Goal: Task Accomplishment & Management: Use online tool/utility

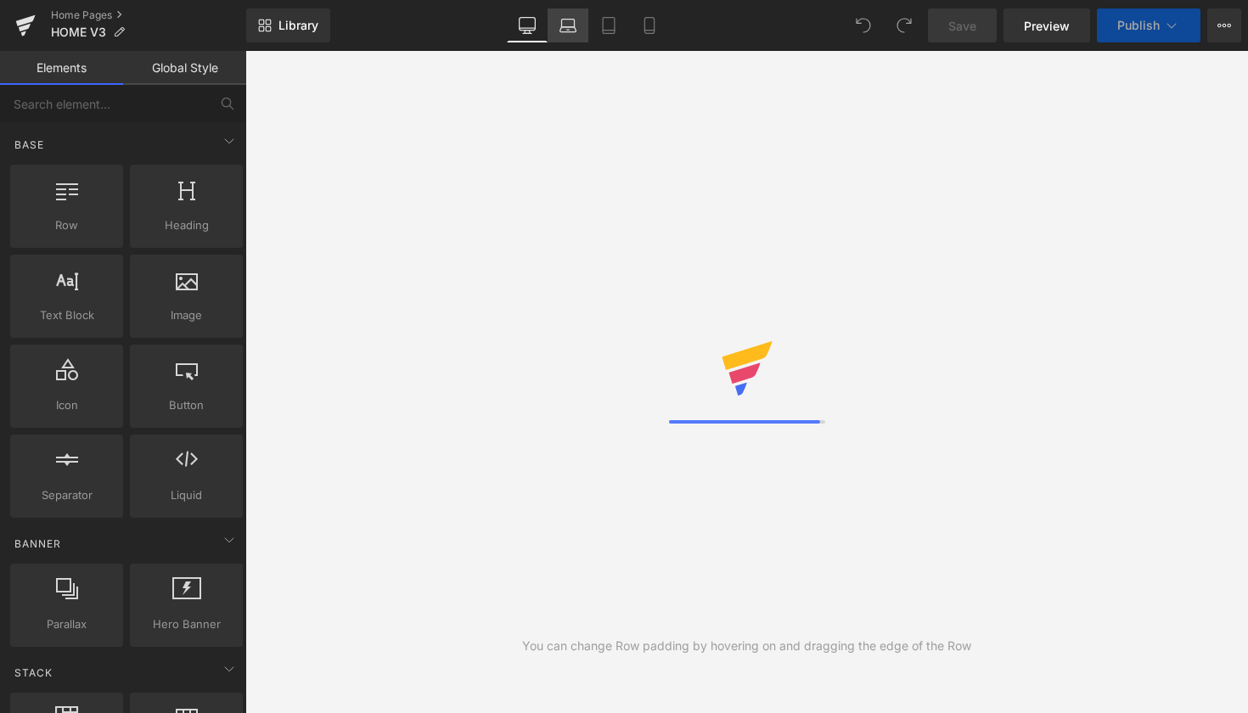
click at [561, 38] on link "Laptop" at bounding box center [568, 25] width 41 height 34
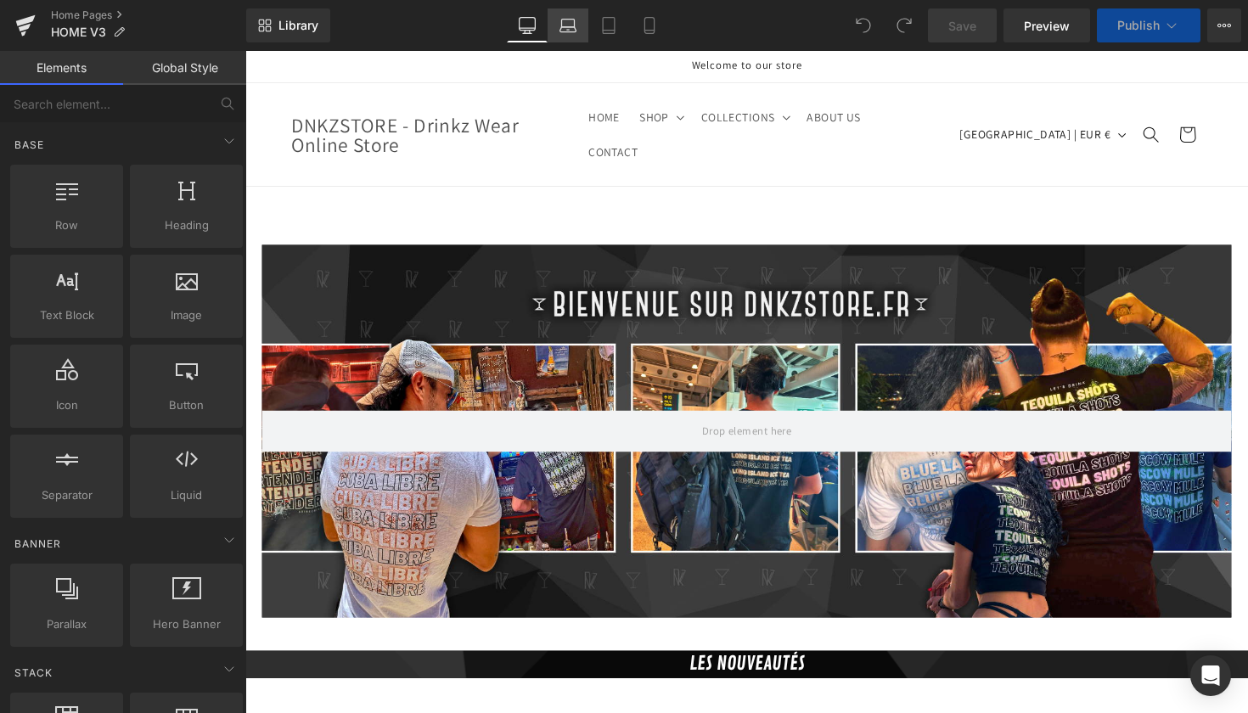
click at [581, 31] on link "Laptop" at bounding box center [568, 25] width 41 height 34
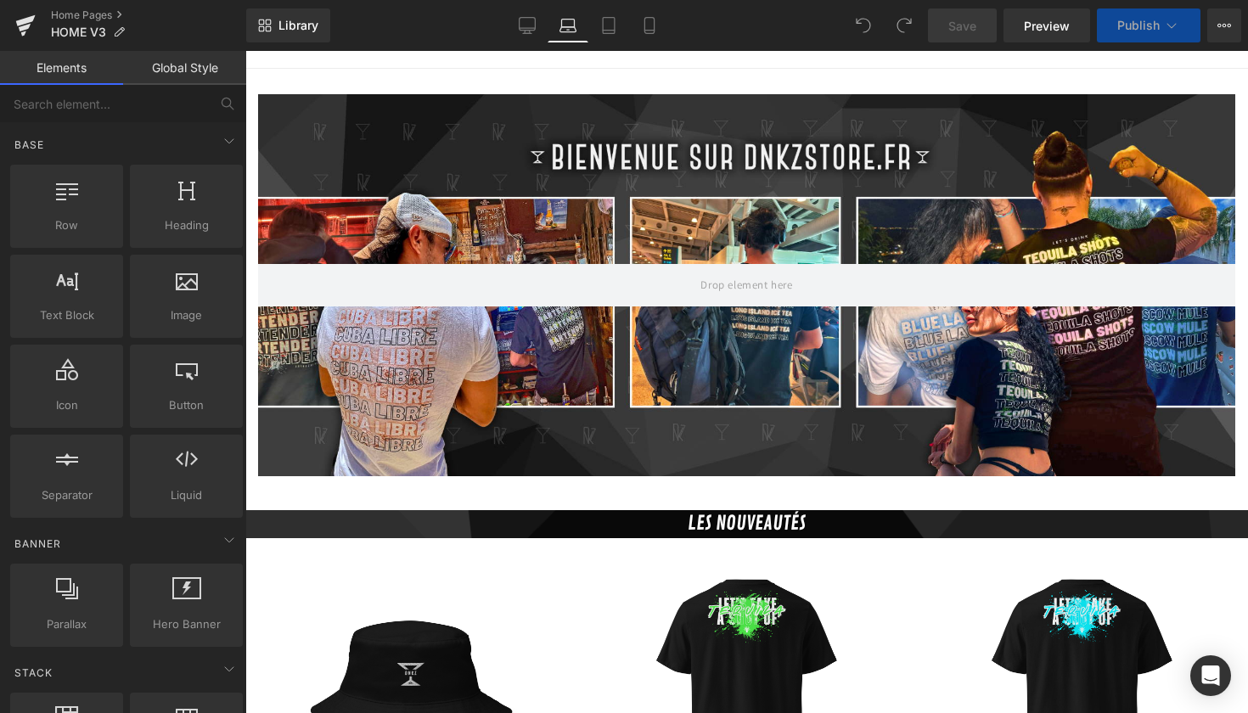
click at [564, 23] on icon at bounding box center [568, 25] width 17 height 17
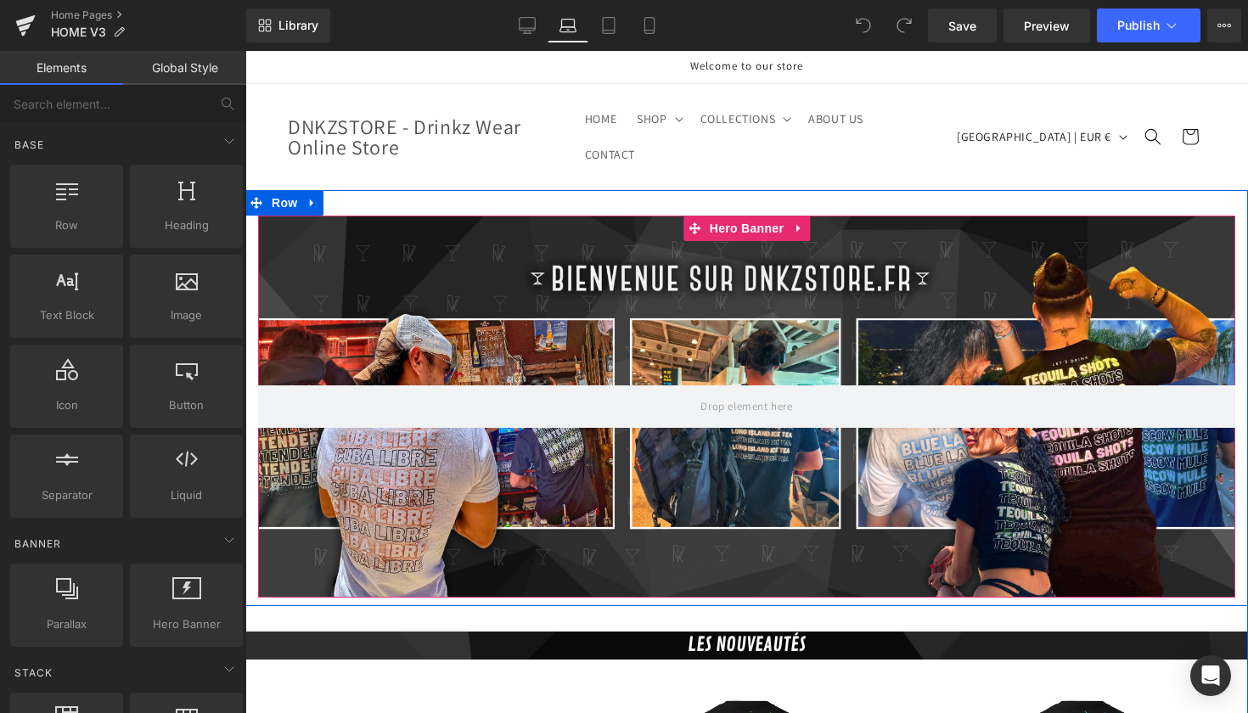
scroll to position [0, 0]
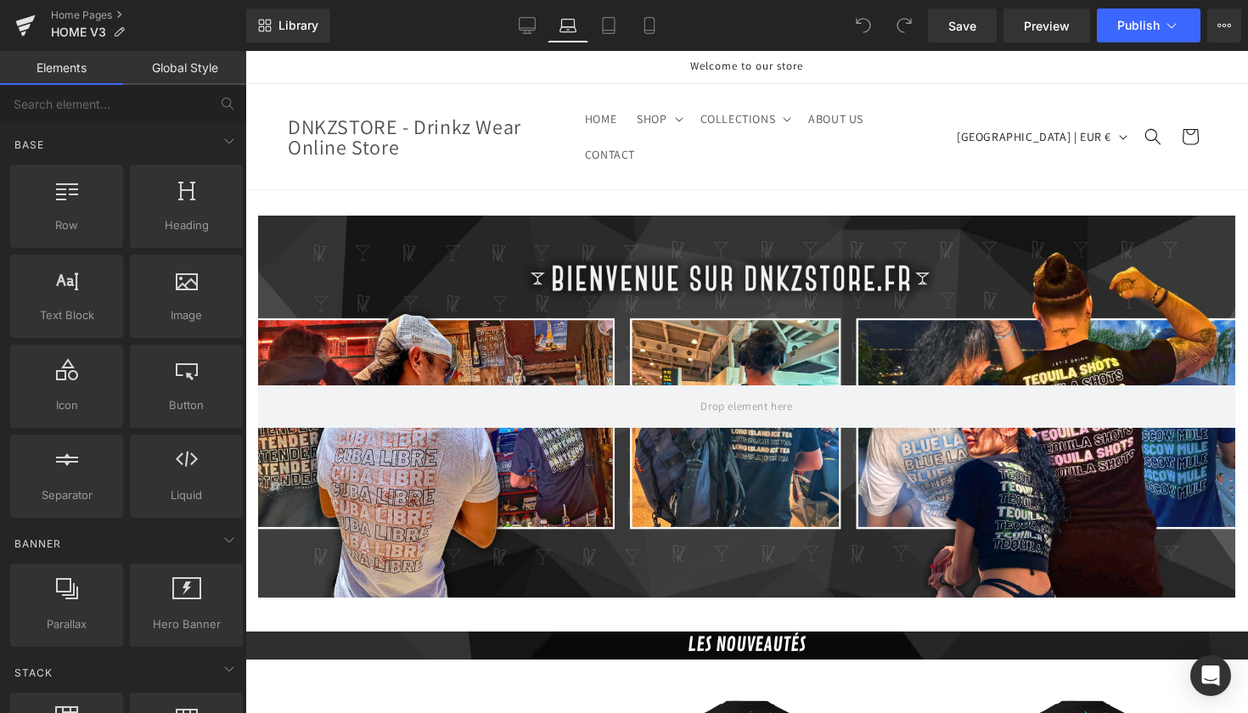
click at [194, 75] on link "Global Style" at bounding box center [184, 68] width 123 height 34
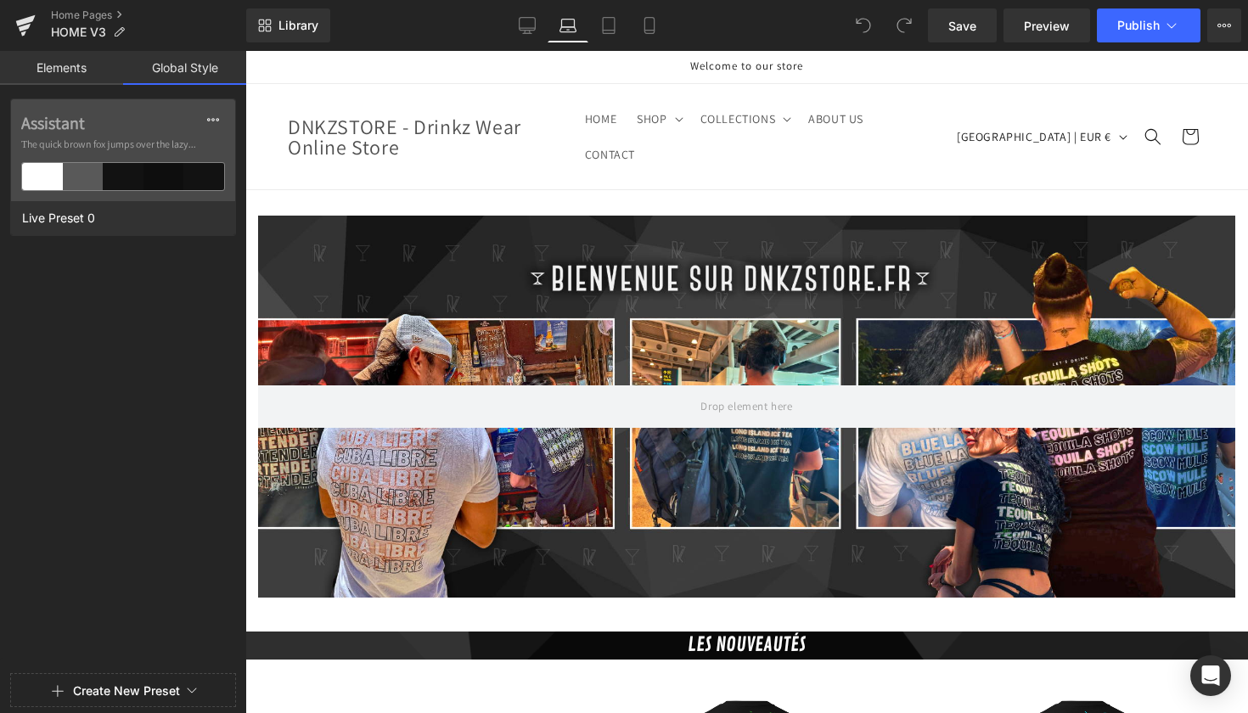
click at [78, 76] on link "Elements" at bounding box center [61, 68] width 123 height 34
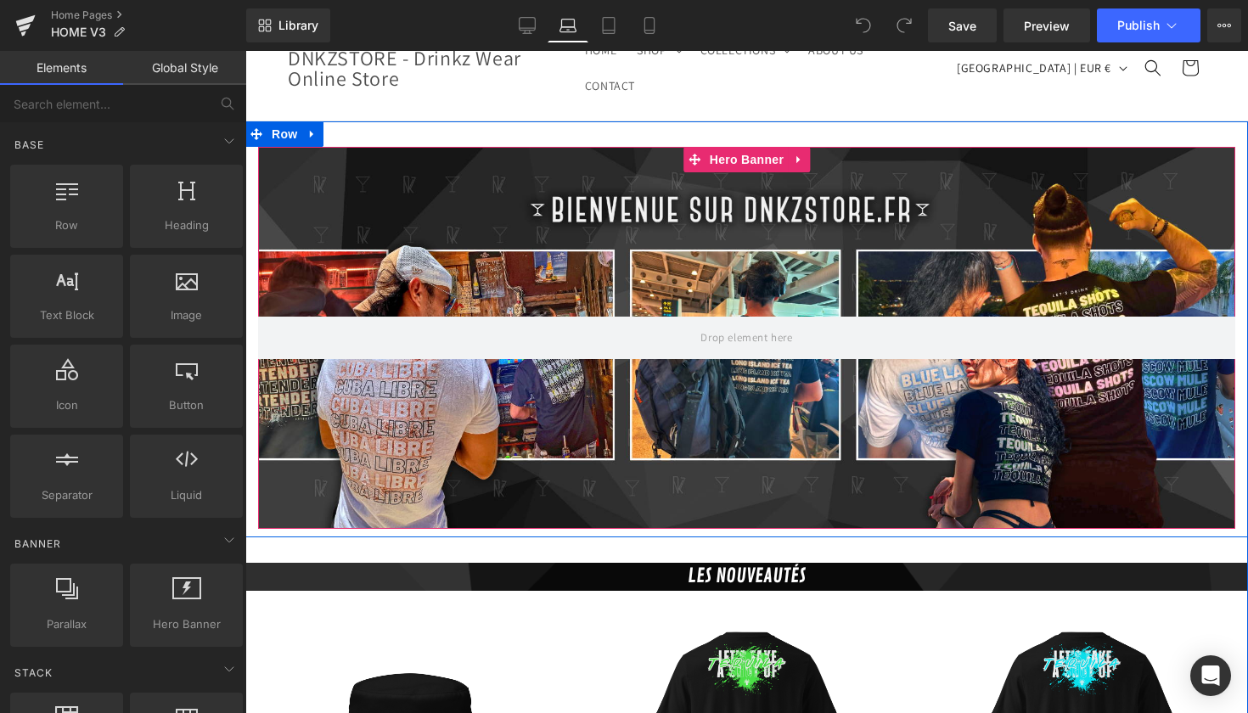
scroll to position [86, 0]
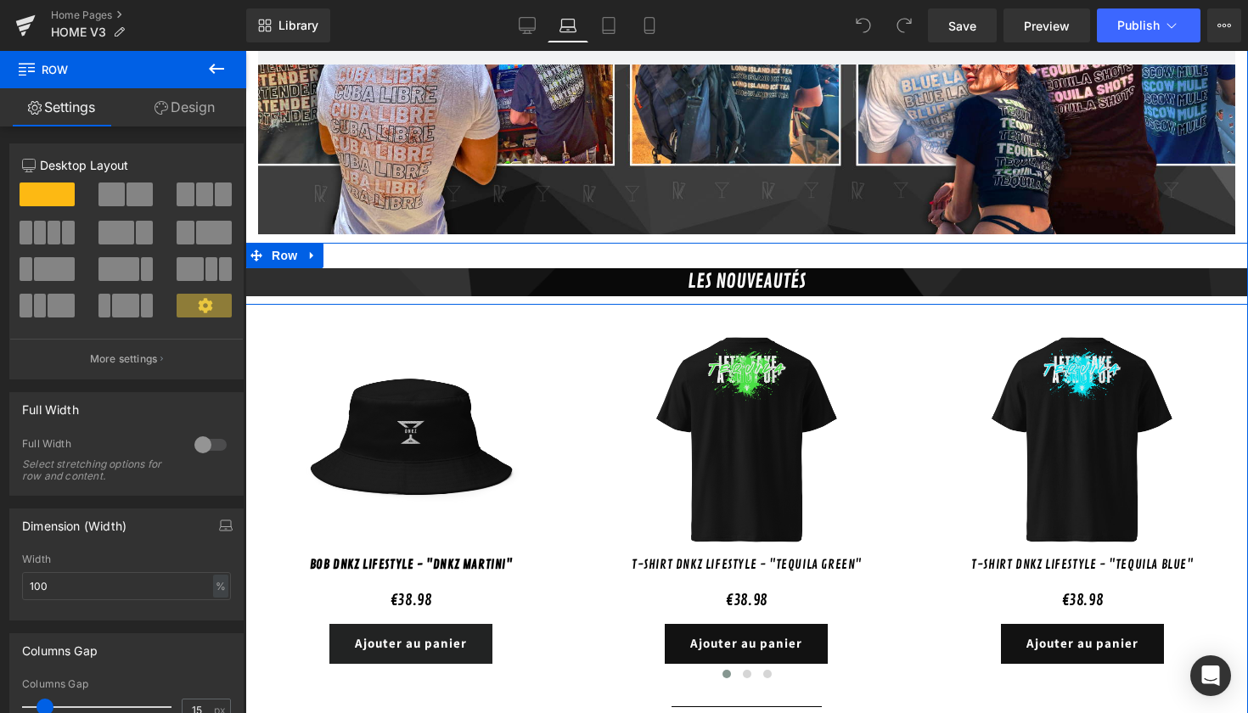
scroll to position [504, 0]
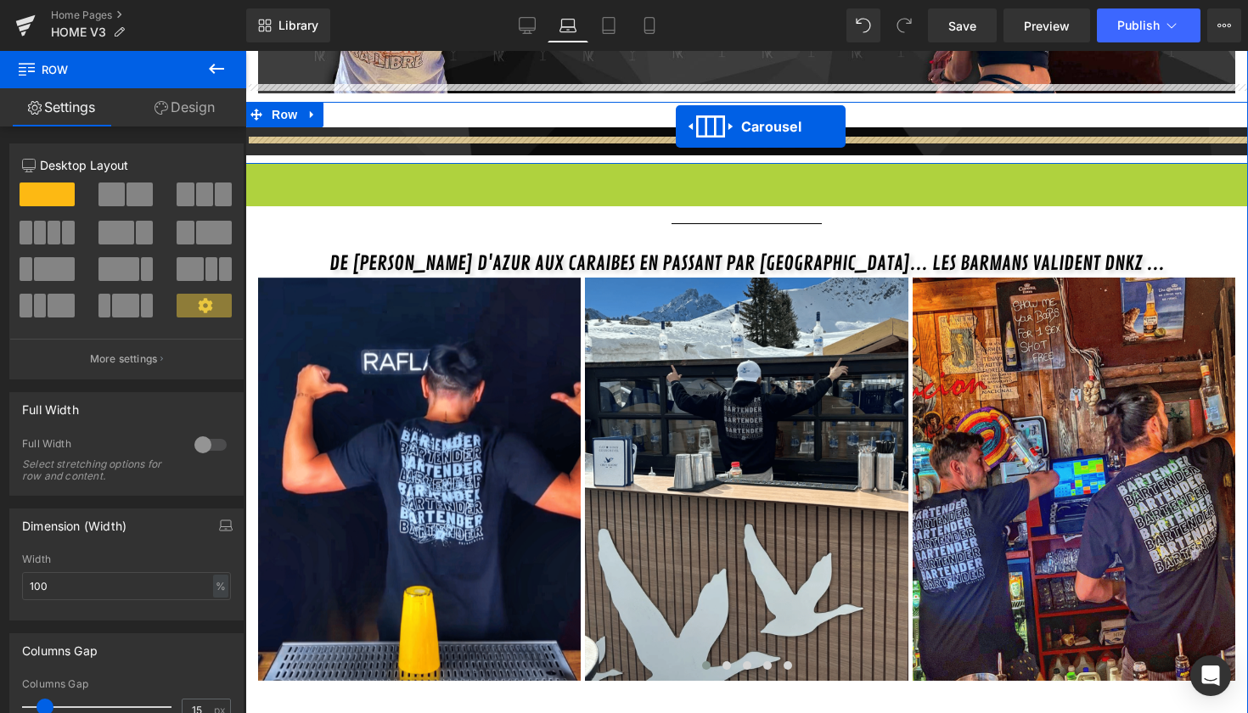
drag, startPoint x: 733, startPoint y: 161, endPoint x: 676, endPoint y: 127, distance: 66.7
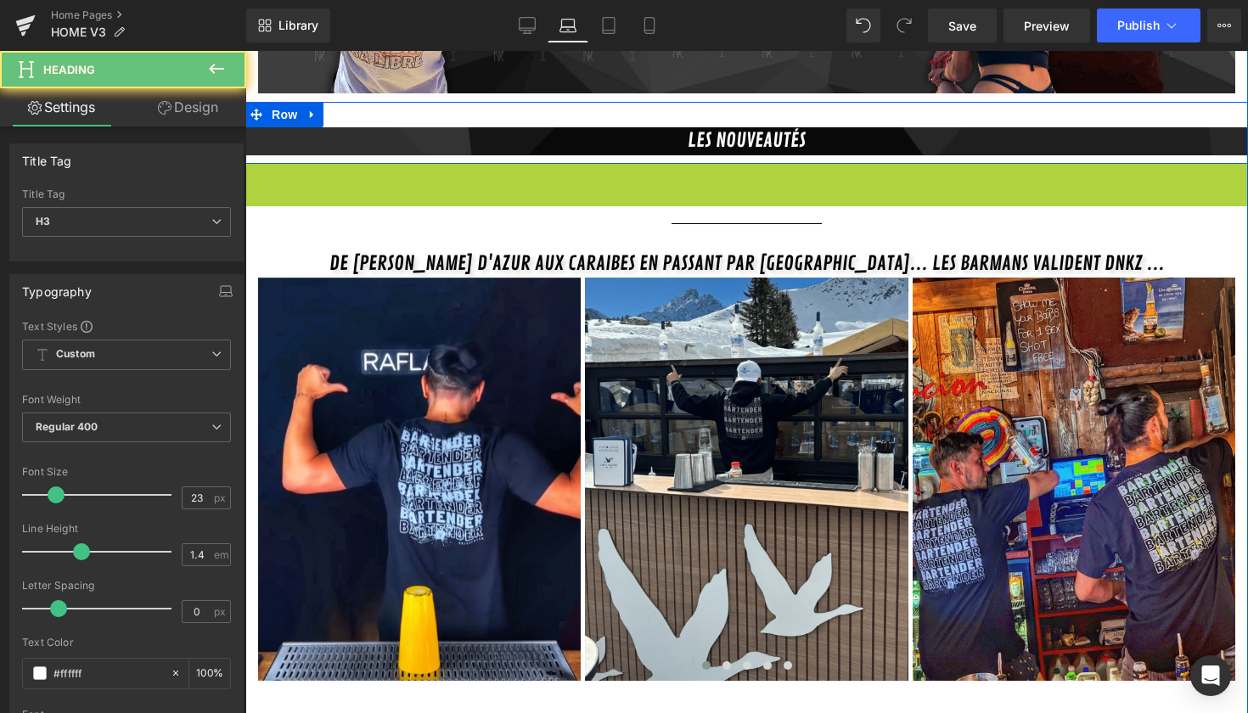
click at [676, 127] on h3 "LES NOUVEAUTés" at bounding box center [746, 140] width 1003 height 27
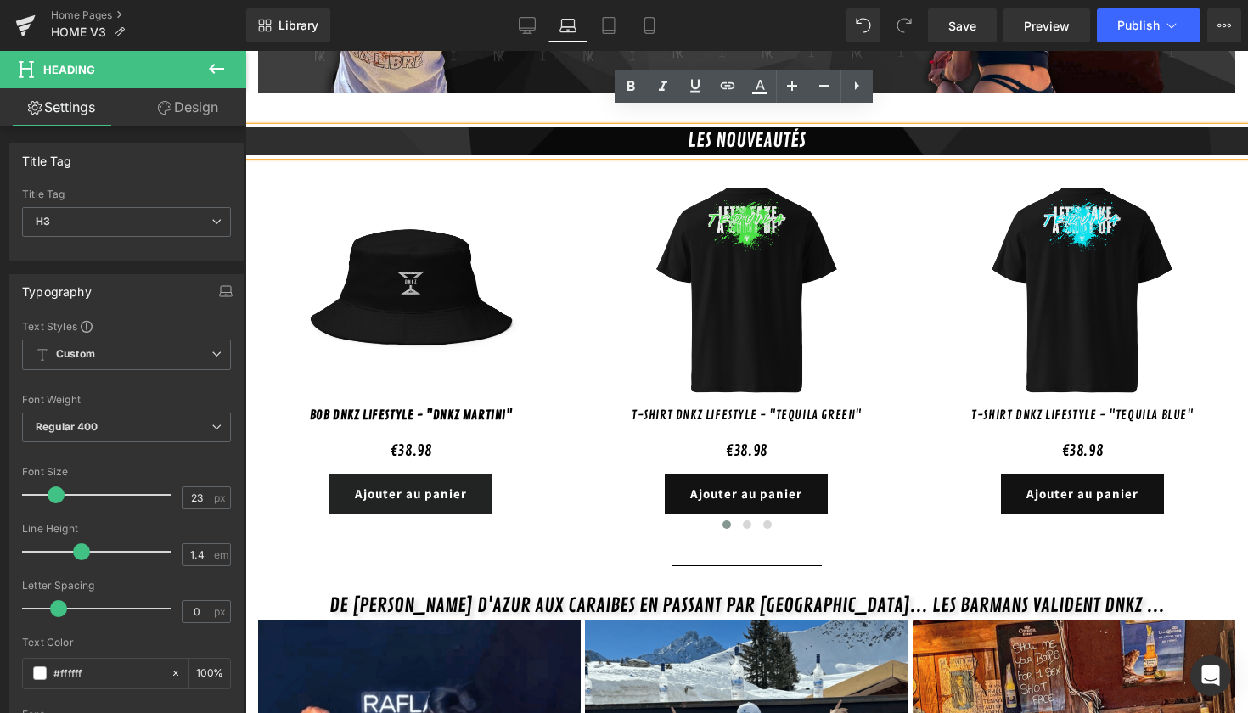
click at [278, 127] on h3 "LES NOUVEAUTés" at bounding box center [746, 140] width 1003 height 27
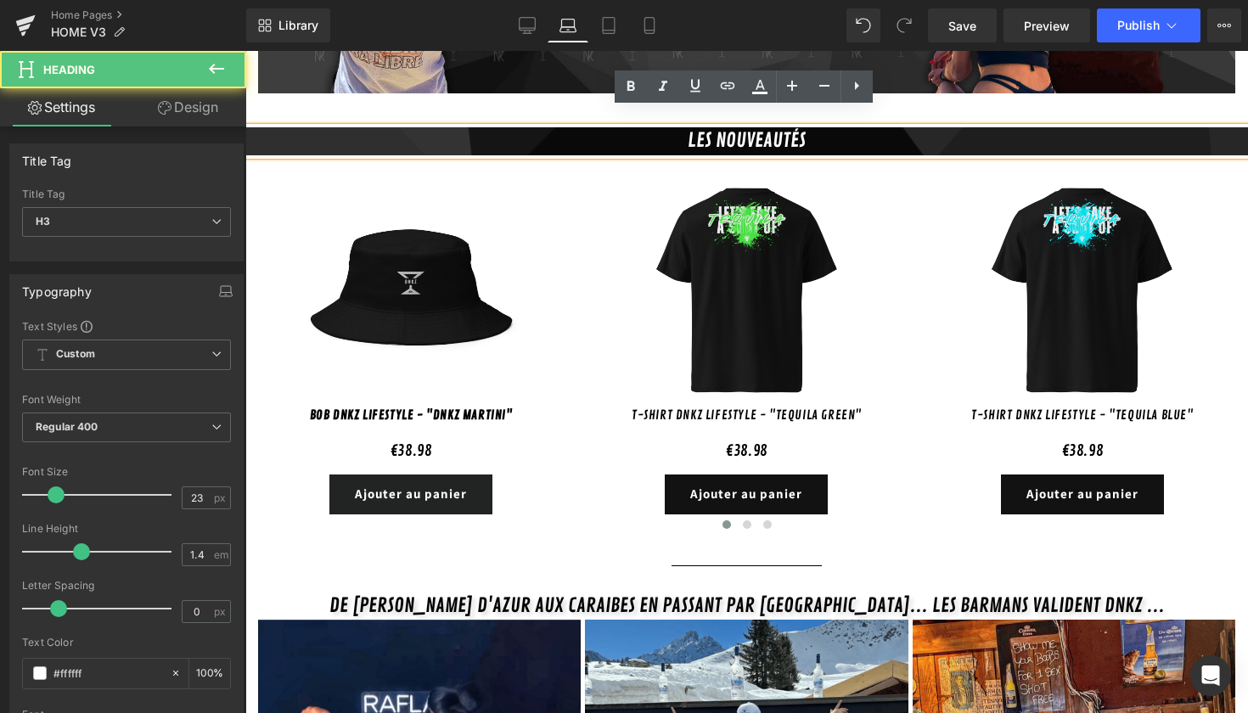
click at [341, 132] on h3 "LES NOUVEAUTés" at bounding box center [746, 140] width 1003 height 27
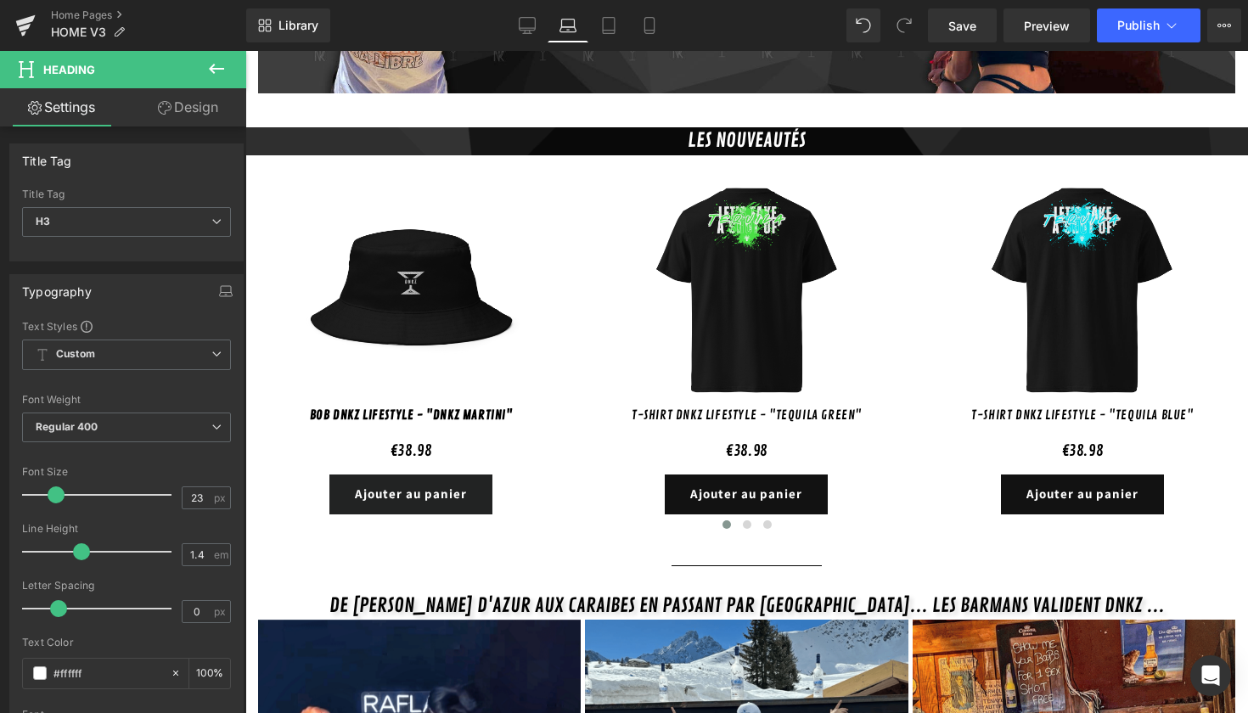
click at [216, 71] on icon at bounding box center [216, 69] width 20 height 20
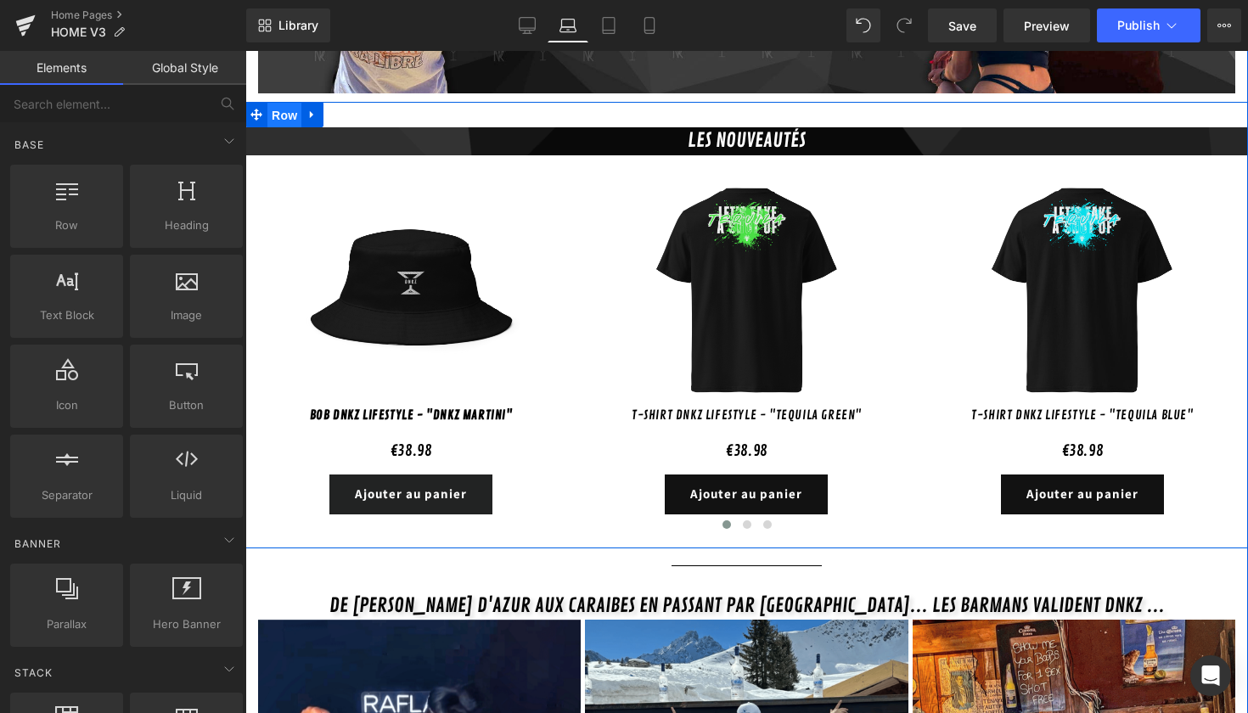
click at [290, 107] on span "Row" at bounding box center [285, 115] width 34 height 25
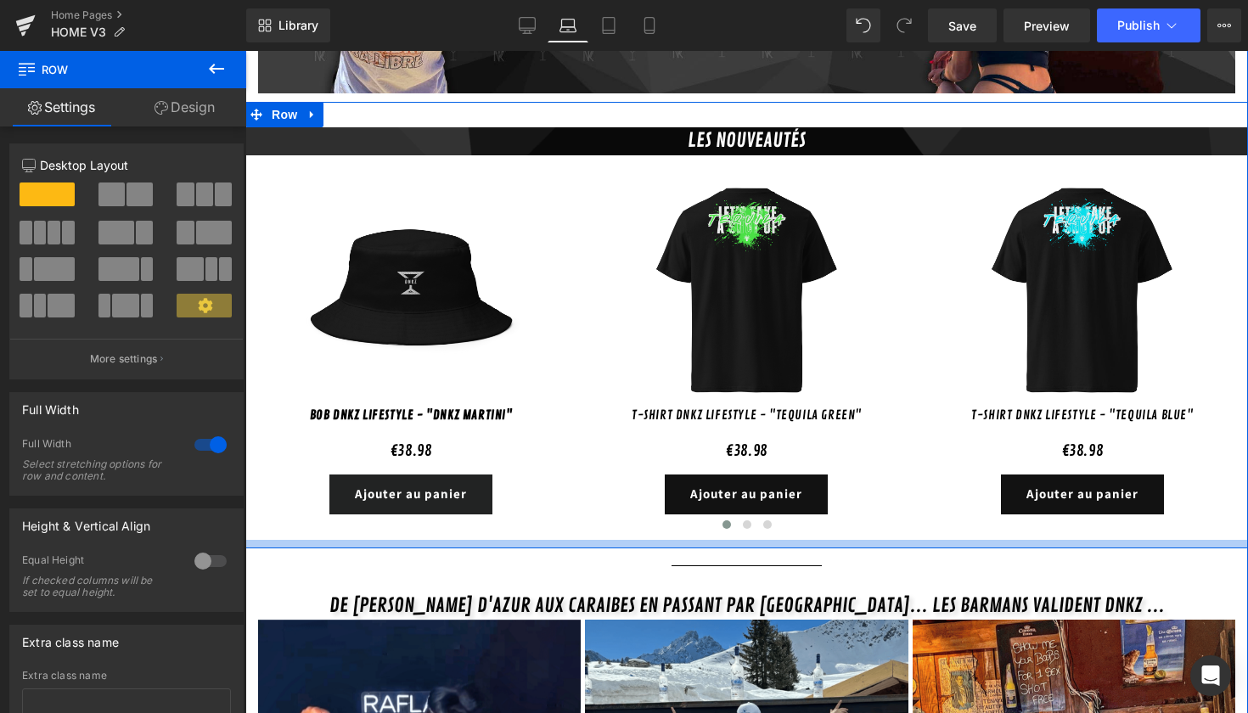
click at [518, 540] on div at bounding box center [746, 544] width 1003 height 8
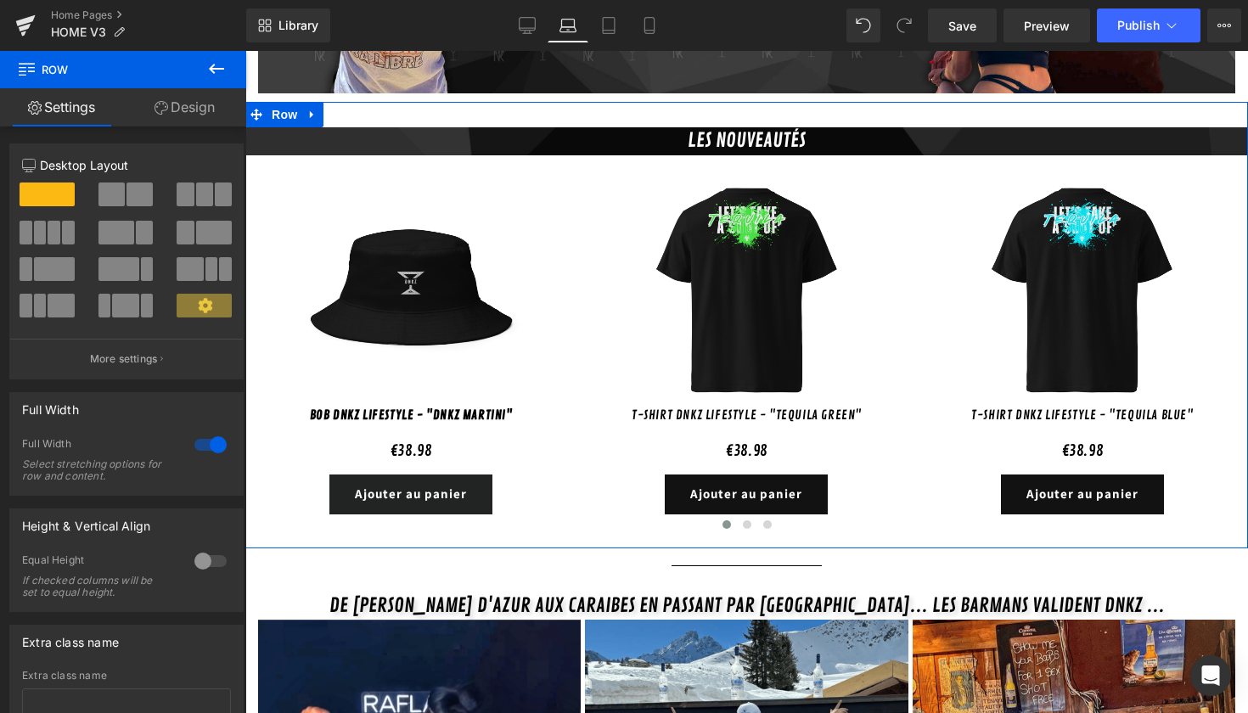
click at [198, 115] on link "Design" at bounding box center [184, 107] width 123 height 38
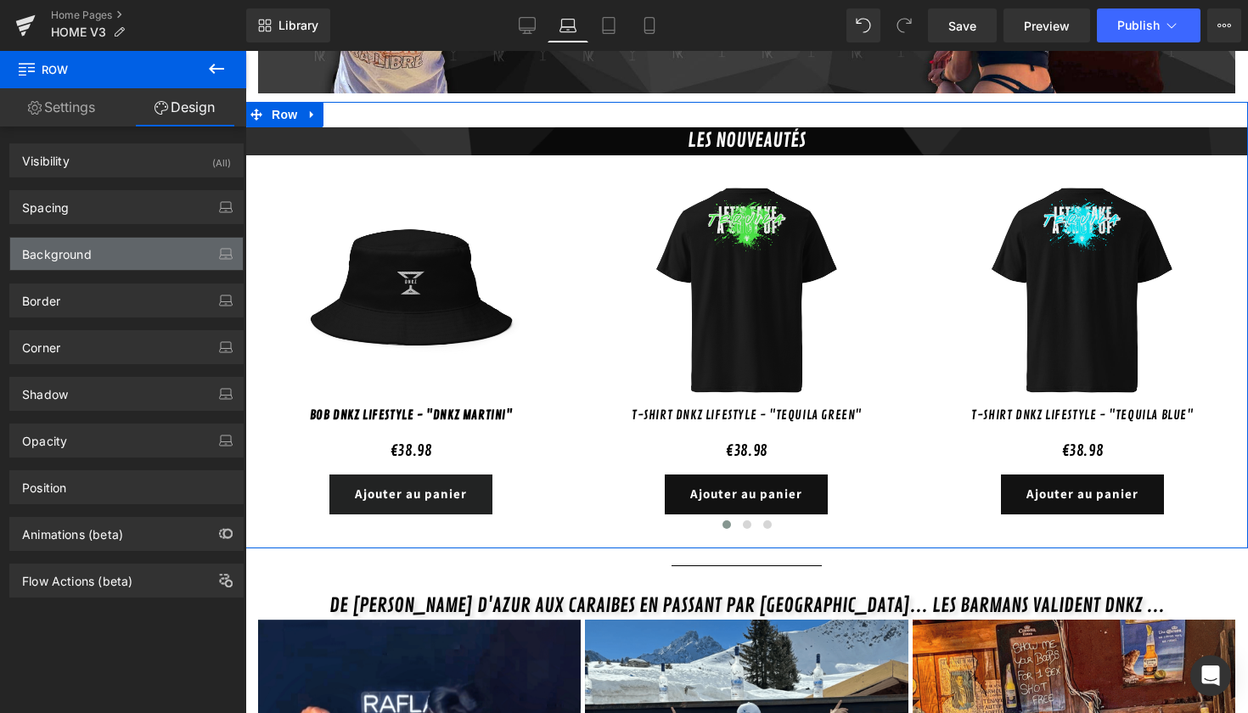
click at [149, 257] on div "Background" at bounding box center [126, 254] width 233 height 32
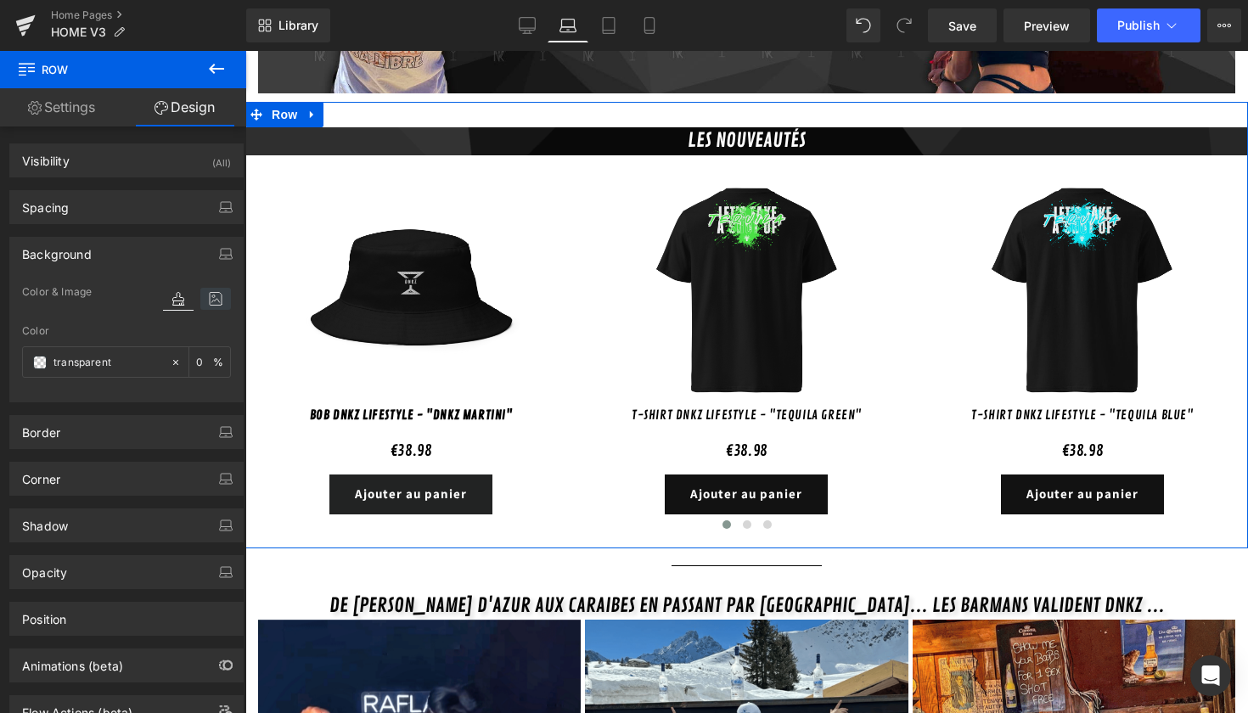
click at [211, 302] on icon at bounding box center [215, 299] width 31 height 22
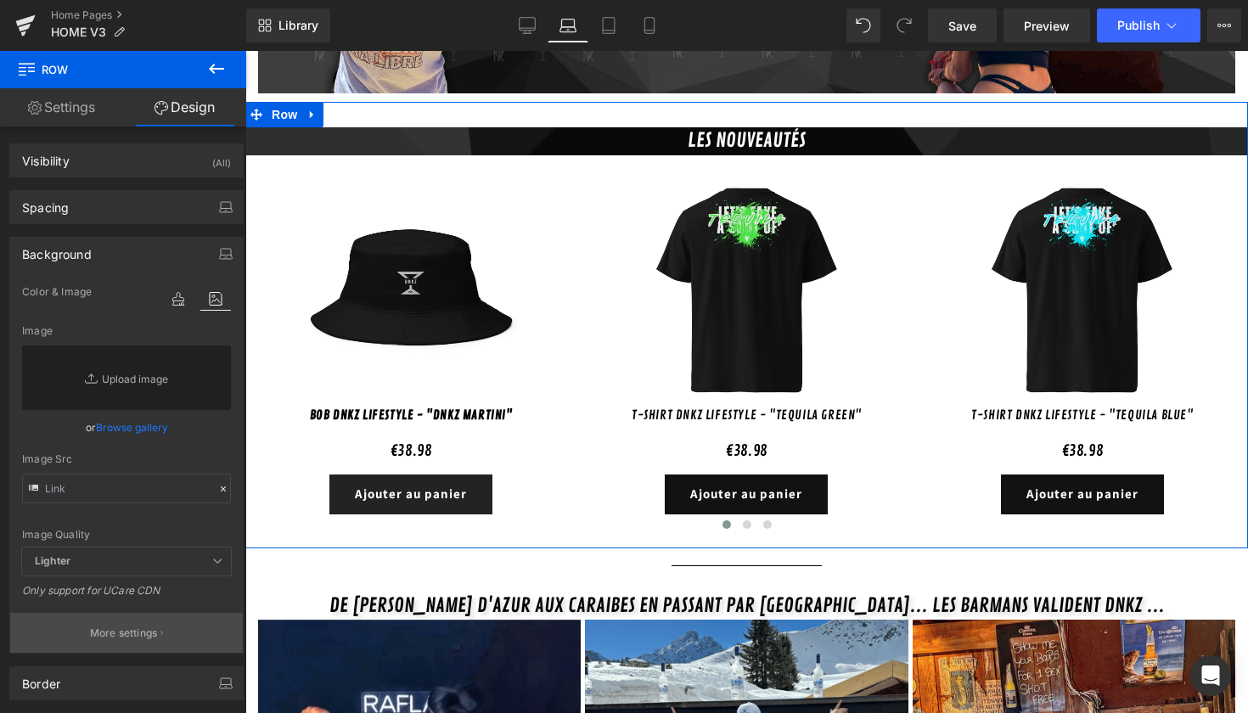
click at [144, 632] on p "More settings" at bounding box center [124, 633] width 68 height 15
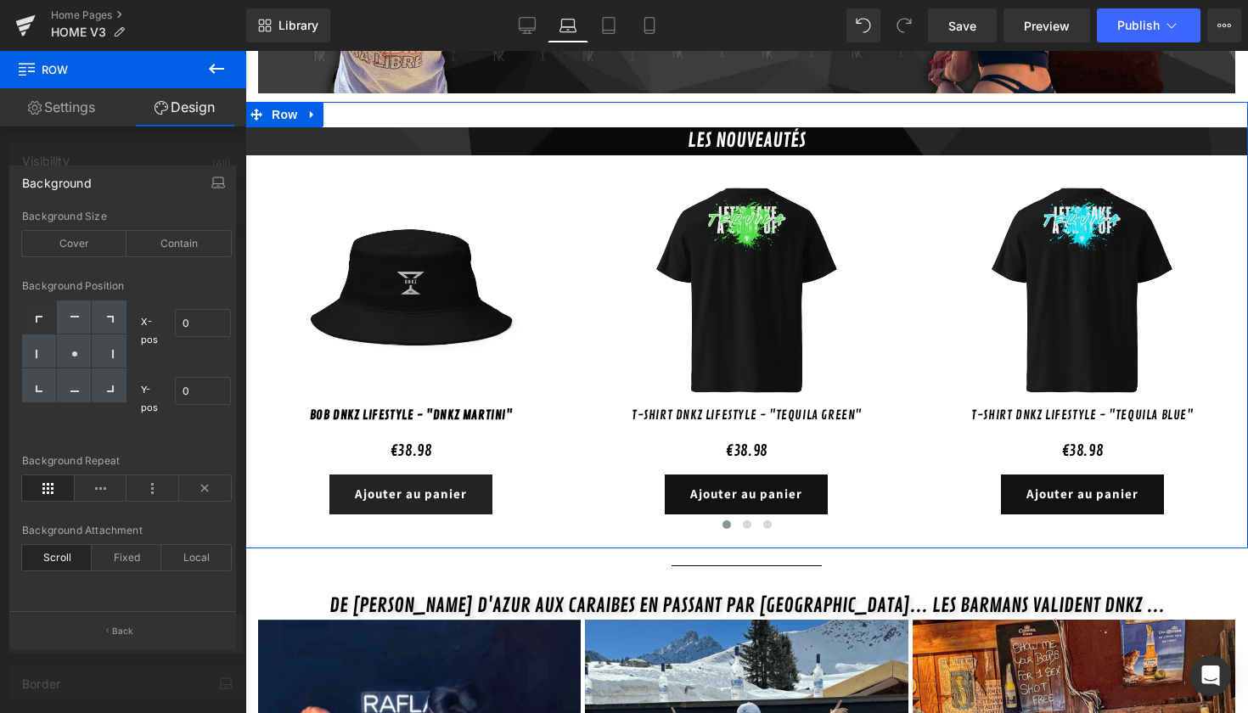
click at [144, 632] on button "Back" at bounding box center [122, 630] width 227 height 38
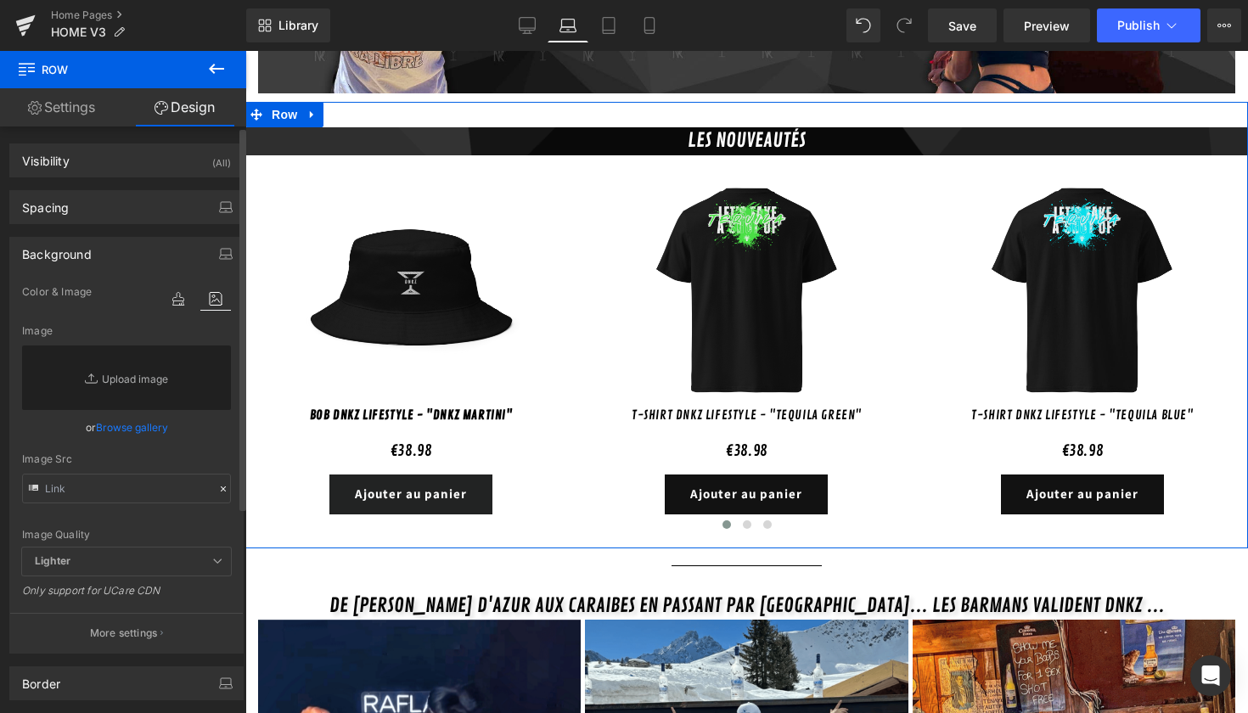
click at [130, 578] on div "Lighter Lighter Lightest" at bounding box center [126, 566] width 209 height 37
click at [132, 570] on span "Lighter" at bounding box center [126, 562] width 209 height 28
click at [149, 561] on span "Lighter" at bounding box center [126, 562] width 209 height 28
click at [213, 566] on icon at bounding box center [217, 561] width 10 height 10
click at [212, 561] on icon at bounding box center [217, 561] width 10 height 10
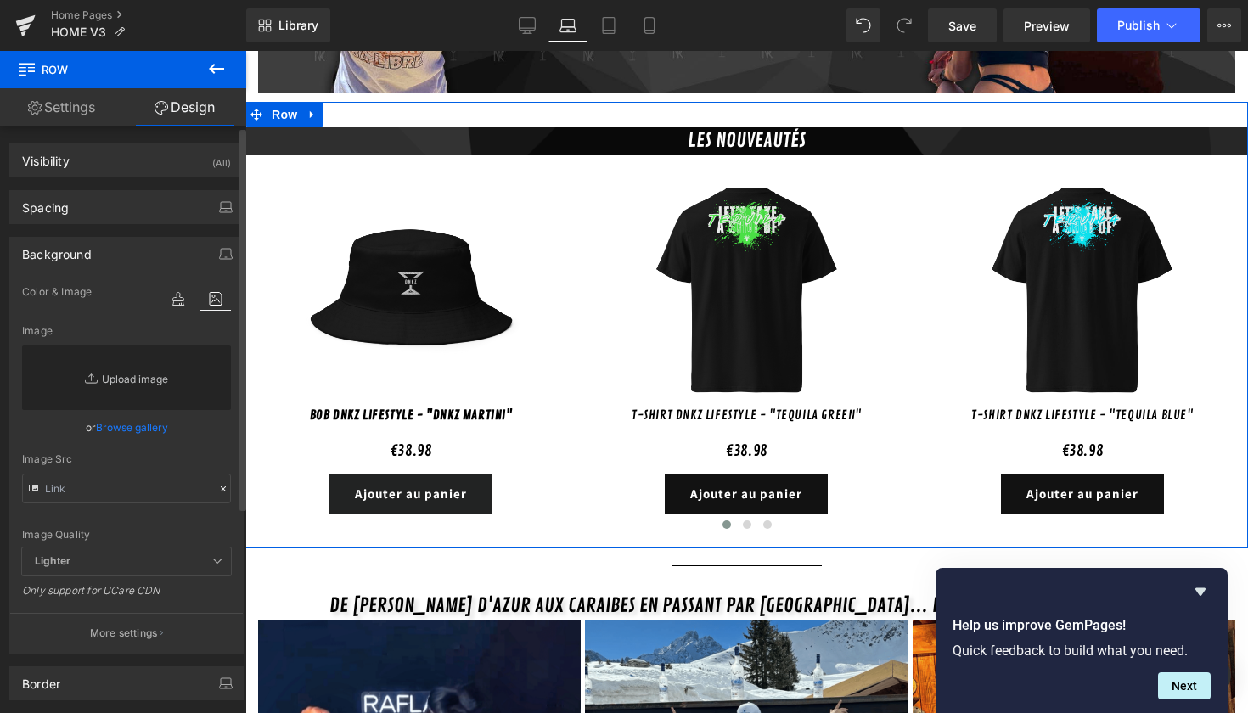
click at [172, 374] on link "Replace Image" at bounding box center [126, 378] width 209 height 65
type input "C:\fakepath\Design sans titre-7.png"
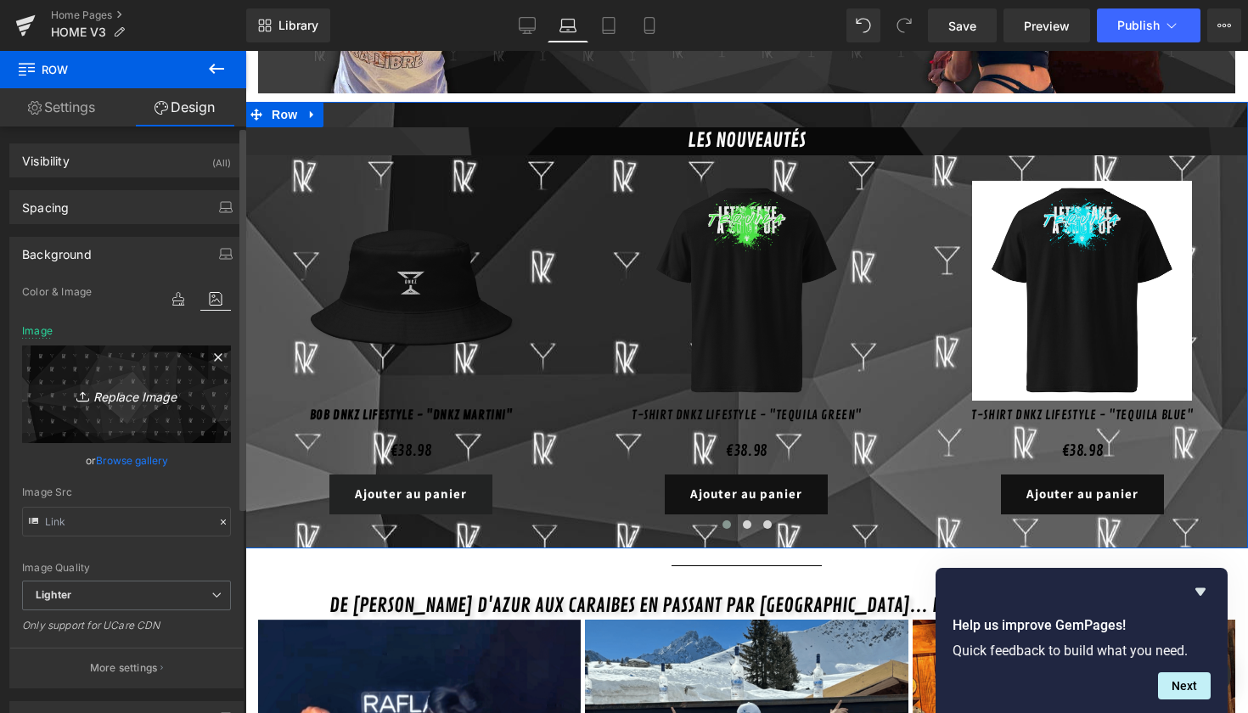
click at [149, 403] on icon "Replace Image" at bounding box center [127, 394] width 136 height 21
type input "C:\fakepath\Design sans titre-9.png"
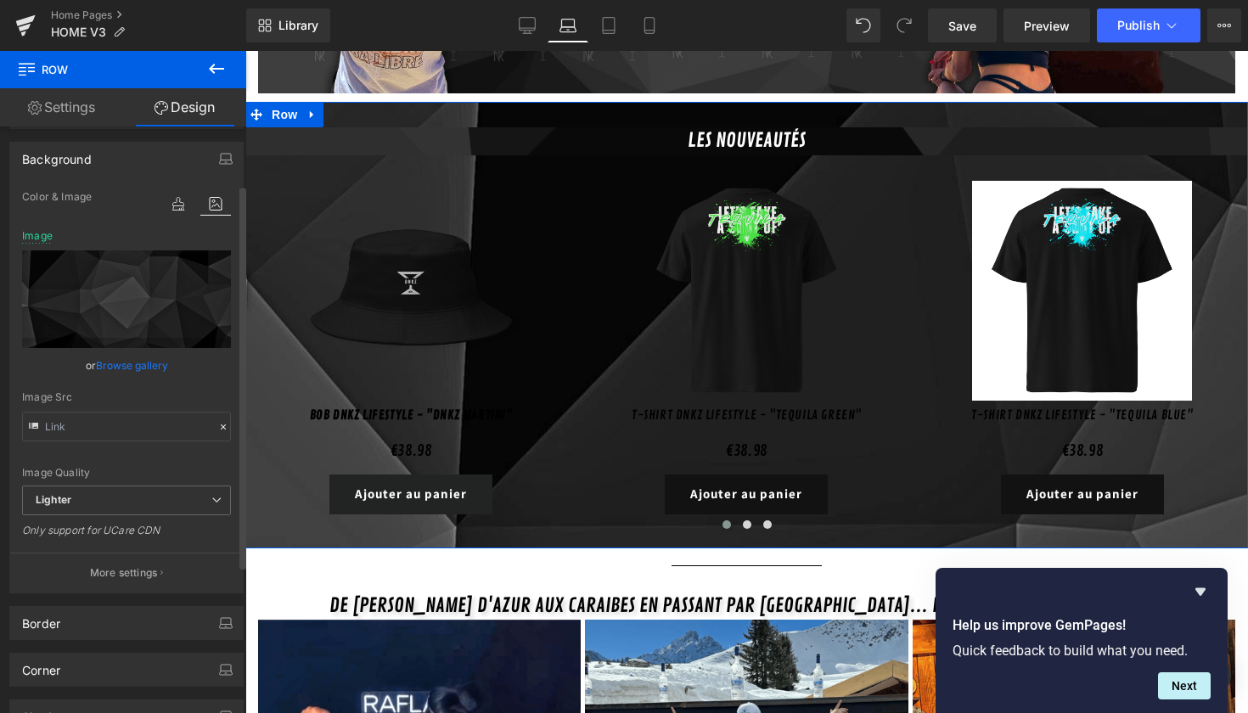
scroll to position [97, 0]
click at [144, 578] on p "More settings" at bounding box center [124, 571] width 68 height 15
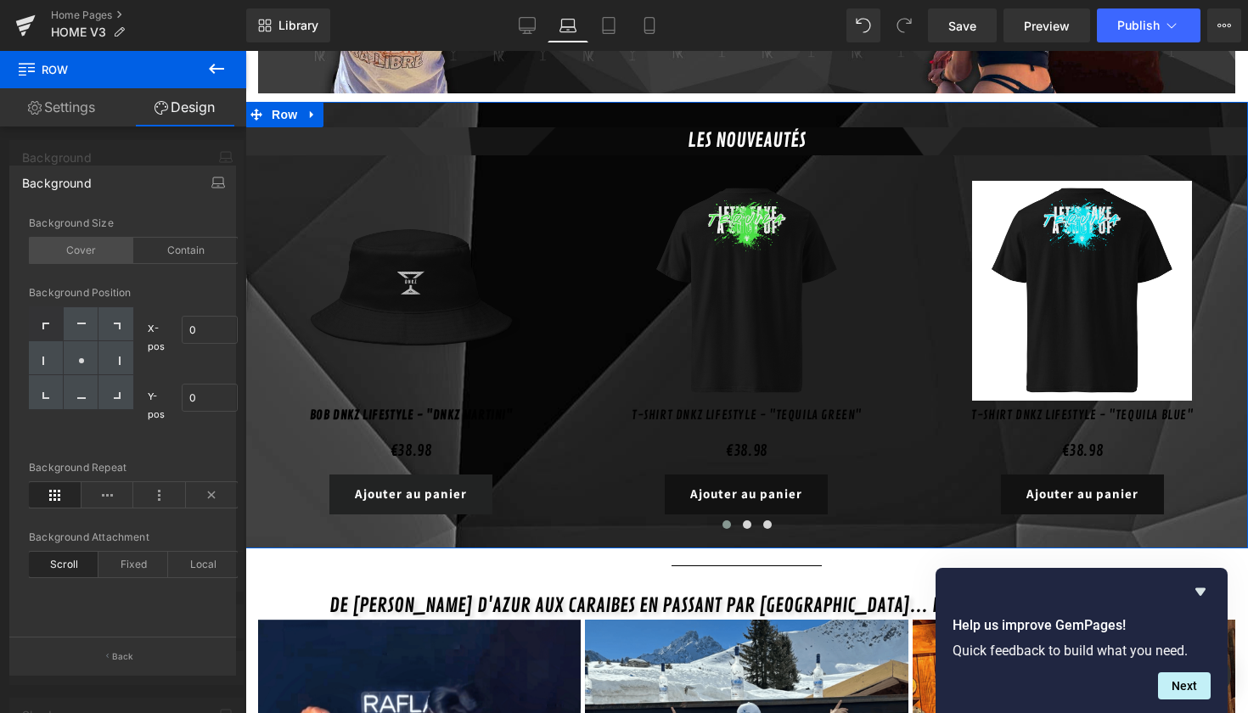
click at [76, 250] on div "Cover" at bounding box center [81, 250] width 104 height 25
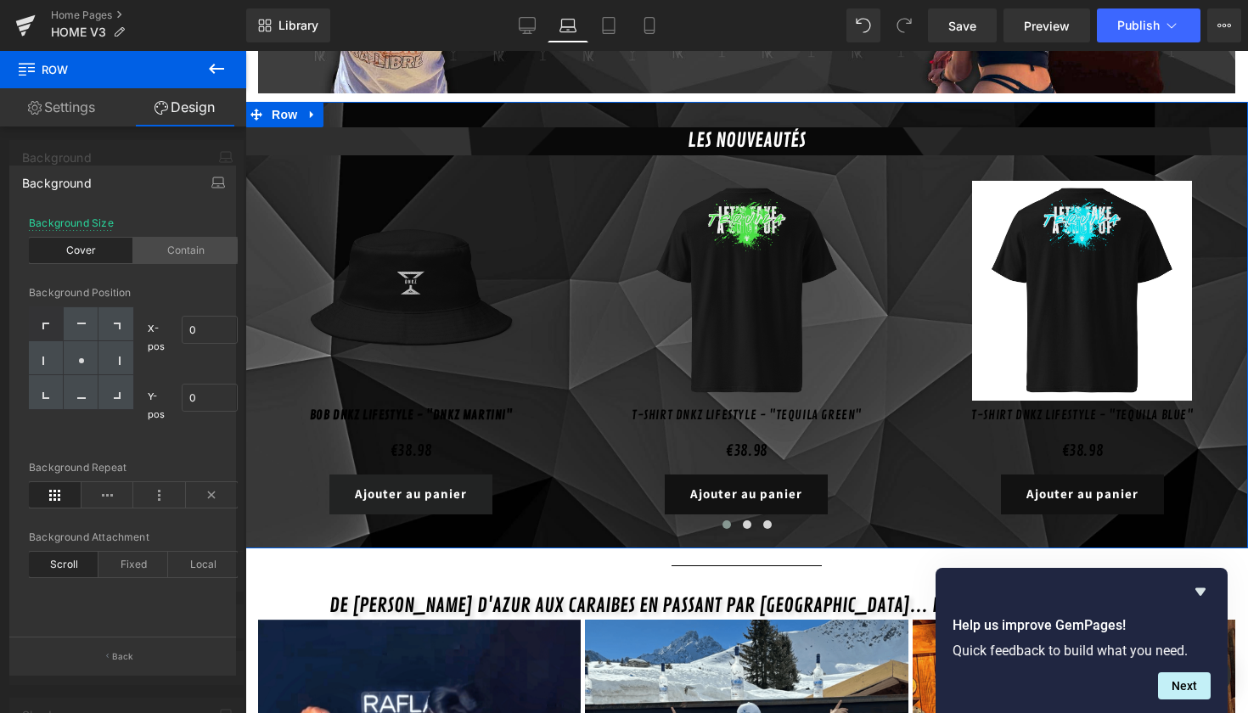
click at [156, 253] on div "Contain" at bounding box center [185, 250] width 104 height 25
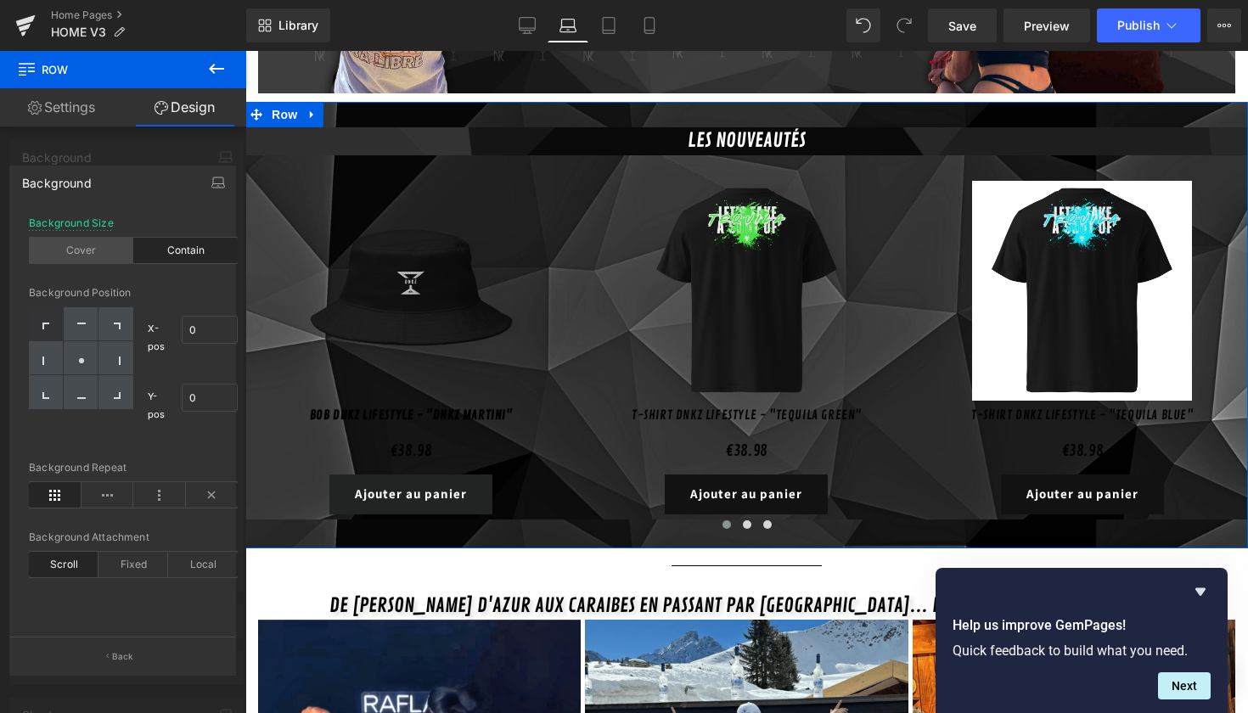
click at [91, 262] on div "Cover" at bounding box center [81, 250] width 104 height 25
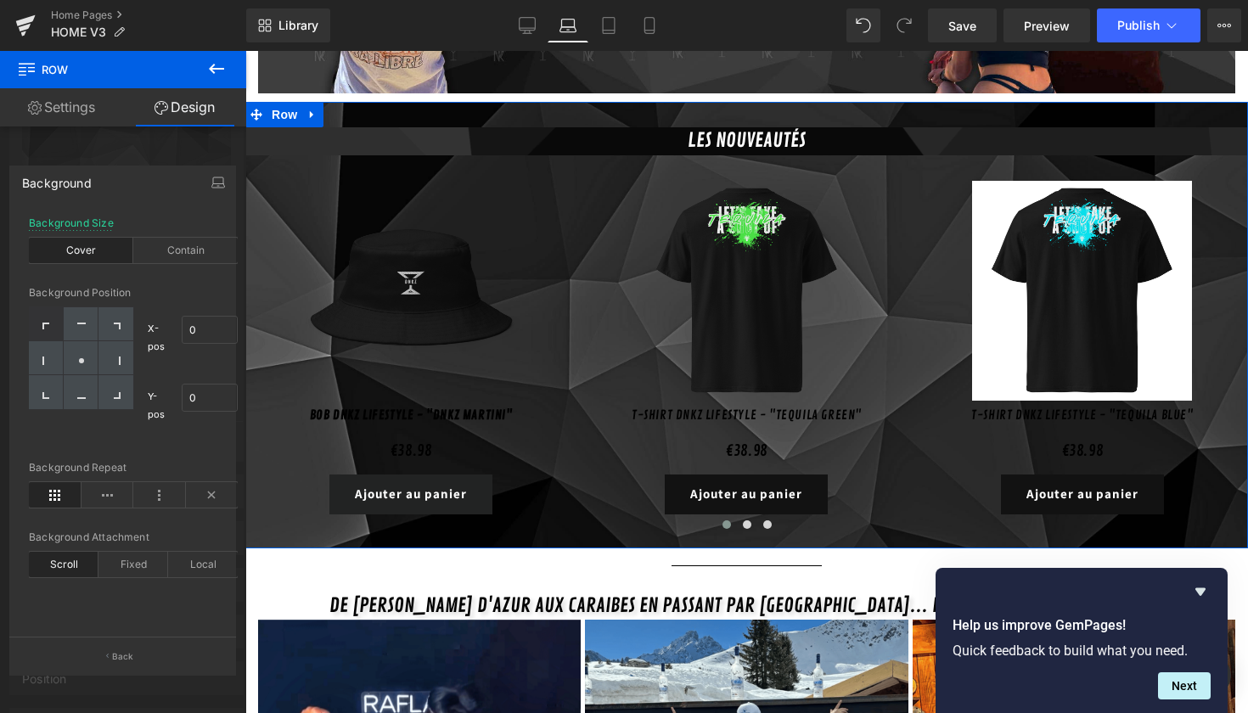
scroll to position [234, 0]
click at [120, 491] on icon at bounding box center [108, 494] width 53 height 25
click at [74, 497] on icon at bounding box center [55, 494] width 53 height 25
click at [221, 179] on icon "button" at bounding box center [218, 183] width 14 height 14
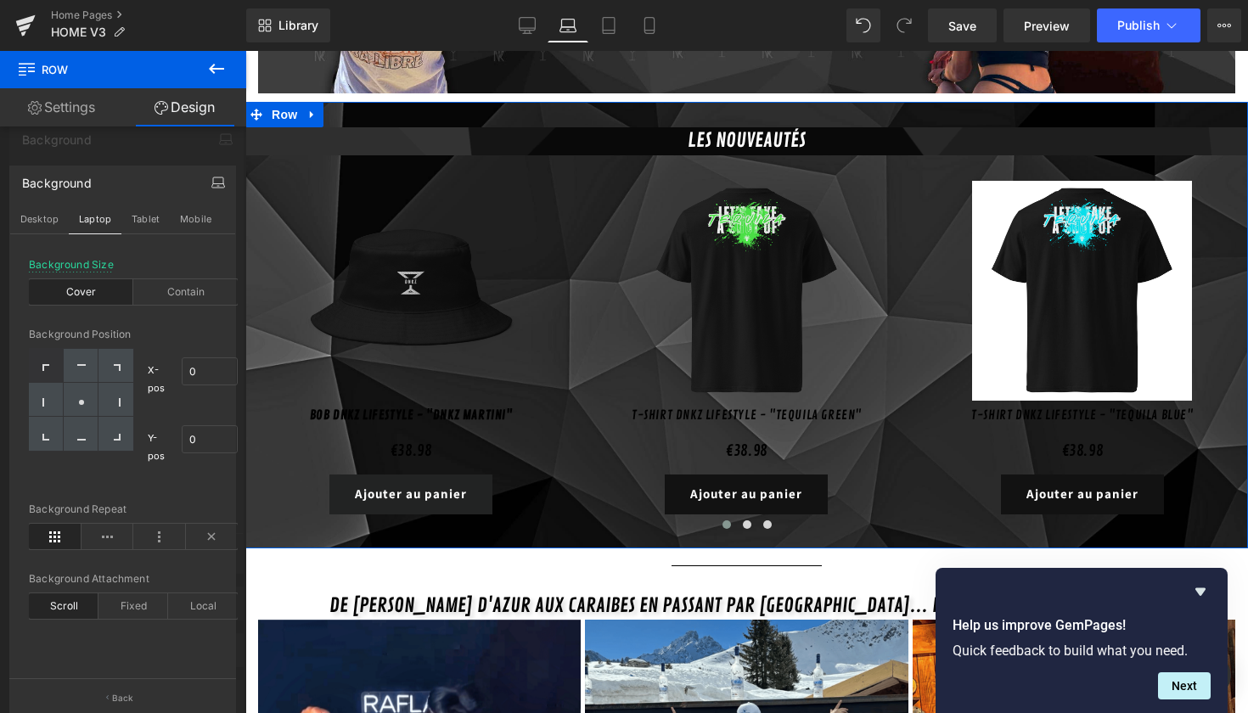
click at [203, 237] on div "Background Desktop Laptop Tablet Mobile Background Size Cover Contain 0% 0% Bac…" at bounding box center [122, 442] width 227 height 552
click at [192, 217] on button "Mobile" at bounding box center [196, 219] width 52 height 29
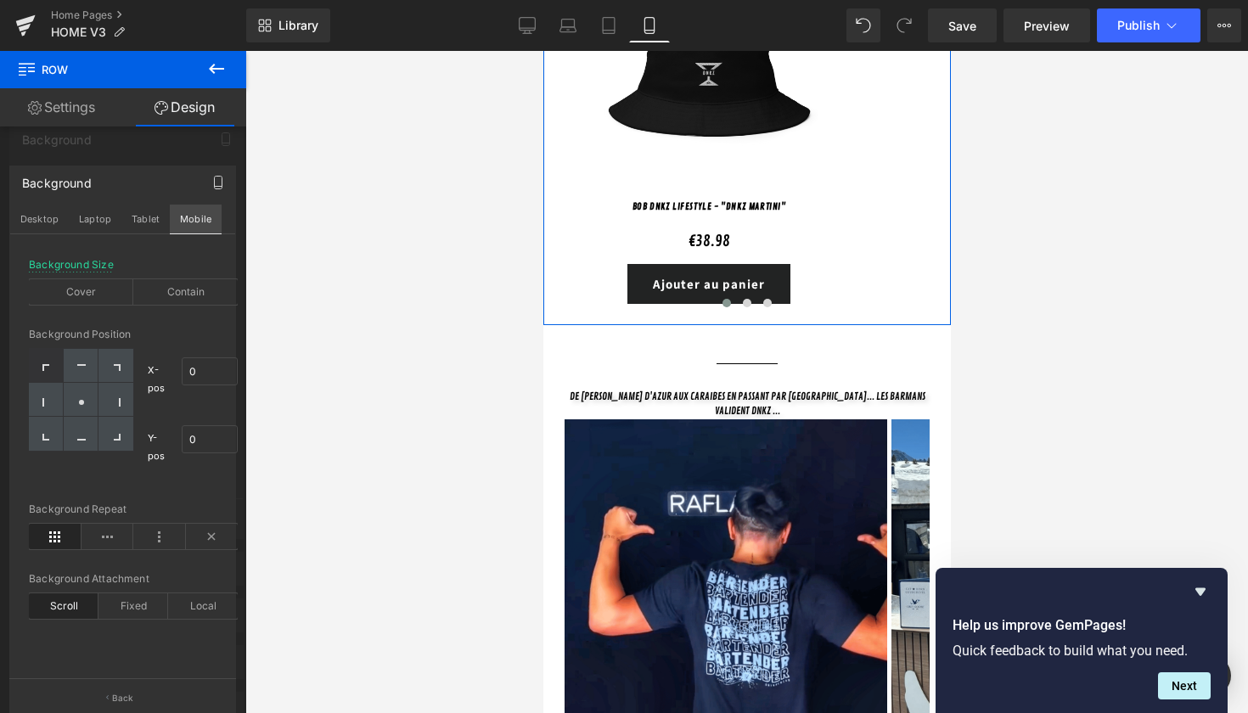
scroll to position [327, 0]
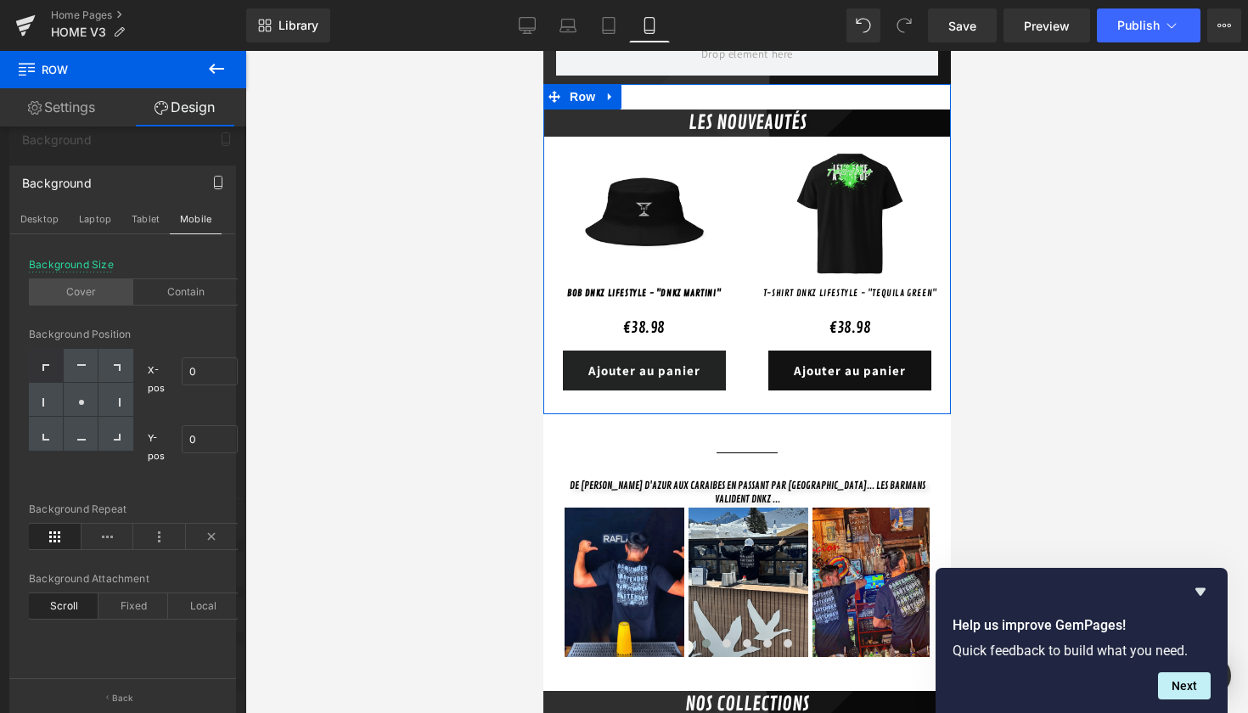
click at [106, 301] on div "Cover" at bounding box center [81, 291] width 104 height 25
click at [140, 692] on button "Back" at bounding box center [122, 698] width 227 height 38
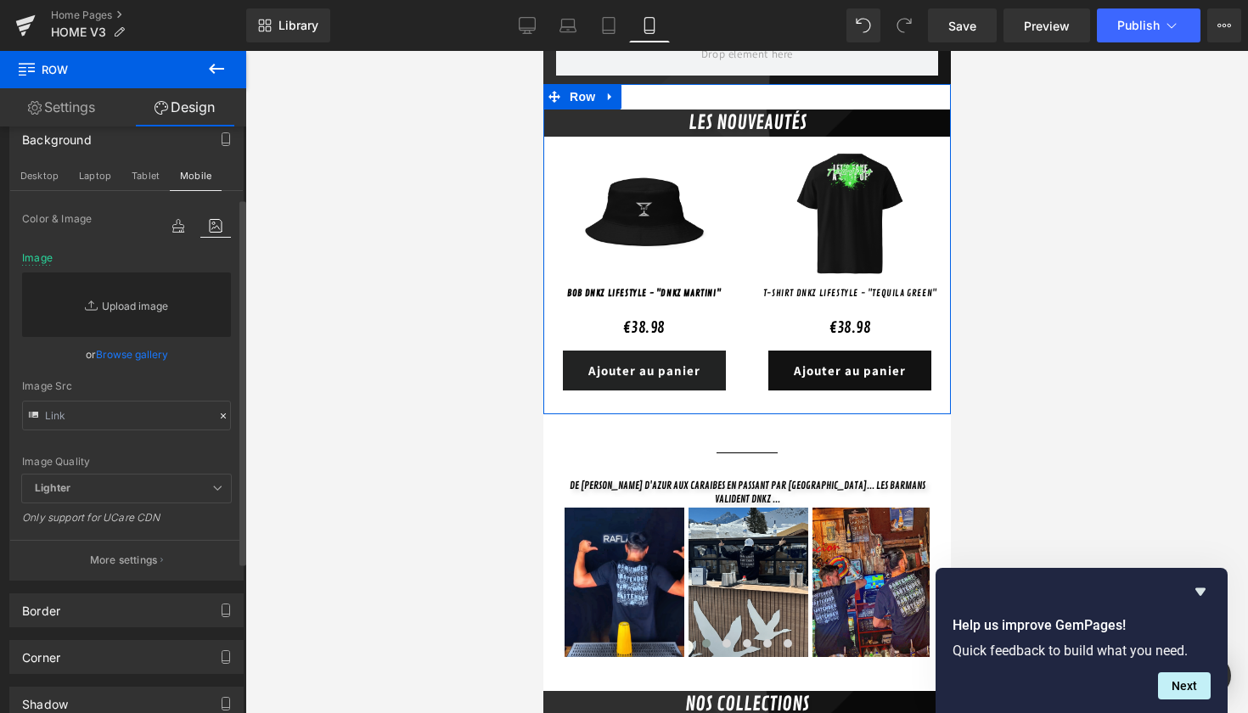
click at [142, 318] on link "Replace Image" at bounding box center [126, 305] width 209 height 65
type input "C:\fakepath\Design sans titre-9.png"
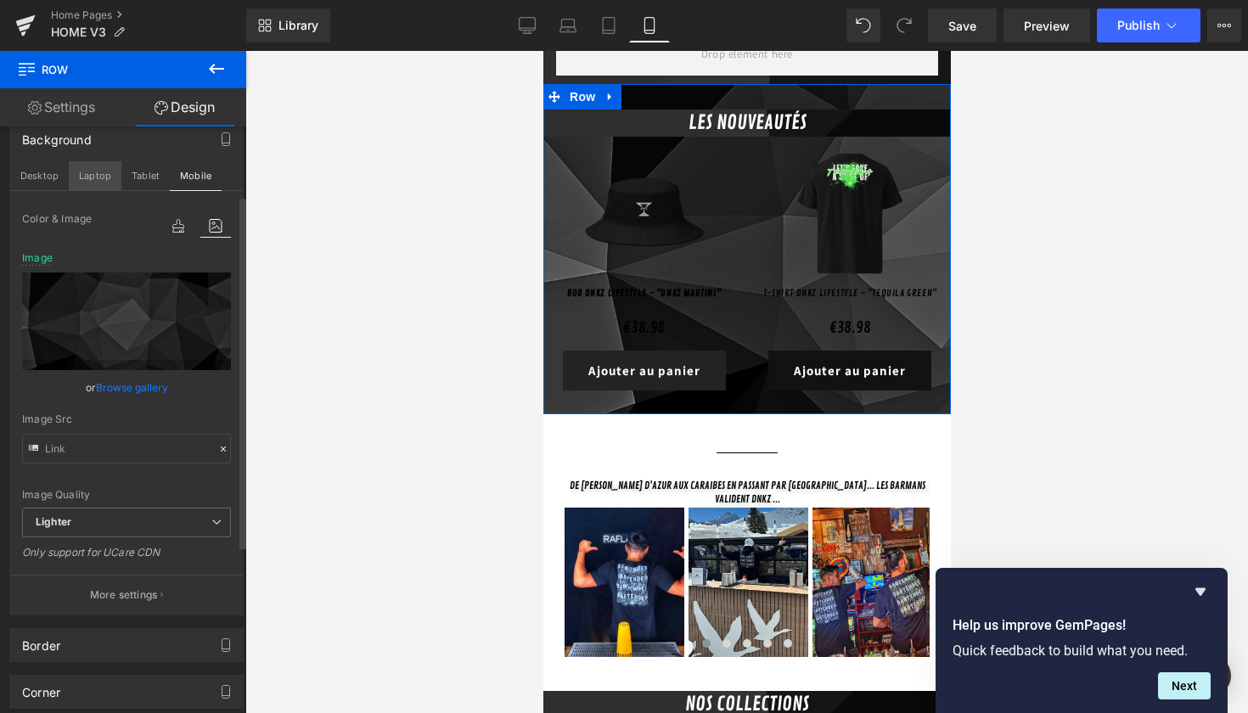
click at [108, 174] on button "Laptop" at bounding box center [95, 175] width 53 height 29
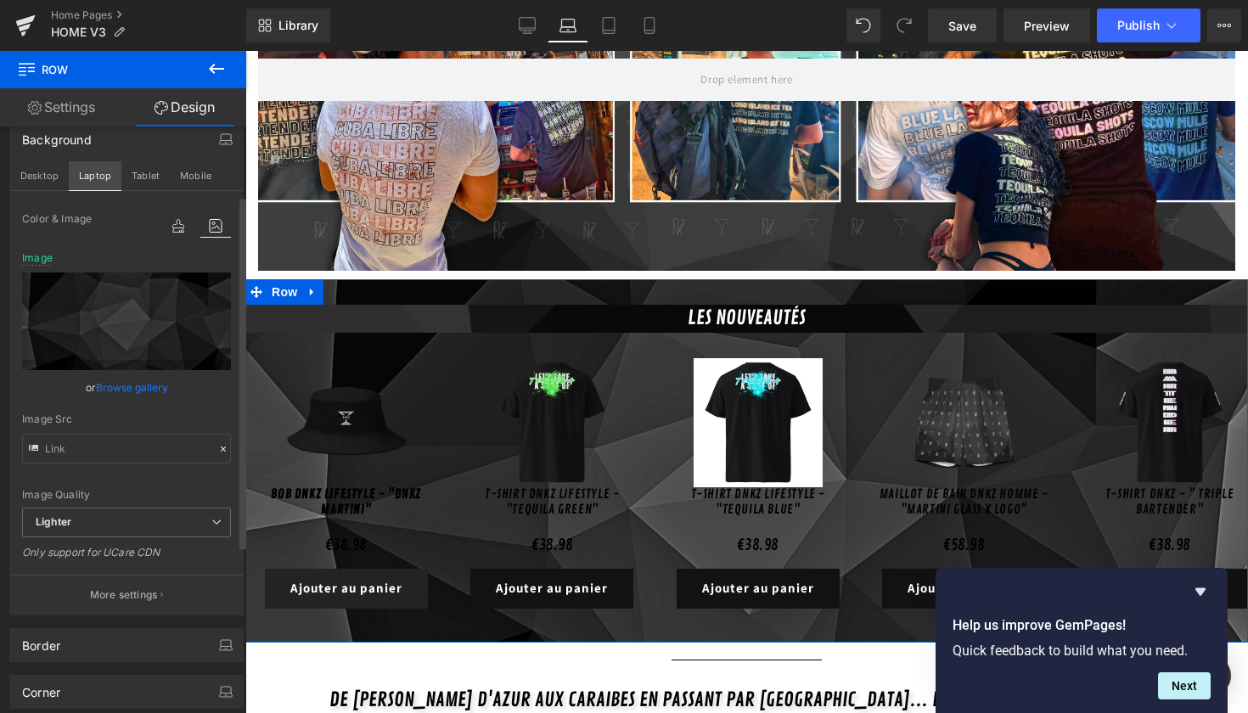
scroll to position [504, 0]
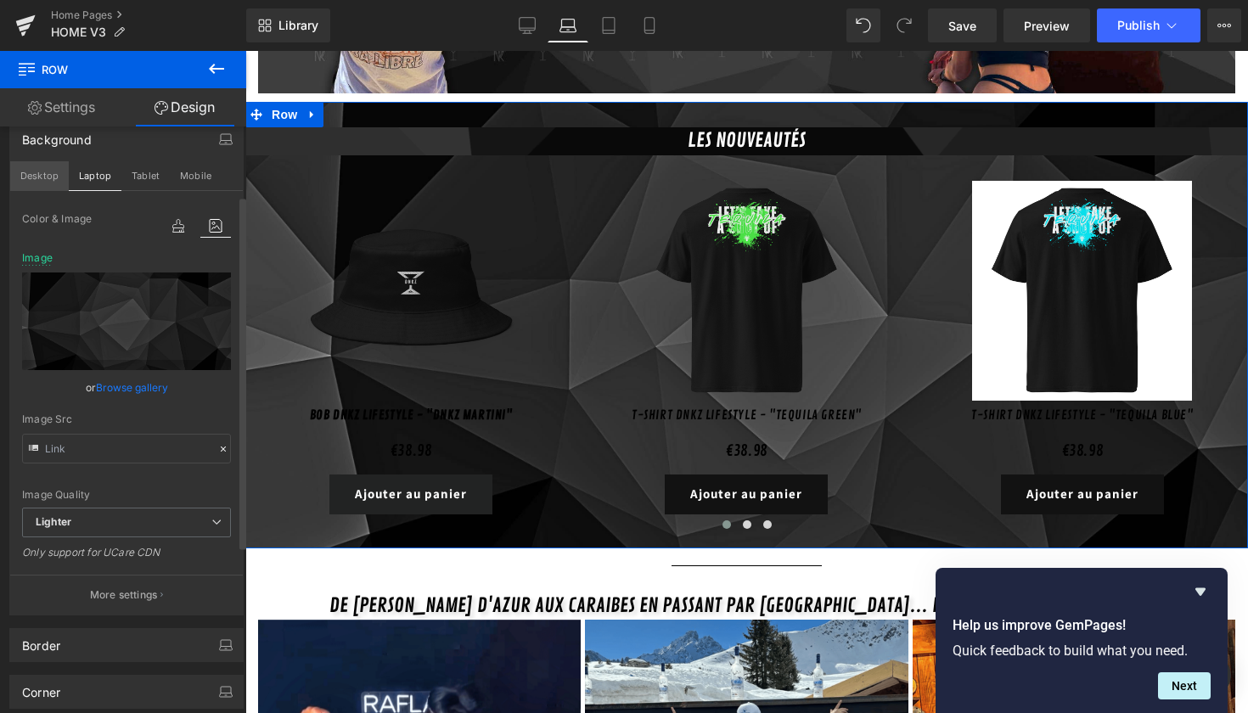
click at [59, 167] on button "Desktop" at bounding box center [39, 175] width 59 height 29
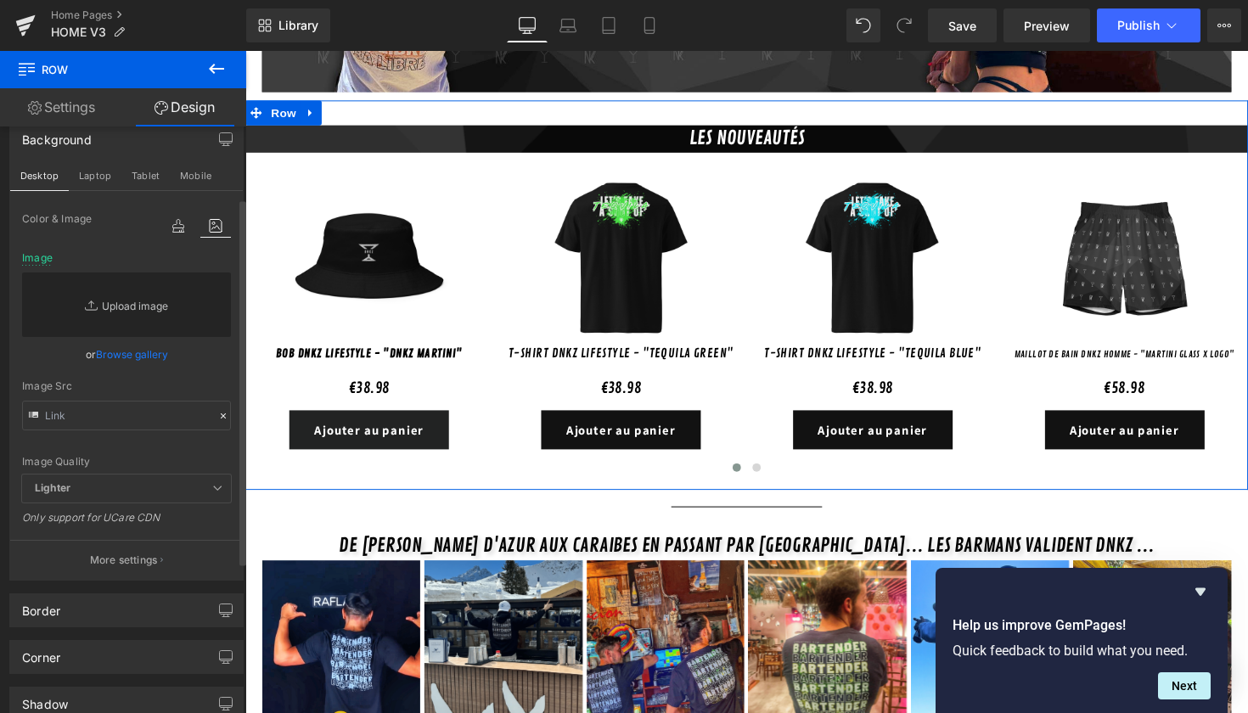
click at [117, 302] on link "Replace Image" at bounding box center [126, 305] width 209 height 65
type input "C:\fakepath\Design sans titre-9.png"
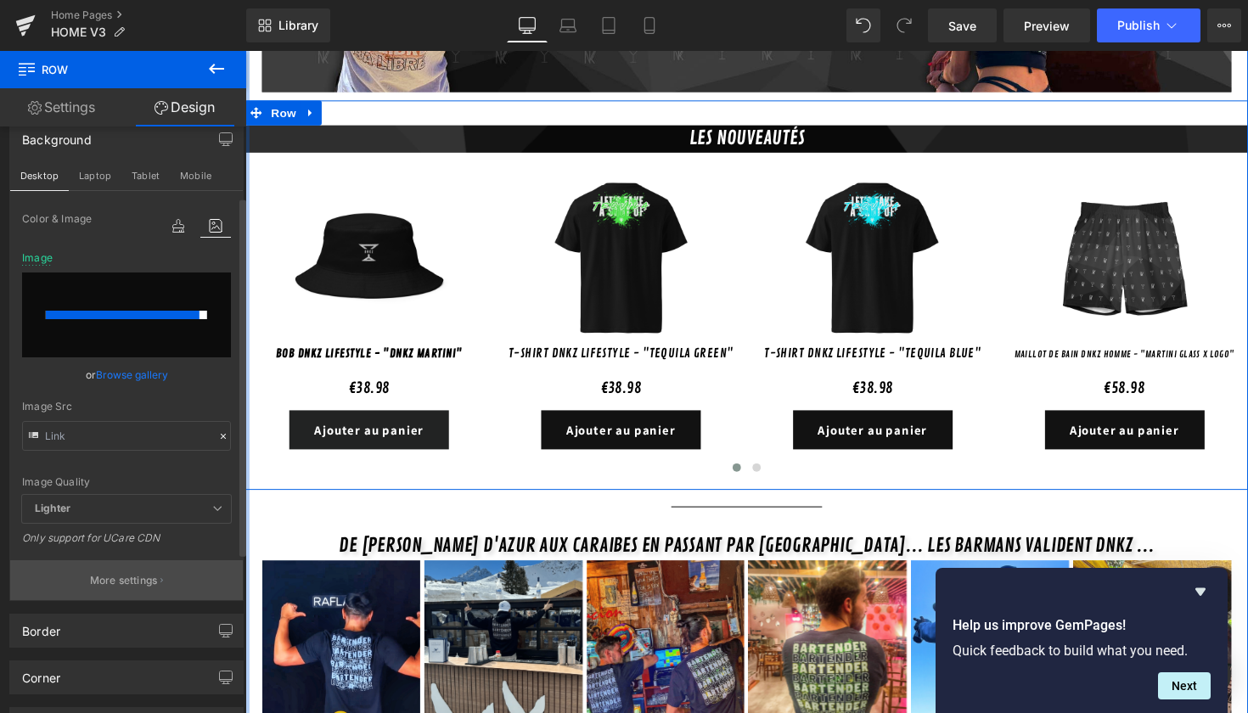
click at [150, 588] on button "More settings" at bounding box center [126, 581] width 233 height 40
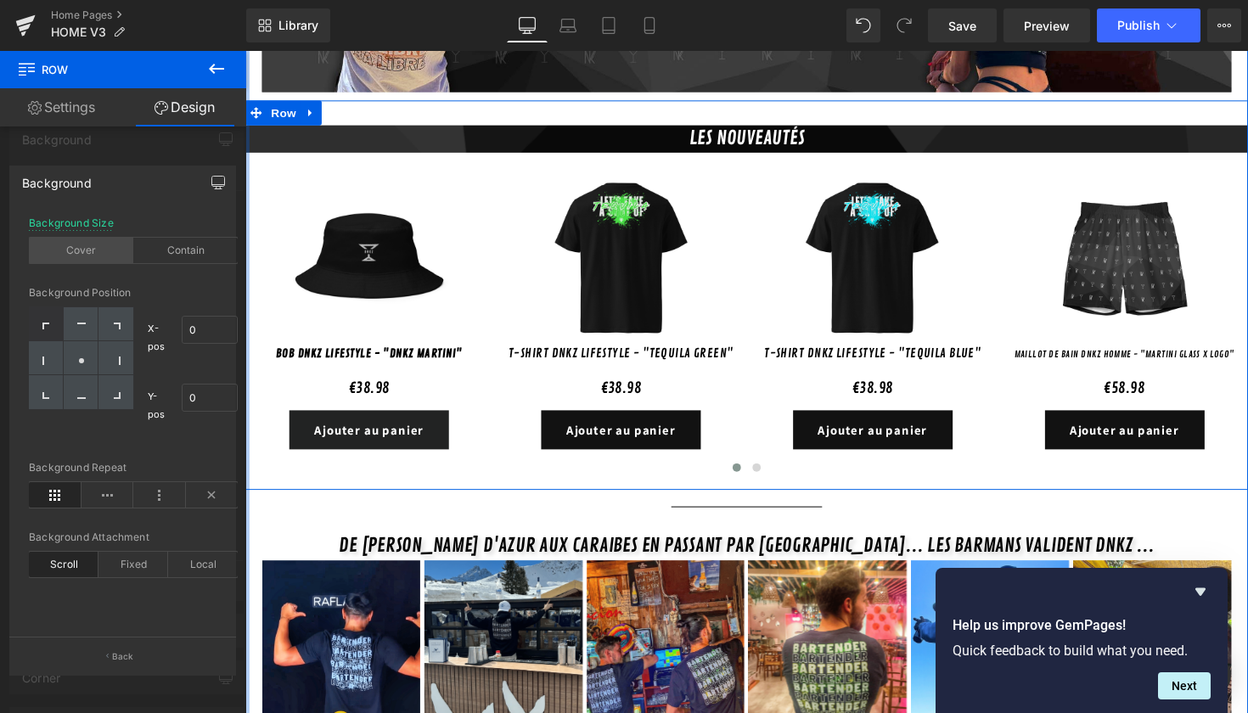
click at [95, 259] on div "Cover" at bounding box center [81, 250] width 104 height 25
click at [139, 653] on button "Back" at bounding box center [122, 656] width 227 height 38
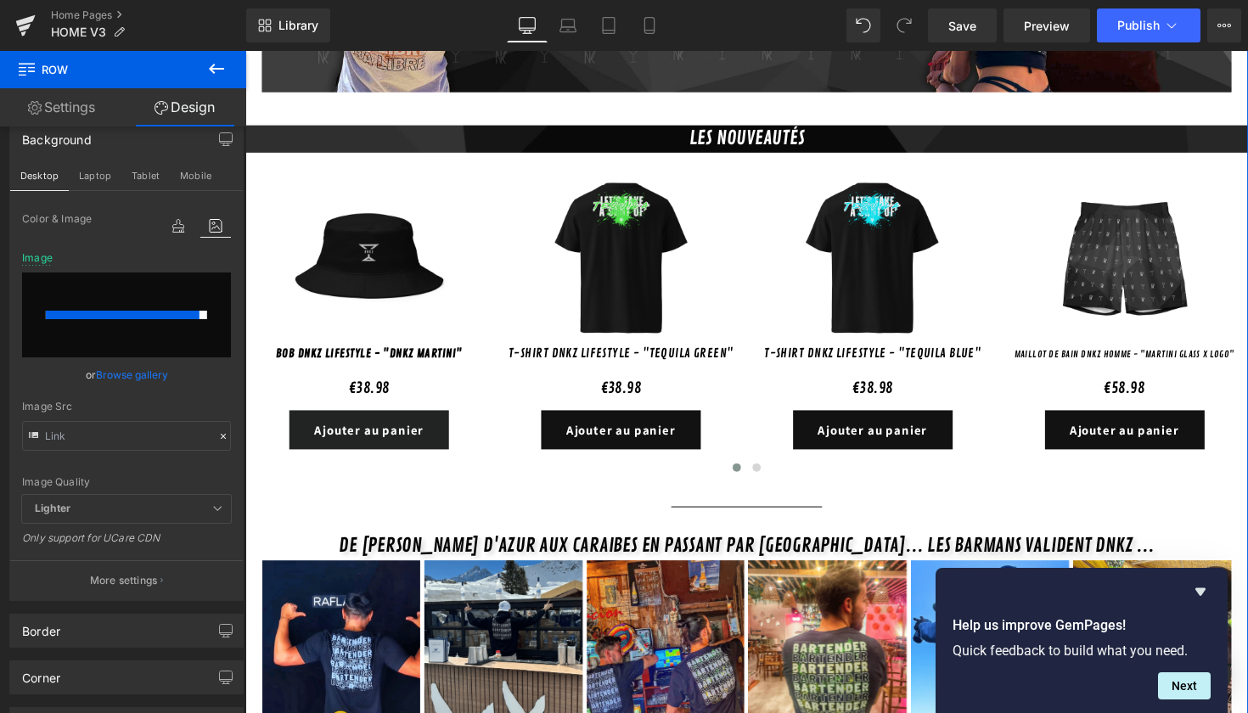
click at [245, 51] on div at bounding box center [245, 51] width 0 height 0
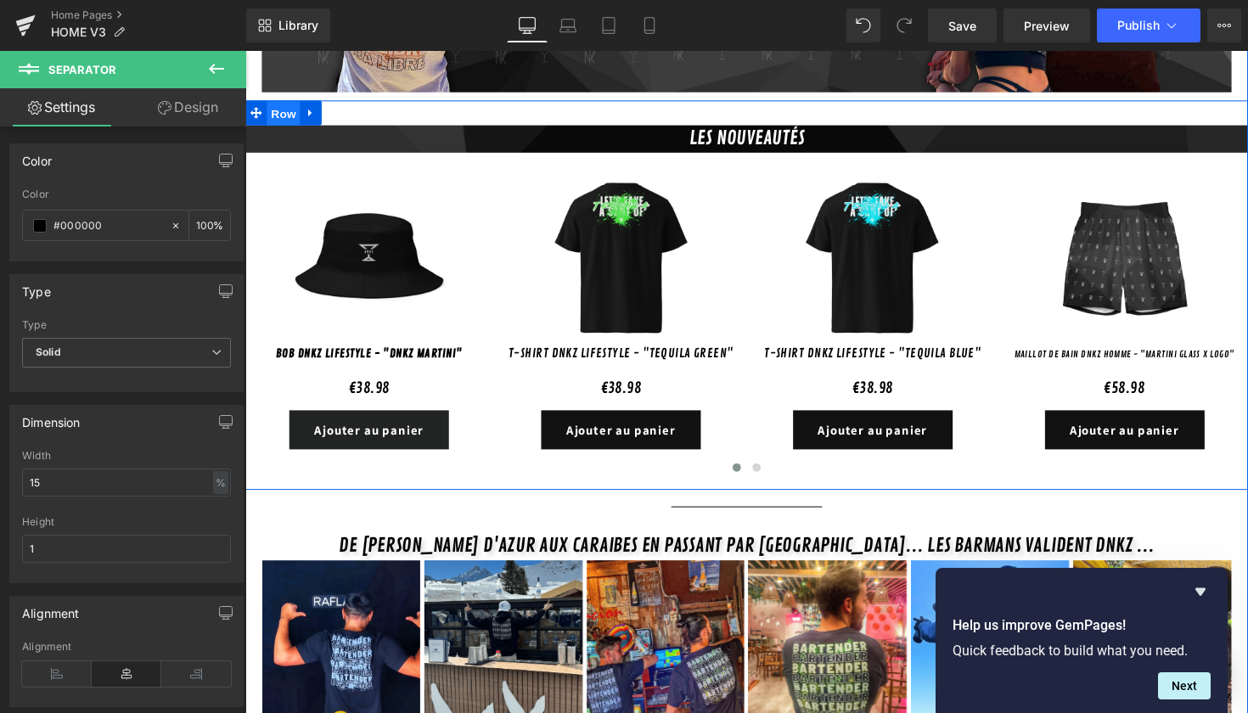
click at [294, 103] on span "Row" at bounding box center [285, 115] width 34 height 25
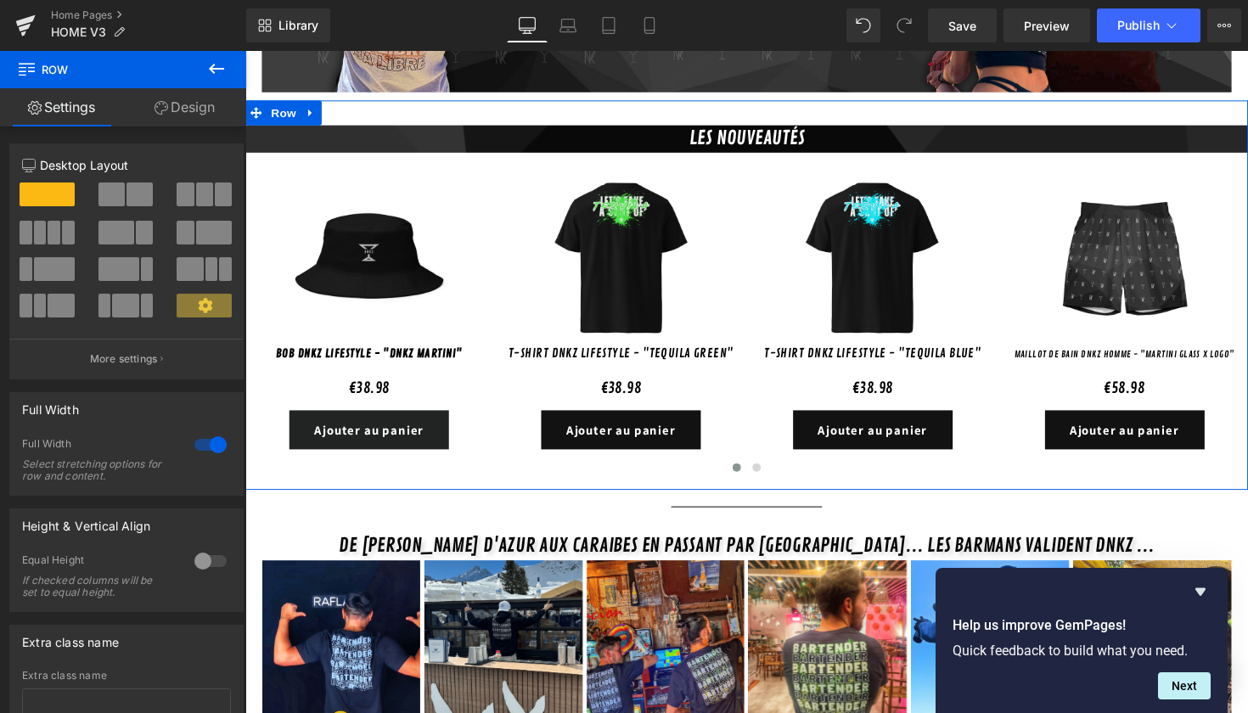
click at [216, 104] on link "Design" at bounding box center [184, 107] width 123 height 38
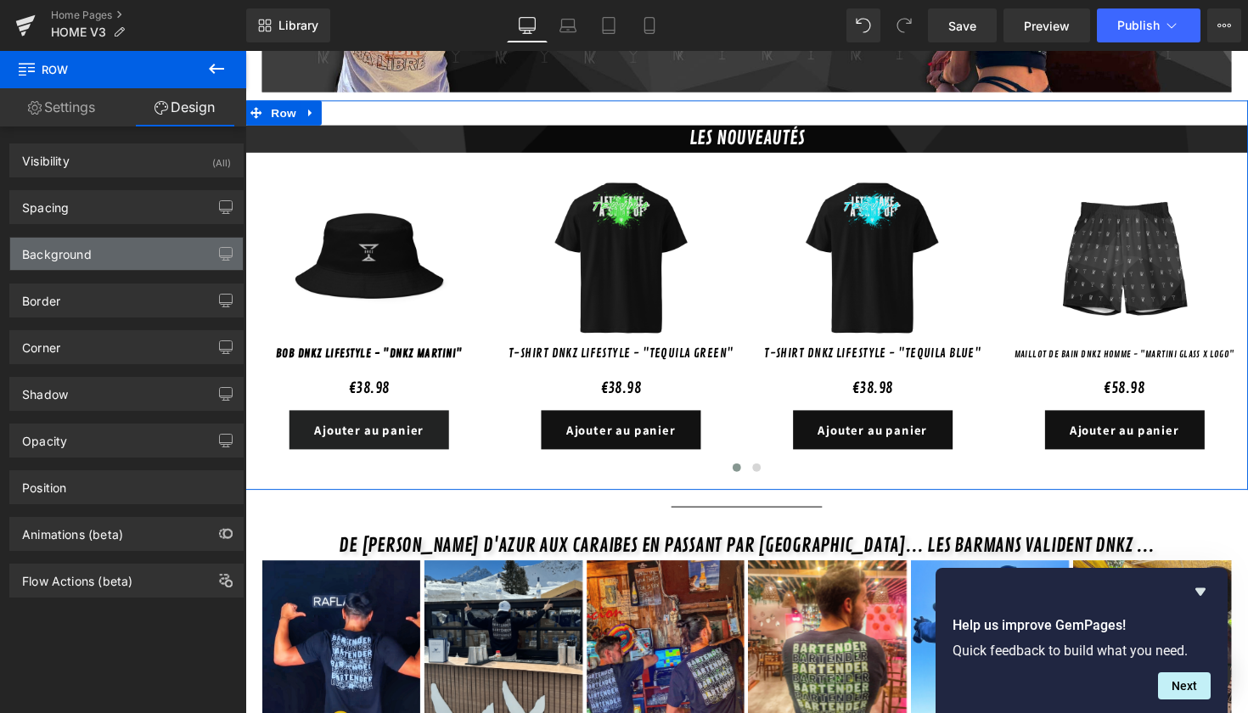
click at [182, 258] on div "Background" at bounding box center [126, 254] width 233 height 32
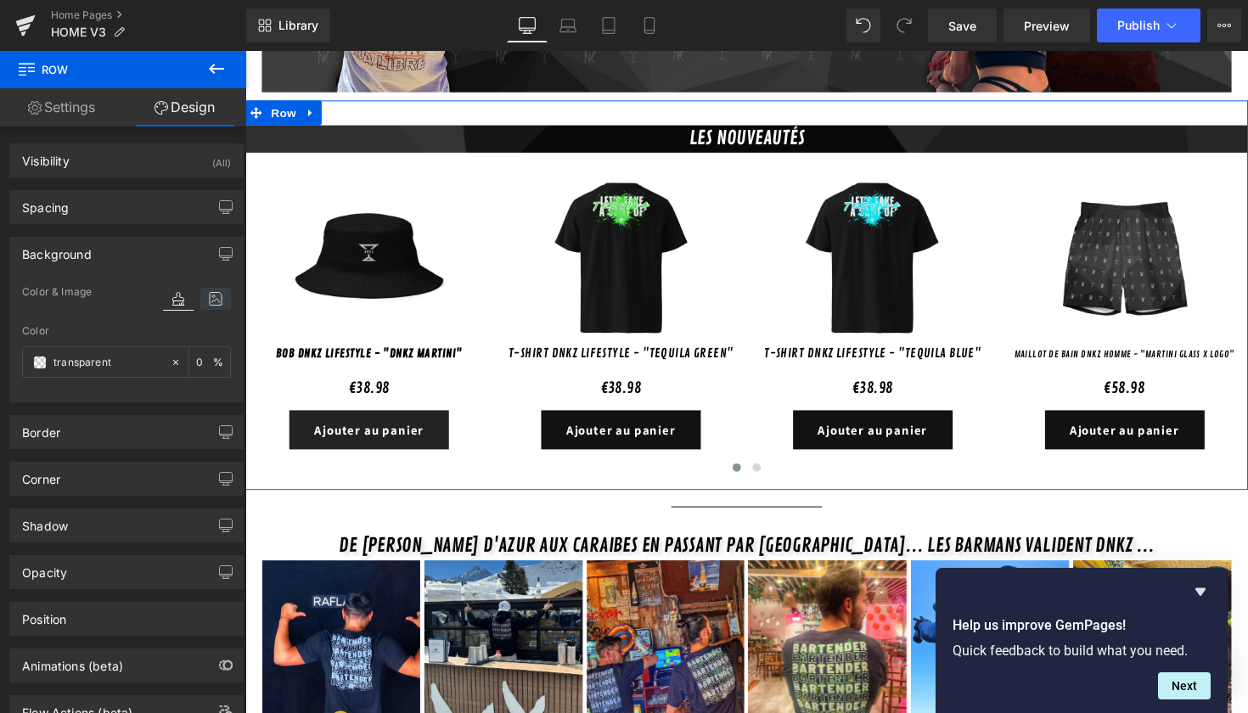
click at [205, 306] on icon at bounding box center [215, 299] width 31 height 22
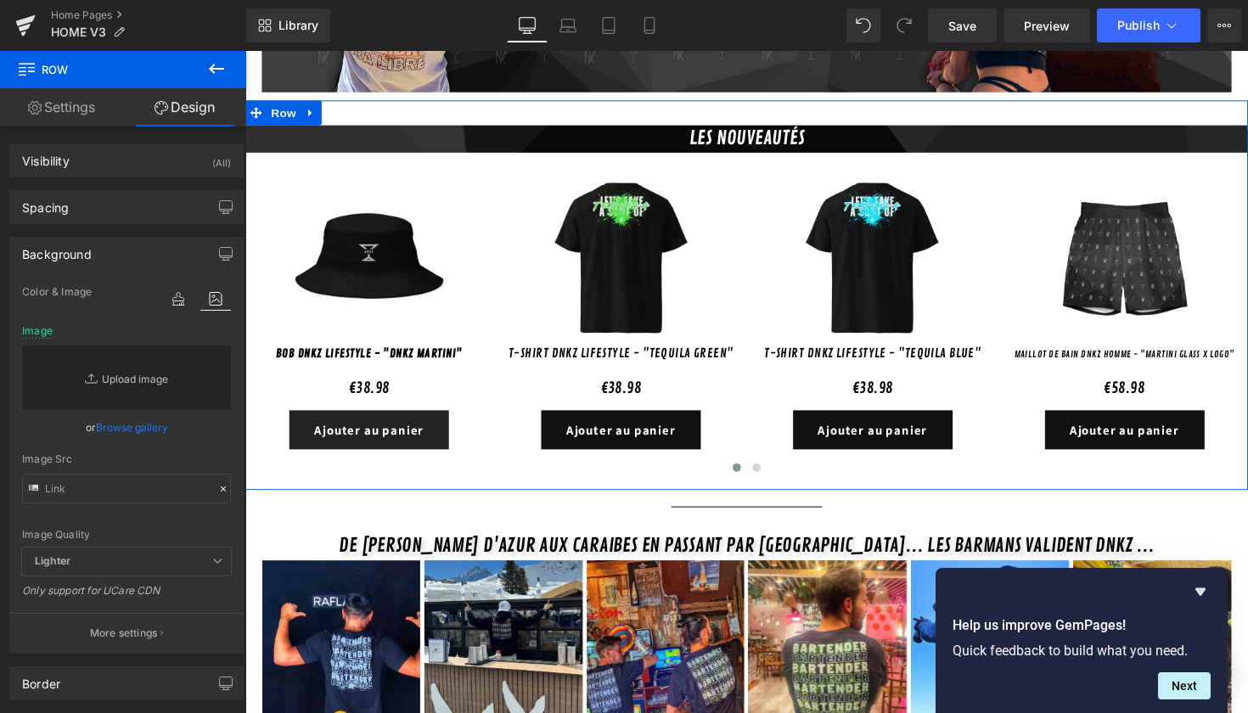
click at [179, 377] on link "Replace Image" at bounding box center [126, 378] width 209 height 65
type input "C:\fakepath\Design sans titre-9.png"
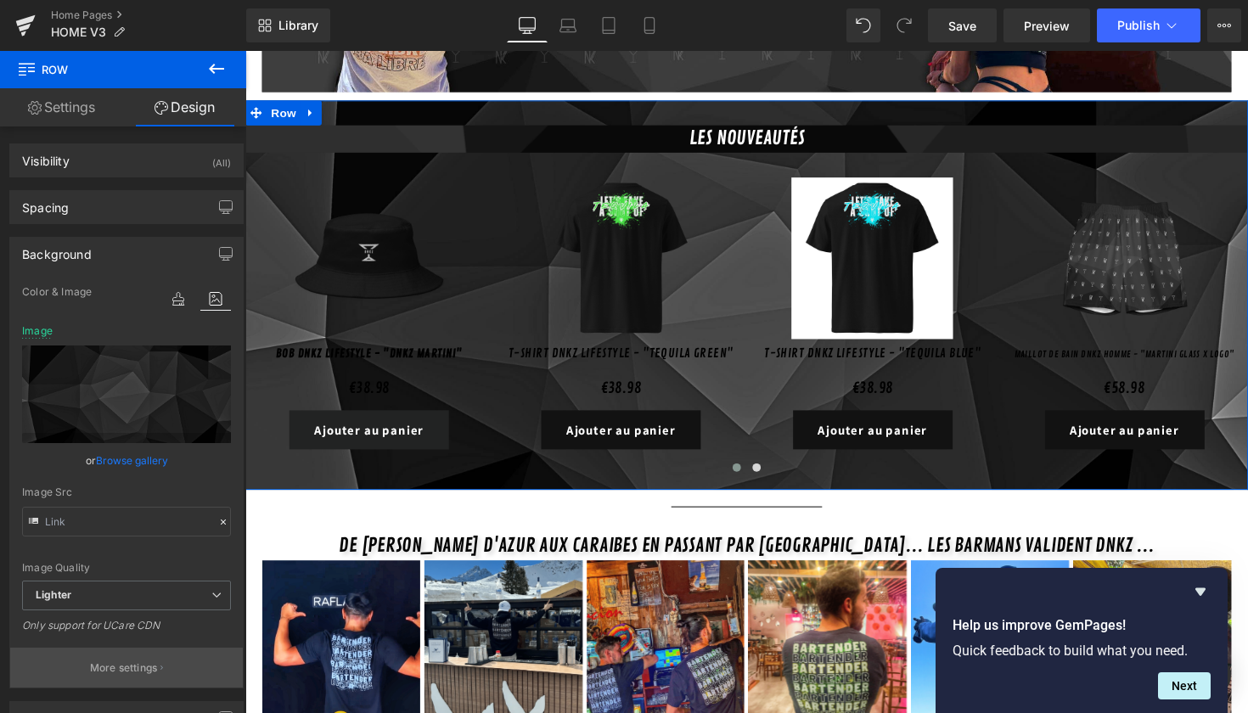
click at [161, 665] on icon "button" at bounding box center [162, 668] width 3 height 8
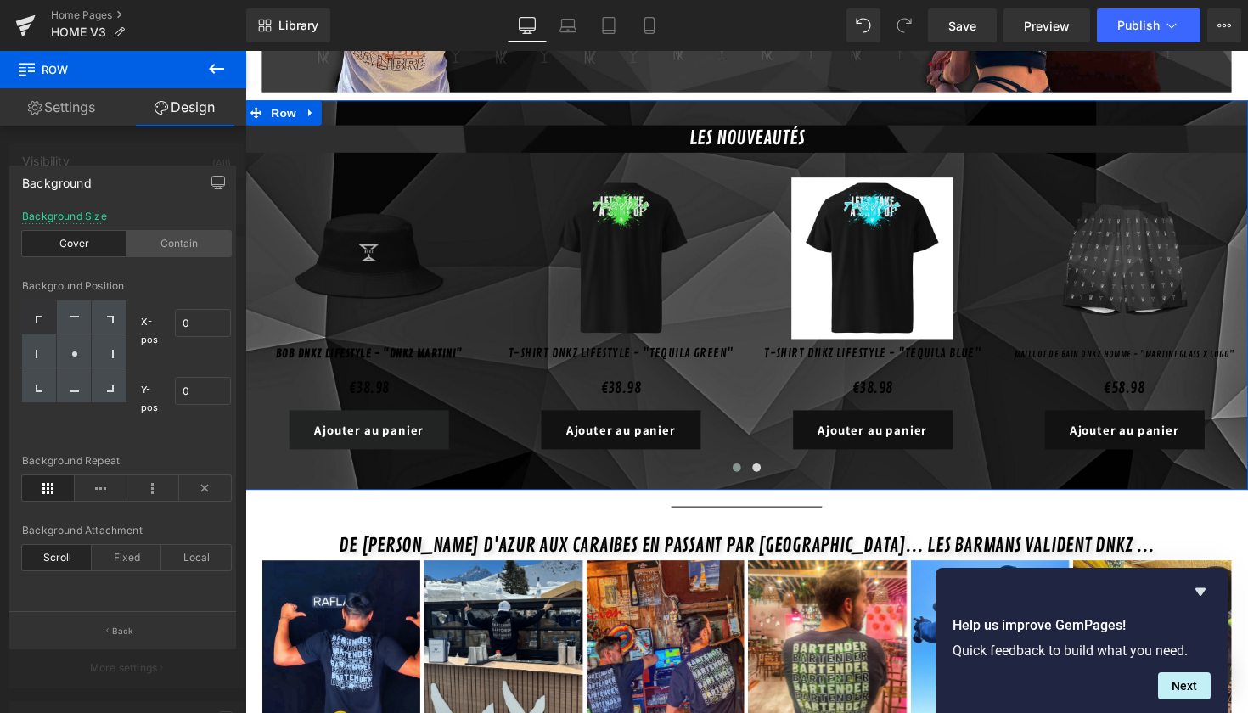
click at [153, 248] on div "Contain" at bounding box center [179, 243] width 104 height 25
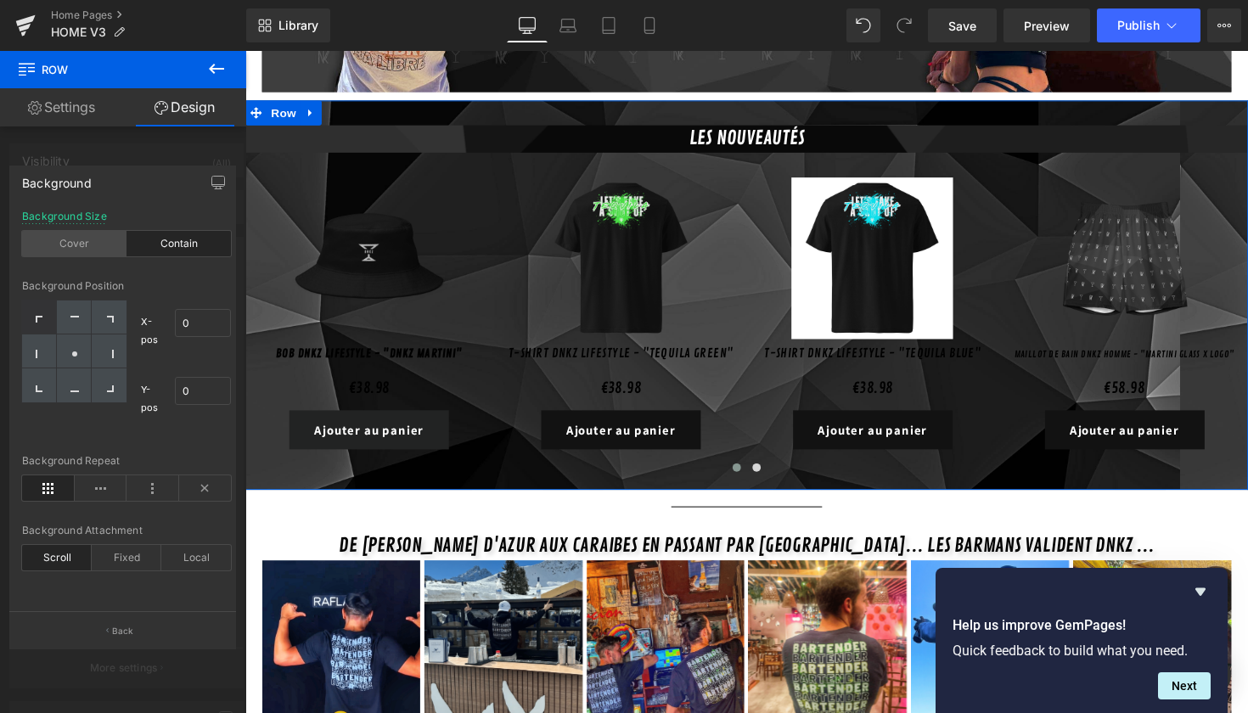
click at [98, 244] on div "Cover" at bounding box center [74, 243] width 104 height 25
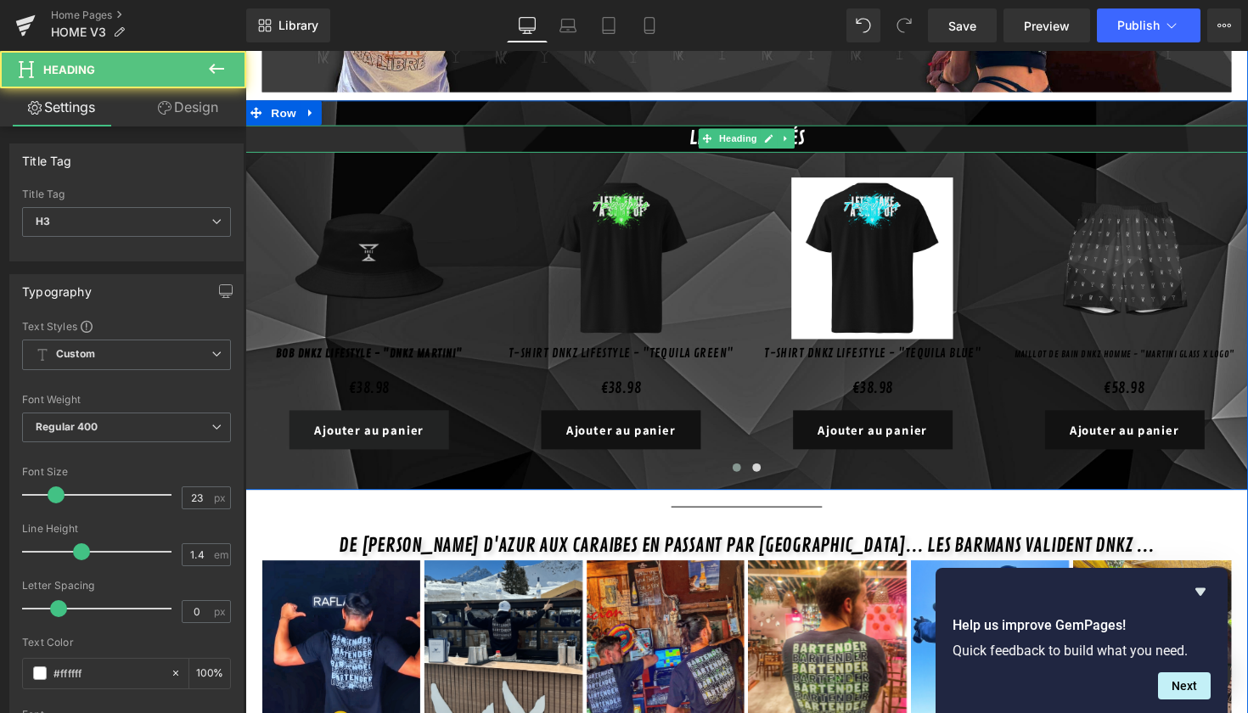
click at [526, 130] on h3 "LES NOUVEAUTés" at bounding box center [759, 140] width 1028 height 27
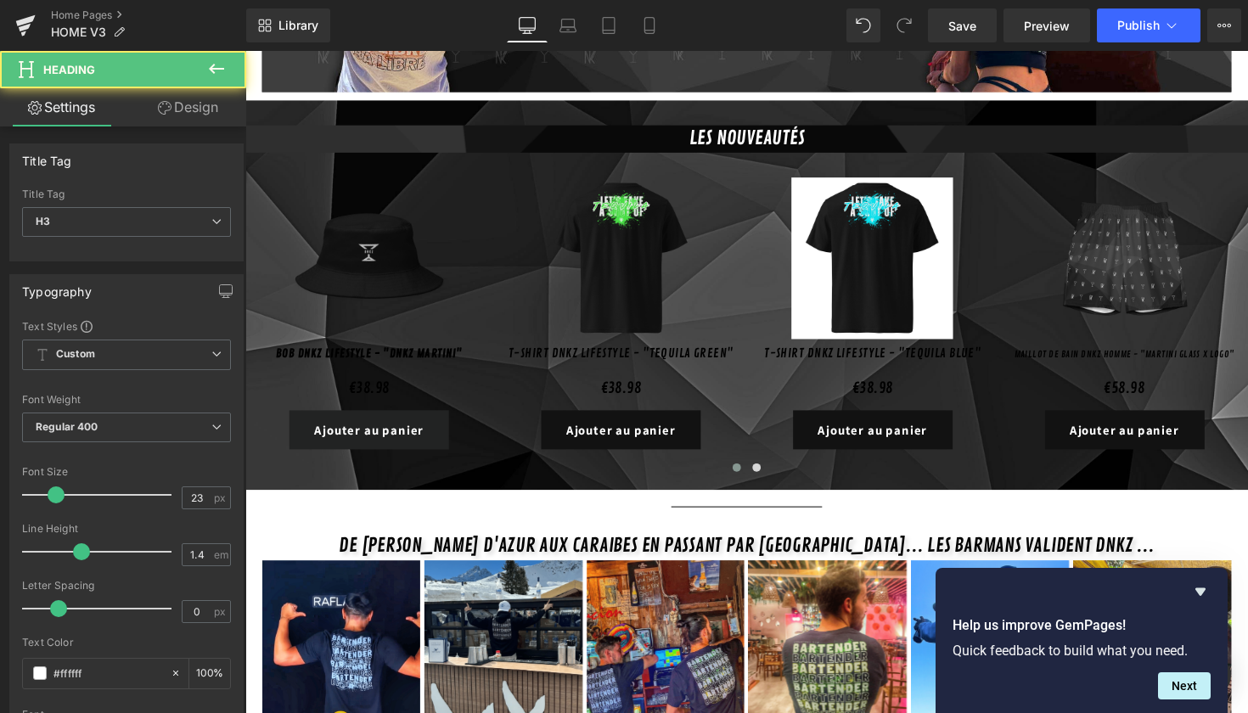
click at [184, 114] on link "Design" at bounding box center [188, 107] width 123 height 38
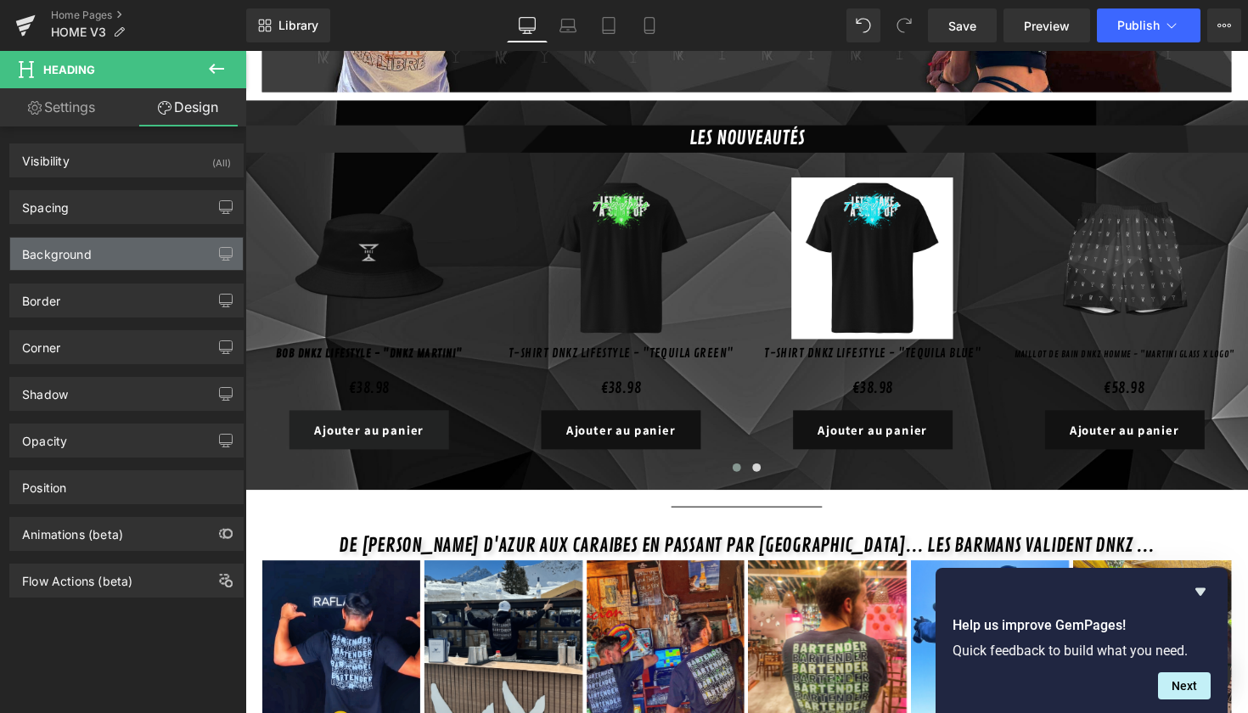
click at [194, 268] on div "Background" at bounding box center [126, 254] width 233 height 32
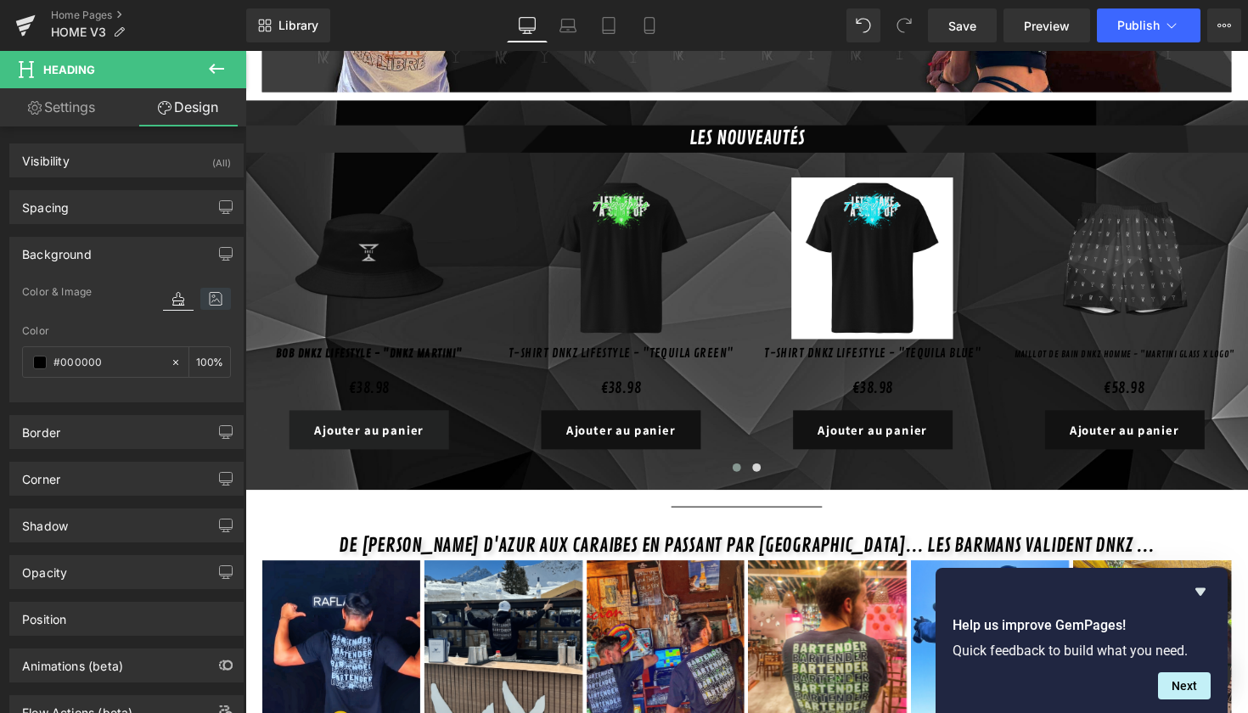
click at [205, 299] on icon at bounding box center [215, 299] width 31 height 22
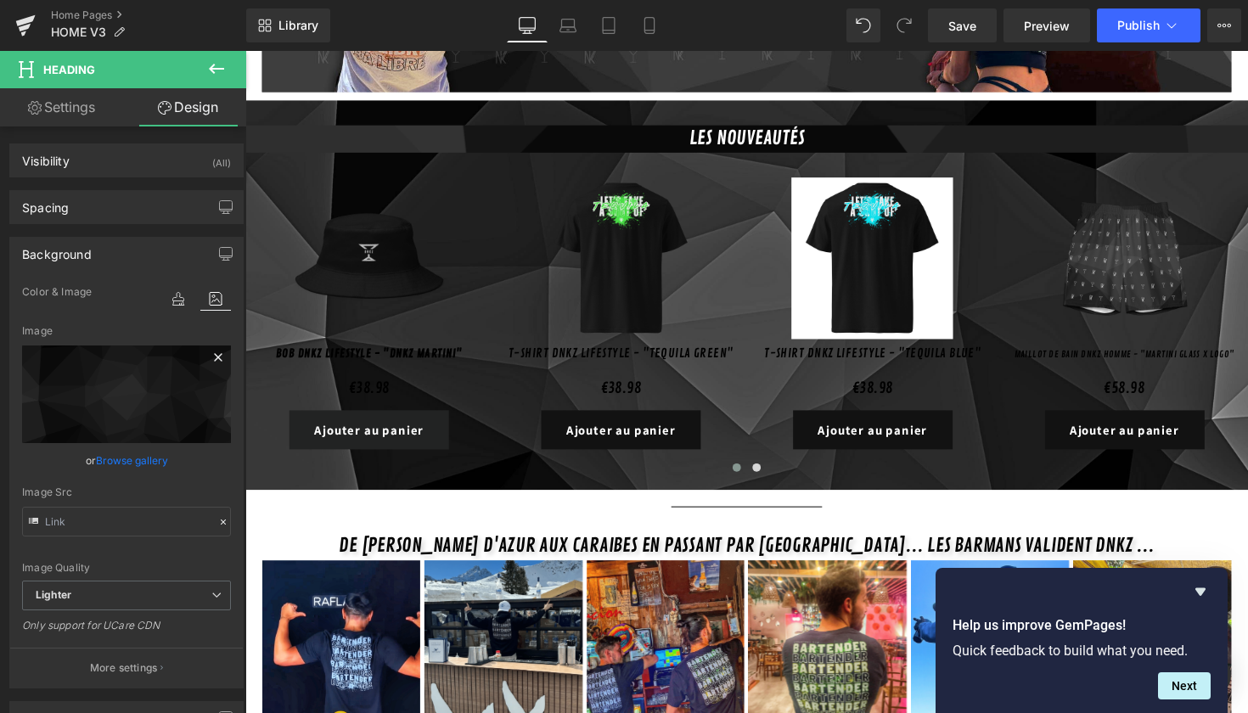
click at [208, 359] on icon at bounding box center [218, 357] width 20 height 20
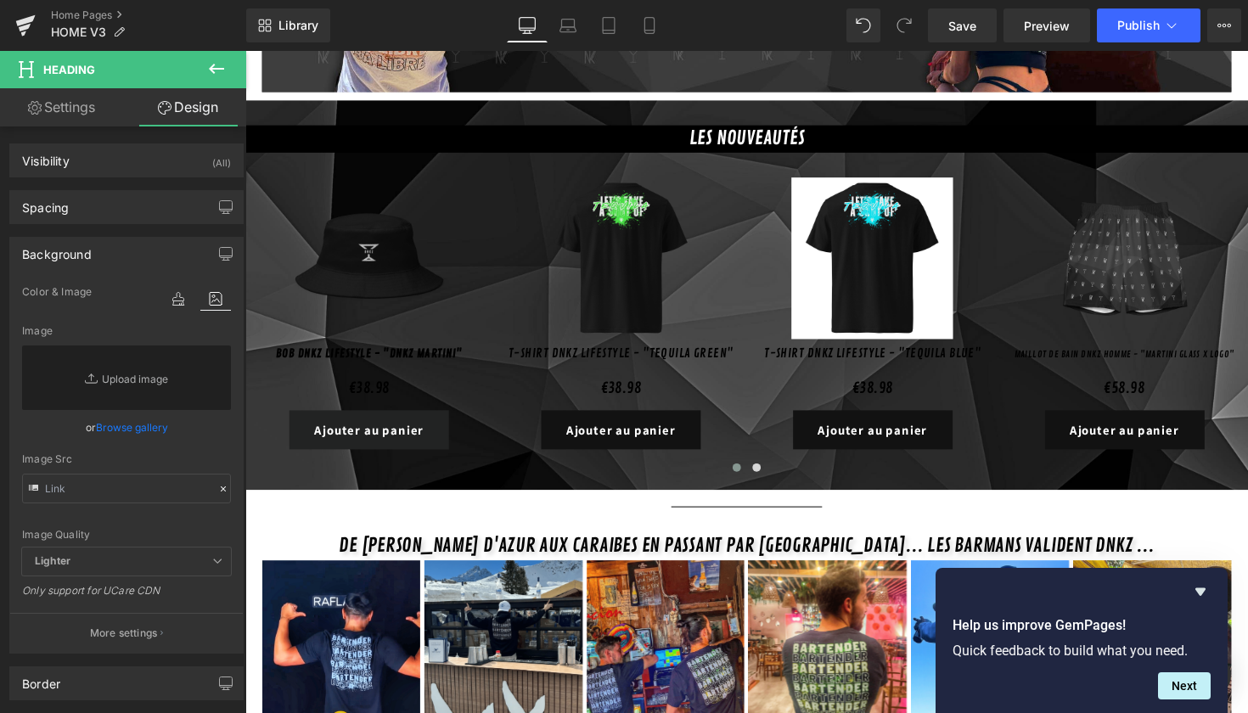
click at [174, 312] on div at bounding box center [197, 315] width 68 height 11
click at [172, 306] on icon at bounding box center [178, 299] width 31 height 22
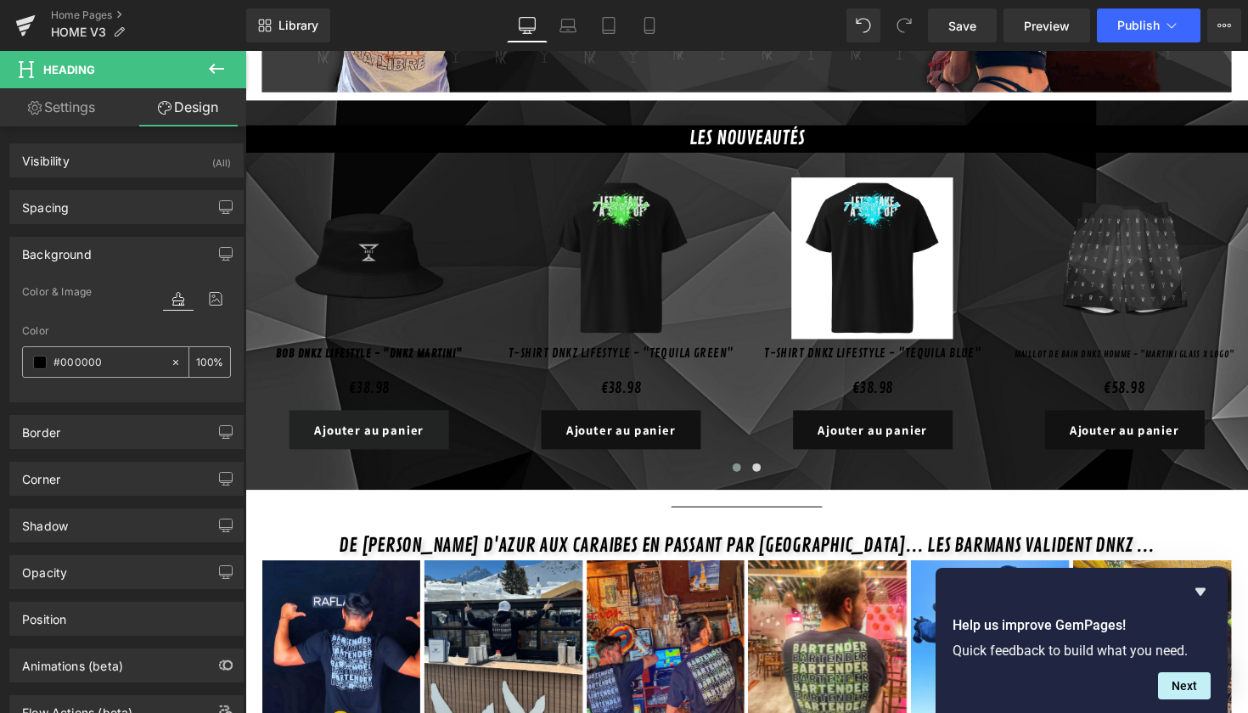
click at [172, 361] on icon at bounding box center [176, 363] width 12 height 12
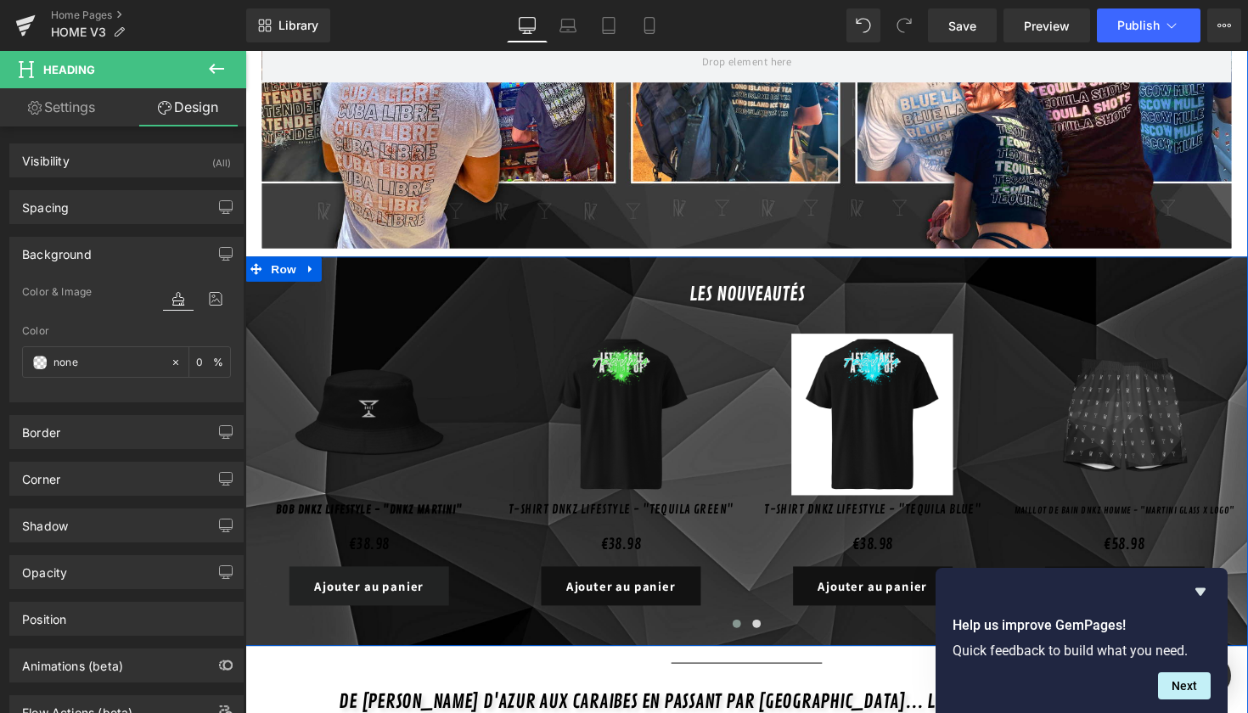
scroll to position [490, 0]
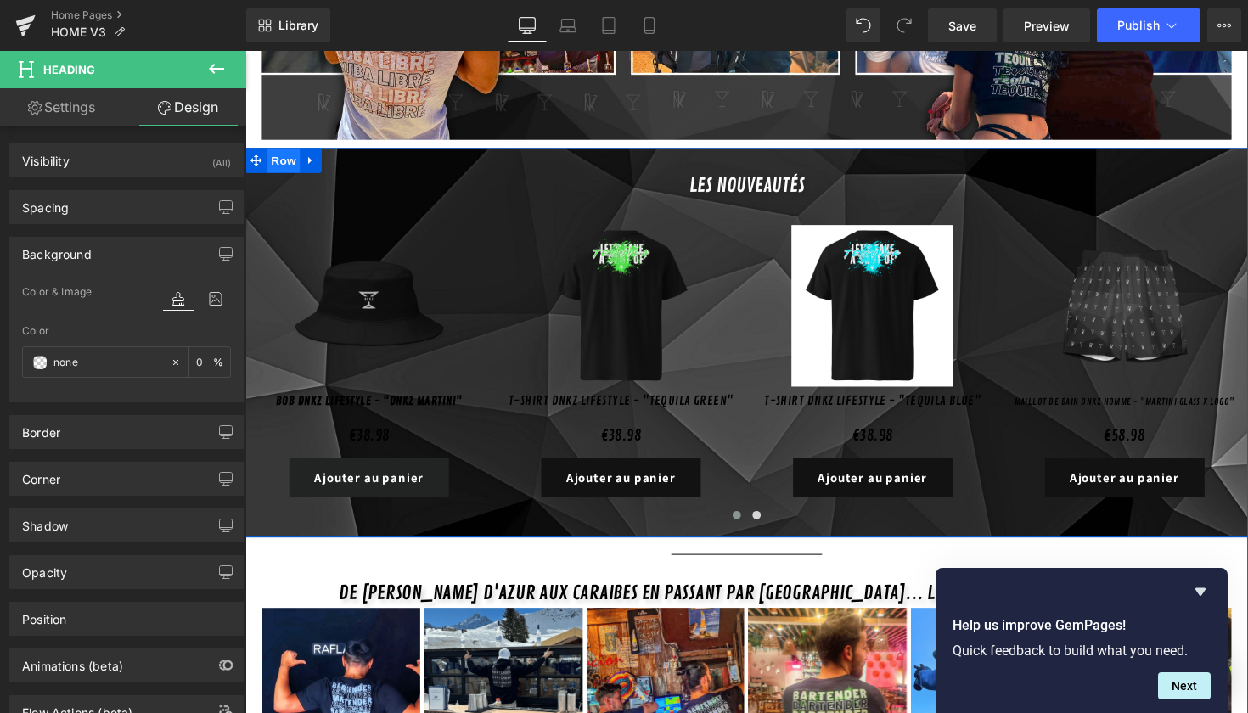
click at [292, 150] on span "Row" at bounding box center [285, 162] width 34 height 25
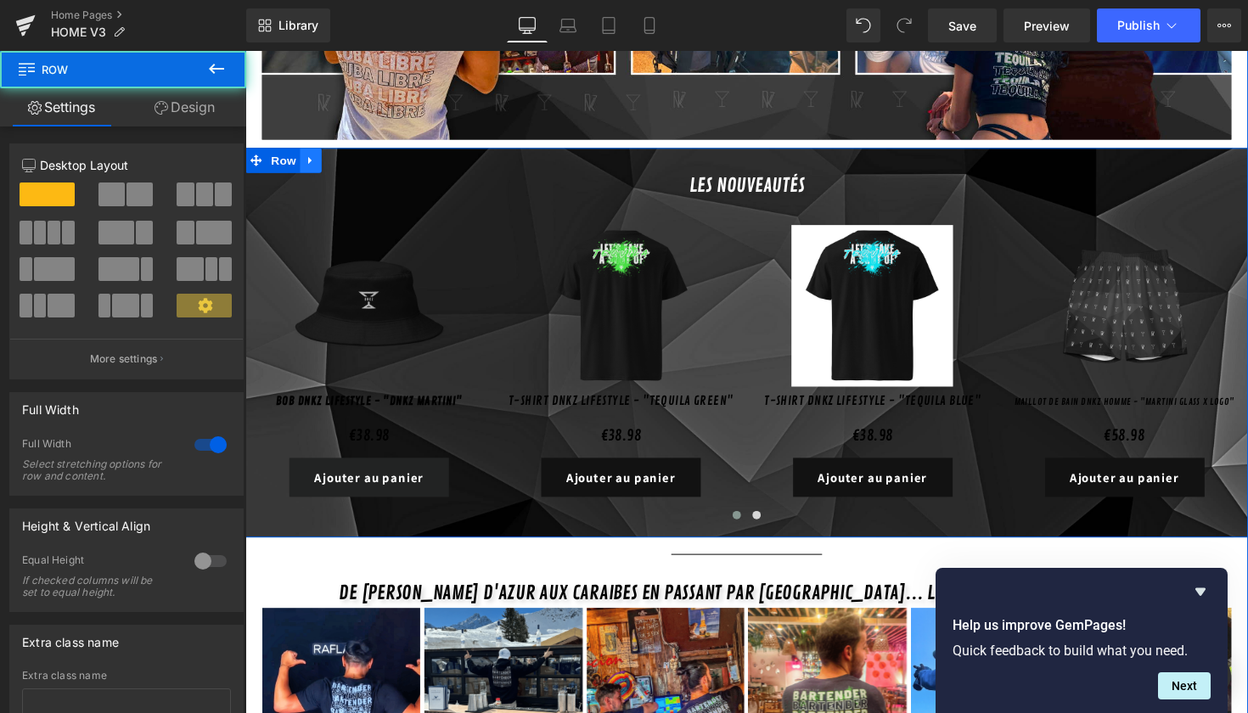
click at [312, 157] on icon at bounding box center [313, 163] width 12 height 13
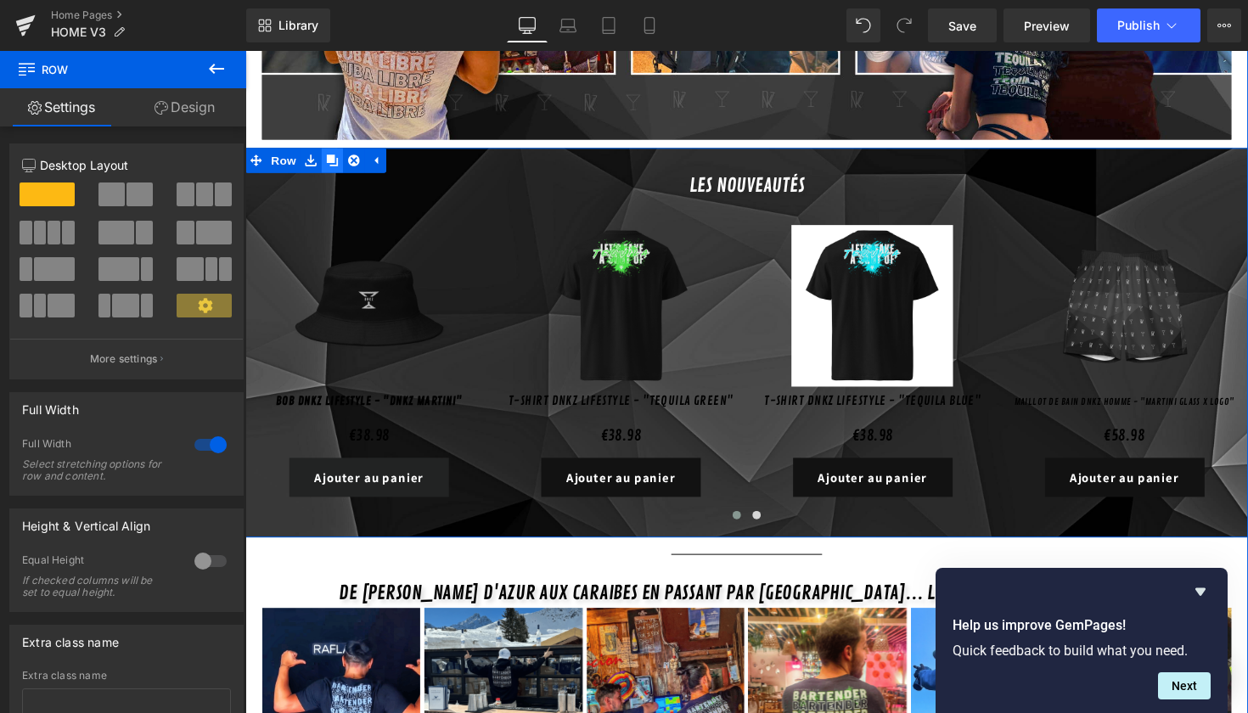
click at [330, 157] on icon at bounding box center [335, 163] width 12 height 12
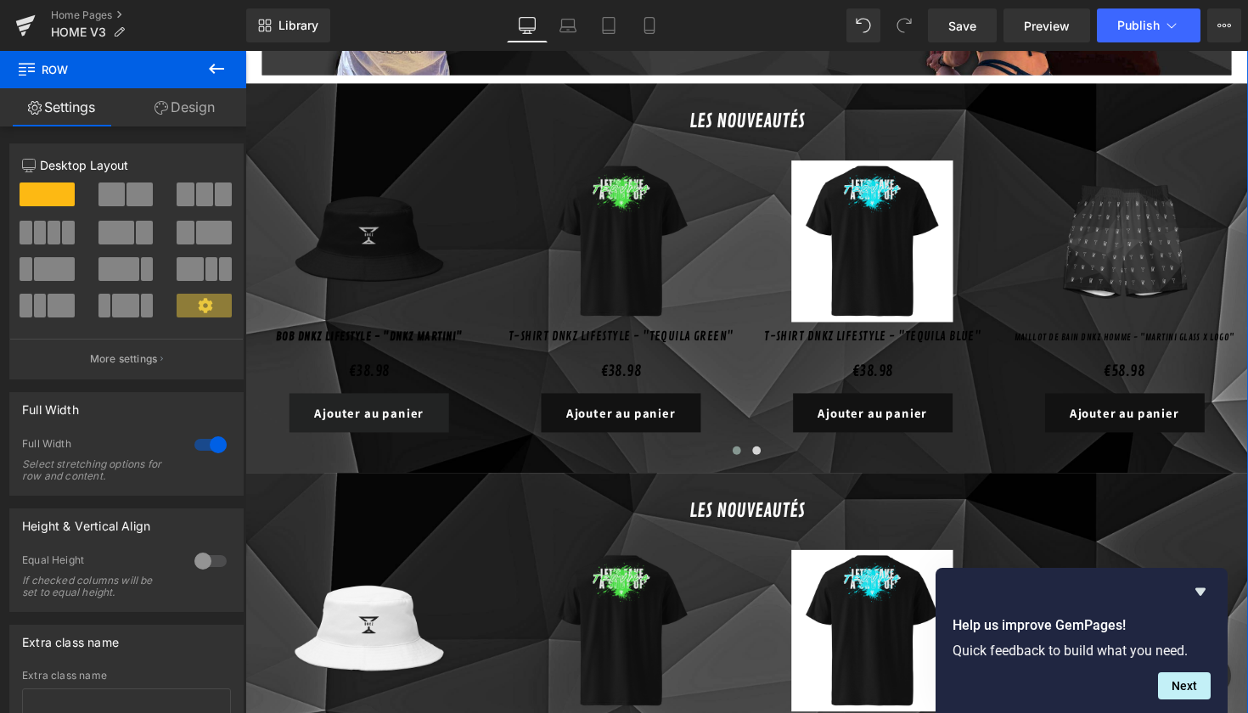
scroll to position [486, 0]
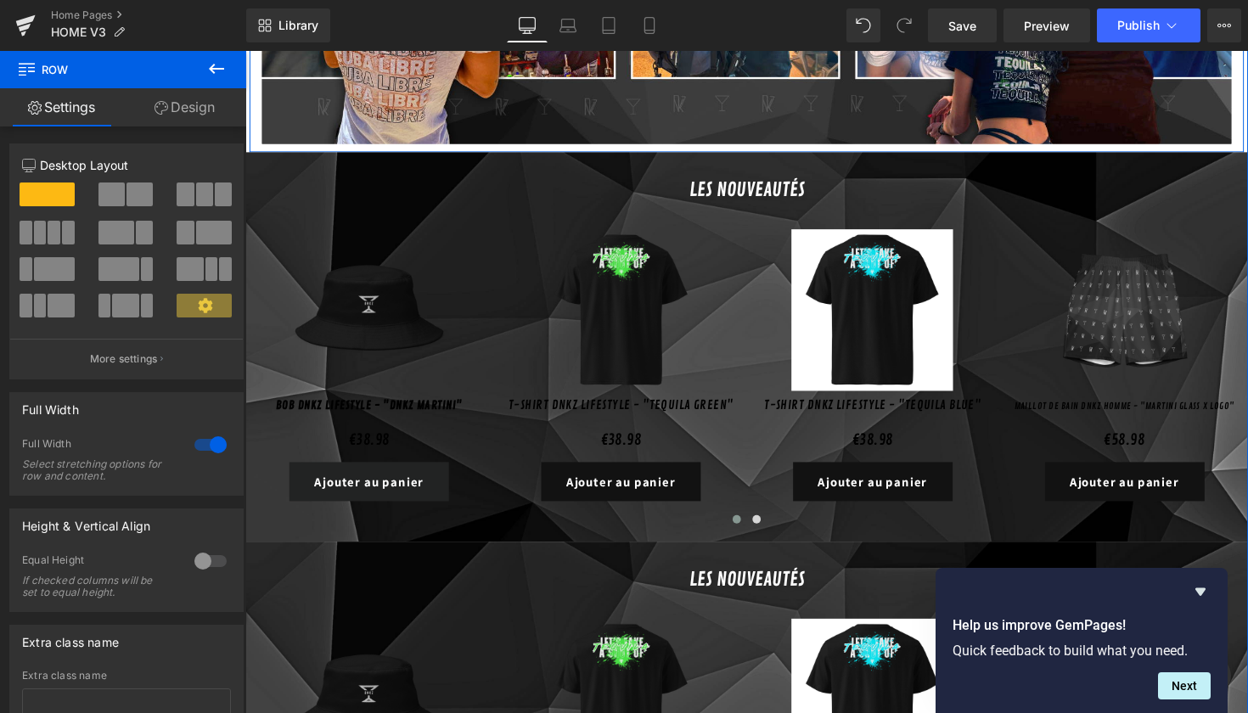
click at [529, 150] on div at bounding box center [759, 152] width 1019 height 4
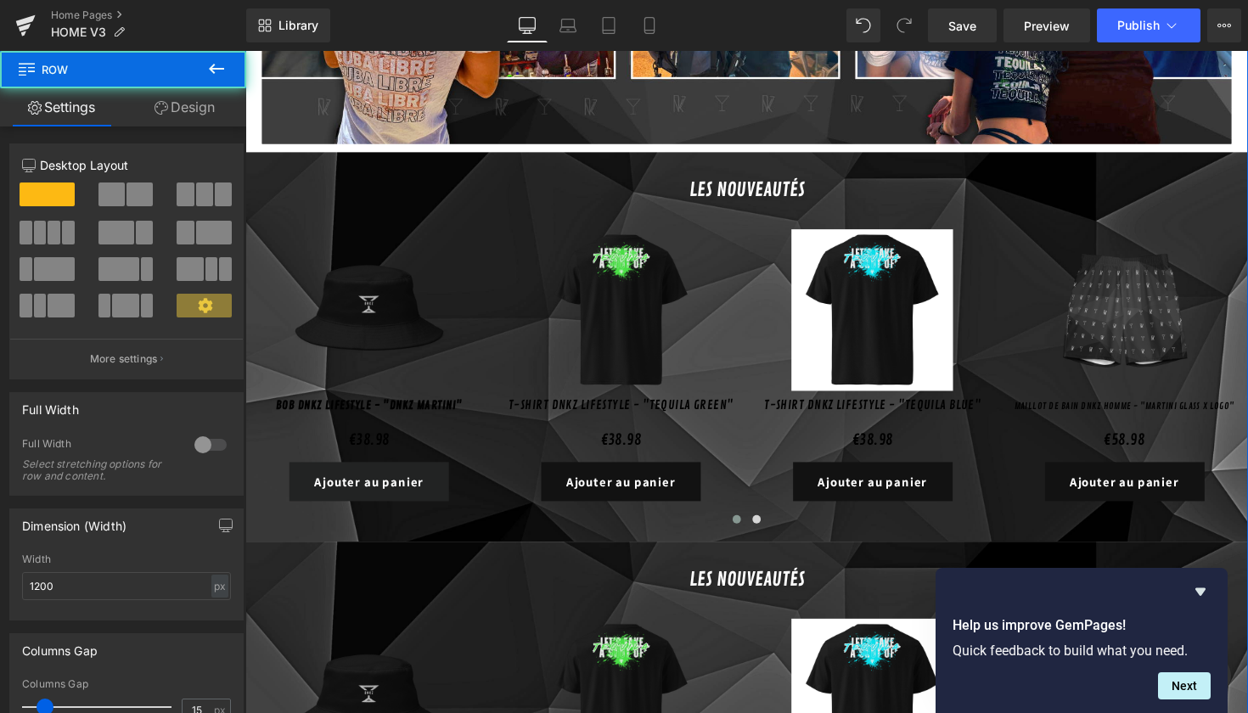
click at [525, 155] on div "LES NOUVEAUTés Heading Sale Off (P) Image Bob DNKZ Lifestyle - "DNKZ Martini" (…" at bounding box center [759, 350] width 1028 height 391
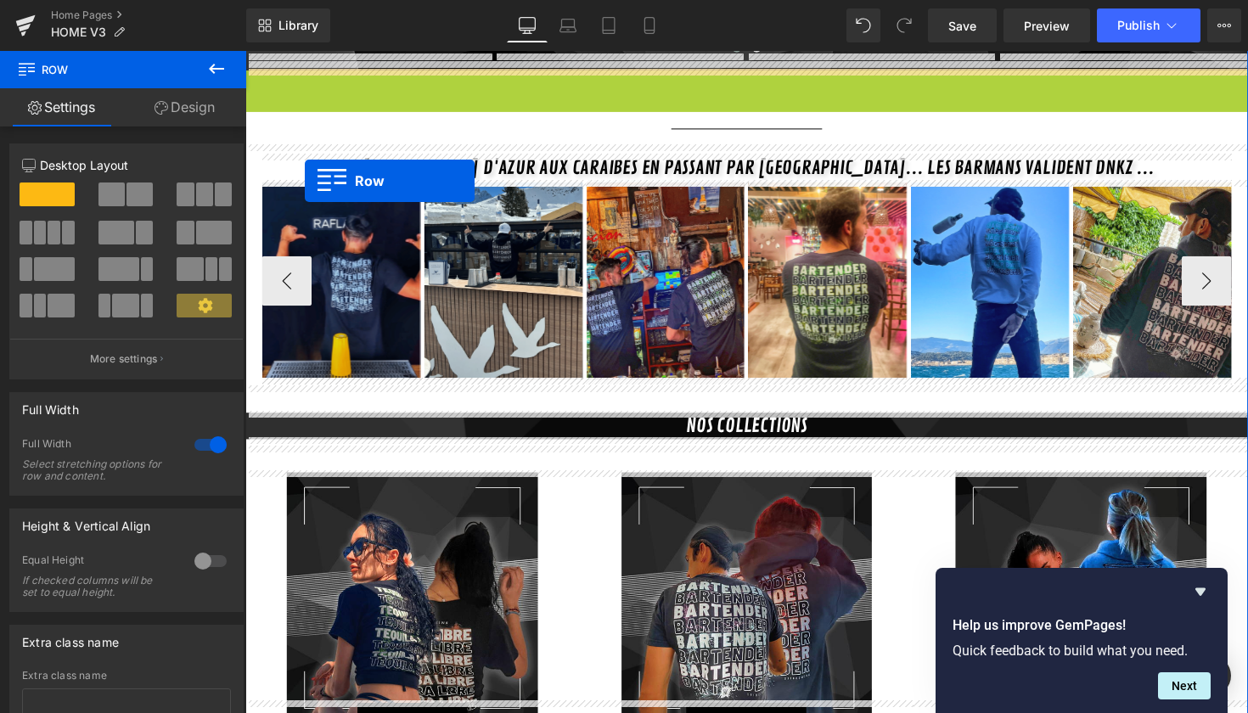
scroll to position [951, 0]
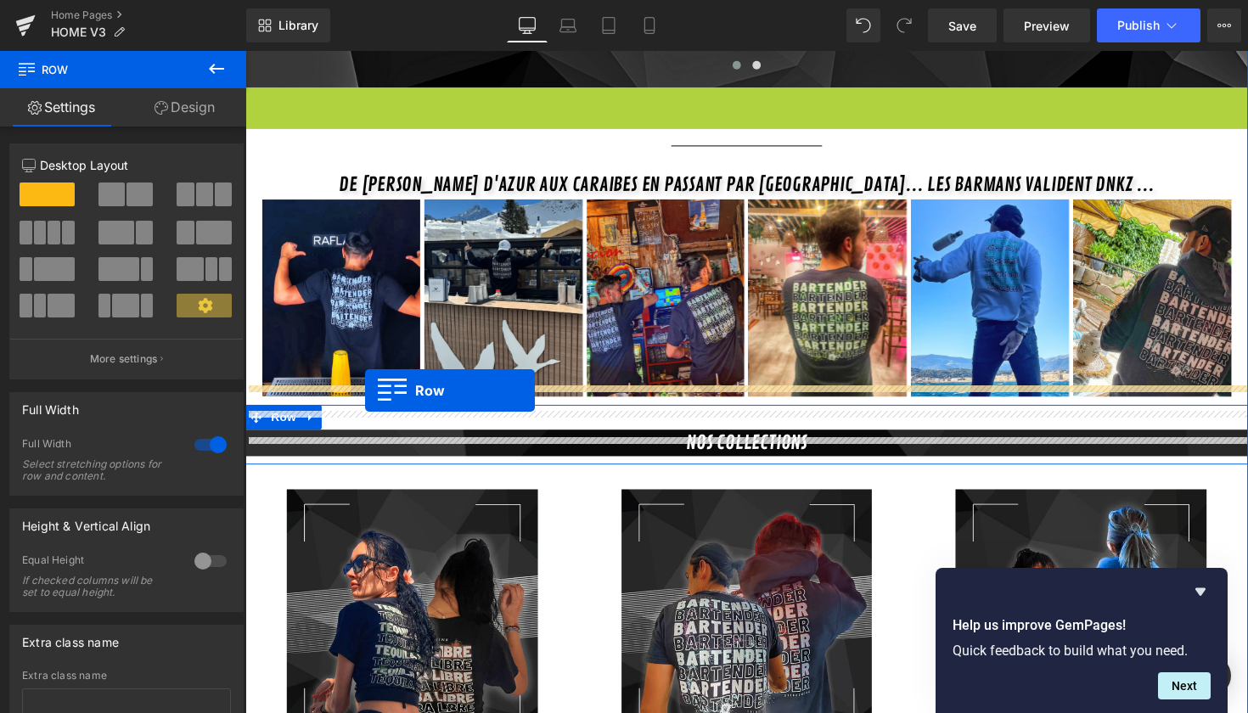
drag, startPoint x: 282, startPoint y: 65, endPoint x: 368, endPoint y: 400, distance: 346.3
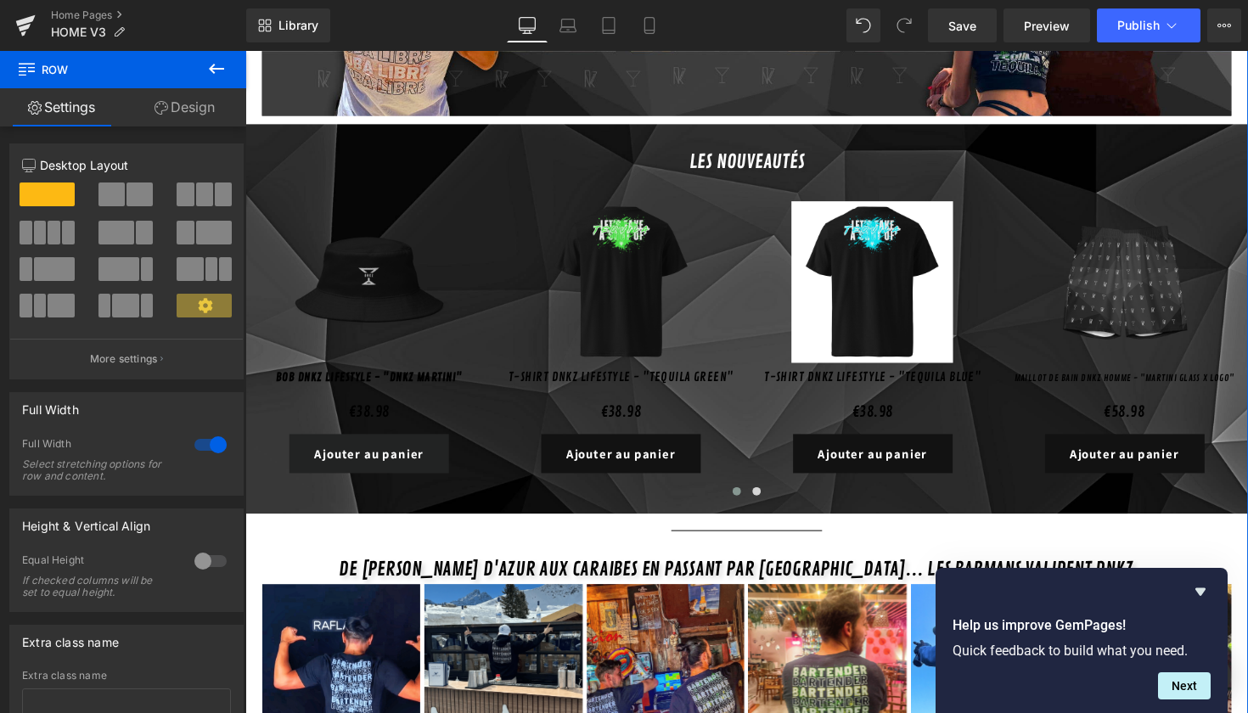
scroll to position [492, 0]
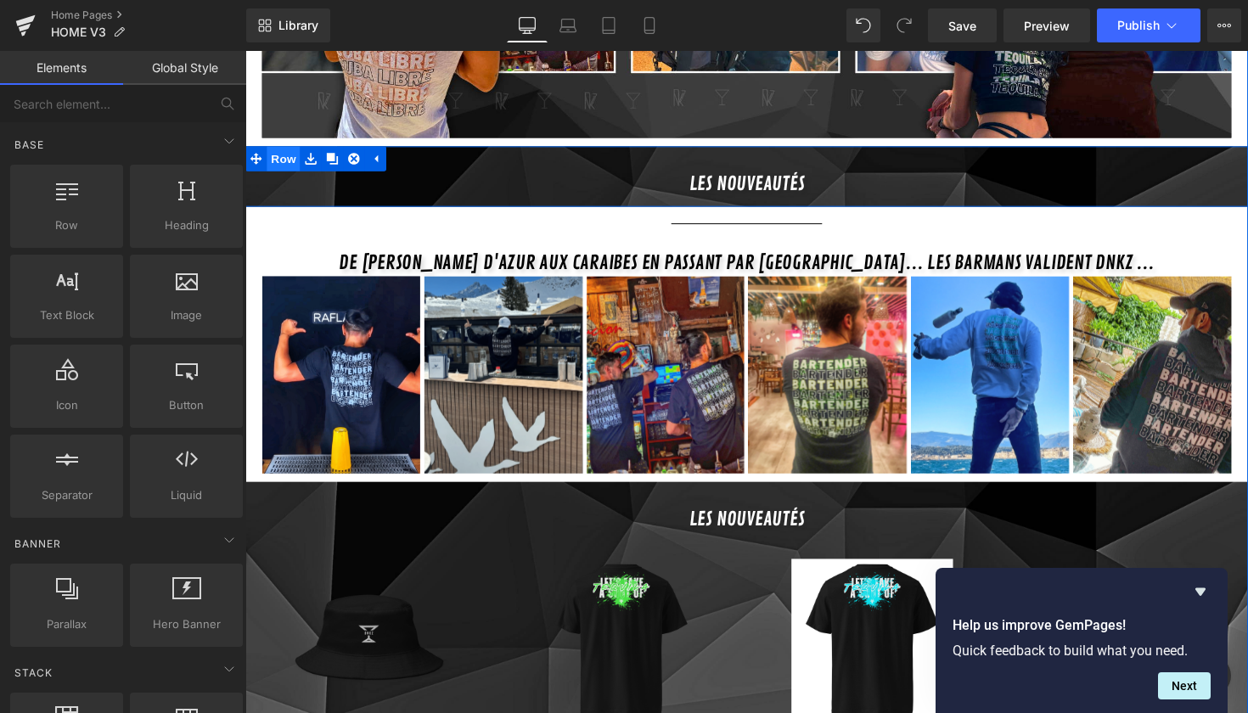
click at [282, 149] on span "Row" at bounding box center [285, 161] width 34 height 25
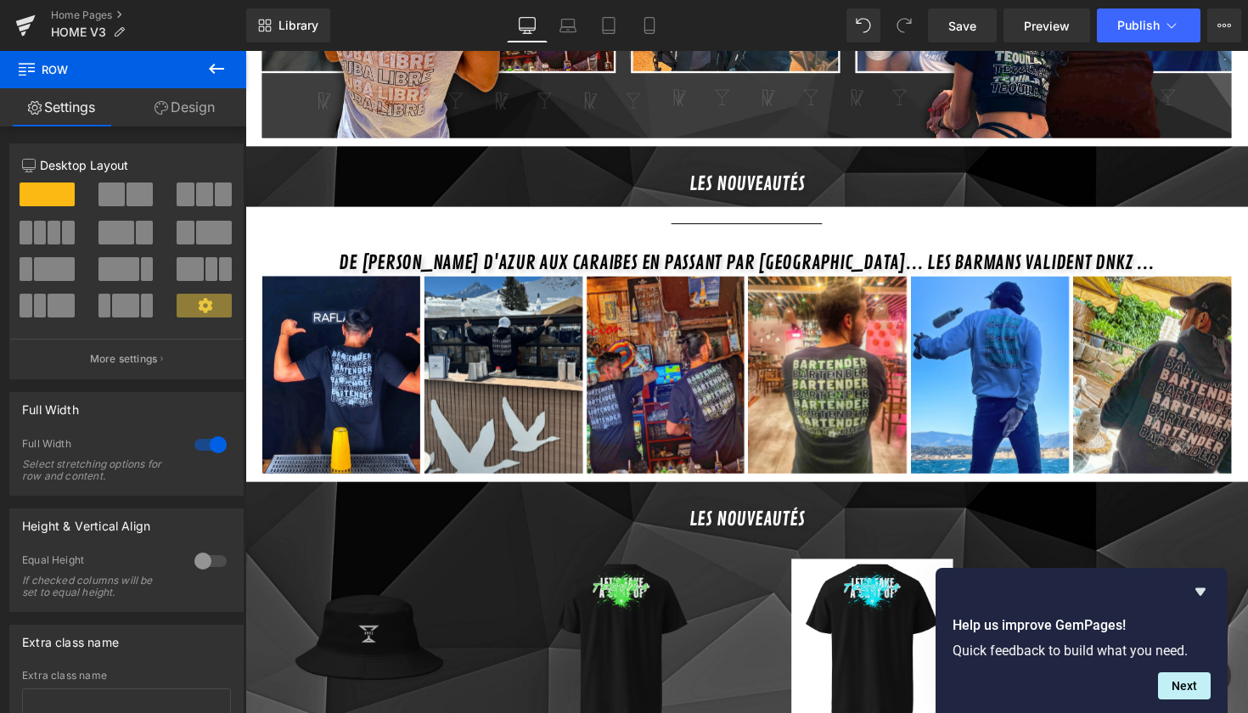
click at [217, 63] on icon at bounding box center [216, 69] width 20 height 20
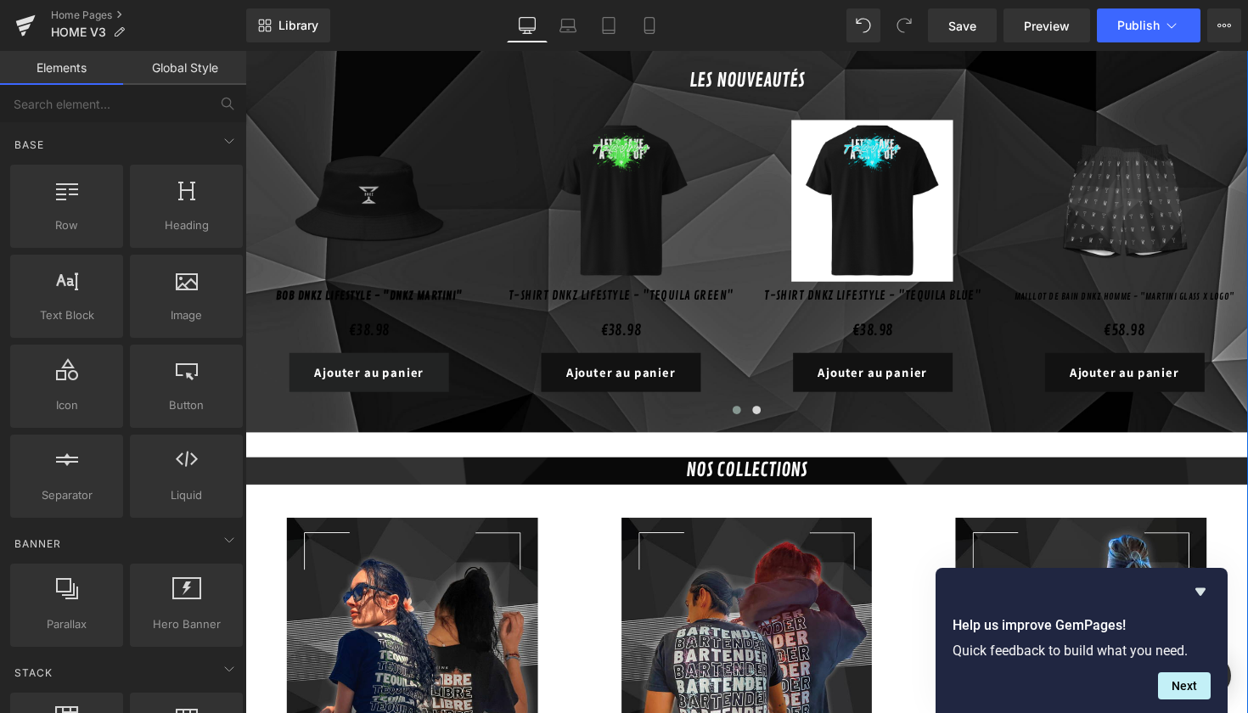
scroll to position [974, 0]
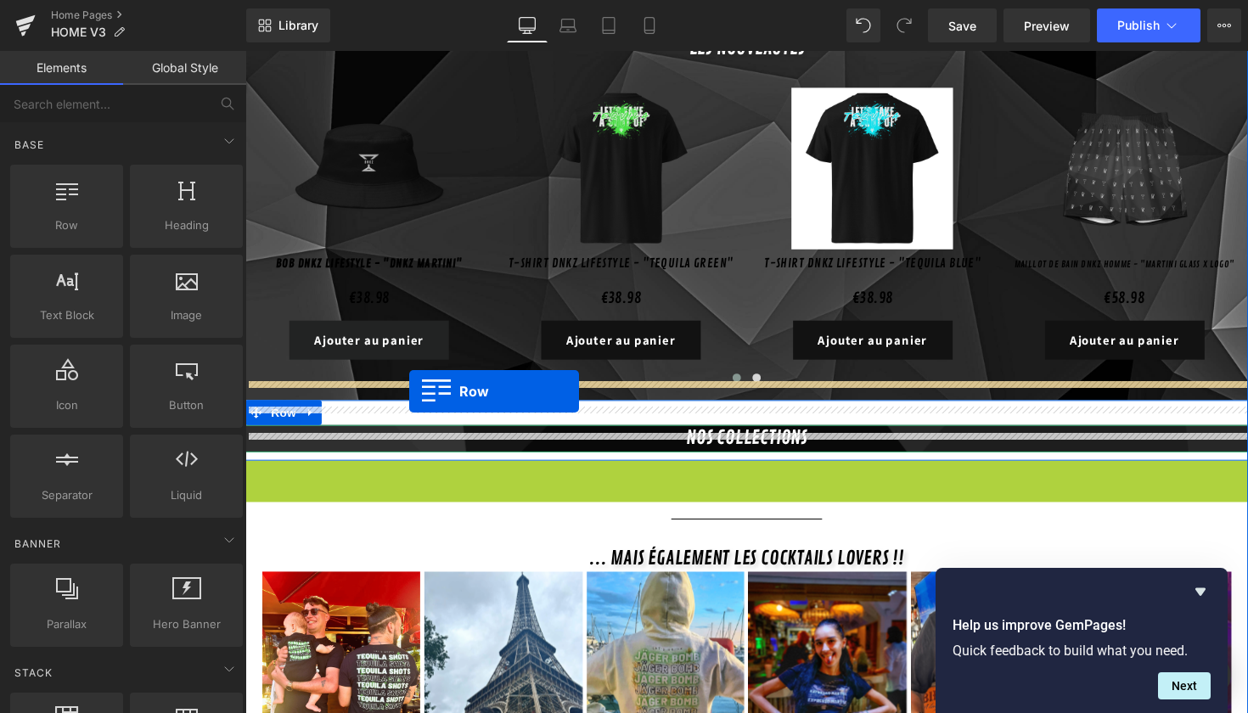
drag, startPoint x: 281, startPoint y: 469, endPoint x: 414, endPoint y: 400, distance: 149.3
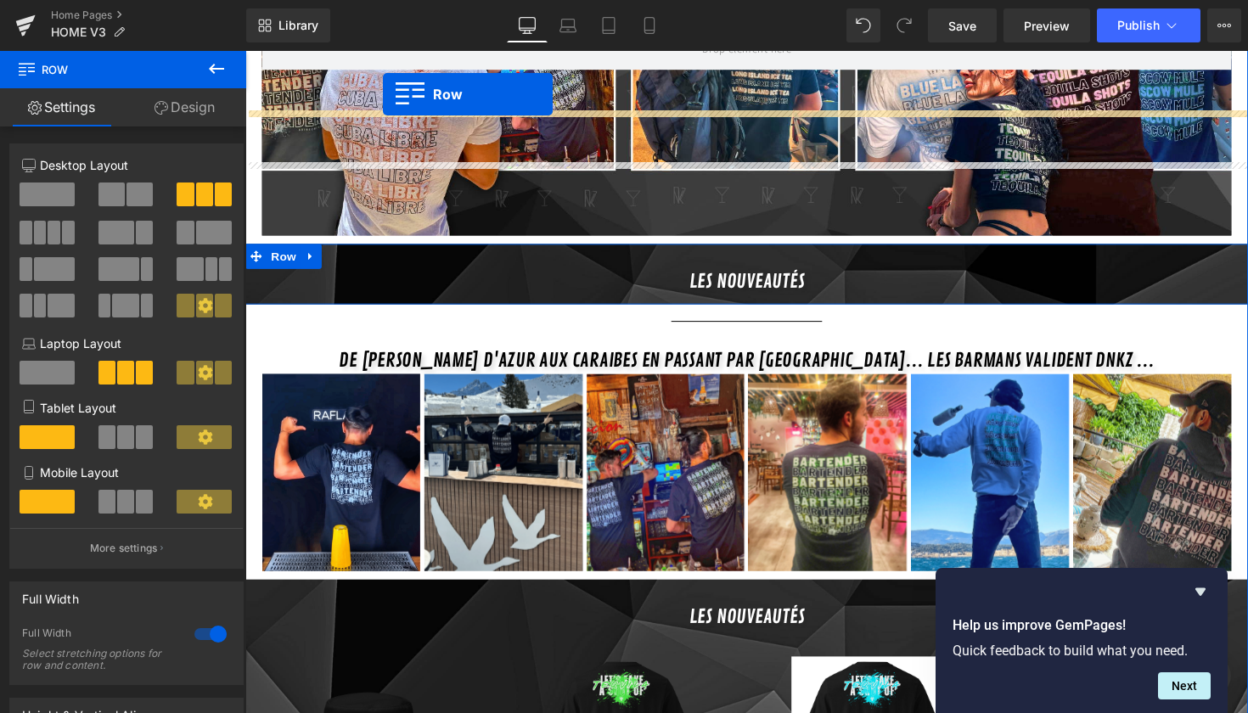
scroll to position [375, 0]
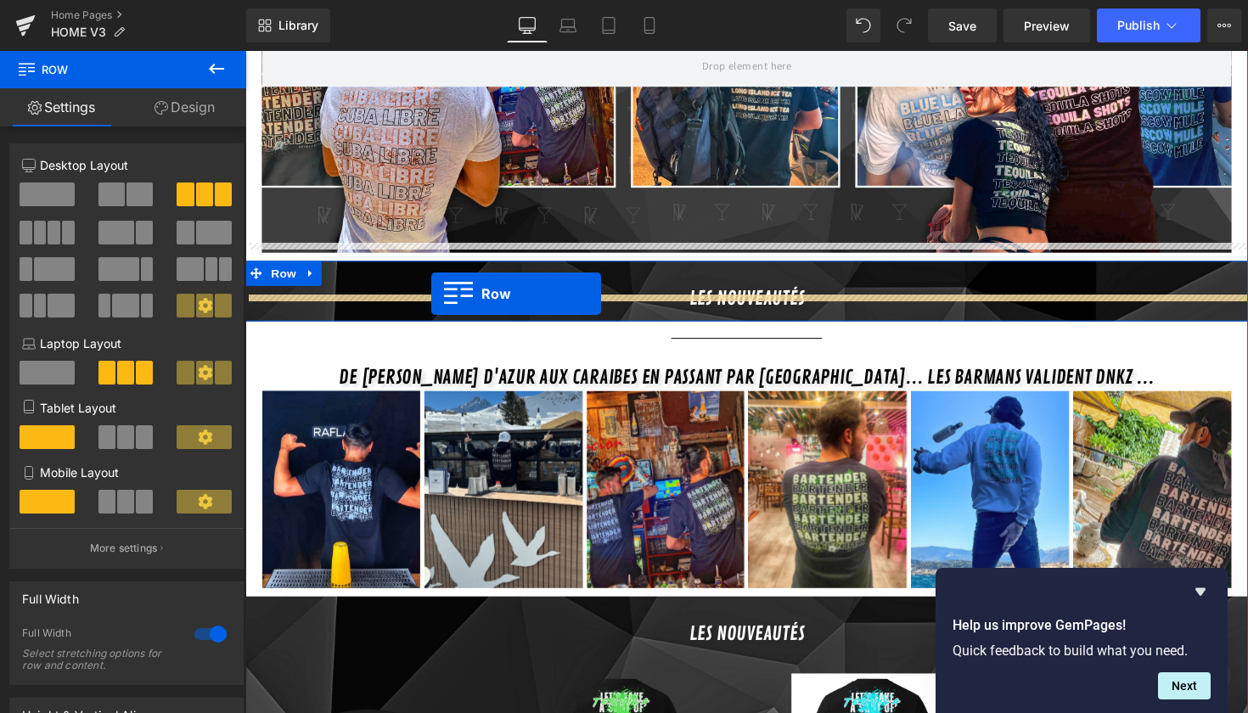
drag, startPoint x: 277, startPoint y: 510, endPoint x: 436, endPoint y: 300, distance: 263.1
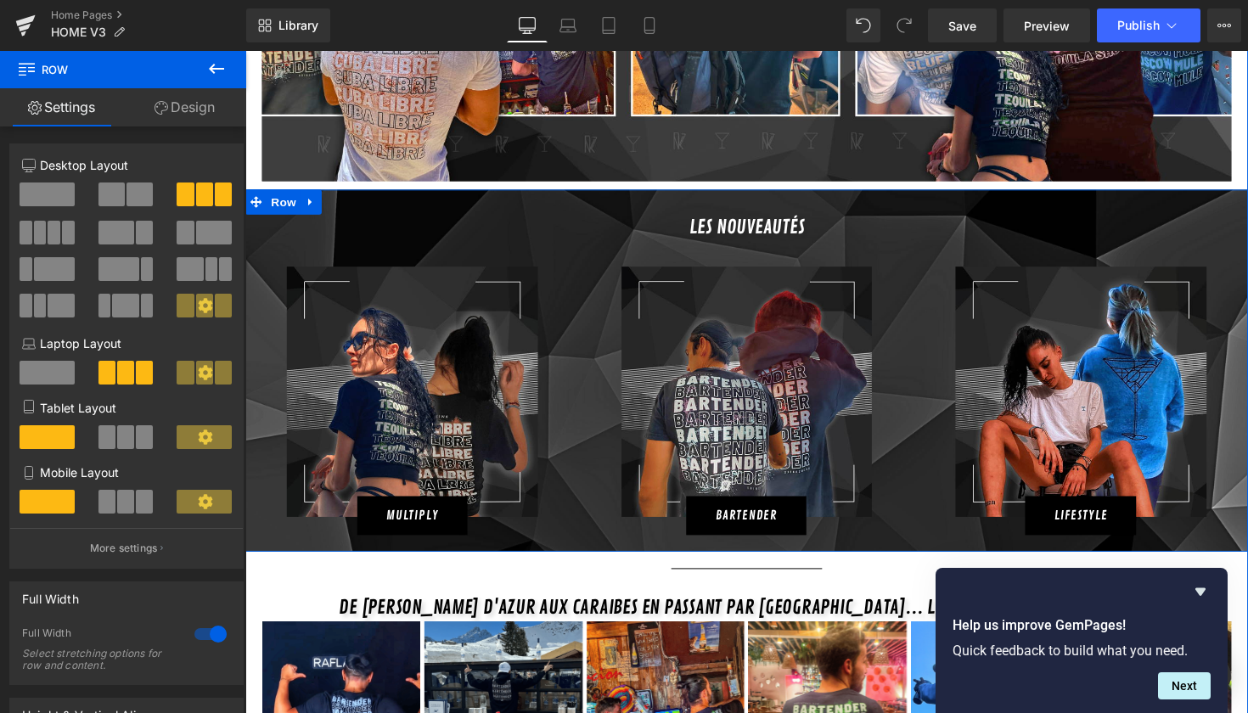
scroll to position [476, 0]
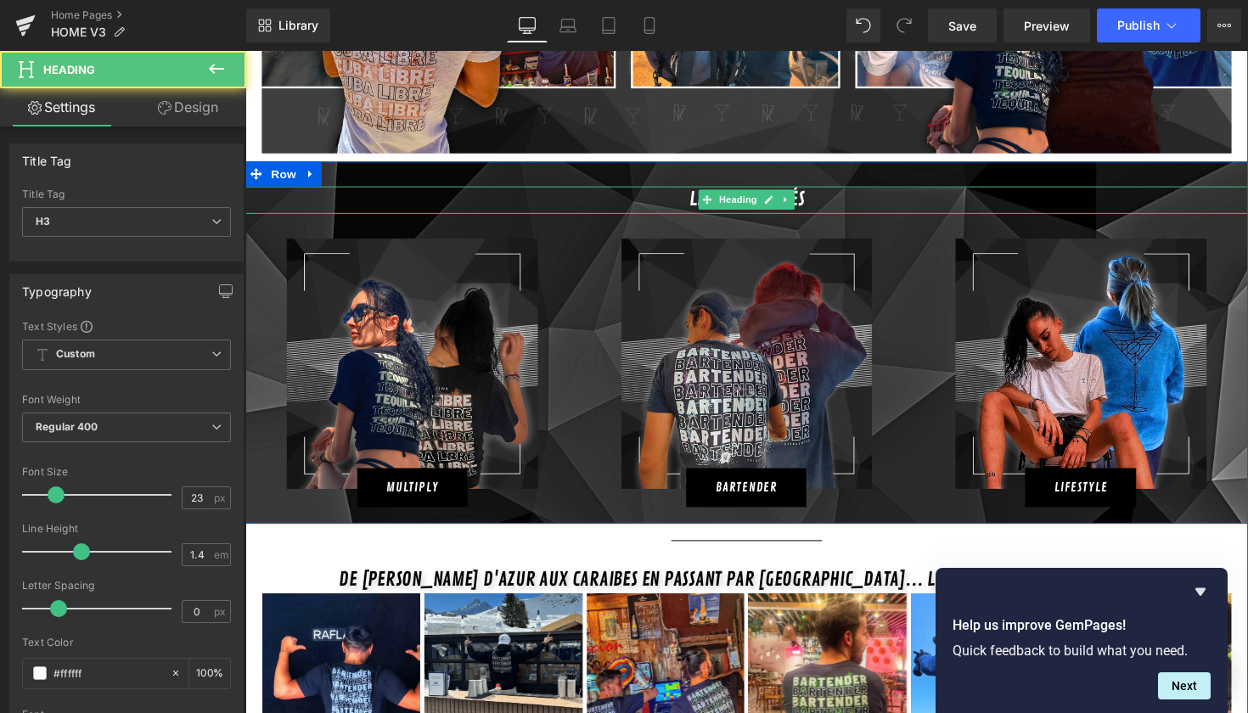
click at [587, 192] on h3 "LES NOUVEAUTés" at bounding box center [759, 203] width 1028 height 27
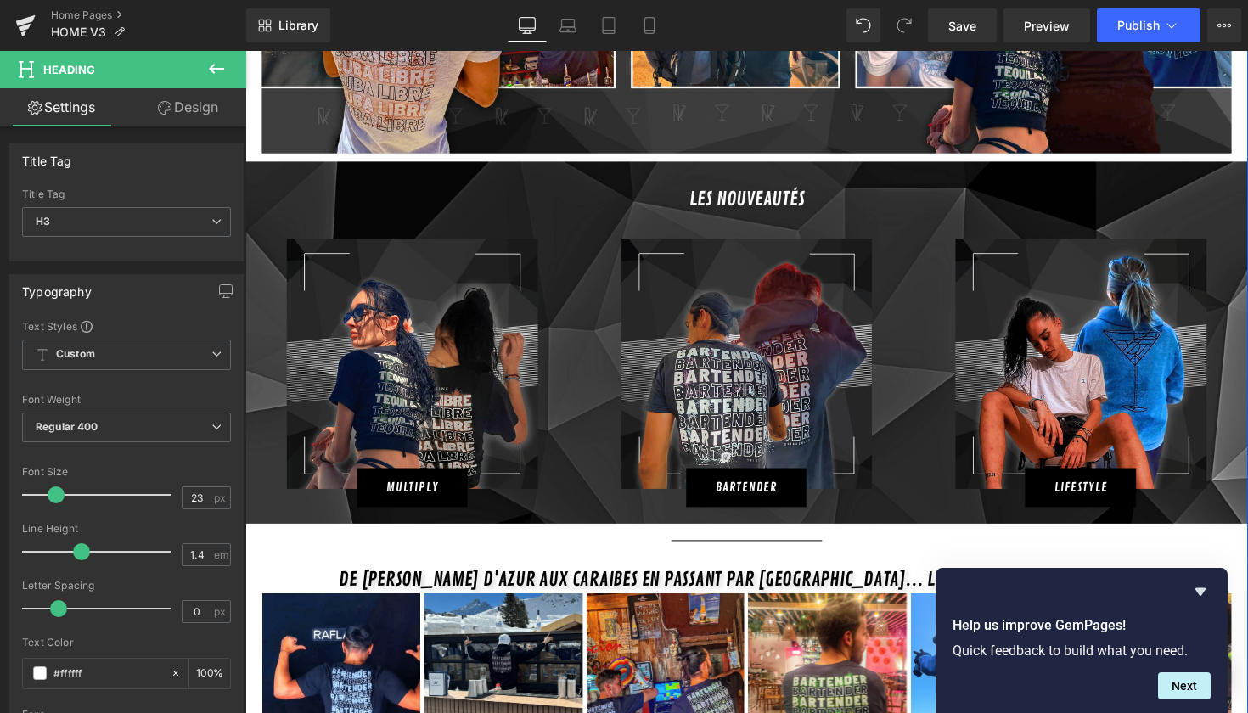
click at [211, 115] on link "Design" at bounding box center [188, 107] width 123 height 38
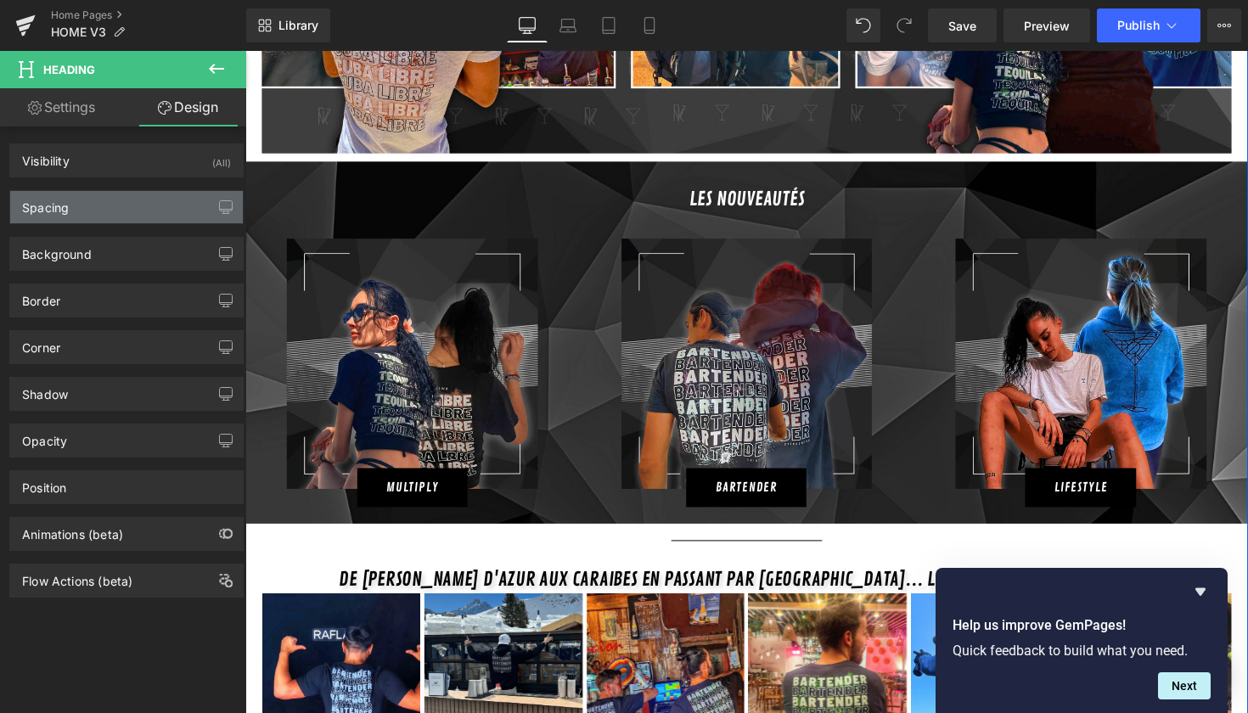
click at [116, 212] on div "Spacing" at bounding box center [126, 207] width 233 height 32
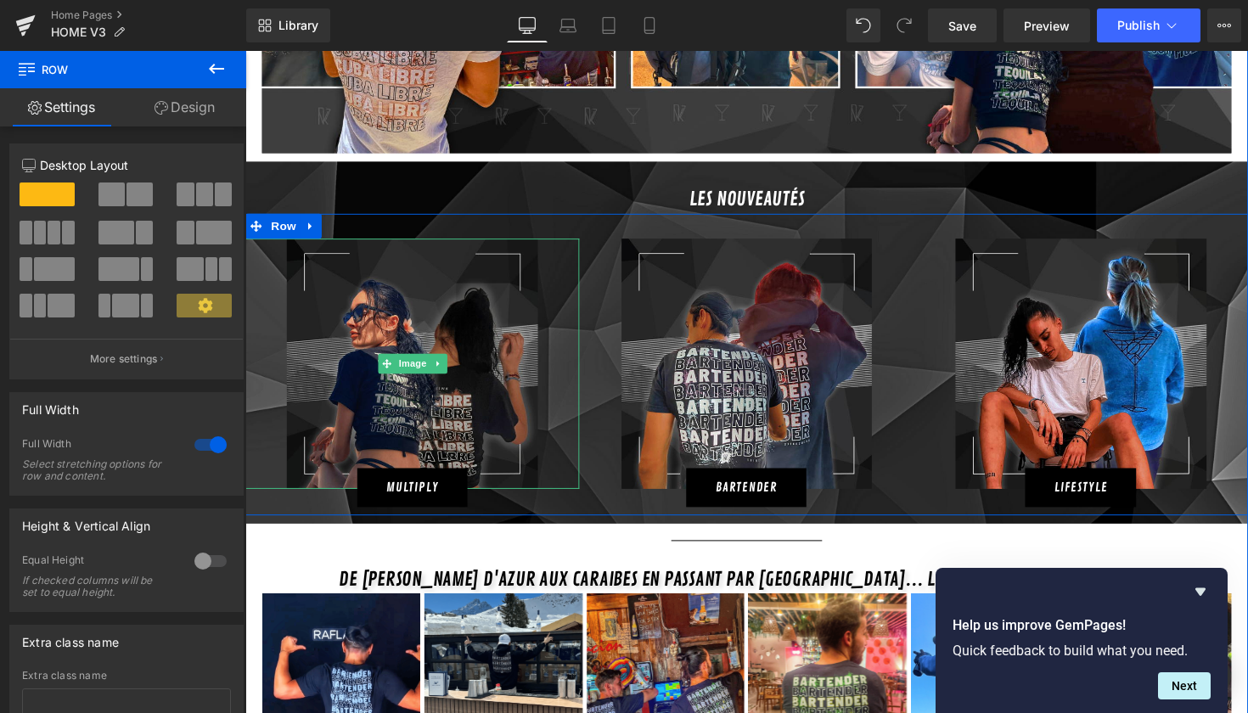
click at [512, 386] on img at bounding box center [416, 372] width 256 height 256
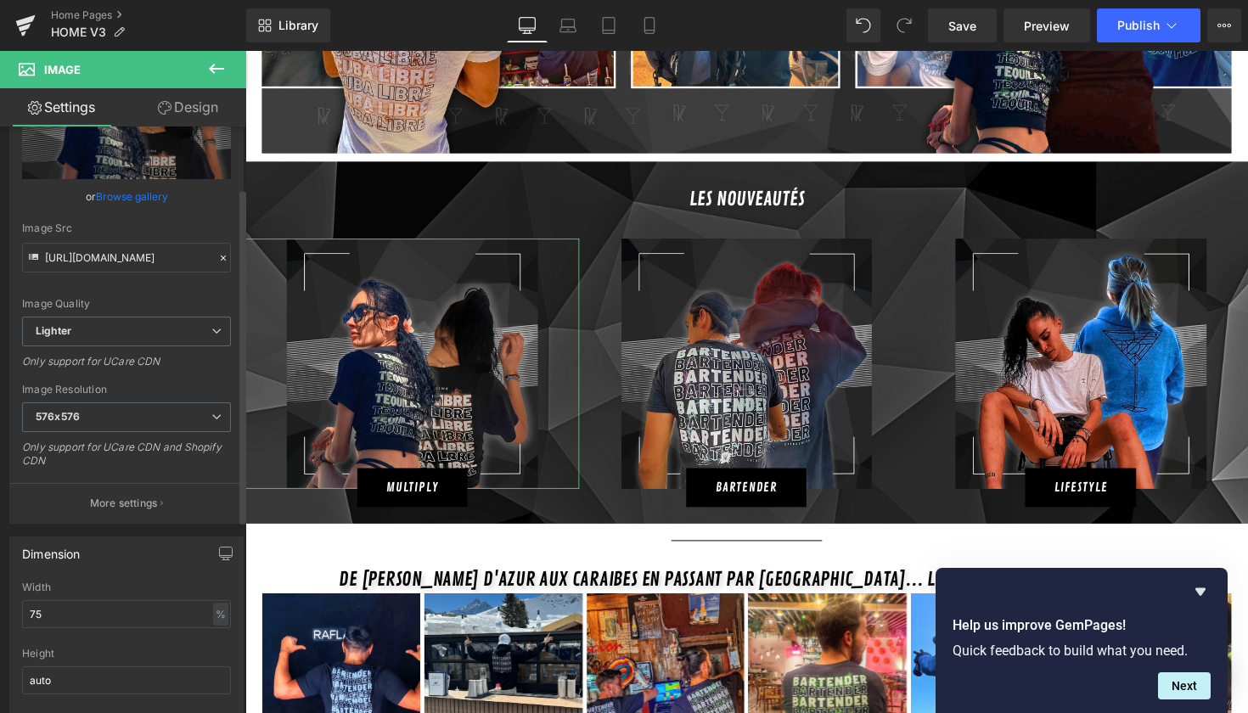
scroll to position [108, 0]
click at [115, 621] on input "75" at bounding box center [126, 614] width 209 height 28
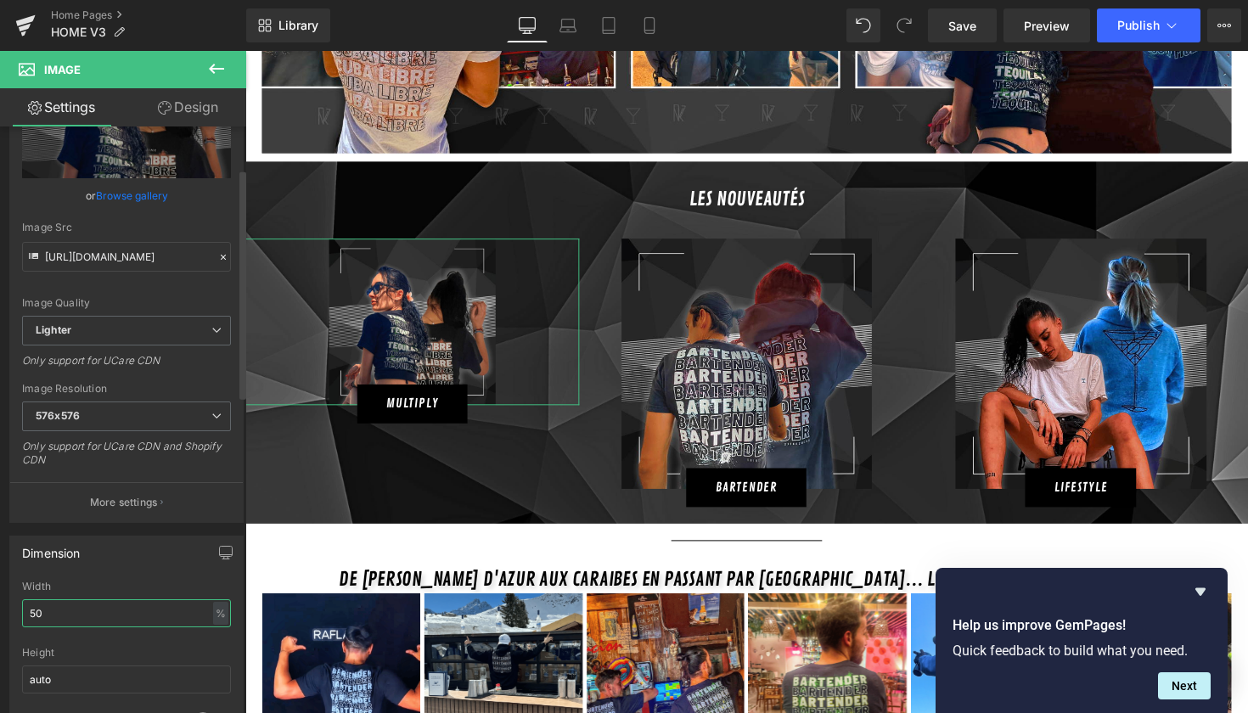
type input "5"
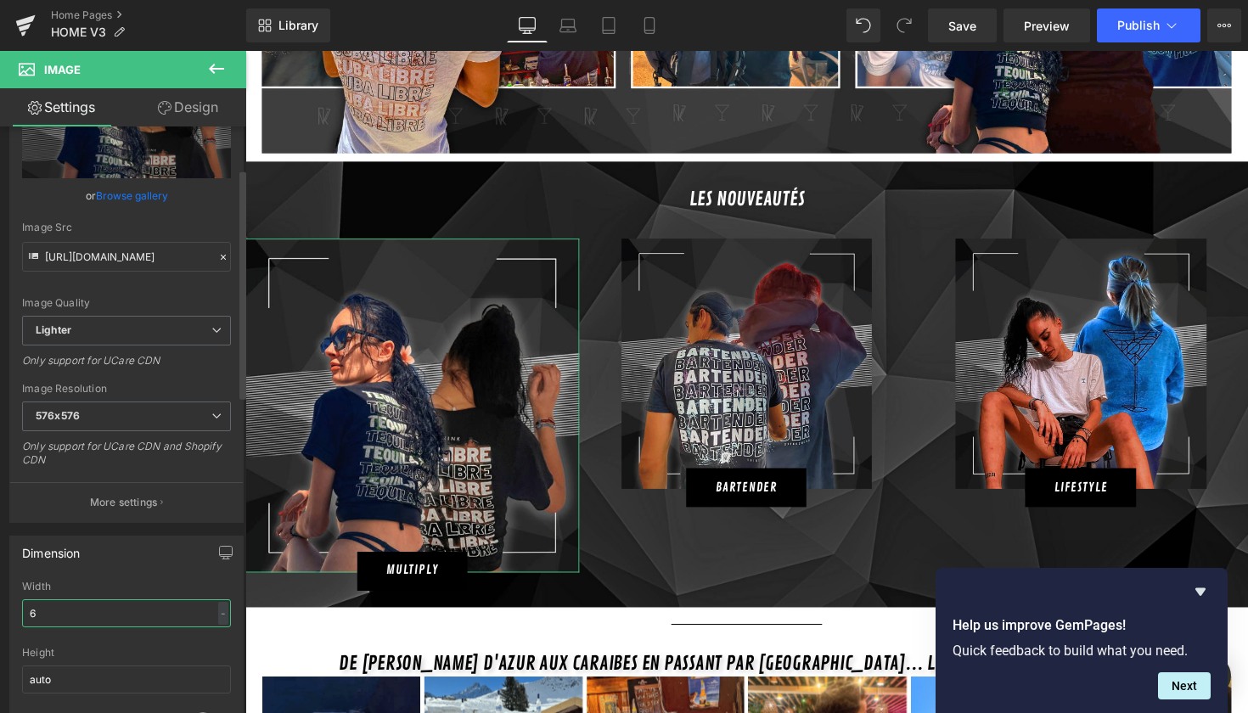
type input "60"
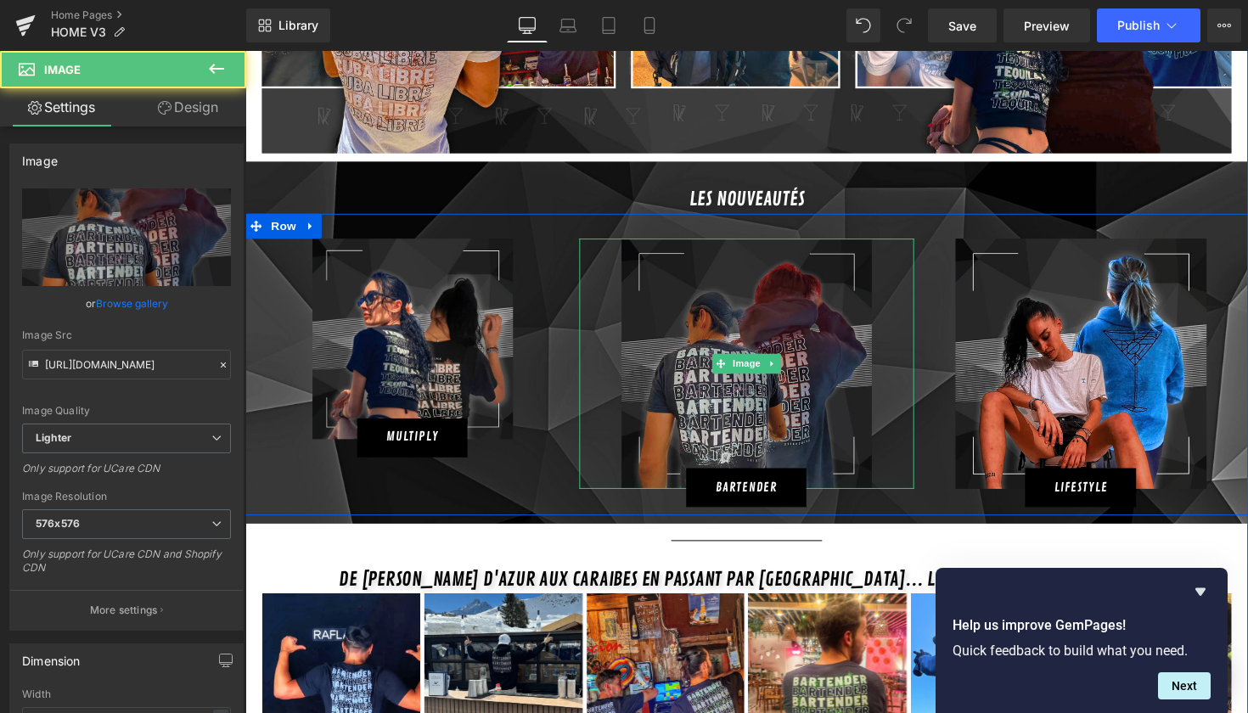
click at [700, 340] on img at bounding box center [759, 372] width 256 height 256
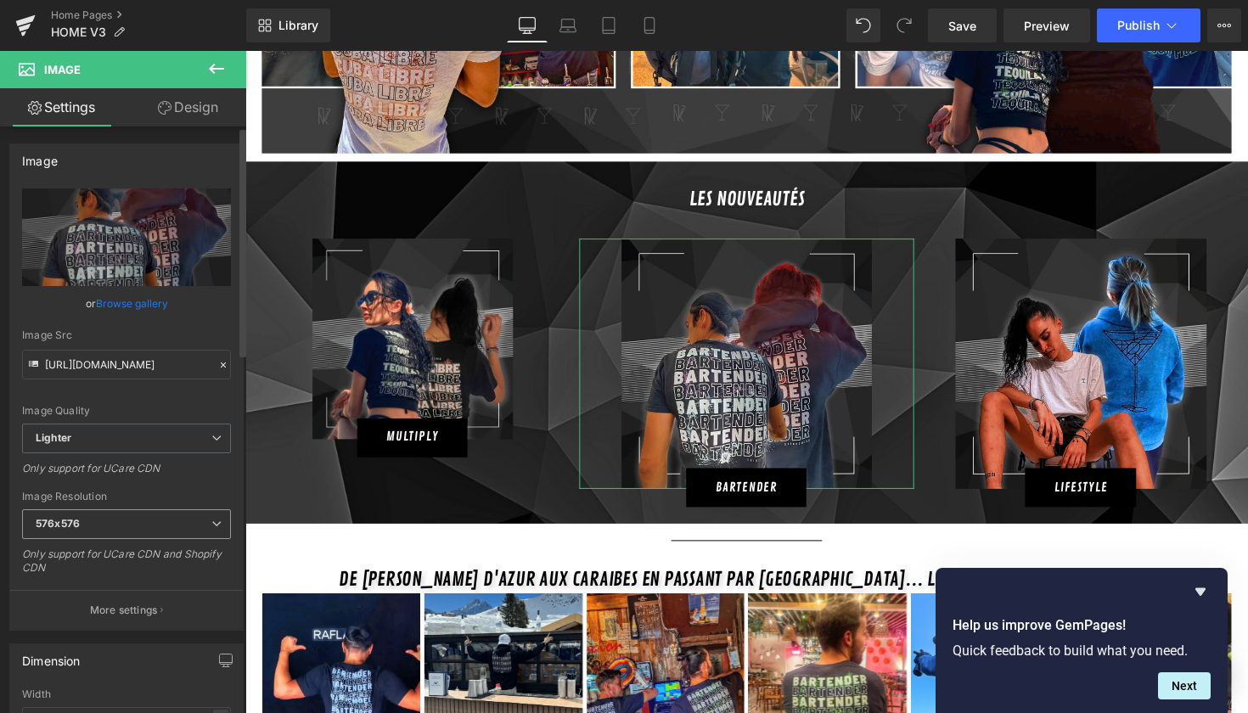
click at [132, 515] on span "576x576" at bounding box center [126, 525] width 209 height 30
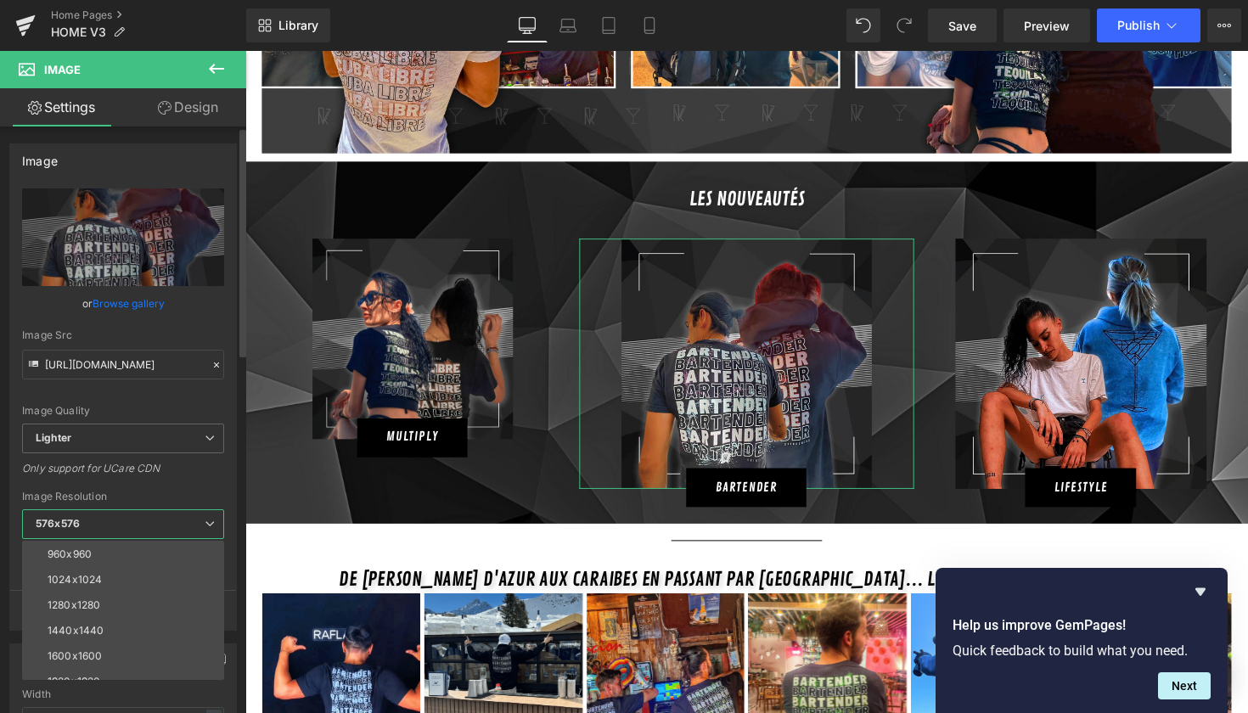
scroll to position [174, 0]
click at [103, 581] on li "1024x1024" at bounding box center [127, 583] width 210 height 25
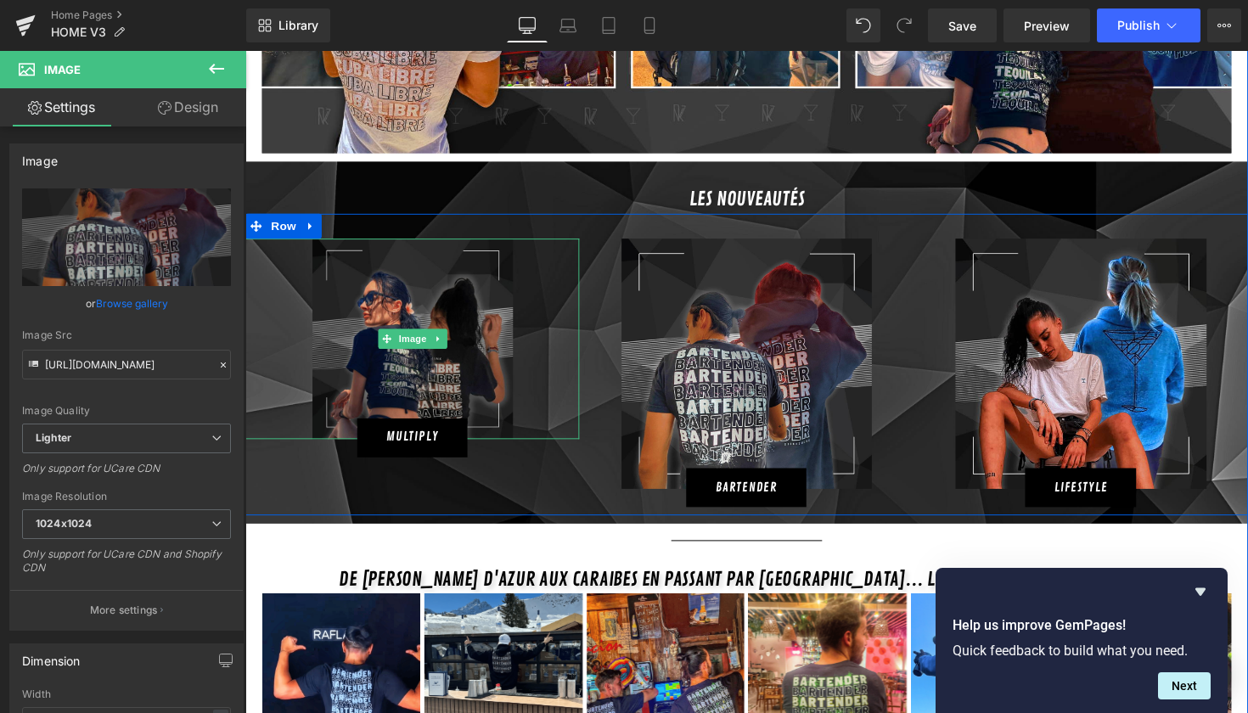
click at [410, 369] on img at bounding box center [417, 347] width 206 height 206
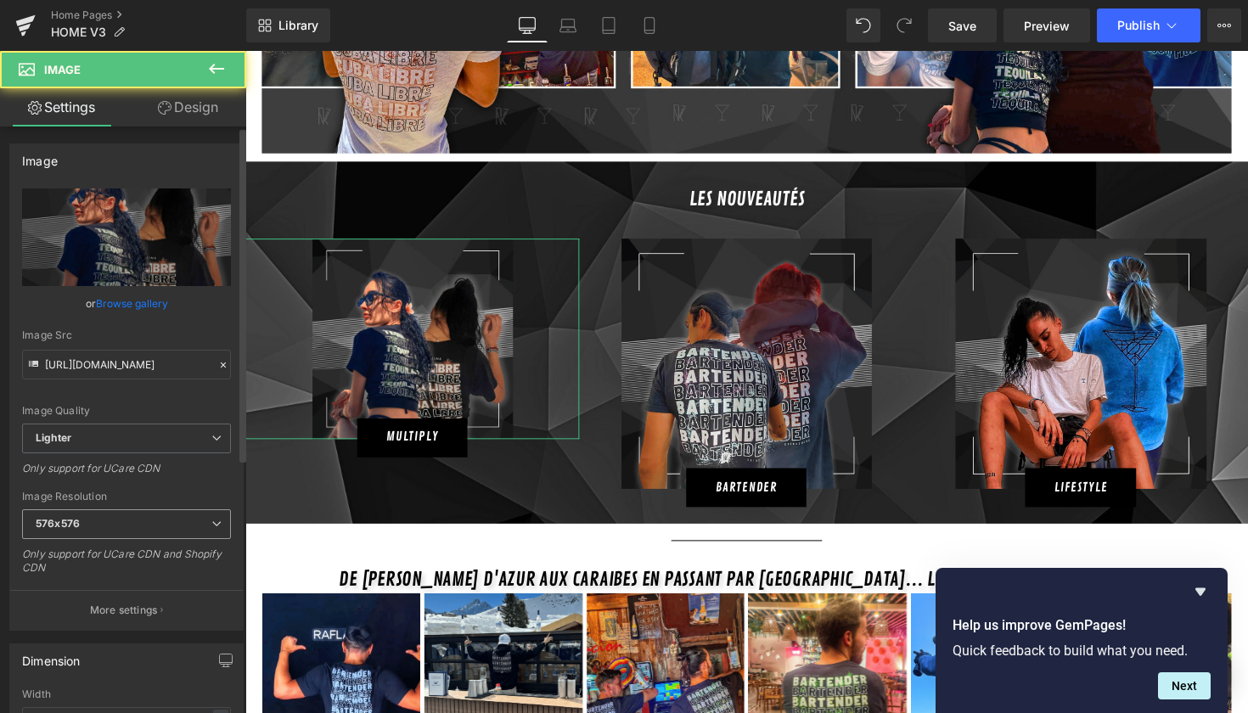
click at [173, 511] on span "576x576" at bounding box center [126, 525] width 209 height 30
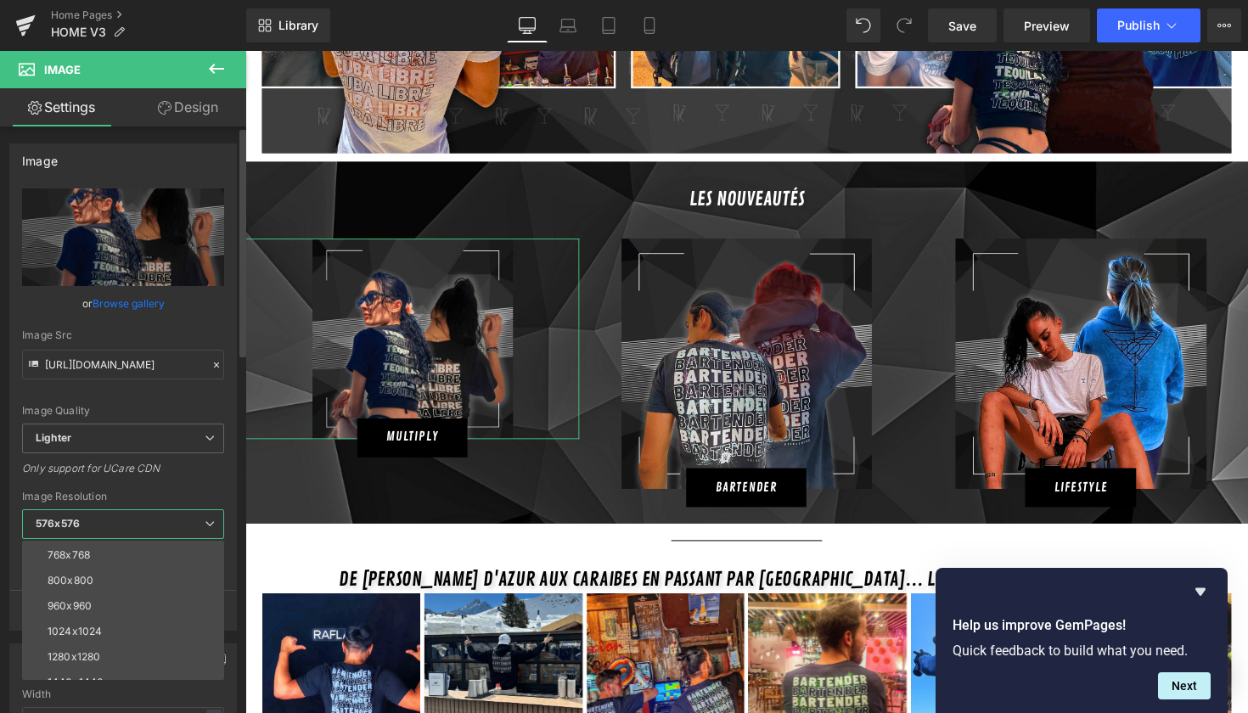
scroll to position [127, 0]
click at [93, 657] on div "1280x1280" at bounding box center [74, 656] width 53 height 12
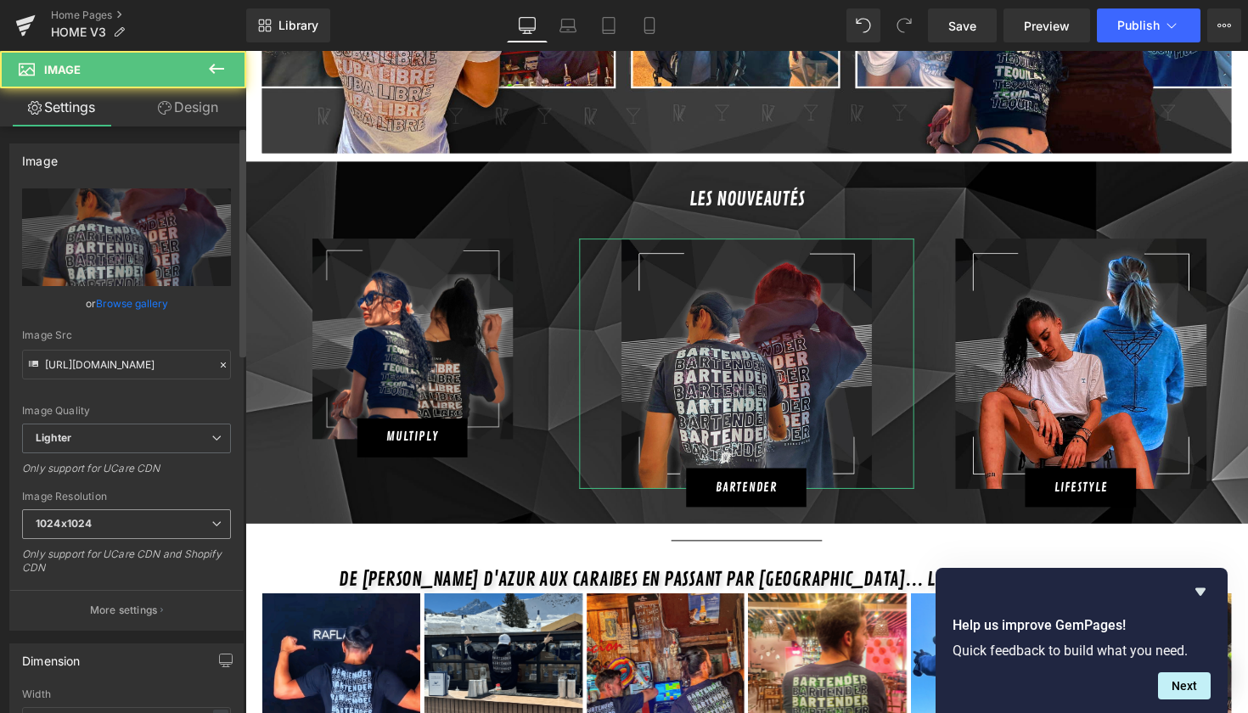
click at [192, 513] on span "1024x1024" at bounding box center [126, 525] width 209 height 30
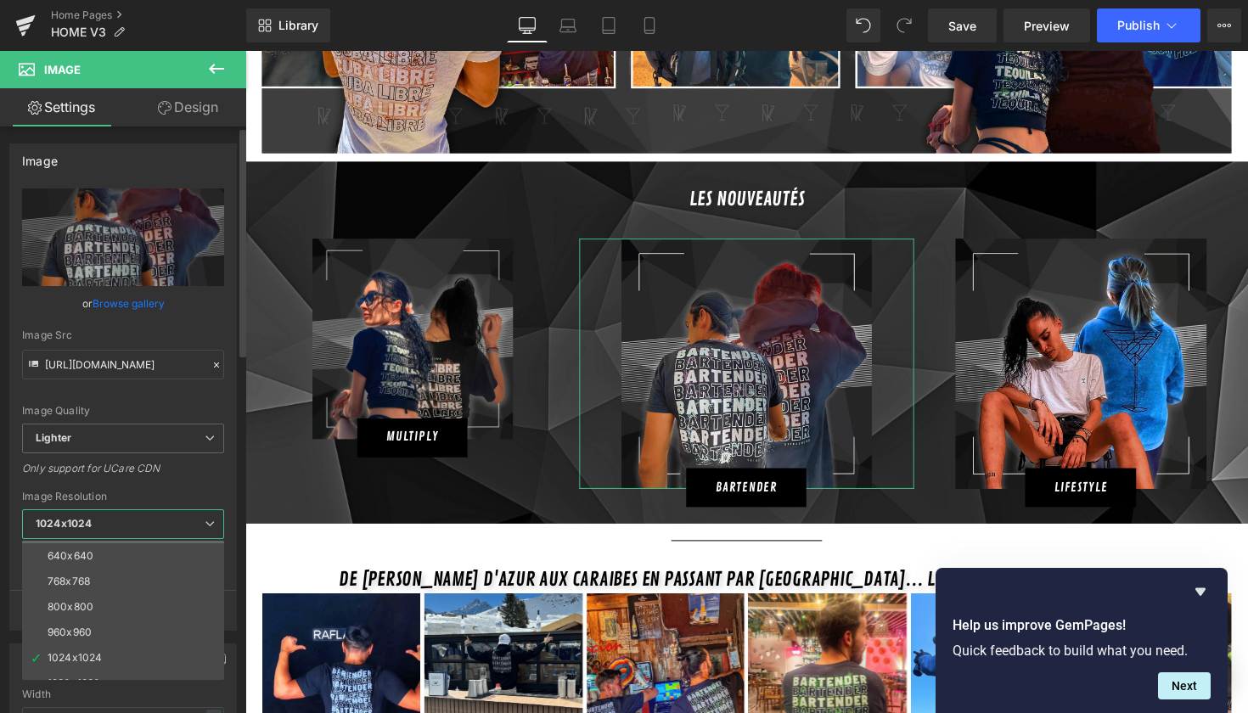
scroll to position [100, 0]
click at [147, 672] on li "1280x1280" at bounding box center [127, 682] width 210 height 25
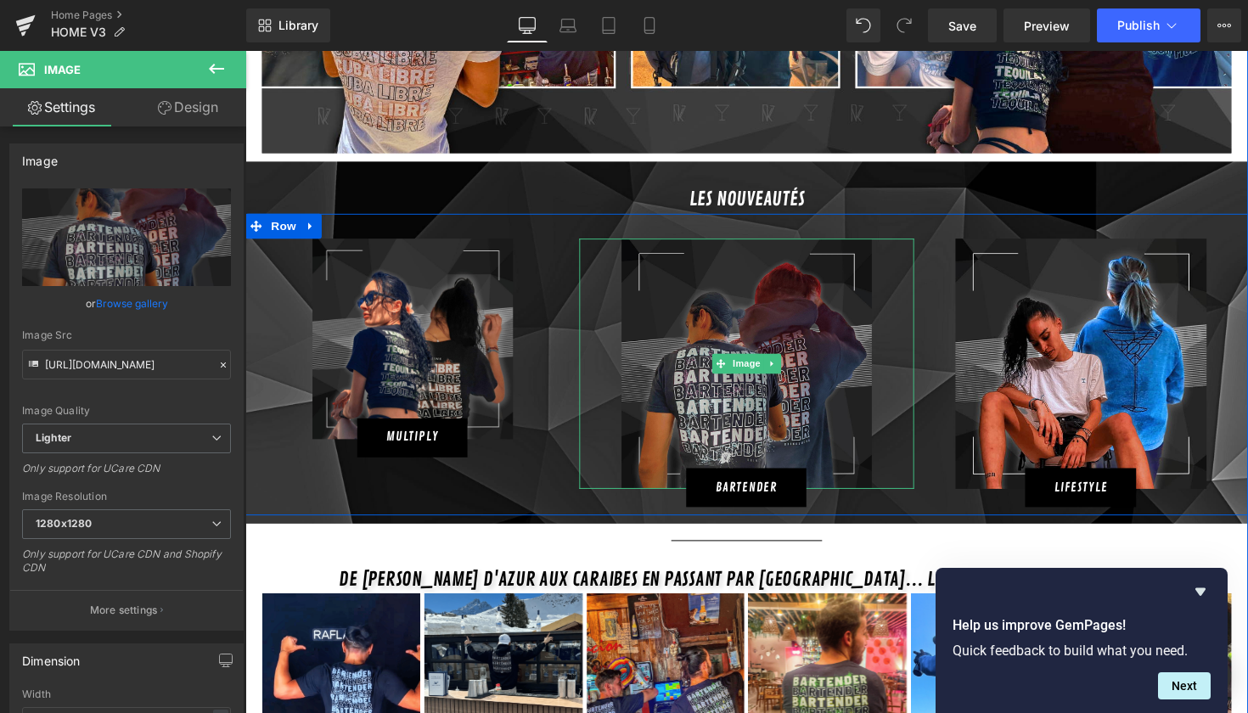
click at [749, 401] on img at bounding box center [759, 372] width 256 height 256
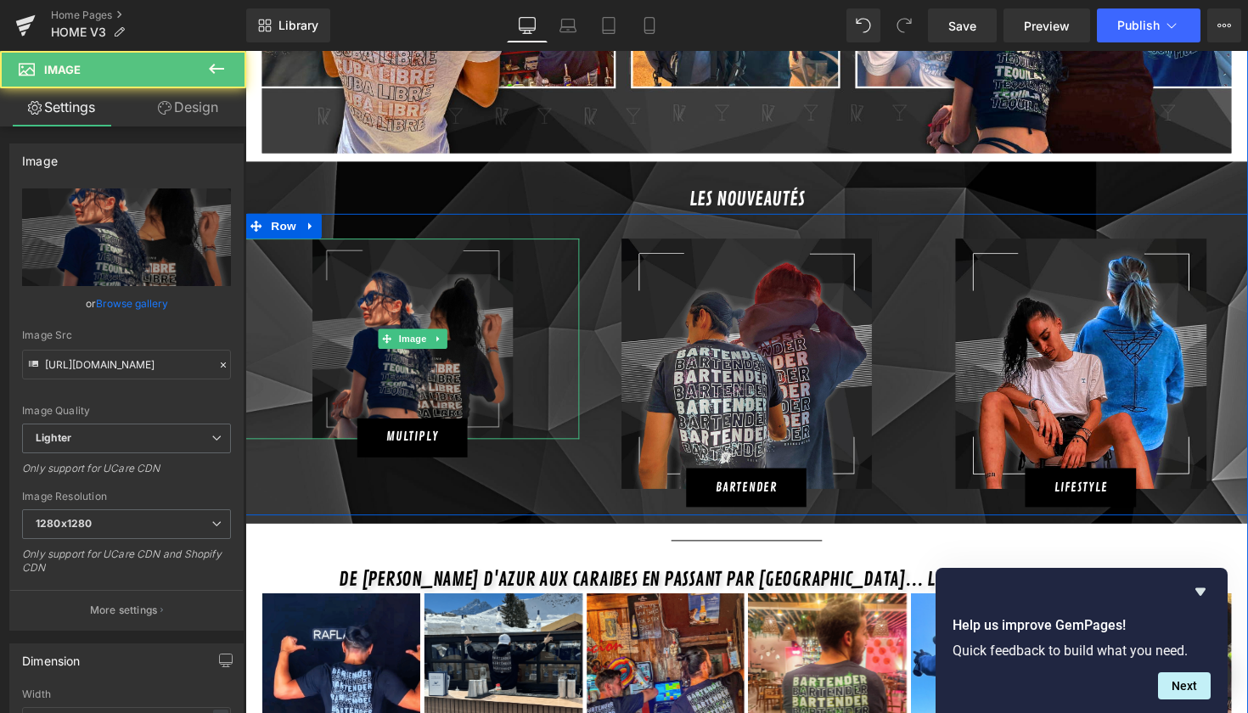
click at [380, 364] on img at bounding box center [417, 347] width 206 height 206
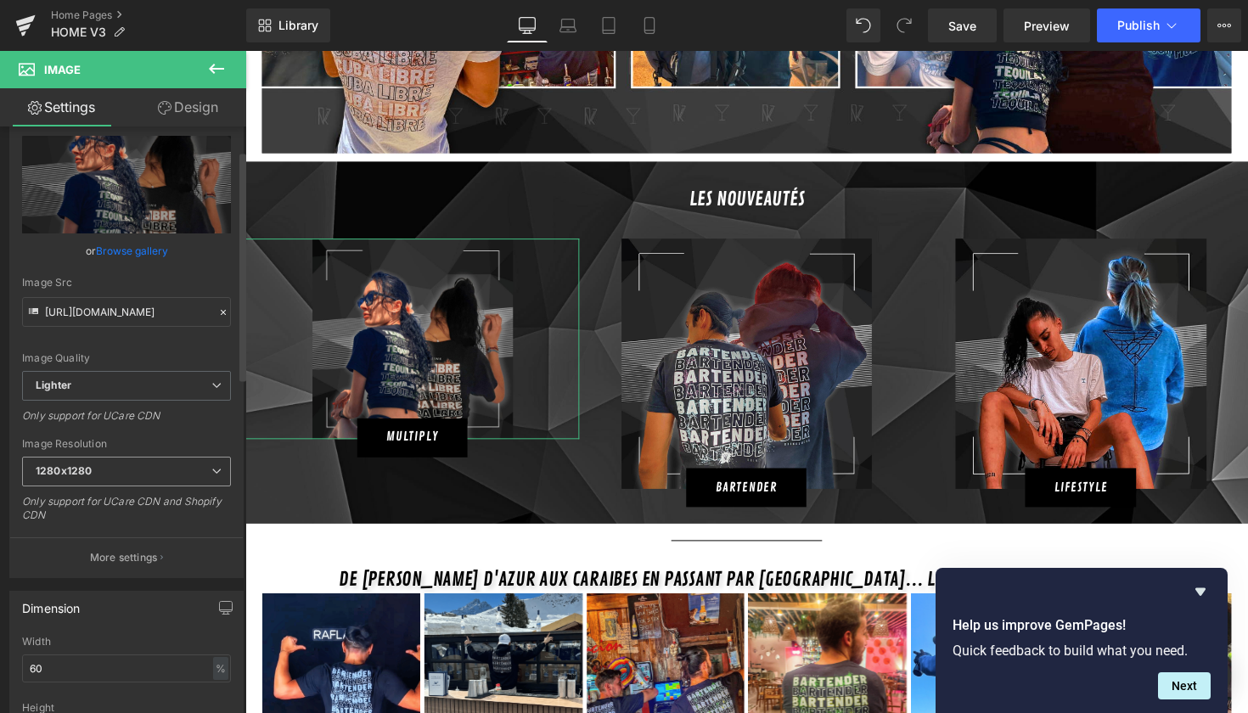
scroll to position [62, 0]
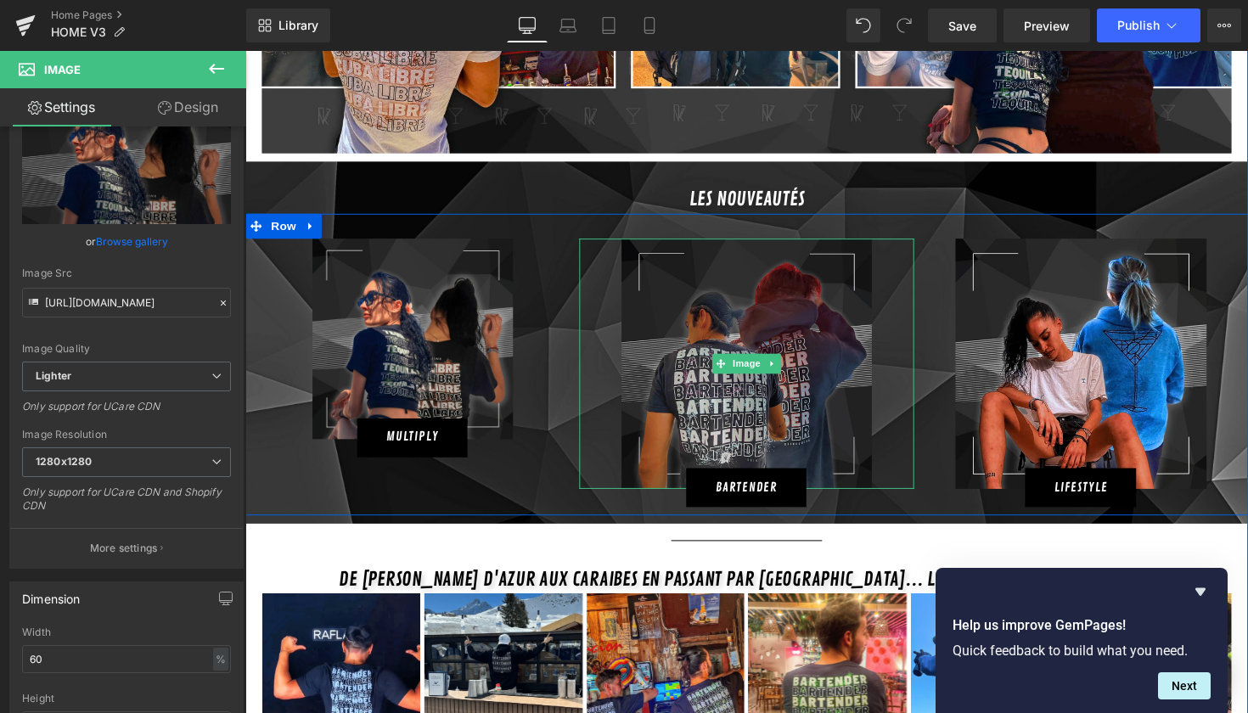
click at [718, 375] on img at bounding box center [759, 372] width 256 height 256
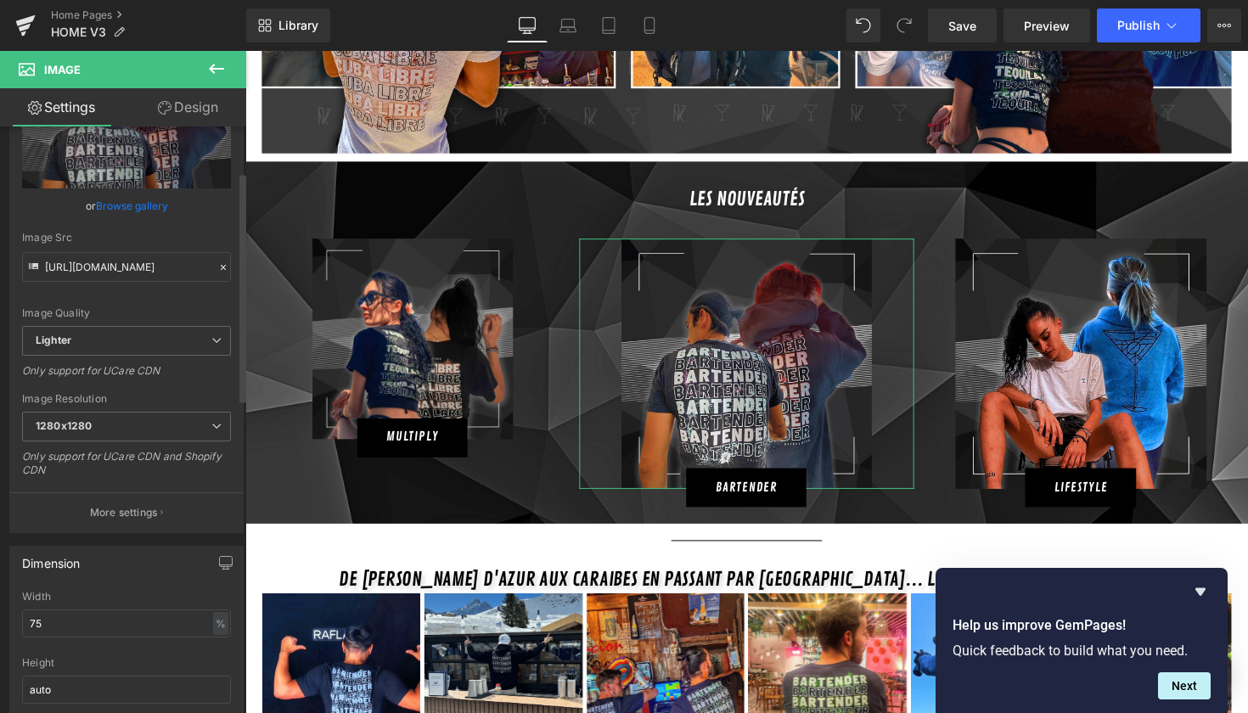
scroll to position [116, 0]
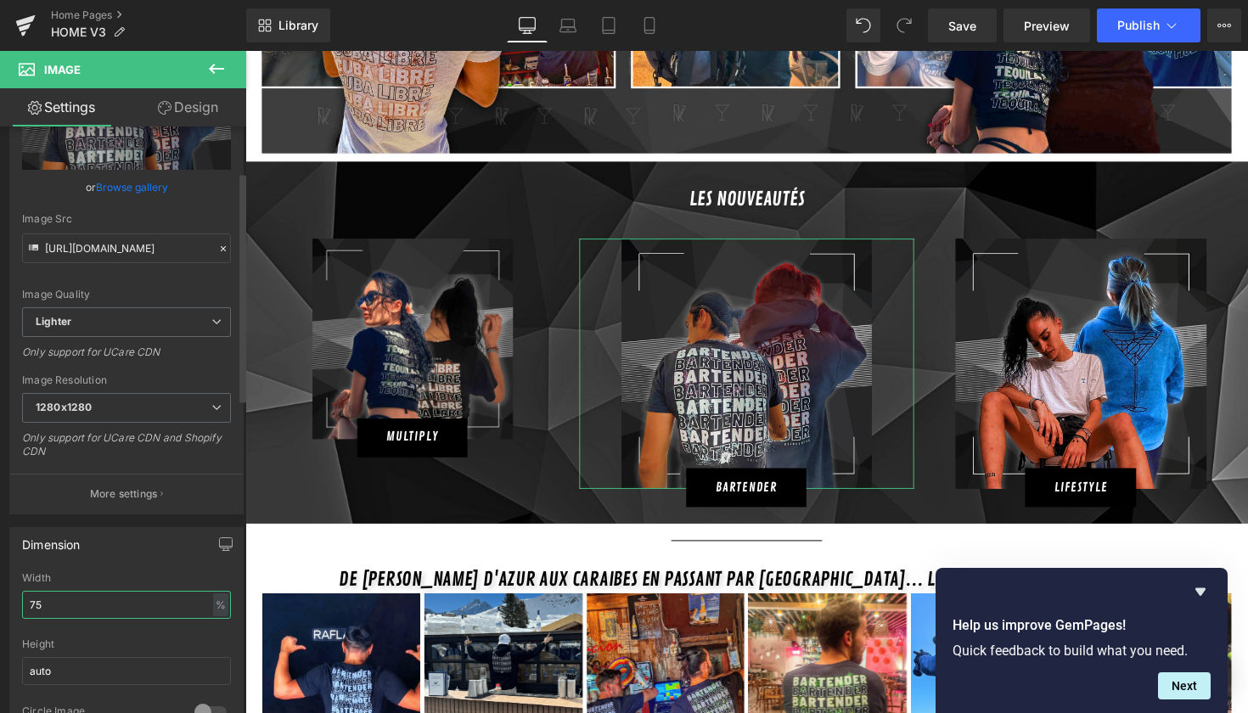
click at [87, 598] on input "75" at bounding box center [126, 605] width 209 height 28
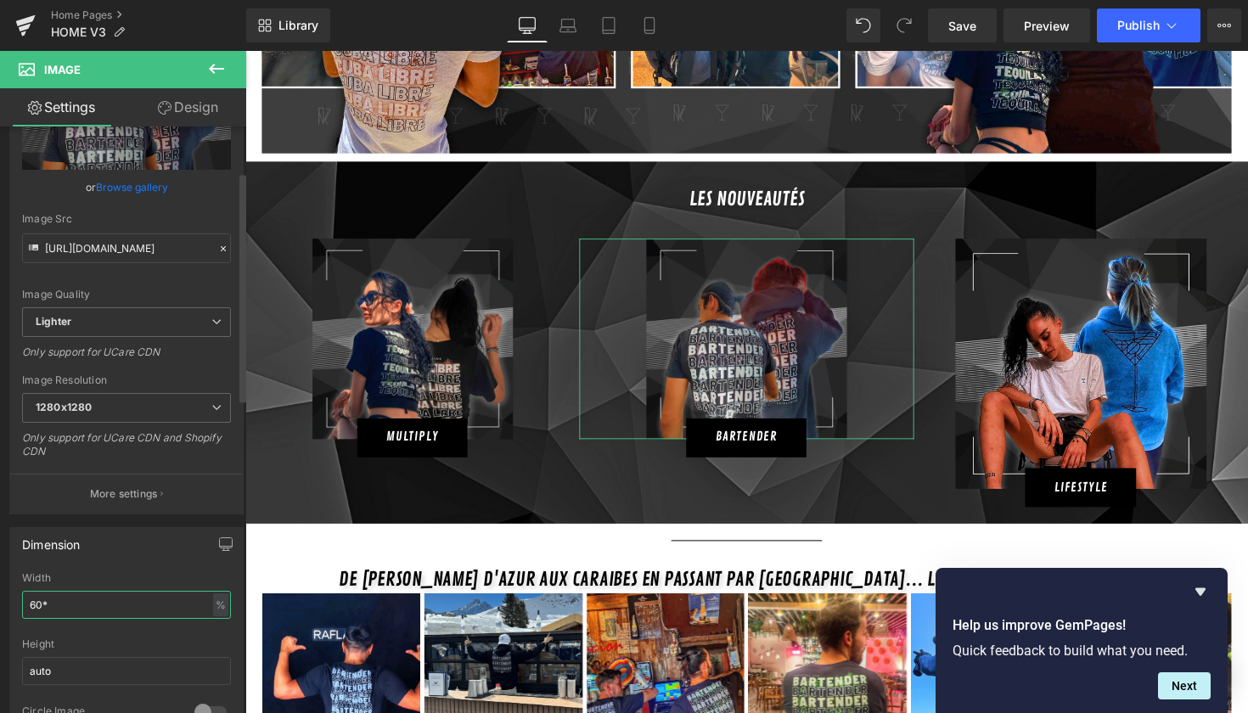
type input "60"
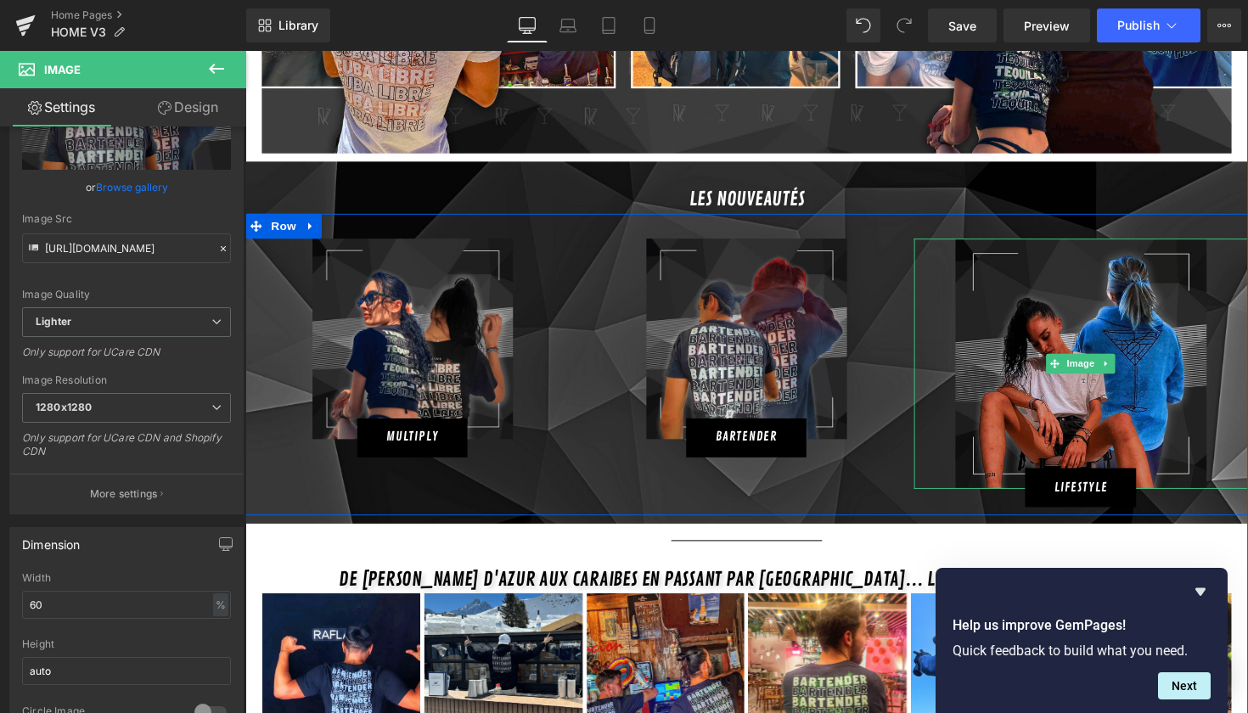
click at [987, 319] on img at bounding box center [1101, 372] width 256 height 256
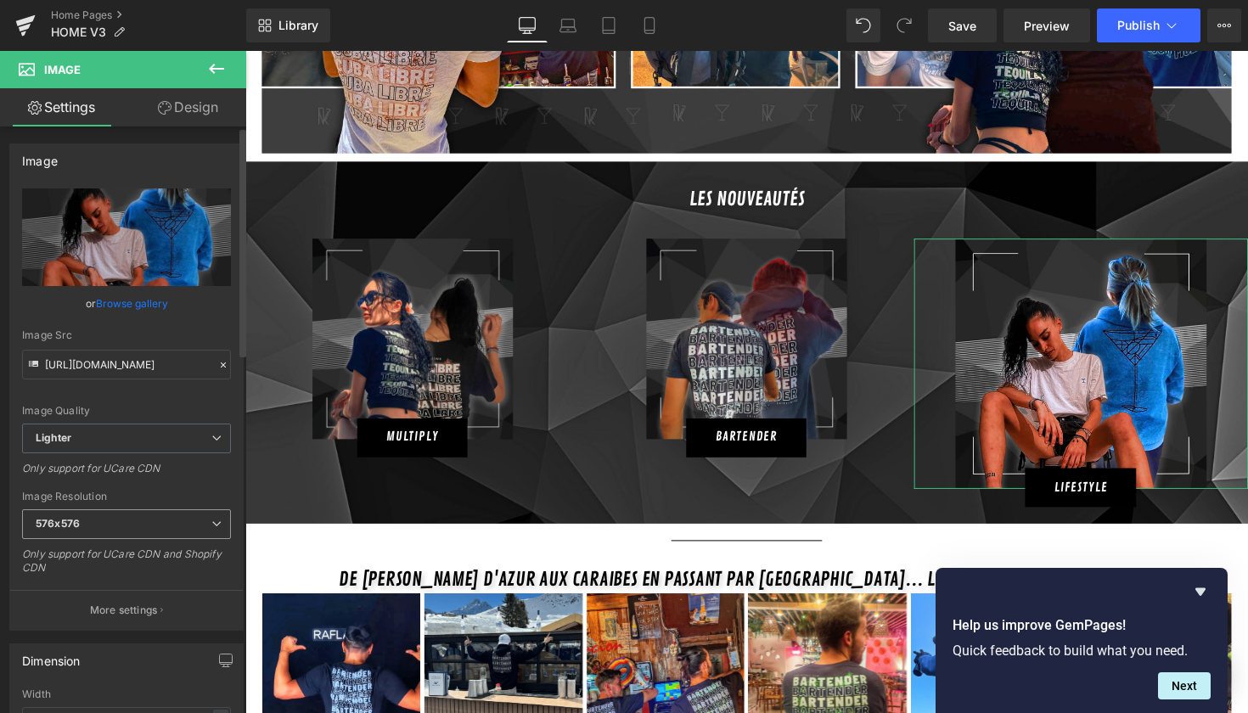
click at [104, 519] on span "576x576" at bounding box center [126, 525] width 209 height 30
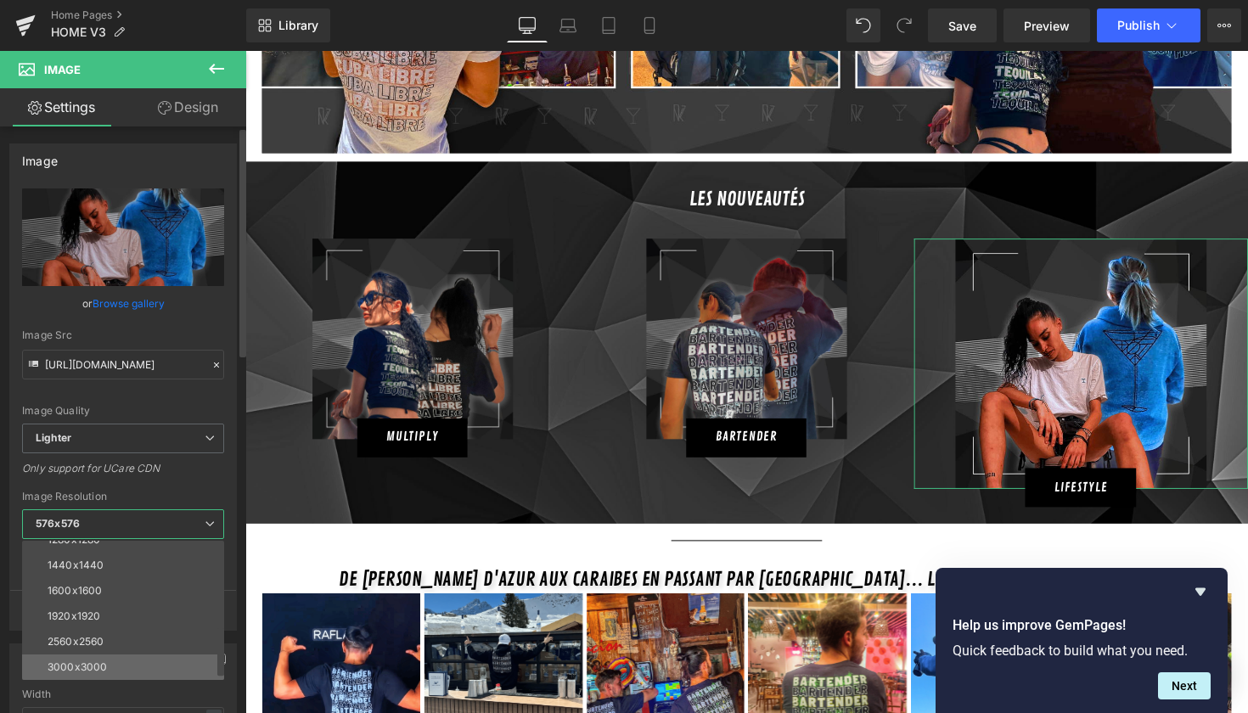
scroll to position [243, 0]
click at [85, 669] on div "3000x3000" at bounding box center [77, 668] width 59 height 12
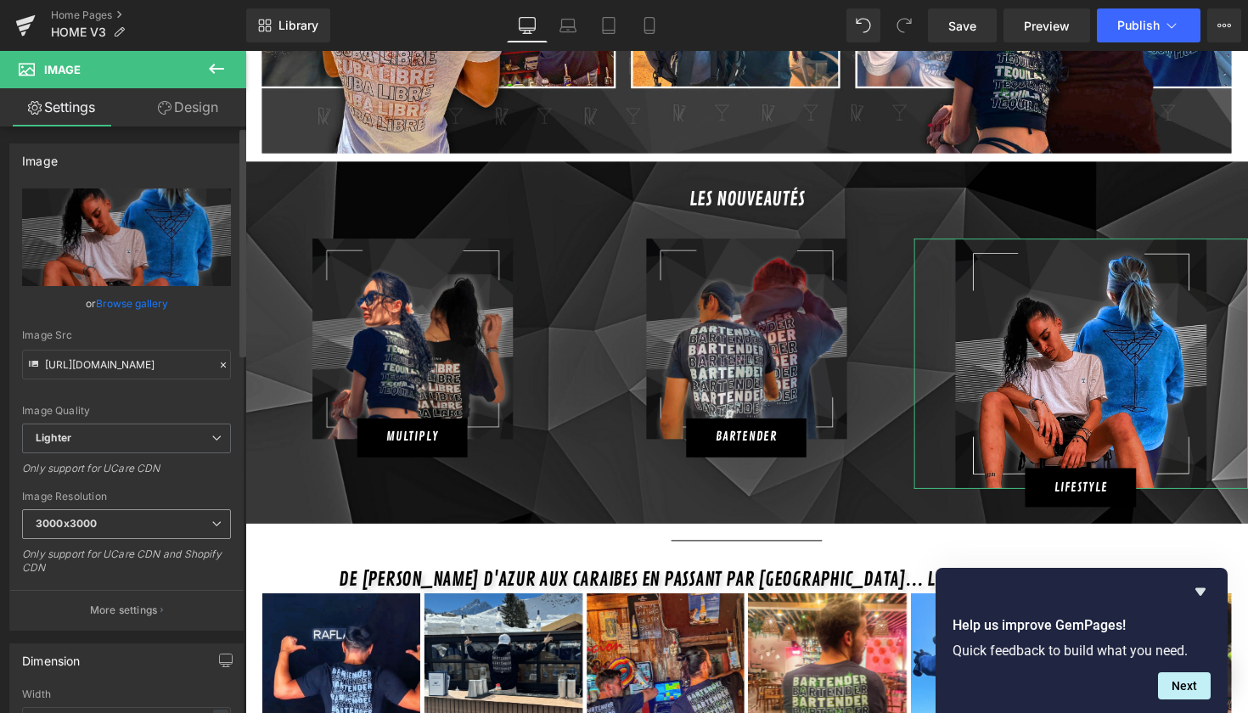
click at [105, 529] on span "3000x3000" at bounding box center [126, 525] width 209 height 30
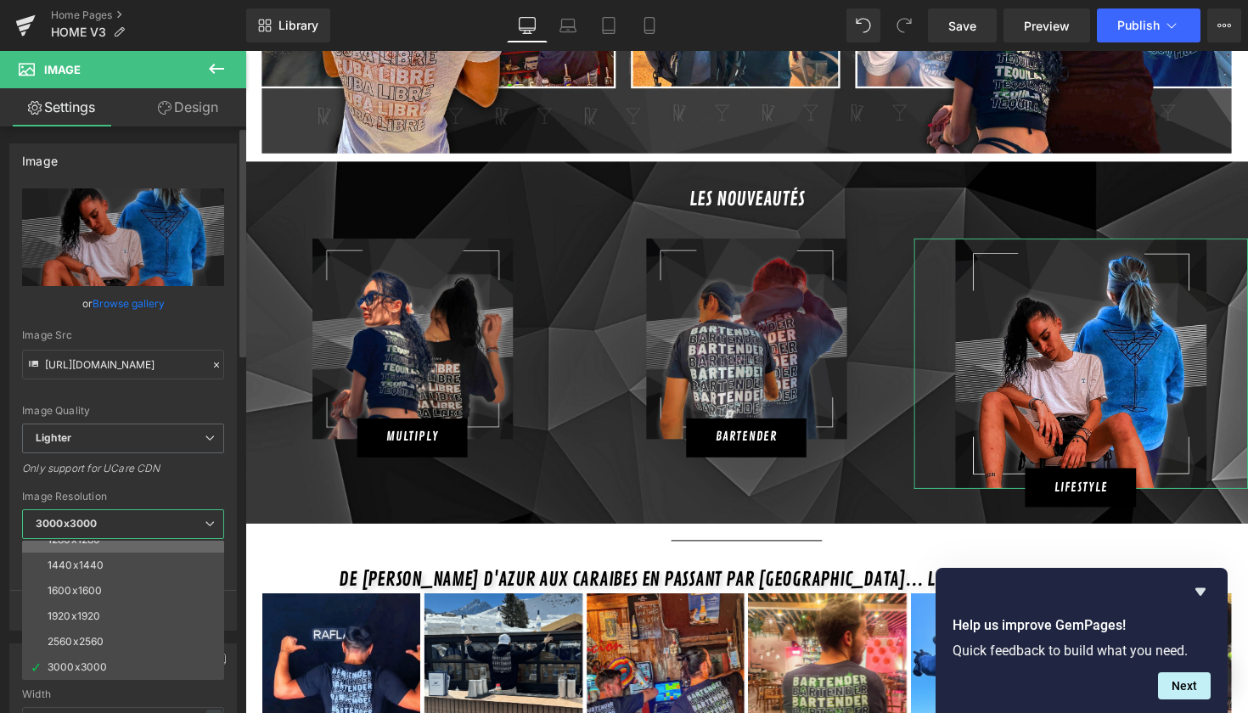
click at [116, 547] on li "1280x1280" at bounding box center [127, 539] width 210 height 25
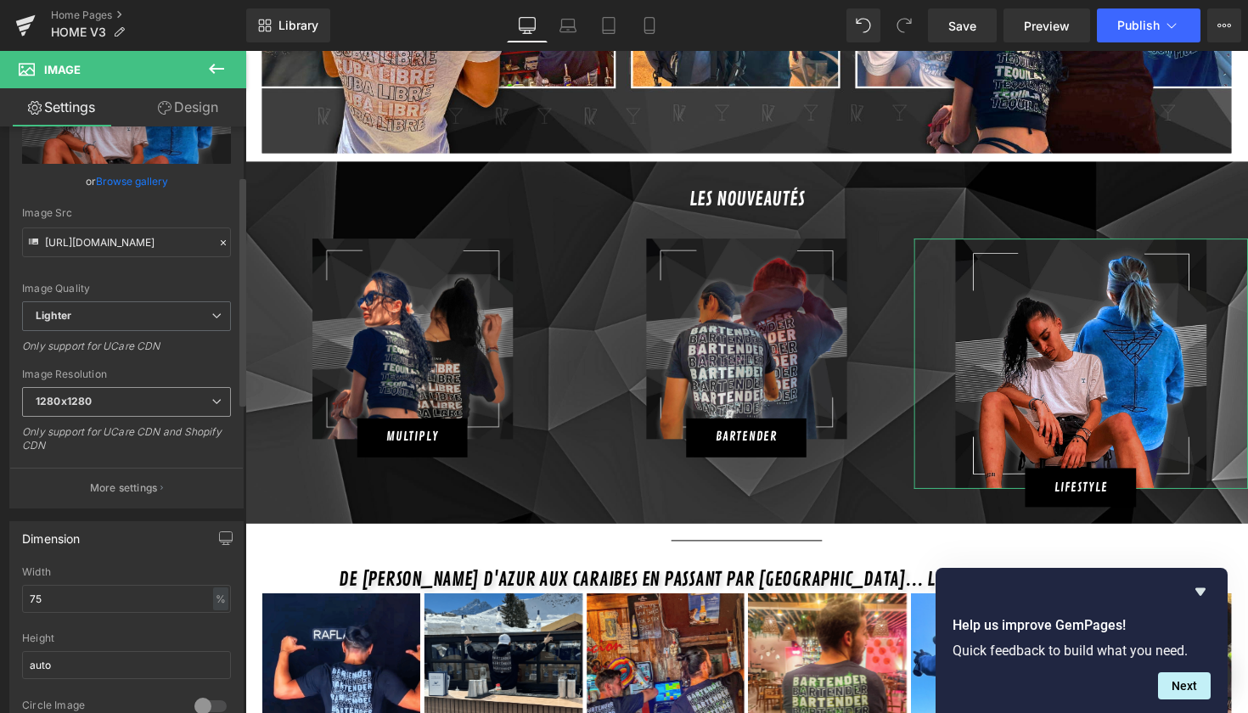
scroll to position [135, 0]
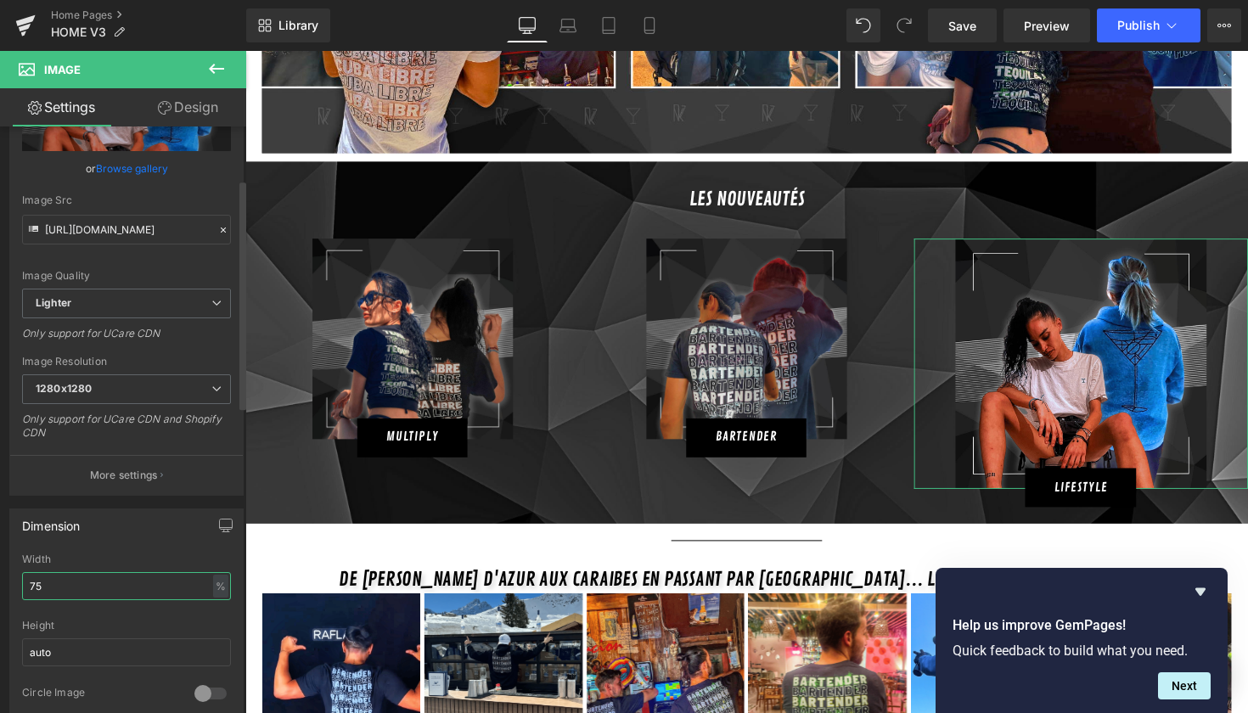
click at [70, 595] on input "75" at bounding box center [126, 586] width 209 height 28
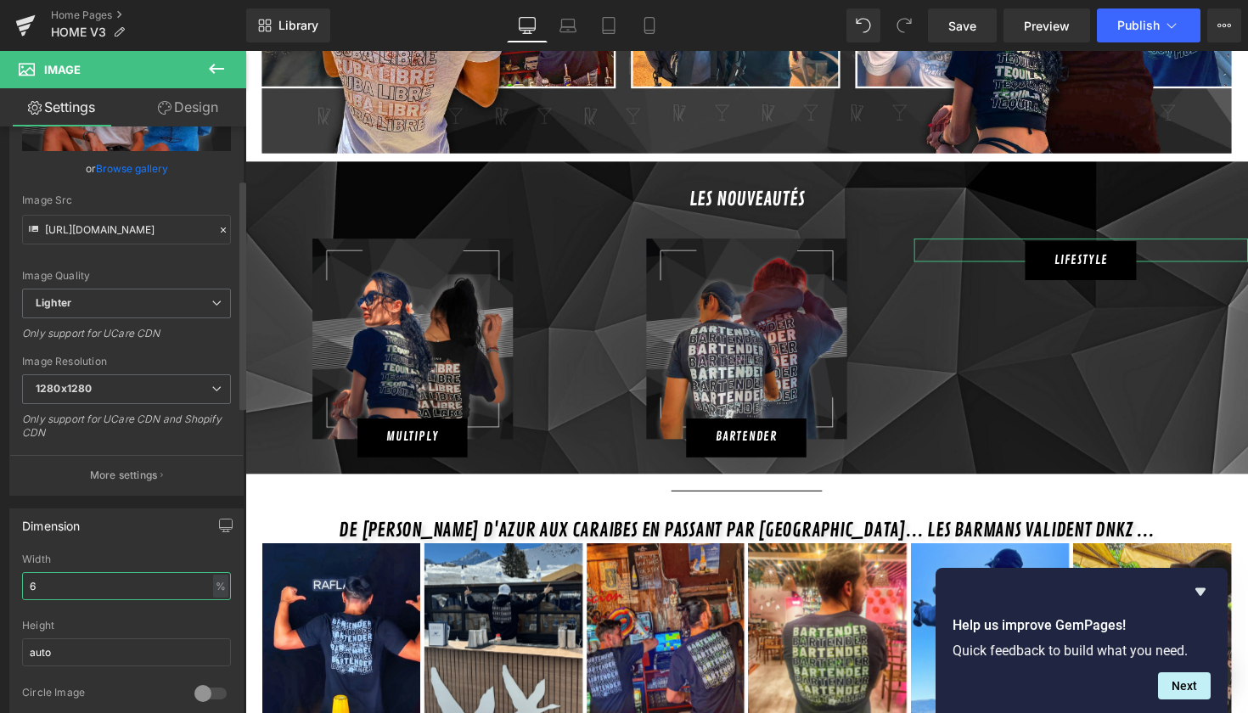
type input "60"
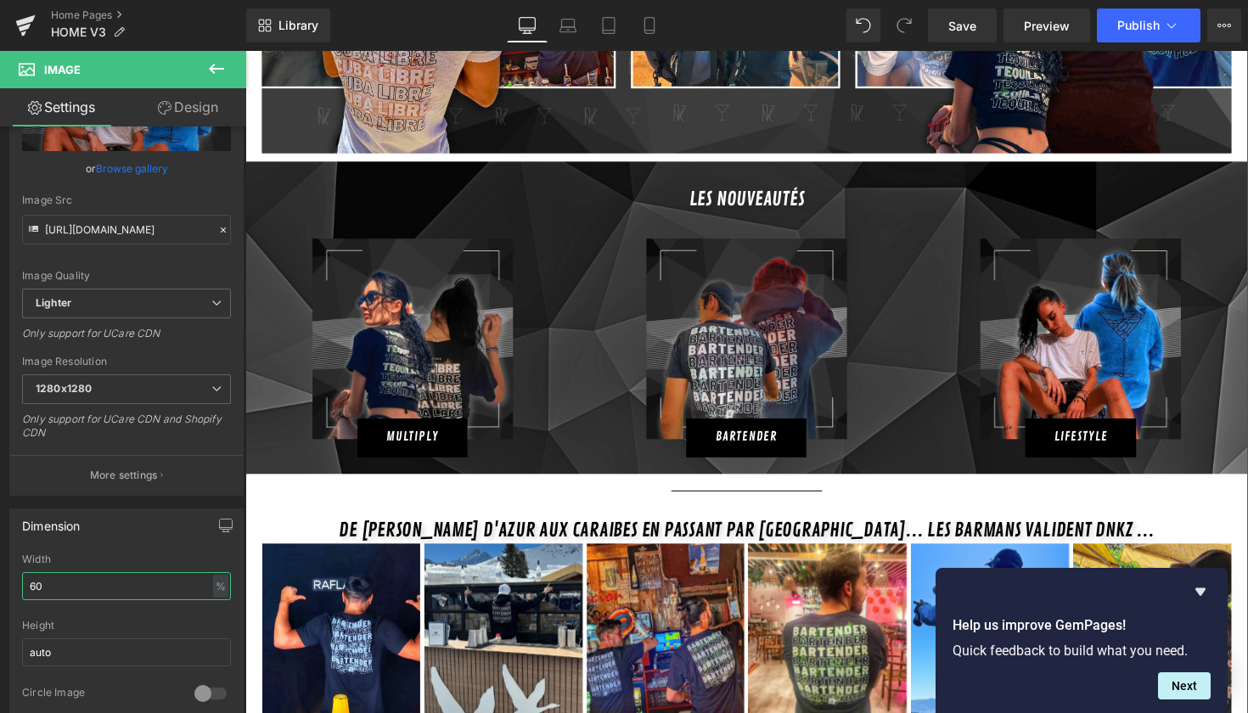
click at [245, 51] on div at bounding box center [245, 51] width 0 height 0
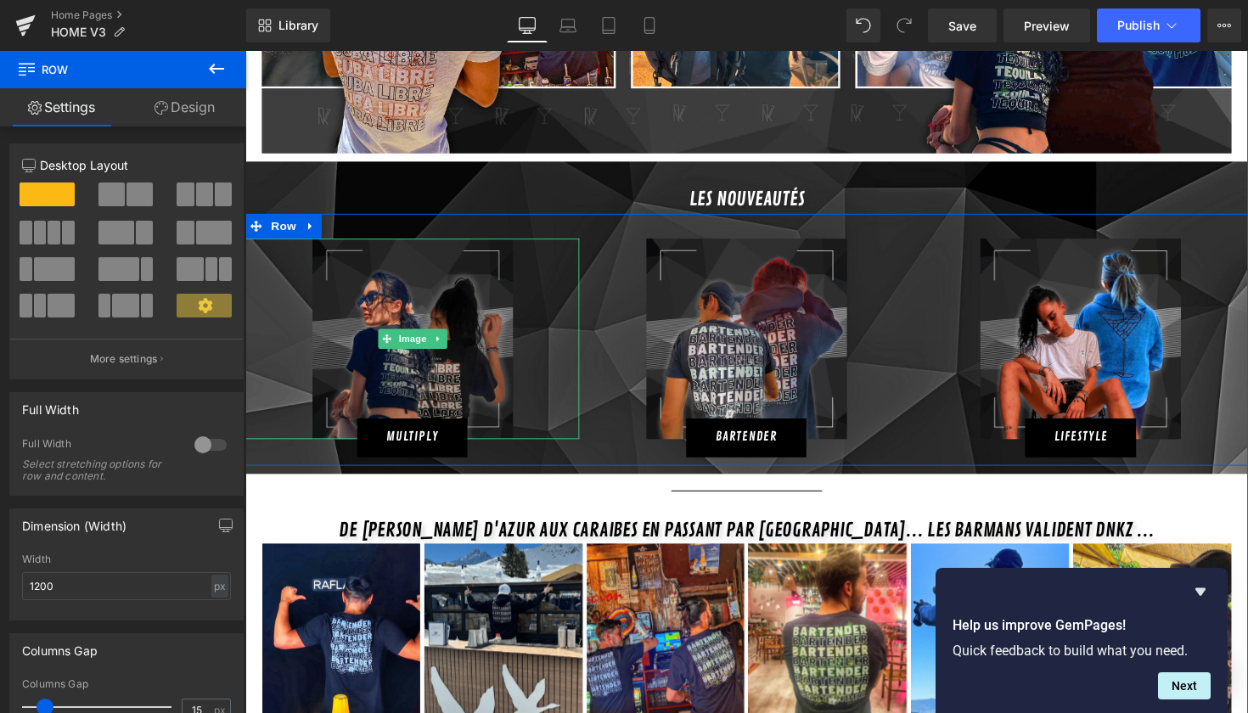
click at [502, 355] on img at bounding box center [417, 347] width 206 height 206
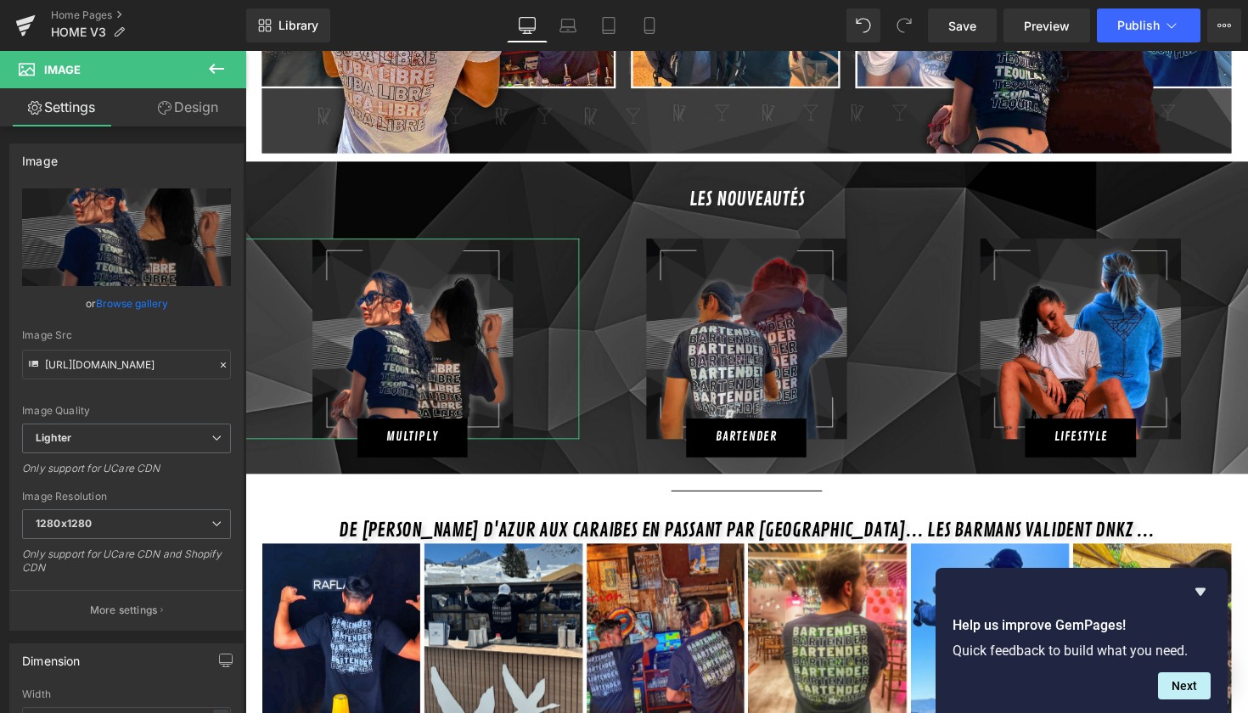
click at [183, 114] on link "Design" at bounding box center [188, 107] width 123 height 38
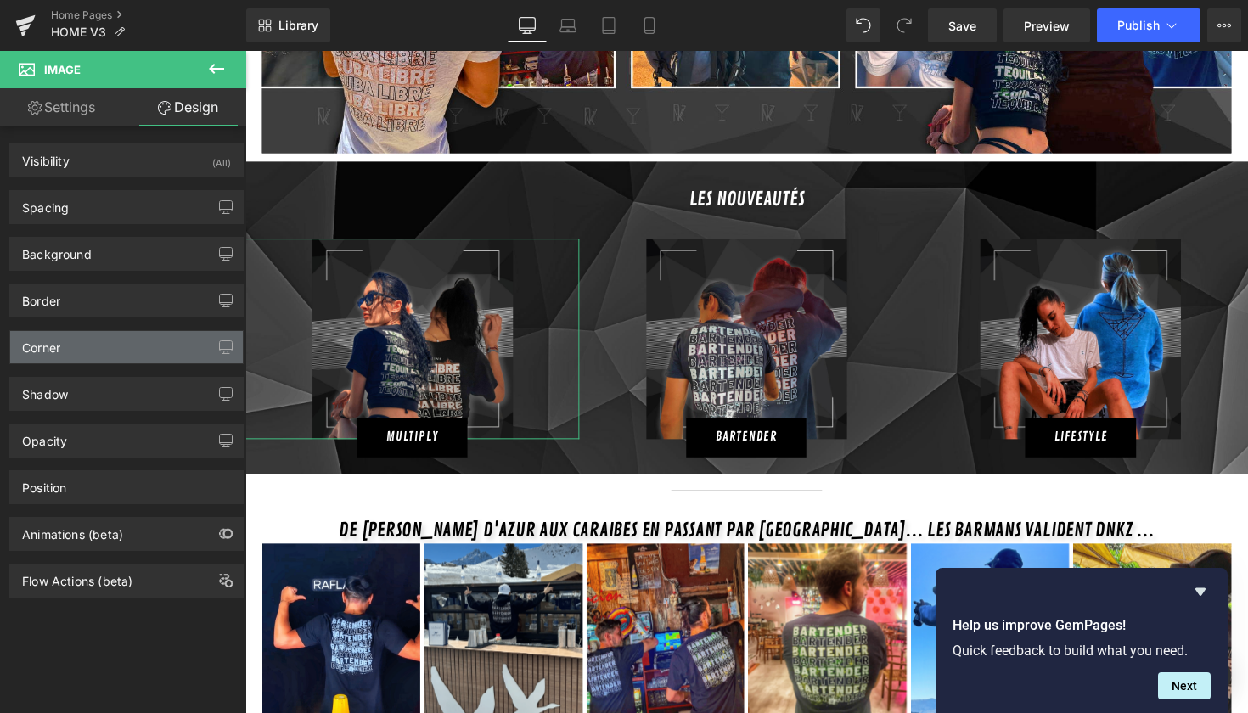
click at [177, 361] on div "Corner" at bounding box center [126, 347] width 233 height 32
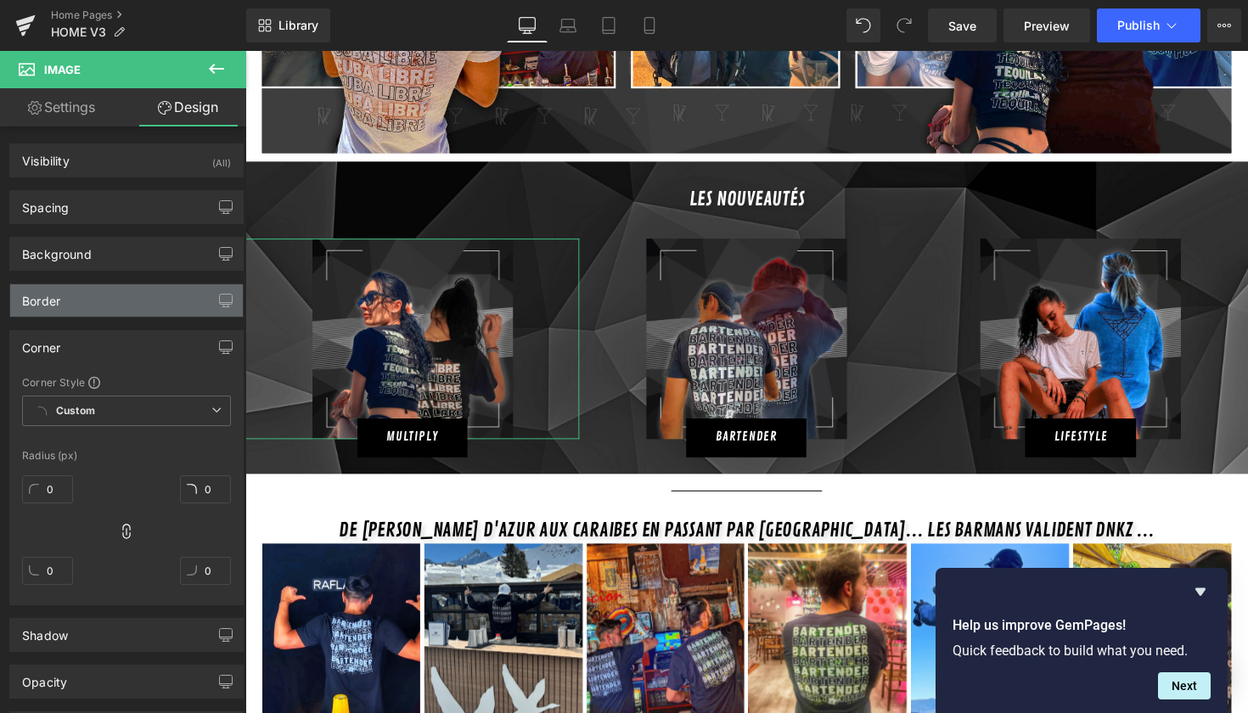
click at [146, 314] on div "Border" at bounding box center [126, 301] width 233 height 32
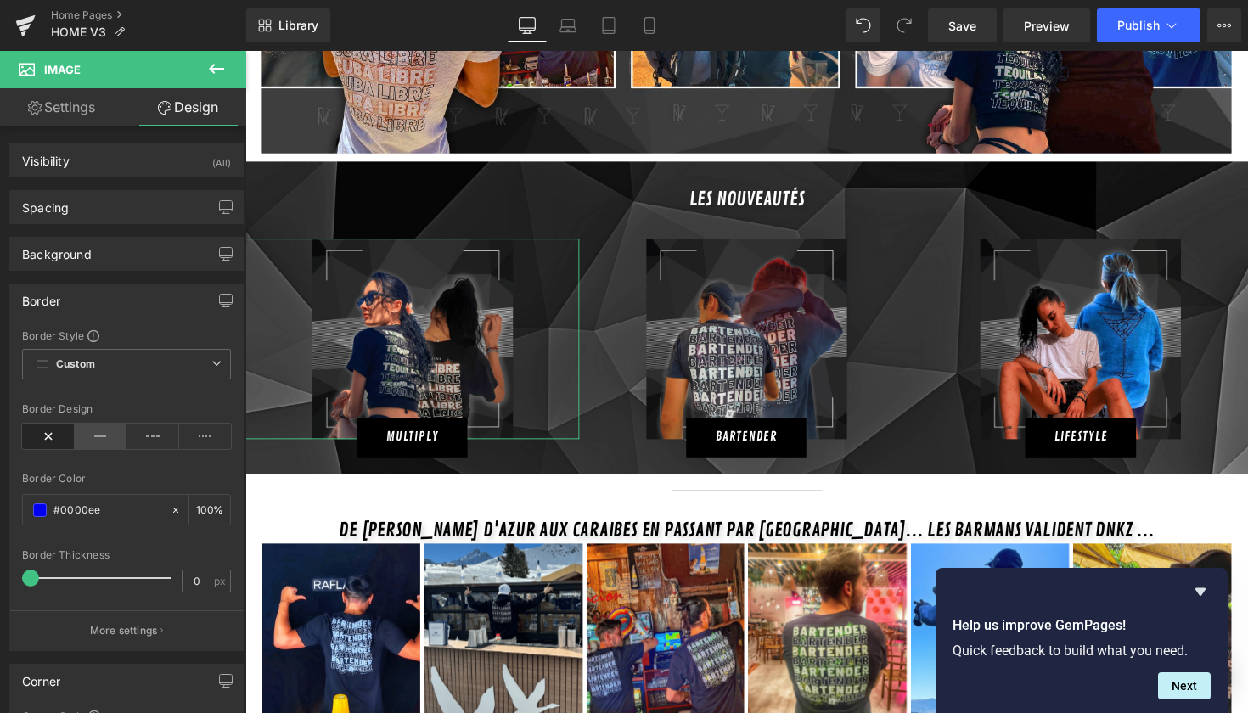
click at [104, 443] on icon at bounding box center [101, 436] width 53 height 25
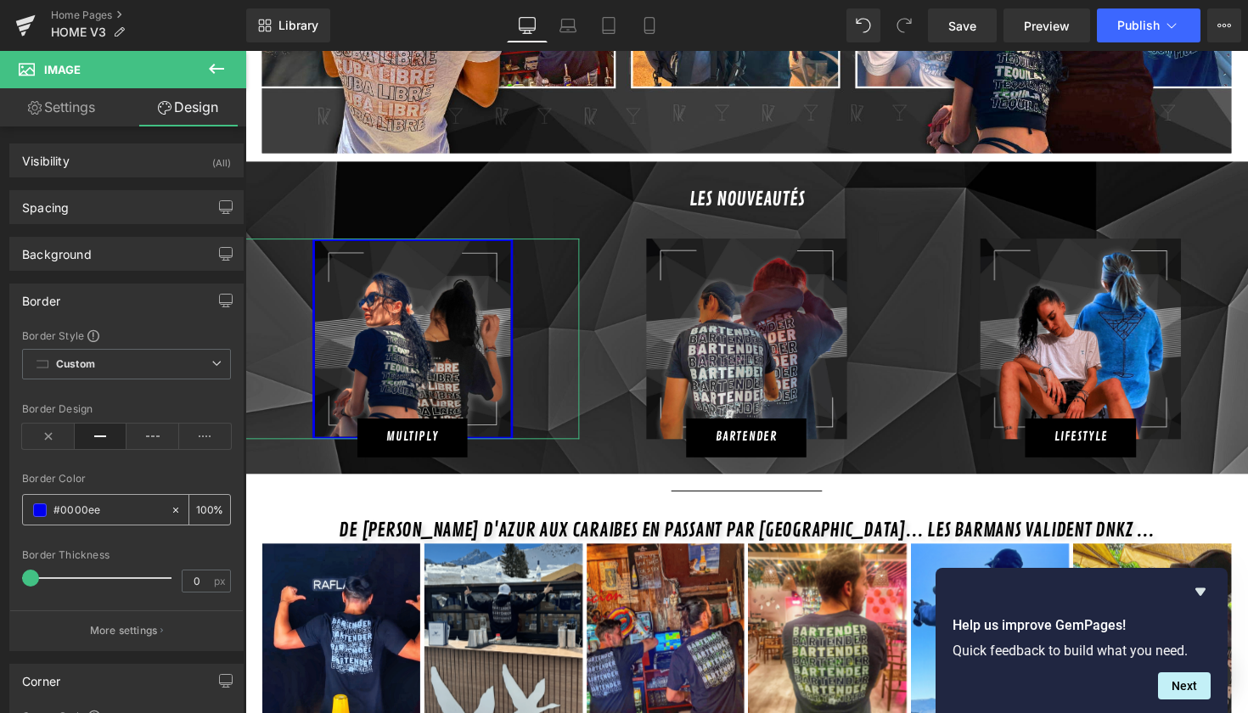
click at [42, 508] on span at bounding box center [40, 511] width 14 height 14
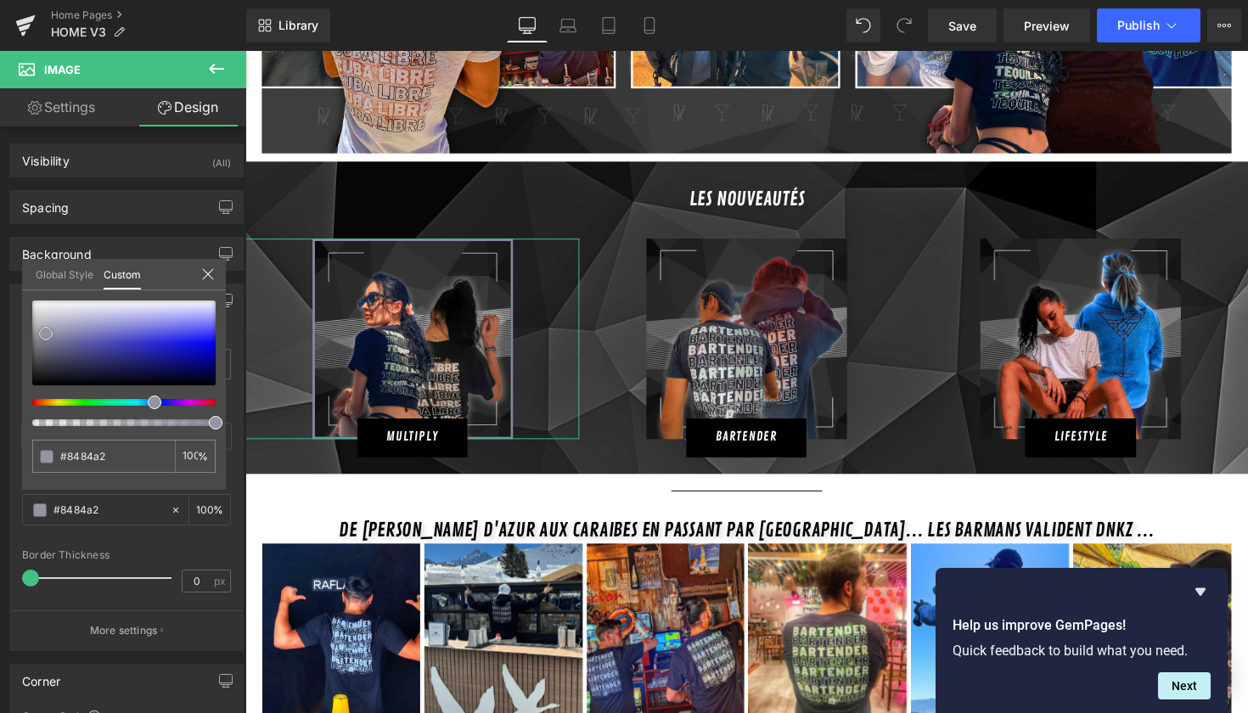
drag, startPoint x: 100, startPoint y: 371, endPoint x: 46, endPoint y: 334, distance: 66.0
click at [46, 334] on div at bounding box center [123, 343] width 183 height 85
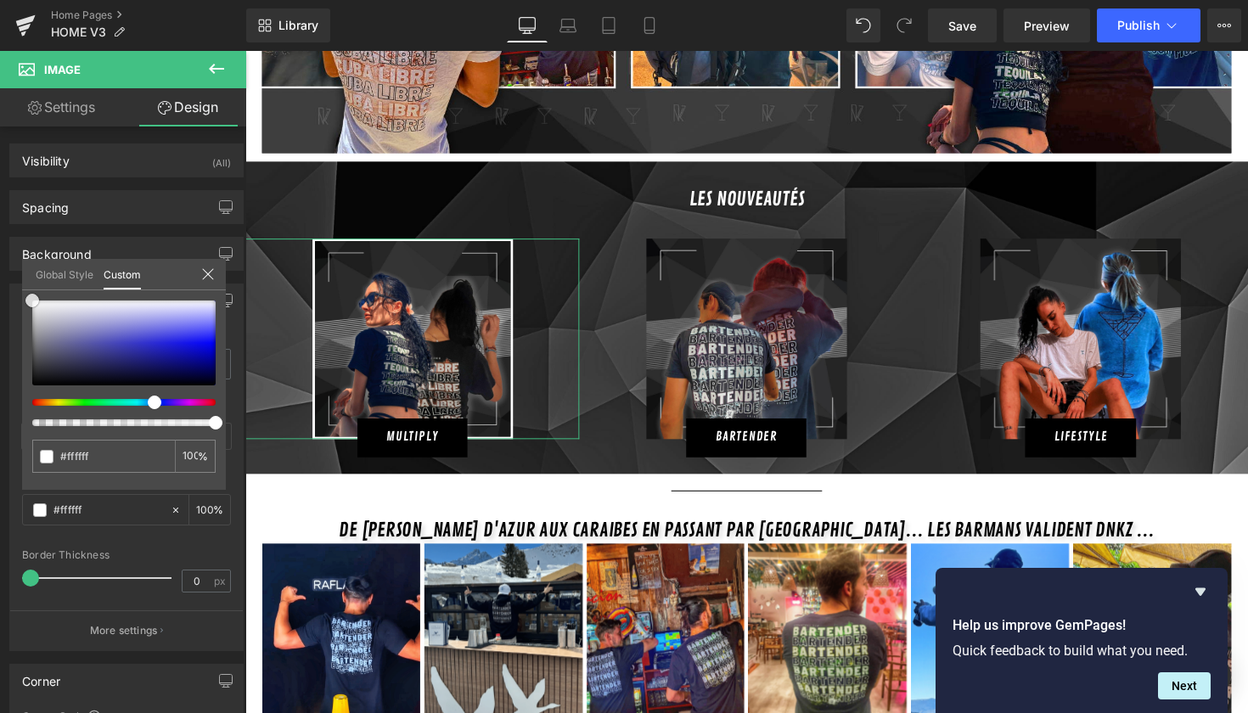
drag, startPoint x: 46, startPoint y: 334, endPoint x: 12, endPoint y: 273, distance: 70.0
click at [12, 273] on div "Border Border Style Custom Custom Setup Global Style Custom Setup Global Style …" at bounding box center [127, 461] width 254 height 380
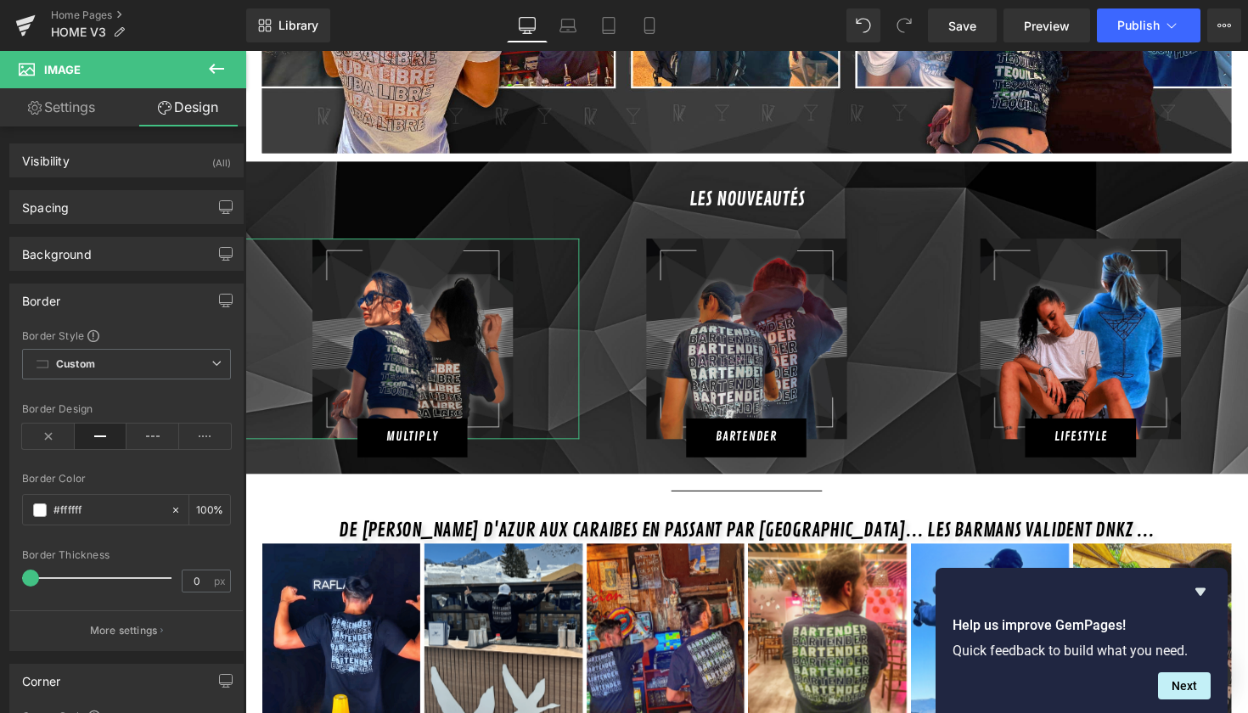
drag, startPoint x: 30, startPoint y: 576, endPoint x: 2, endPoint y: 568, distance: 29.1
click at [2, 568] on div "Border Border Style Custom Custom Setup Global Style Custom Setup Global Style …" at bounding box center [127, 461] width 254 height 380
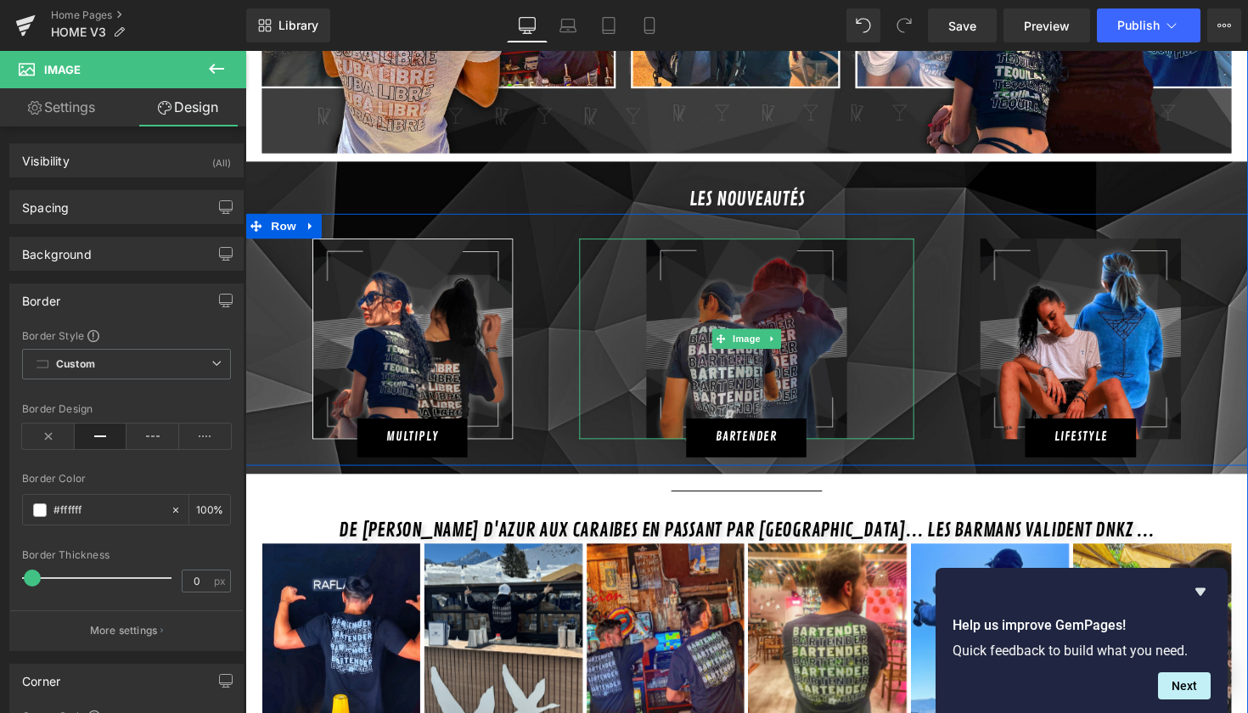
click at [706, 256] on img at bounding box center [759, 347] width 206 height 206
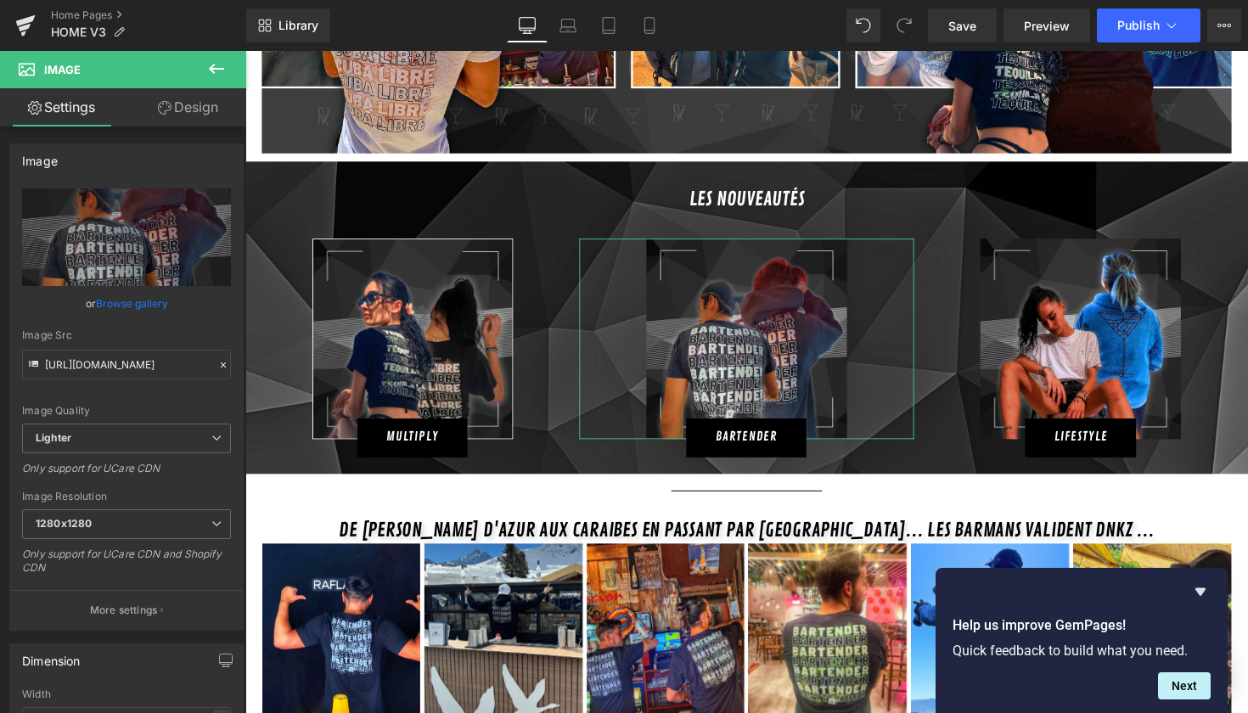
click at [181, 111] on link "Design" at bounding box center [188, 107] width 123 height 38
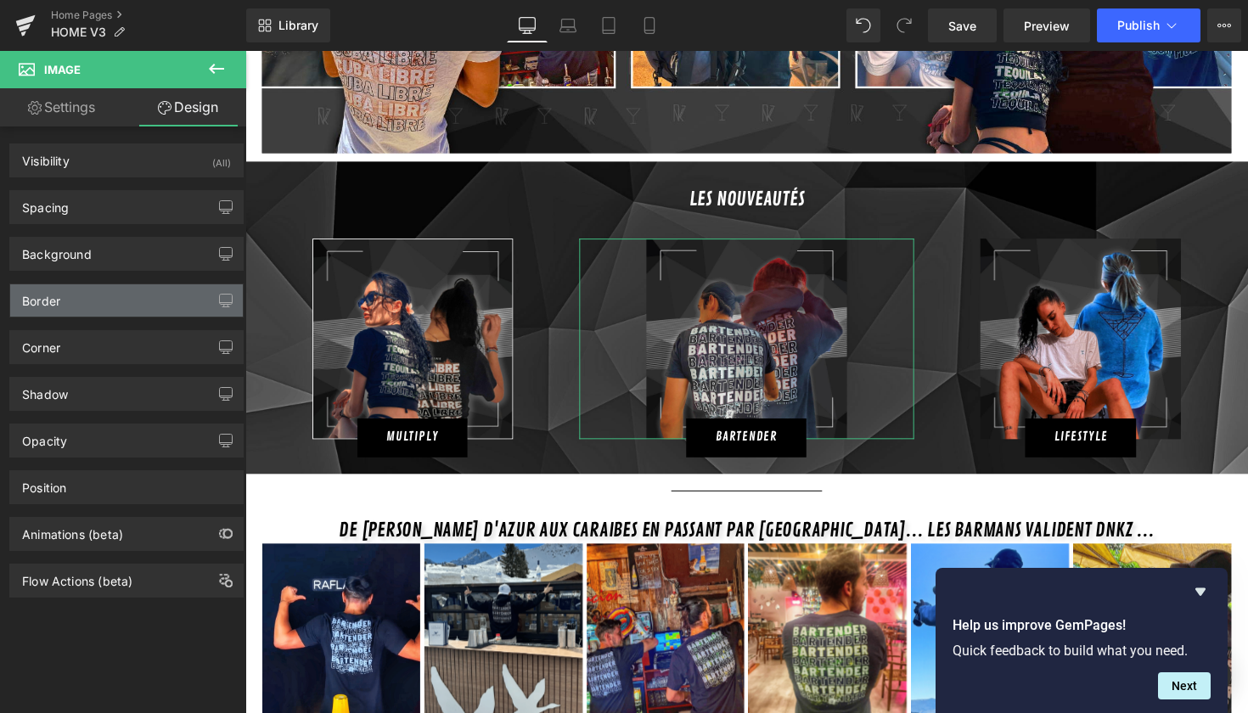
click at [110, 311] on div "Border" at bounding box center [126, 301] width 233 height 32
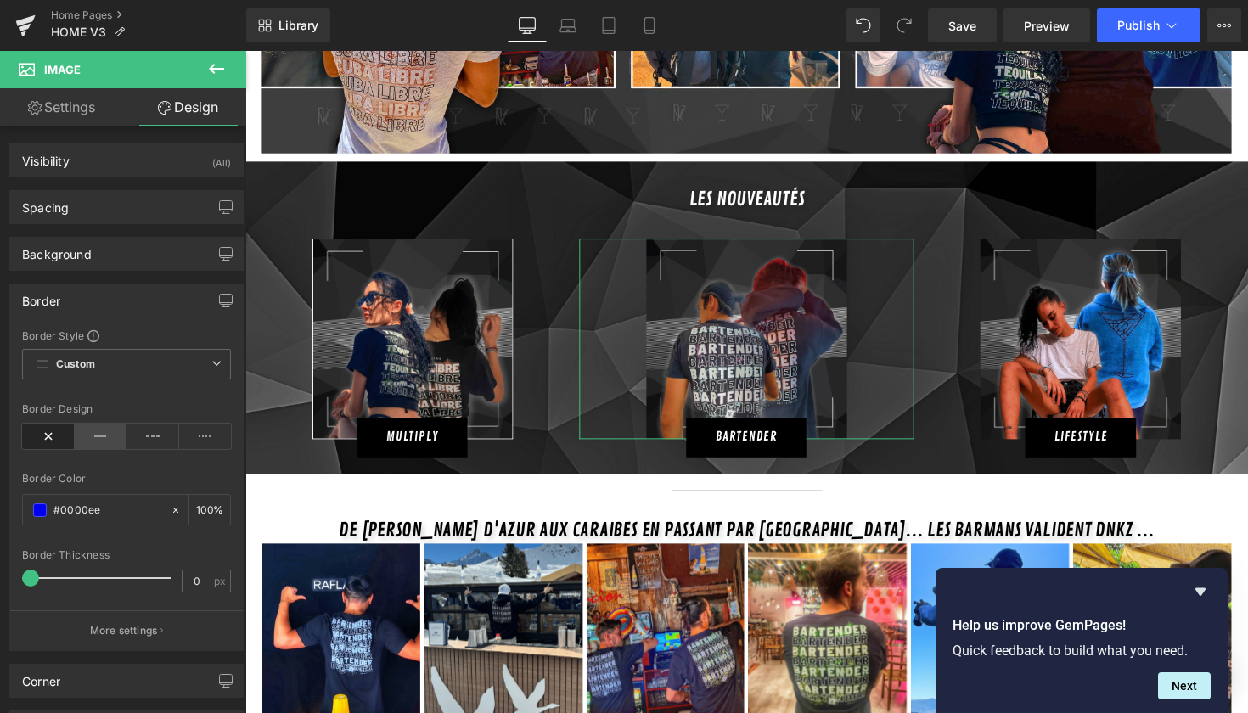
click at [87, 439] on icon at bounding box center [101, 436] width 53 height 25
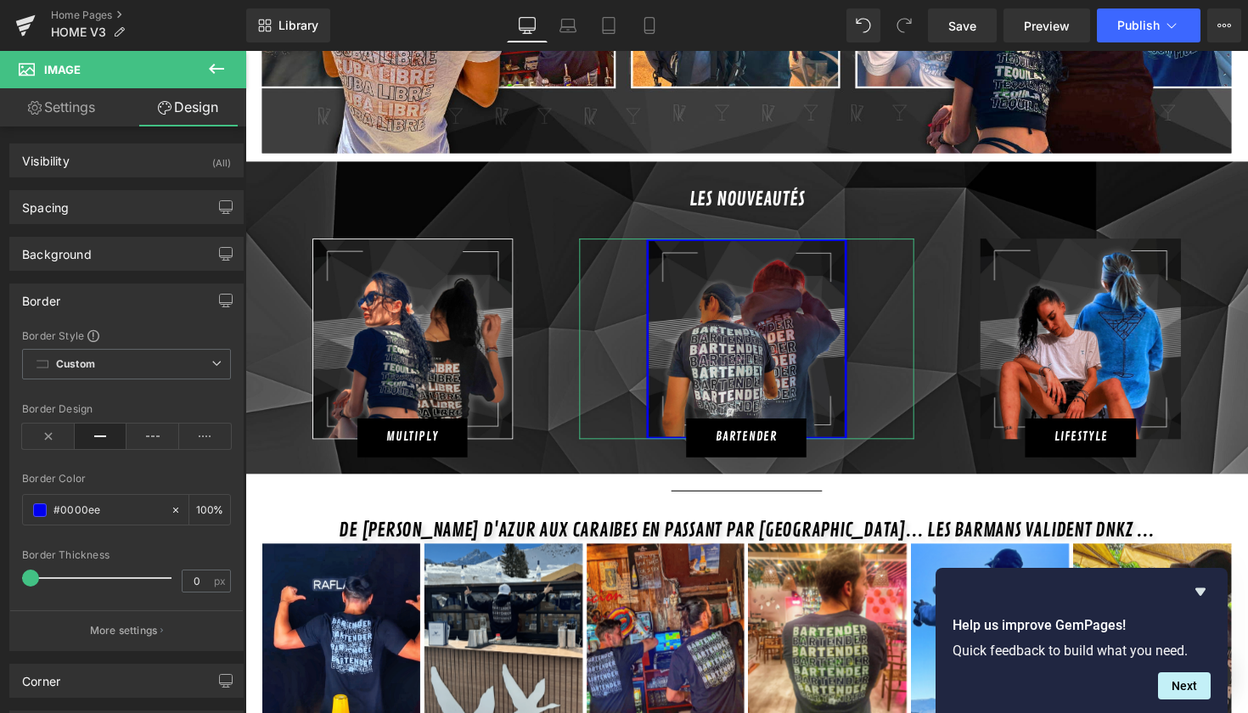
click at [31, 578] on span at bounding box center [30, 578] width 17 height 17
click at [54, 510] on input "#0000ee" at bounding box center [108, 510] width 109 height 19
click at [40, 510] on span at bounding box center [40, 511] width 14 height 14
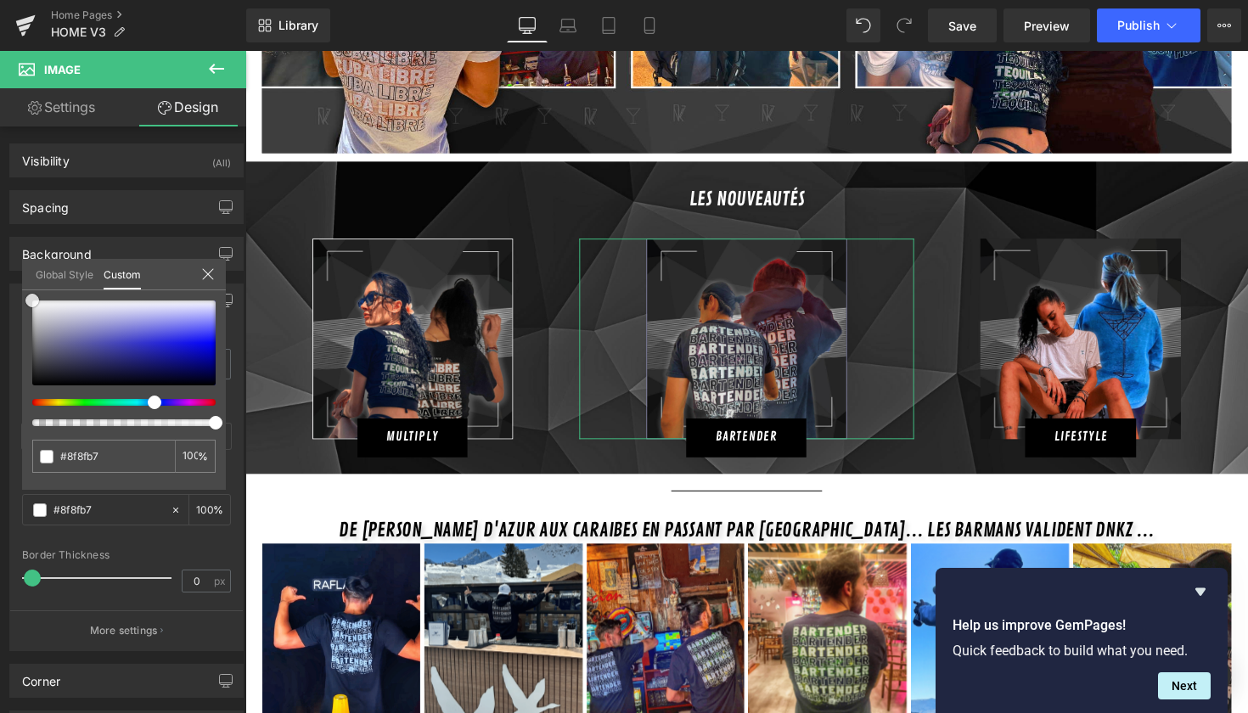
drag, startPoint x: 87, startPoint y: 331, endPoint x: 11, endPoint y: 294, distance: 85.1
click at [11, 294] on div "Border Border Style Custom Custom Setup Global Style Custom Setup Global Style …" at bounding box center [127, 461] width 254 height 380
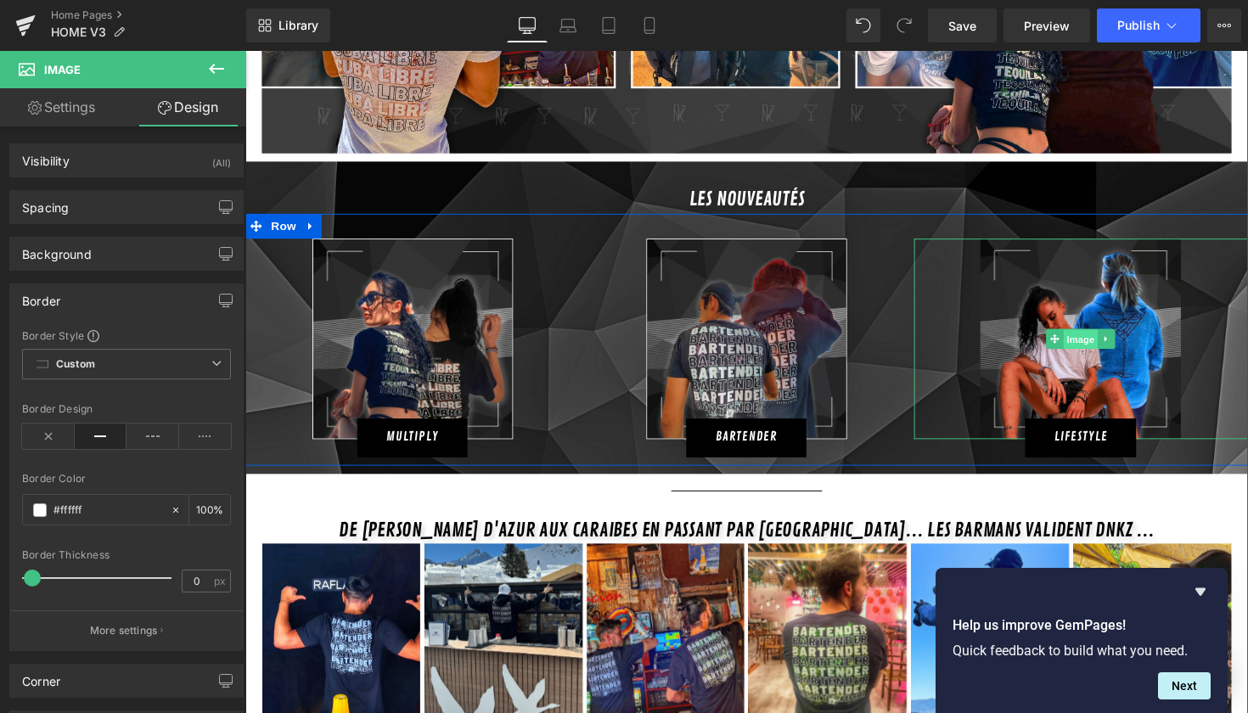
click at [1085, 336] on span "Image" at bounding box center [1103, 346] width 36 height 20
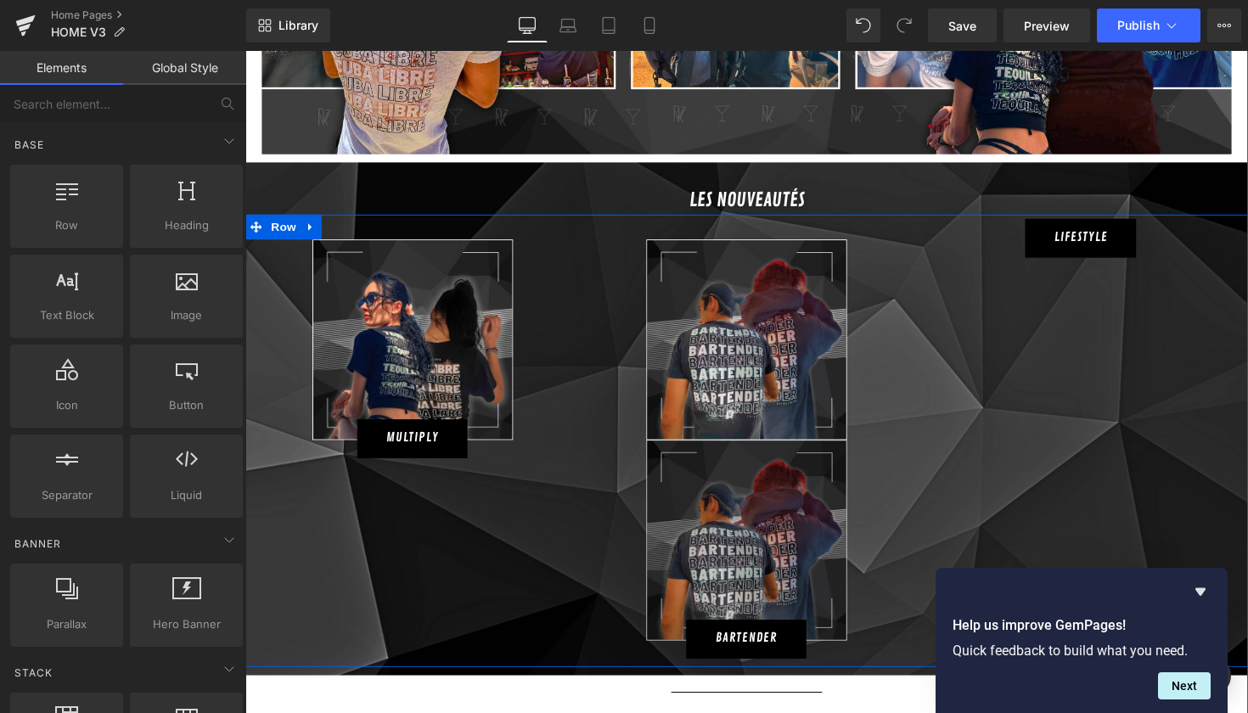
drag, startPoint x: 1000, startPoint y: 539, endPoint x: 766, endPoint y: 499, distance: 236.9
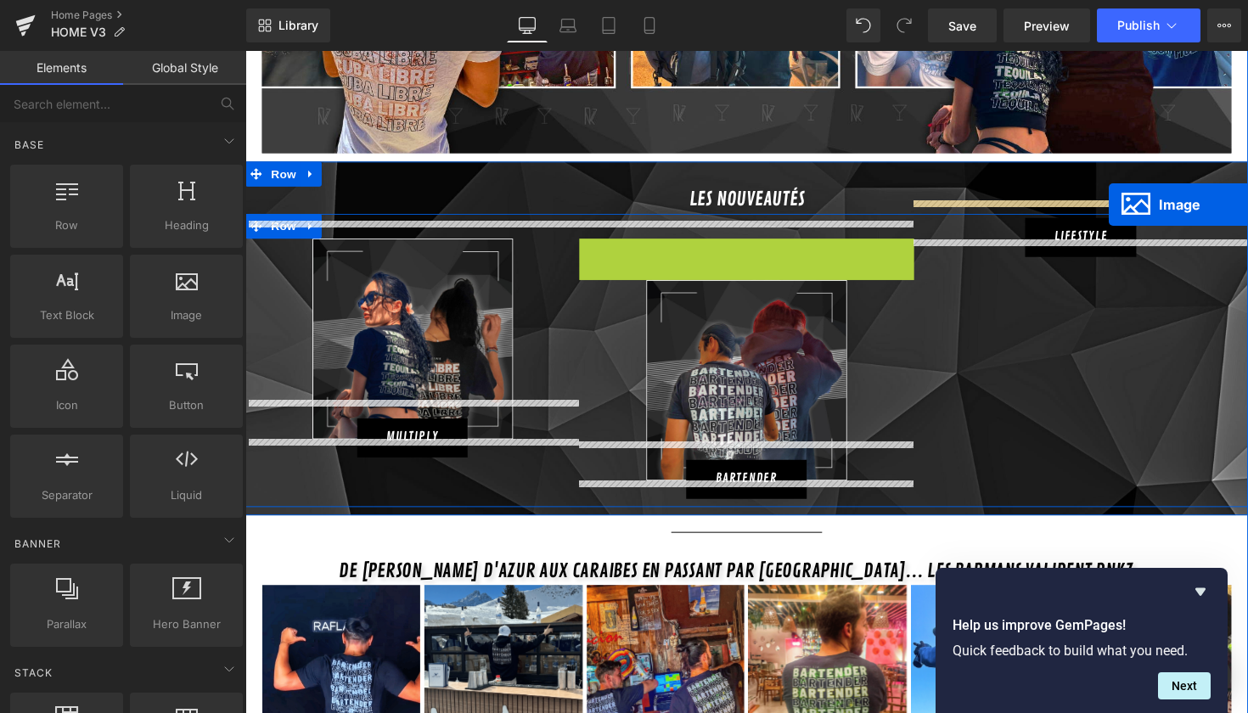
drag, startPoint x: 754, startPoint y: 329, endPoint x: 1130, endPoint y: 209, distance: 394.0
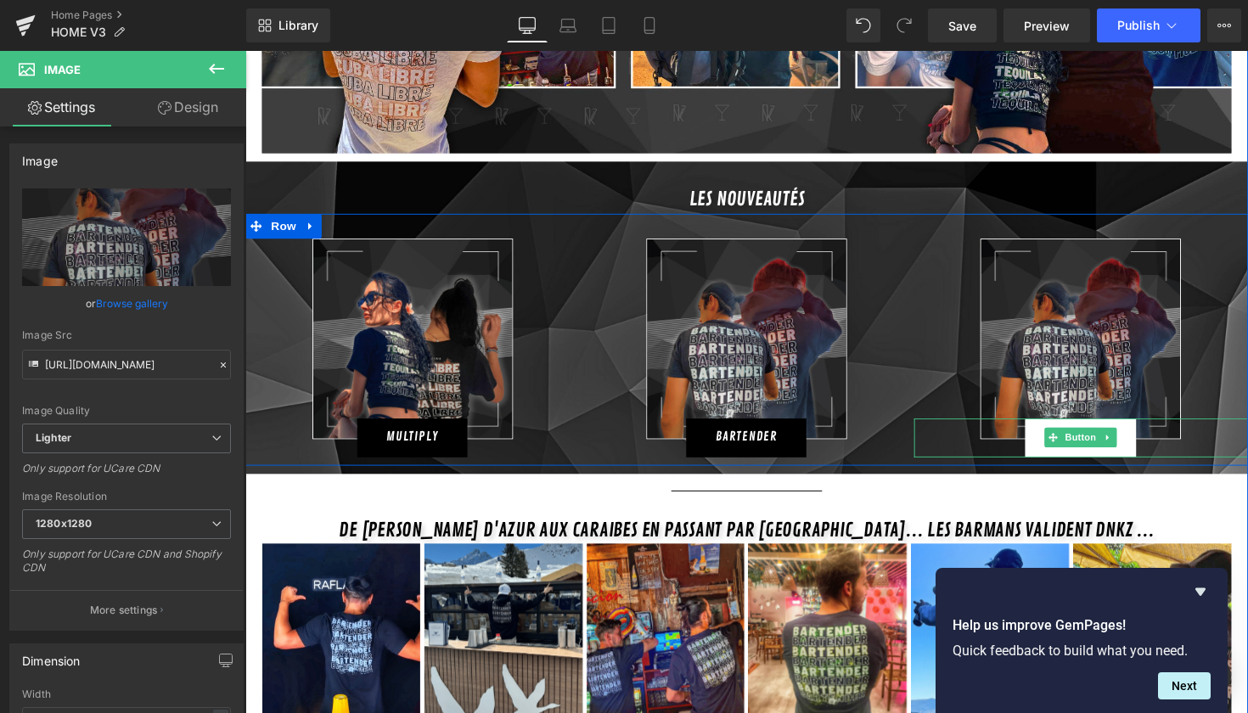
click at [1056, 428] on link "LIFESTYLE" at bounding box center [1102, 448] width 114 height 40
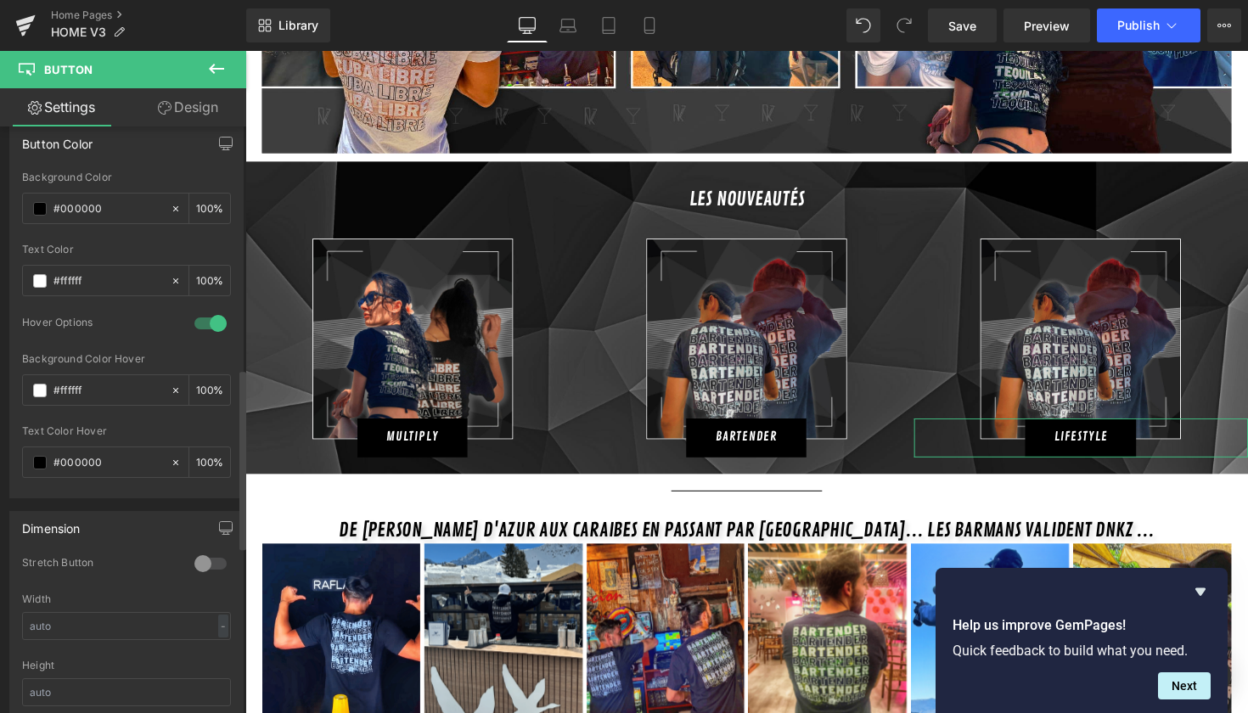
scroll to position [763, 0]
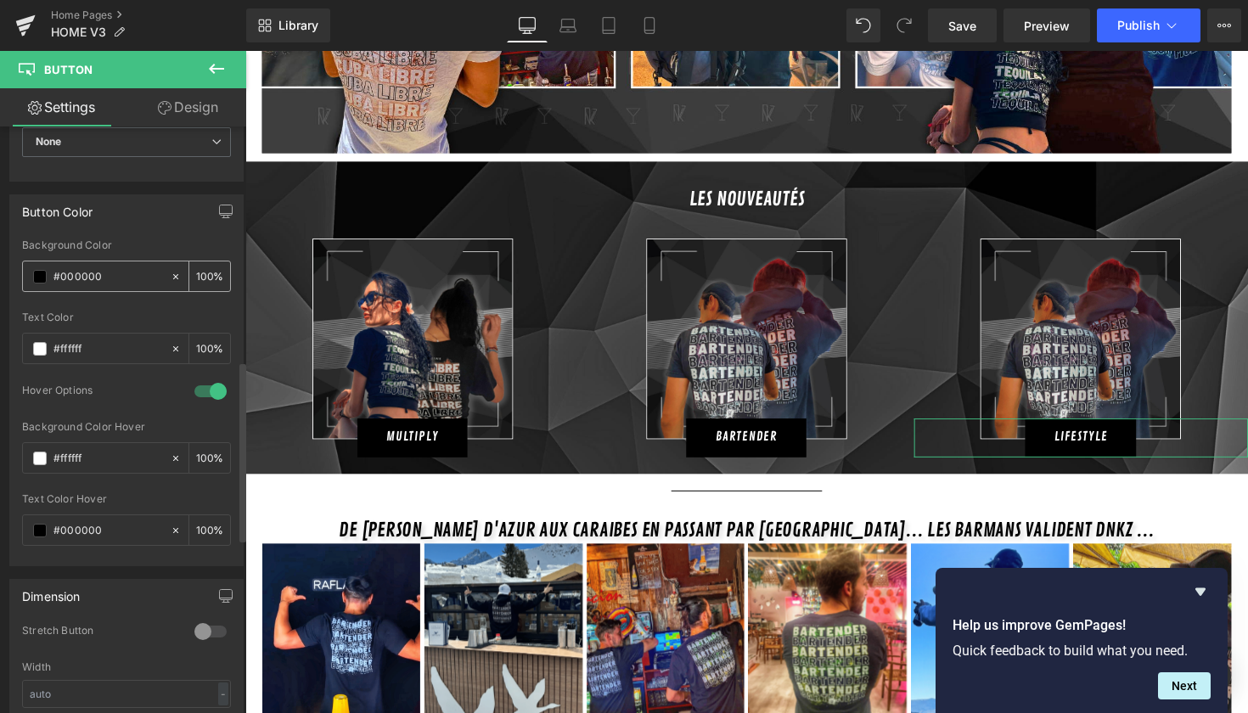
click at [37, 281] on div "#000000" at bounding box center [96, 277] width 147 height 30
click at [38, 273] on span at bounding box center [40, 277] width 14 height 14
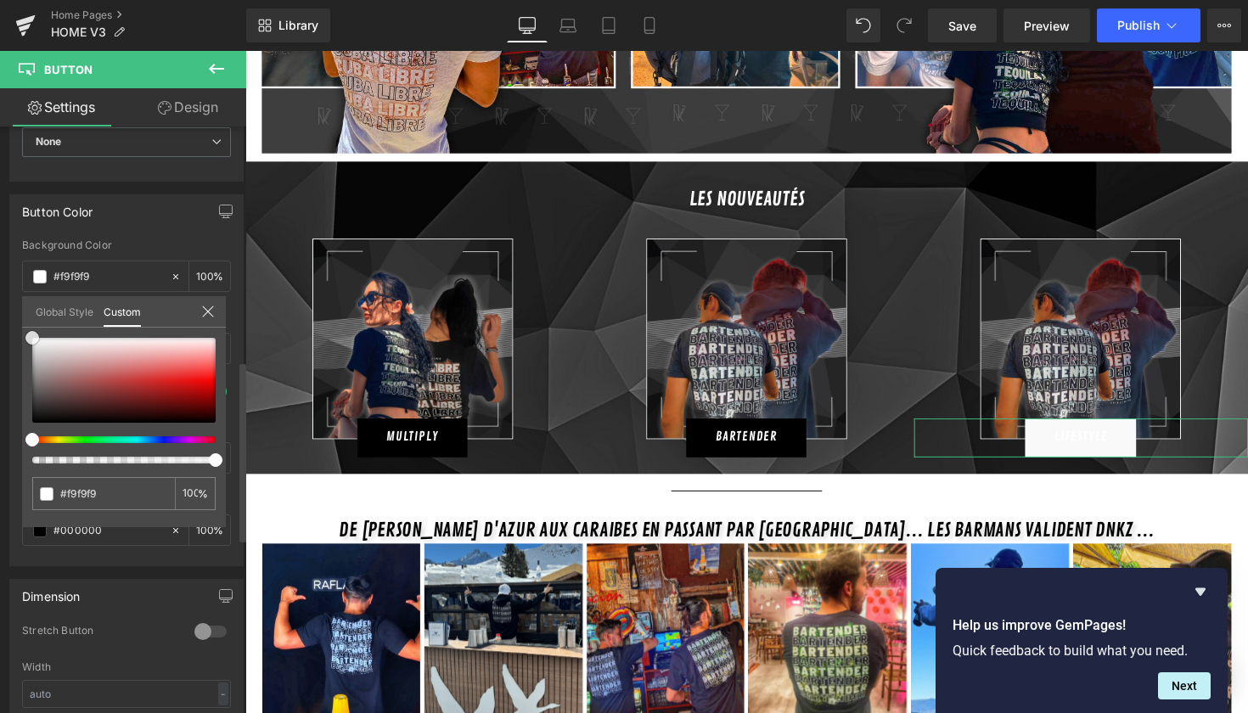
drag, startPoint x: 44, startPoint y: 347, endPoint x: 0, endPoint y: 301, distance: 63.1
click at [0, 301] on div "Button Color rgba(0, 0, 0, 1) Background Color #000000 100 % rgba(255, 255, 255…" at bounding box center [127, 374] width 254 height 385
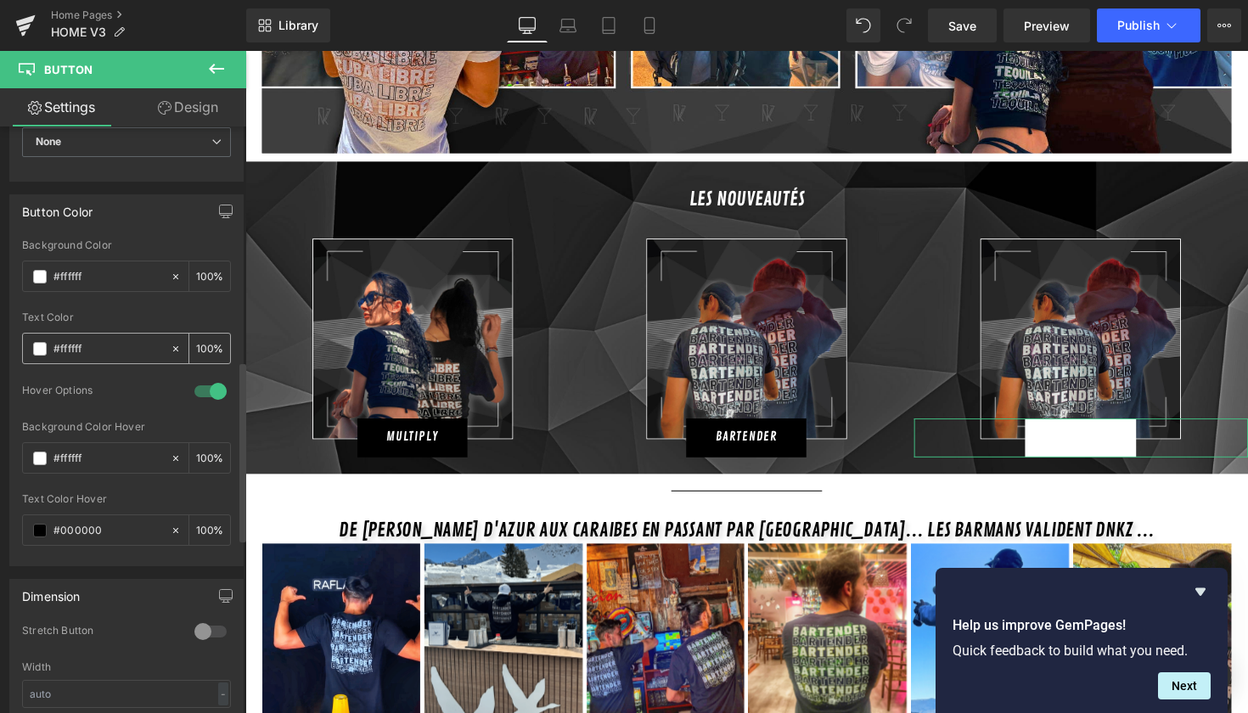
click at [46, 347] on span at bounding box center [40, 349] width 14 height 14
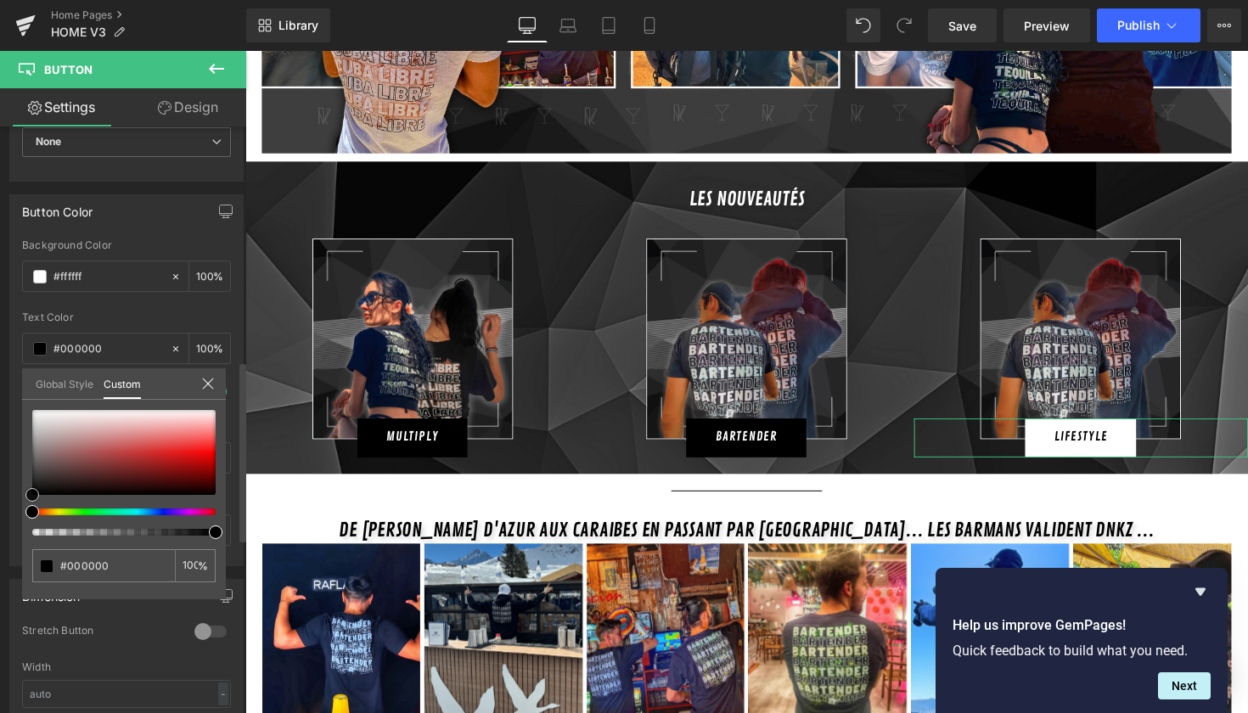
drag, startPoint x: 82, startPoint y: 442, endPoint x: 14, endPoint y: 510, distance: 95.5
click at [14, 510] on div "Button Color rgba(0, 0, 0, 1) Background Color #000000 100 % rgba(255, 255, 255…" at bounding box center [127, 374] width 254 height 385
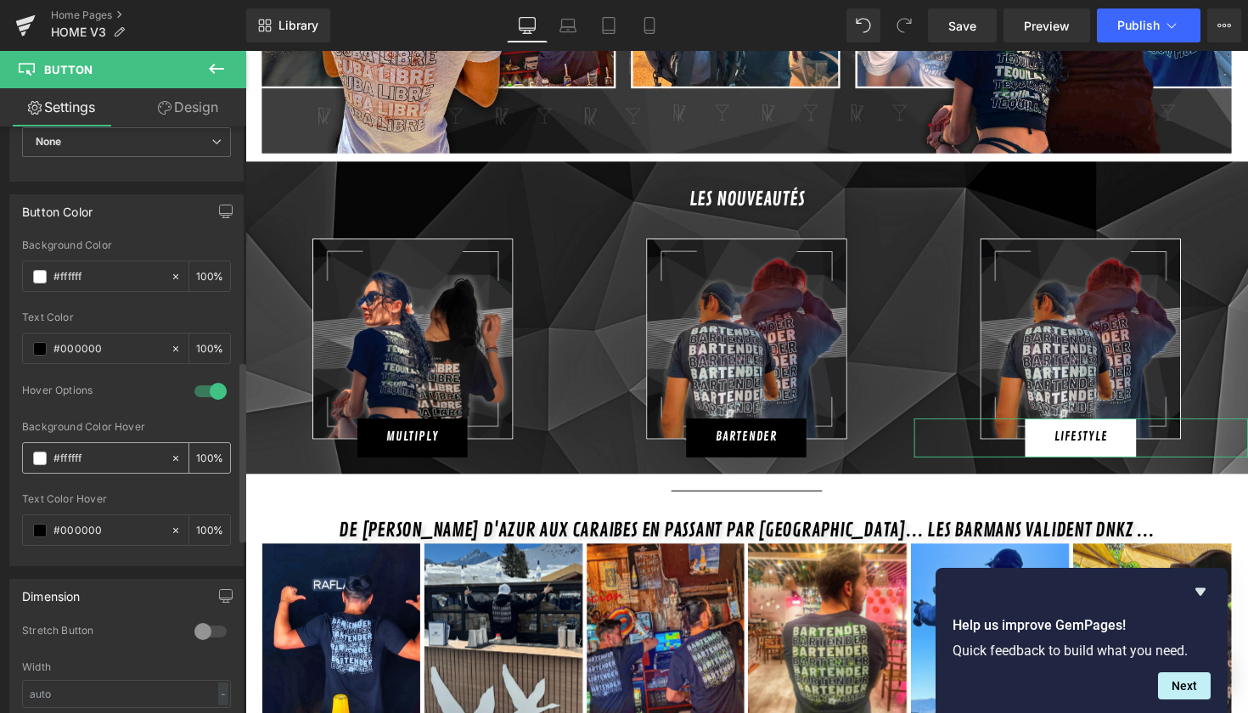
click at [42, 455] on span at bounding box center [40, 459] width 14 height 14
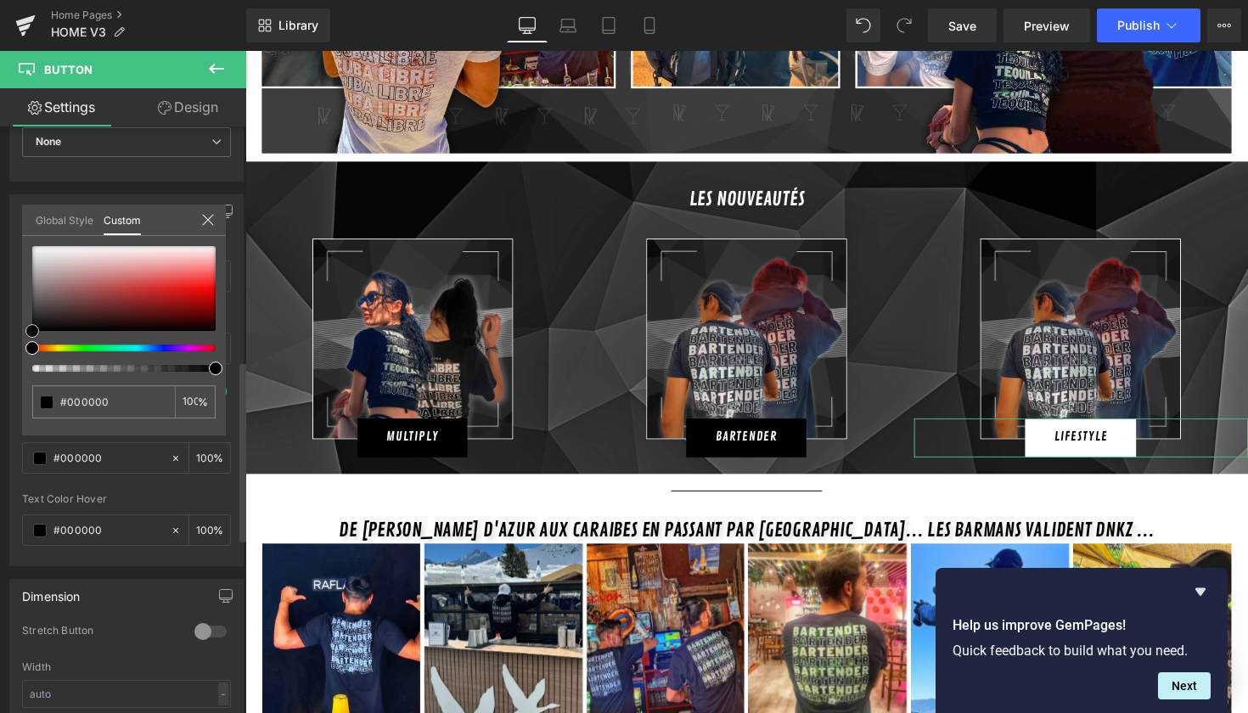
drag, startPoint x: 70, startPoint y: 306, endPoint x: 0, endPoint y: 403, distance: 119.3
click at [0, 403] on div "Button Color rgba(0, 0, 0, 1) Background Color #000000 100 % rgba(255, 255, 255…" at bounding box center [127, 374] width 254 height 385
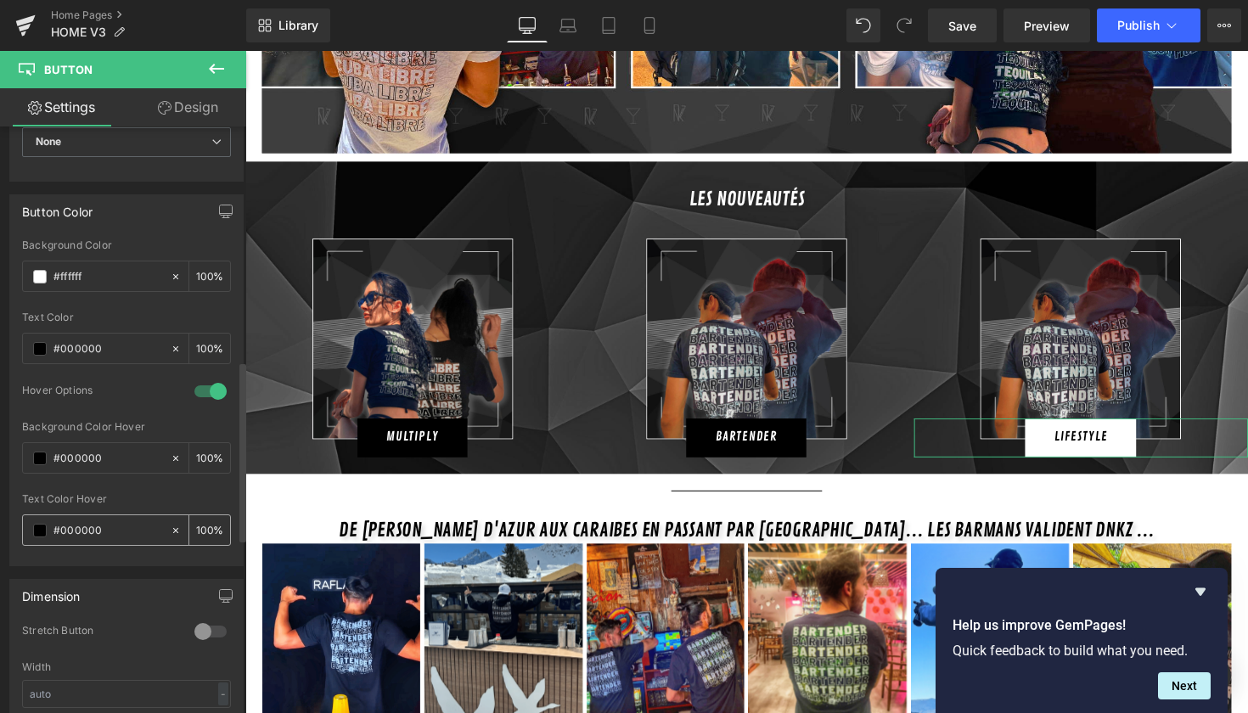
click at [41, 529] on span at bounding box center [40, 531] width 14 height 14
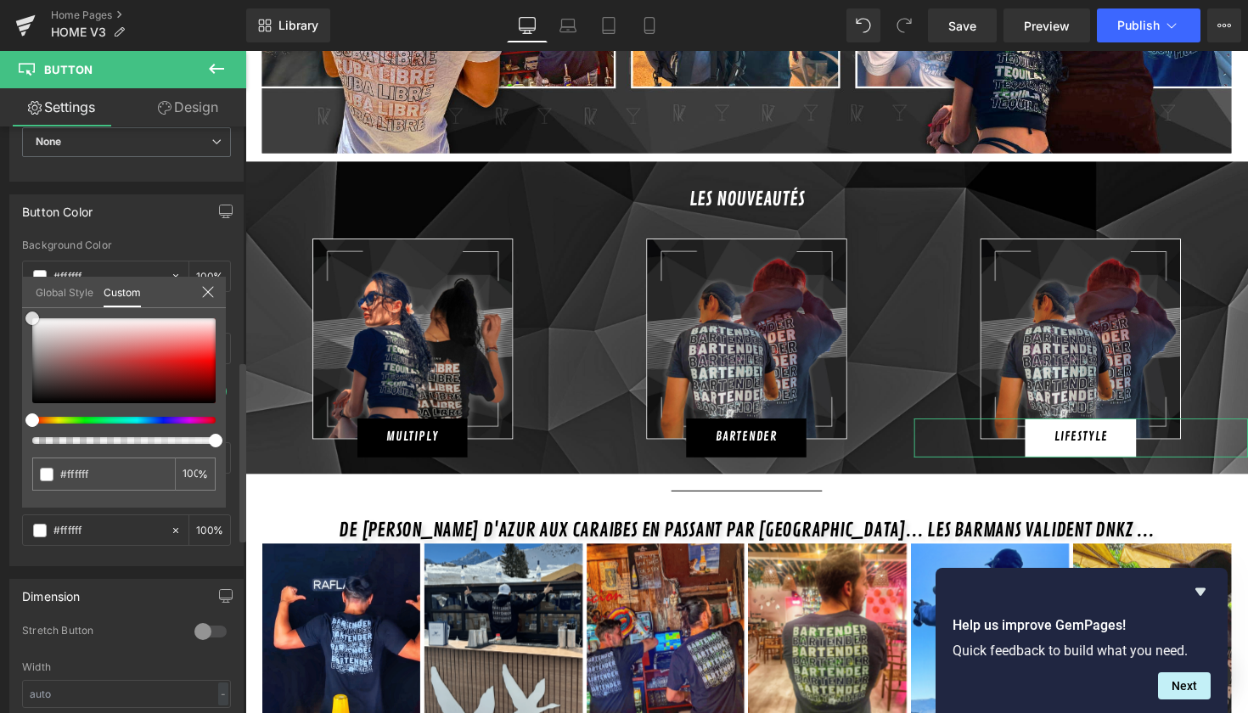
drag, startPoint x: 88, startPoint y: 331, endPoint x: 0, endPoint y: 291, distance: 96.9
click at [0, 291] on div "Button Color rgba(0, 0, 0, 1) Background Color #000000 100 % rgba(255, 255, 255…" at bounding box center [127, 374] width 254 height 385
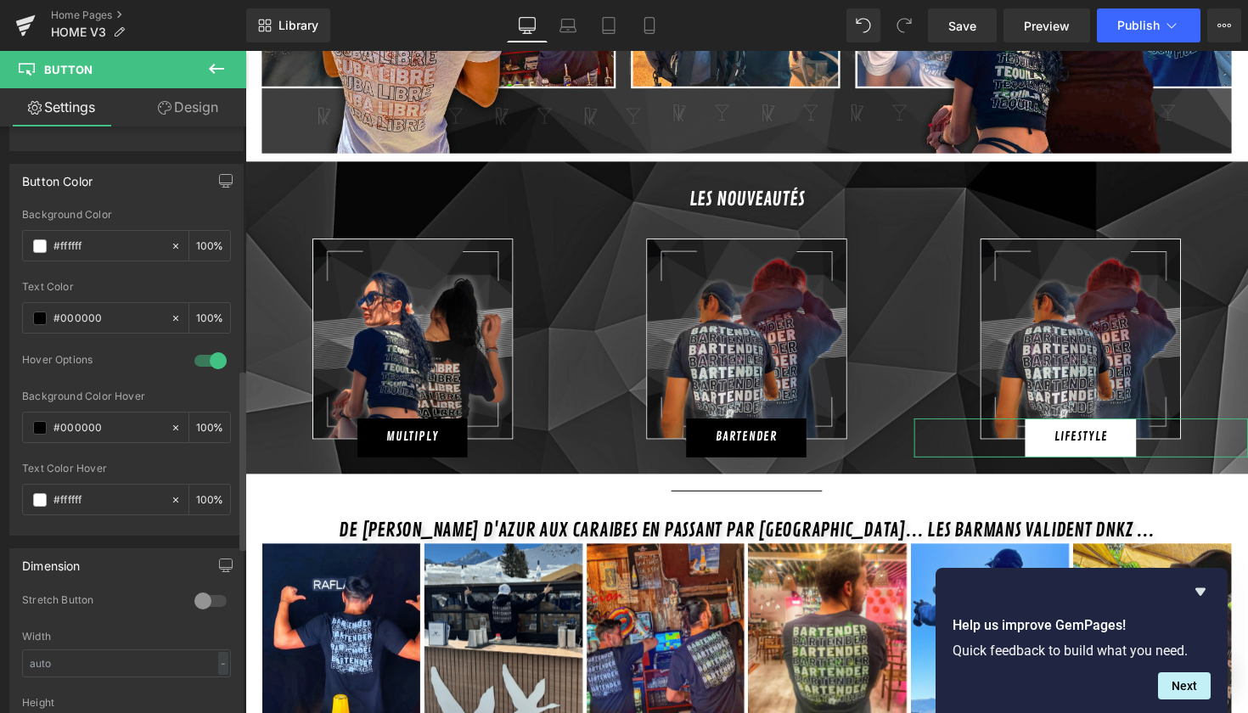
scroll to position [794, 0]
click at [212, 604] on div at bounding box center [210, 600] width 41 height 27
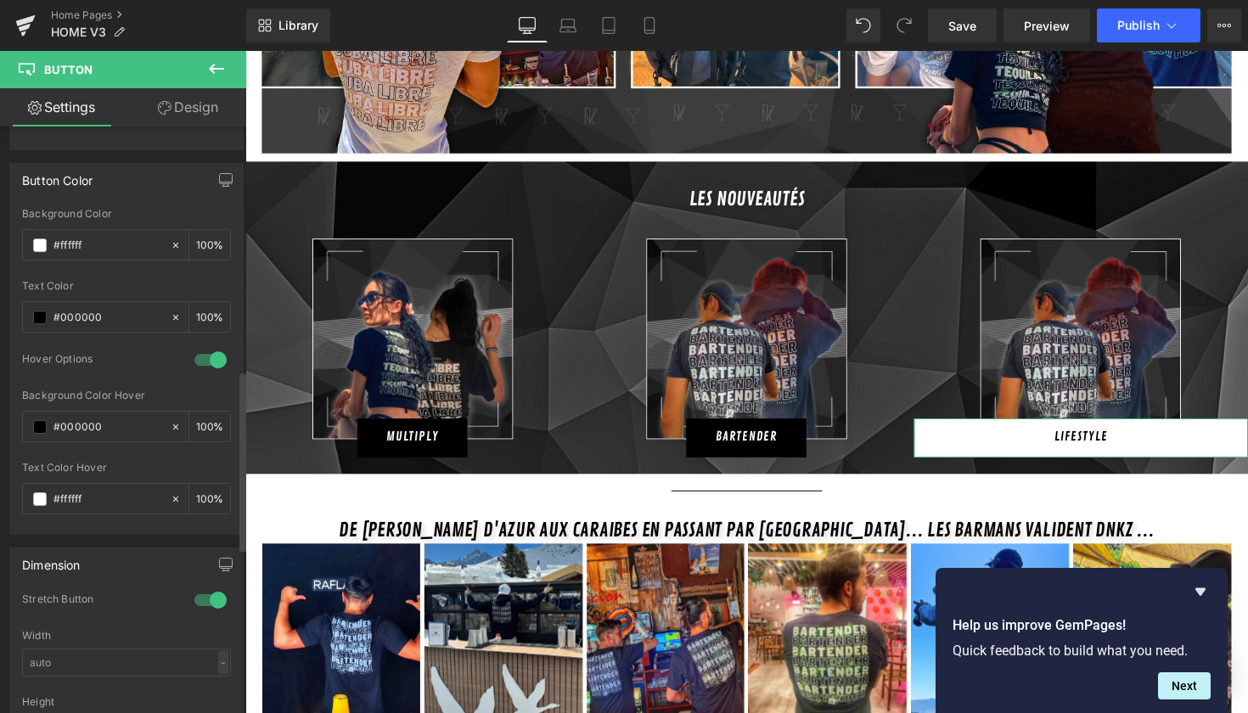
click at [212, 604] on div at bounding box center [210, 600] width 41 height 27
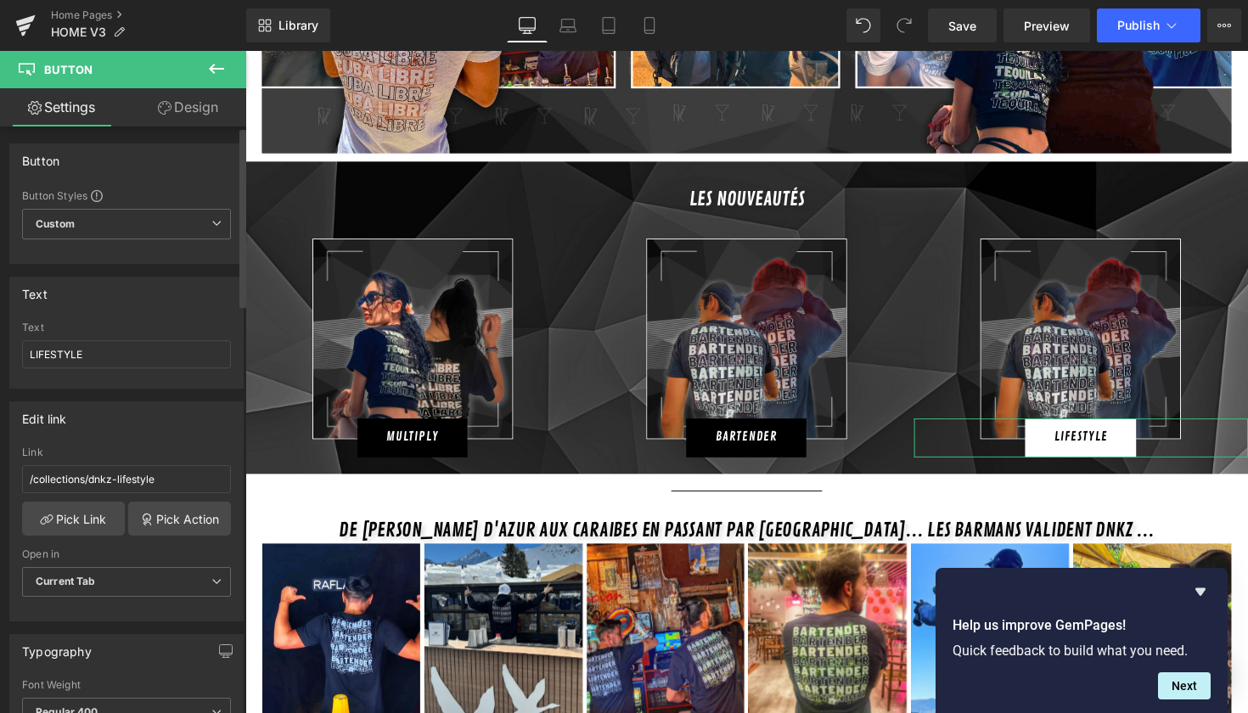
scroll to position [0, 0]
click at [161, 113] on icon at bounding box center [165, 108] width 14 height 14
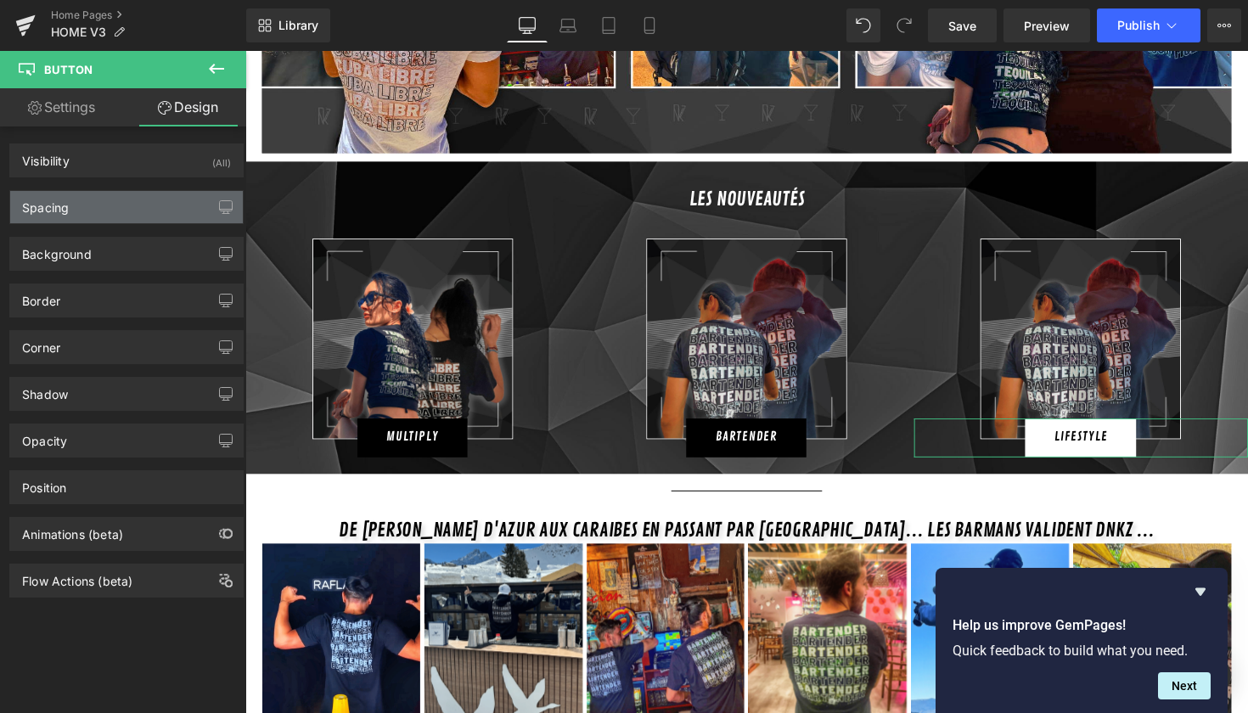
click at [105, 191] on div "Spacing" at bounding box center [126, 207] width 233 height 32
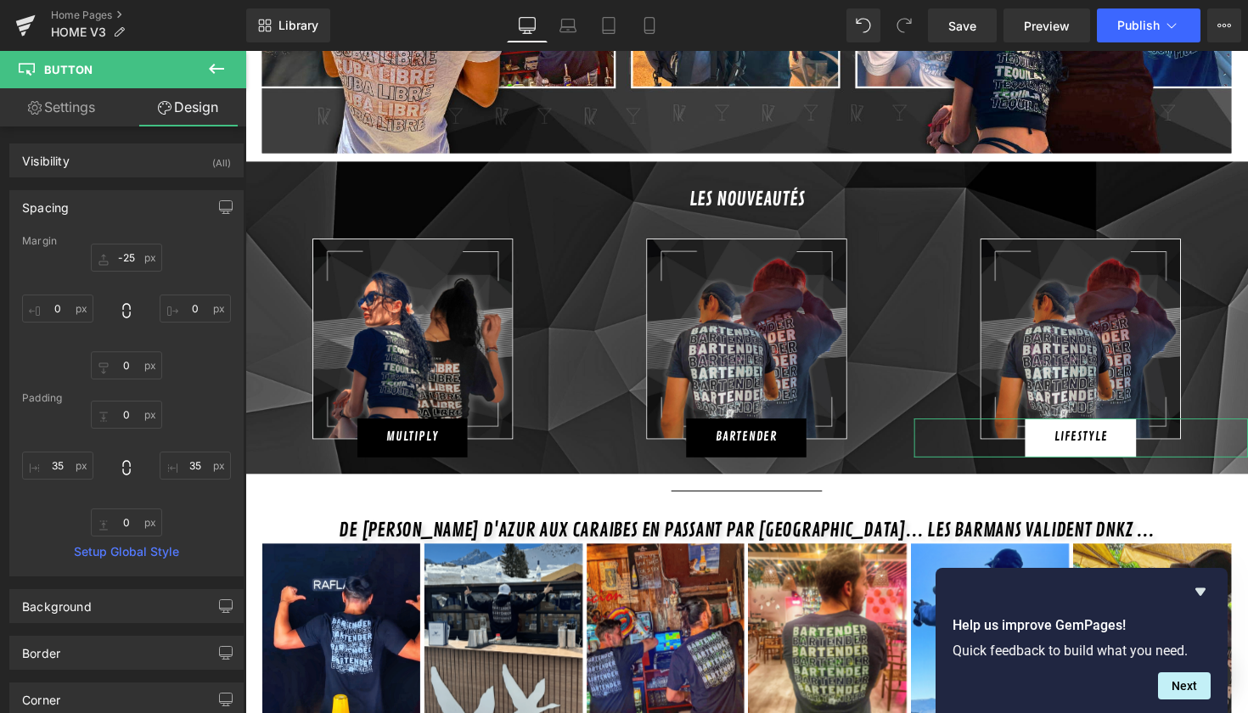
click at [54, 110] on link "Settings" at bounding box center [61, 107] width 123 height 38
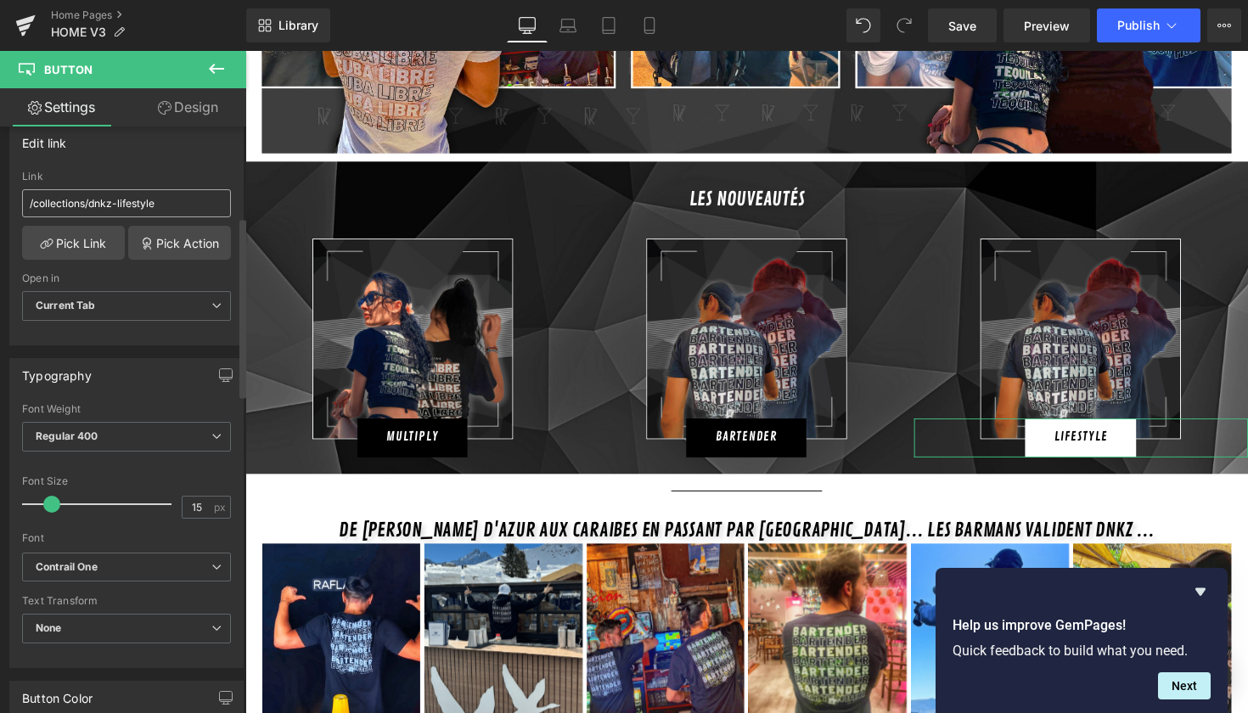
scroll to position [300, 0]
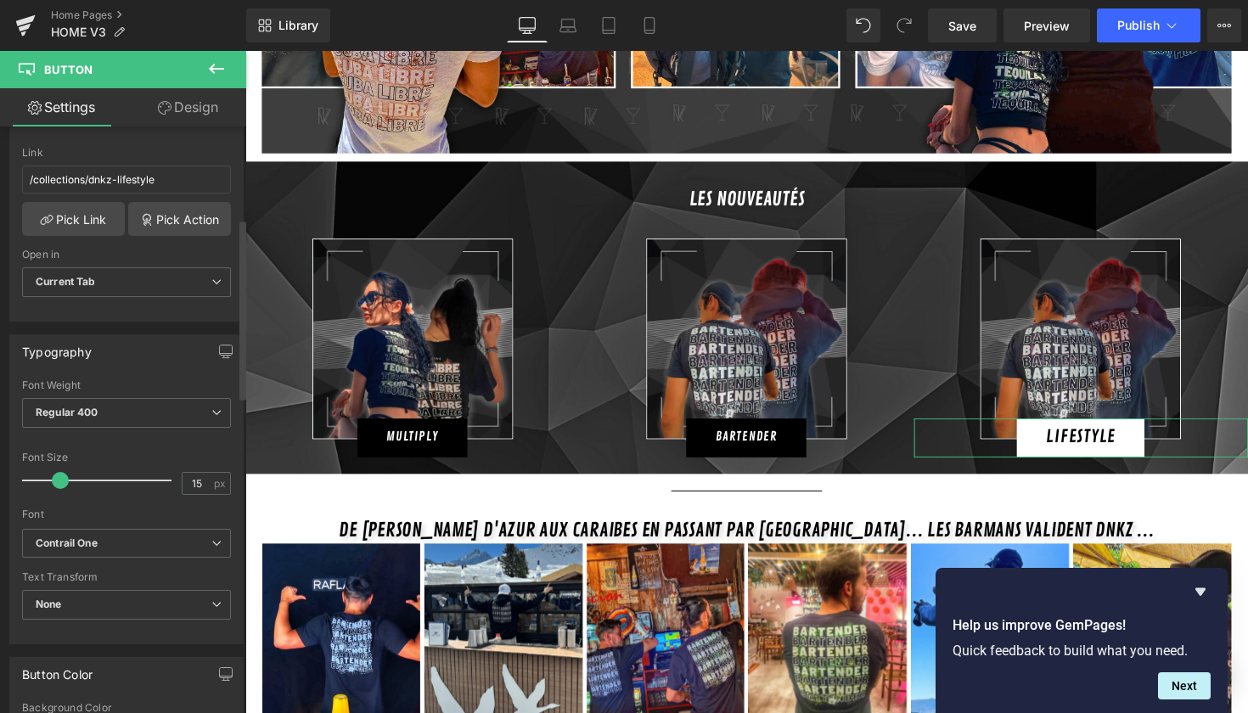
click at [56, 483] on span at bounding box center [60, 480] width 17 height 17
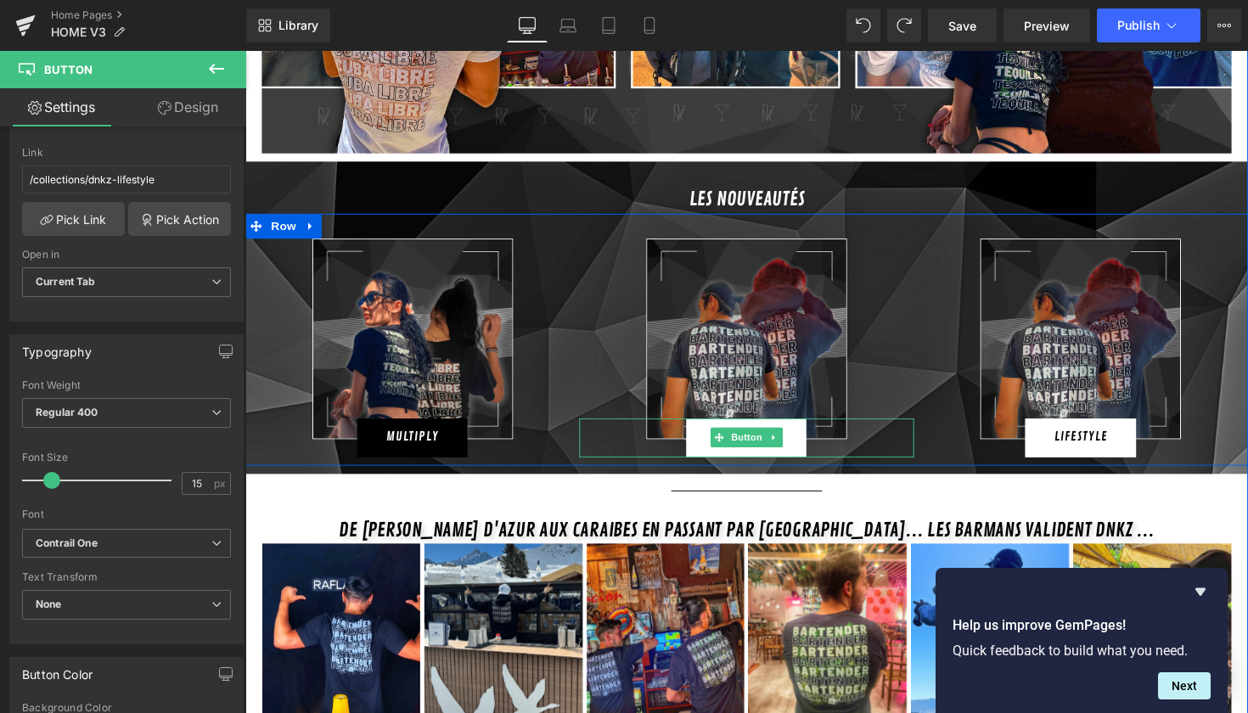
click at [713, 433] on link "BARTENDER" at bounding box center [758, 448] width 123 height 40
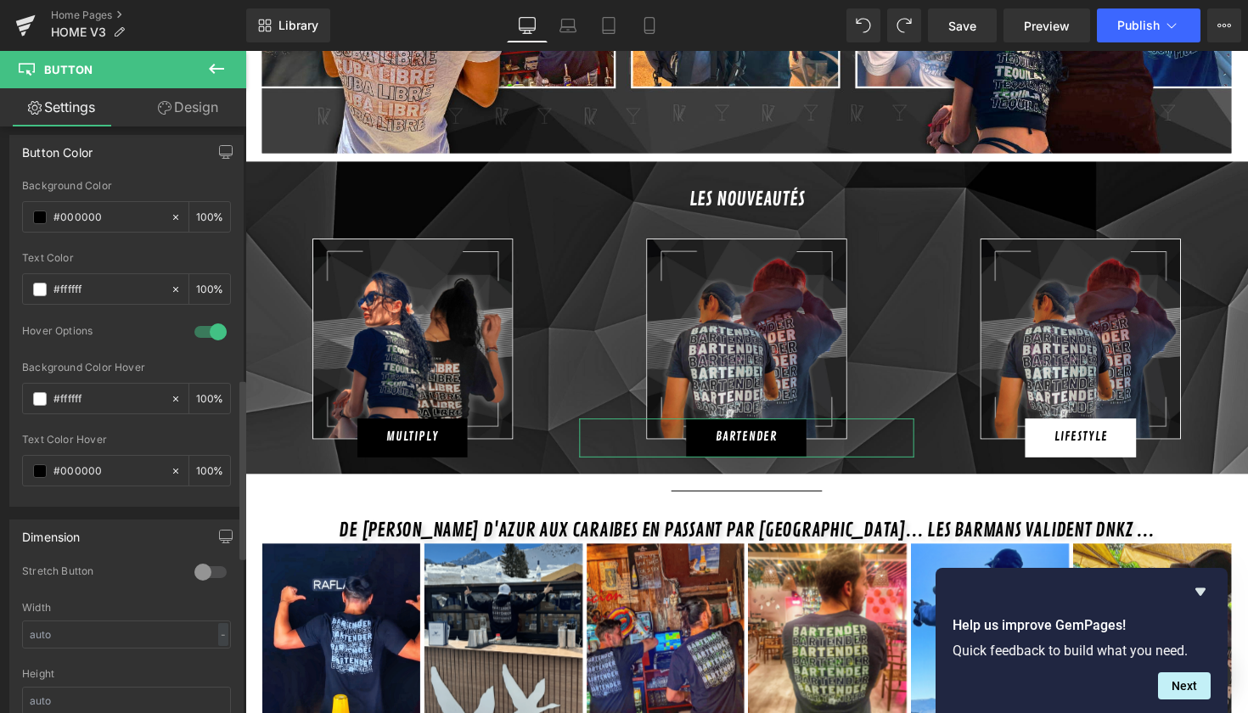
scroll to position [824, 0]
click at [40, 221] on div "#000000" at bounding box center [96, 215] width 147 height 30
click at [40, 219] on span at bounding box center [40, 216] width 14 height 14
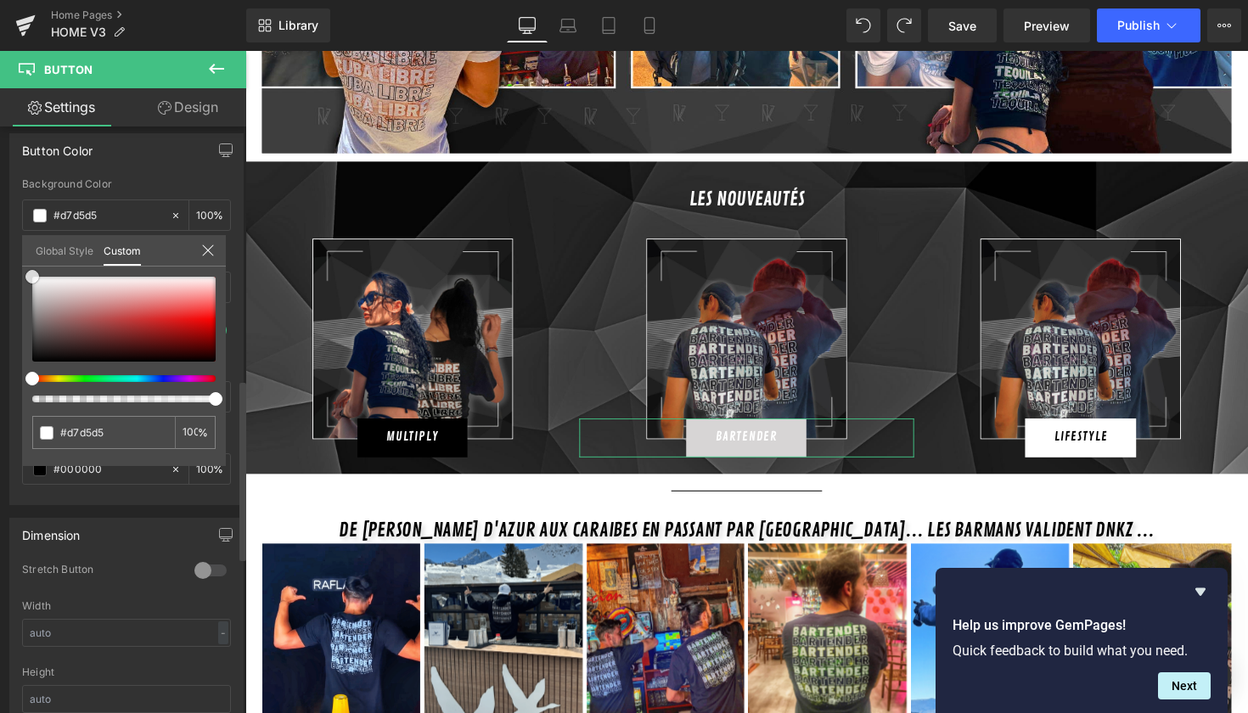
drag, startPoint x: 67, startPoint y: 315, endPoint x: 6, endPoint y: 224, distance: 109.5
click at [5, 224] on div "Button Color rgba(0, 0, 0, 1) Background Color #000000 100 % rgba(255, 255, 255…" at bounding box center [127, 313] width 254 height 385
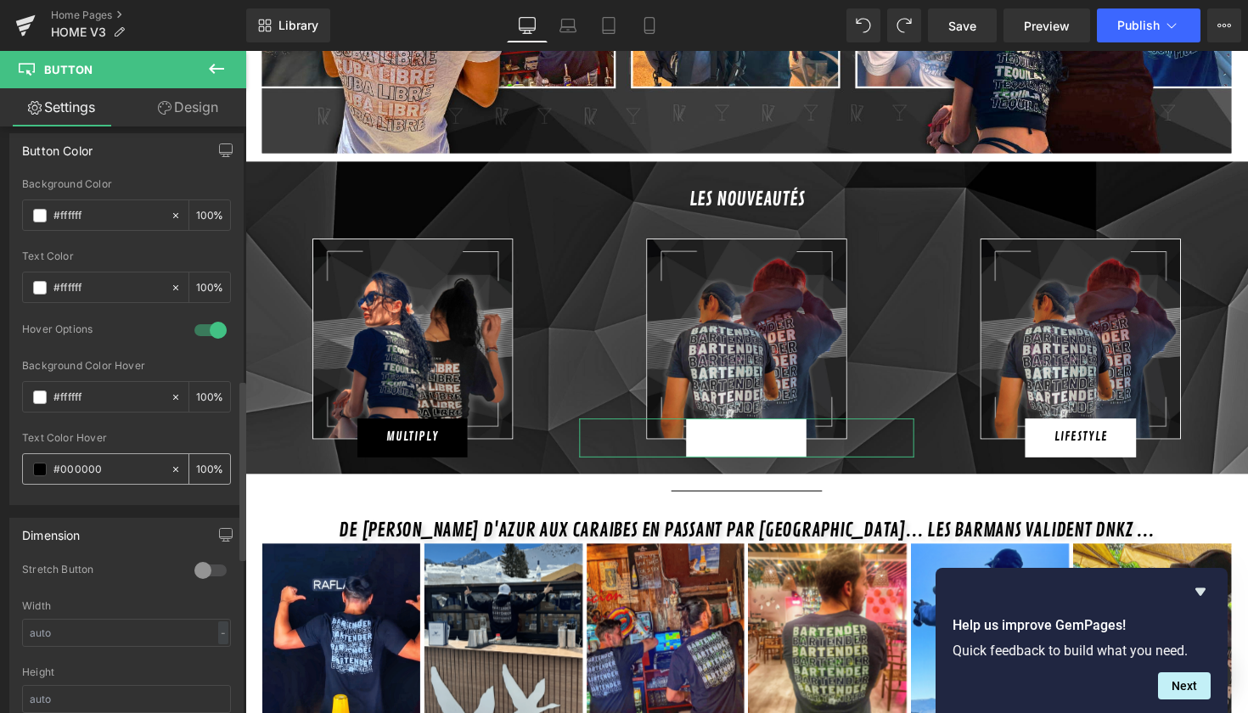
click at [41, 472] on span at bounding box center [40, 470] width 14 height 14
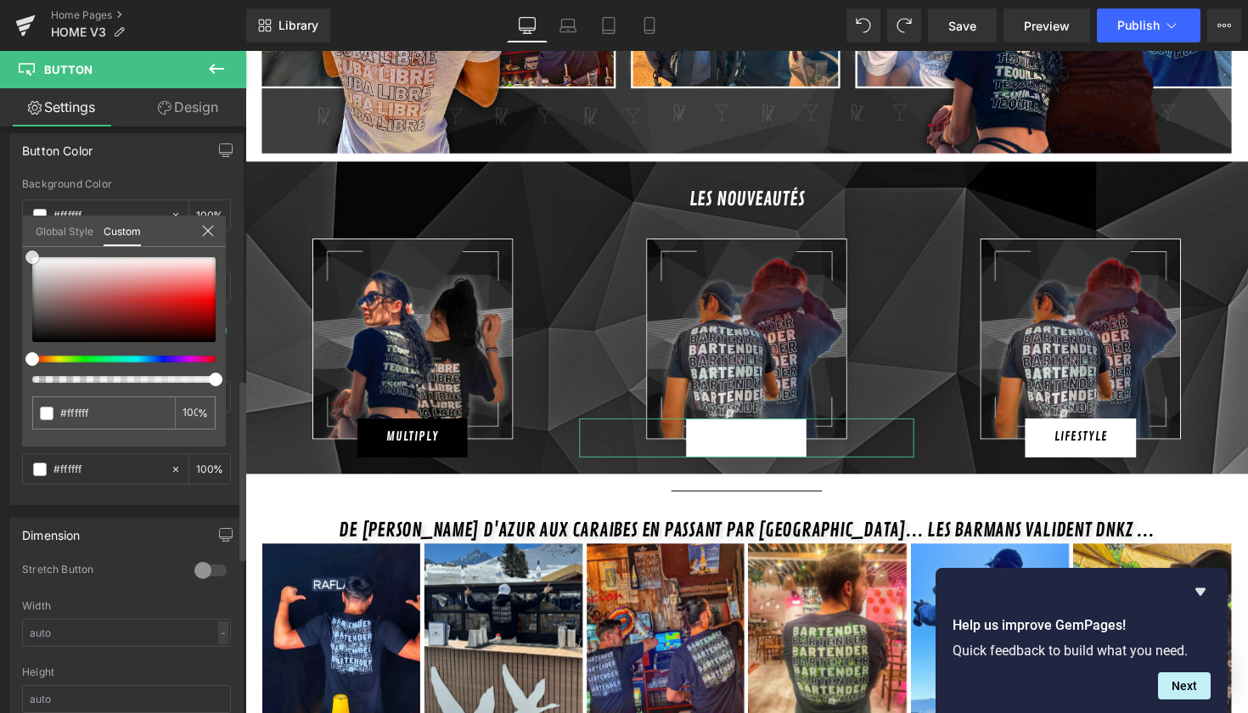
drag, startPoint x: 76, startPoint y: 298, endPoint x: 2, endPoint y: 217, distance: 109.4
click at [2, 217] on div "Button Color rgba(0, 0, 0, 1) Background Color #000000 100 % rgba(255, 255, 255…" at bounding box center [127, 313] width 254 height 385
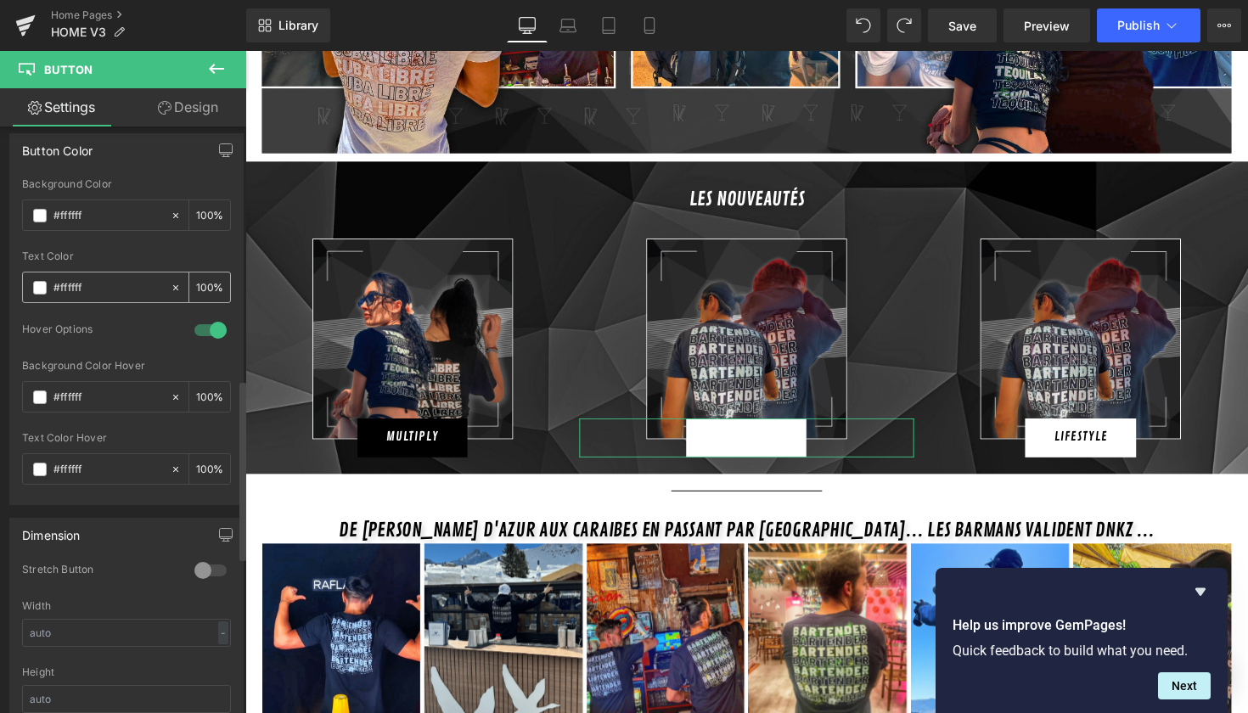
click at [36, 294] on div "#ffffff" at bounding box center [96, 288] width 147 height 30
click at [40, 285] on span at bounding box center [40, 288] width 14 height 14
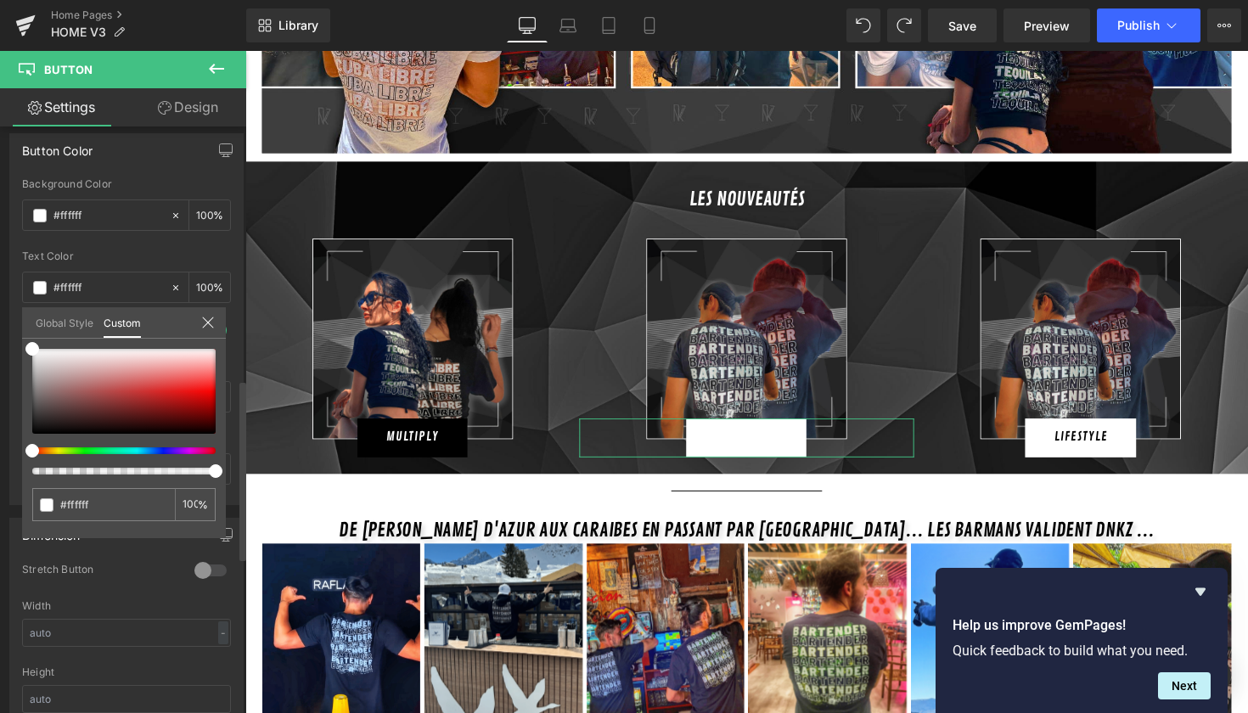
drag, startPoint x: 110, startPoint y: 339, endPoint x: 54, endPoint y: 414, distance: 93.4
click at [54, 359] on div "#ffffff 100 %" at bounding box center [124, 349] width 204 height 20
drag, startPoint x: 54, startPoint y: 414, endPoint x: 20, endPoint y: 458, distance: 55.7
click at [20, 457] on div "Button Color rgba(0, 0, 0, 1) Background Color #000000 100 % rgba(255, 255, 255…" at bounding box center [127, 313] width 254 height 385
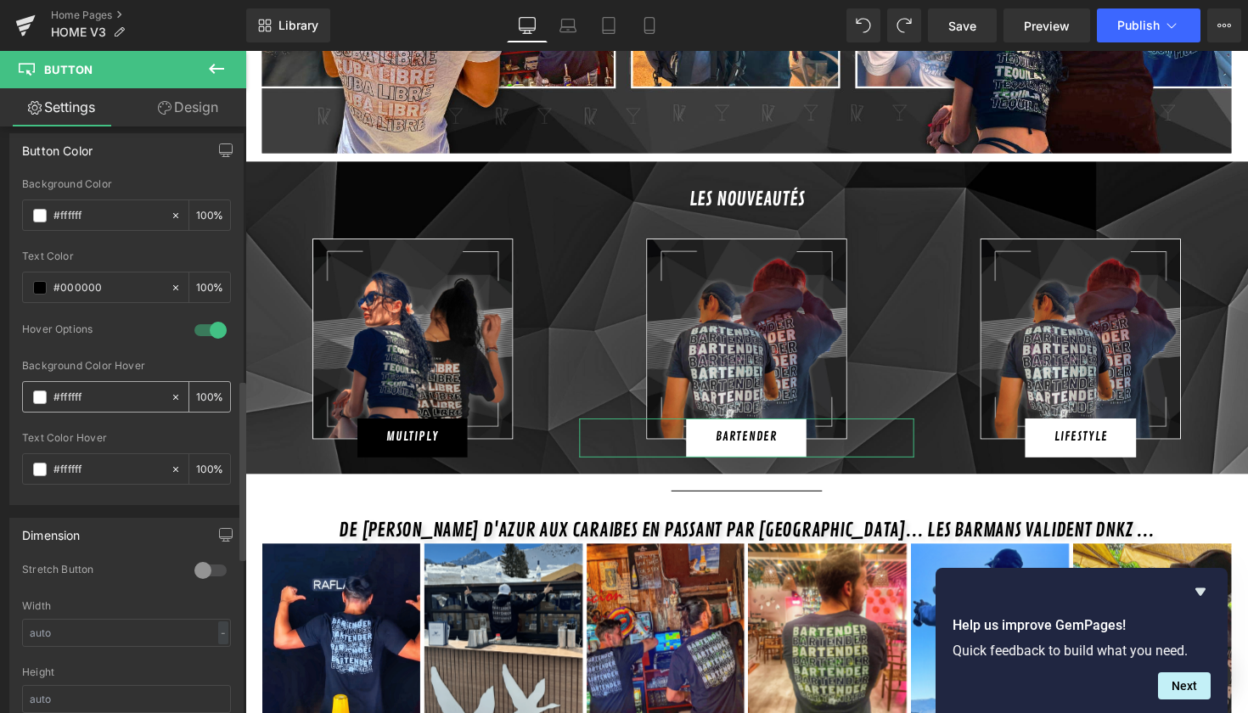
click at [31, 400] on div "#ffffff" at bounding box center [96, 397] width 147 height 30
click at [38, 400] on span at bounding box center [40, 398] width 14 height 14
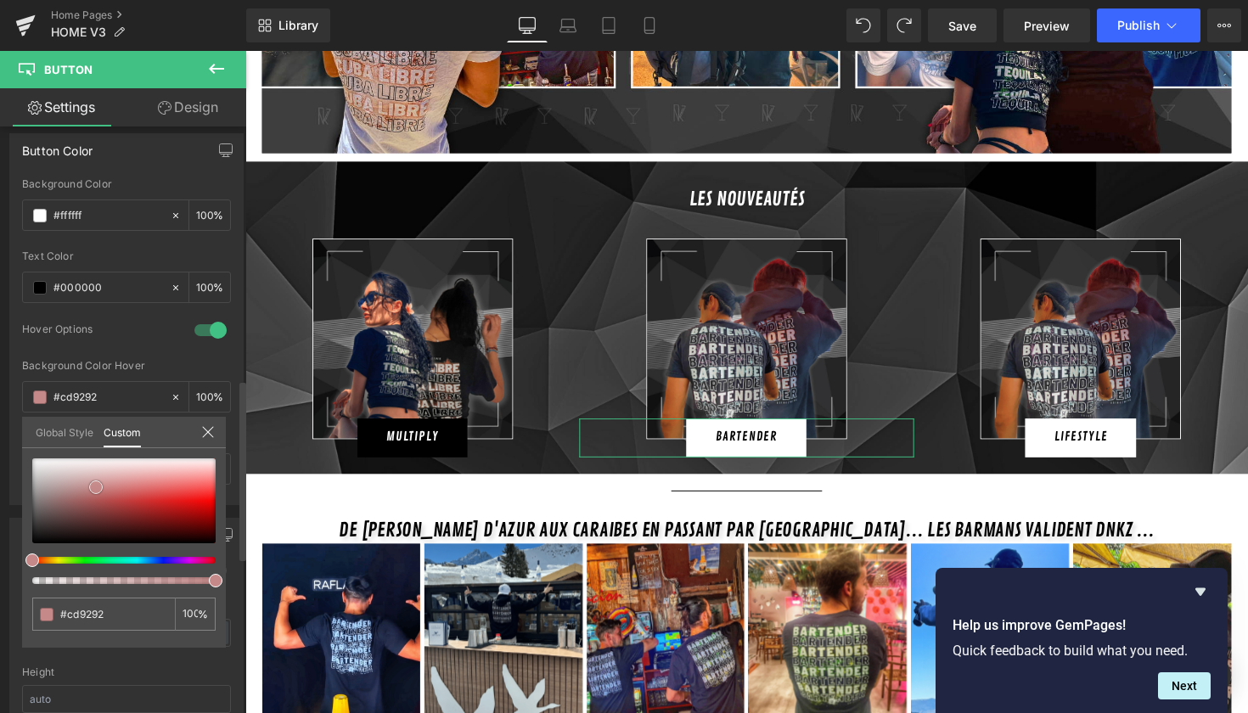
drag, startPoint x: 96, startPoint y: 487, endPoint x: 70, endPoint y: 514, distance: 37.2
click at [70, 513] on div at bounding box center [123, 501] width 183 height 85
drag, startPoint x: 70, startPoint y: 514, endPoint x: 0, endPoint y: 586, distance: 100.3
click at [0, 505] on div "Button Color rgba(0, 0, 0, 1) Background Color #000000 100 % rgba(255, 255, 255…" at bounding box center [127, 313] width 254 height 385
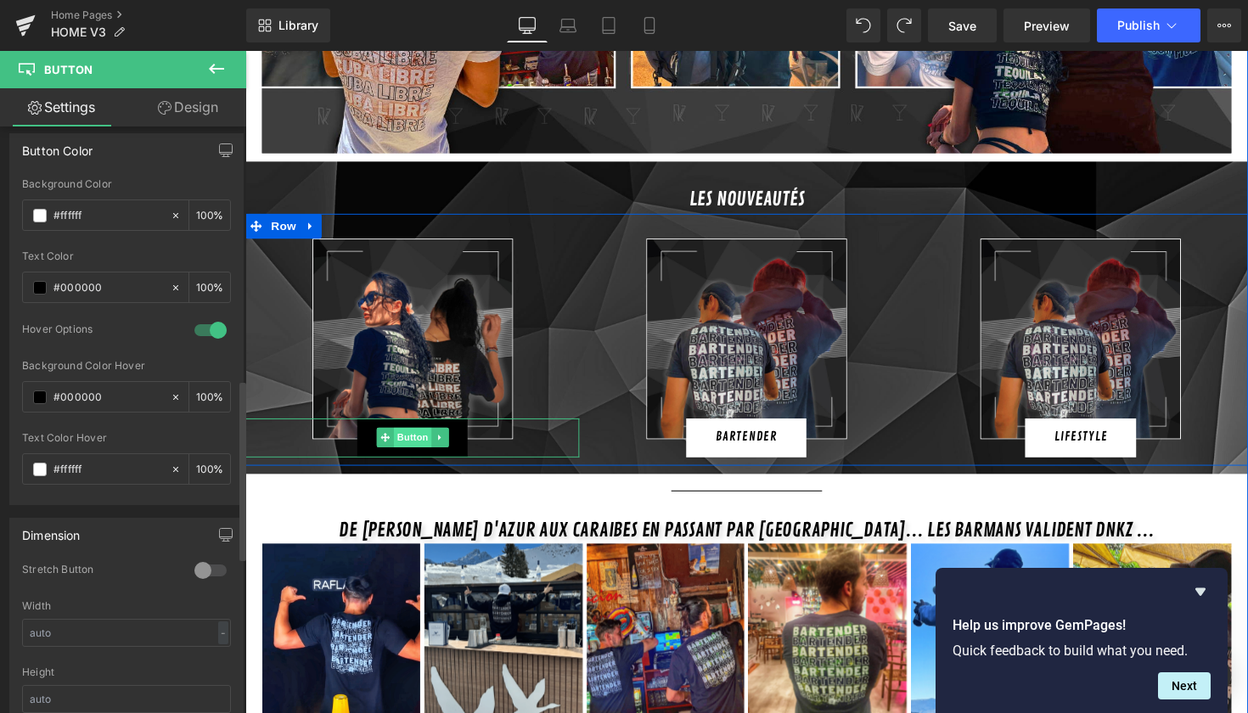
click at [397, 437] on span "Button" at bounding box center [416, 447] width 39 height 20
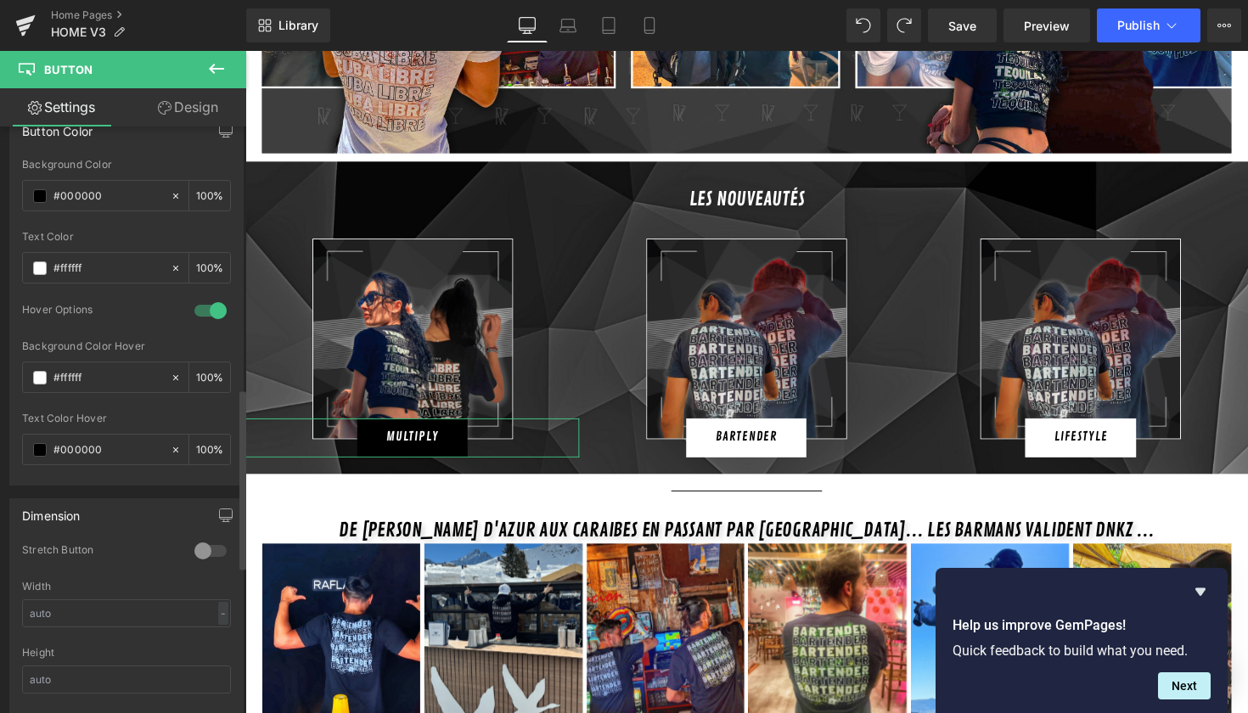
scroll to position [839, 0]
click at [42, 387] on div "#ffffff" at bounding box center [96, 382] width 147 height 30
click at [42, 380] on span at bounding box center [40, 382] width 14 height 14
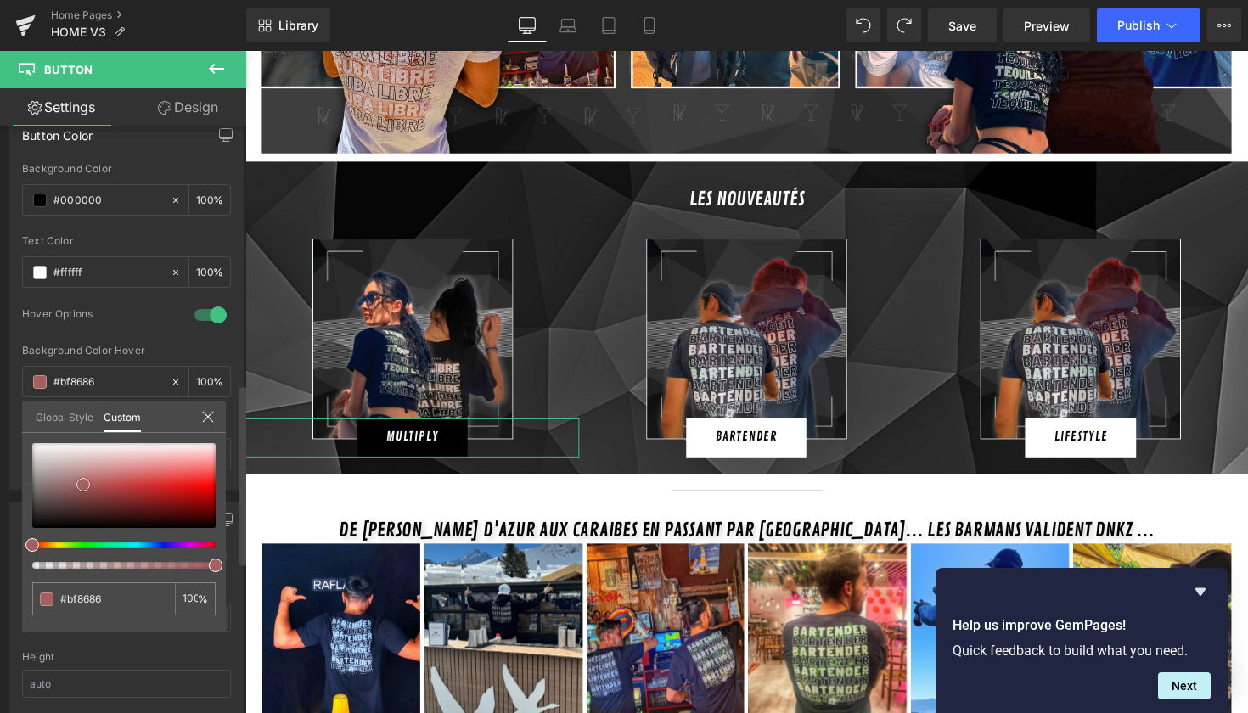
drag, startPoint x: 89, startPoint y: 474, endPoint x: 54, endPoint y: 526, distance: 62.4
click at [54, 526] on div at bounding box center [123, 485] width 183 height 85
drag, startPoint x: 54, startPoint y: 526, endPoint x: 6, endPoint y: 529, distance: 48.5
click at [6, 490] on div "Button Color rgba(0, 0, 0, 1) Background Color #000000 100 % rgba(255, 255, 255…" at bounding box center [127, 297] width 254 height 385
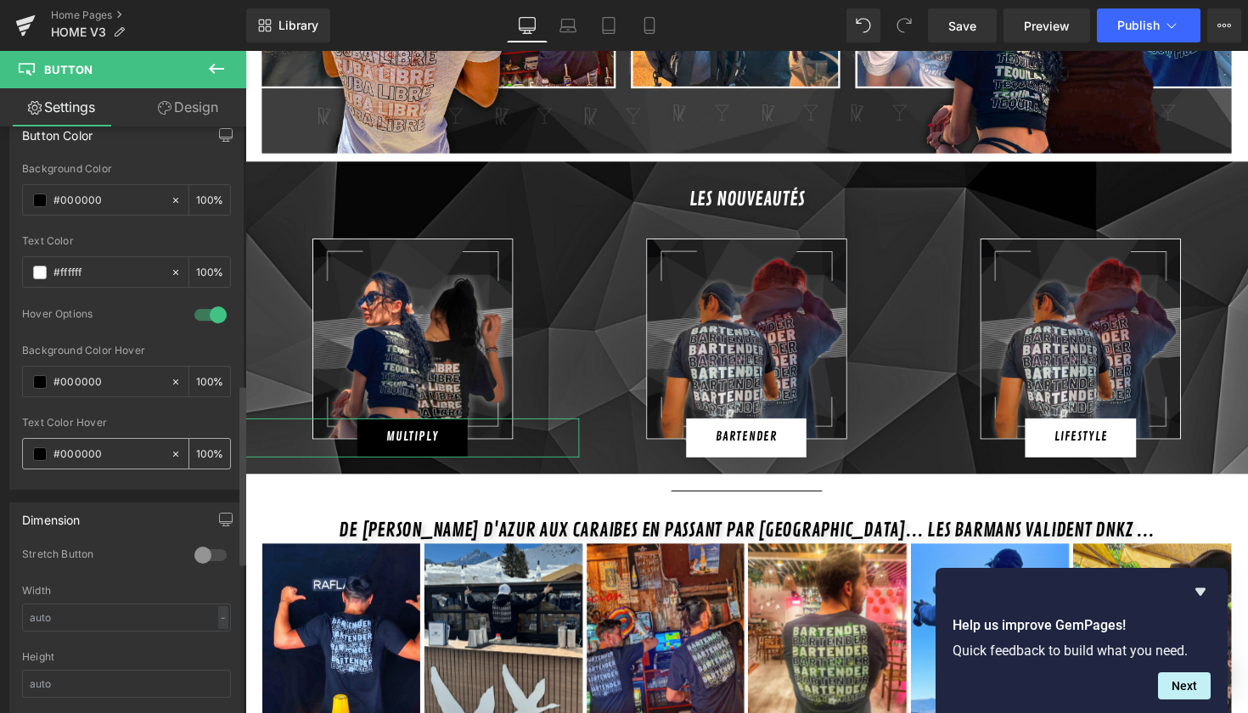
click at [41, 448] on span at bounding box center [40, 455] width 14 height 14
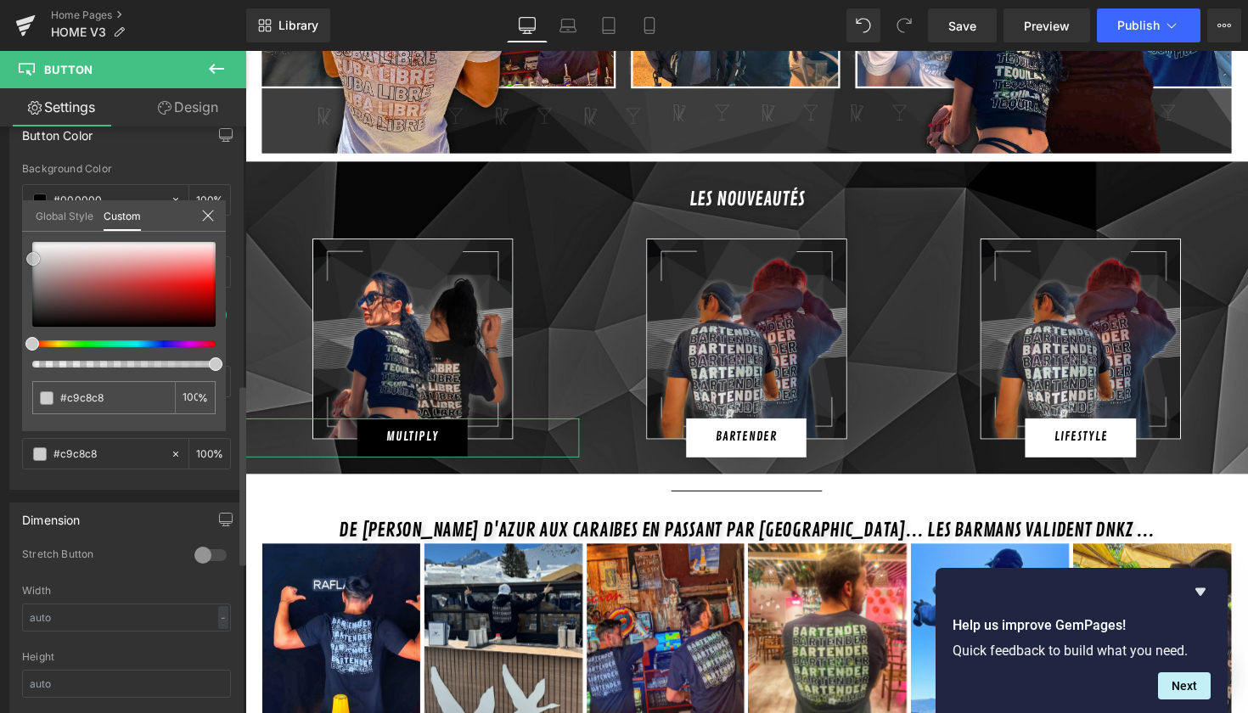
click at [32, 254] on div at bounding box center [123, 284] width 183 height 85
drag, startPoint x: 28, startPoint y: 254, endPoint x: 18, endPoint y: 183, distance: 72.1
click at [18, 183] on div "Button Color rgba(0, 0, 0, 1) Background Color #000000 100 % rgba(255, 255, 255…" at bounding box center [127, 297] width 254 height 385
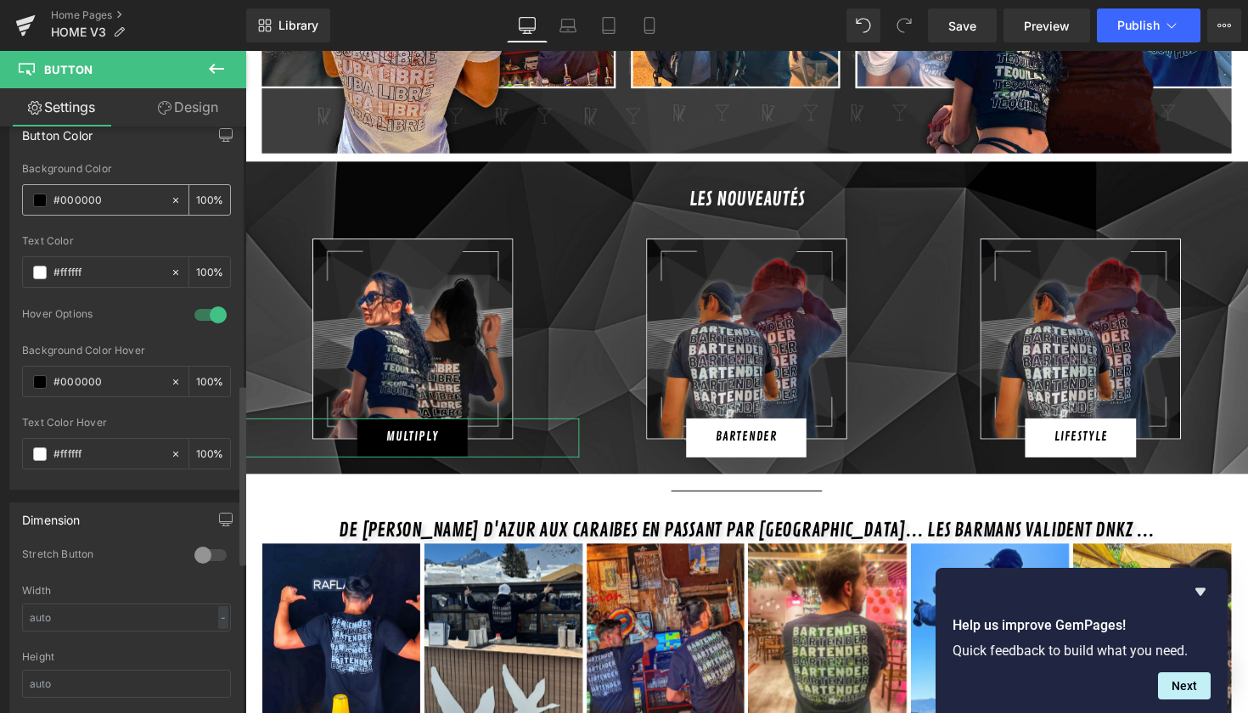
click at [40, 197] on span at bounding box center [40, 201] width 14 height 14
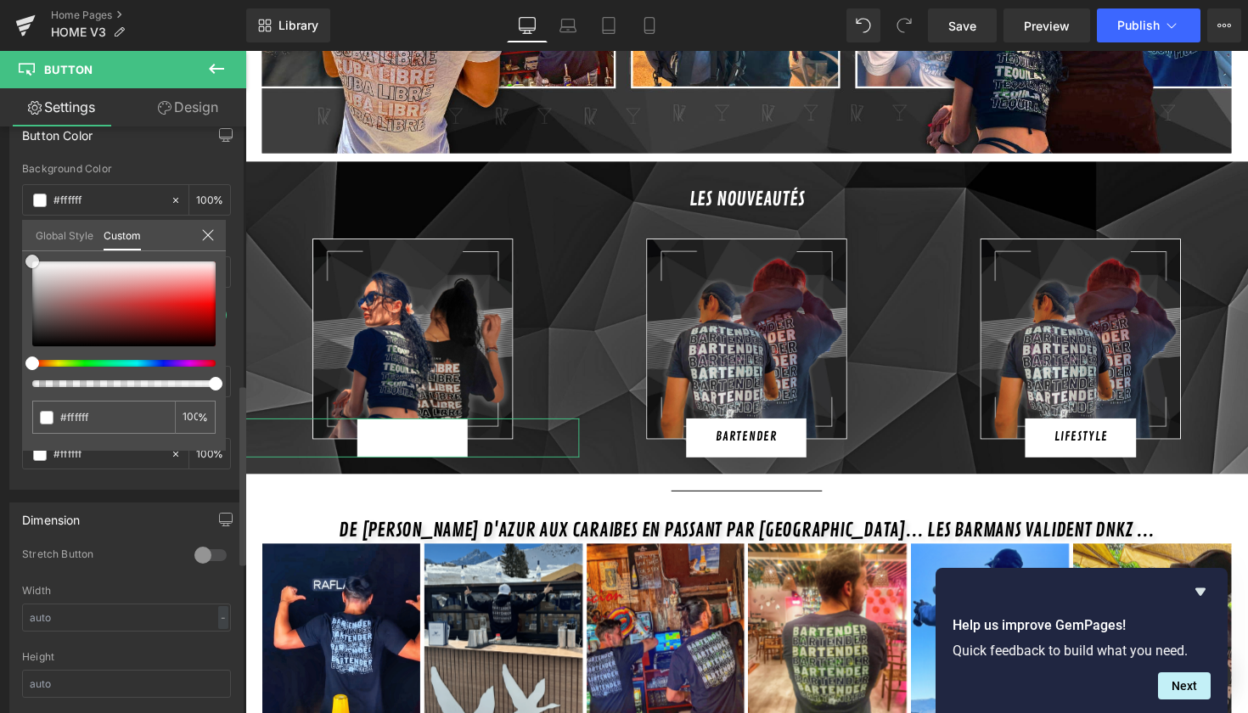
drag, startPoint x: 81, startPoint y: 316, endPoint x: 0, endPoint y: 194, distance: 146.5
click at [0, 194] on div "Button Color rgba(0, 0, 0, 1) Background Color #000000 100 % rgba(255, 255, 255…" at bounding box center [127, 297] width 254 height 385
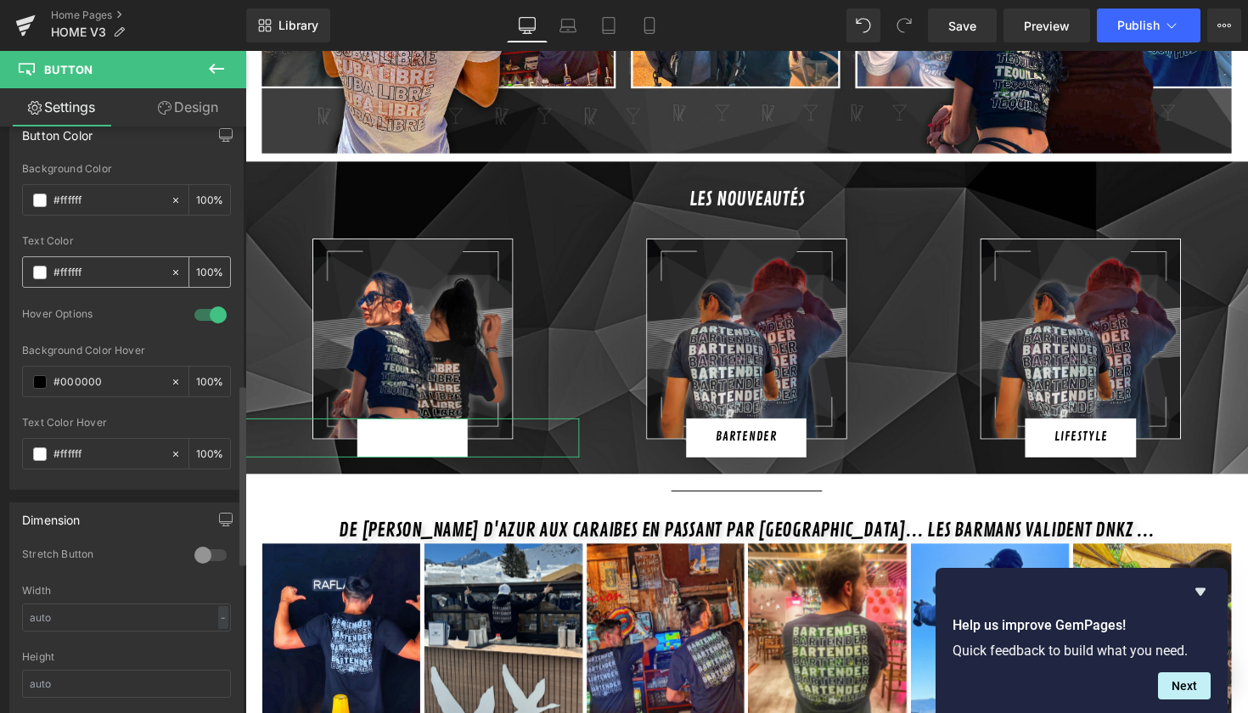
click at [43, 275] on span at bounding box center [40, 273] width 14 height 14
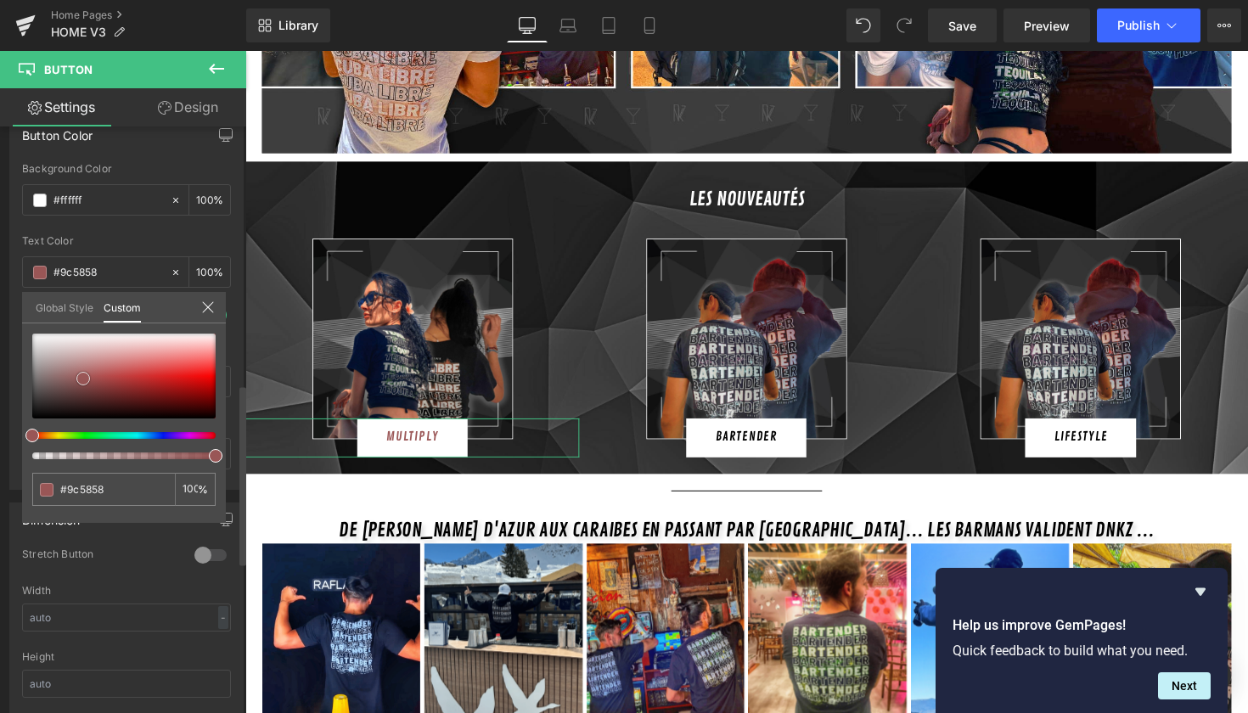
drag, startPoint x: 83, startPoint y: 379, endPoint x: 65, endPoint y: 388, distance: 20.9
click at [65, 388] on div at bounding box center [123, 376] width 183 height 85
drag, startPoint x: 65, startPoint y: 388, endPoint x: 0, endPoint y: 448, distance: 87.8
click at [0, 448] on div "Button Color rgba(0, 0, 0, 1) Background Color #000000 100 % rgba(255, 255, 255…" at bounding box center [127, 297] width 254 height 385
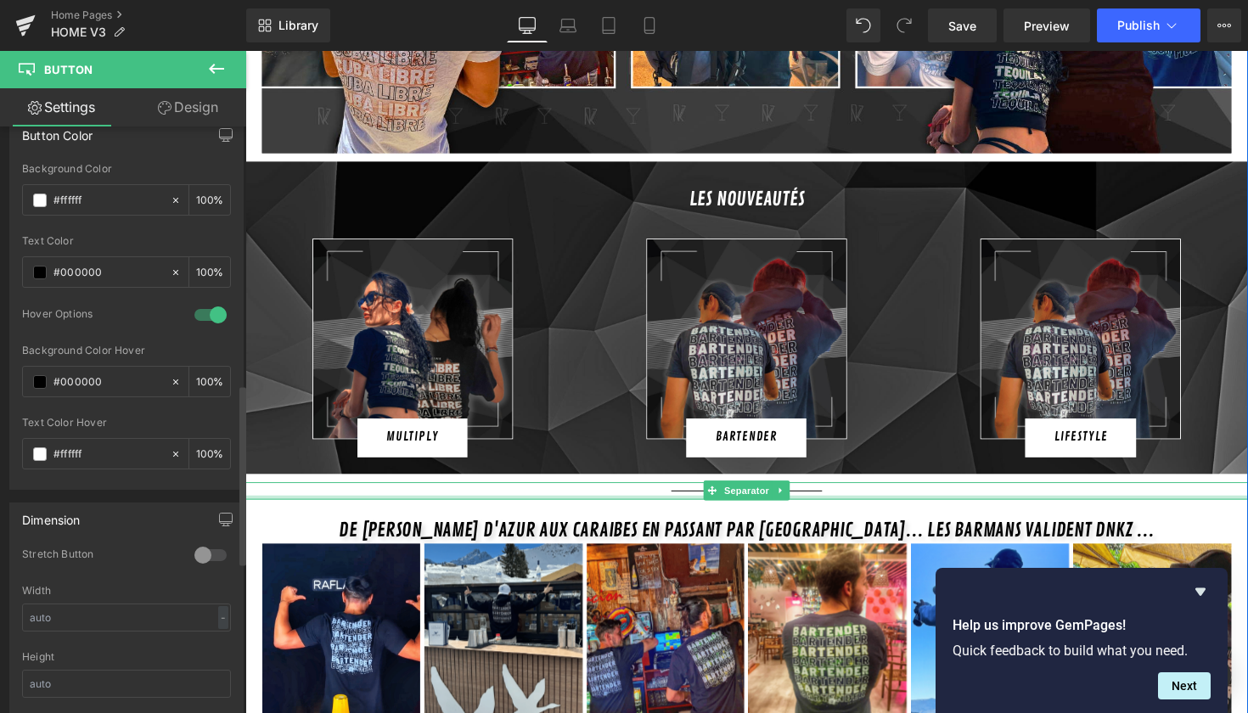
click at [513, 507] on div at bounding box center [759, 509] width 1028 height 4
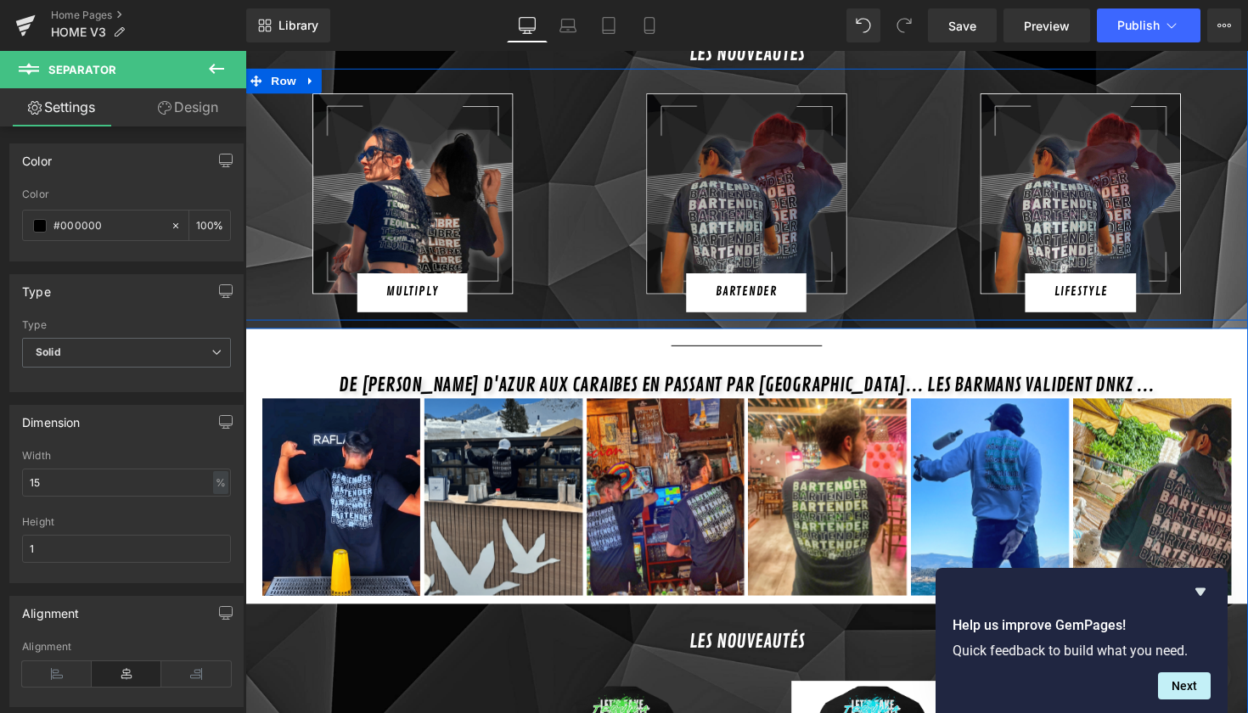
scroll to position [642, 0]
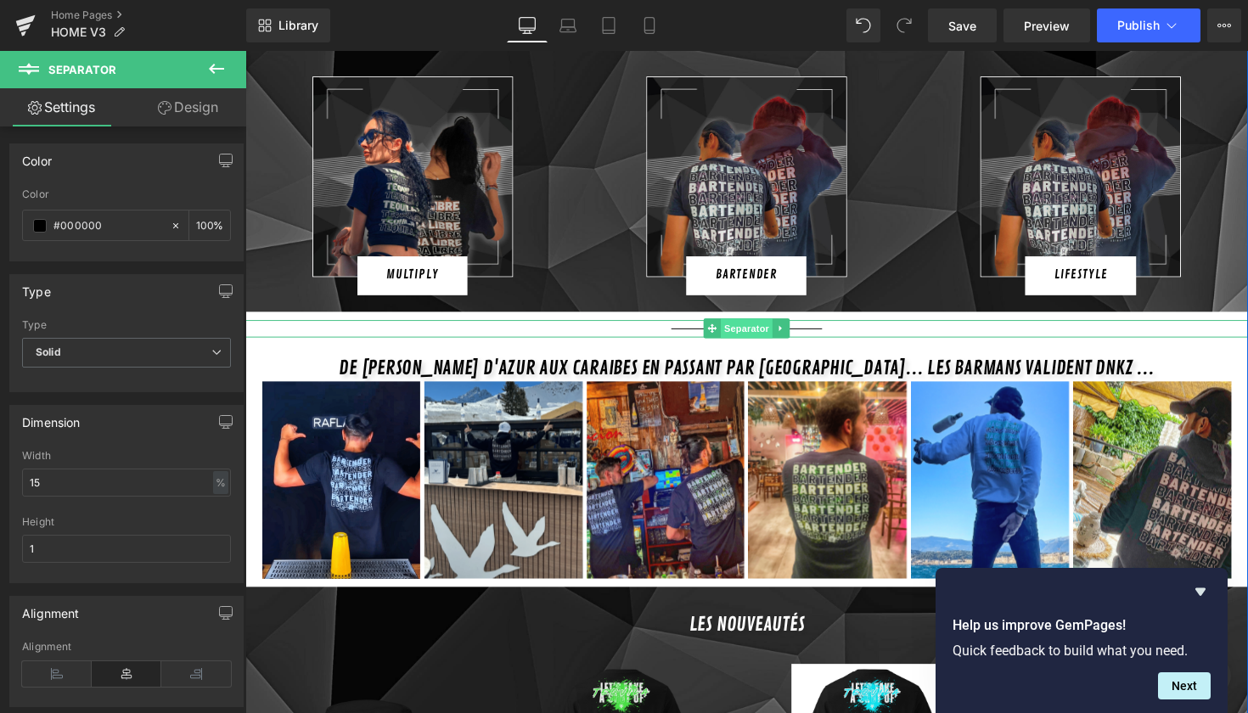
click at [766, 325] on span "Separator" at bounding box center [759, 335] width 53 height 20
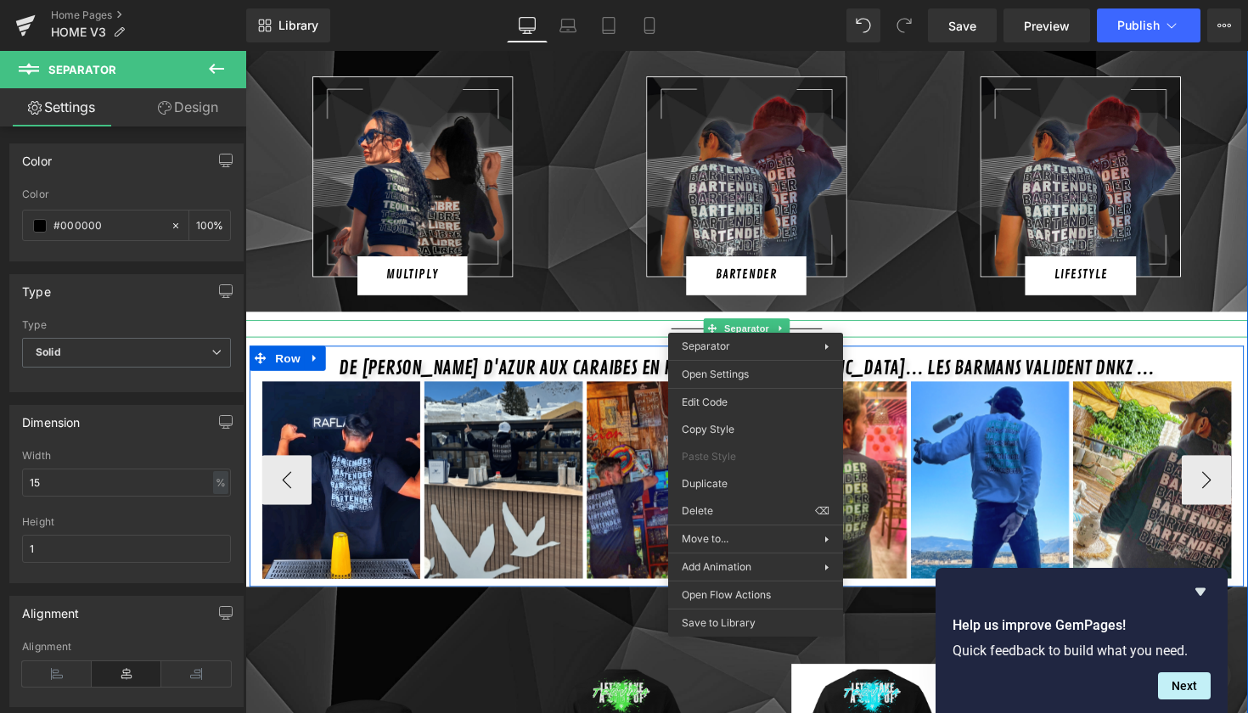
drag, startPoint x: 982, startPoint y: 572, endPoint x: 748, endPoint y: 532, distance: 236.9
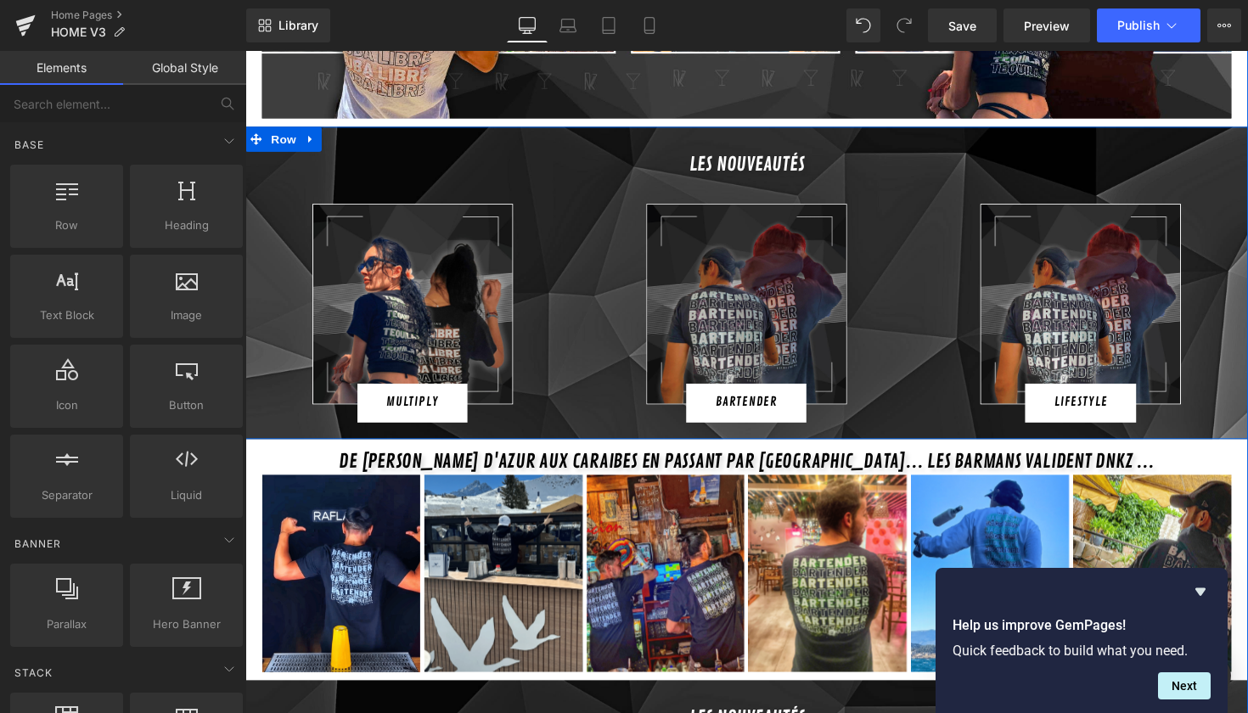
scroll to position [510, 0]
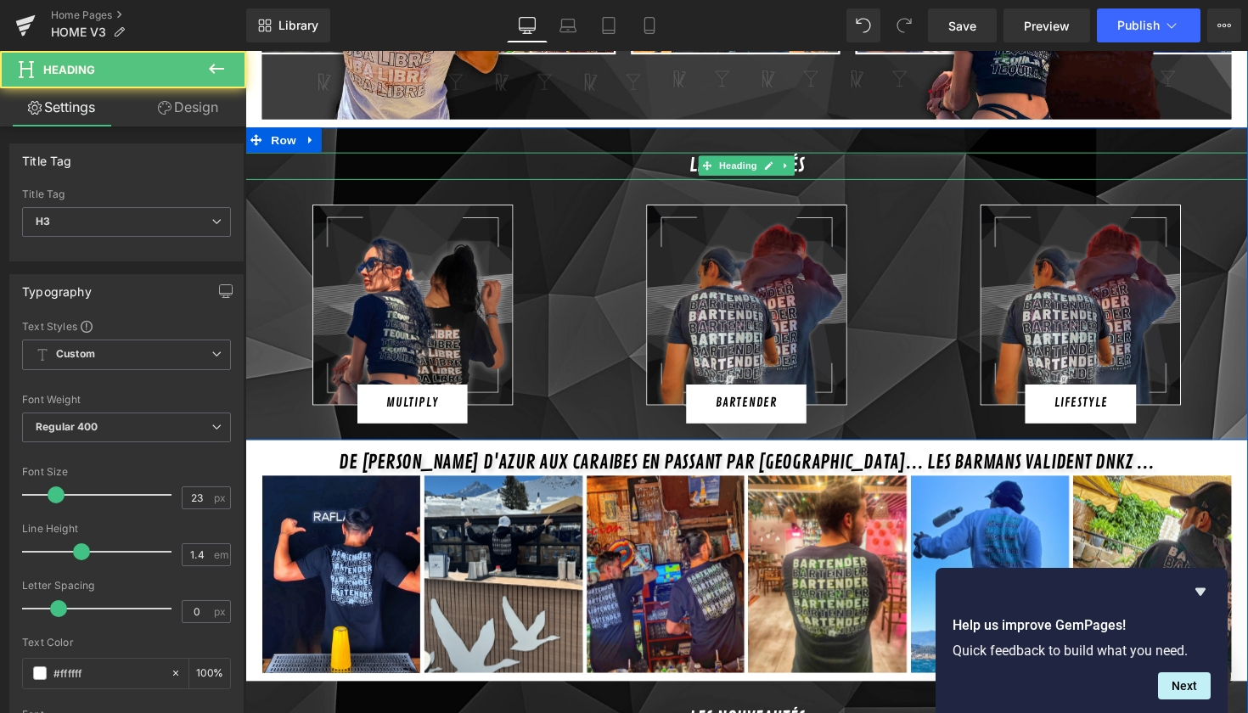
click at [821, 155] on h3 "LES NOUVEAUTés" at bounding box center [759, 168] width 1028 height 27
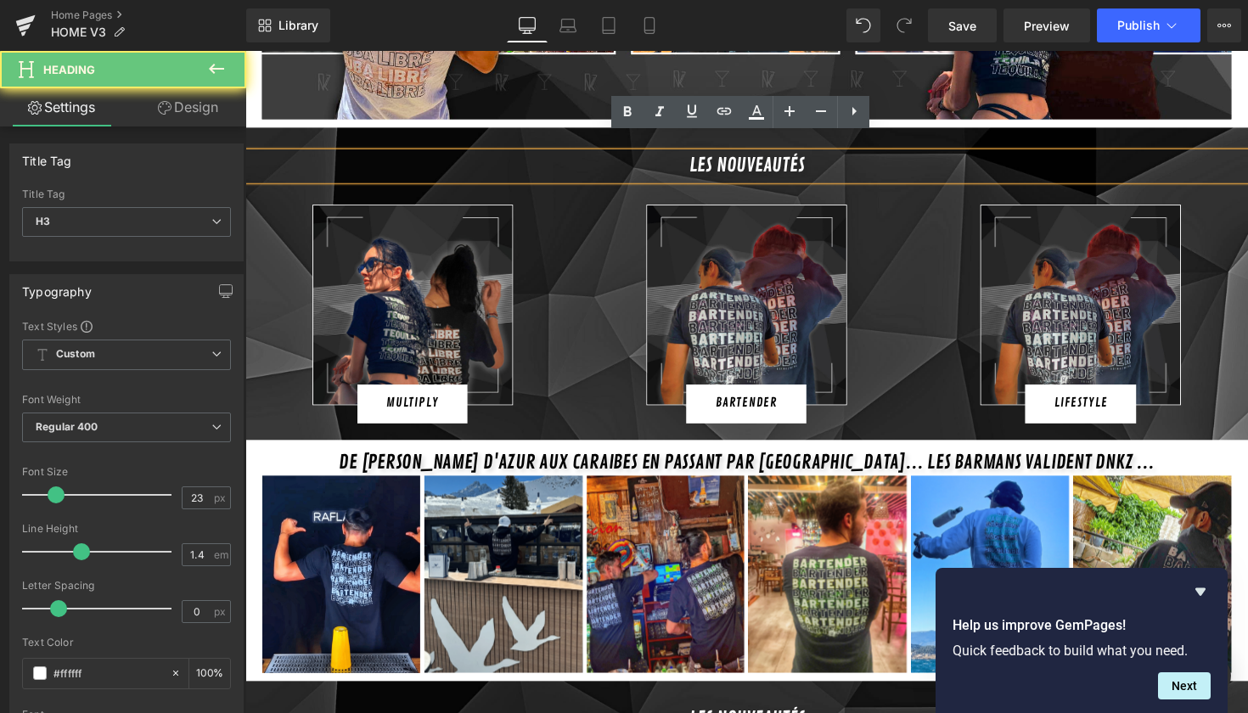
click at [821, 155] on h3 "LES NOUVEAUTés" at bounding box center [759, 168] width 1028 height 27
click at [812, 155] on h3 "LES NOUVEAUTés" at bounding box center [759, 168] width 1028 height 27
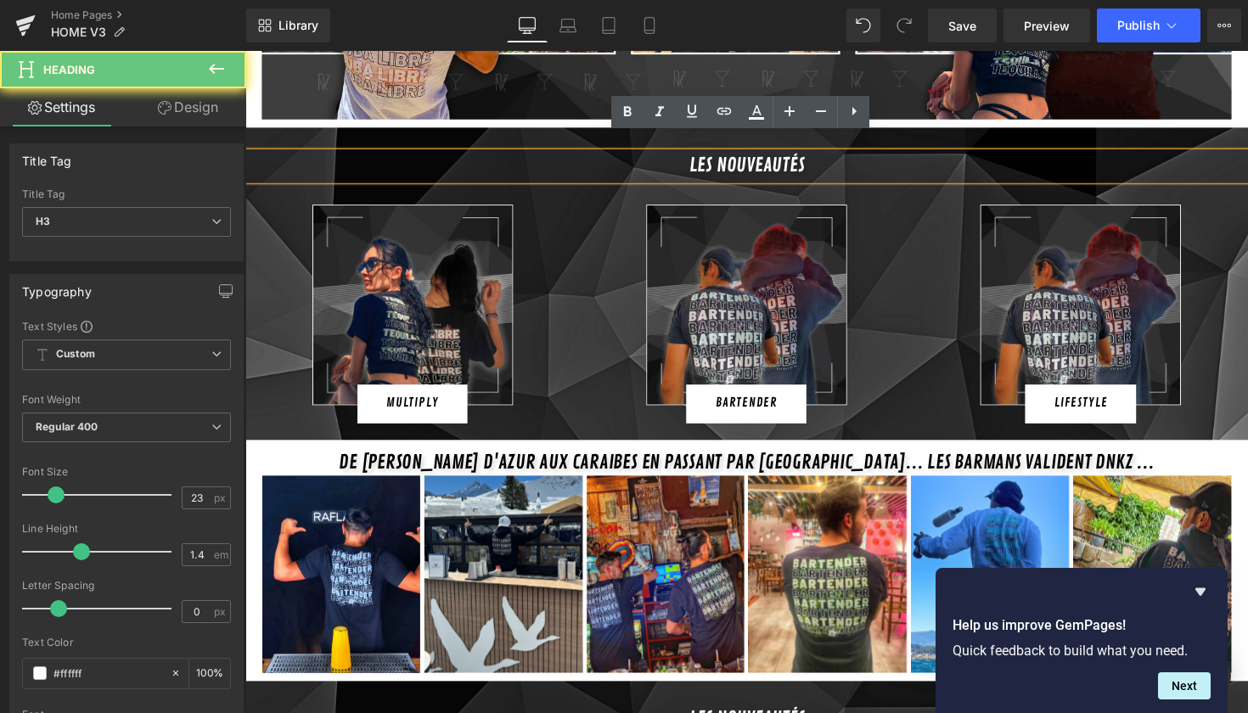
click at [812, 155] on h3 "LES NOUVEAUTés" at bounding box center [759, 168] width 1028 height 27
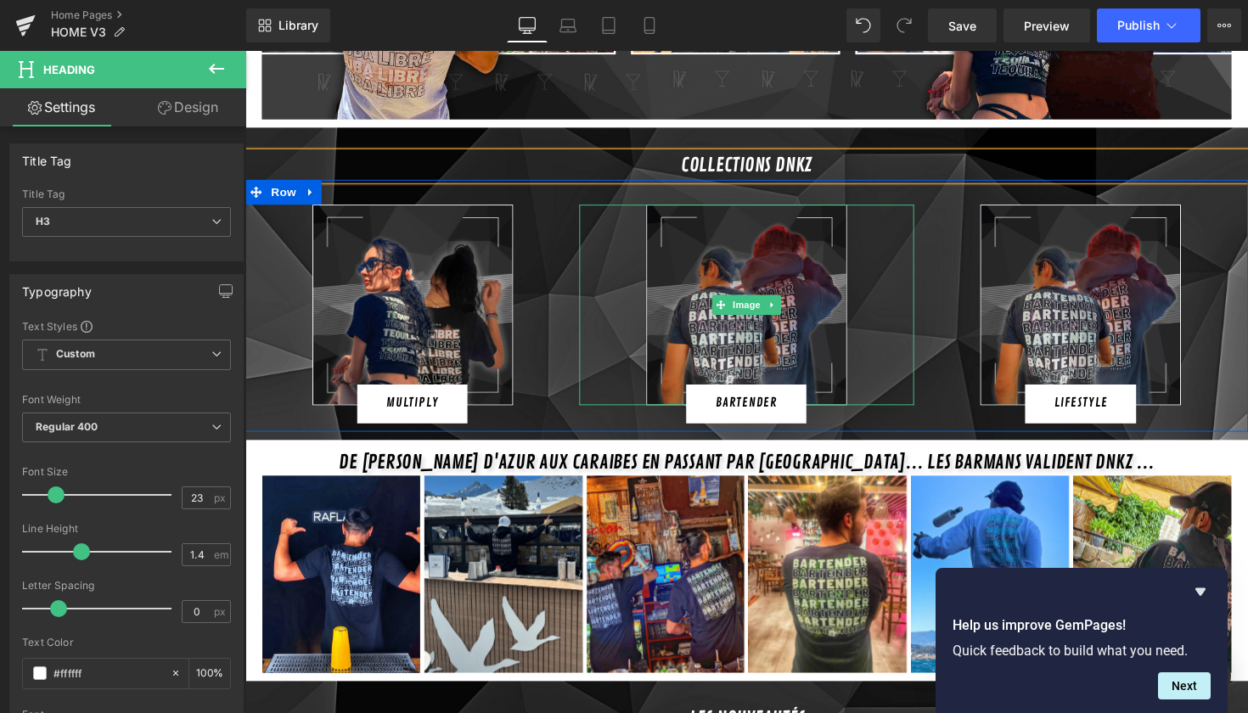
click at [887, 246] on link at bounding box center [759, 312] width 342 height 206
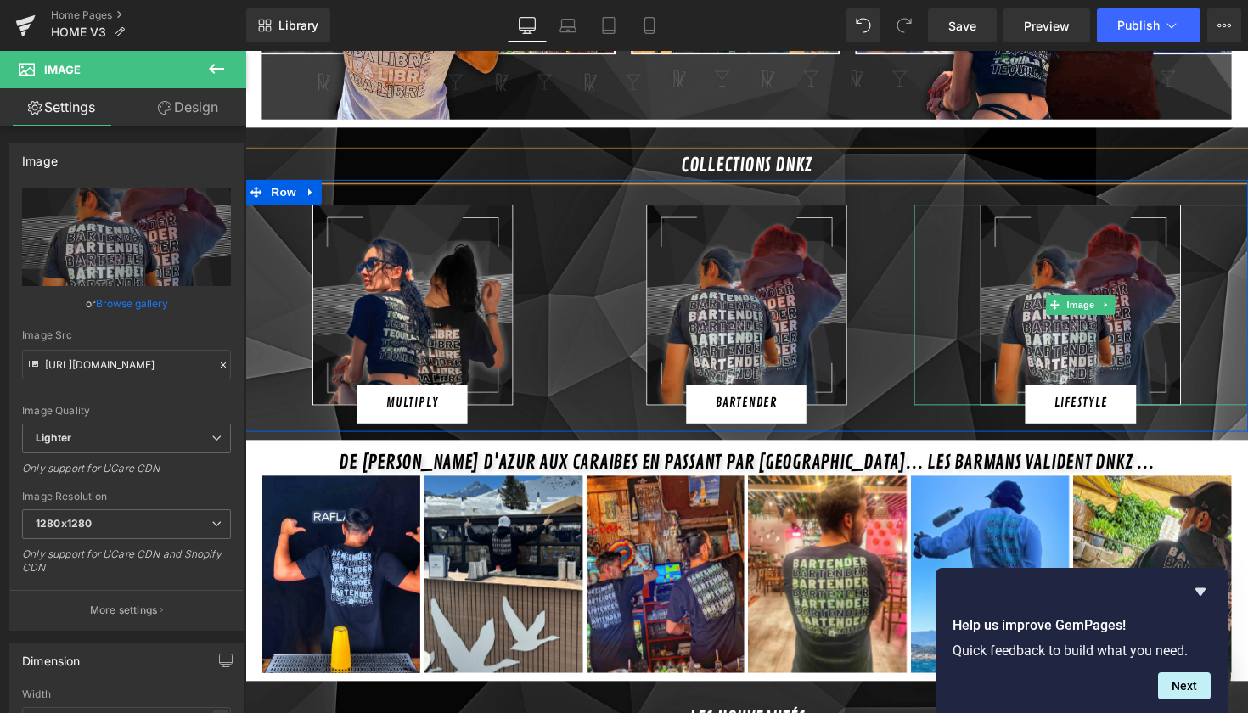
click at [967, 348] on link at bounding box center [1102, 312] width 342 height 206
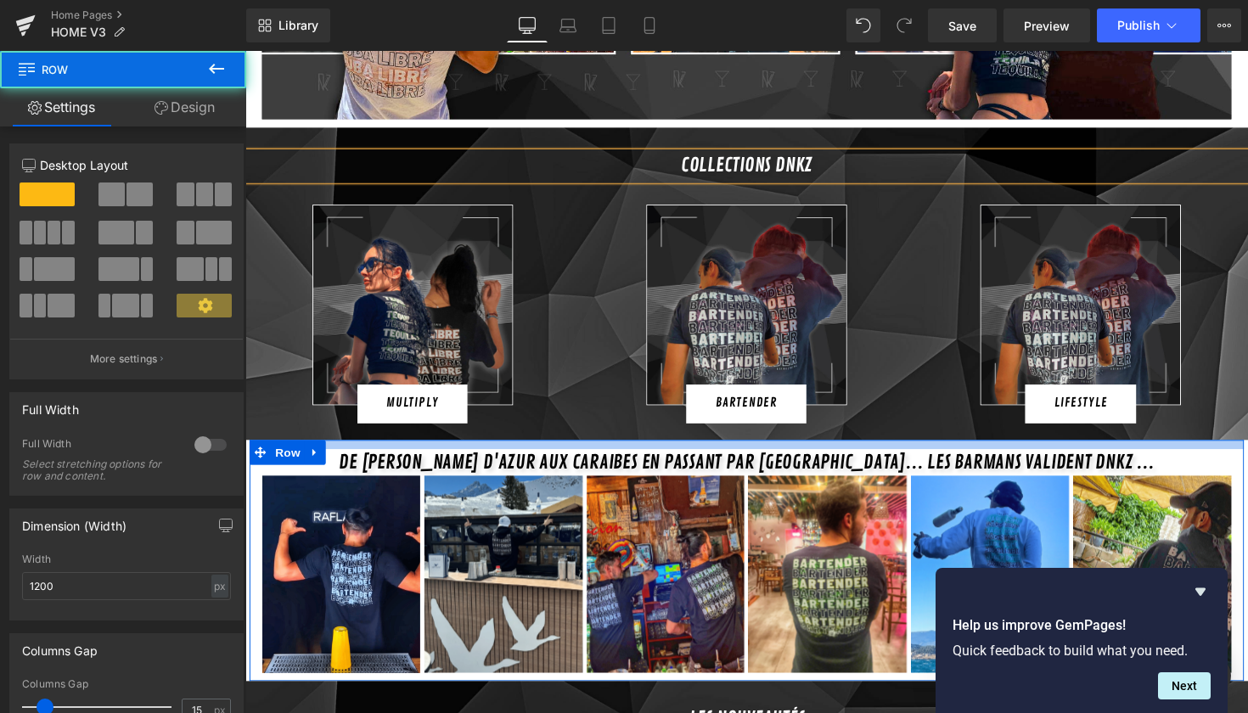
click at [927, 450] on div at bounding box center [759, 454] width 1019 height 9
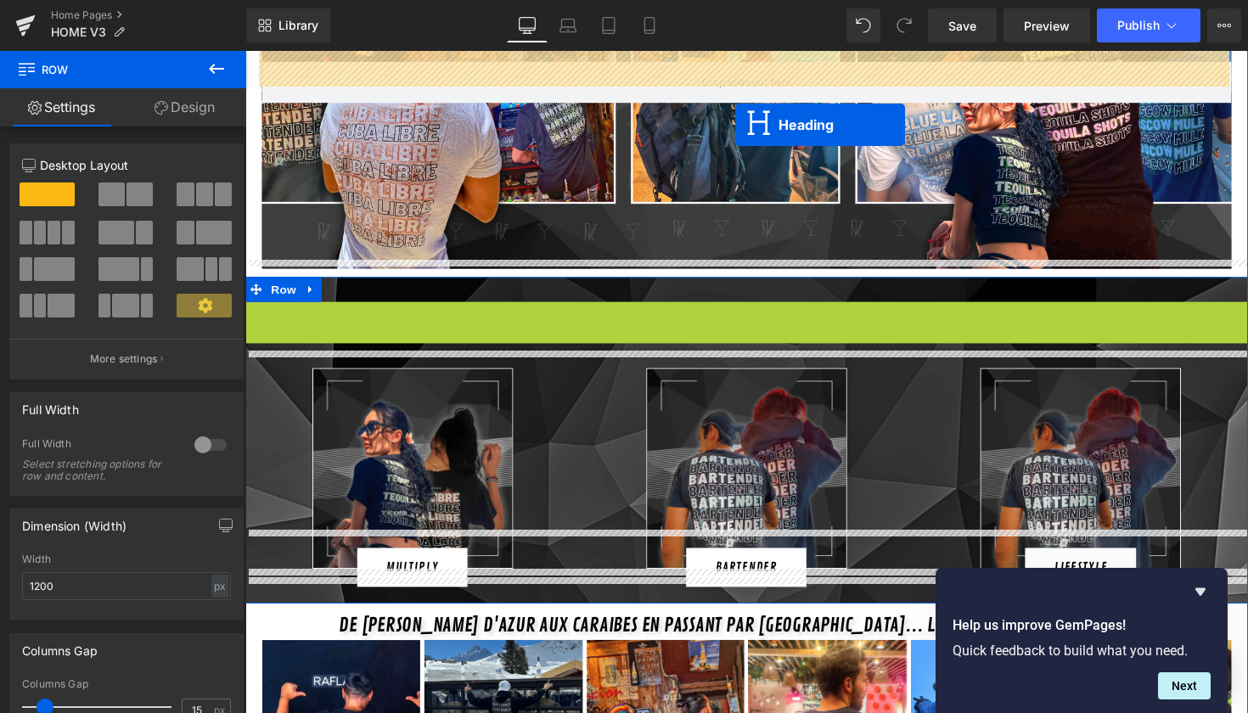
scroll to position [273, 0]
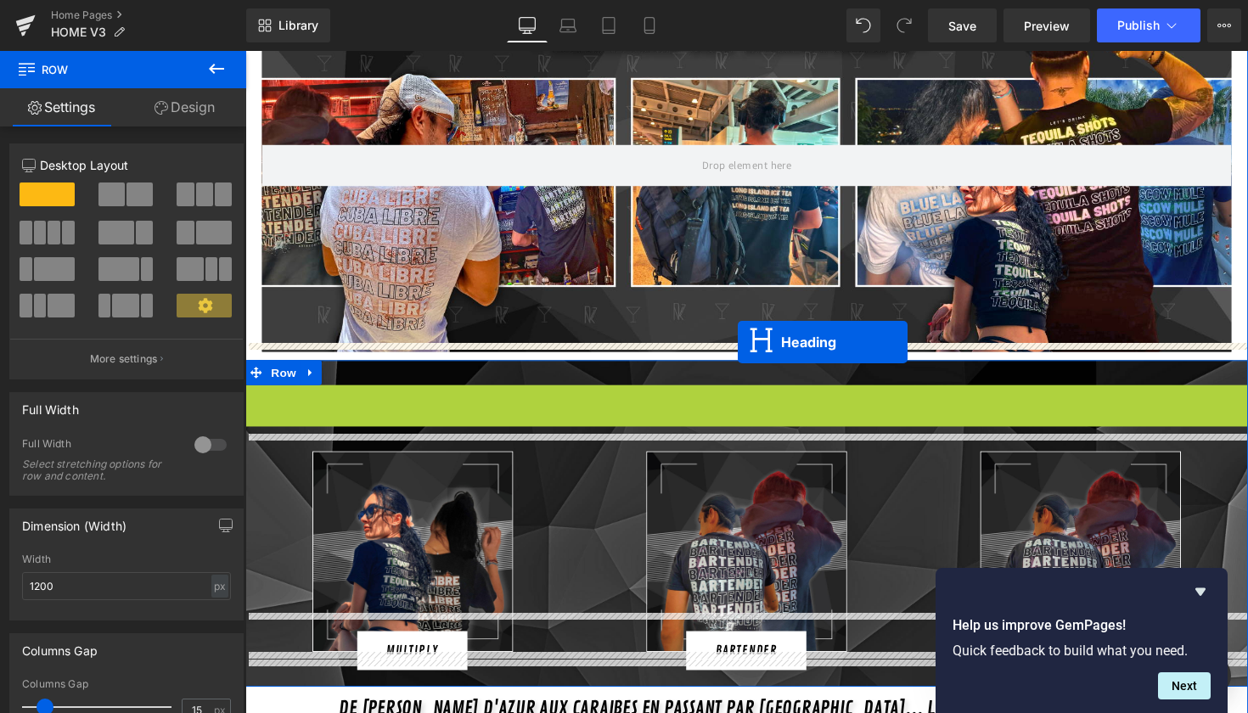
drag, startPoint x: 764, startPoint y: 152, endPoint x: 750, endPoint y: 349, distance: 197.5
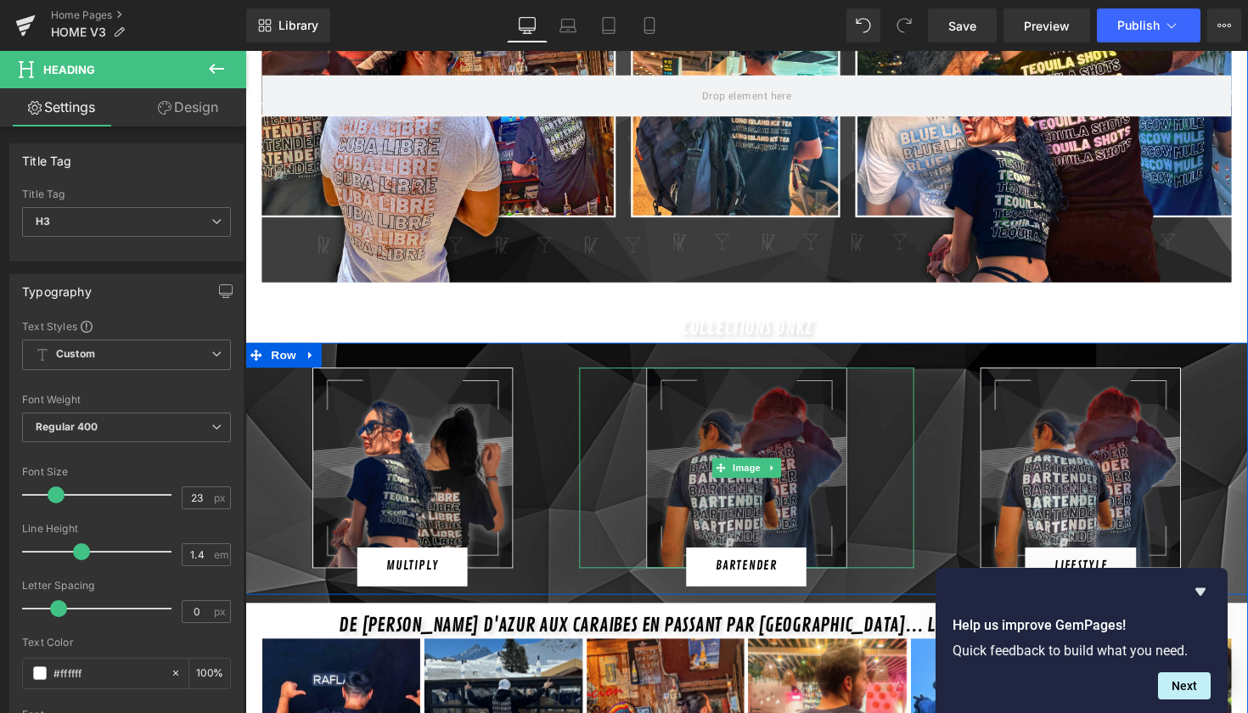
scroll to position [345, 0]
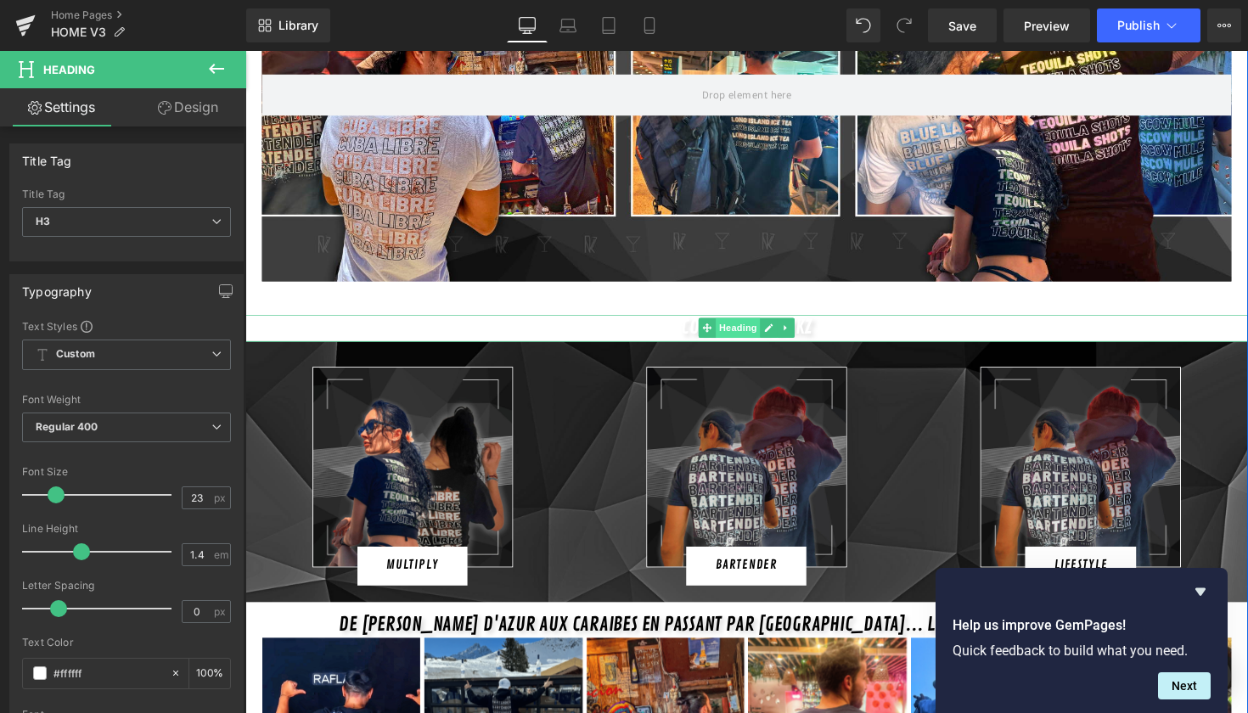
click at [758, 324] on span "Heading" at bounding box center [751, 334] width 46 height 20
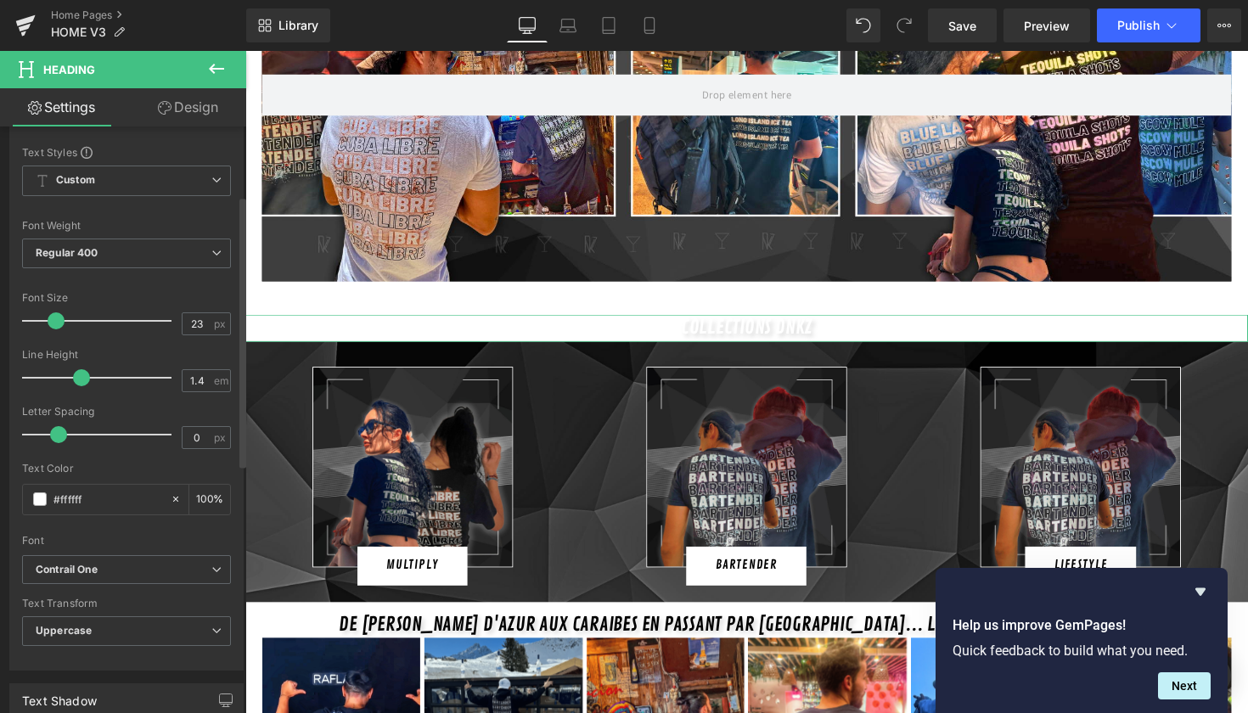
scroll to position [211, 0]
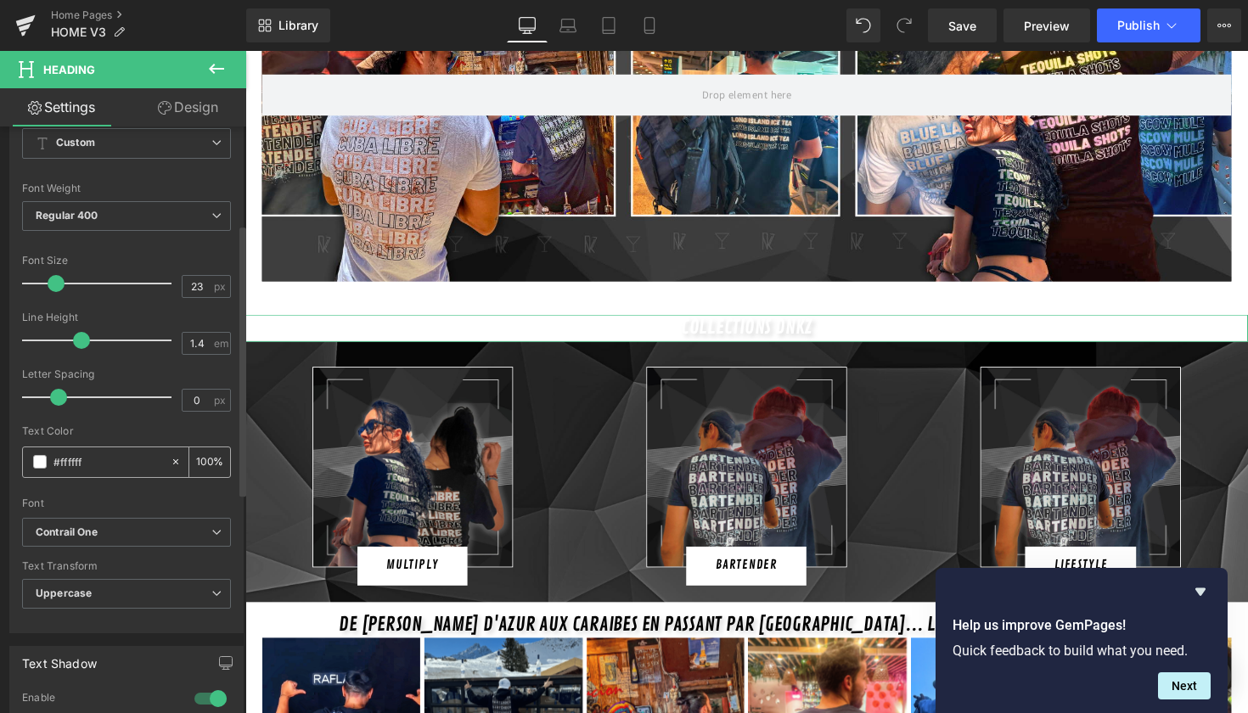
click at [42, 471] on div "#ffffff" at bounding box center [96, 463] width 147 height 30
click at [40, 465] on span at bounding box center [40, 462] width 14 height 14
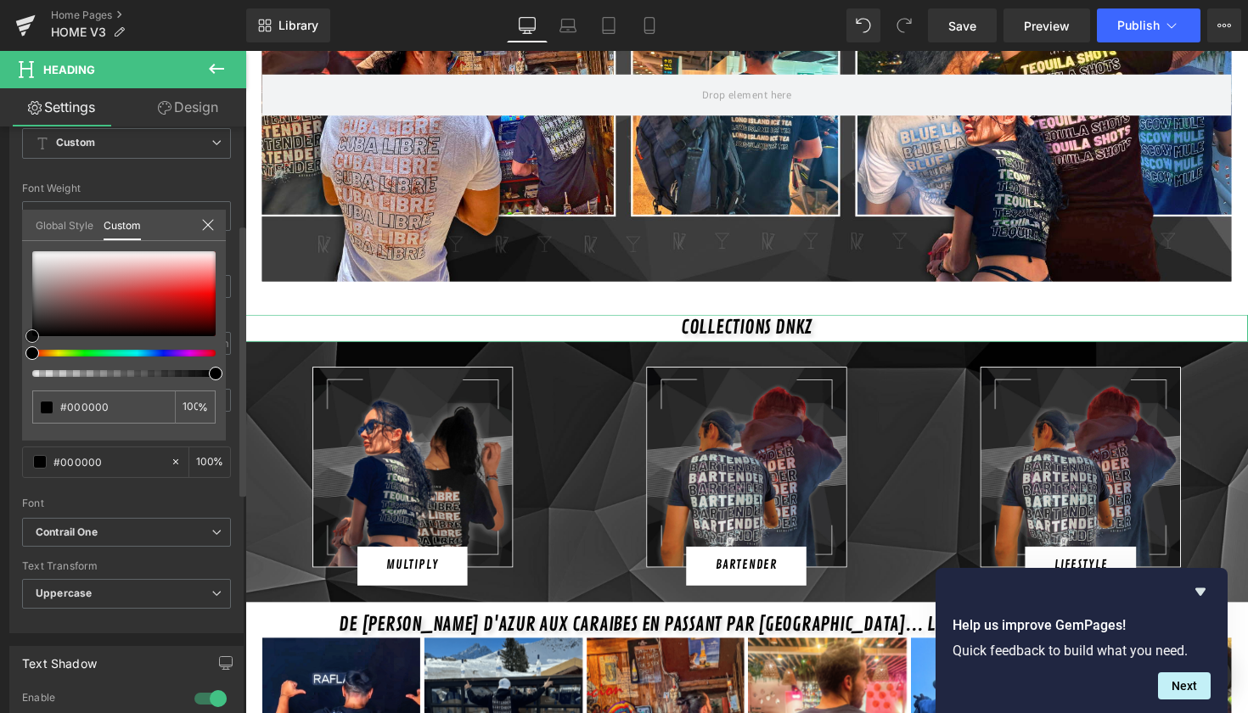
drag, startPoint x: 88, startPoint y: 329, endPoint x: 0, endPoint y: 450, distance: 150.2
click at [0, 450] on div "Typography Text Styles Custom Custom Setup Global Style Custom Setup Global Sty…" at bounding box center [127, 341] width 254 height 583
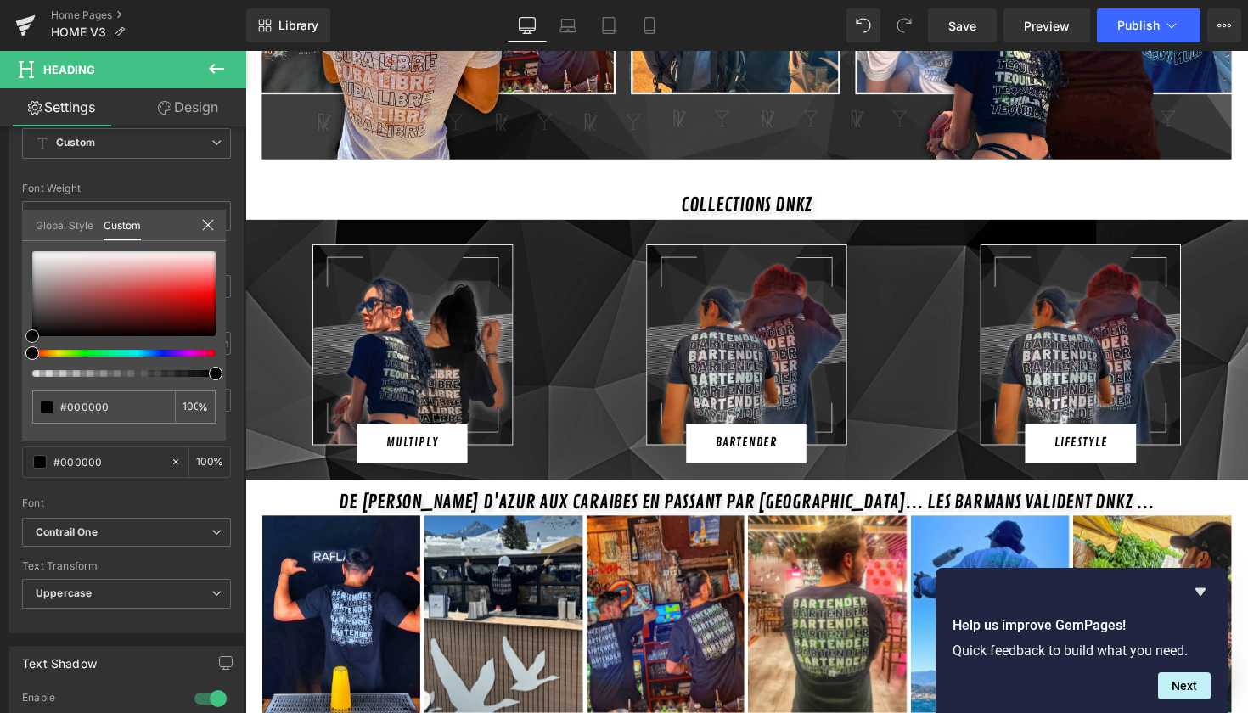
scroll to position [573, 0]
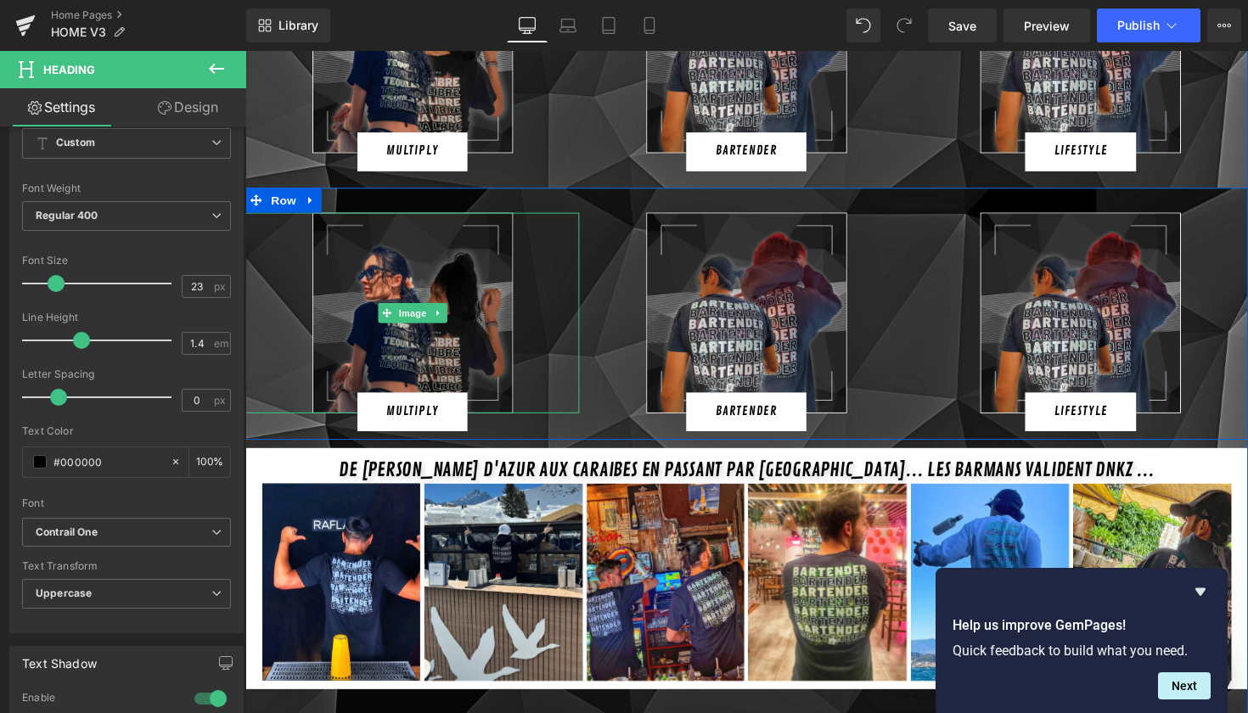
scroll to position [782, 0]
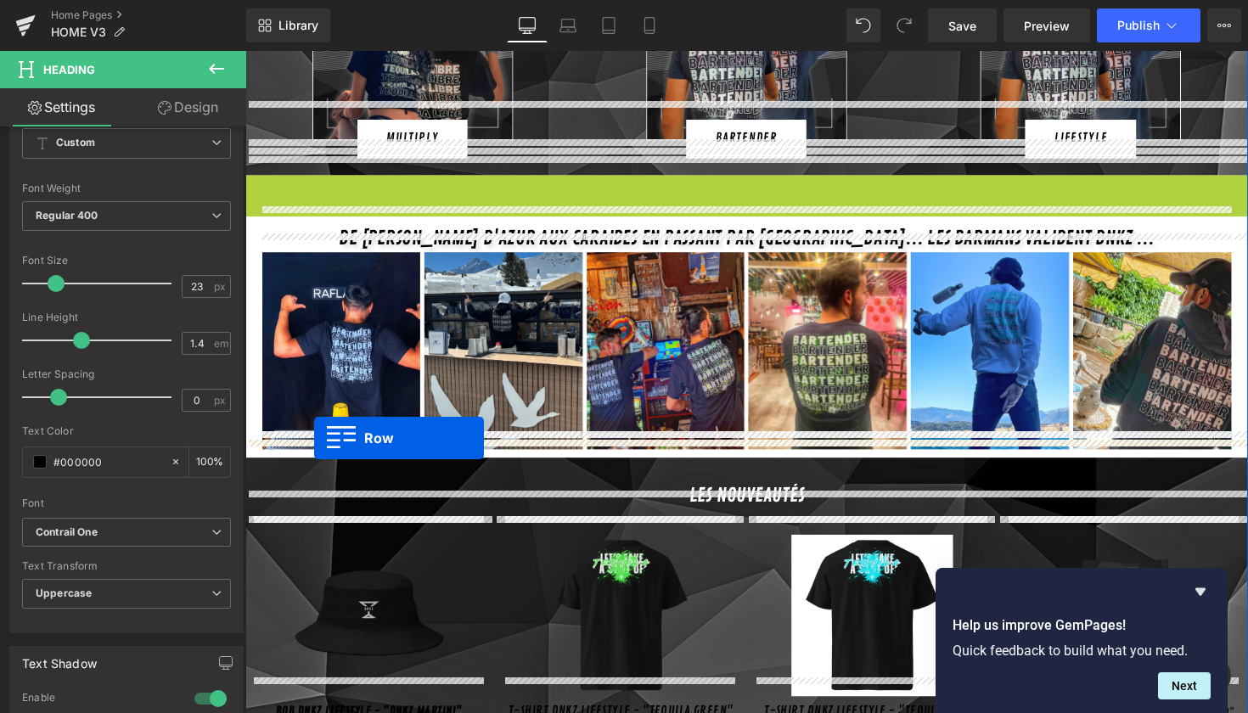
drag, startPoint x: 280, startPoint y: 166, endPoint x: 315, endPoint y: 448, distance: 284.1
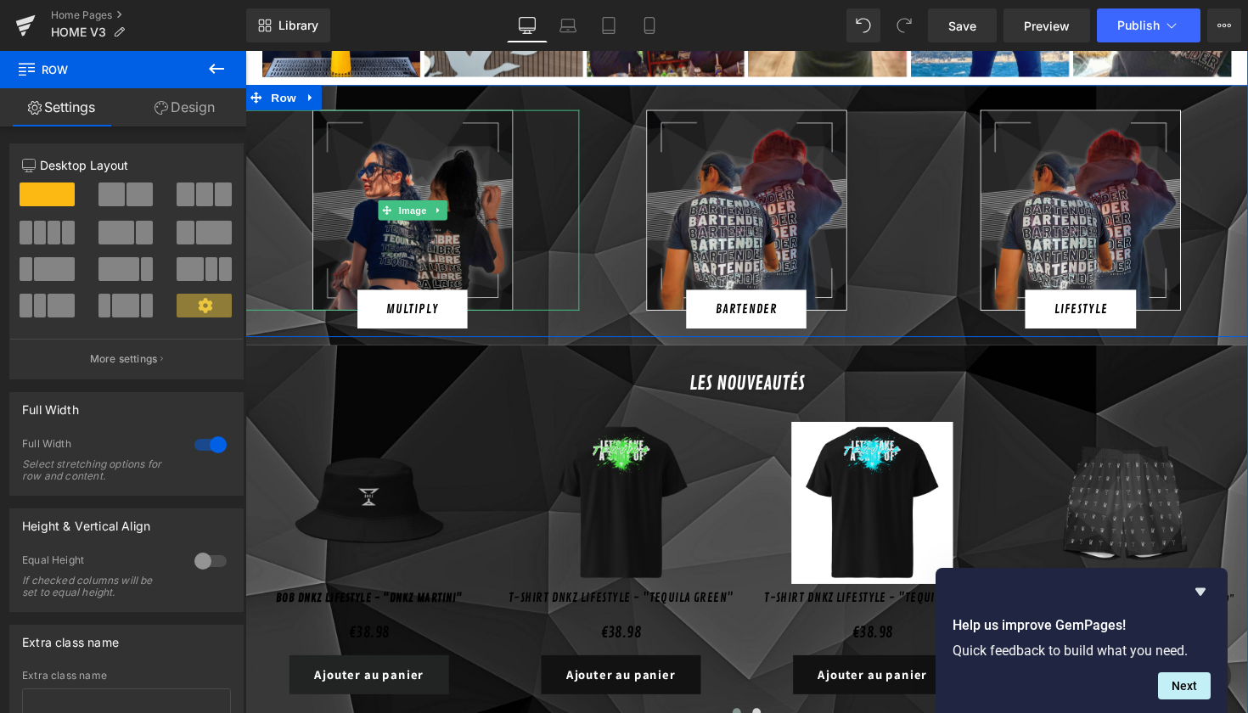
scroll to position [1097, 0]
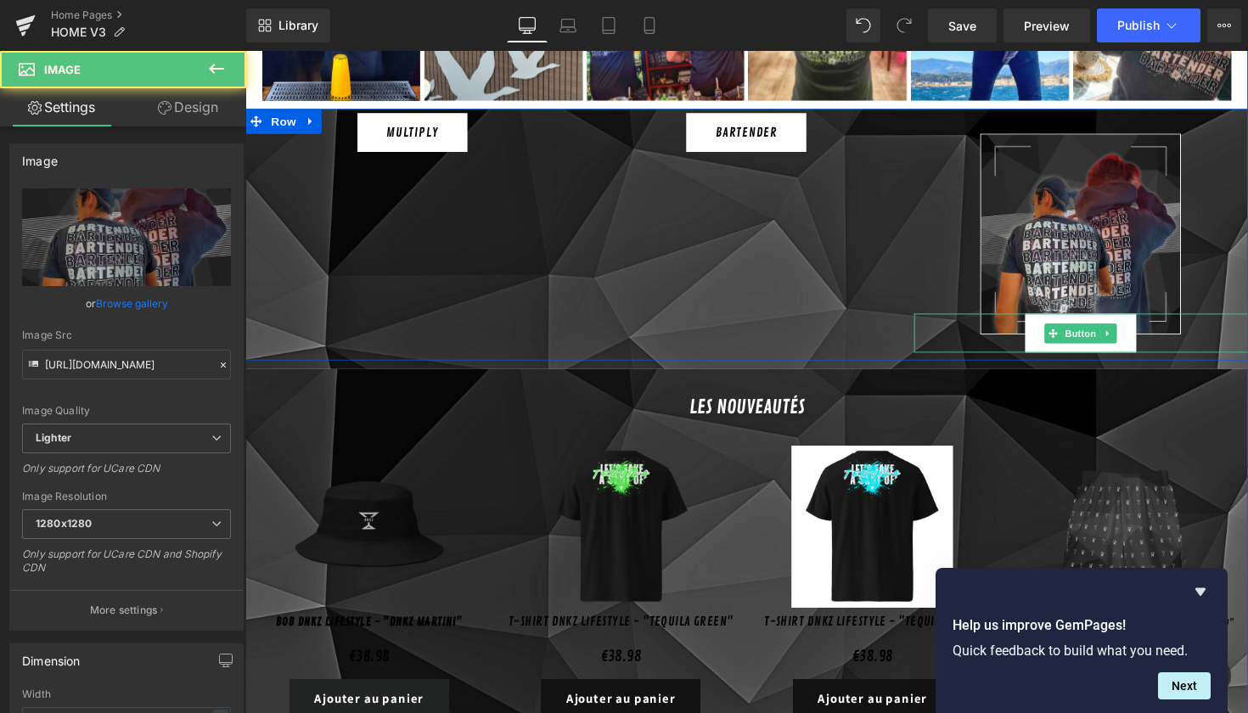
drag, startPoint x: 1041, startPoint y: 191, endPoint x: 1102, endPoint y: 230, distance: 72.6
click at [1102, 230] on div "Image" at bounding box center [1102, 239] width 342 height 206
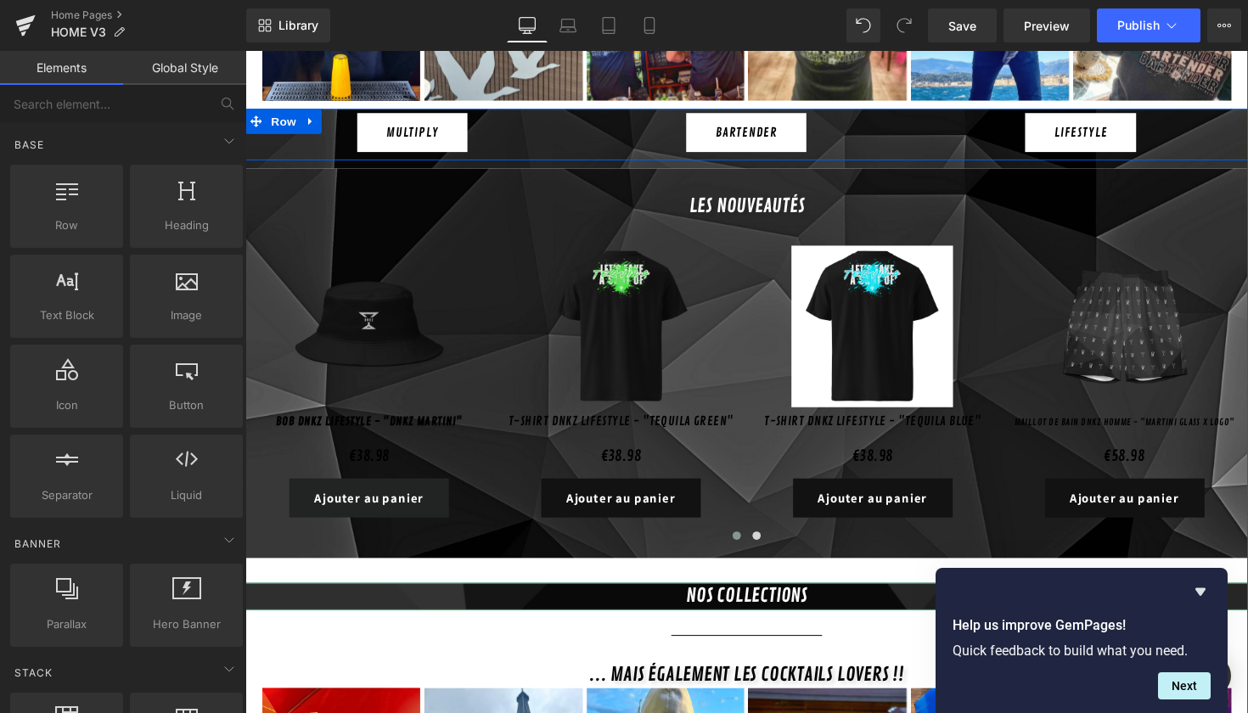
drag, startPoint x: 1274, startPoint y: 470, endPoint x: 1048, endPoint y: 429, distance: 229.6
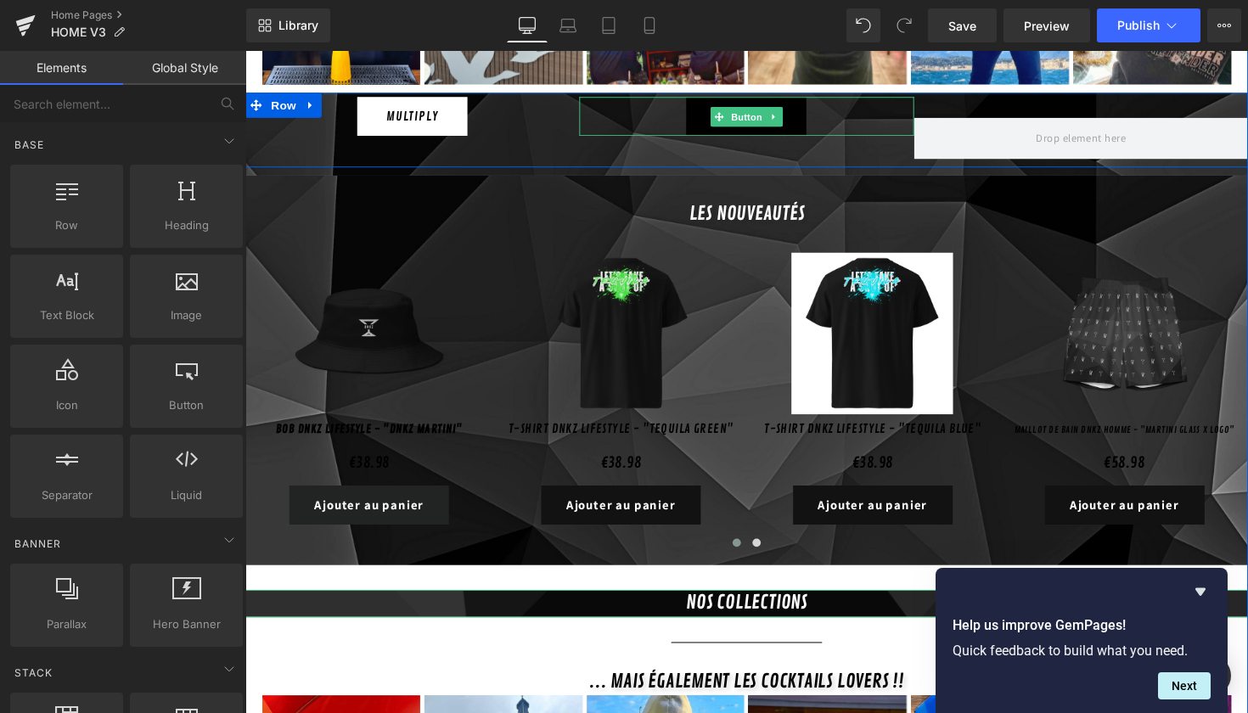
scroll to position [1119, 0]
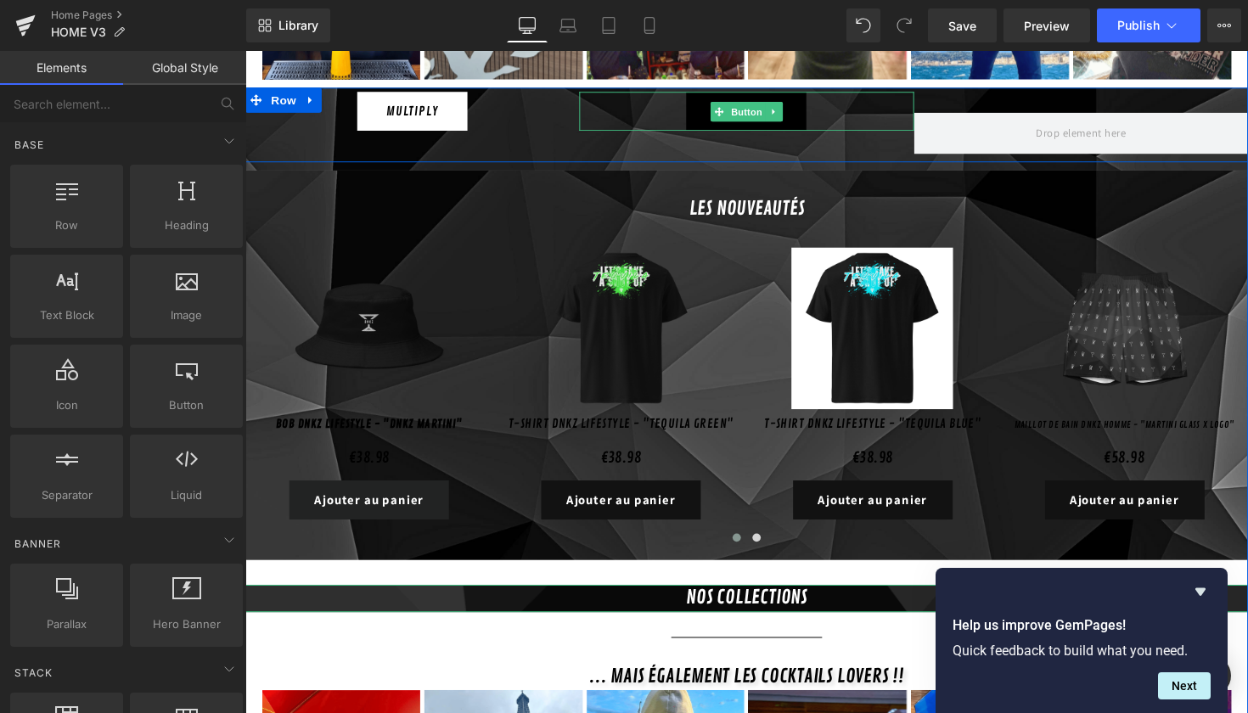
click at [744, 103] on span "Button" at bounding box center [759, 113] width 39 height 20
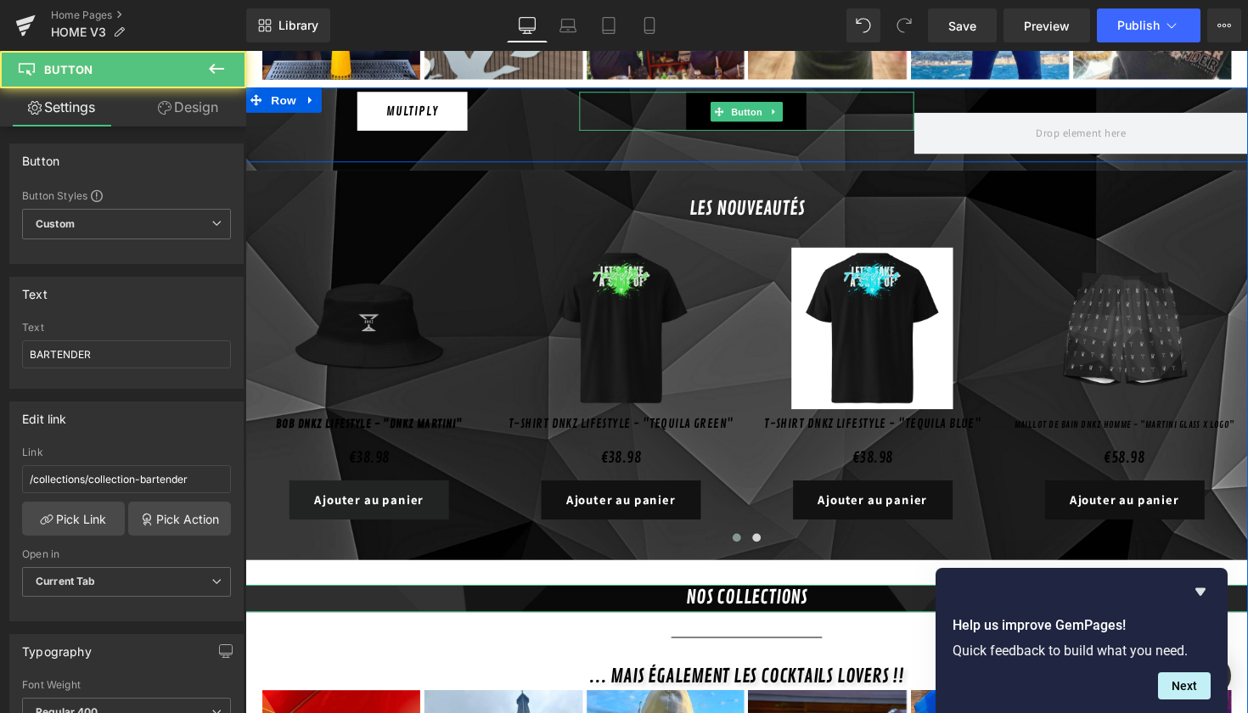
click at [744, 103] on span "Button" at bounding box center [759, 113] width 39 height 20
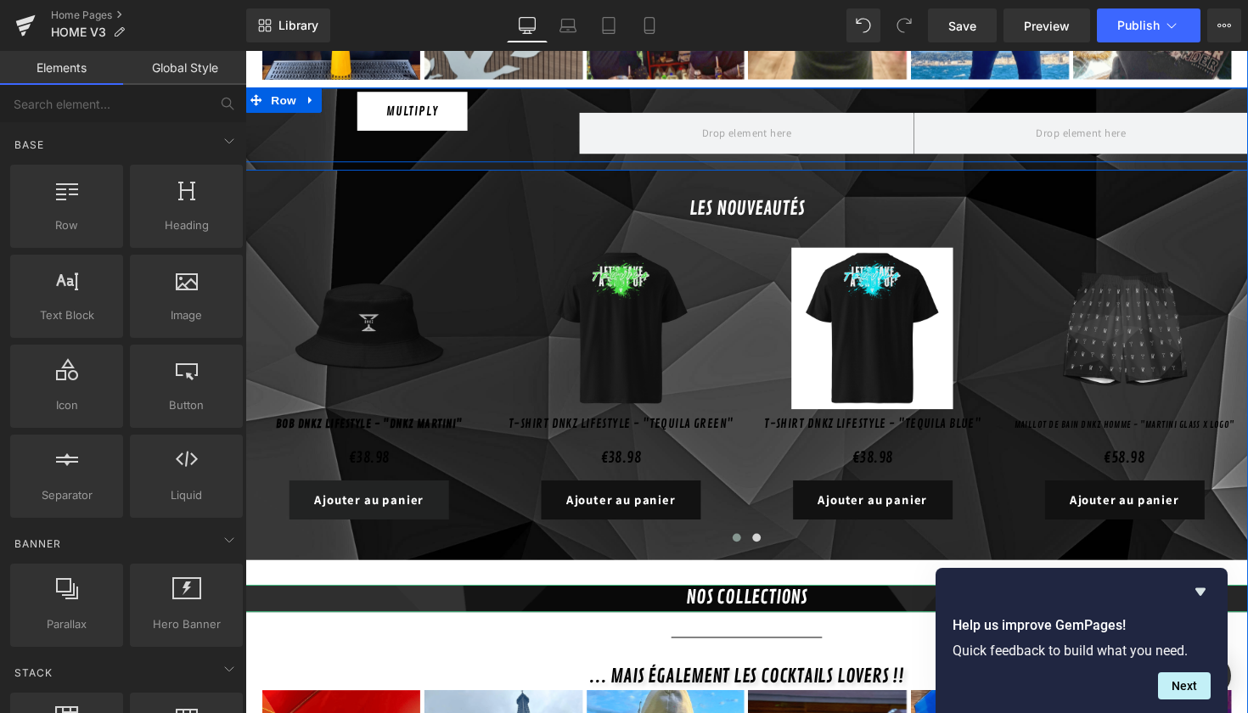
drag, startPoint x: 925, startPoint y: 331, endPoint x: 690, endPoint y: 286, distance: 238.7
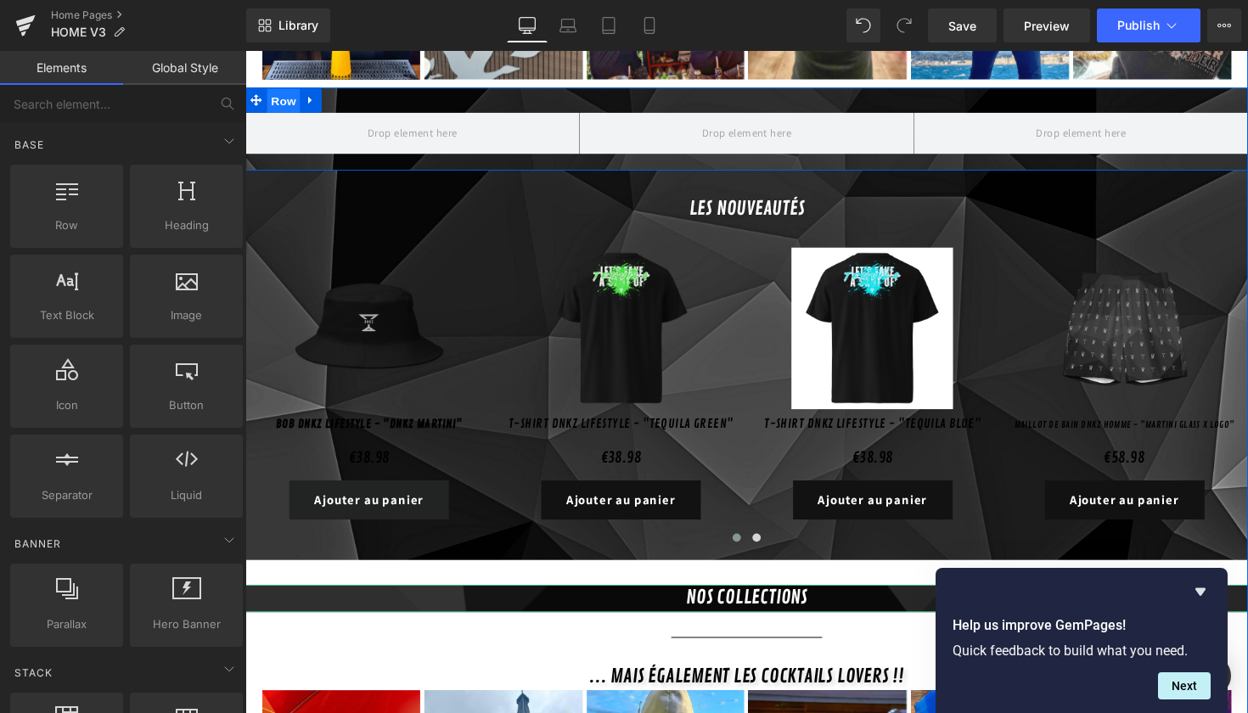
click at [290, 89] on span "Row" at bounding box center [285, 101] width 34 height 25
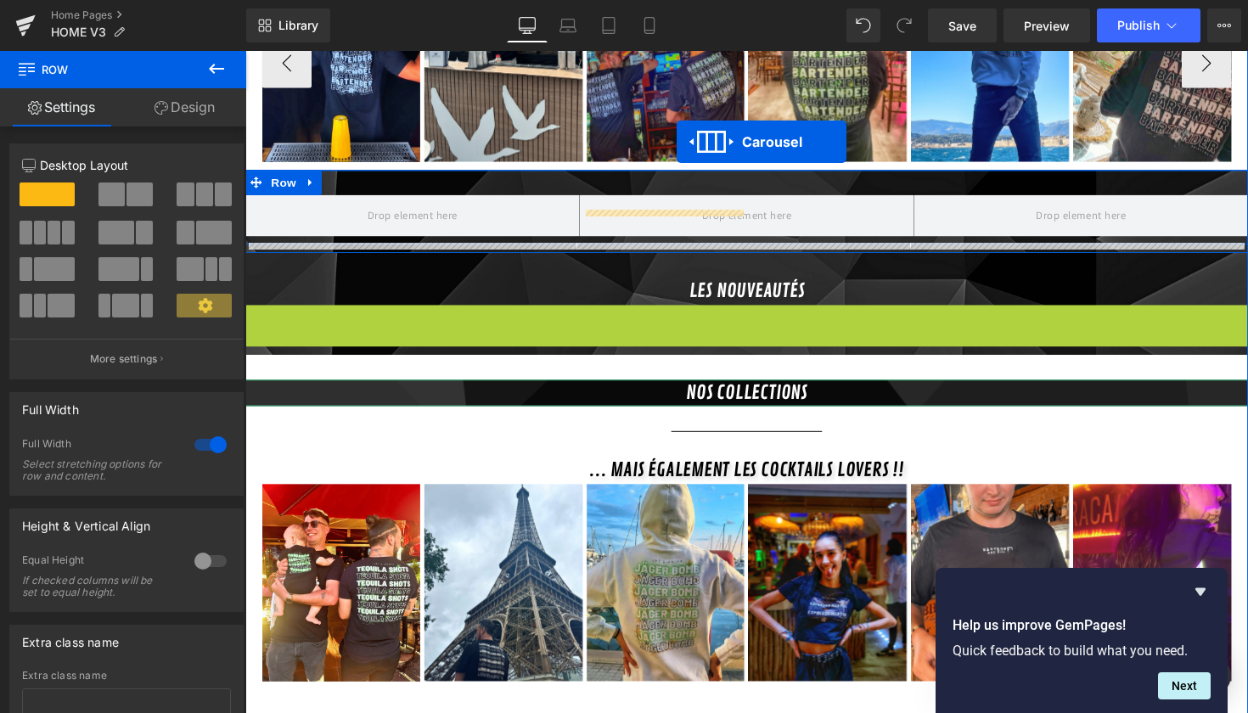
scroll to position [966, 0]
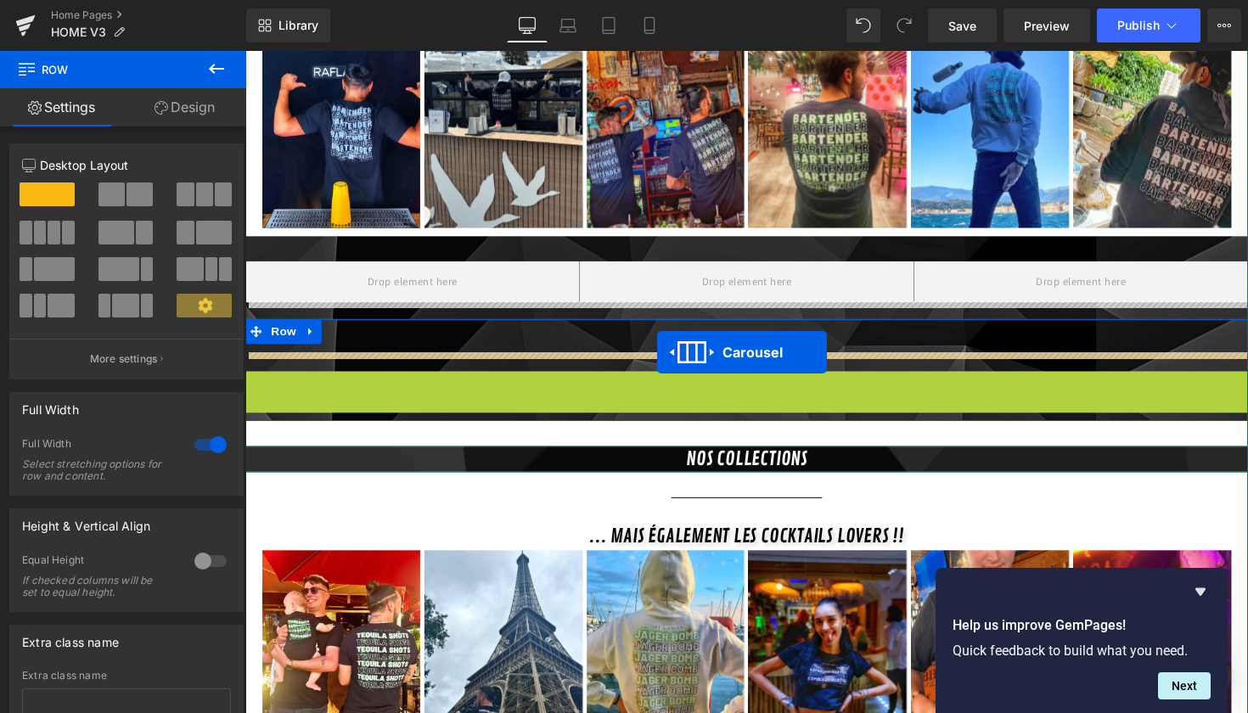
drag, startPoint x: 748, startPoint y: 224, endPoint x: 668, endPoint y: 362, distance: 159.1
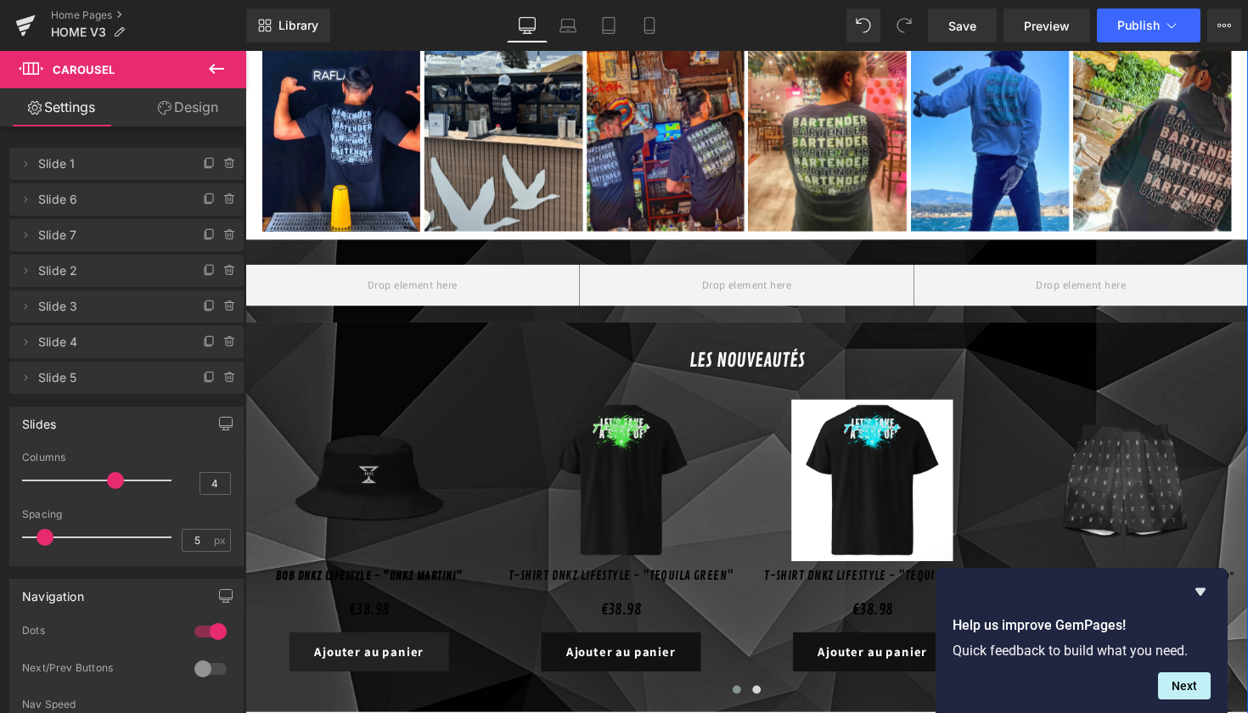
scroll to position [1071, 0]
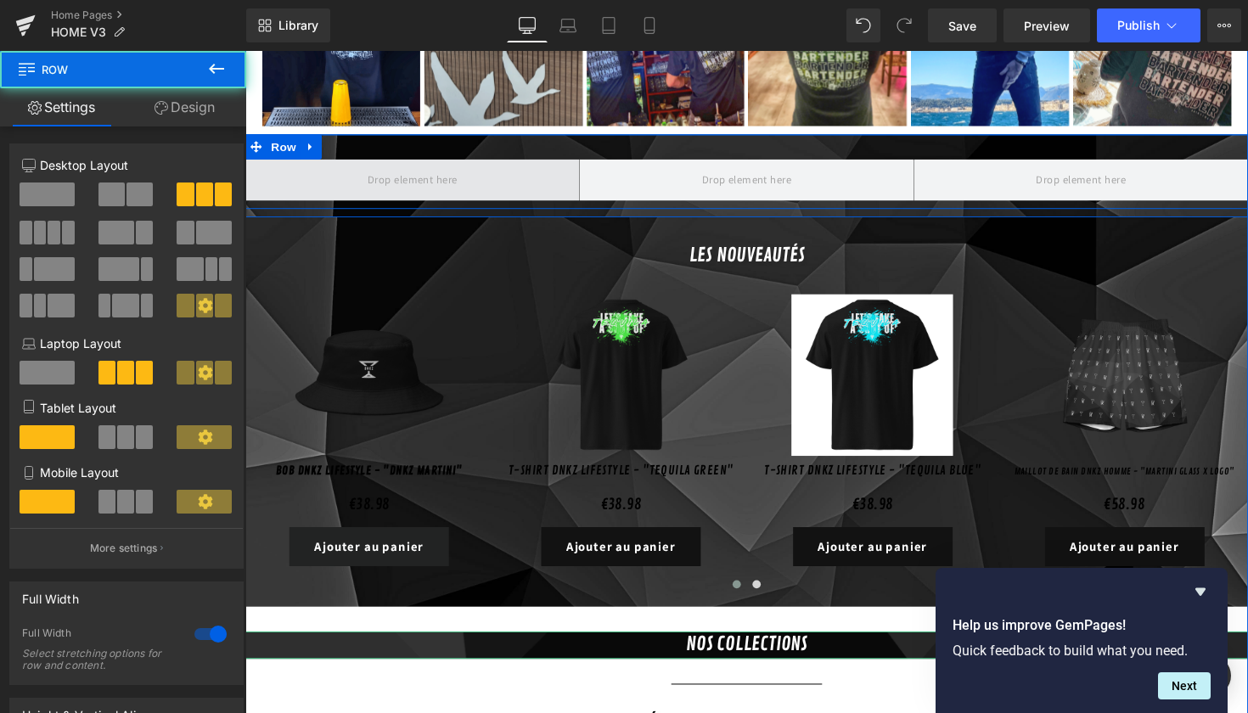
click at [352, 162] on span at bounding box center [416, 183] width 342 height 42
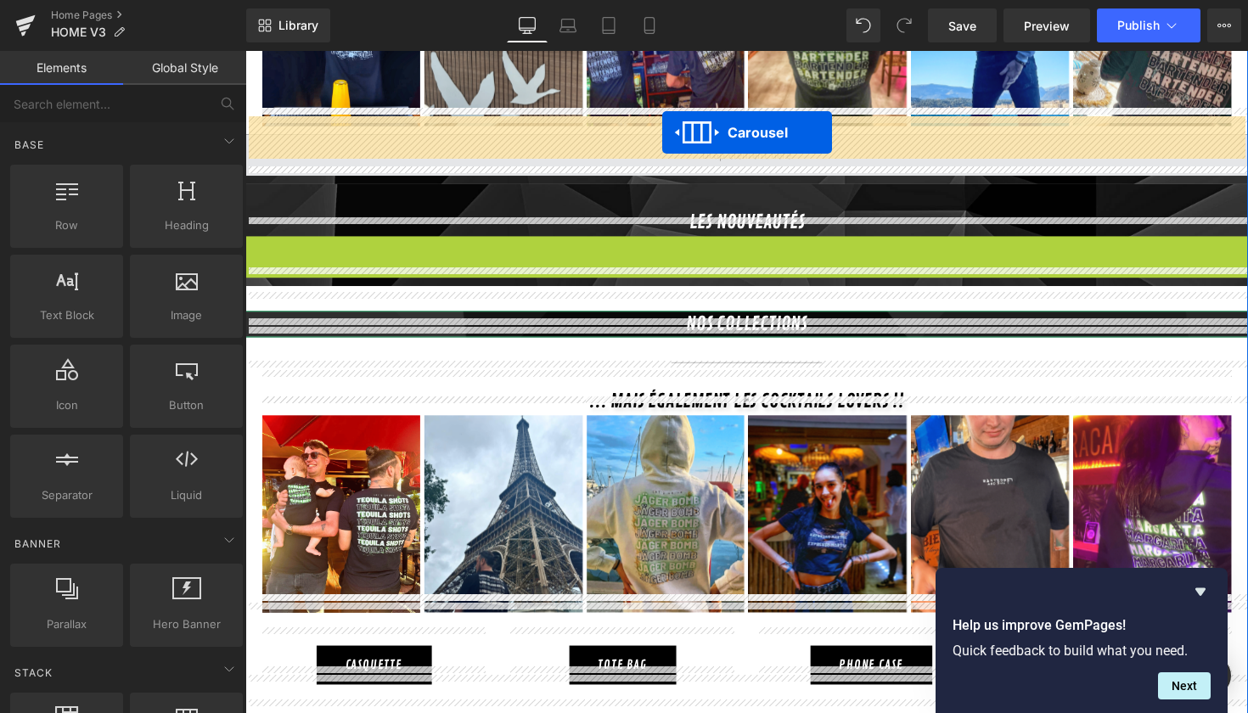
drag, startPoint x: 747, startPoint y: 239, endPoint x: 673, endPoint y: 134, distance: 128.0
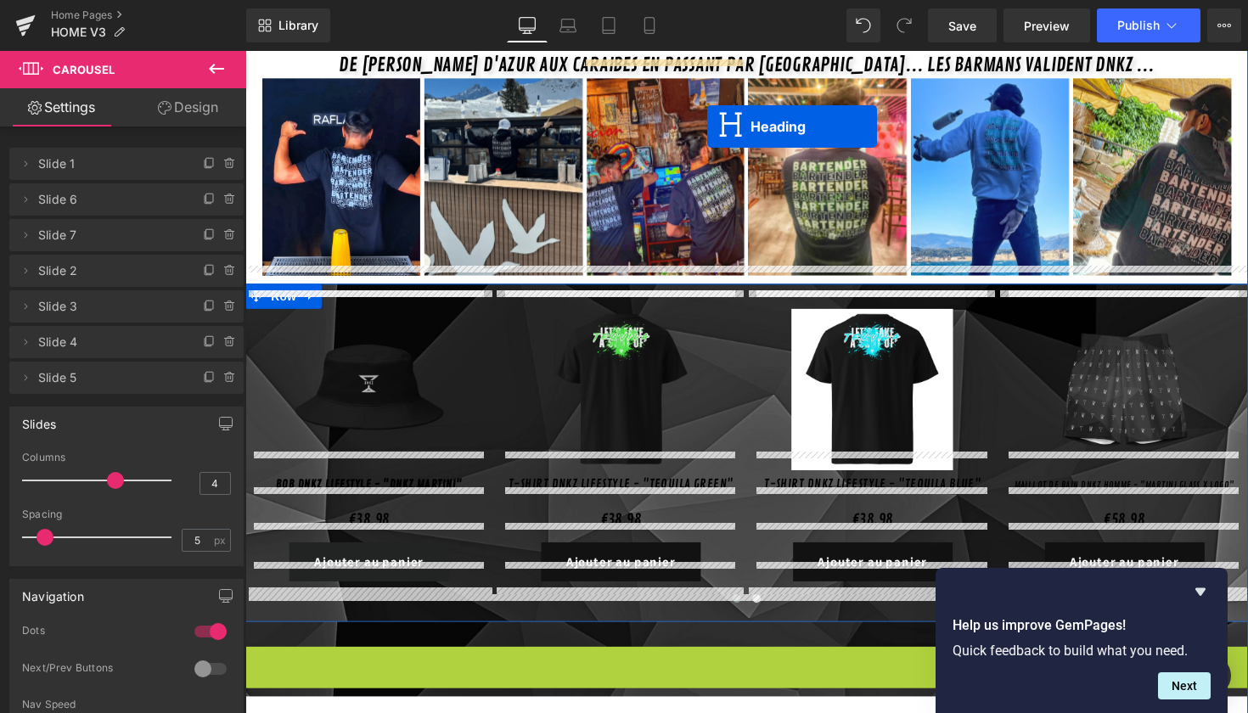
scroll to position [850, 0]
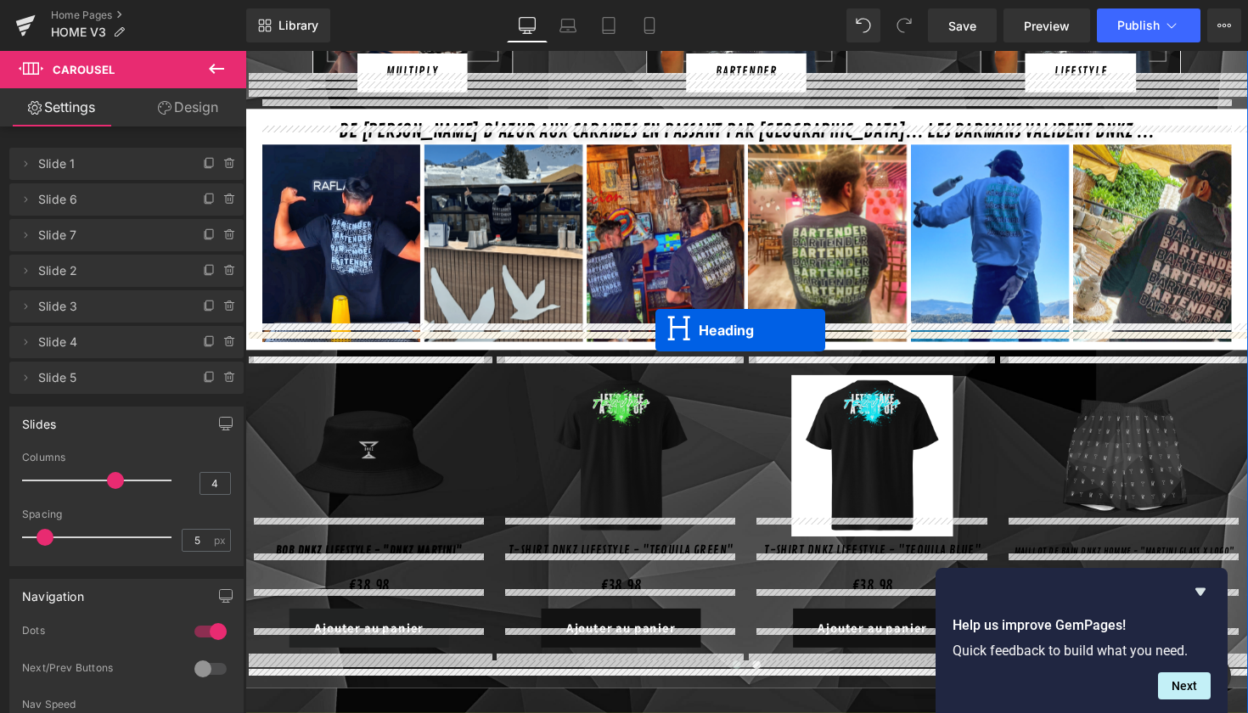
drag, startPoint x: 735, startPoint y: 503, endPoint x: 666, endPoint y: 337, distance: 179.3
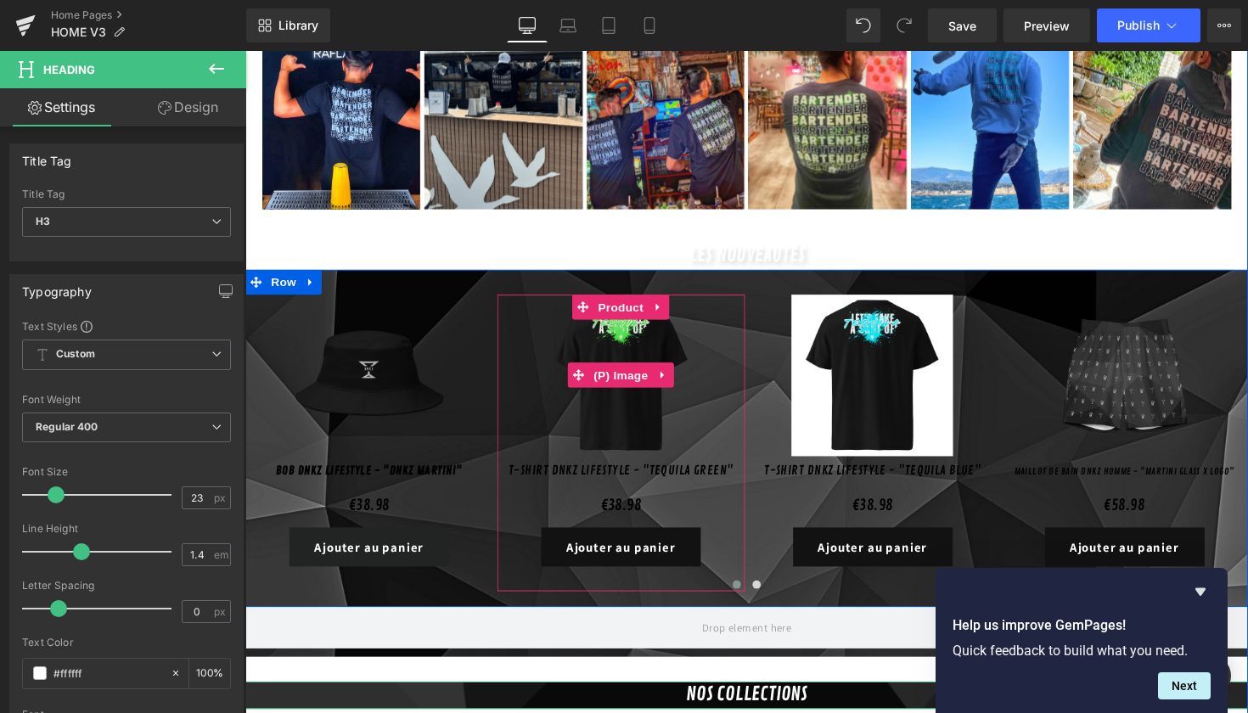
scroll to position [989, 0]
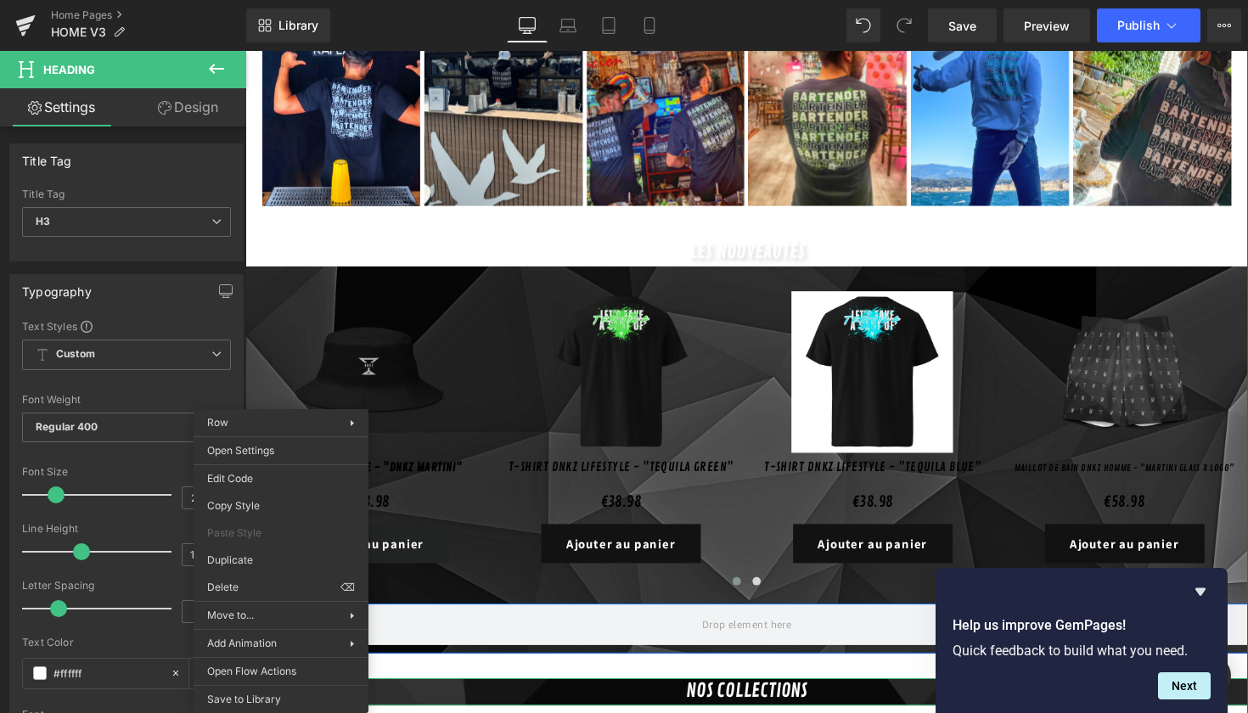
drag, startPoint x: 503, startPoint y: 647, endPoint x: 257, endPoint y: 610, distance: 248.3
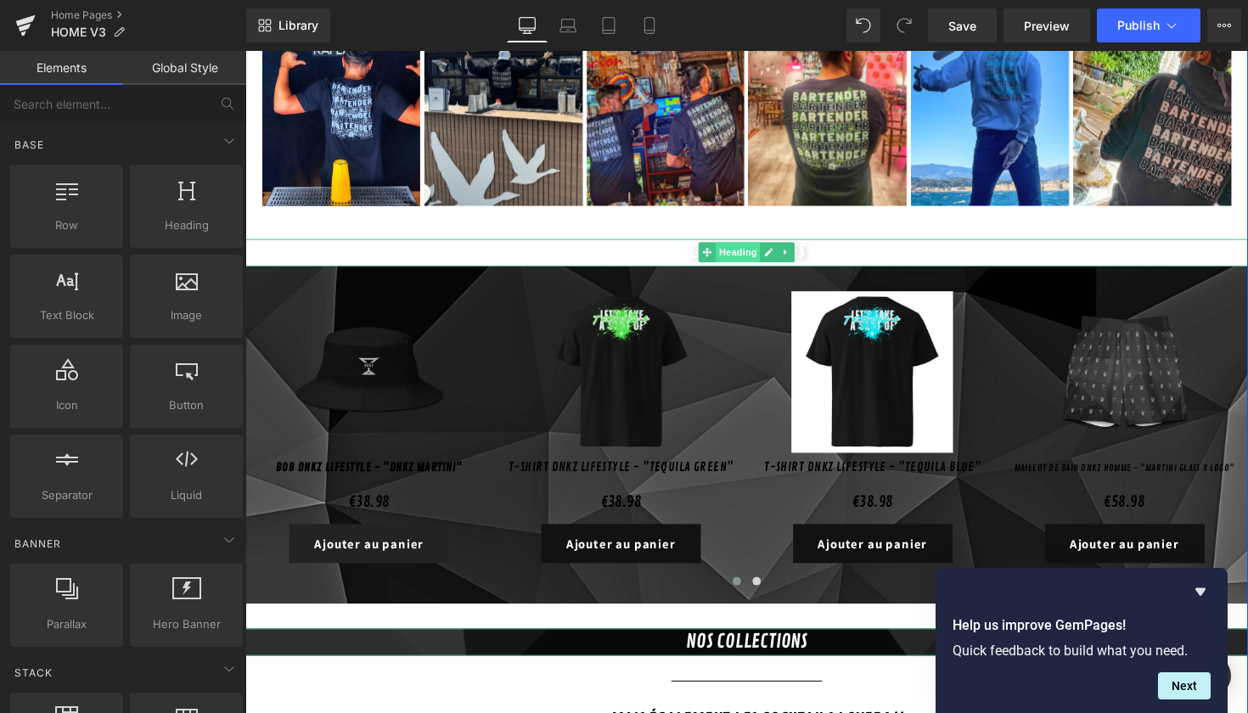
click at [748, 247] on span "Heading" at bounding box center [751, 257] width 46 height 20
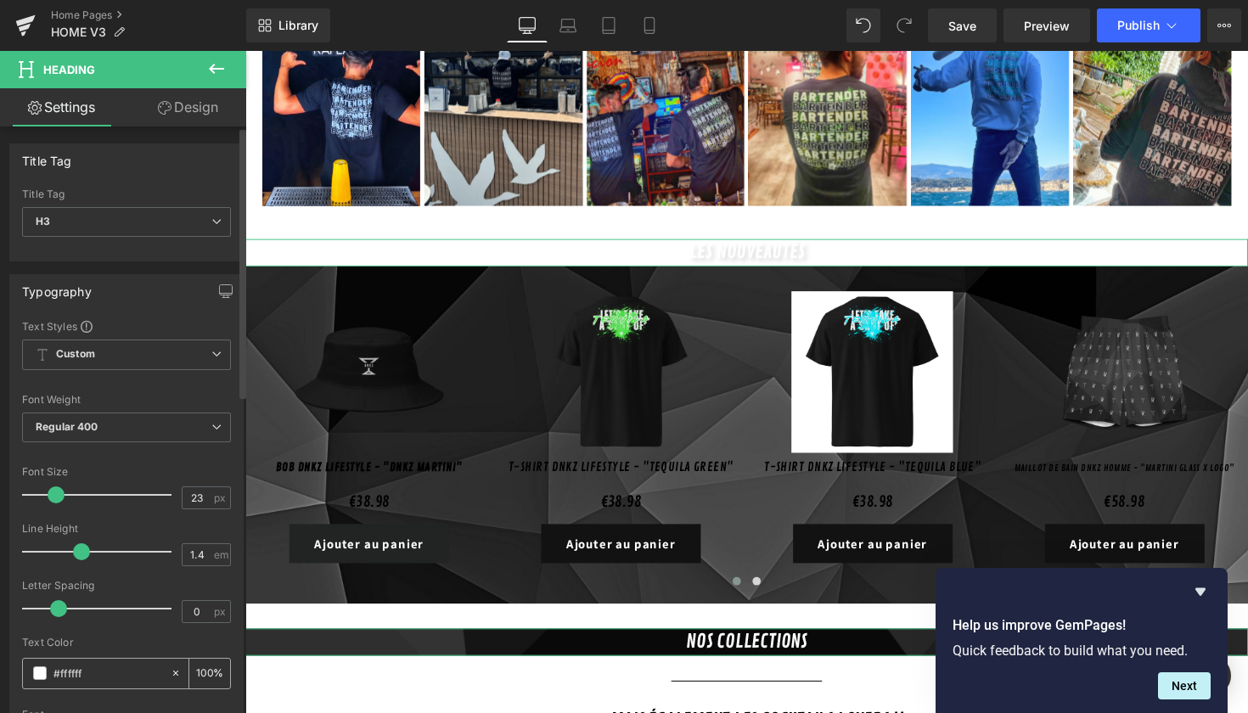
click at [46, 669] on span at bounding box center [40, 674] width 14 height 14
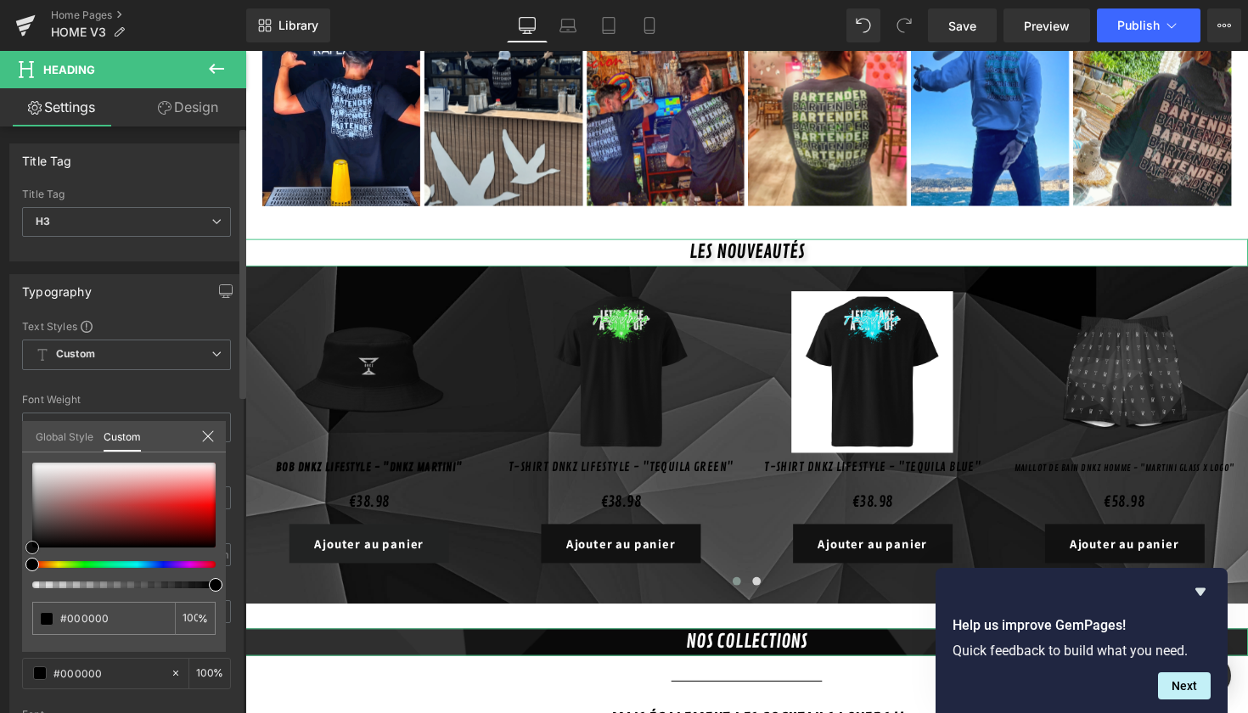
drag, startPoint x: 91, startPoint y: 490, endPoint x: 12, endPoint y: 576, distance: 116.6
click at [12, 576] on div "Typography Text Styles Custom Custom Setup Global Style Custom Setup Global Sty…" at bounding box center [127, 553] width 254 height 583
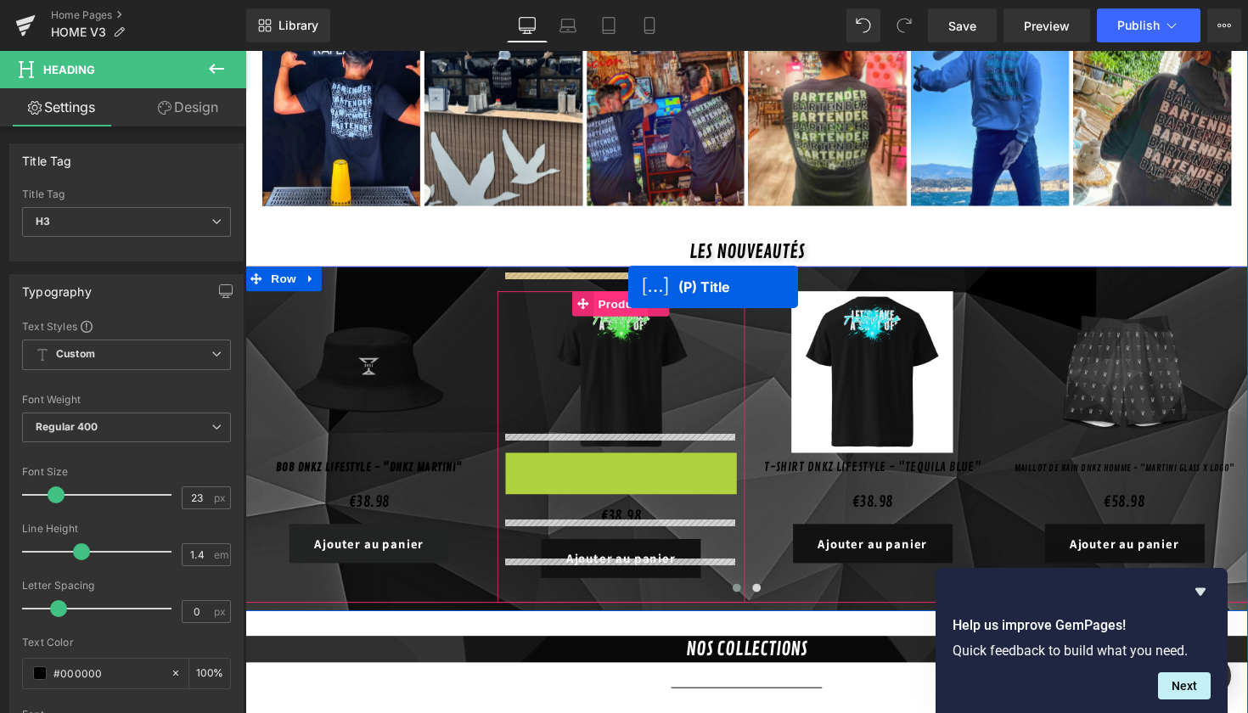
drag, startPoint x: 632, startPoint y: 459, endPoint x: 637, endPoint y: 293, distance: 166.5
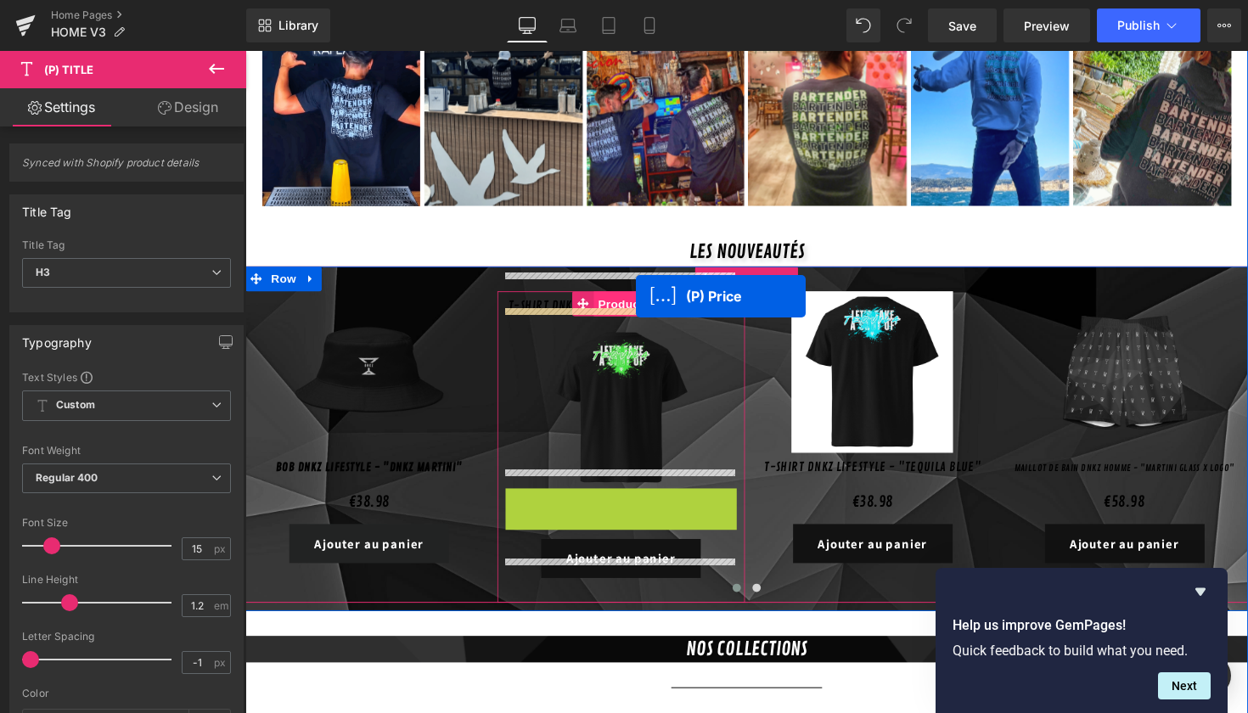
drag, startPoint x: 627, startPoint y: 499, endPoint x: 645, endPoint y: 302, distance: 197.1
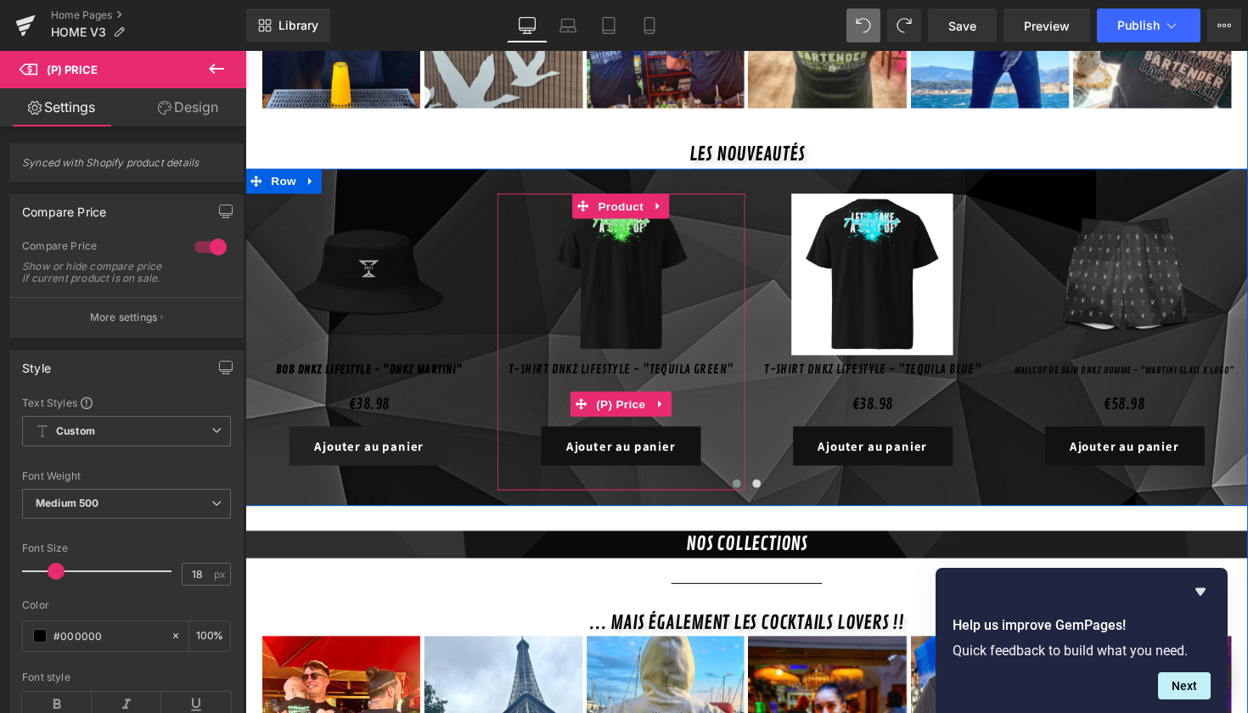
scroll to position [1090, 0]
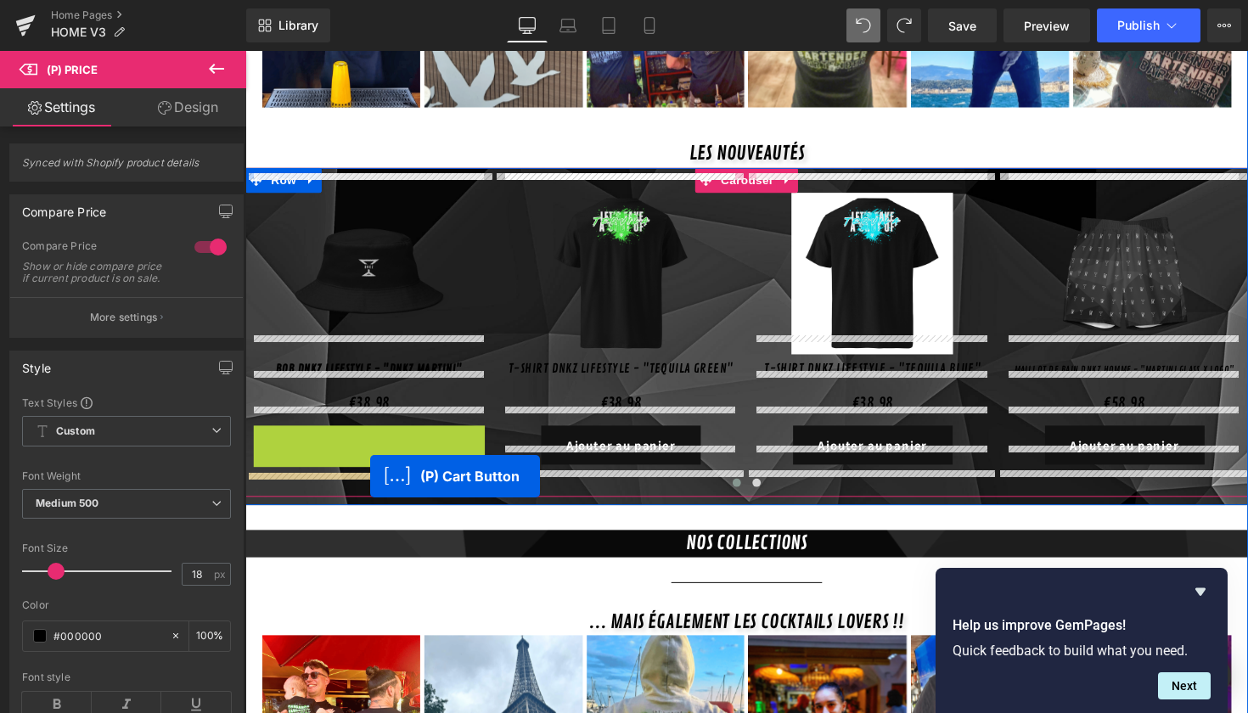
drag, startPoint x: 374, startPoint y: 438, endPoint x: 374, endPoint y: 486, distance: 47.6
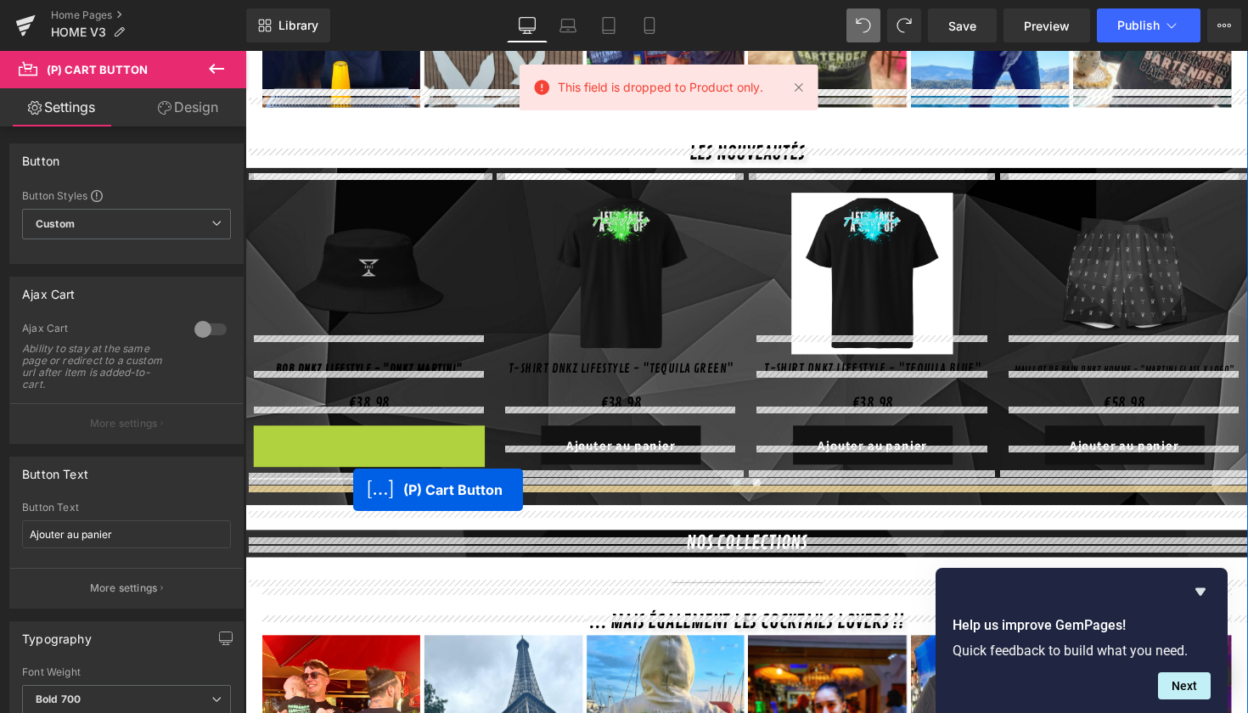
drag, startPoint x: 352, startPoint y: 431, endPoint x: 356, endPoint y: 501, distance: 70.6
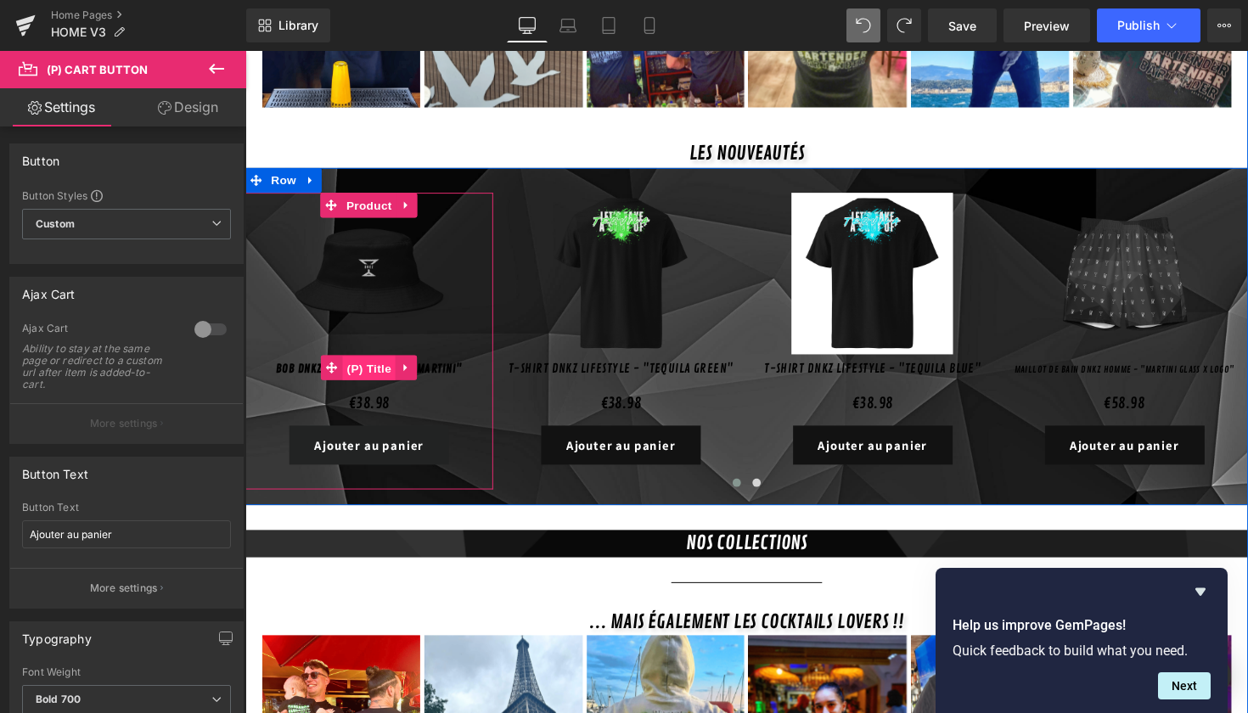
click at [367, 363] on span "(P) Title" at bounding box center [372, 375] width 54 height 25
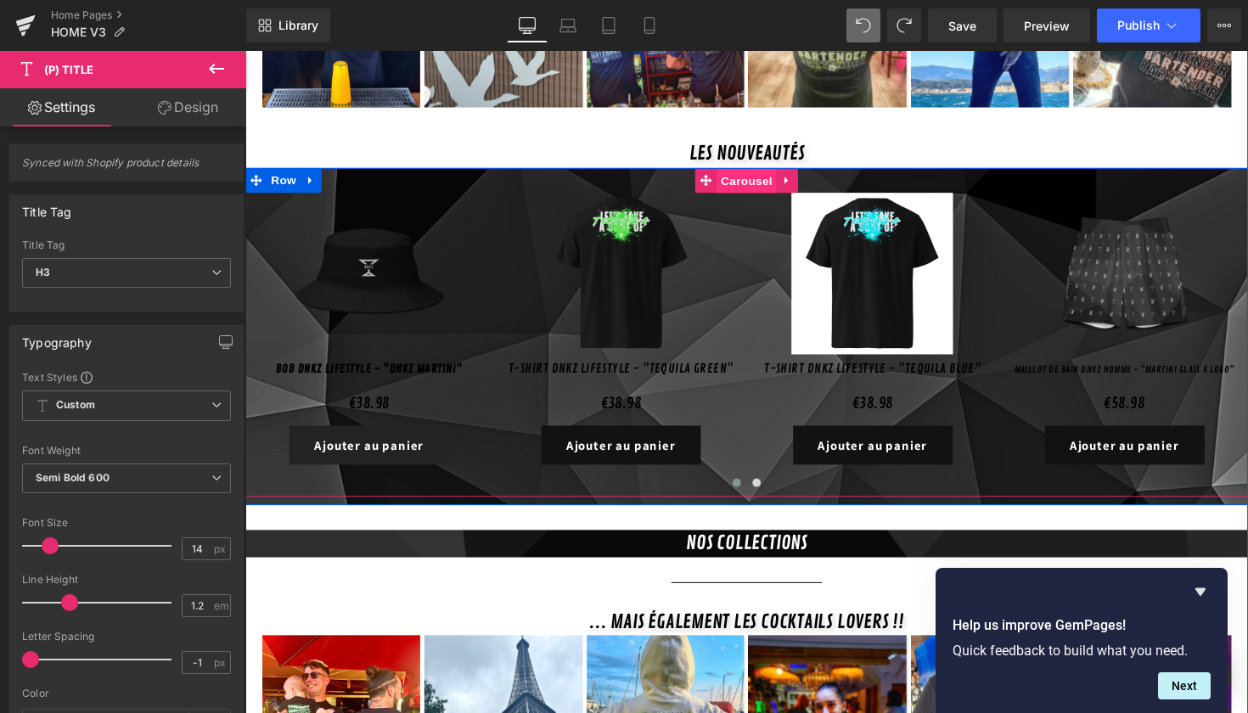
click at [742, 172] on span "Carousel" at bounding box center [759, 184] width 61 height 25
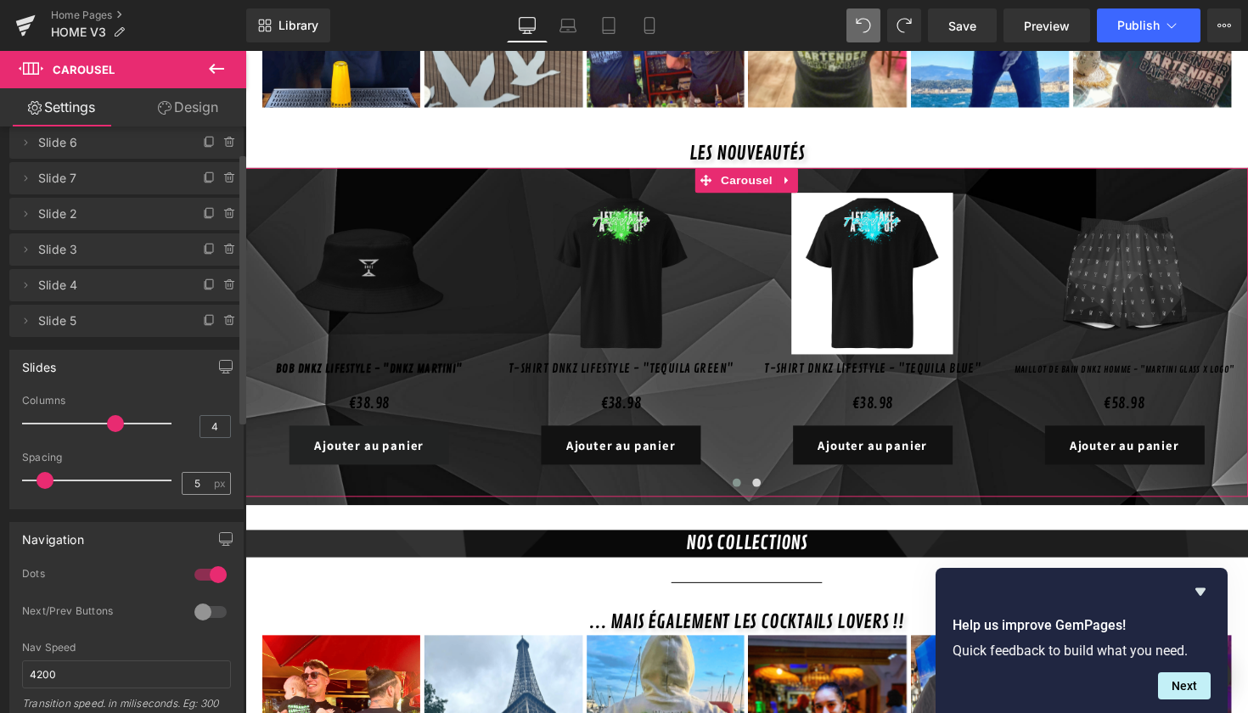
scroll to position [58, 0]
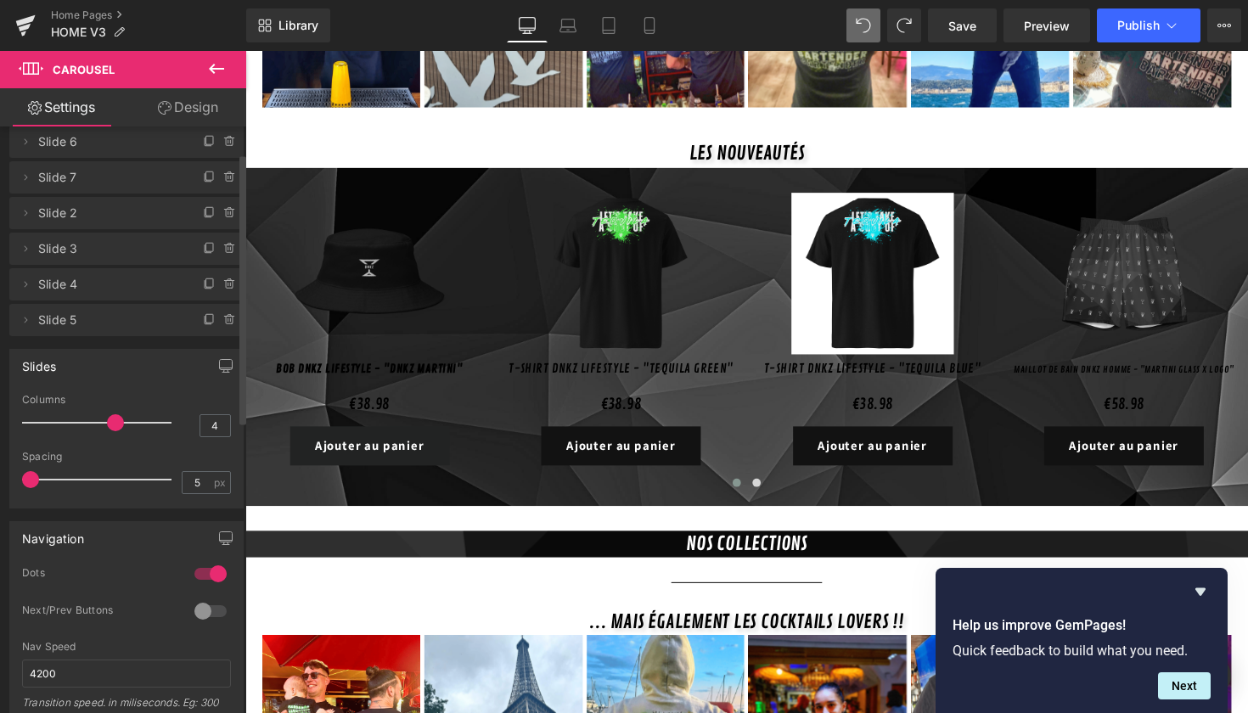
drag, startPoint x: 44, startPoint y: 482, endPoint x: 27, endPoint y: 482, distance: 17.0
click at [27, 482] on span at bounding box center [30, 479] width 17 height 17
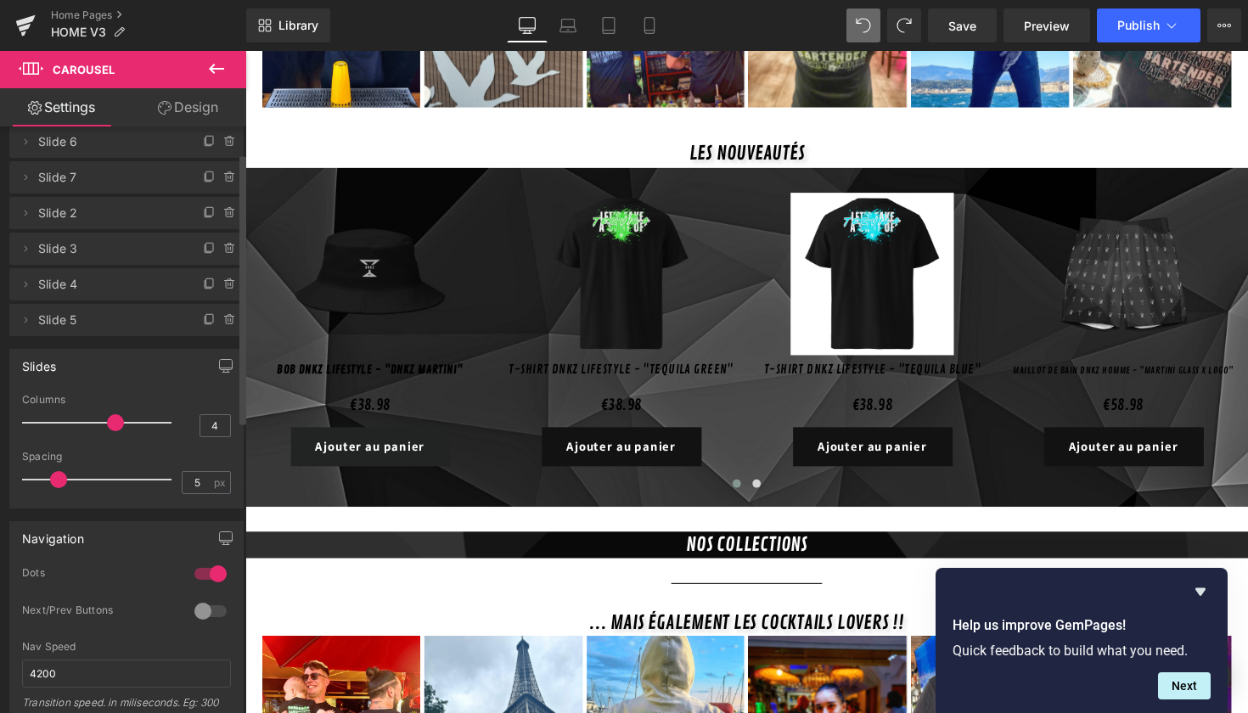
drag, startPoint x: 31, startPoint y: 477, endPoint x: 84, endPoint y: 483, distance: 53.8
click at [63, 482] on span at bounding box center [58, 479] width 17 height 17
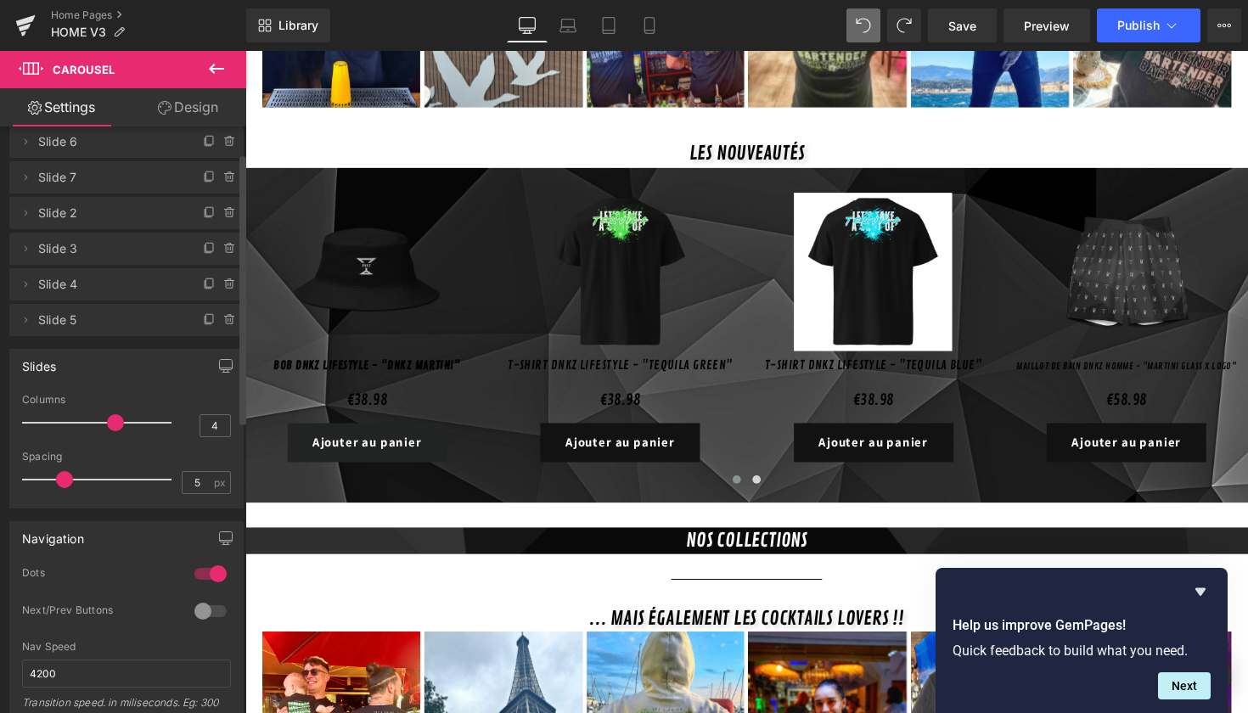
click at [84, 483] on div at bounding box center [101, 480] width 141 height 34
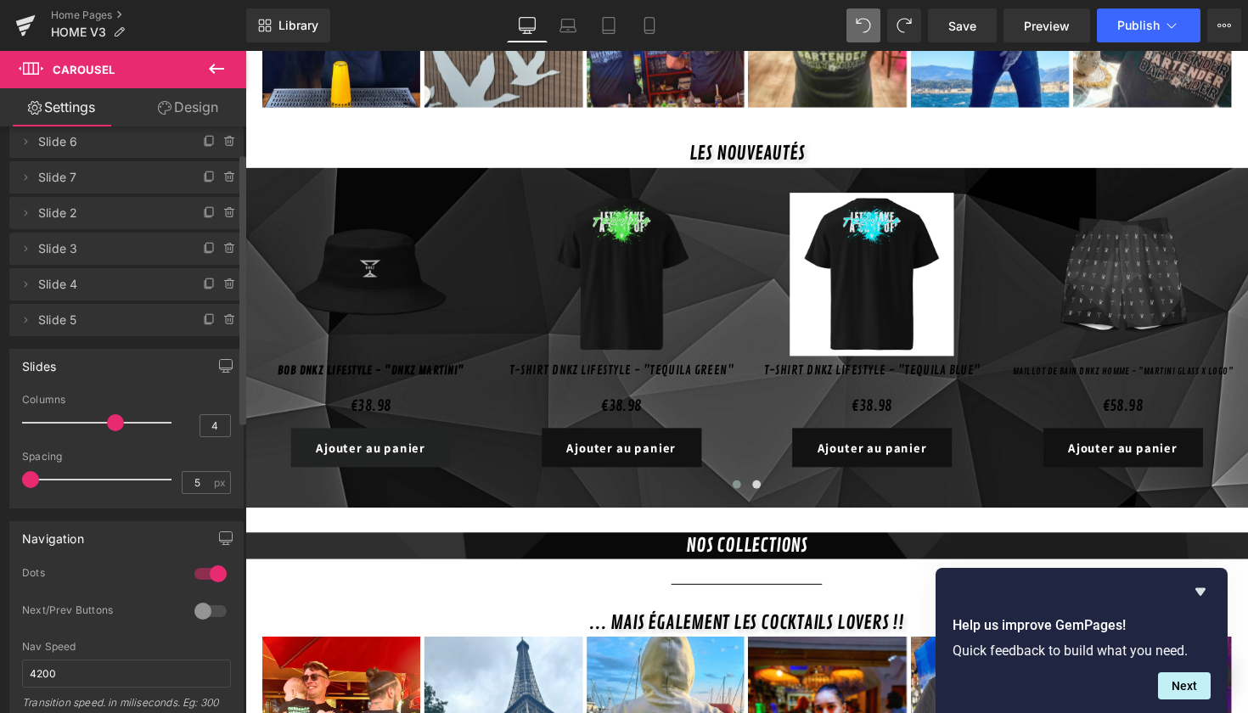
drag, startPoint x: 87, startPoint y: 478, endPoint x: 32, endPoint y: 480, distance: 55.2
click at [32, 480] on span at bounding box center [30, 479] width 17 height 17
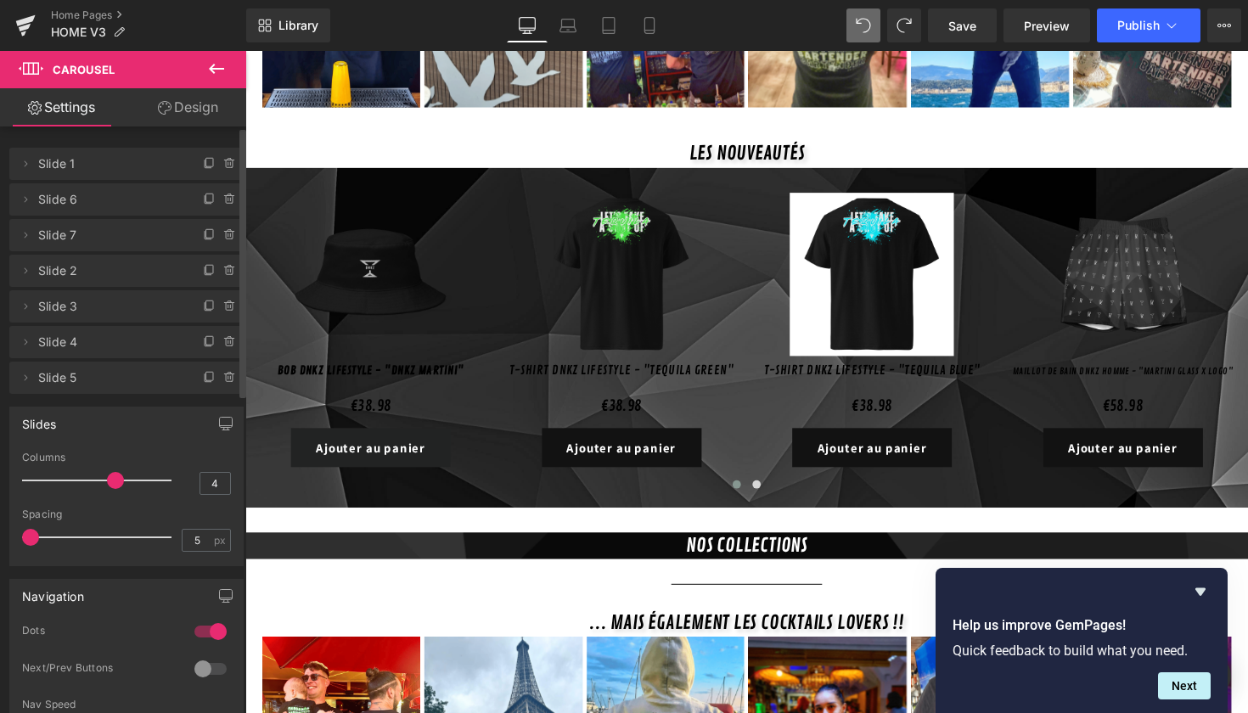
scroll to position [0, 0]
click at [166, 110] on icon at bounding box center [165, 108] width 14 height 14
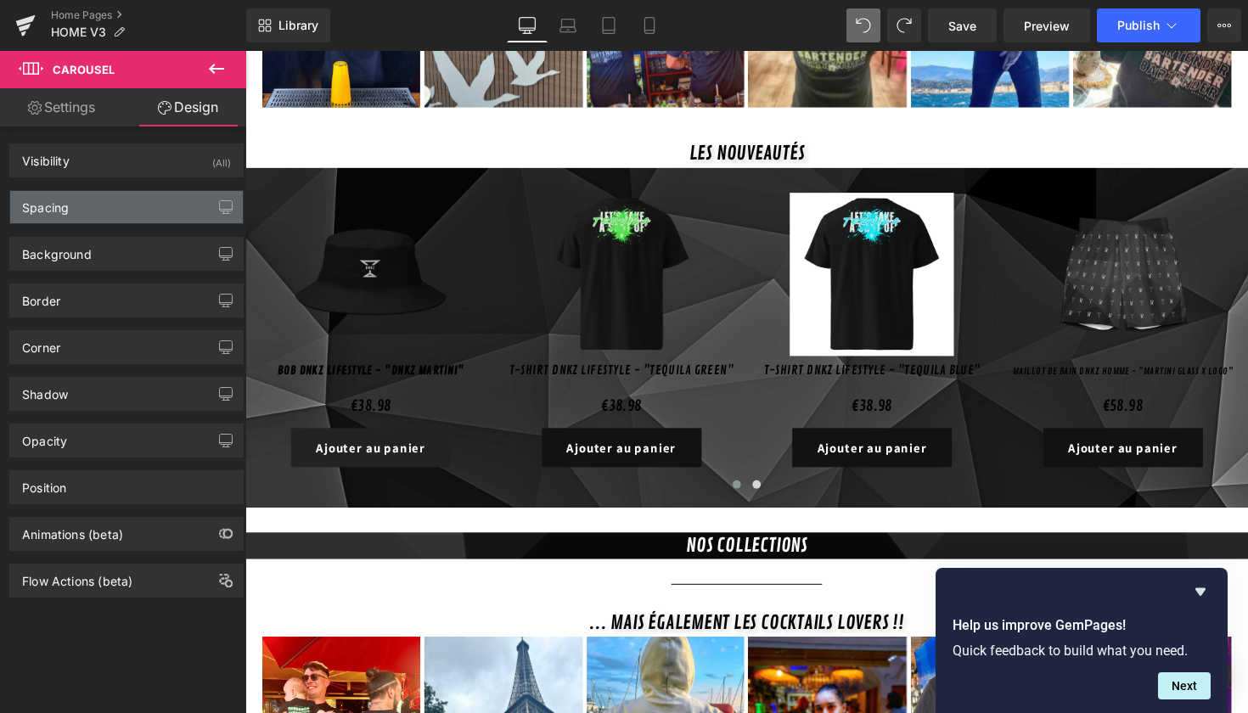
click at [104, 200] on div "Spacing" at bounding box center [126, 207] width 233 height 32
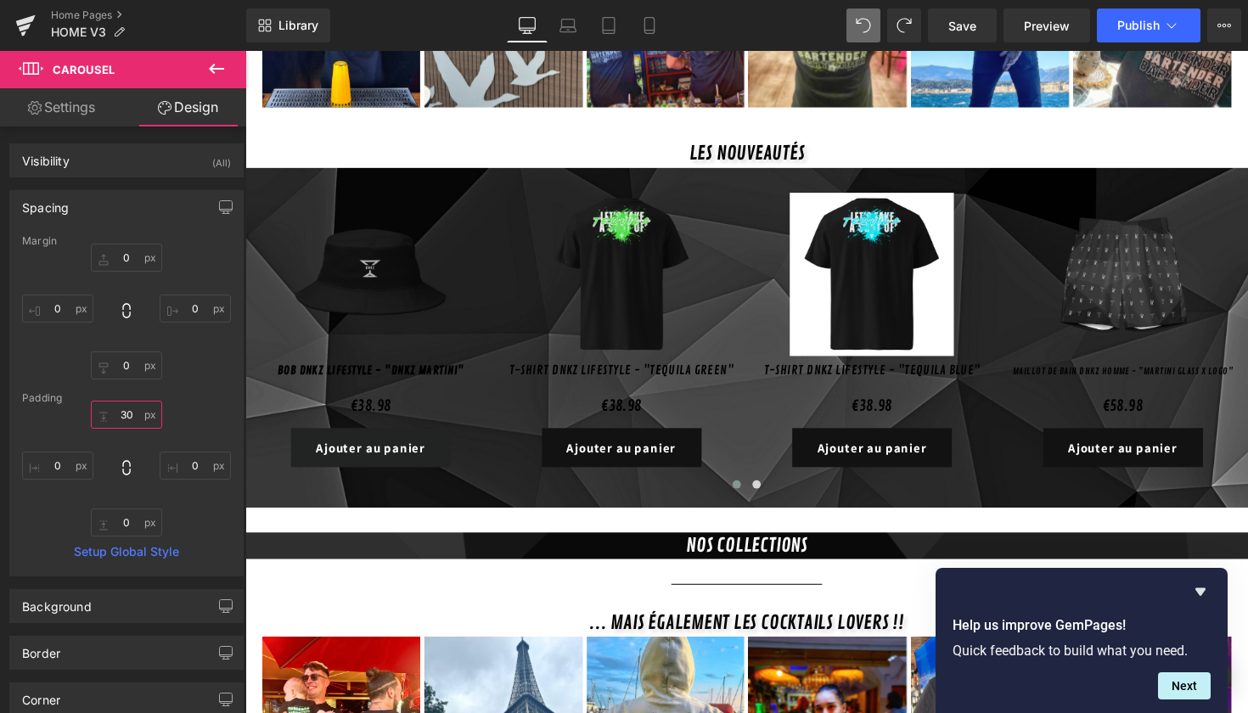
click at [126, 412] on input "text" at bounding box center [126, 415] width 71 height 28
click at [119, 418] on input "text" at bounding box center [126, 415] width 71 height 28
type input "3"
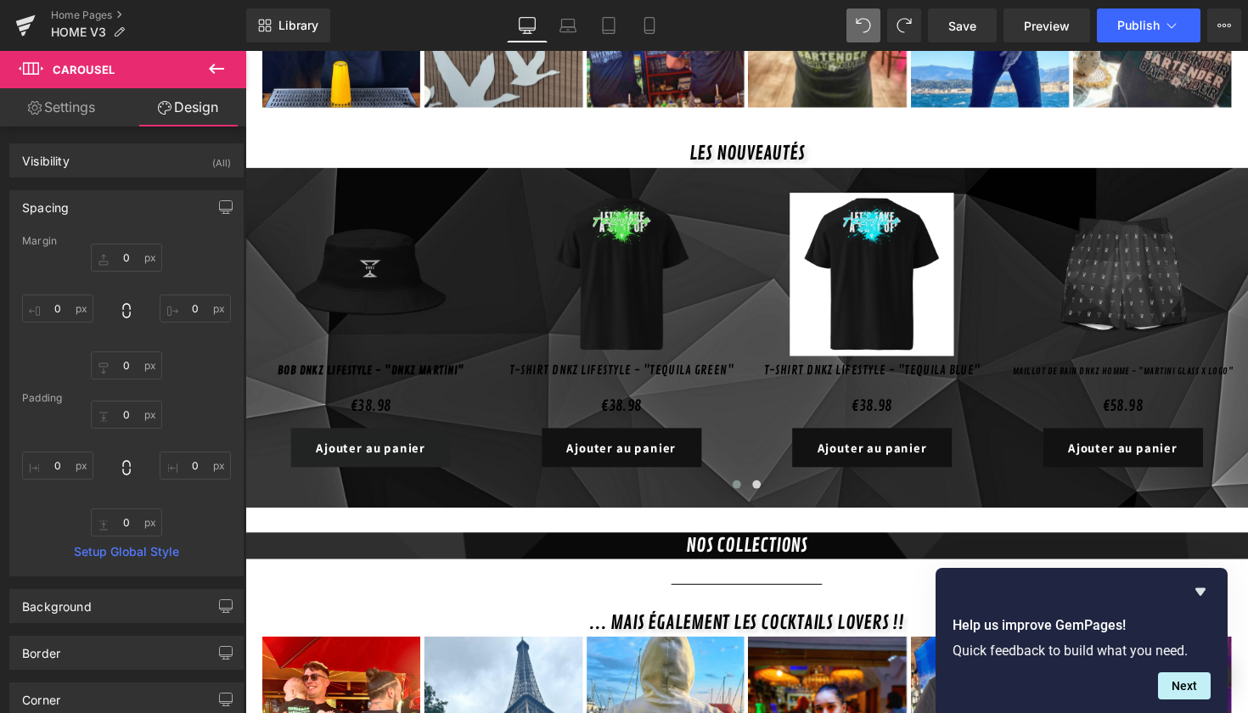
click at [192, 502] on div at bounding box center [126, 469] width 209 height 136
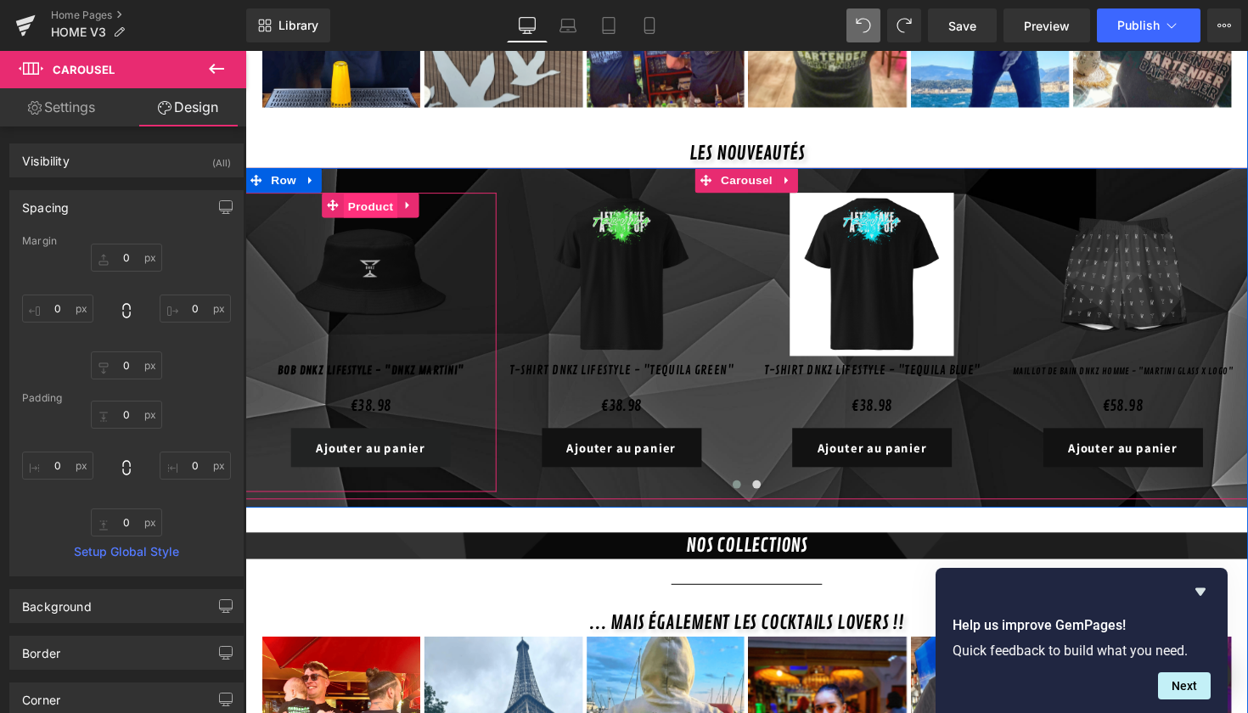
click at [364, 197] on span "Product" at bounding box center [374, 209] width 55 height 25
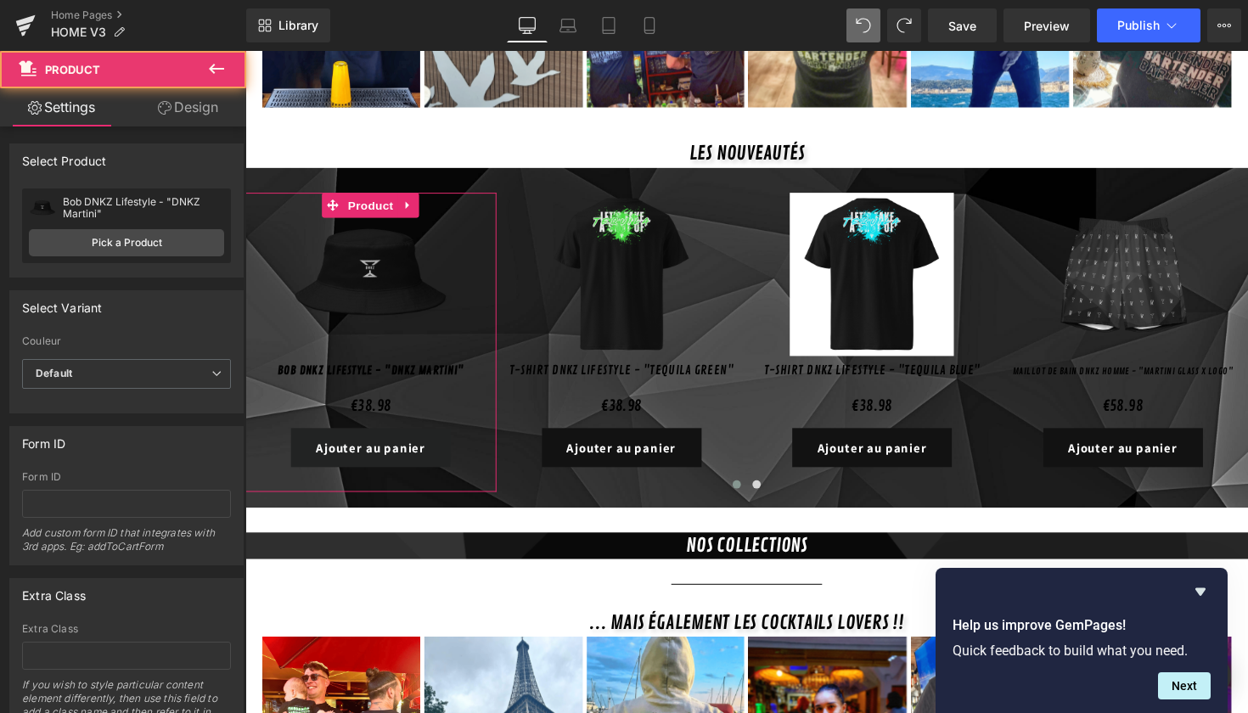
click at [214, 115] on link "Design" at bounding box center [188, 107] width 123 height 38
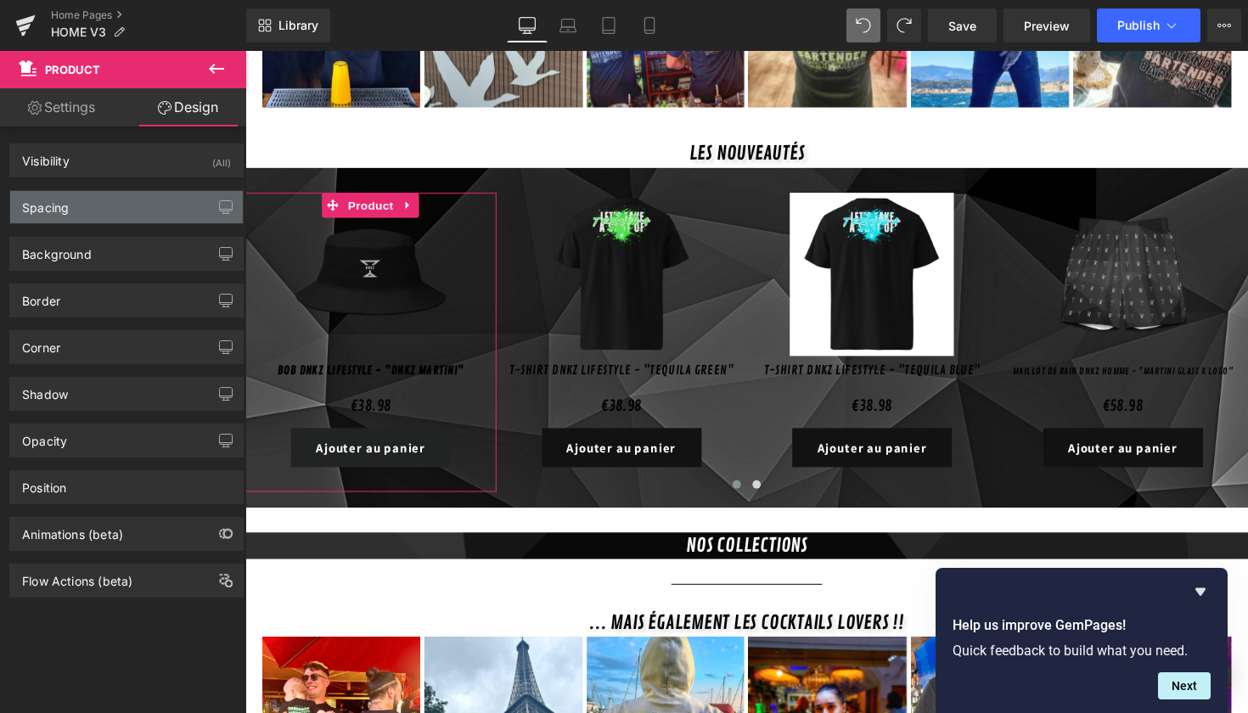
click at [127, 206] on div "Spacing" at bounding box center [126, 207] width 233 height 32
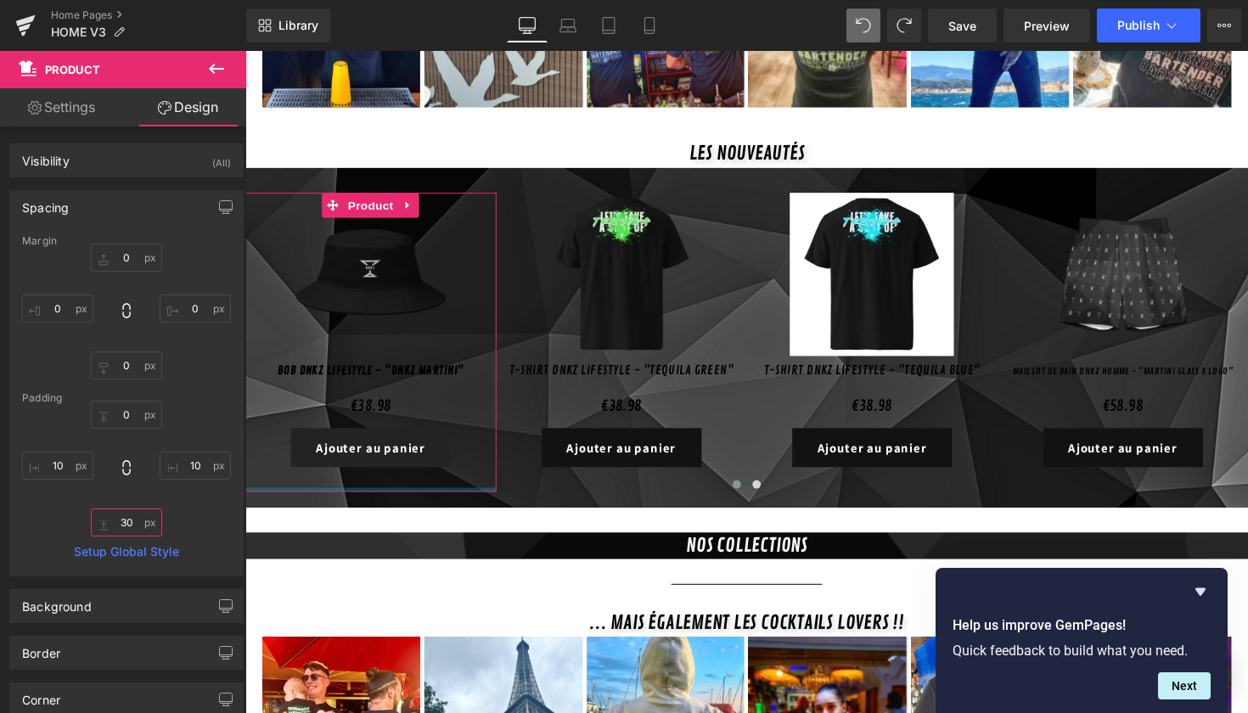
click at [131, 528] on input "30" at bounding box center [126, 523] width 71 height 28
type input "3"
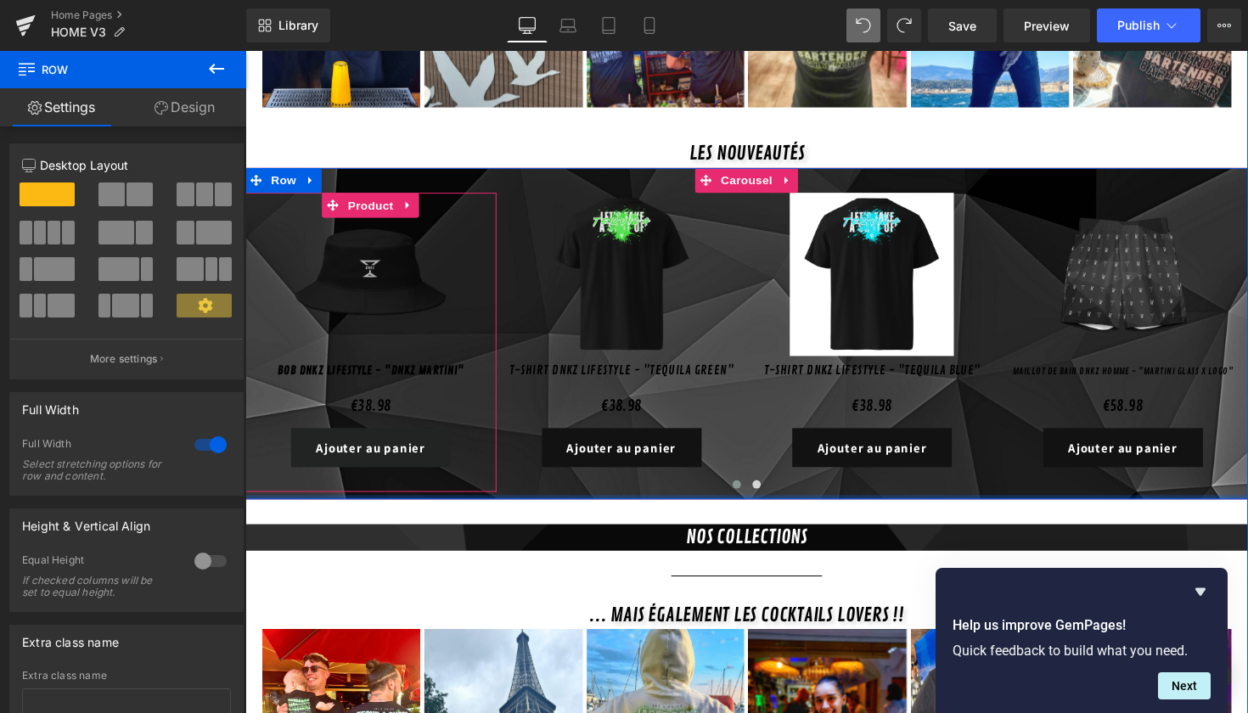
drag, startPoint x: 497, startPoint y: 498, endPoint x: 468, endPoint y: 454, distance: 52.1
click at [468, 454] on div "Sale Off (P) Image Bob DNKZ Lifestyle - "DNKZ Martini" (P) Title €0 €38.98 (P) …" at bounding box center [759, 341] width 1028 height 341
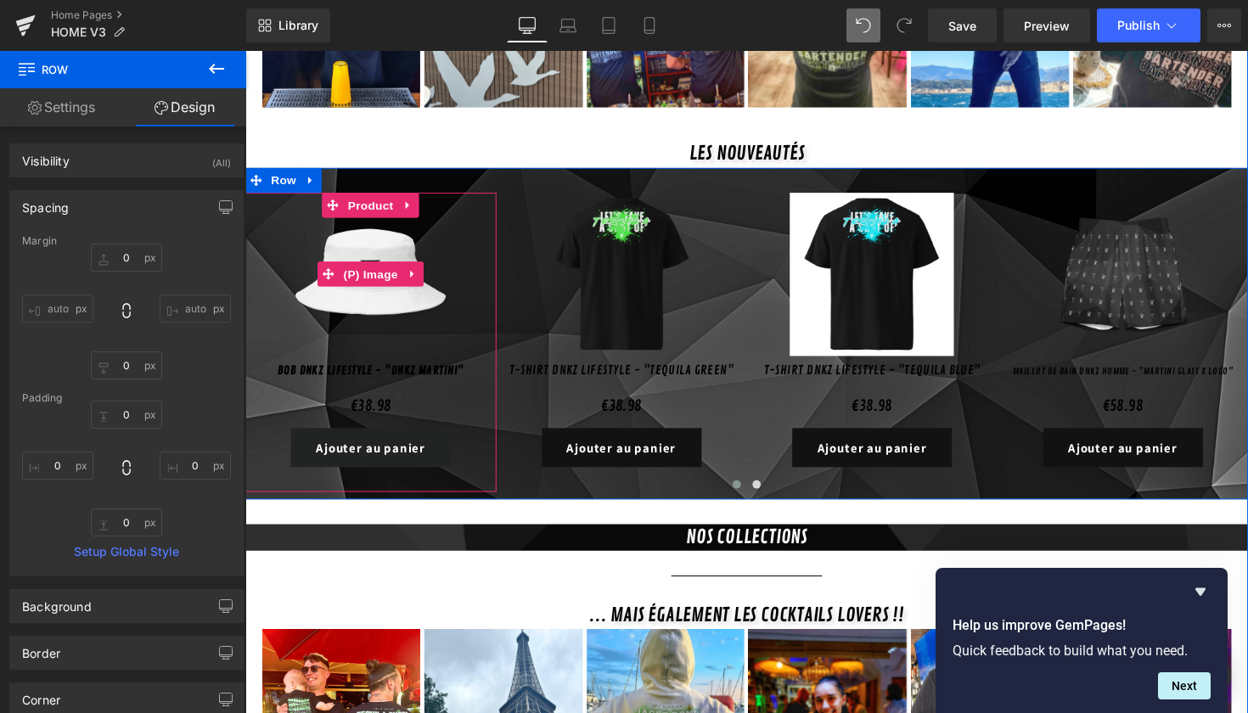
click at [393, 309] on img at bounding box center [374, 280] width 168 height 168
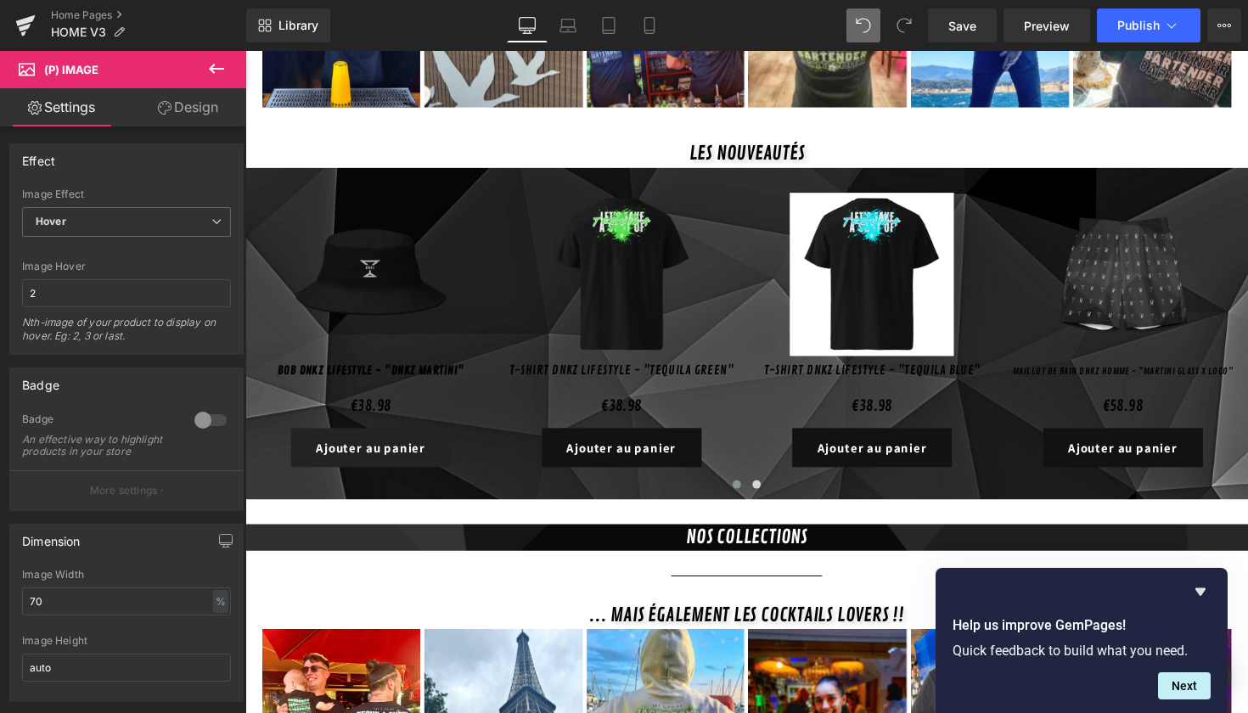
click at [174, 121] on link "Design" at bounding box center [188, 107] width 123 height 38
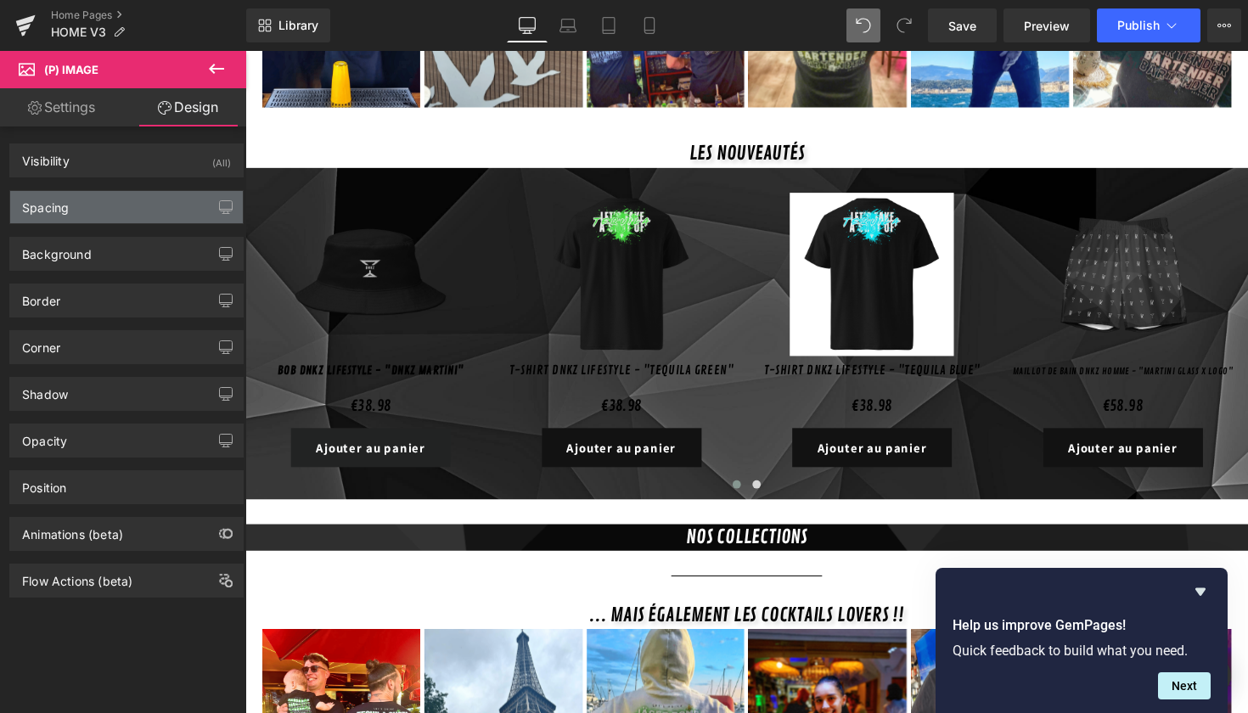
click at [118, 209] on div "Spacing" at bounding box center [126, 207] width 233 height 32
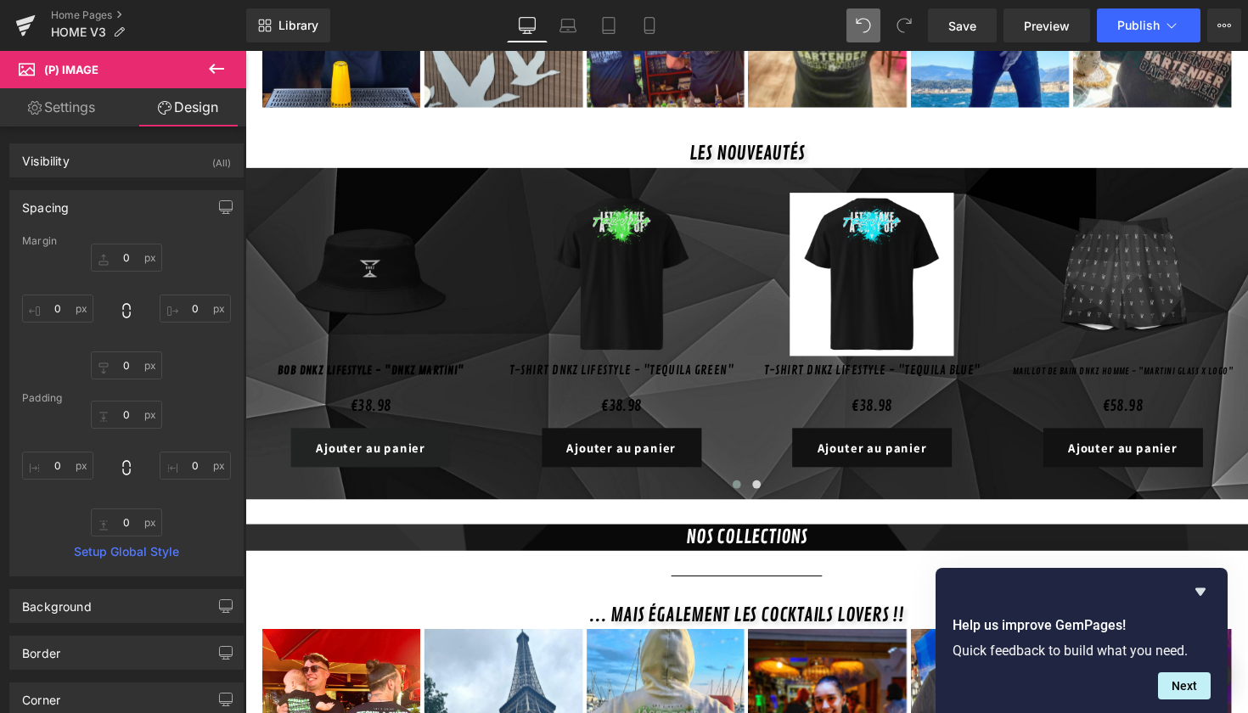
click at [75, 97] on link "Settings" at bounding box center [61, 107] width 123 height 38
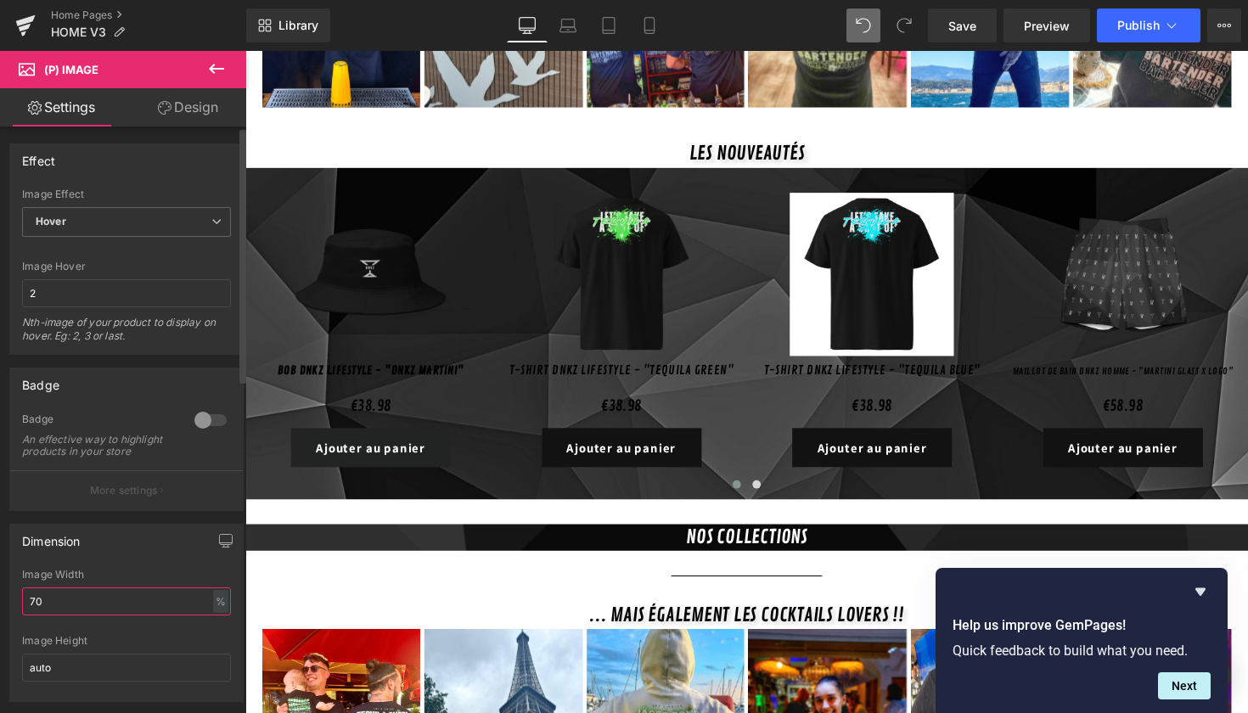
click at [116, 616] on input "70" at bounding box center [126, 602] width 209 height 28
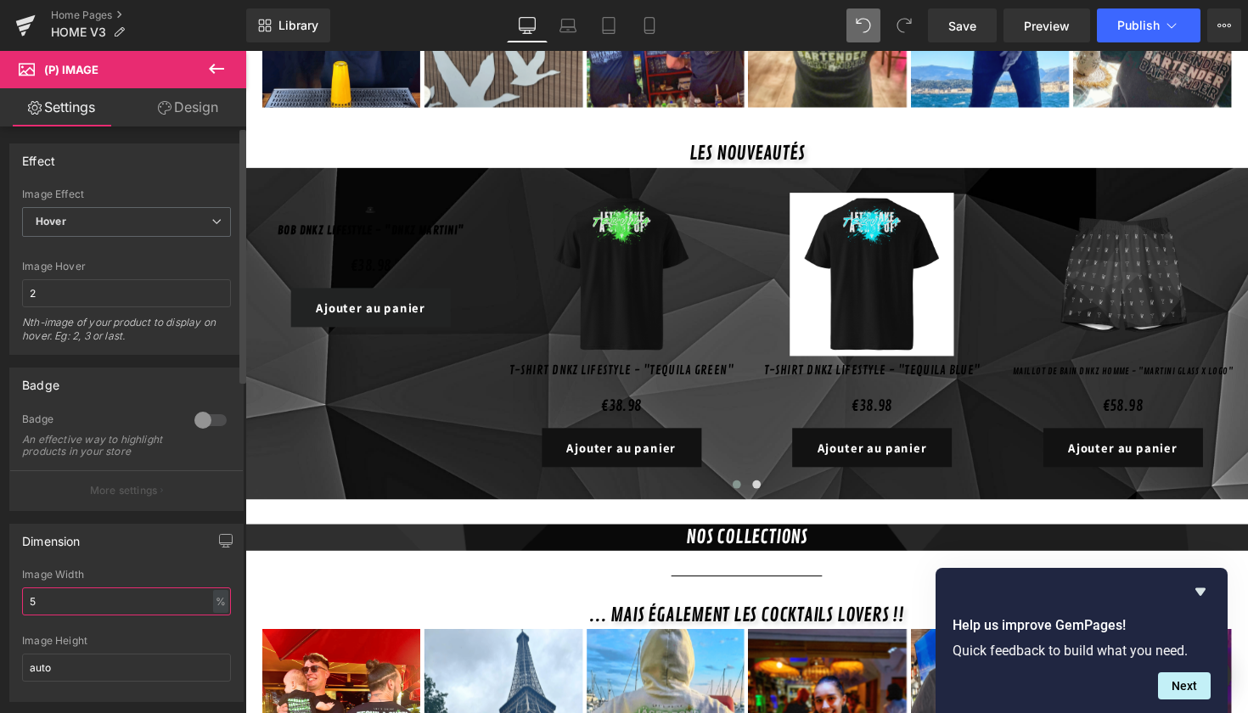
type input "50"
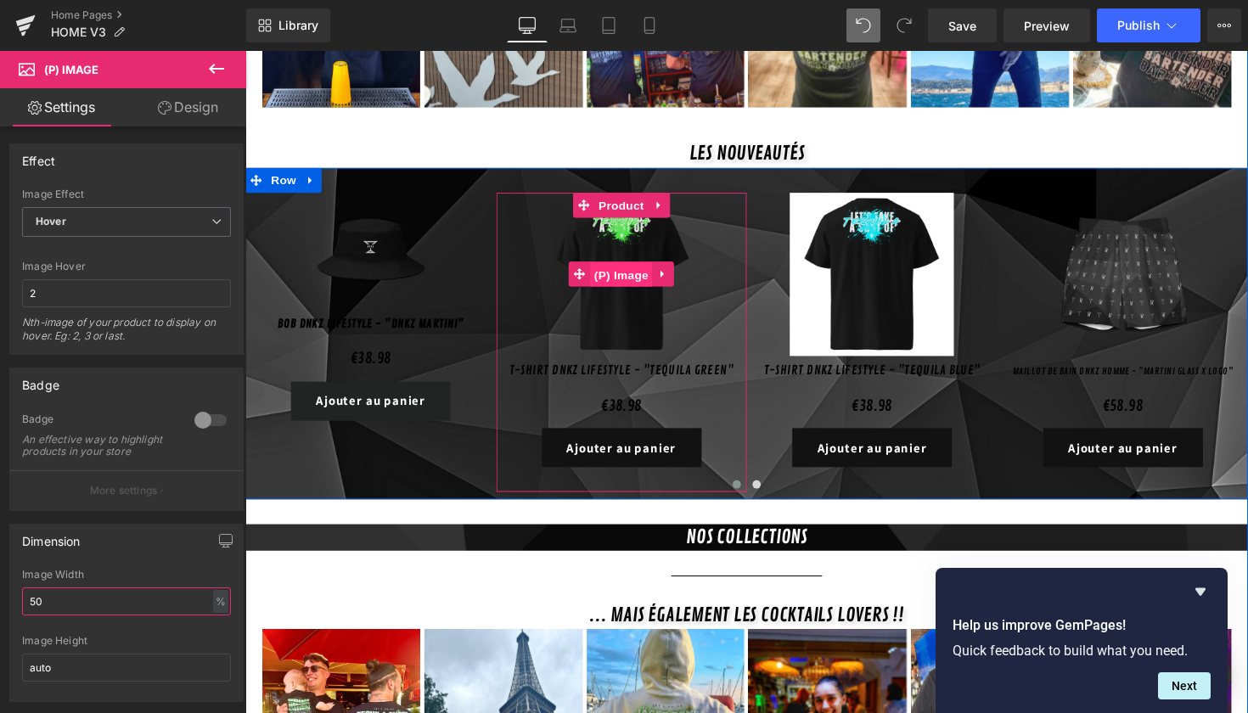
click at [624, 268] on span "(P) Image" at bounding box center [631, 280] width 65 height 25
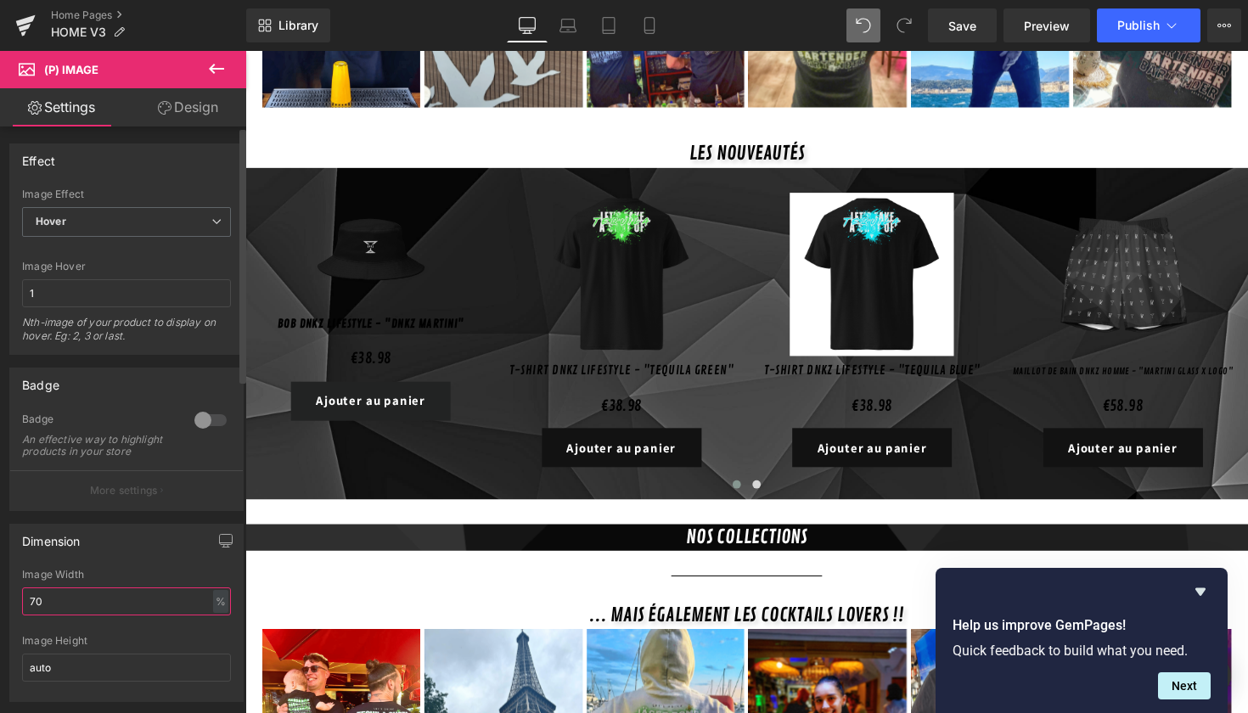
click at [73, 609] on input "70" at bounding box center [126, 602] width 209 height 28
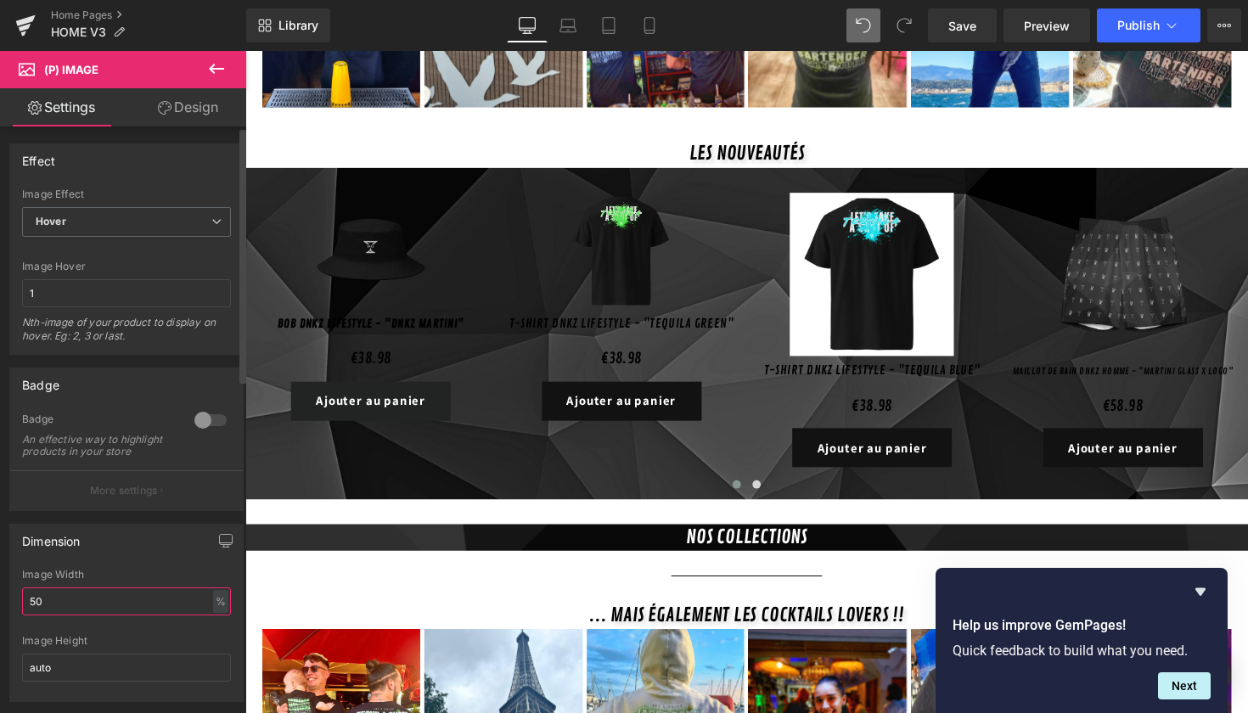
type input "50"
click at [107, 577] on div "Dimension 70% Image Width 50 % % px auto Image Height auto" at bounding box center [126, 613] width 234 height 178
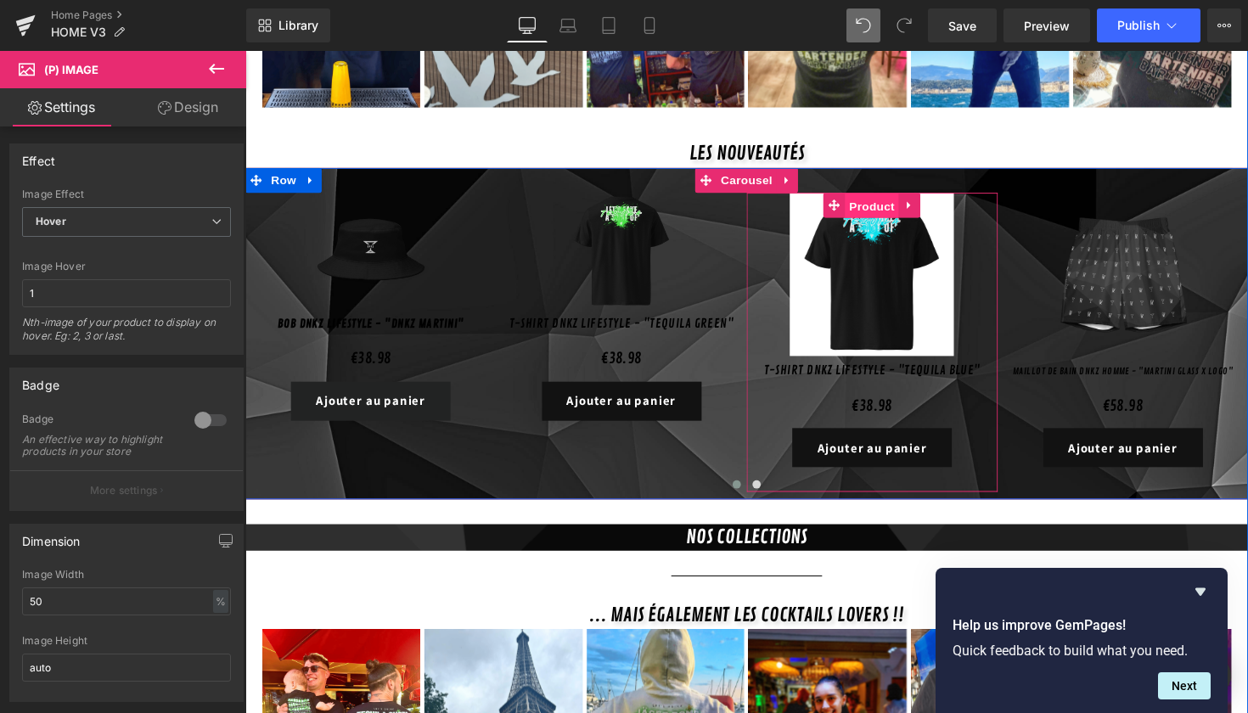
click at [879, 197] on span "Product" at bounding box center [887, 209] width 55 height 25
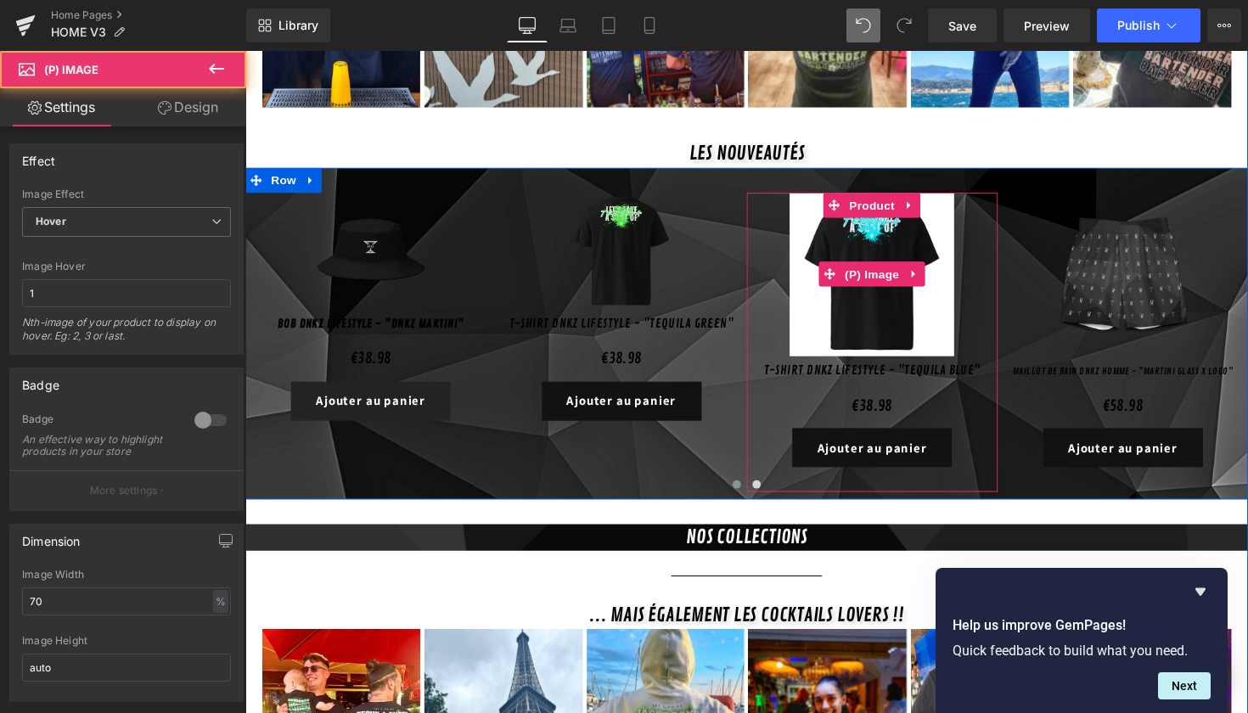
click at [841, 288] on img at bounding box center [887, 280] width 168 height 168
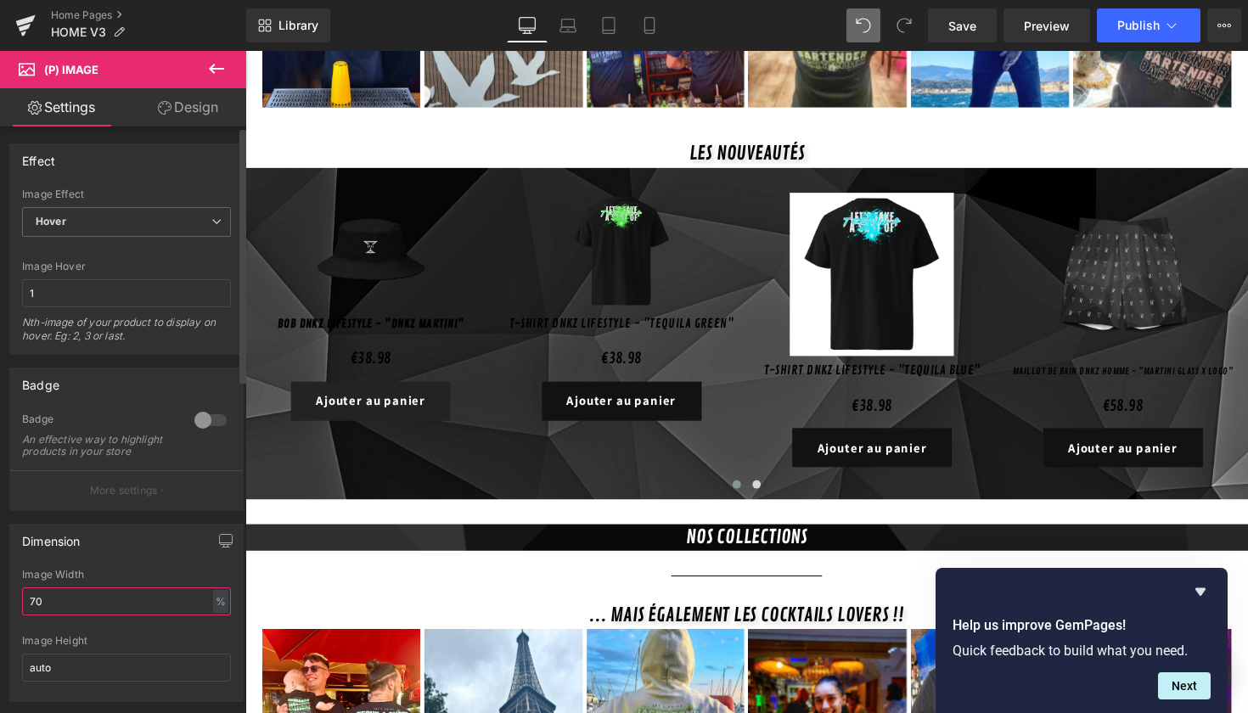
click at [44, 611] on input "70" at bounding box center [126, 602] width 209 height 28
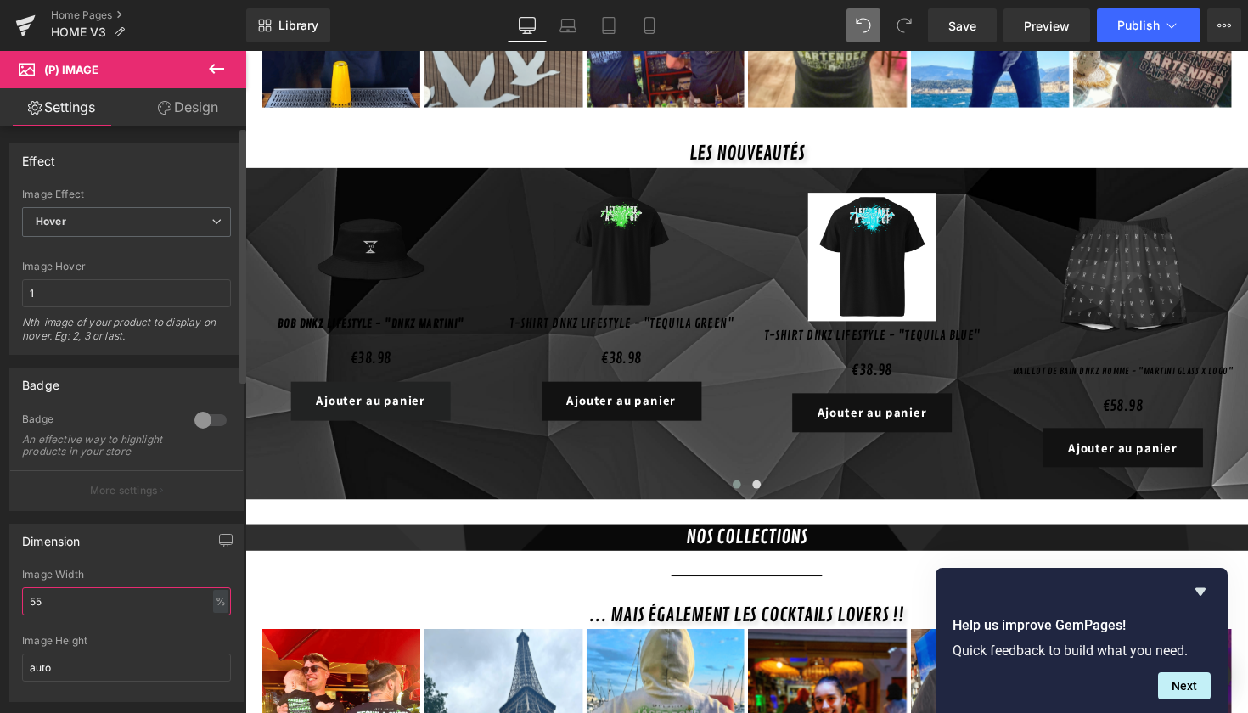
type input "55"
click at [169, 544] on div "Dimension" at bounding box center [126, 541] width 233 height 32
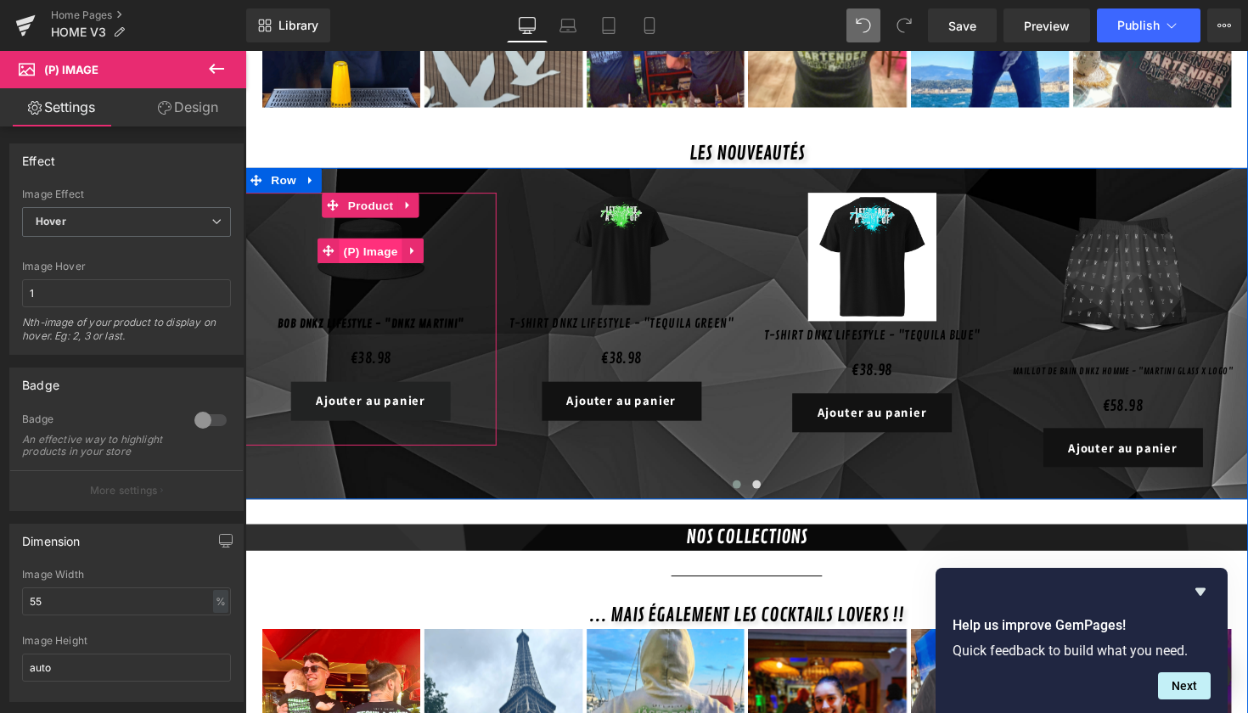
click at [365, 247] on span "(P) Image" at bounding box center [373, 256] width 65 height 25
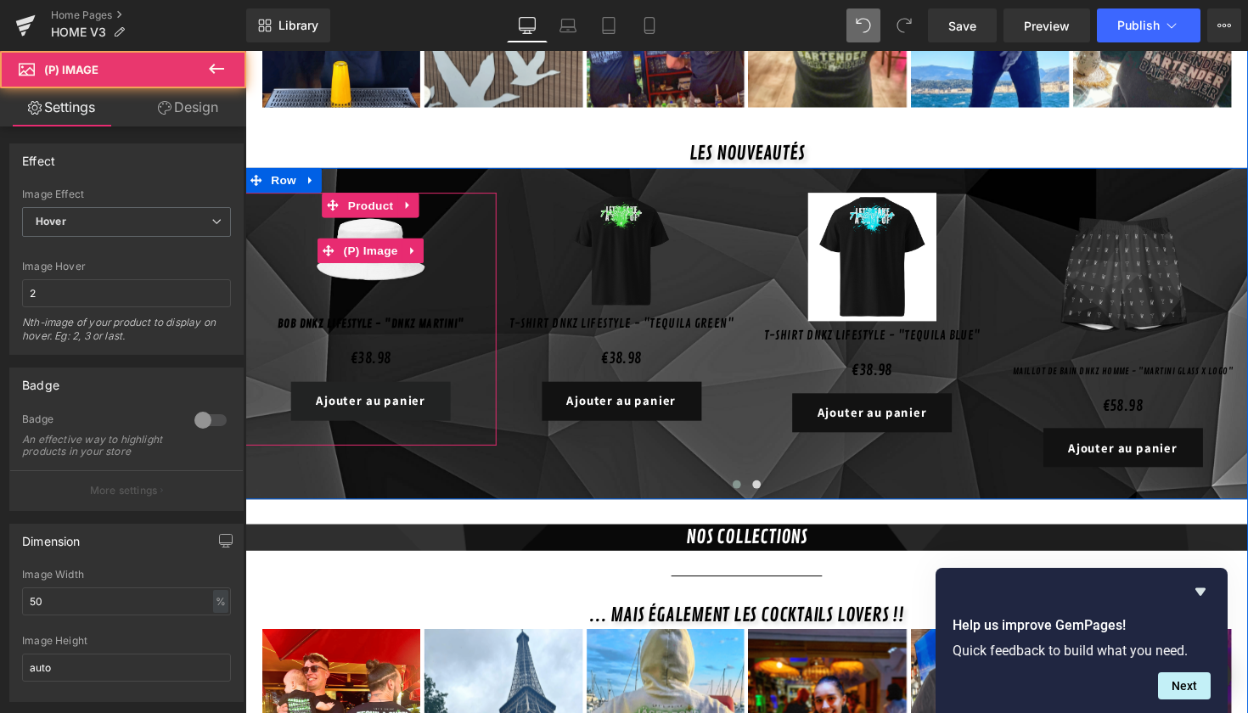
click at [371, 259] on img at bounding box center [374, 256] width 120 height 120
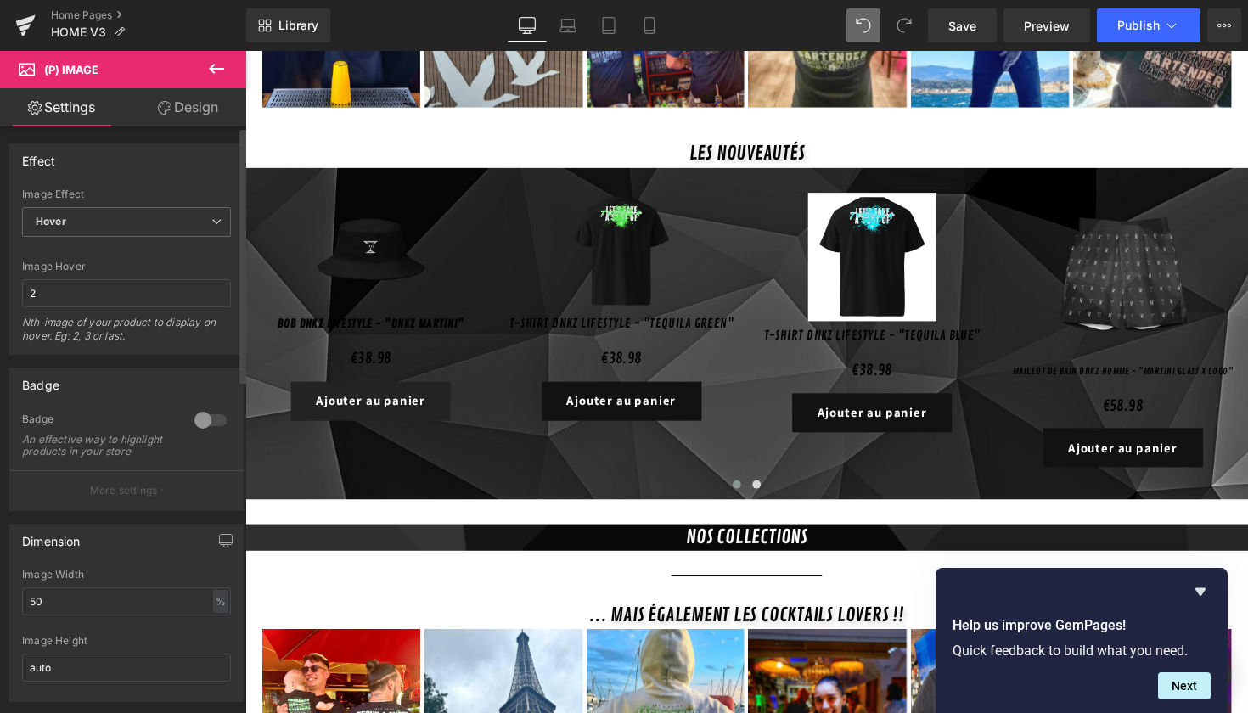
click at [109, 628] on div "Image Width 50 % % px" at bounding box center [126, 602] width 209 height 66
click at [109, 616] on input "50" at bounding box center [126, 602] width 209 height 28
type input "55"
click at [161, 557] on div "Dimension" at bounding box center [126, 541] width 233 height 32
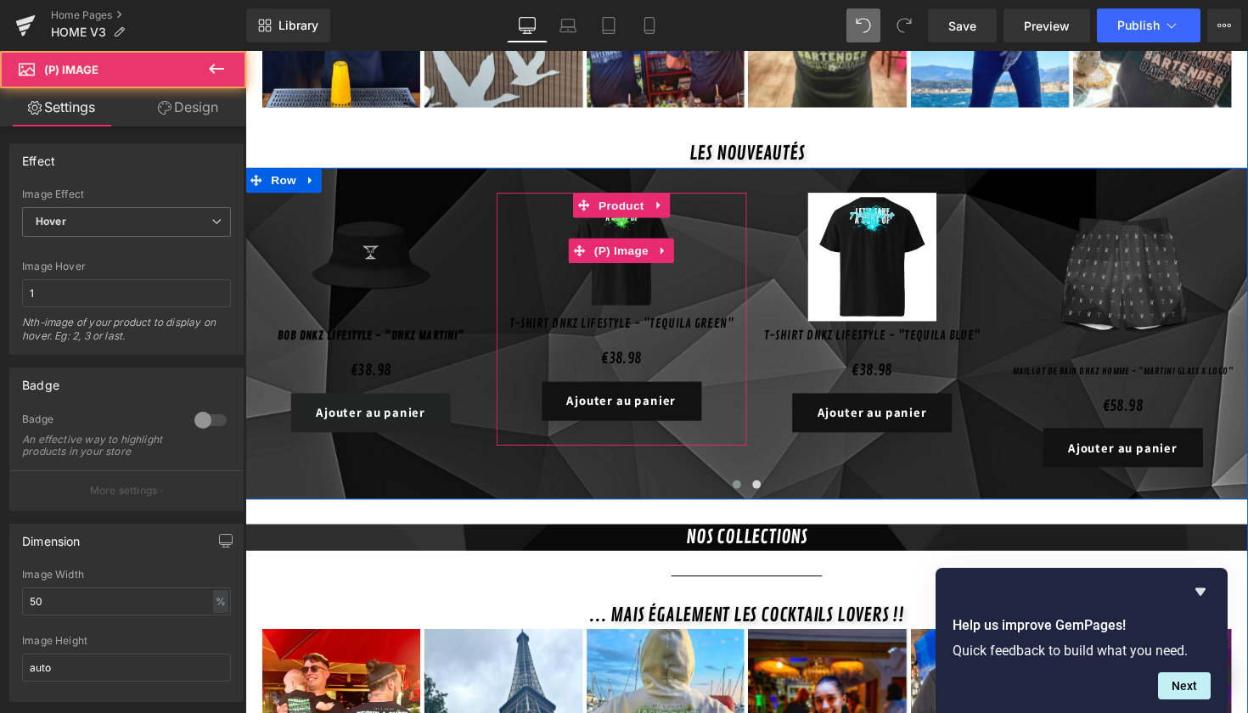
click at [628, 257] on img at bounding box center [631, 256] width 120 height 120
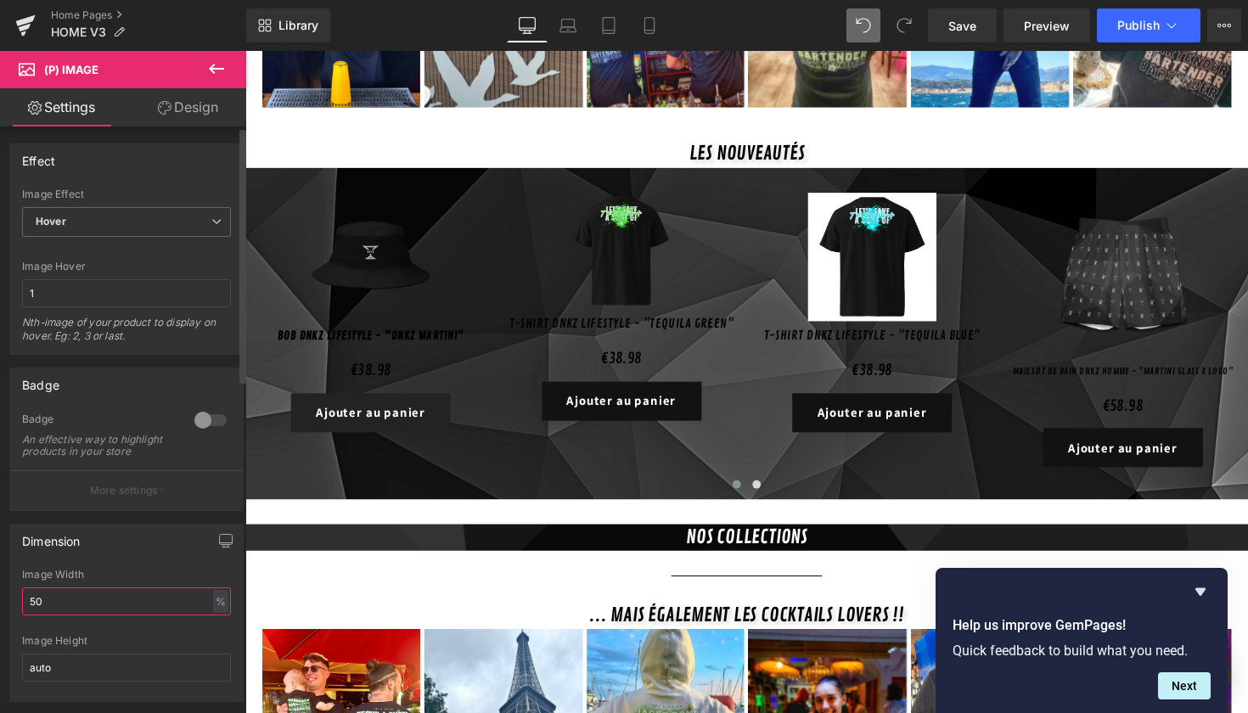
click at [80, 614] on input "50" at bounding box center [126, 602] width 209 height 28
type input "55"
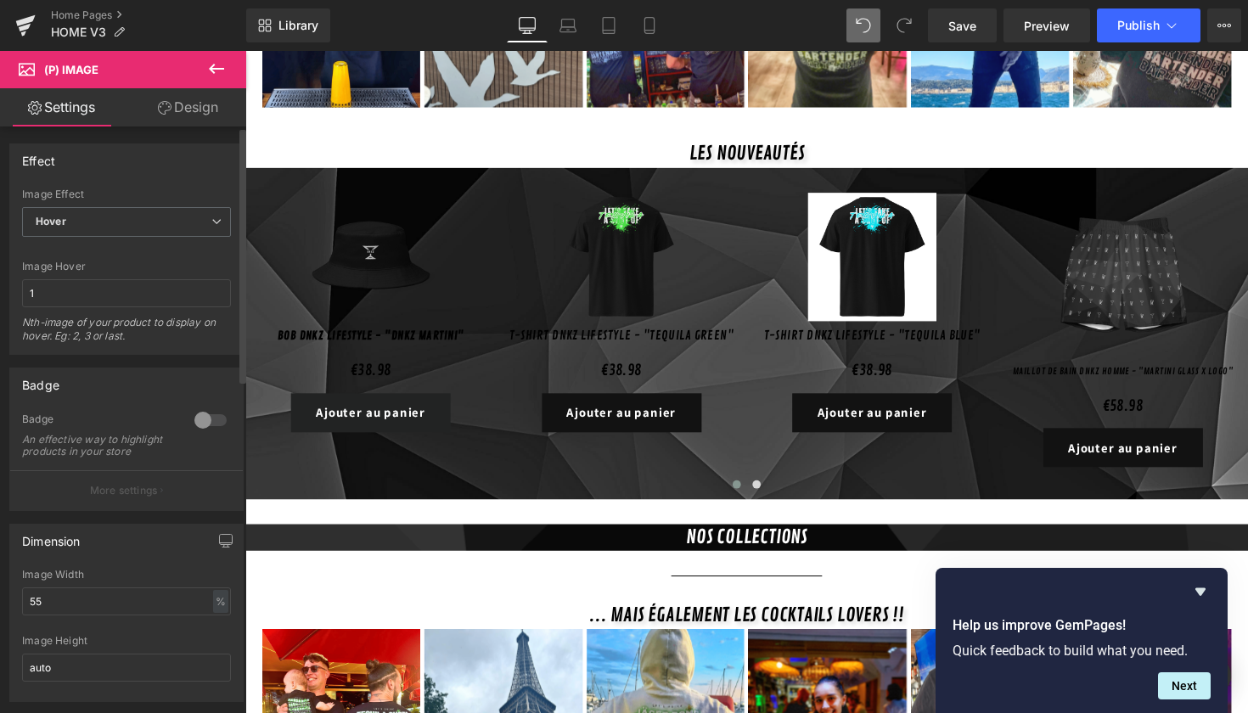
click at [131, 569] on div "Dimension 50% Image Width 55 % % px auto Image Height auto" at bounding box center [126, 613] width 234 height 178
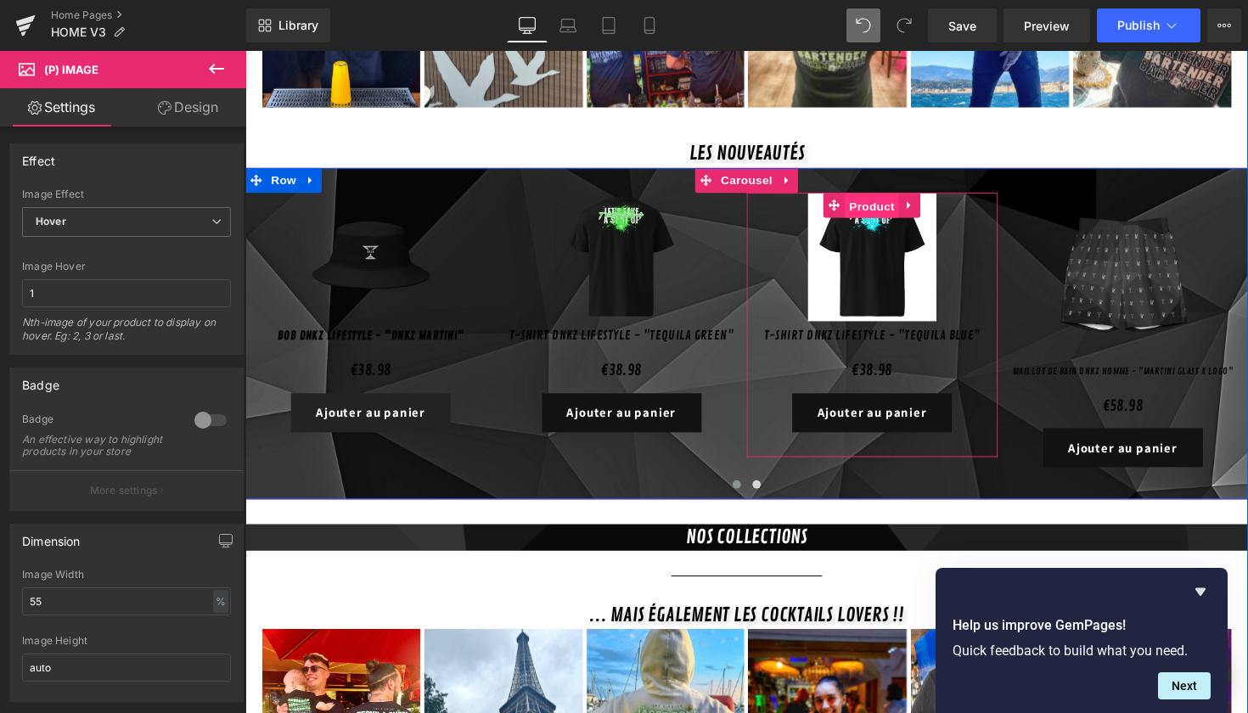
click at [878, 197] on span "Product" at bounding box center [887, 209] width 55 height 25
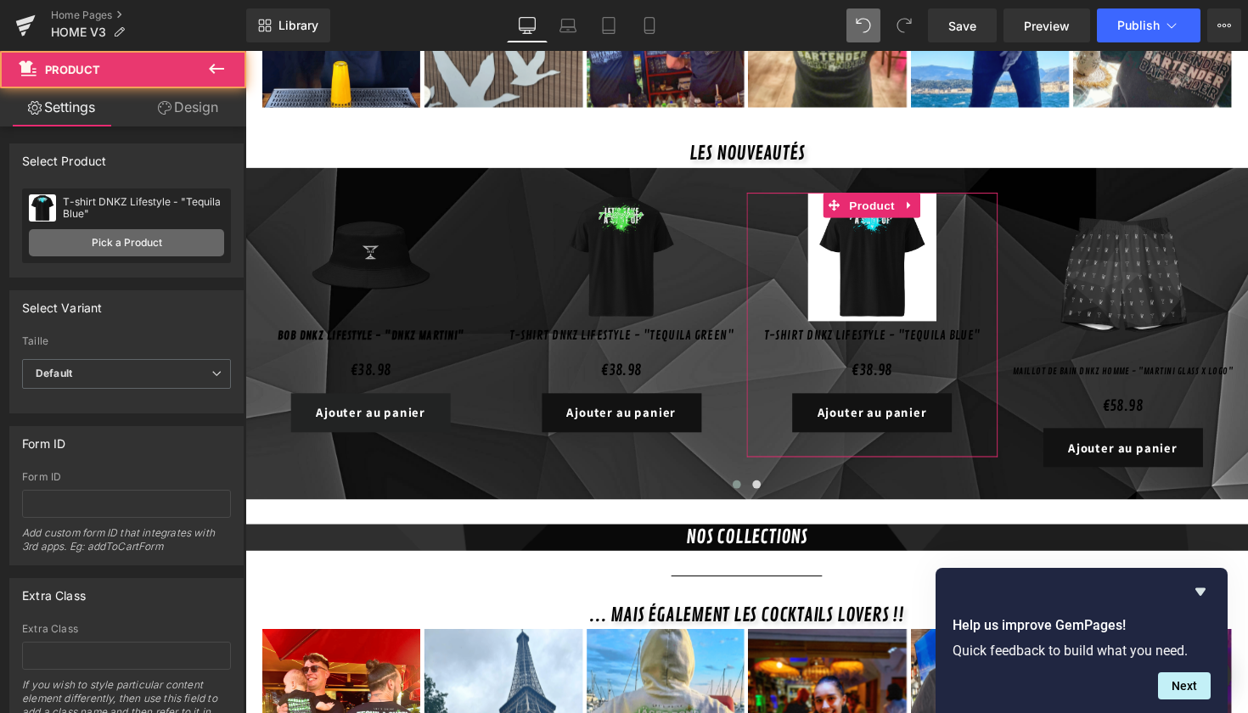
click at [174, 255] on link "Pick a Product" at bounding box center [126, 242] width 195 height 27
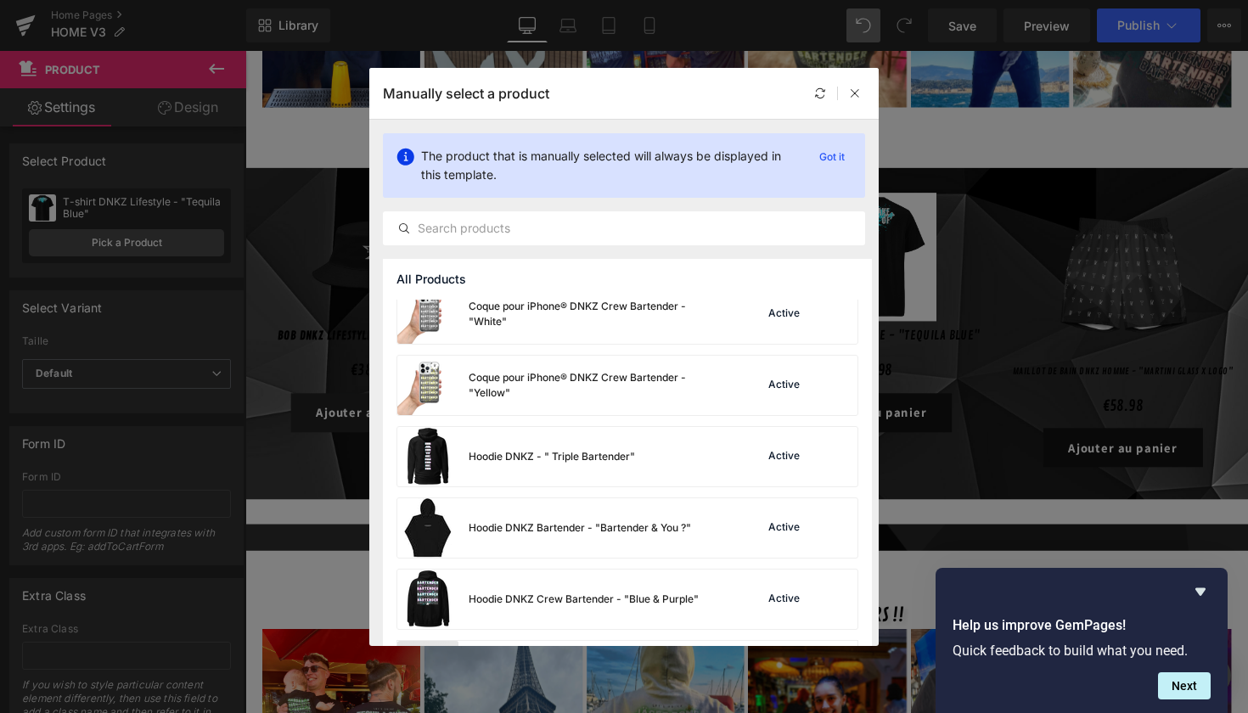
scroll to position [2589, 0]
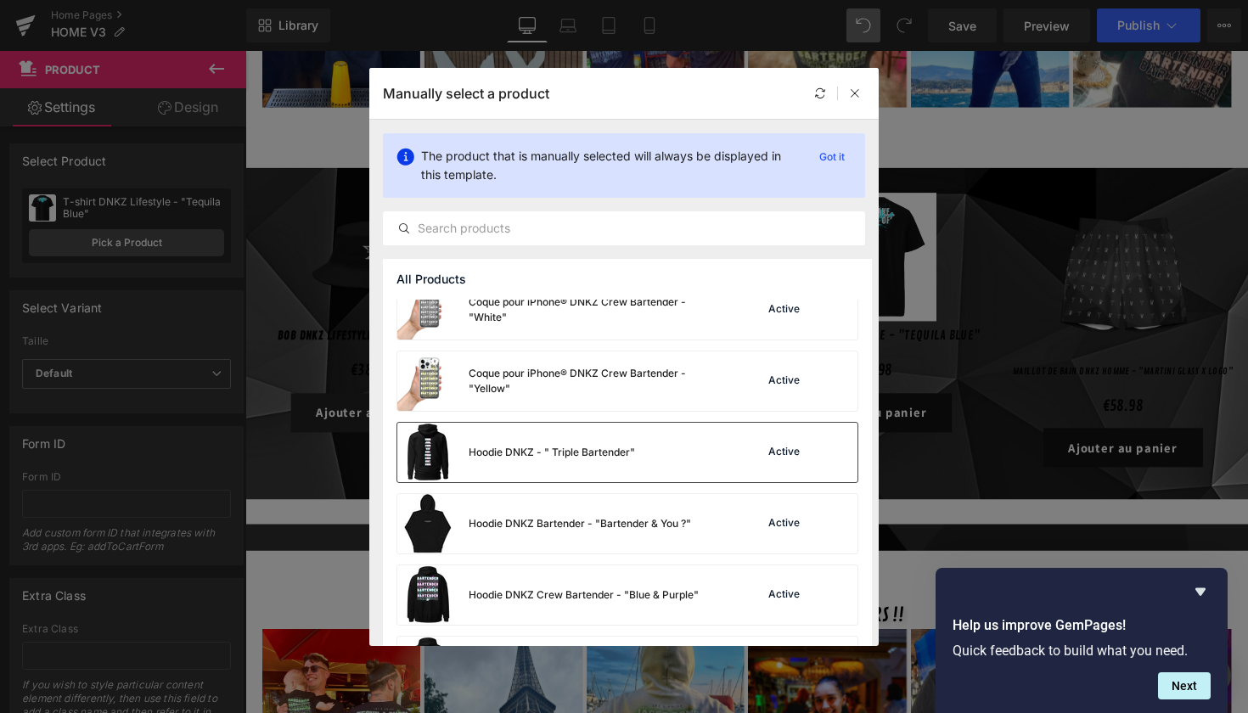
click at [544, 435] on div "Hoodie DNKZ - " Triple Bartender"" at bounding box center [516, 452] width 238 height 59
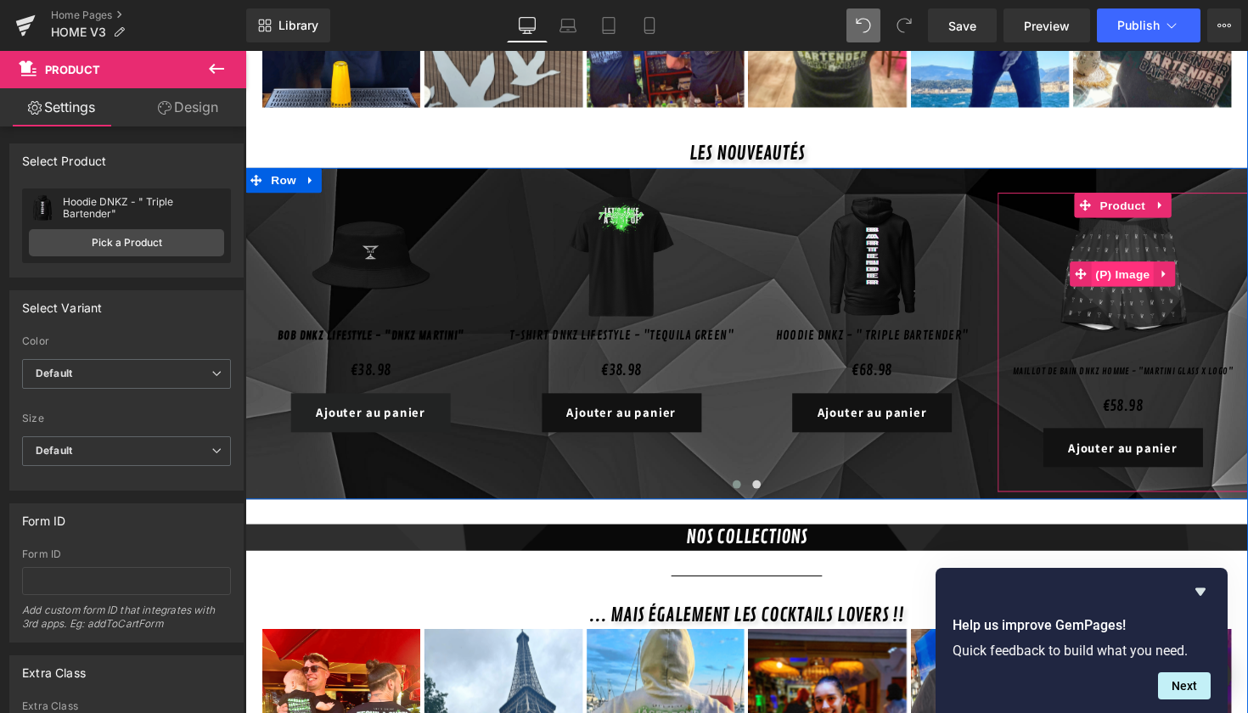
click at [1132, 267] on span "(P) Image" at bounding box center [1145, 279] width 65 height 25
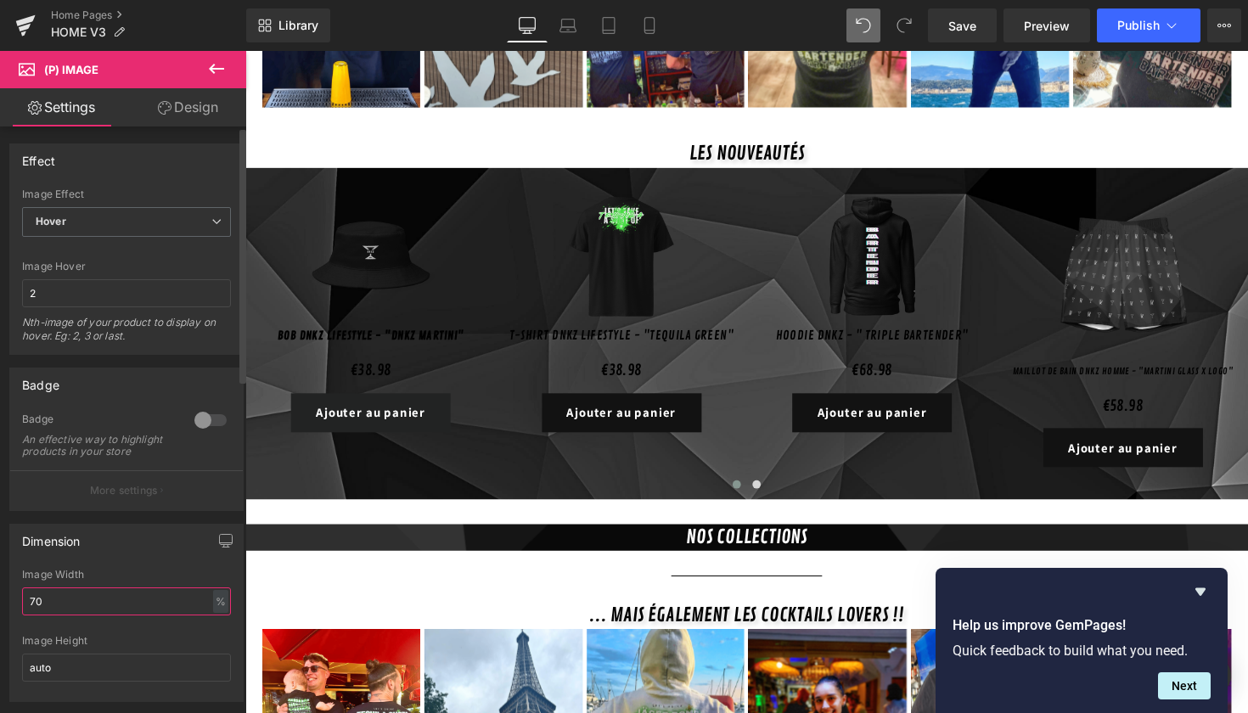
click at [74, 614] on input "70" at bounding box center [126, 602] width 209 height 28
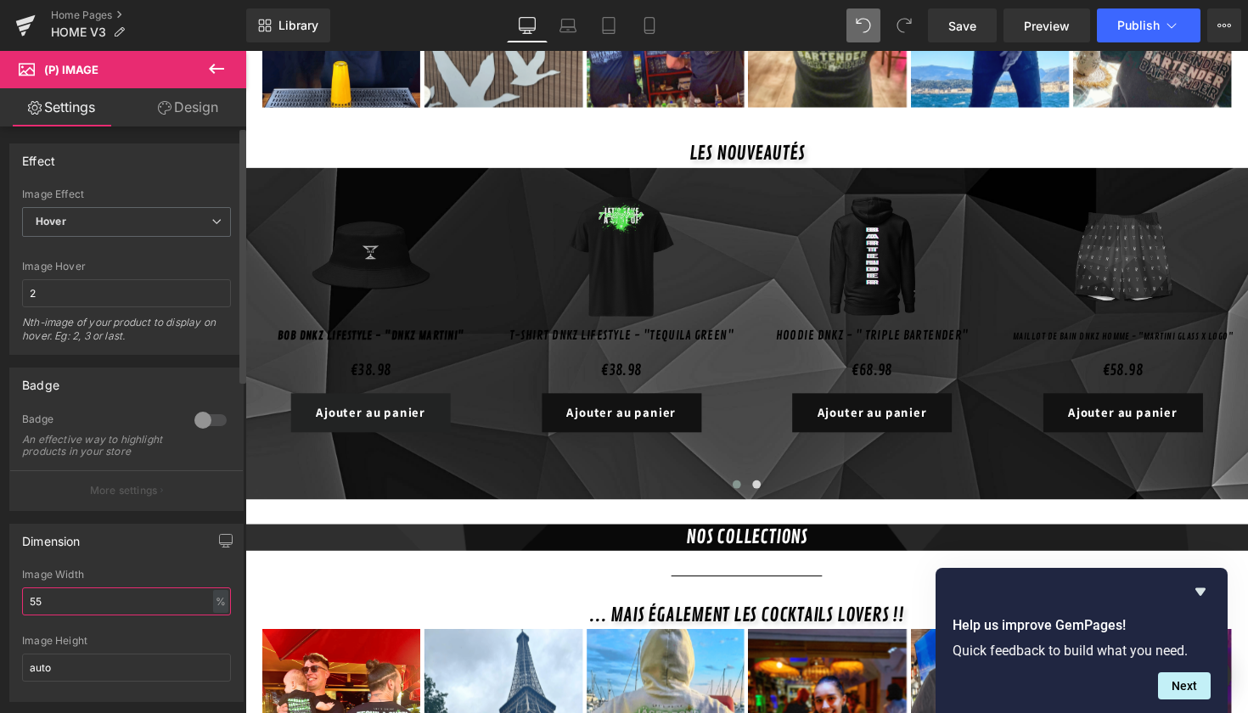
type input "55"
click at [155, 557] on div "Dimension" at bounding box center [126, 541] width 233 height 32
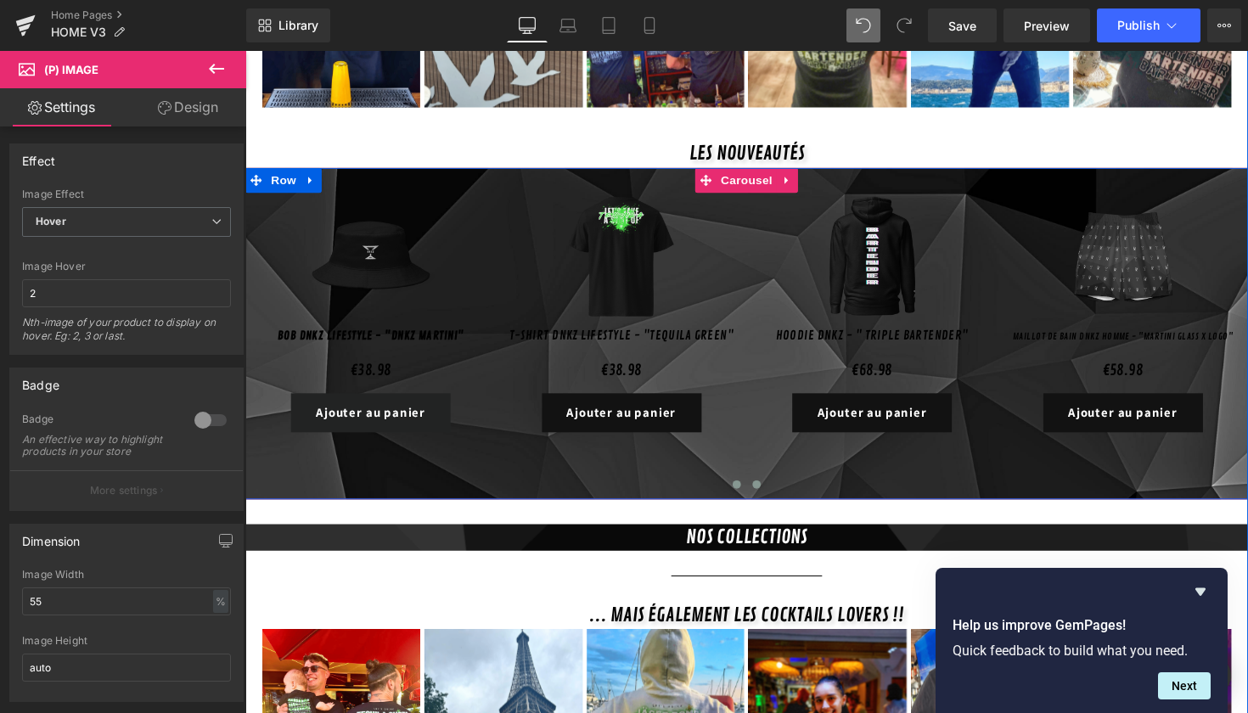
click at [769, 491] on span at bounding box center [769, 495] width 8 height 8
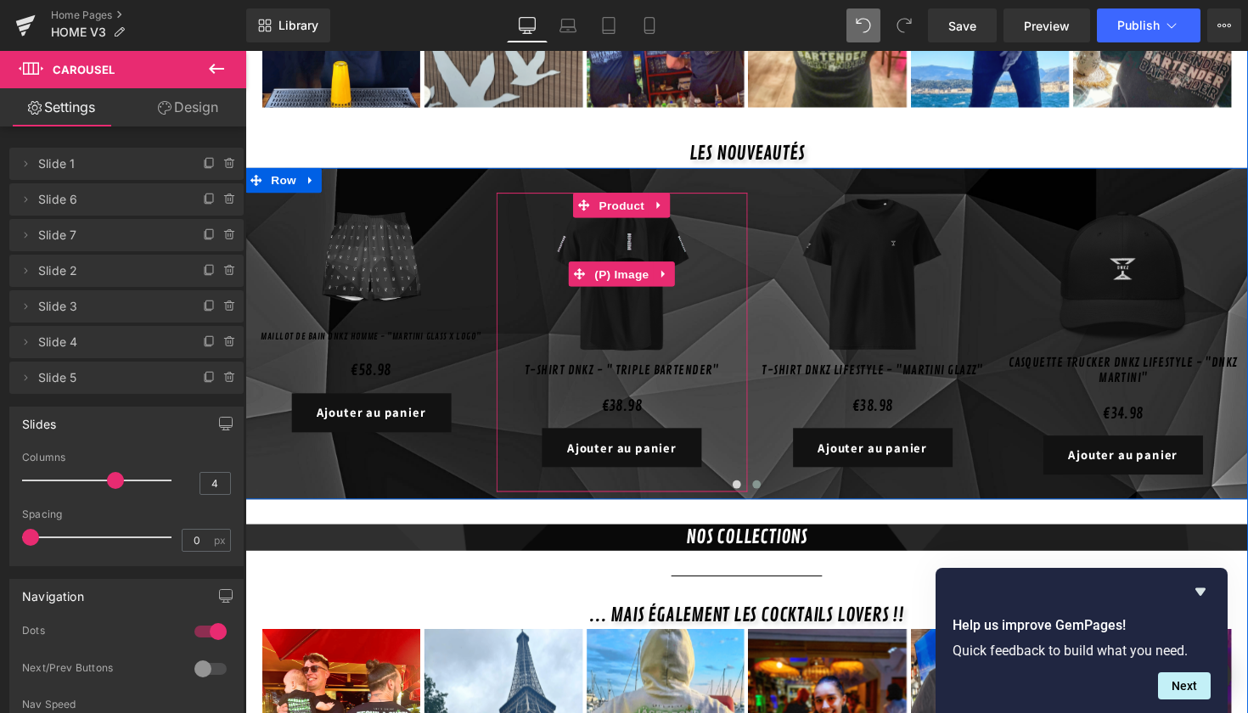
click at [668, 296] on img at bounding box center [631, 280] width 168 height 168
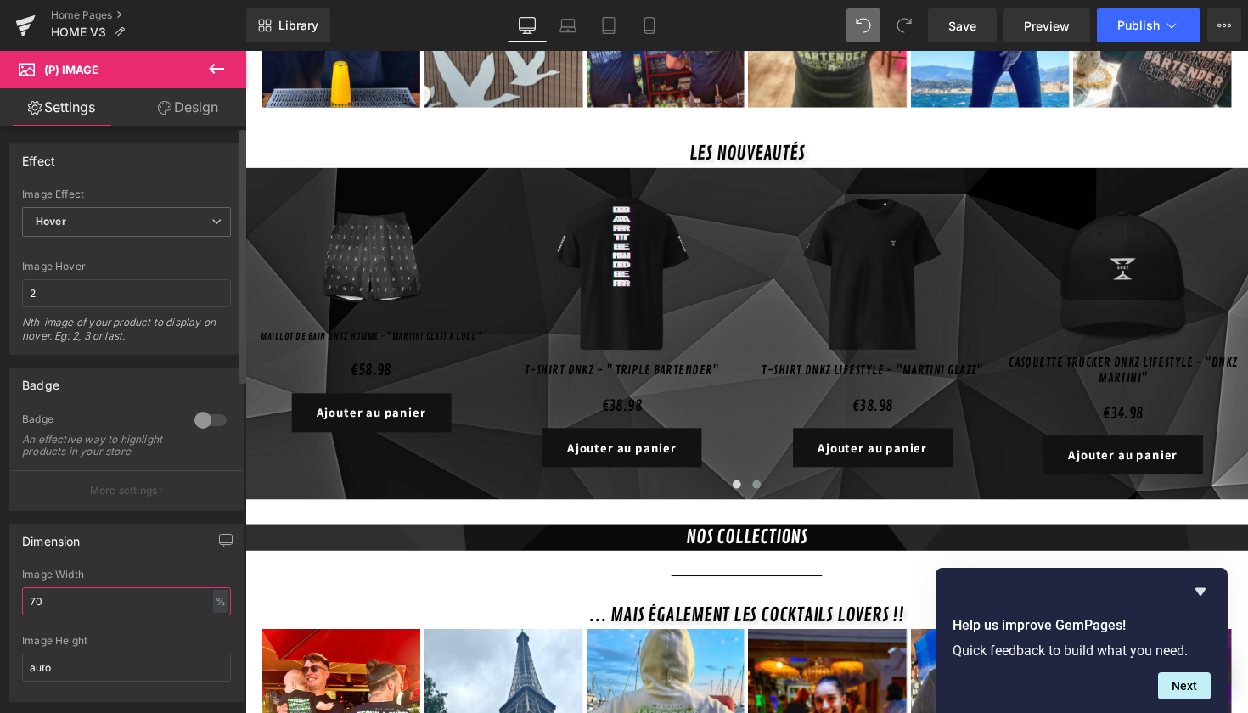
click at [71, 614] on input "70" at bounding box center [126, 602] width 209 height 28
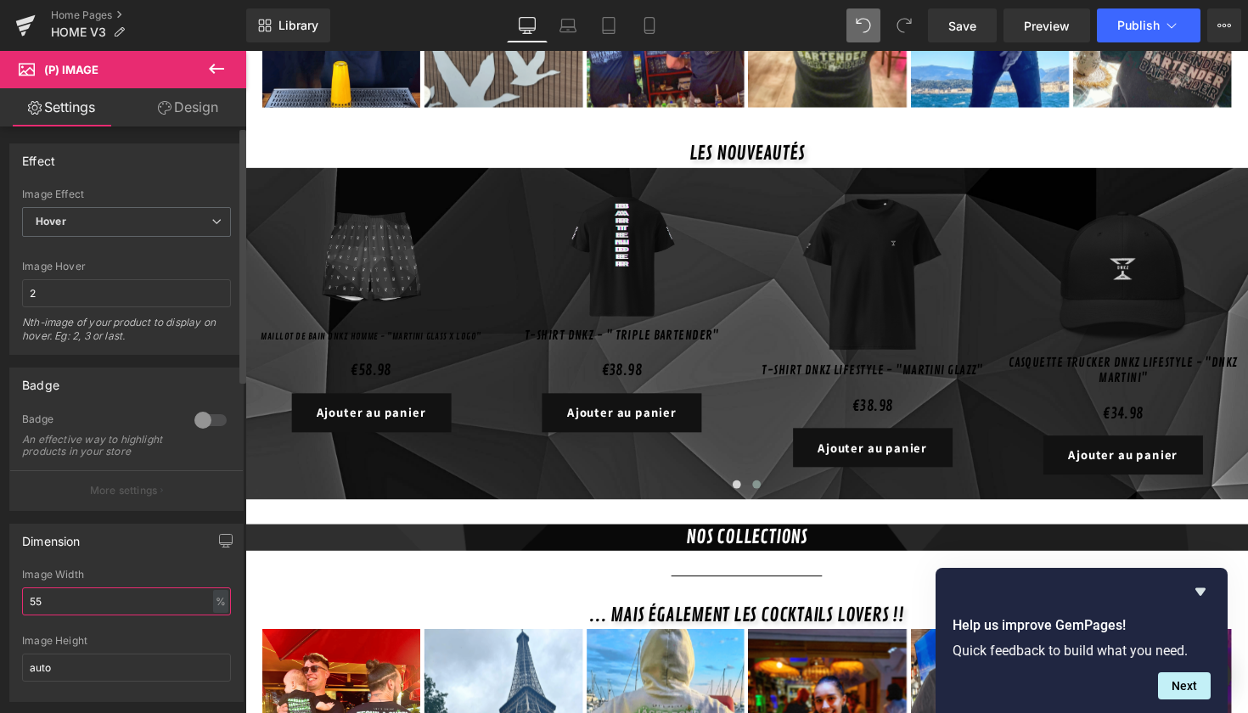
type input "55"
click at [155, 571] on div "Dimension 70% Image Width 55 % % px auto Image Height auto" at bounding box center [126, 613] width 234 height 178
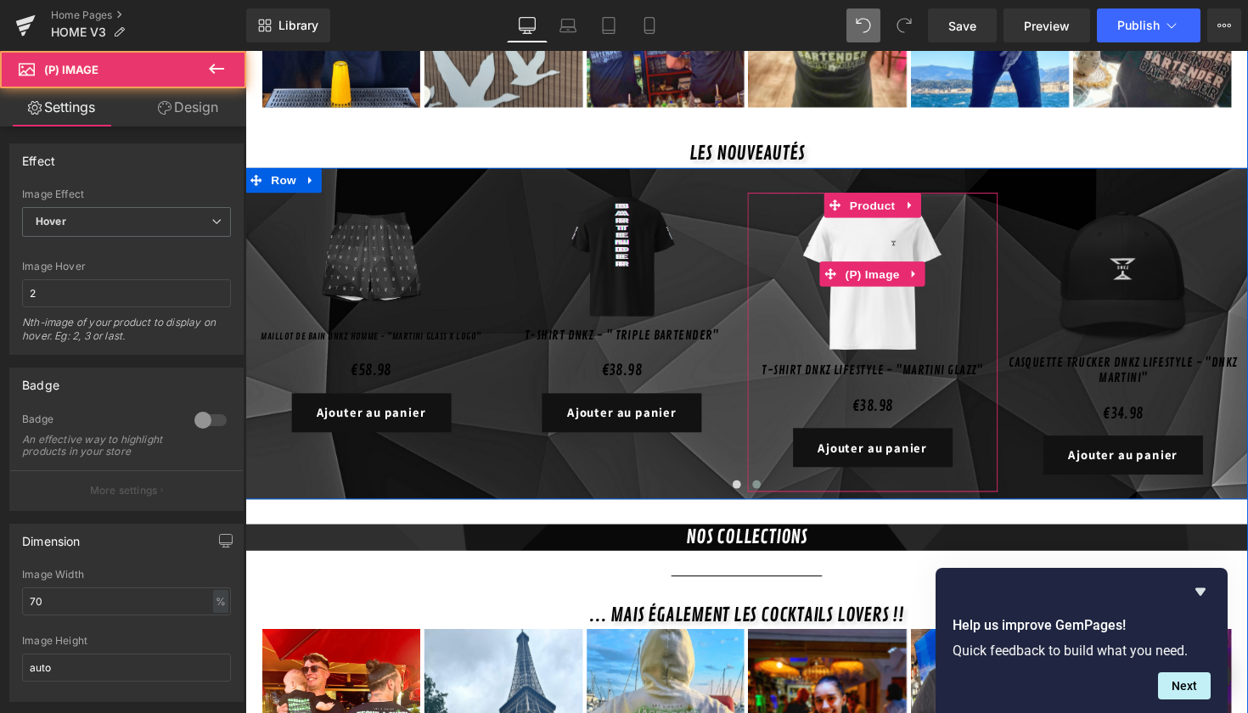
click at [837, 294] on img at bounding box center [888, 280] width 168 height 168
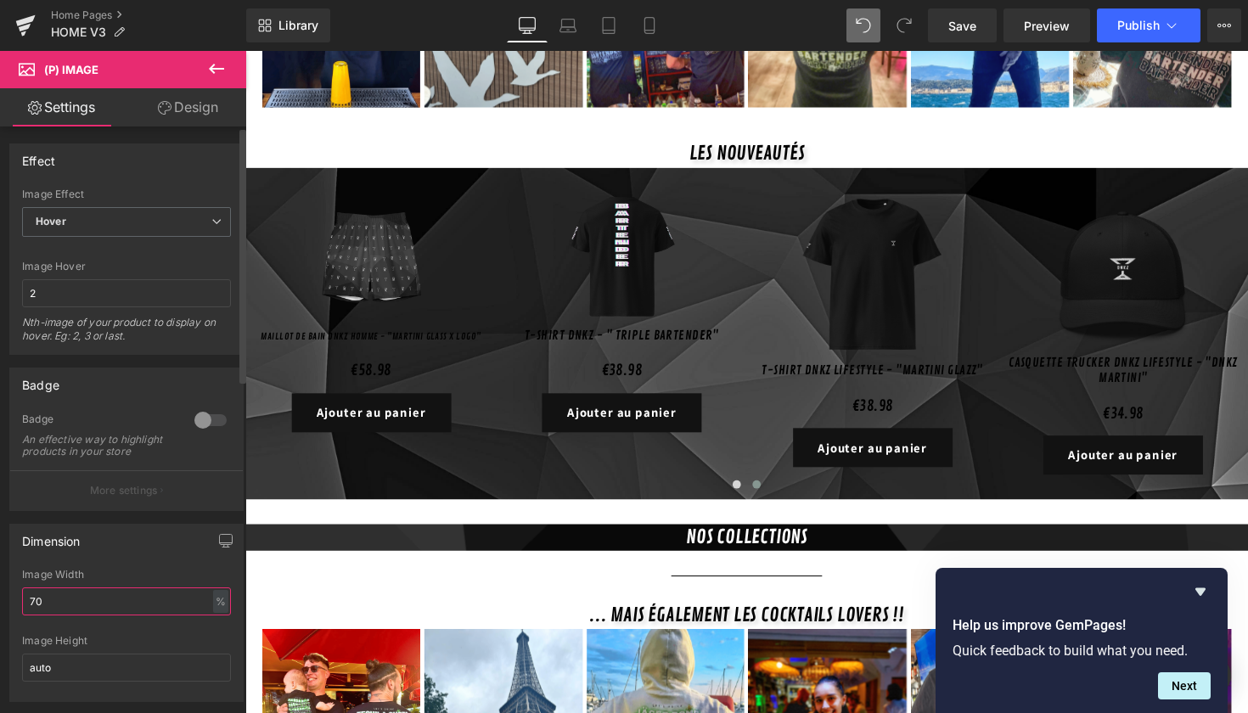
click at [89, 611] on input "70" at bounding box center [126, 602] width 209 height 28
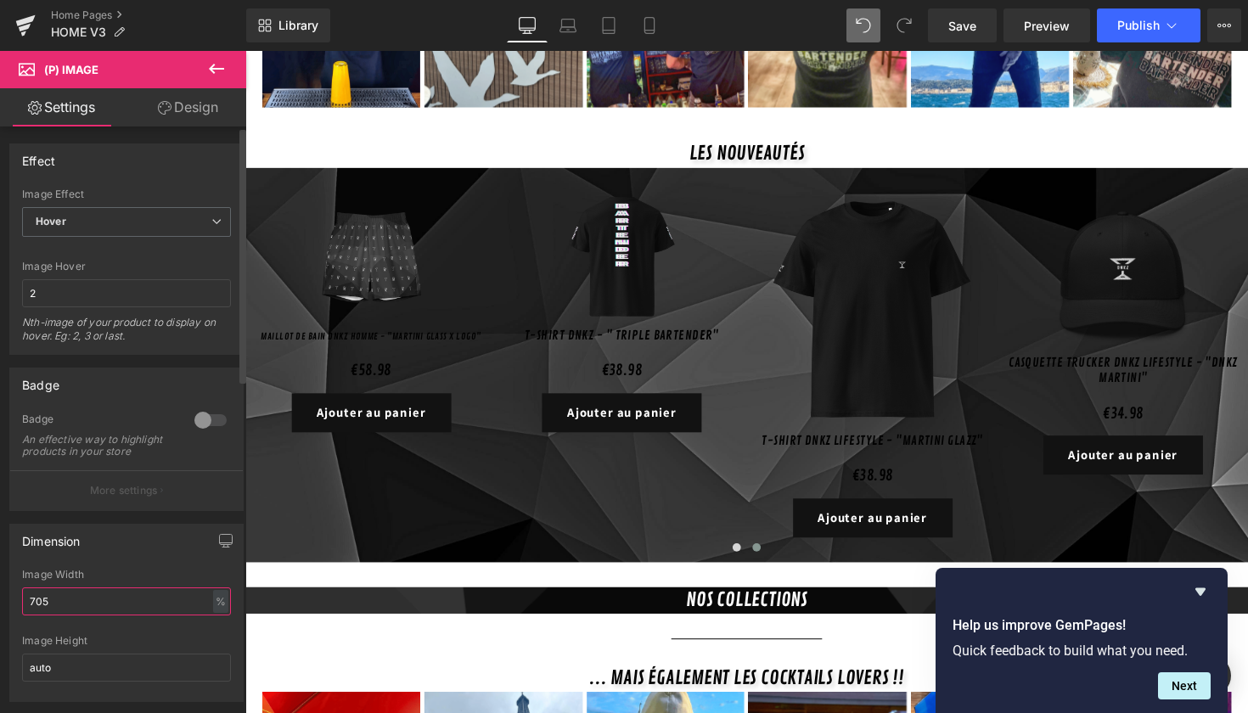
click at [89, 611] on input "705" at bounding box center [126, 602] width 209 height 28
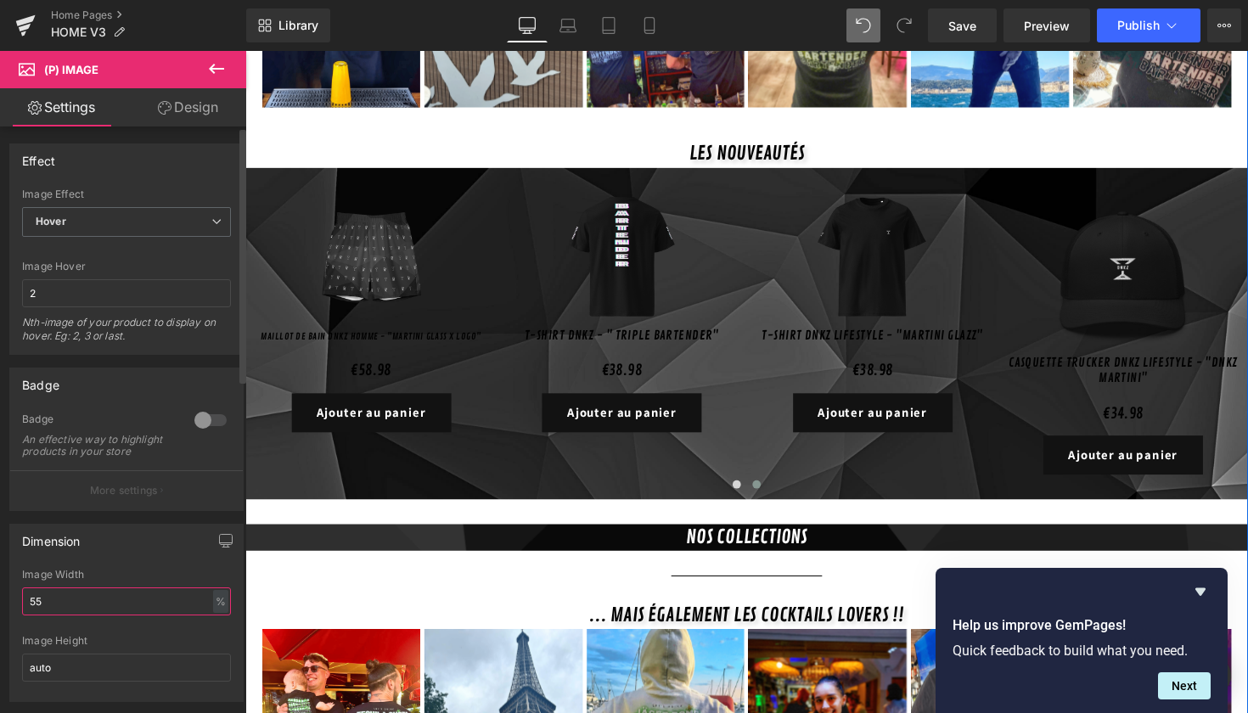
type input "55"
click at [172, 573] on div "Dimension 70% Image Width 55 % % px auto Image Height auto" at bounding box center [126, 613] width 234 height 178
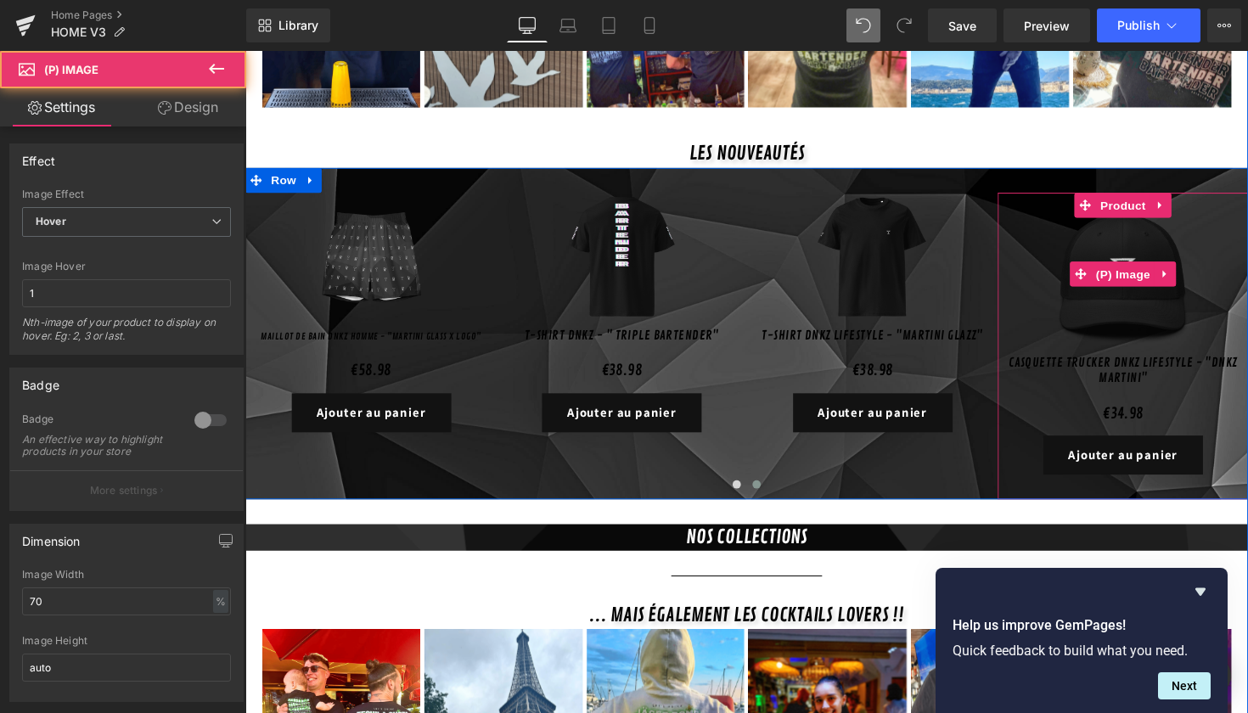
click at [1091, 282] on img at bounding box center [1145, 280] width 168 height 168
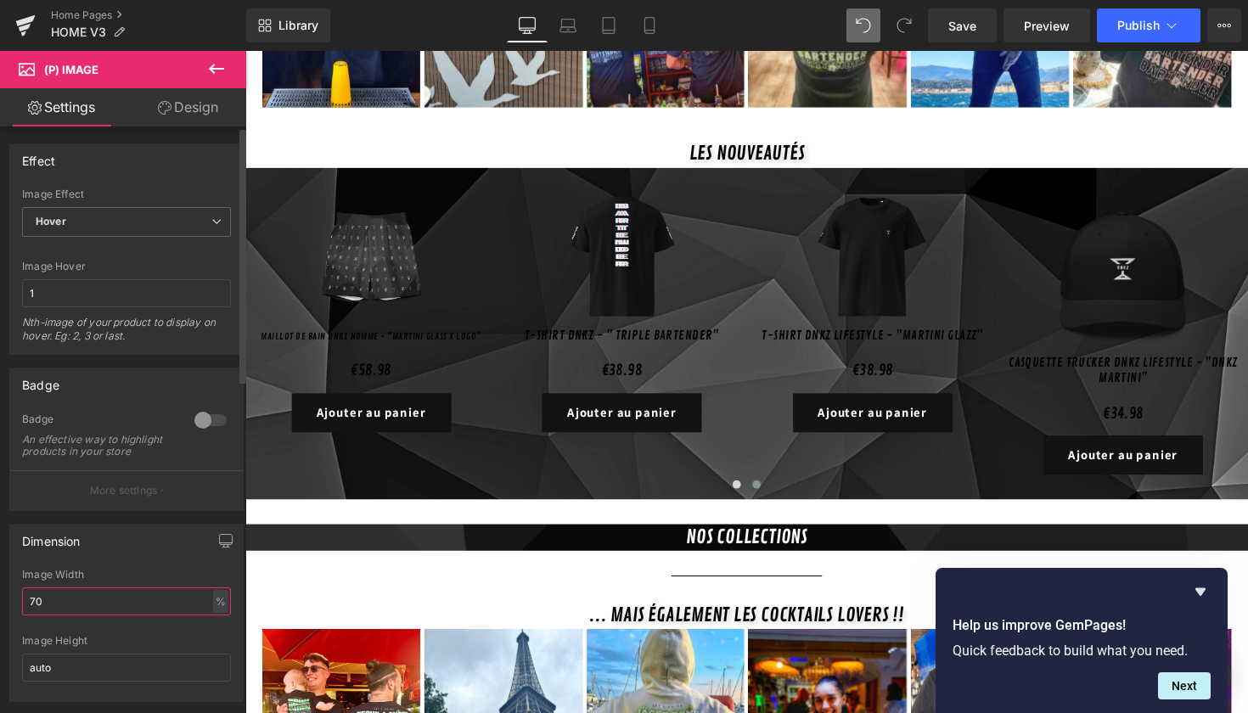
click at [89, 616] on input "70" at bounding box center [126, 602] width 209 height 28
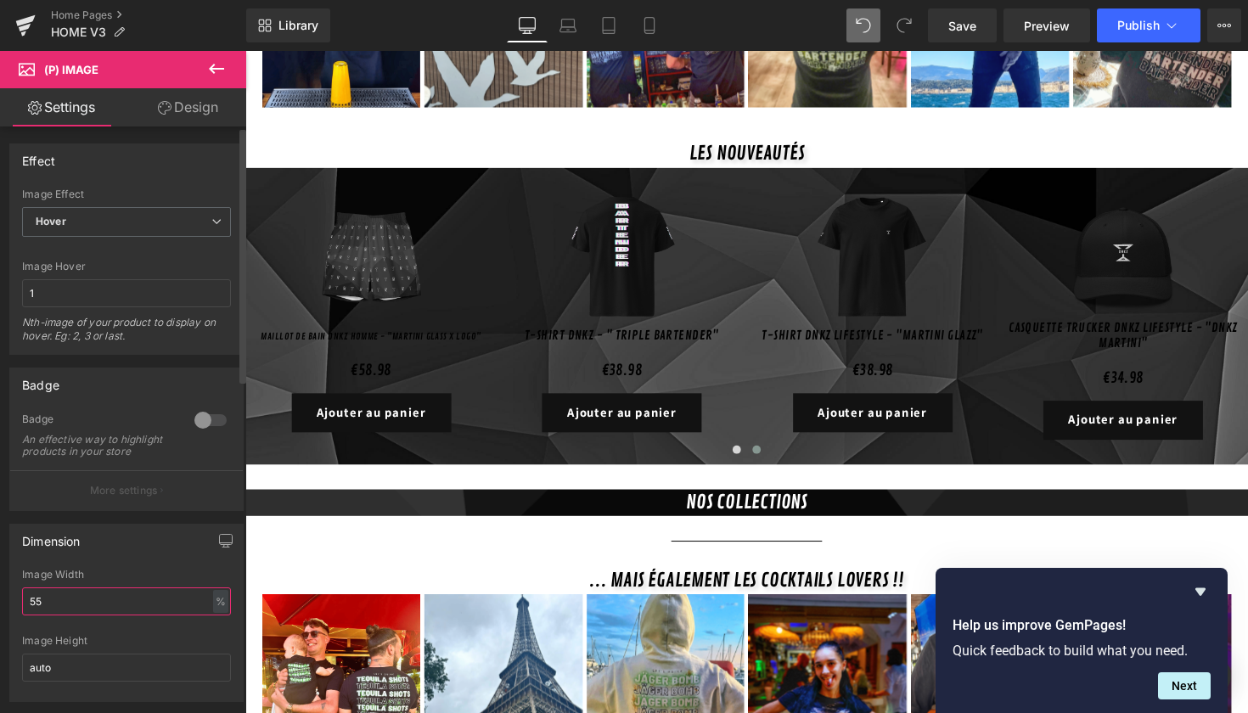
type input "55"
click at [149, 557] on div "Dimension" at bounding box center [126, 541] width 233 height 32
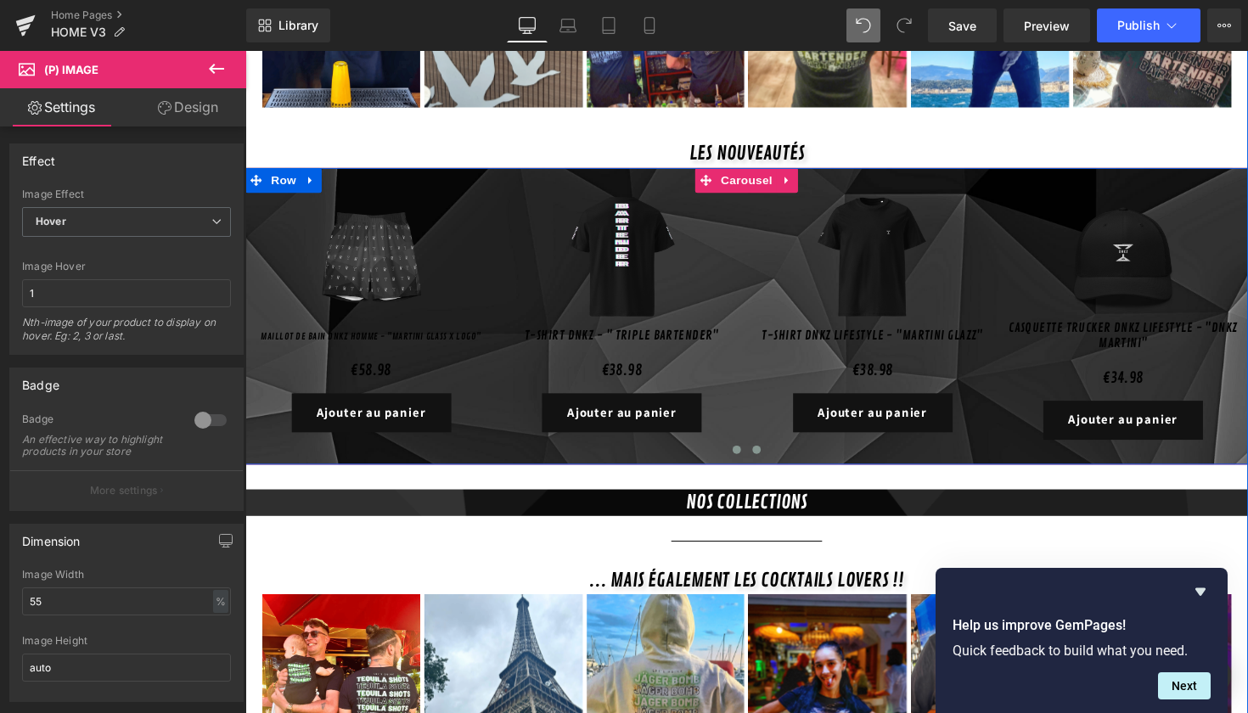
click at [751, 451] on button at bounding box center [749, 459] width 20 height 17
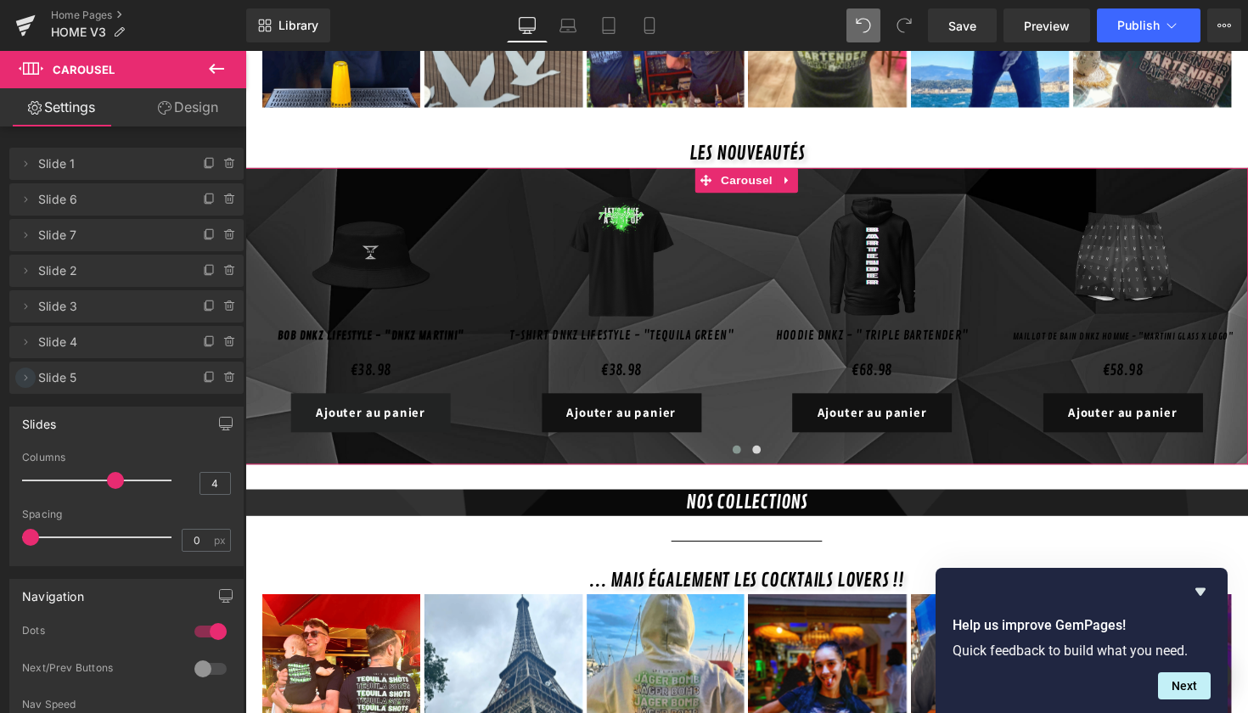
click at [21, 381] on icon at bounding box center [26, 378] width 14 height 14
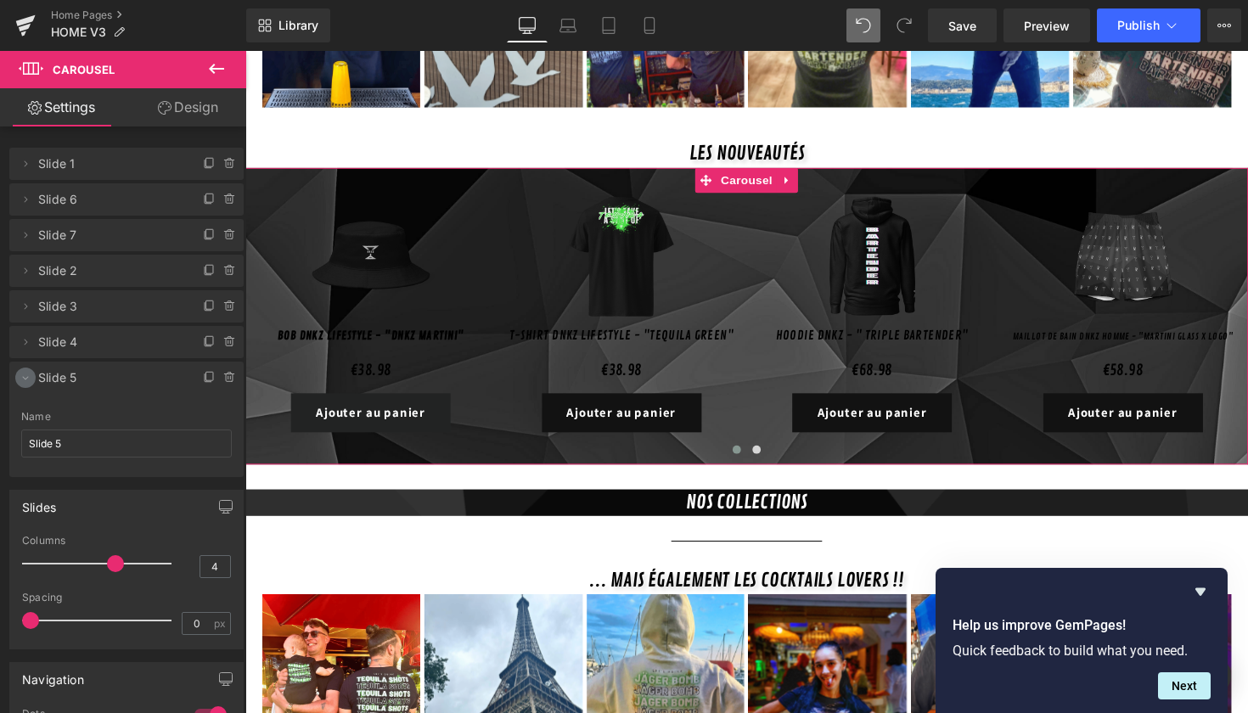
click at [22, 381] on icon at bounding box center [26, 378] width 14 height 14
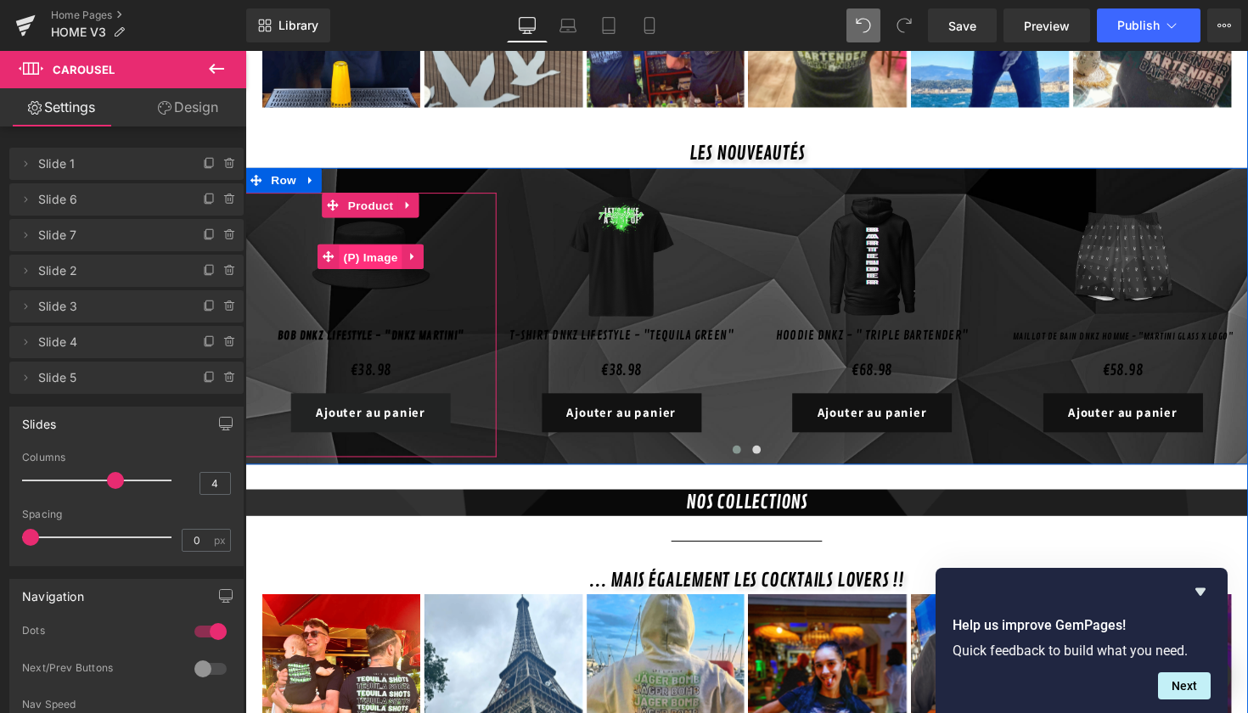
click at [374, 251] on span "(P) Image" at bounding box center [373, 262] width 65 height 25
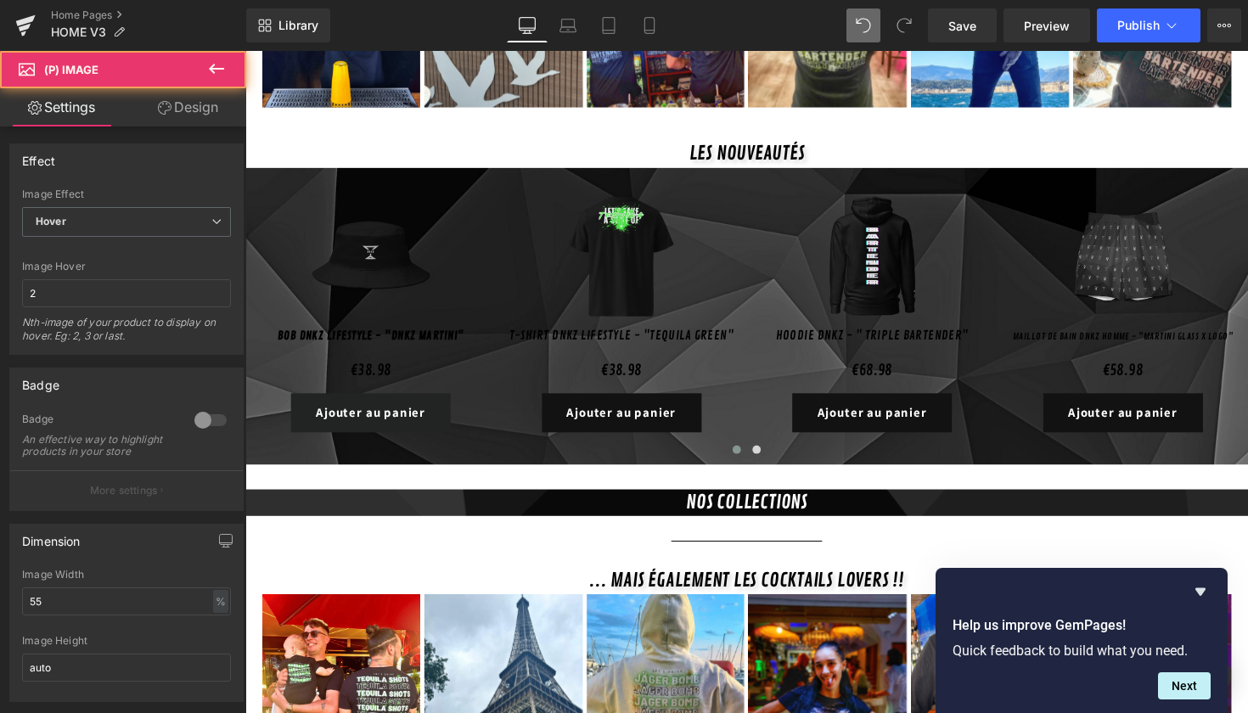
click at [188, 121] on link "Design" at bounding box center [188, 107] width 123 height 38
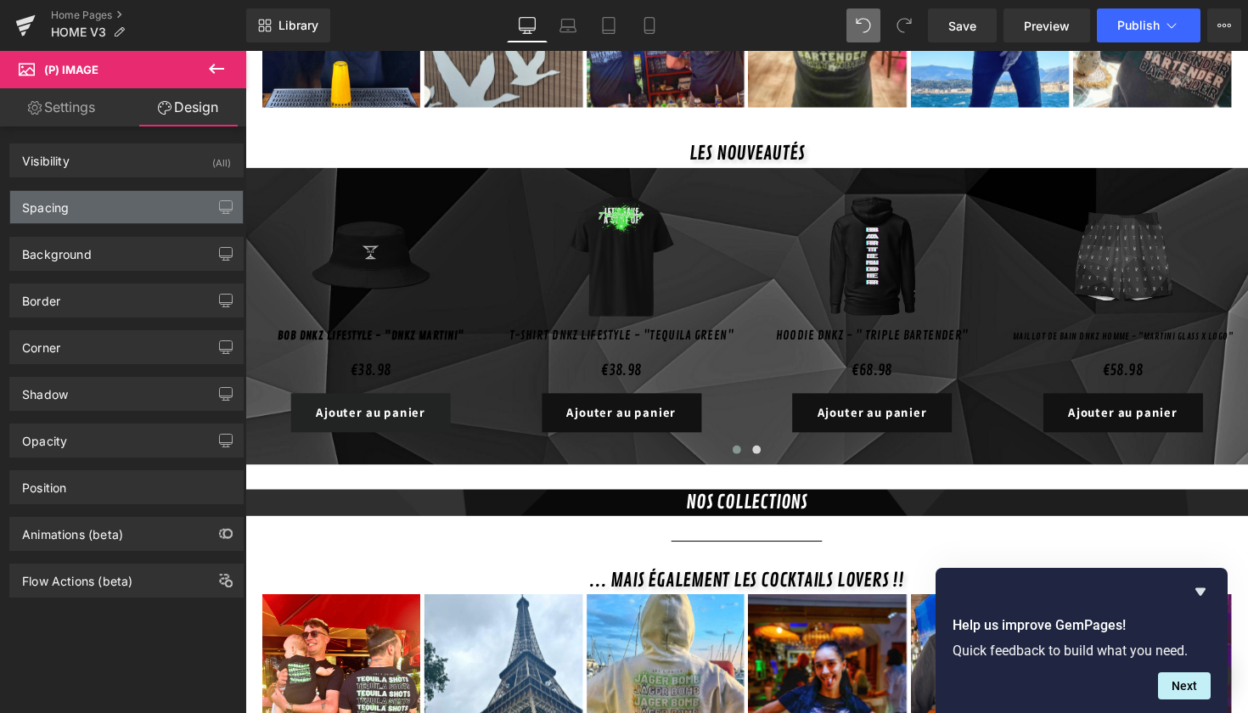
click at [110, 208] on div "Spacing" at bounding box center [126, 207] width 233 height 32
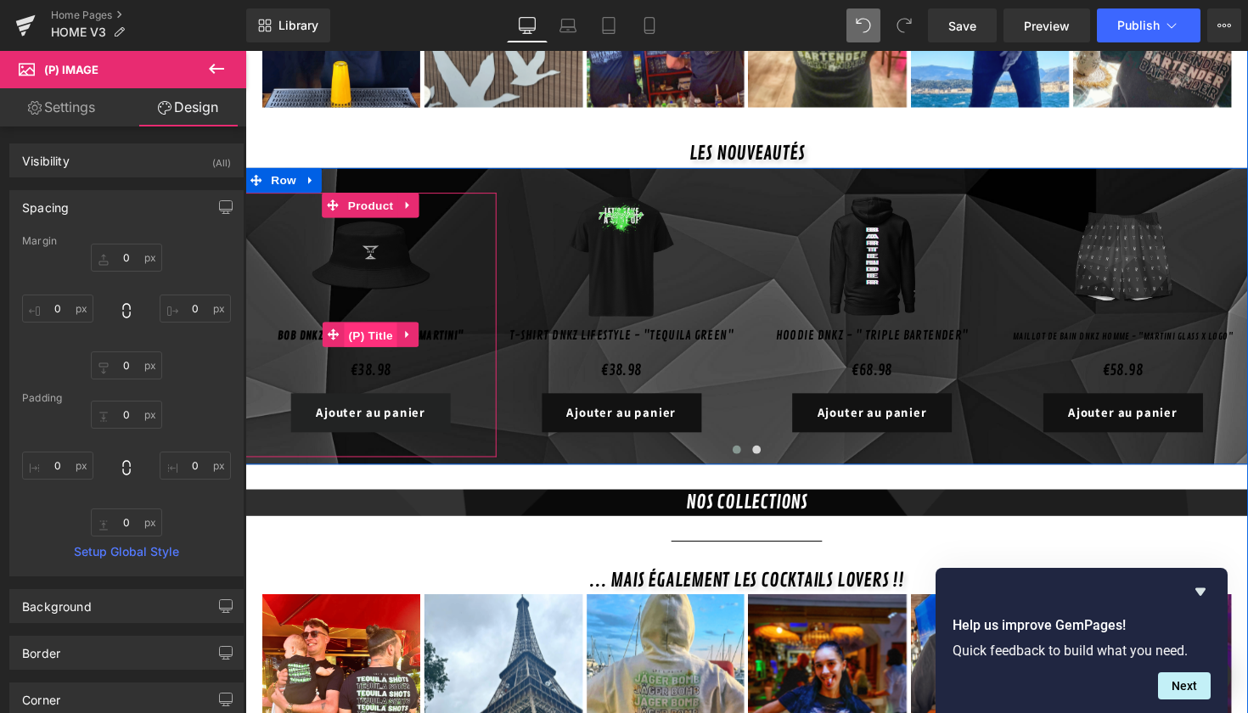
click at [367, 330] on span "(P) Title" at bounding box center [374, 342] width 54 height 25
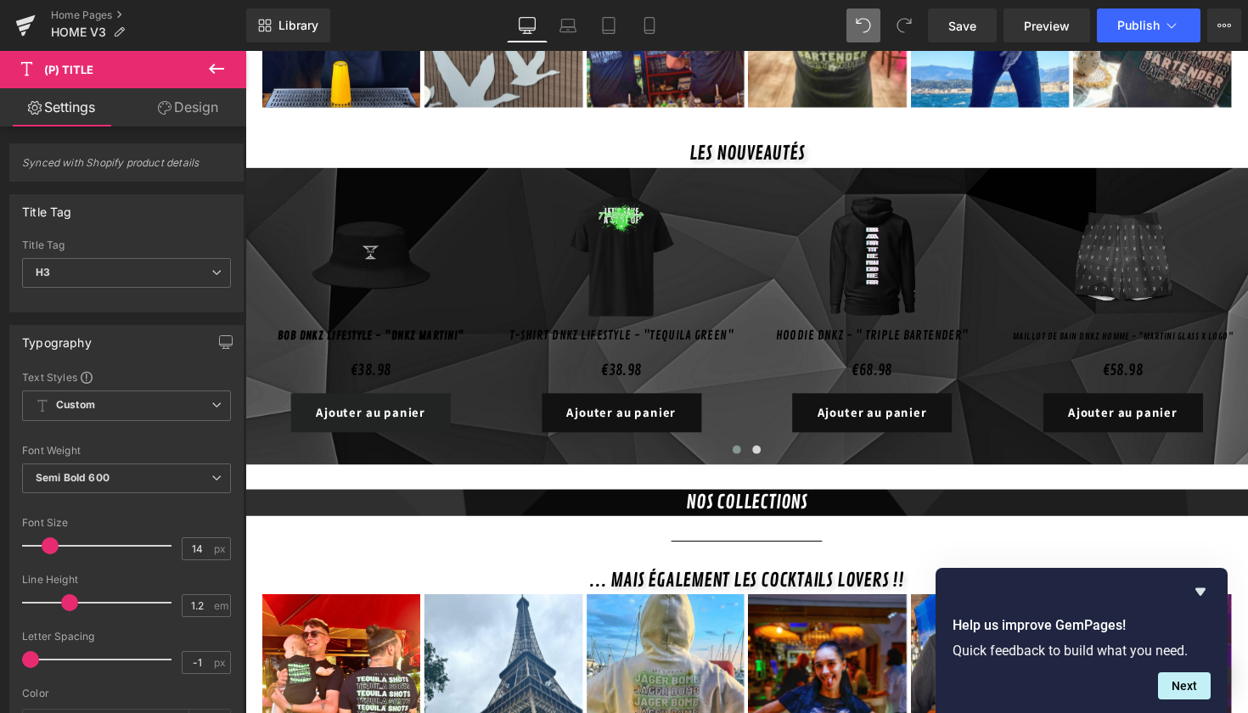
click at [162, 111] on icon at bounding box center [165, 108] width 14 height 14
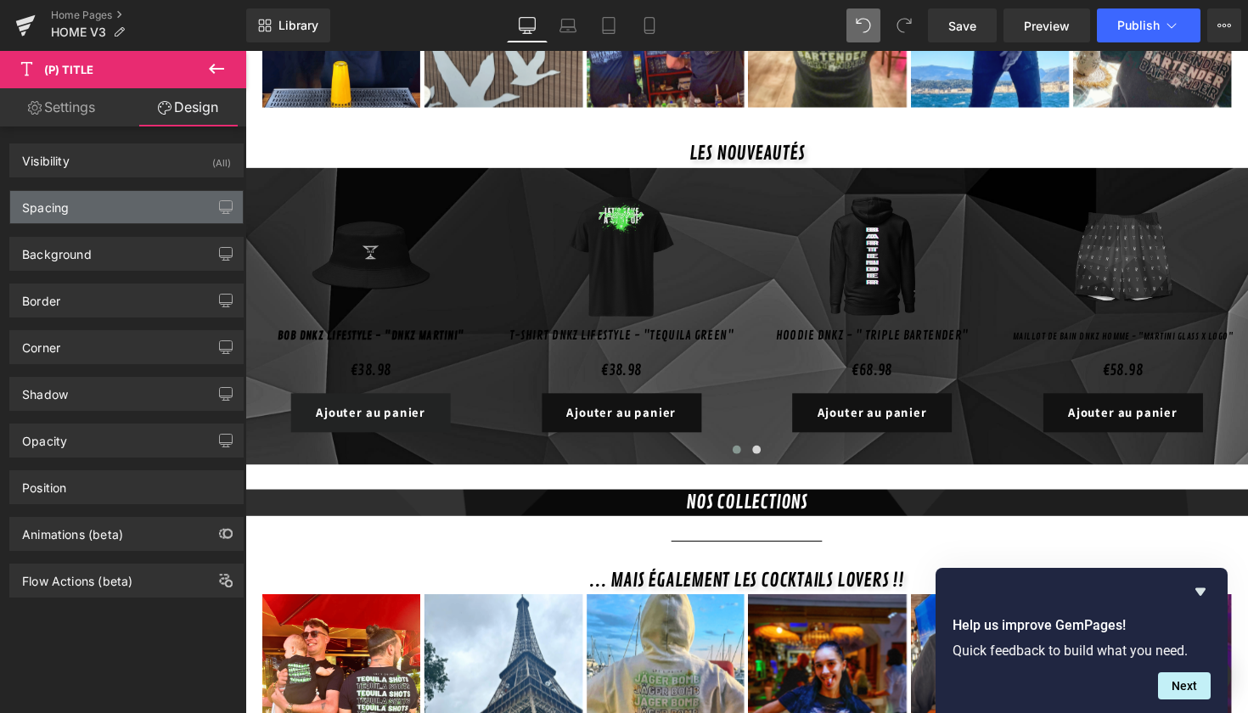
click at [124, 211] on div "Spacing" at bounding box center [126, 207] width 233 height 32
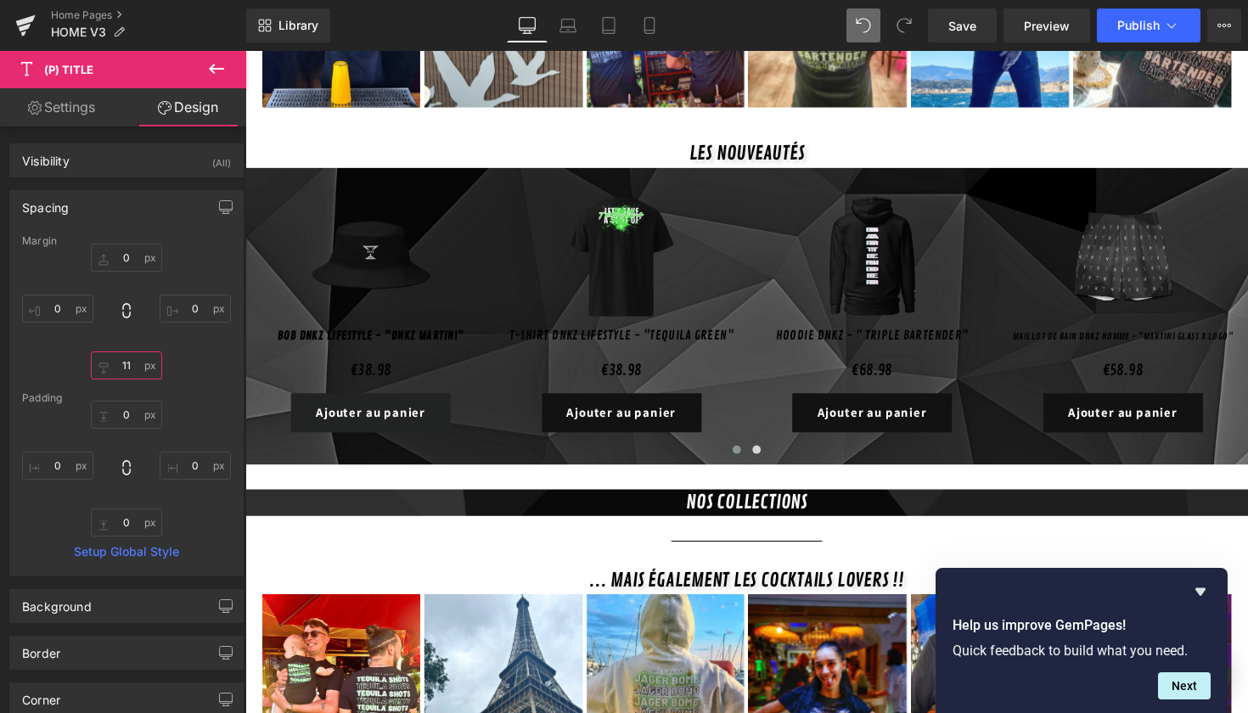
click at [129, 367] on input "11" at bounding box center [126, 366] width 71 height 28
click at [130, 363] on input "11" at bounding box center [126, 366] width 71 height 28
type input "1"
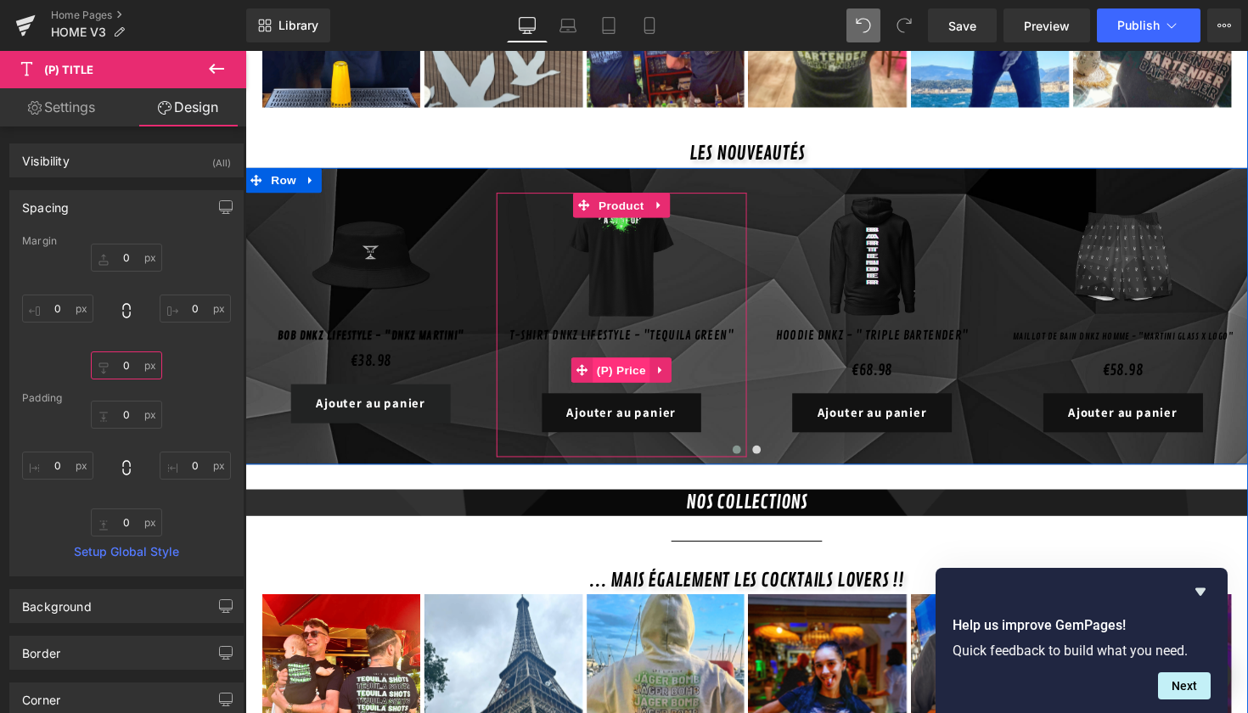
click at [624, 365] on span "(P) Price" at bounding box center [630, 377] width 59 height 25
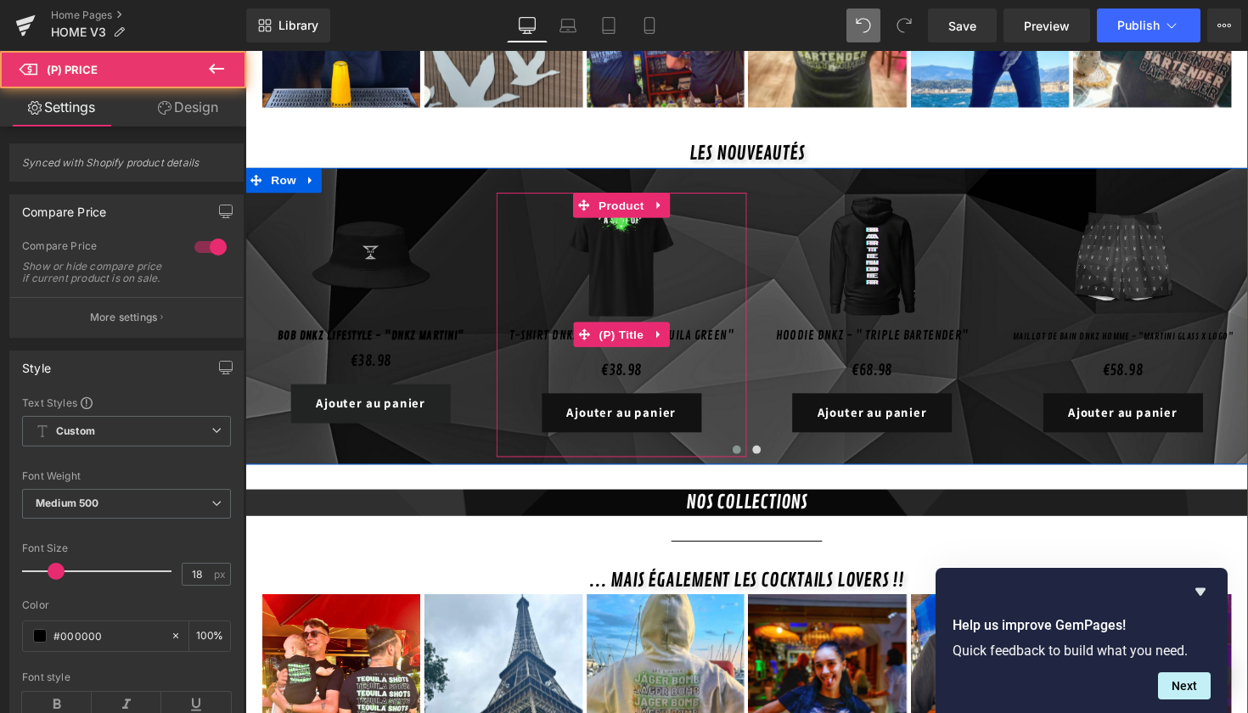
click at [608, 329] on span "(P) Title" at bounding box center [631, 341] width 54 height 25
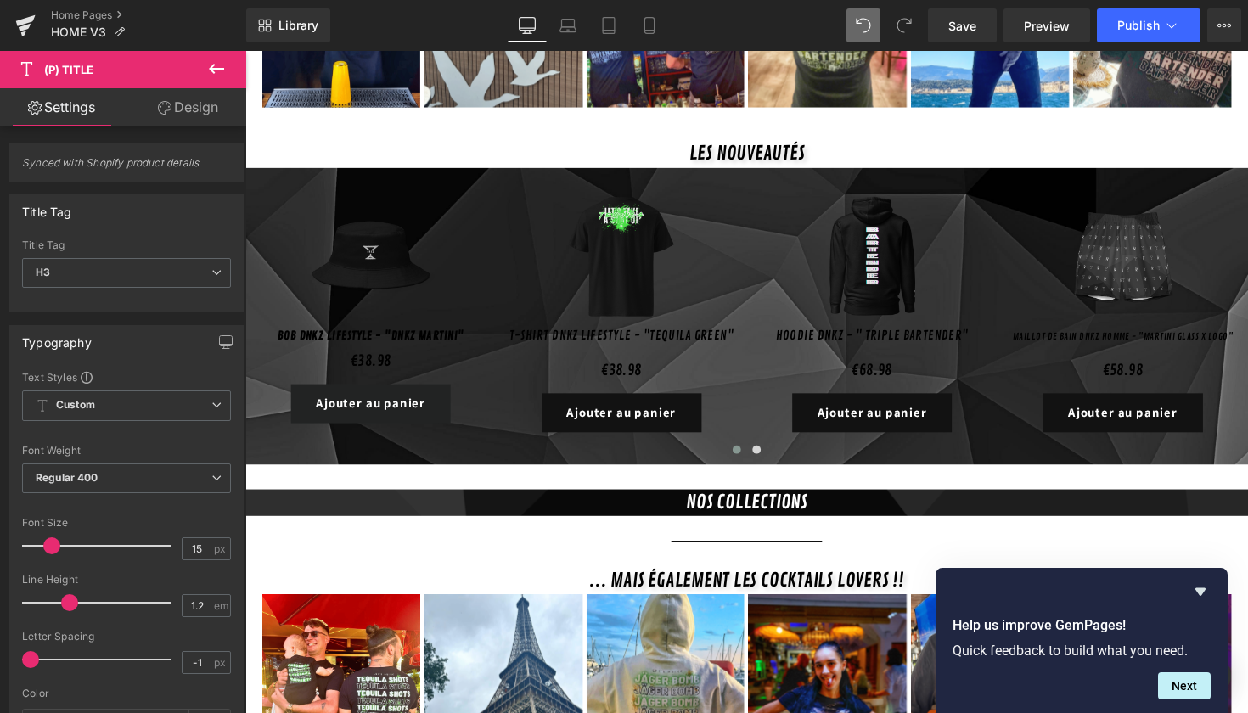
click at [173, 95] on link "Design" at bounding box center [188, 107] width 123 height 38
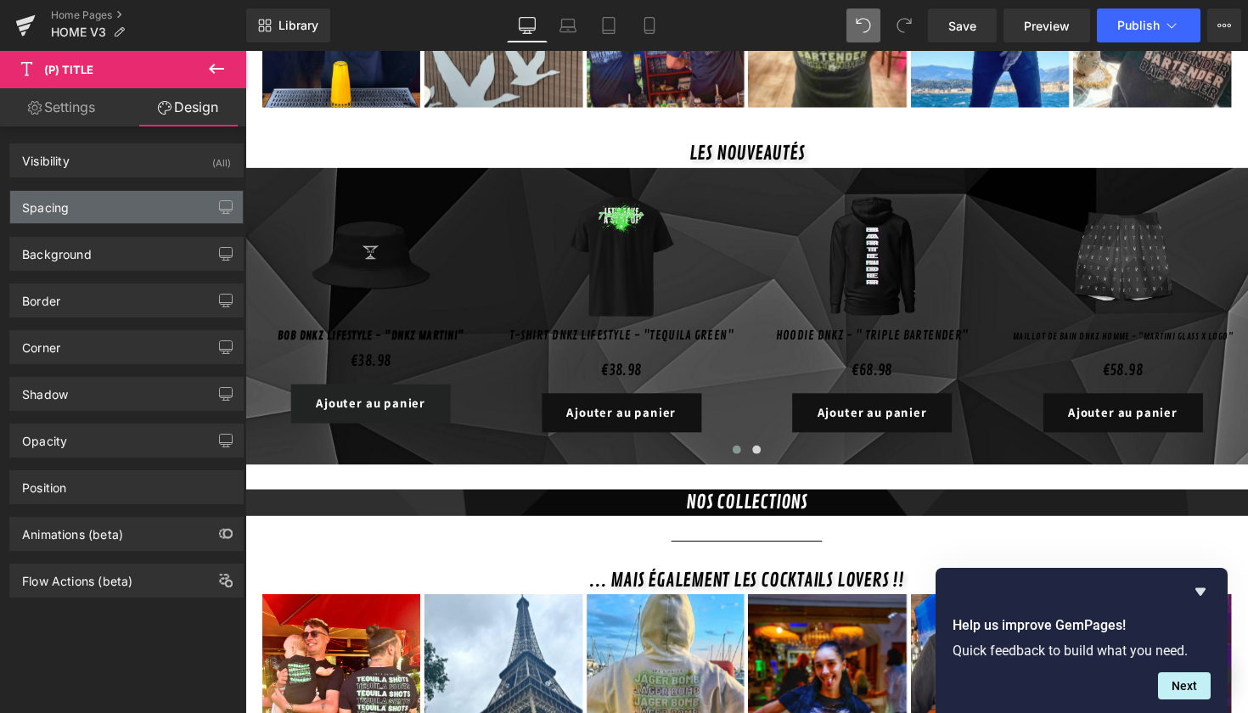
click at [78, 209] on div "Spacing" at bounding box center [126, 207] width 233 height 32
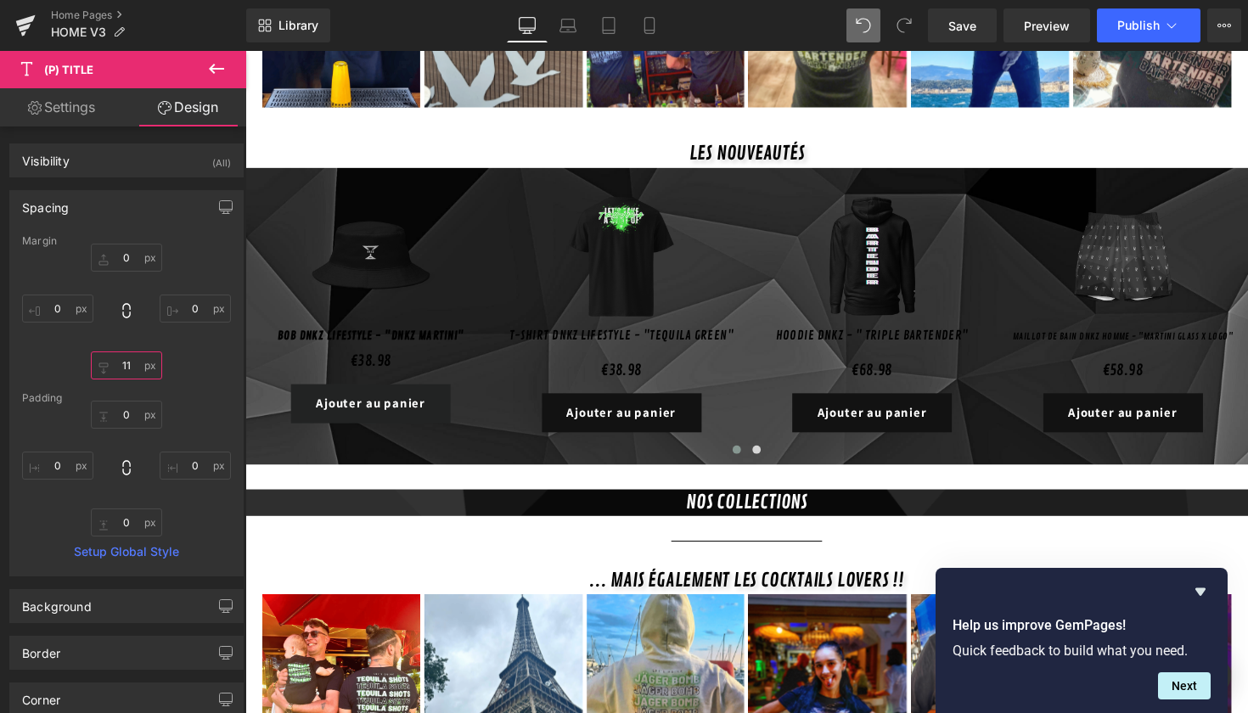
click at [125, 369] on input "text" at bounding box center [126, 366] width 71 height 28
type input "1"
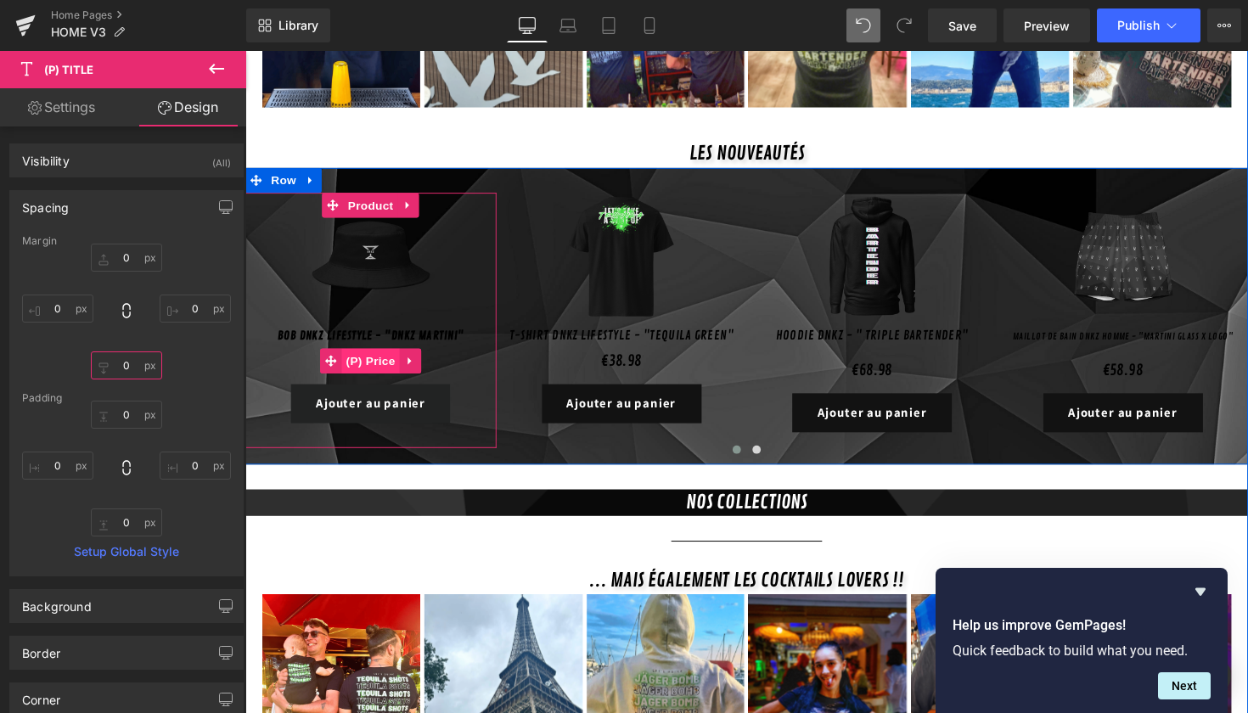
click at [374, 356] on span "(P) Price" at bounding box center [373, 368] width 59 height 25
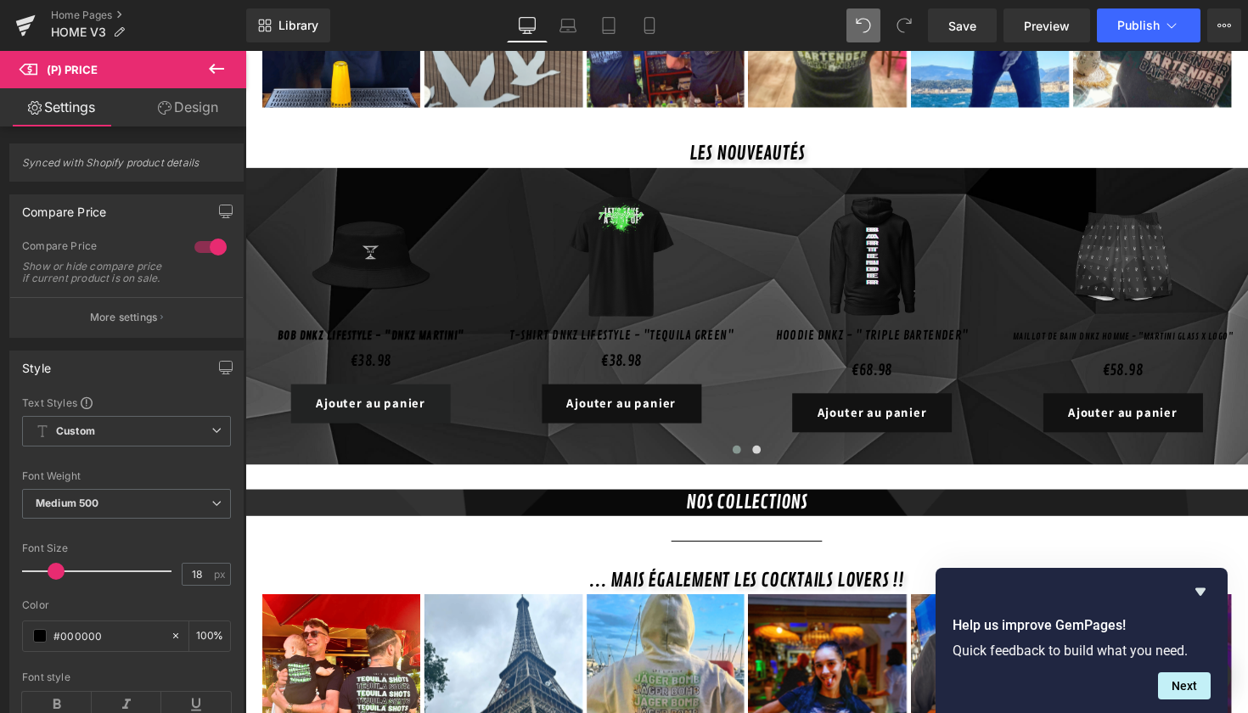
click at [194, 121] on link "Design" at bounding box center [188, 107] width 123 height 38
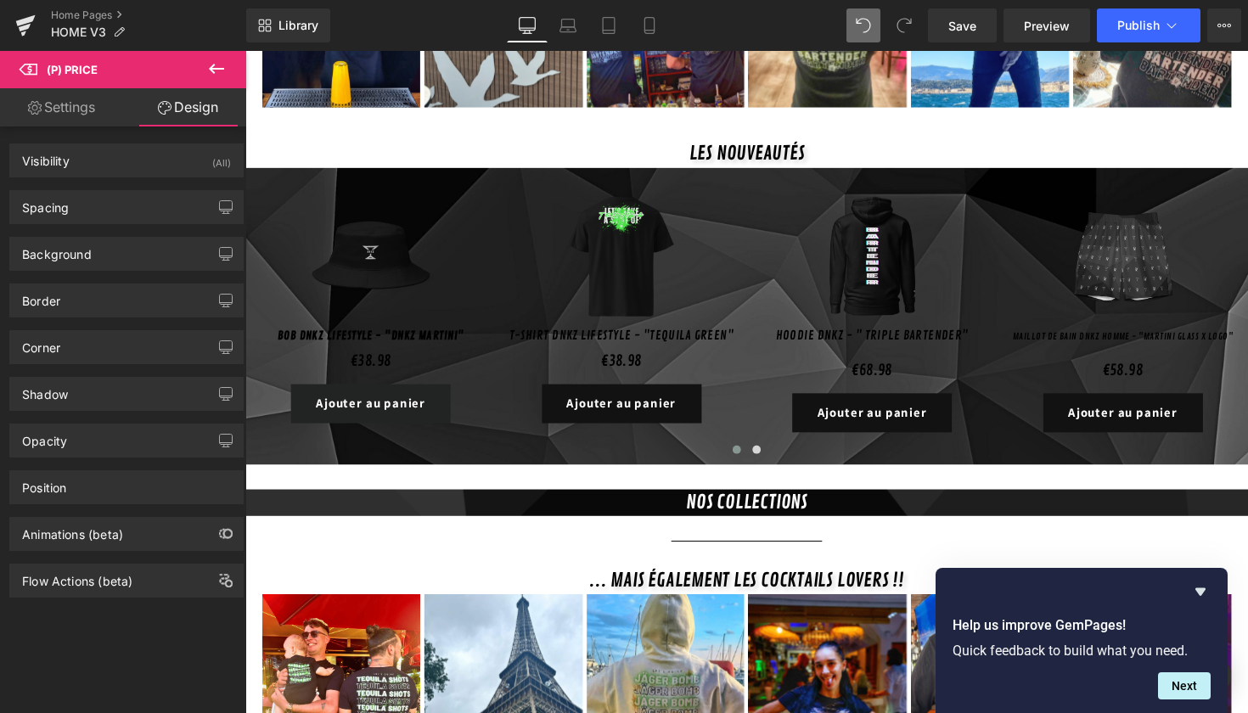
click at [180, 113] on link "Design" at bounding box center [188, 107] width 123 height 38
click at [113, 208] on div "Spacing" at bounding box center [126, 207] width 233 height 32
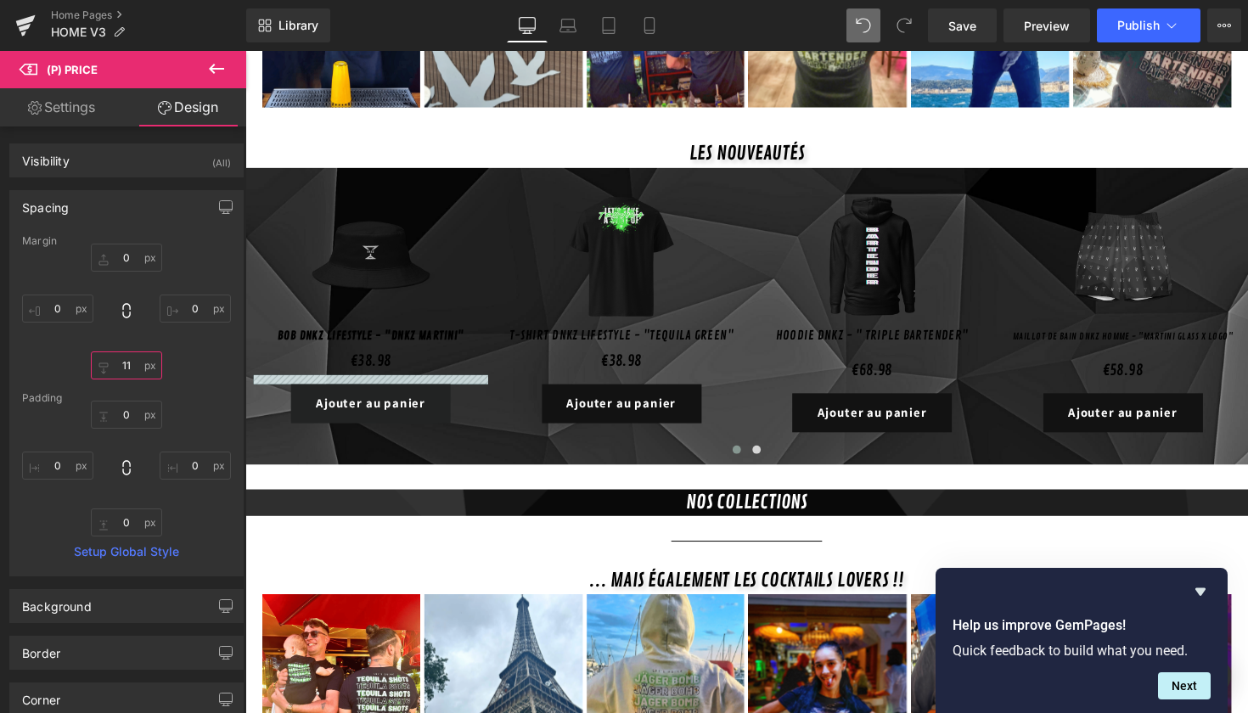
click at [126, 363] on input "text" at bounding box center [126, 366] width 71 height 28
type input "1"
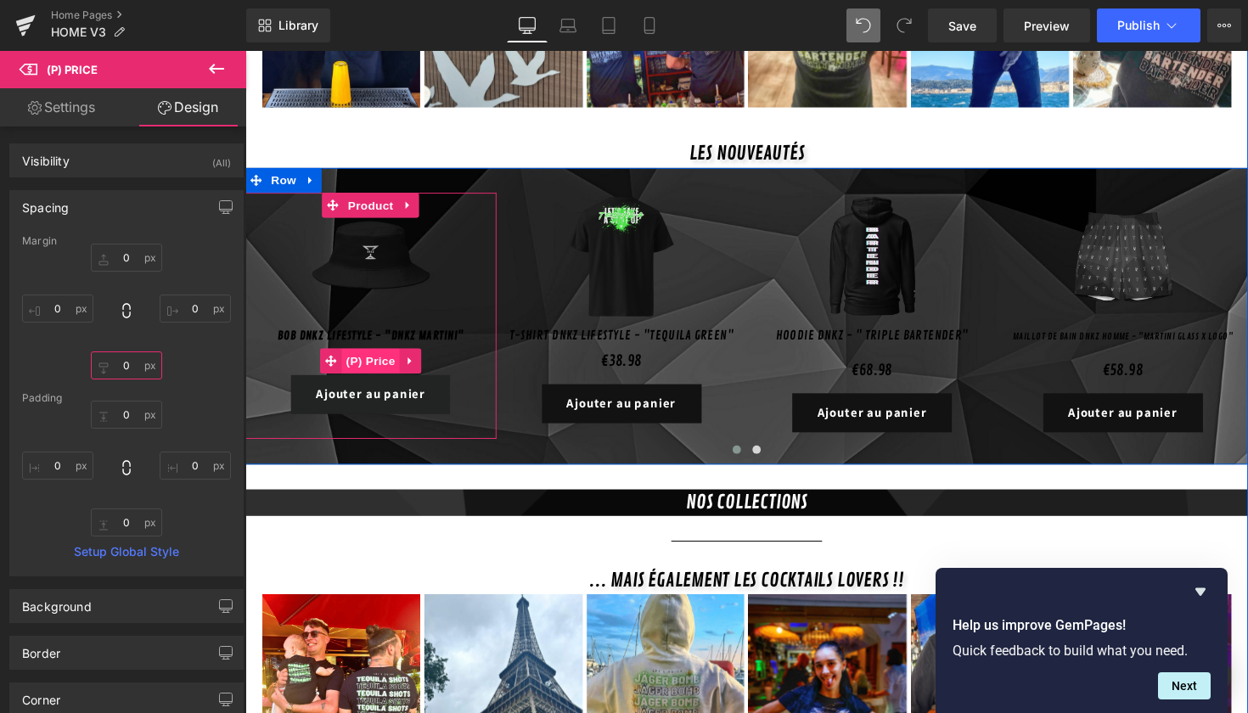
click at [375, 356] on span "(P) Price" at bounding box center [373, 368] width 59 height 25
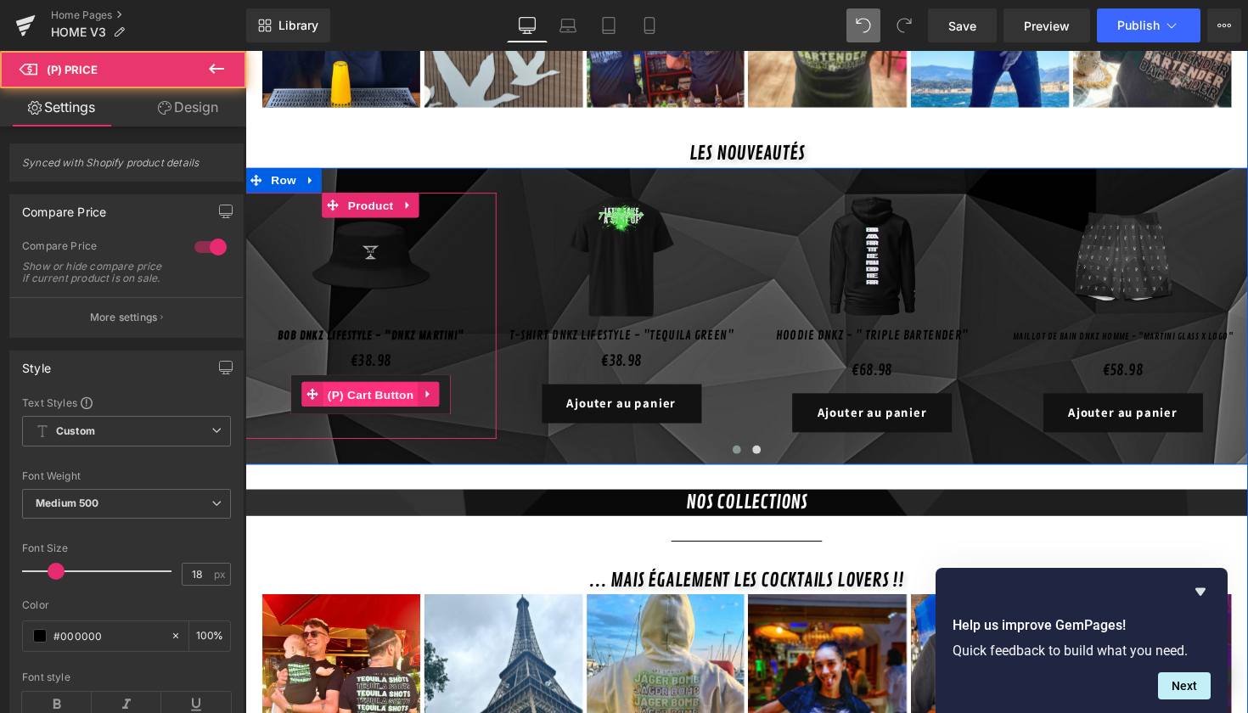
click at [365, 391] on span "(P) Cart Button" at bounding box center [373, 403] width 97 height 25
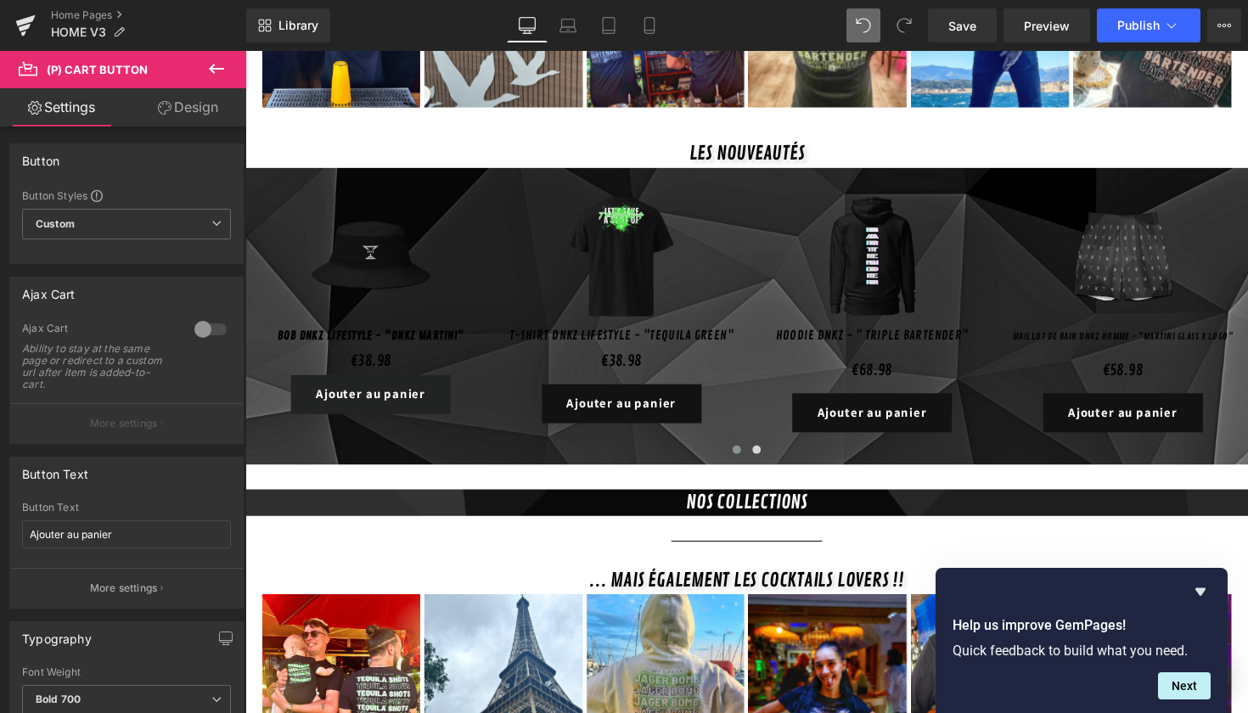
click at [184, 104] on link "Design" at bounding box center [188, 107] width 123 height 38
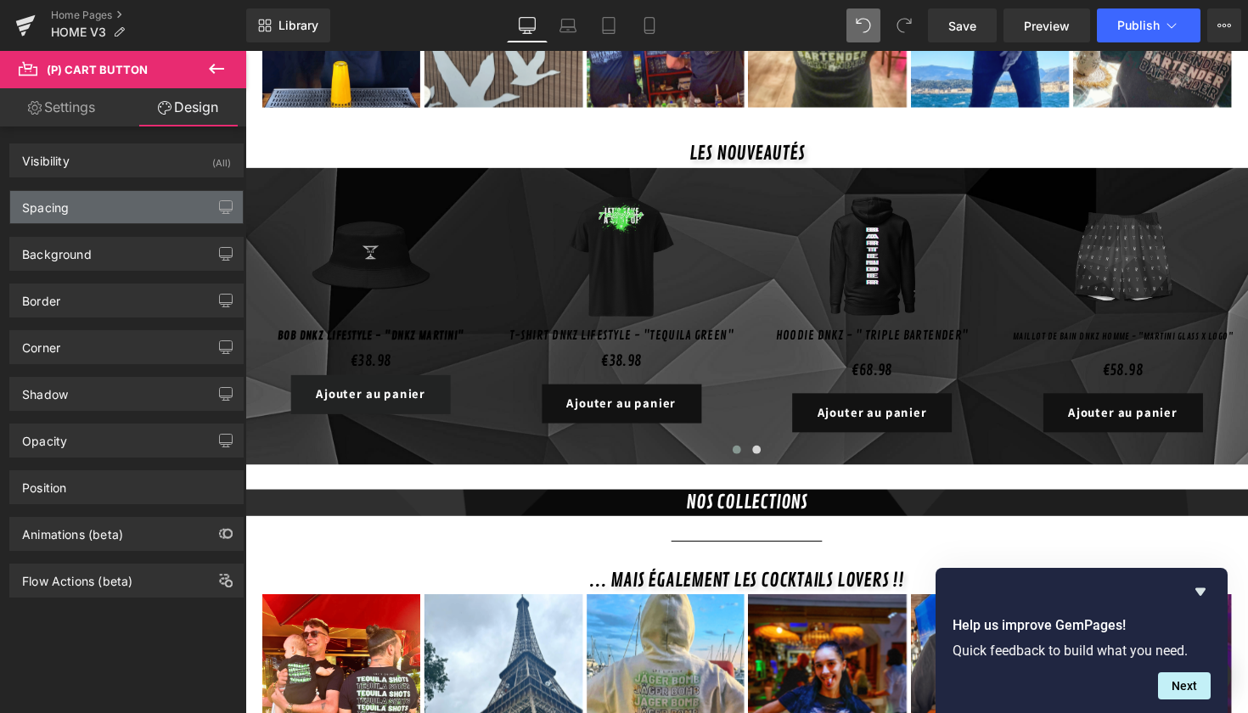
click at [141, 219] on div "Spacing" at bounding box center [126, 207] width 233 height 32
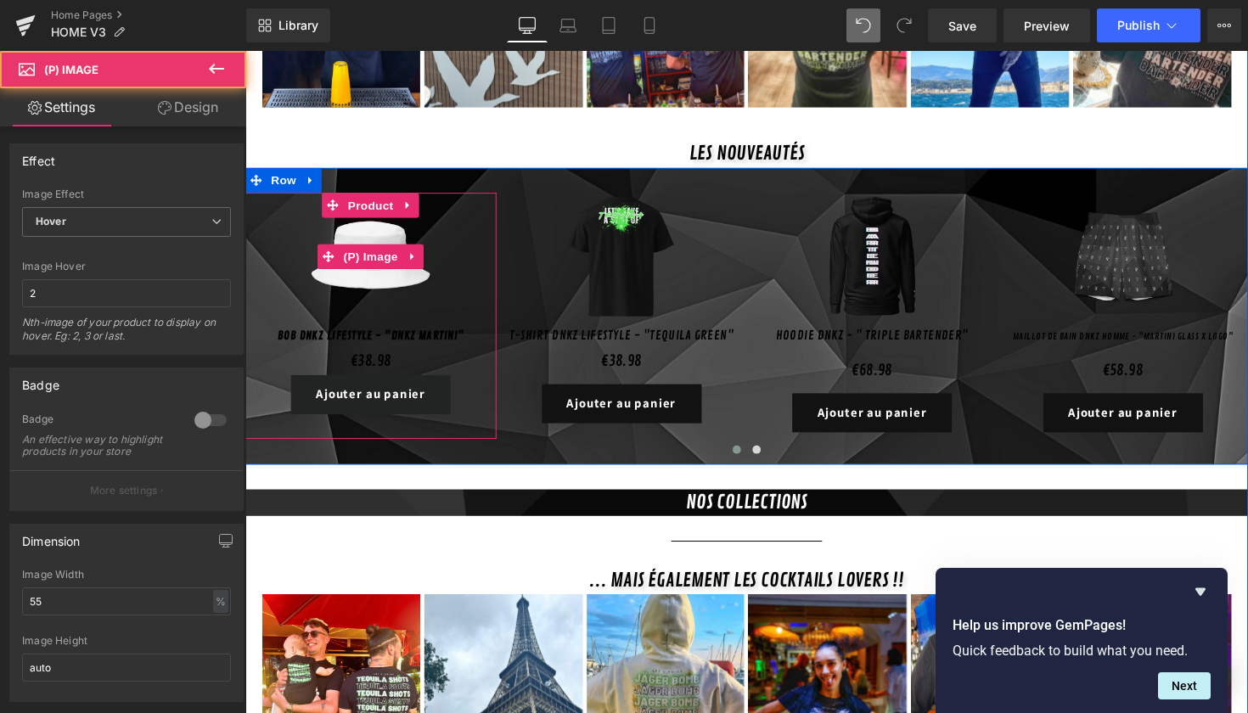
click at [390, 300] on img at bounding box center [374, 262] width 132 height 132
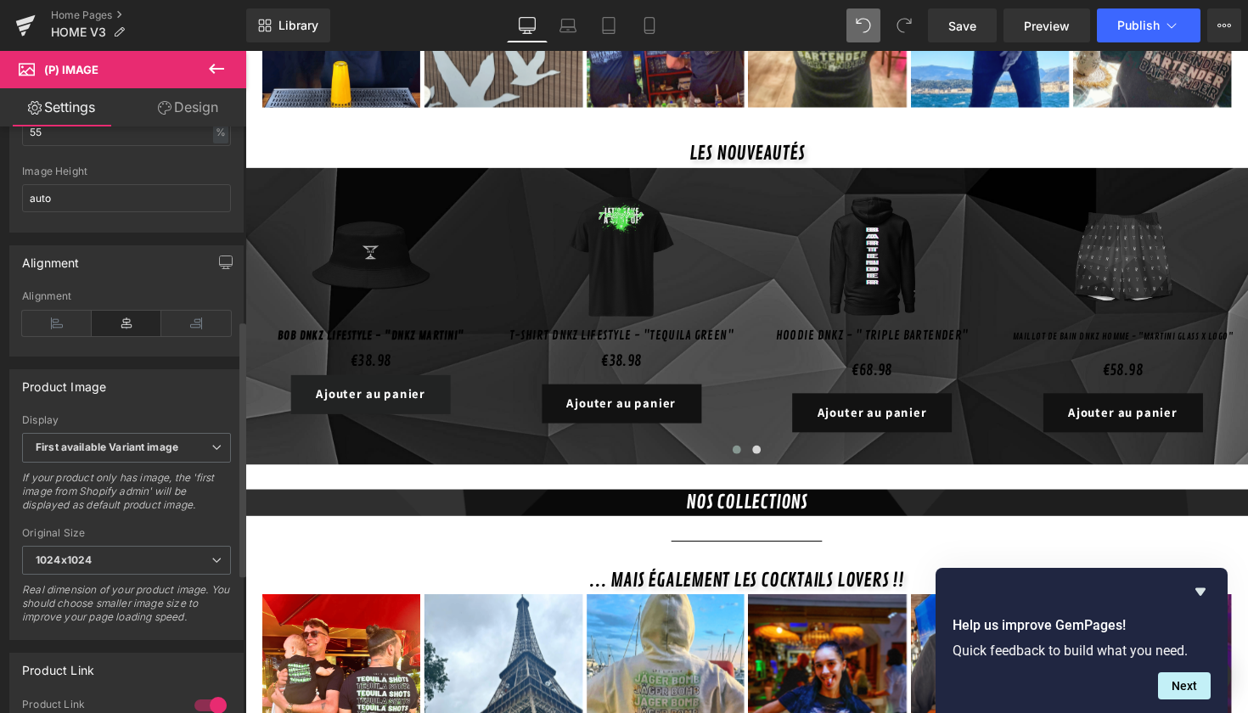
scroll to position [621, 0]
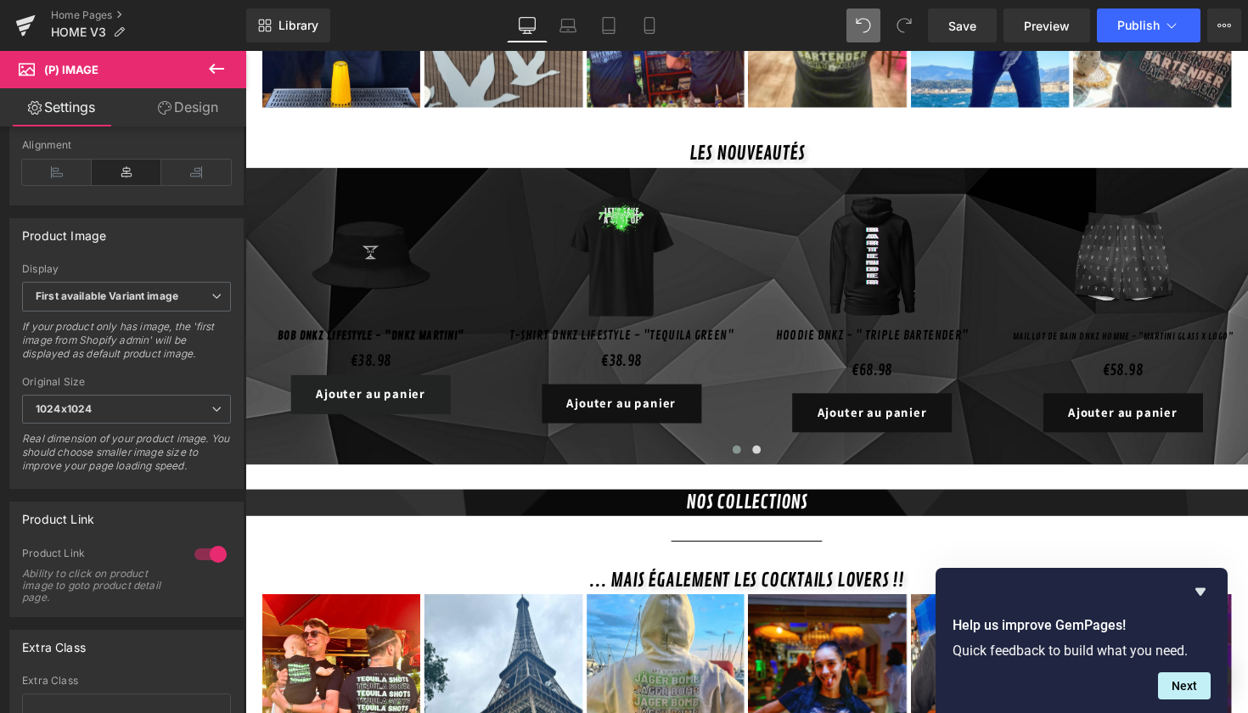
click at [179, 100] on link "Design" at bounding box center [188, 107] width 123 height 38
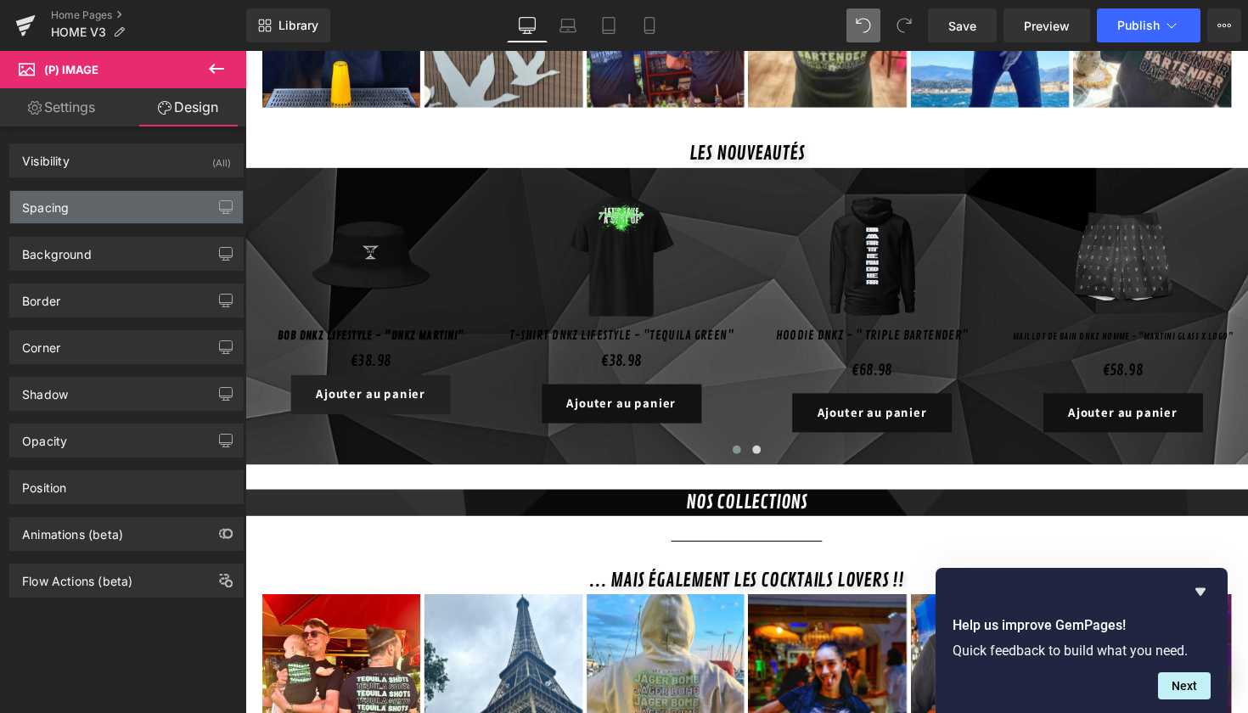
click at [138, 209] on div "Spacing" at bounding box center [126, 207] width 233 height 32
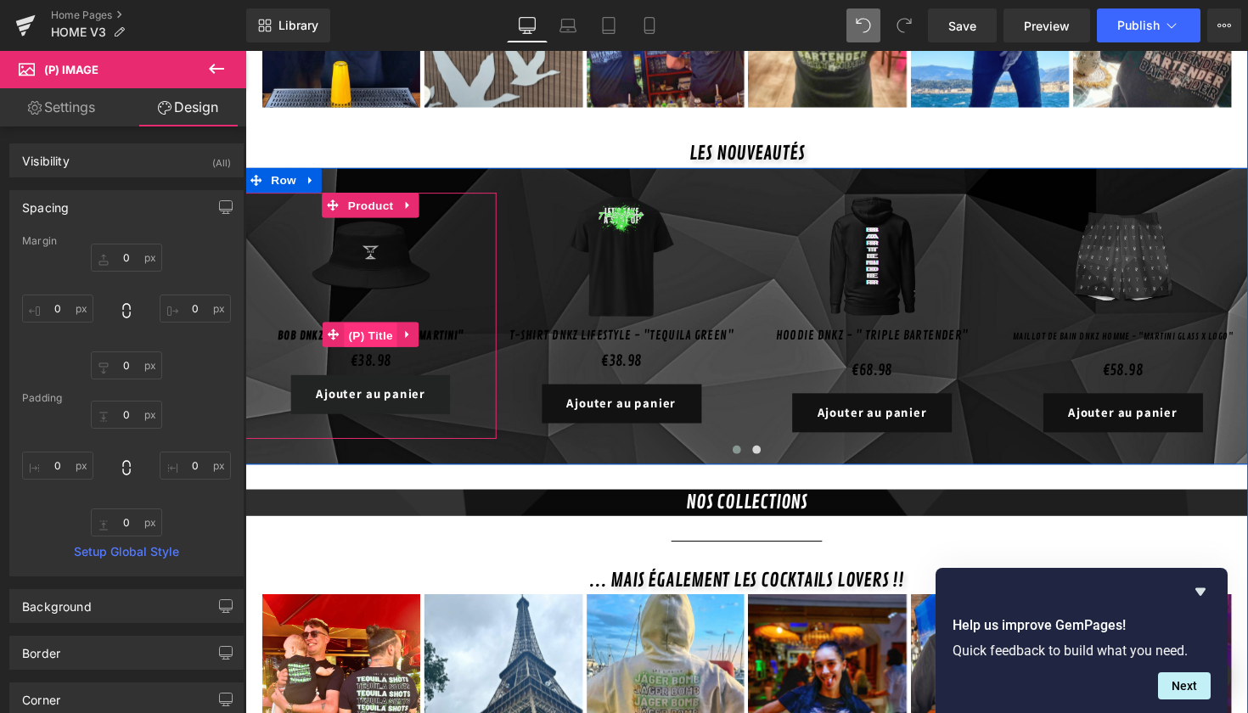
click at [369, 330] on span "(P) Title" at bounding box center [374, 342] width 54 height 25
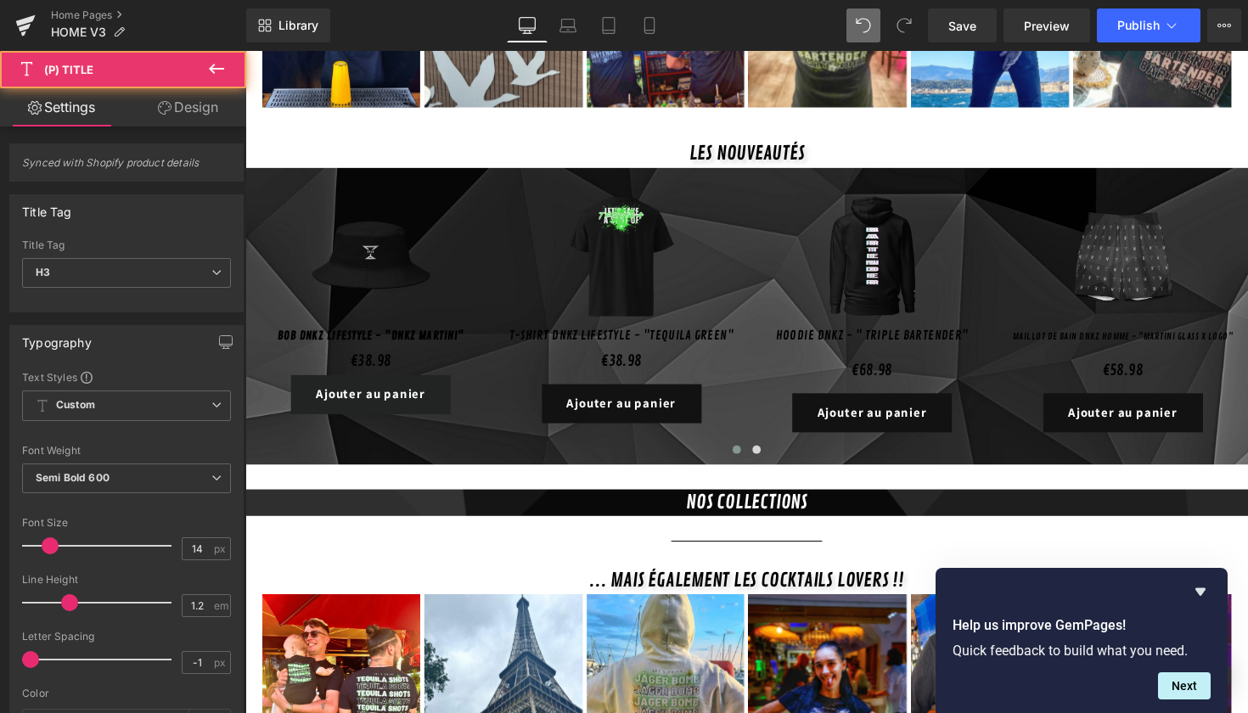
click at [206, 116] on link "Design" at bounding box center [188, 107] width 123 height 38
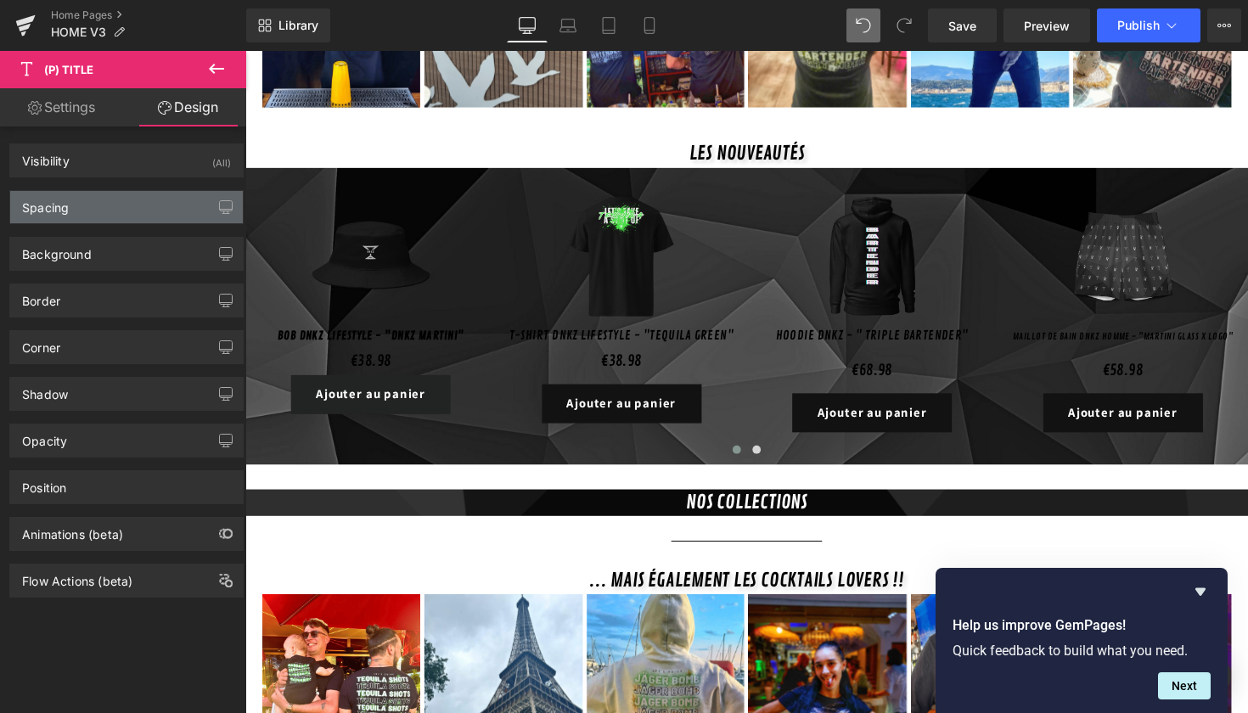
click at [150, 212] on div "Spacing" at bounding box center [126, 207] width 233 height 32
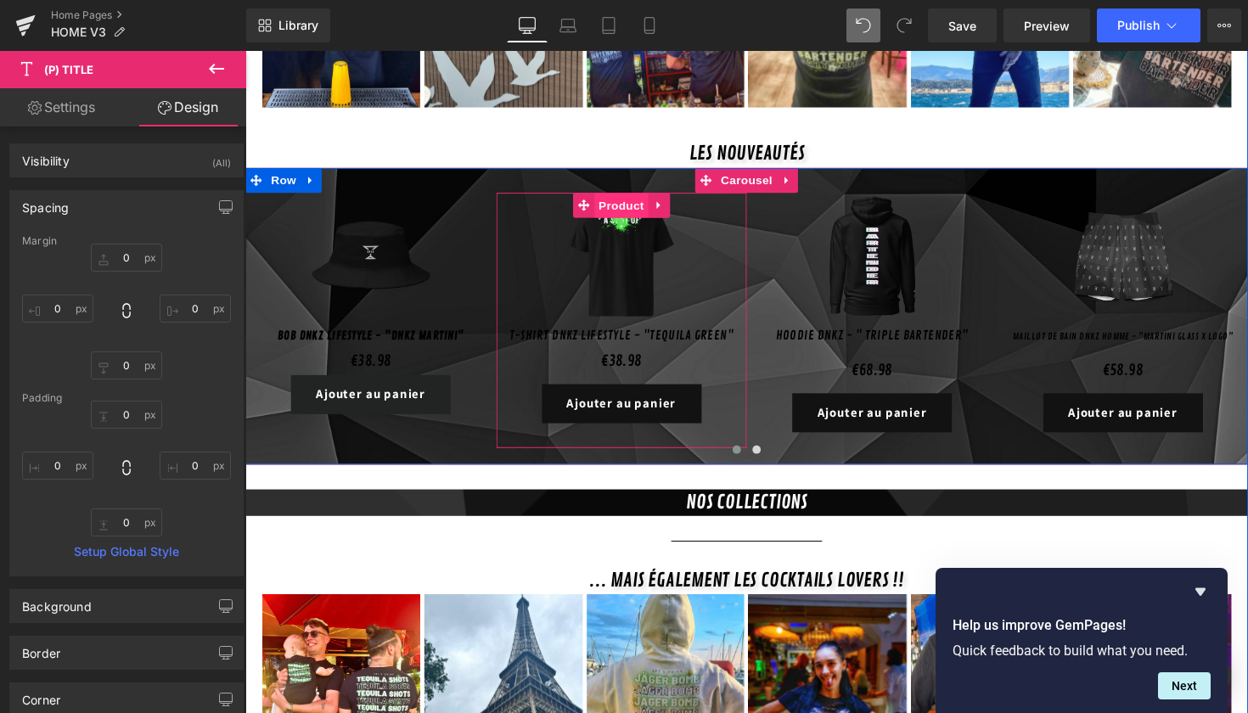
click at [628, 196] on span "Product" at bounding box center [630, 208] width 55 height 25
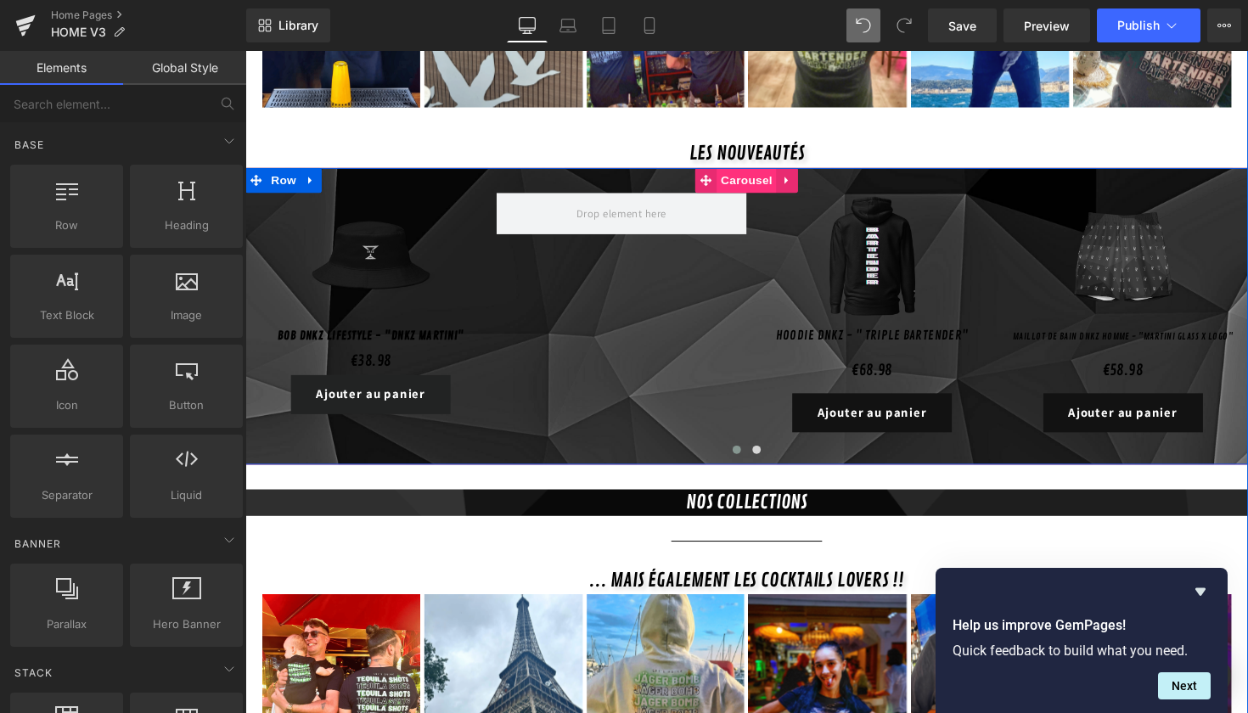
click at [751, 171] on span "Carousel" at bounding box center [759, 183] width 61 height 25
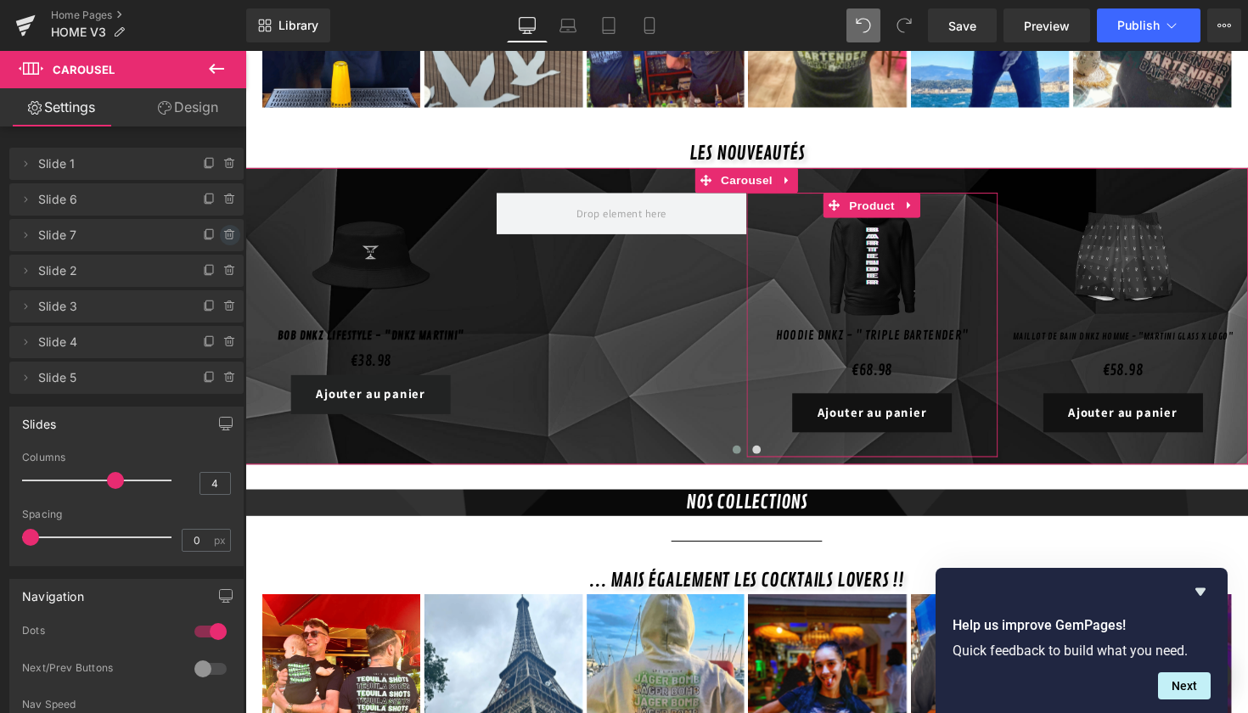
click at [228, 235] on icon at bounding box center [228, 235] width 0 height 3
click at [199, 237] on button "Delete" at bounding box center [212, 236] width 54 height 22
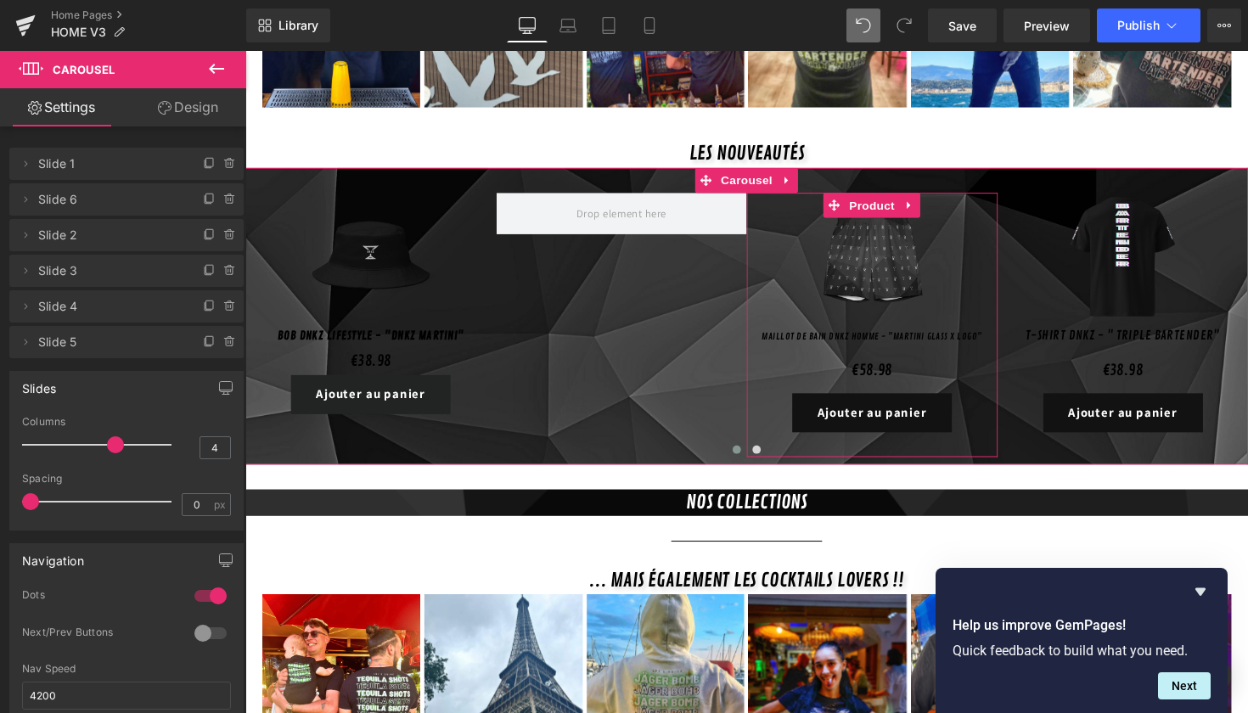
click at [223, 236] on icon at bounding box center [230, 235] width 14 height 14
click at [221, 236] on button "Delete" at bounding box center [212, 236] width 54 height 22
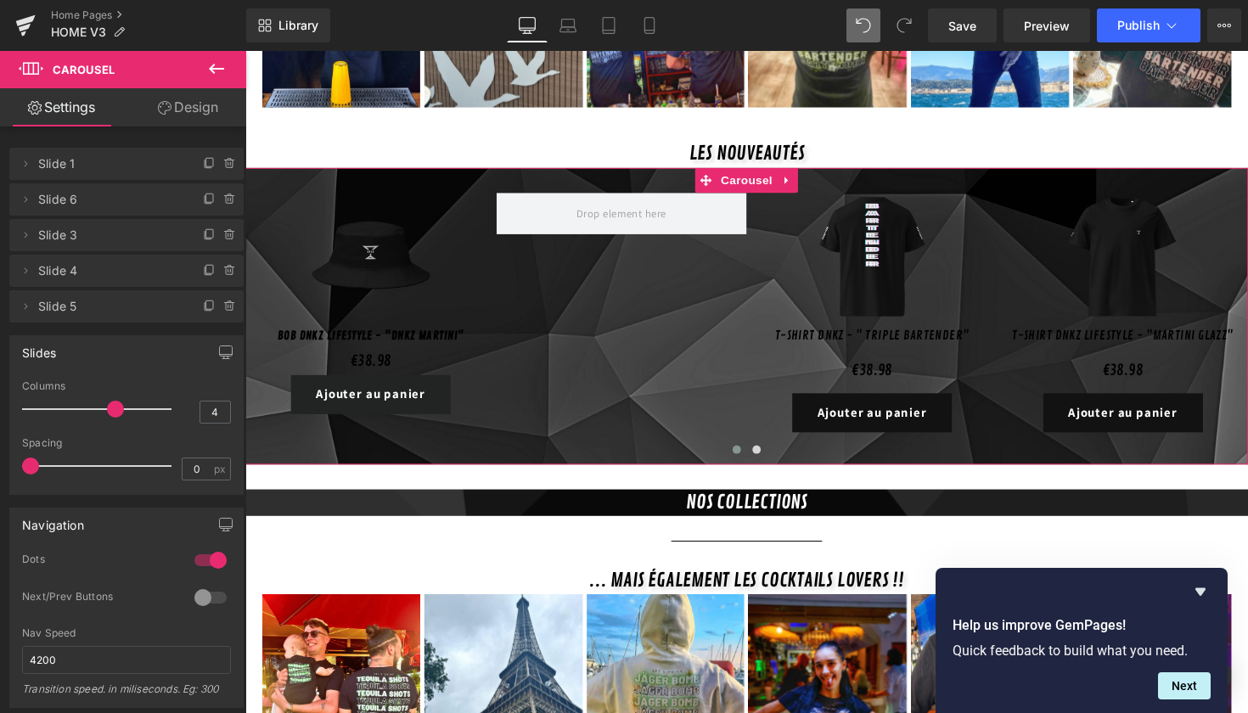
click at [223, 236] on icon at bounding box center [230, 235] width 14 height 14
click at [221, 236] on div "Delete Cancel" at bounding box center [131, 235] width 234 height 32
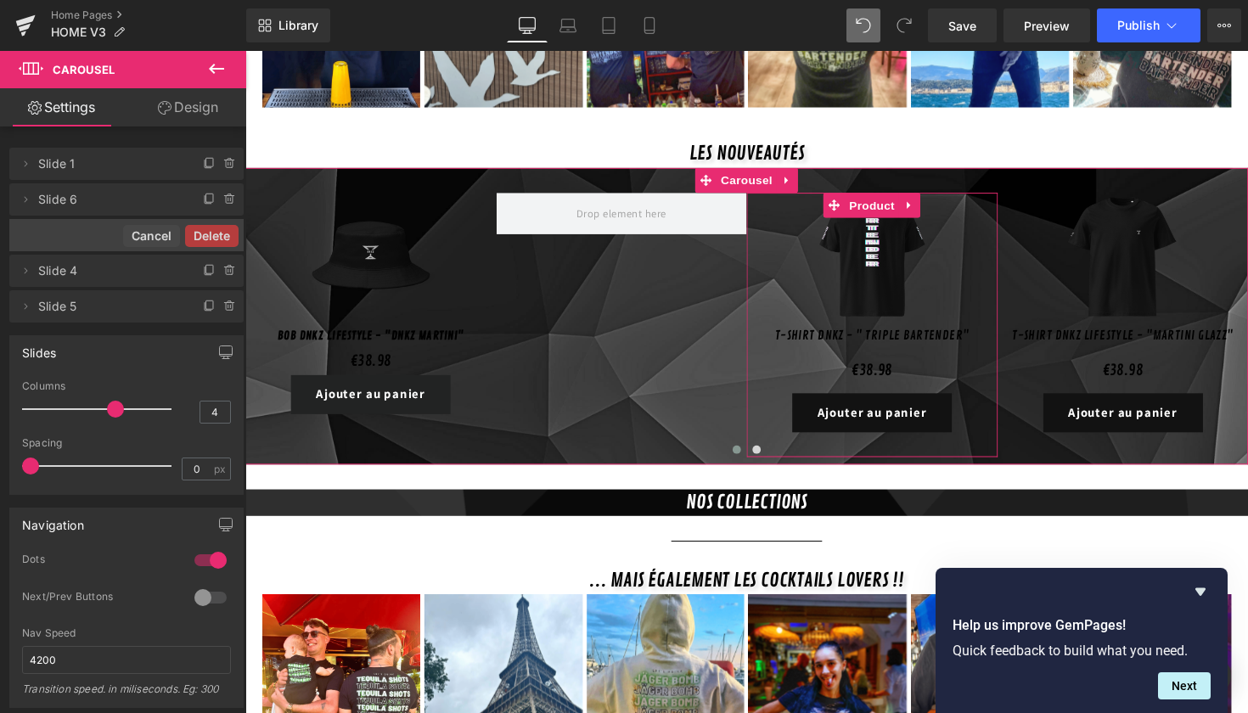
click at [221, 236] on button "Delete" at bounding box center [212, 236] width 54 height 22
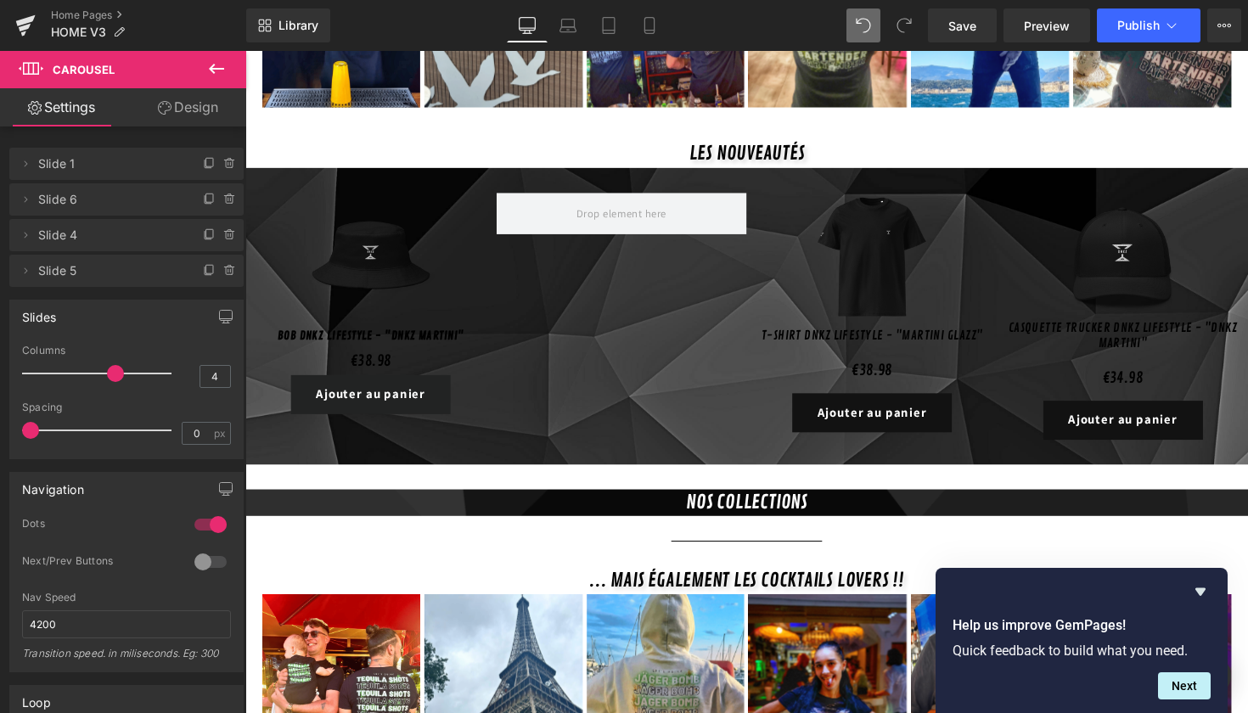
click at [223, 236] on icon at bounding box center [230, 235] width 14 height 14
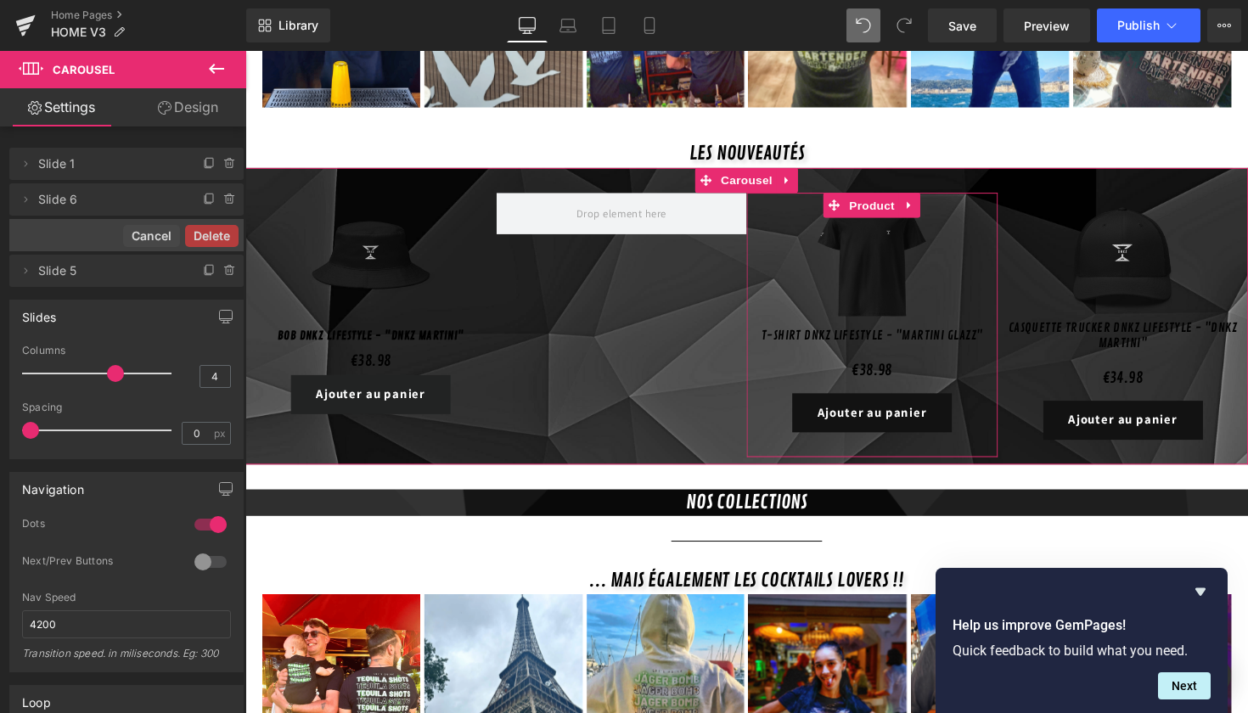
click at [221, 236] on button "Delete" at bounding box center [212, 236] width 54 height 22
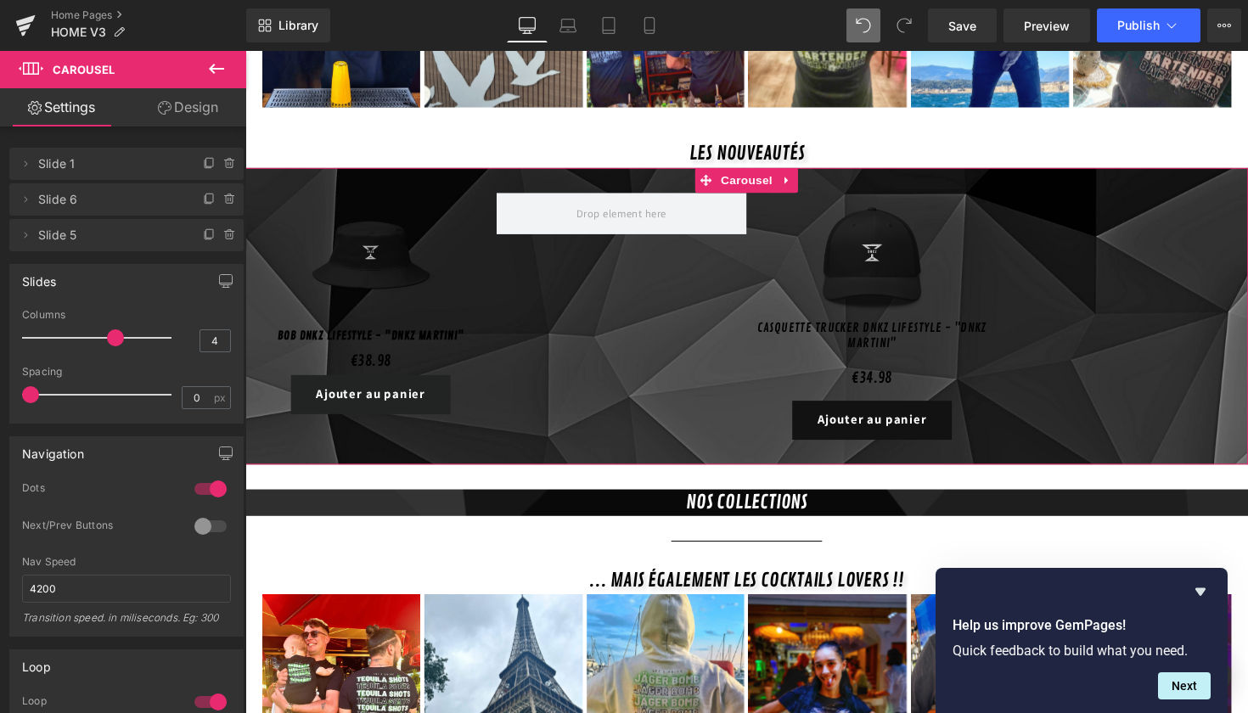
click at [223, 236] on icon at bounding box center [230, 235] width 14 height 14
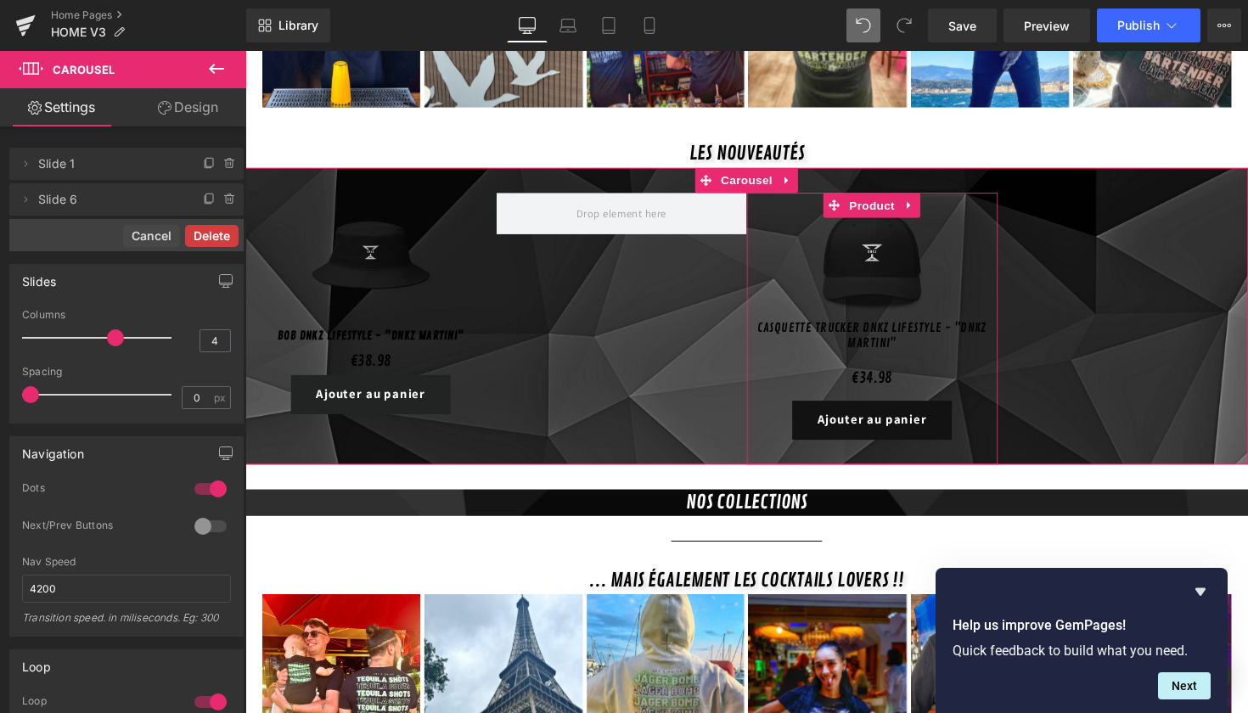
click at [221, 235] on button "Delete" at bounding box center [212, 236] width 54 height 22
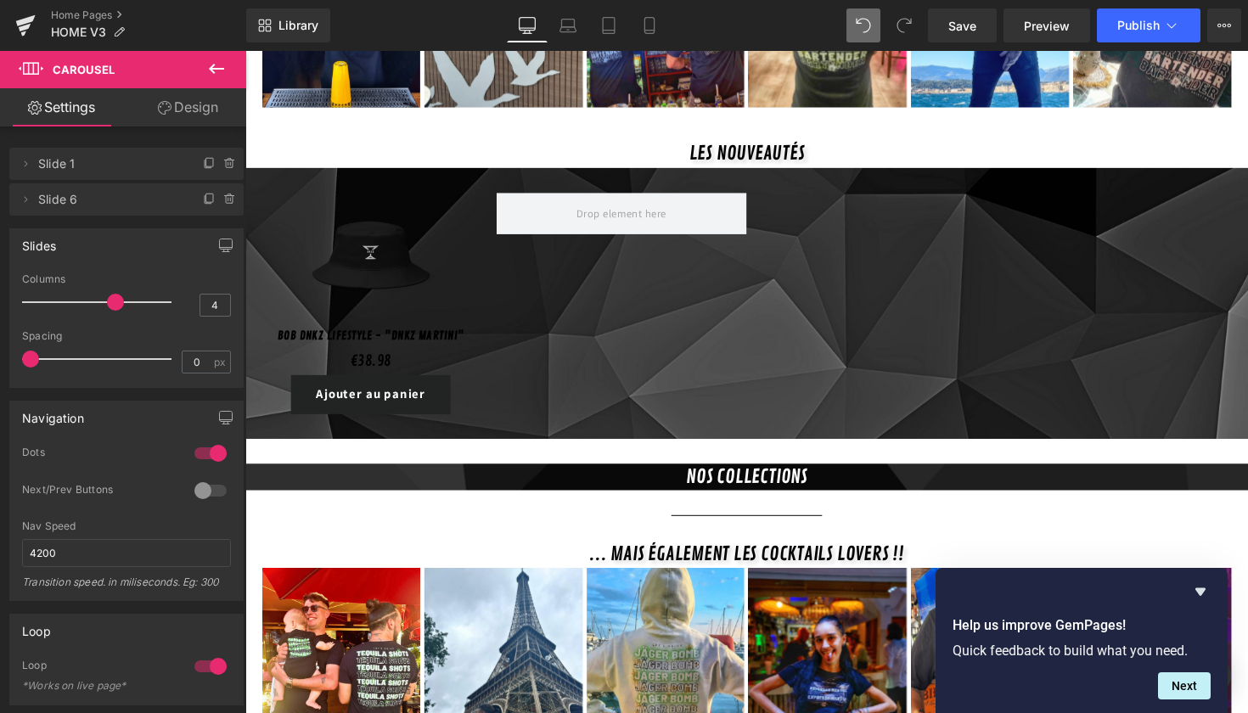
click at [221, 235] on button "button" at bounding box center [225, 245] width 27 height 32
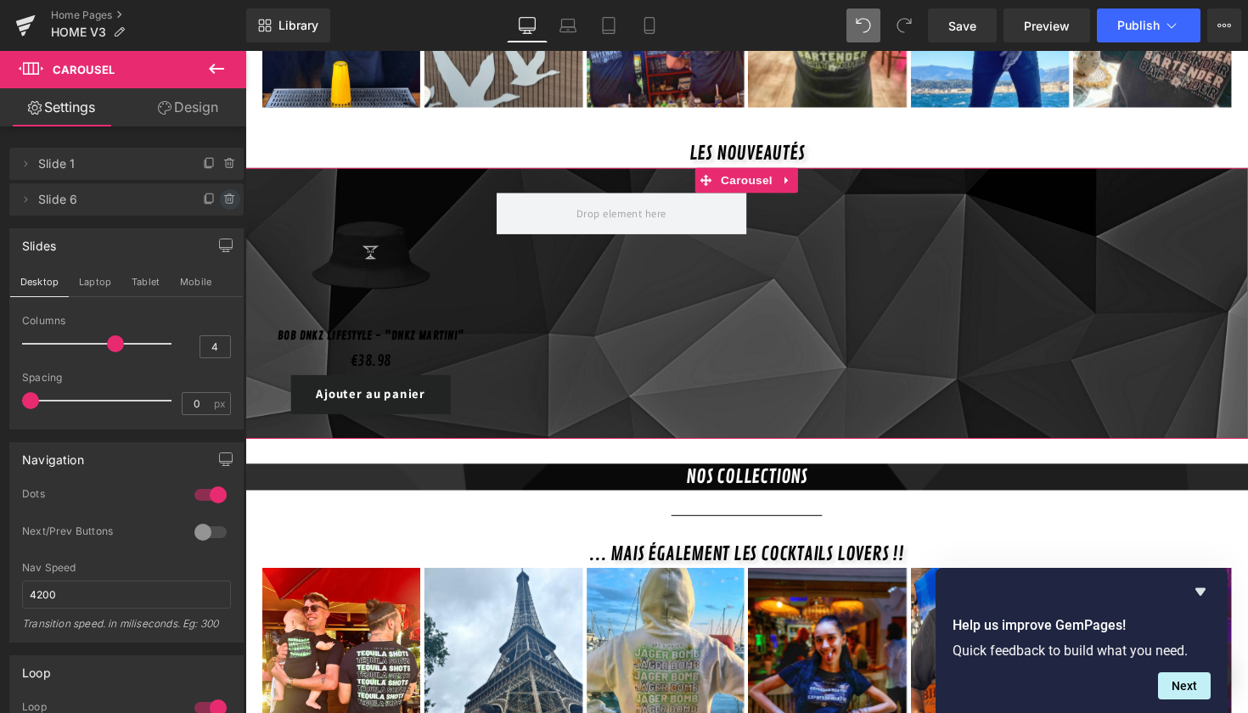
click at [223, 200] on icon at bounding box center [230, 200] width 14 height 14
click at [220, 200] on button "Delete" at bounding box center [212, 200] width 54 height 22
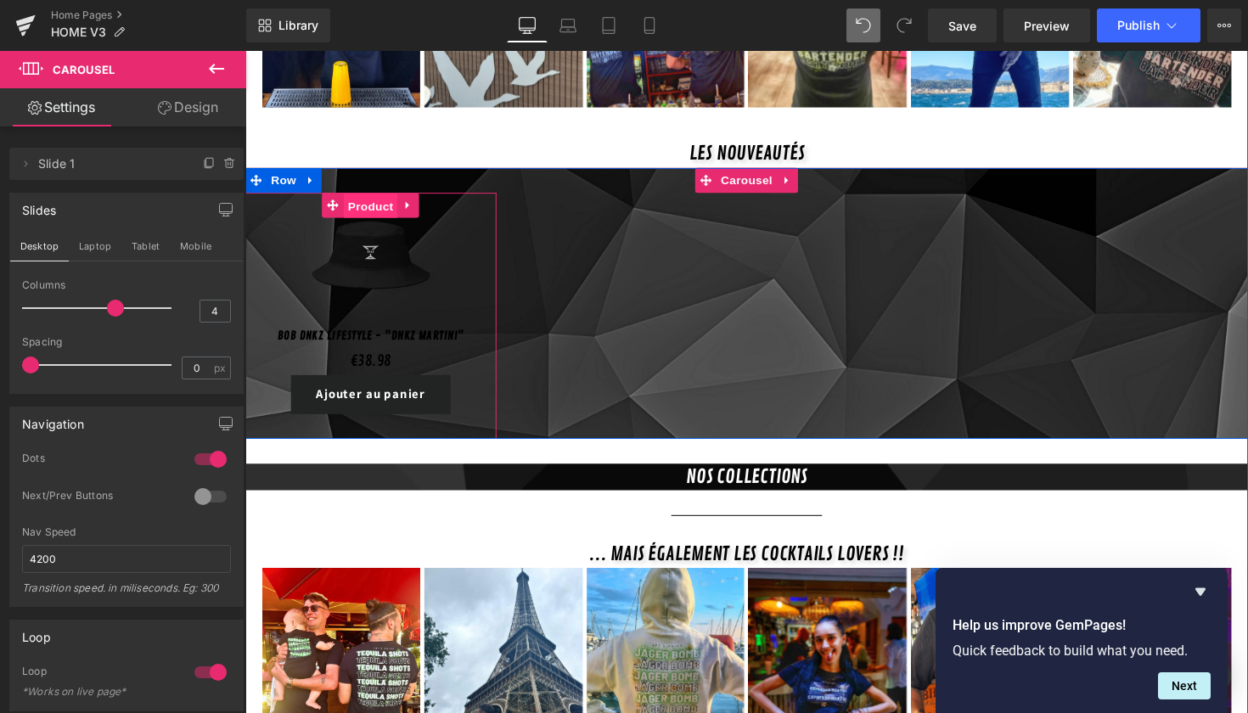
click at [365, 197] on span "Product" at bounding box center [374, 209] width 55 height 25
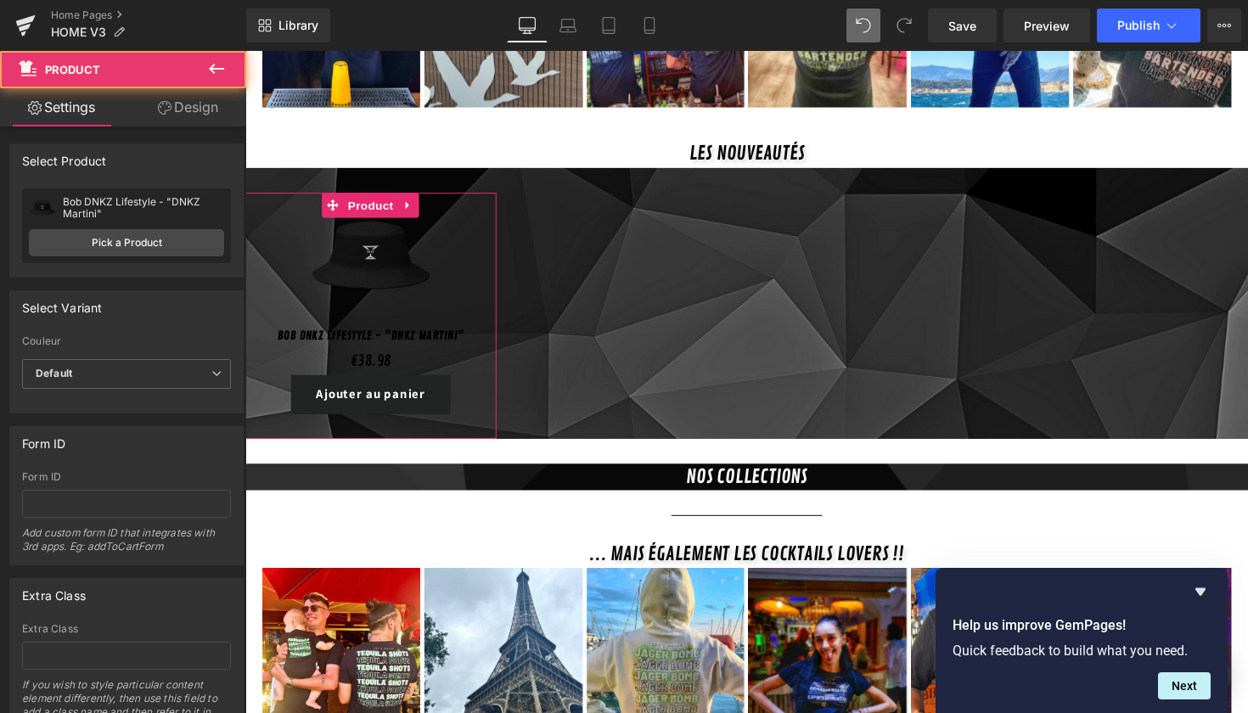
click at [217, 107] on link "Design" at bounding box center [188, 107] width 123 height 38
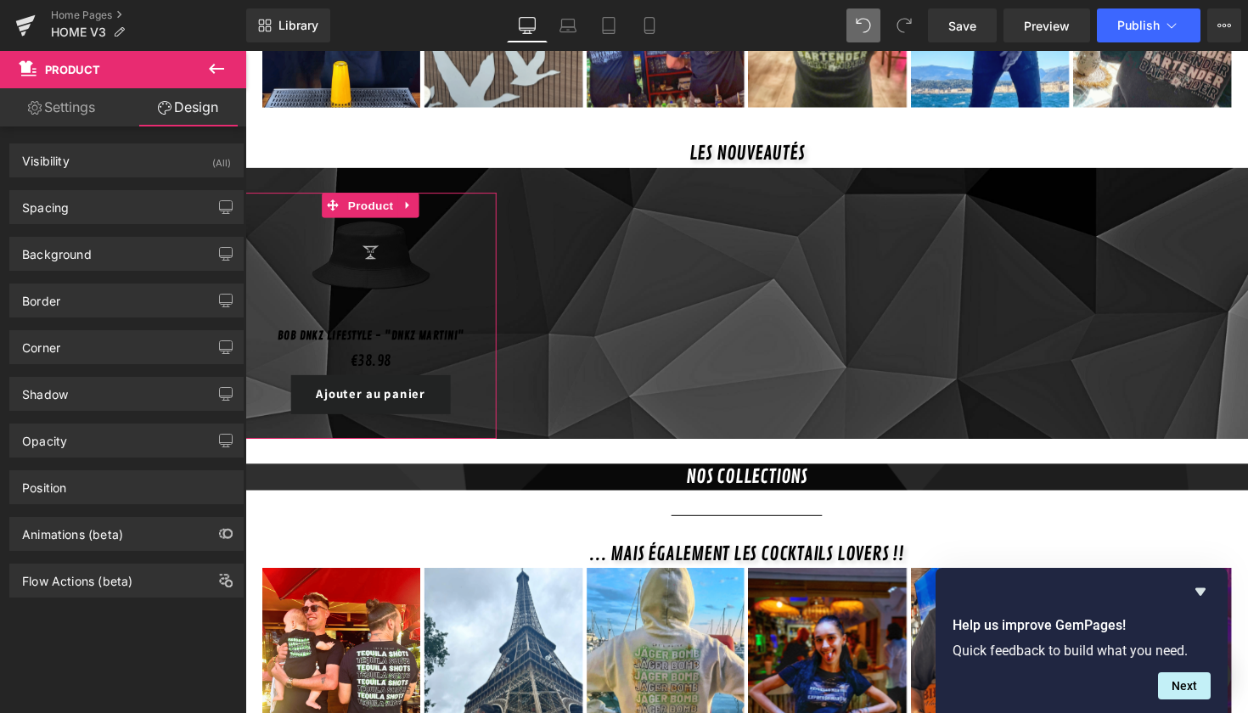
click at [108, 223] on div "Spacing Margin 0 0 0 0 Padding 0 10 30 10 Setup Global Style" at bounding box center [126, 207] width 234 height 34
click at [105, 210] on div "Spacing" at bounding box center [126, 207] width 233 height 32
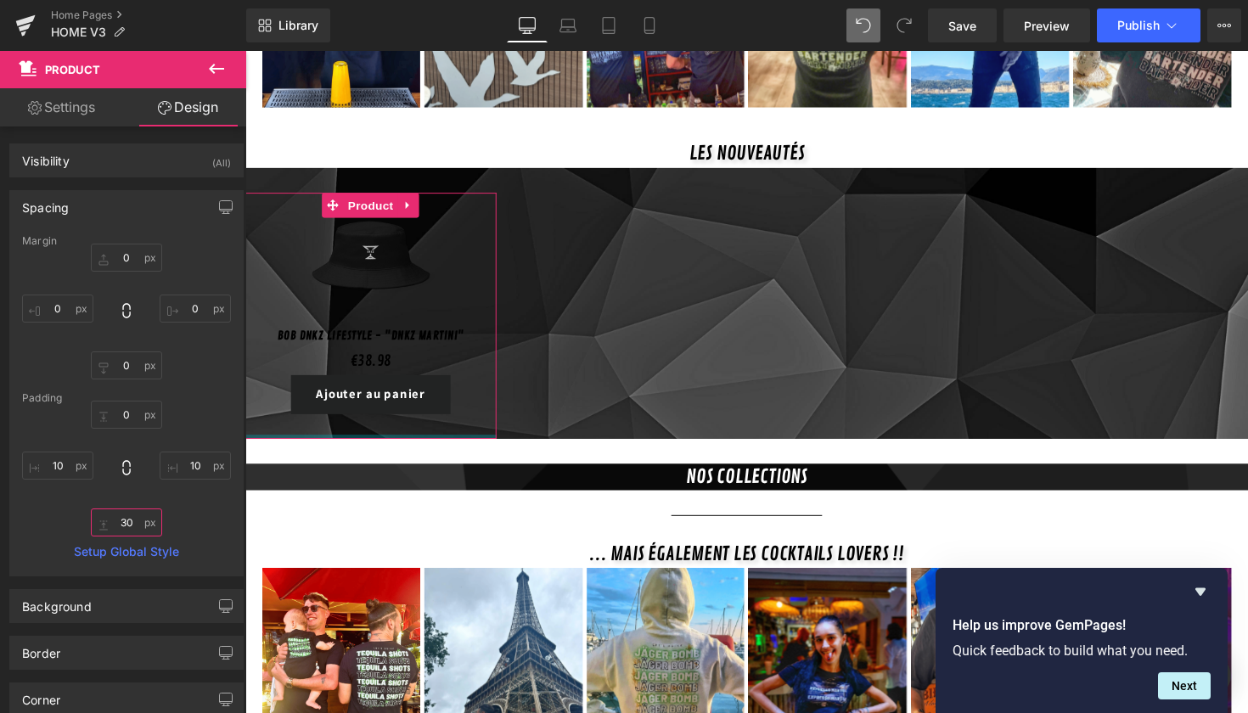
click at [137, 523] on input "30" at bounding box center [126, 523] width 71 height 28
type input "3"
click at [202, 519] on div "0 10 10" at bounding box center [126, 469] width 209 height 136
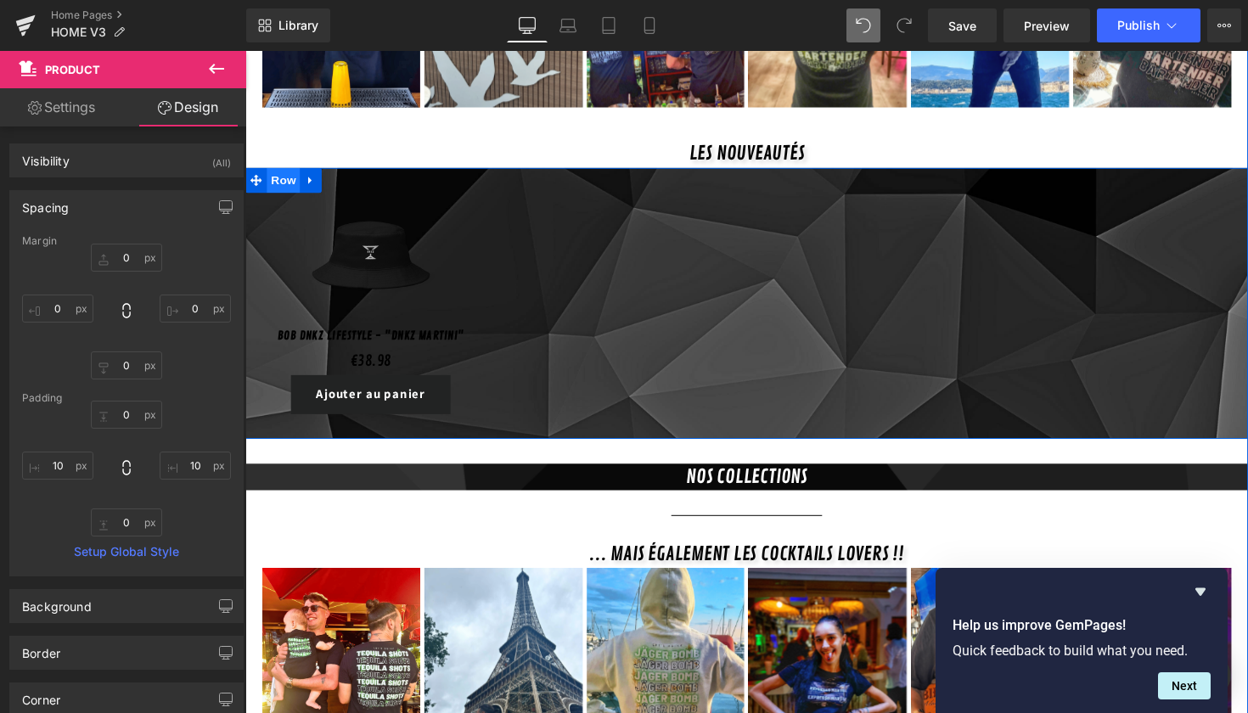
click at [274, 171] on span "Row" at bounding box center [285, 183] width 34 height 25
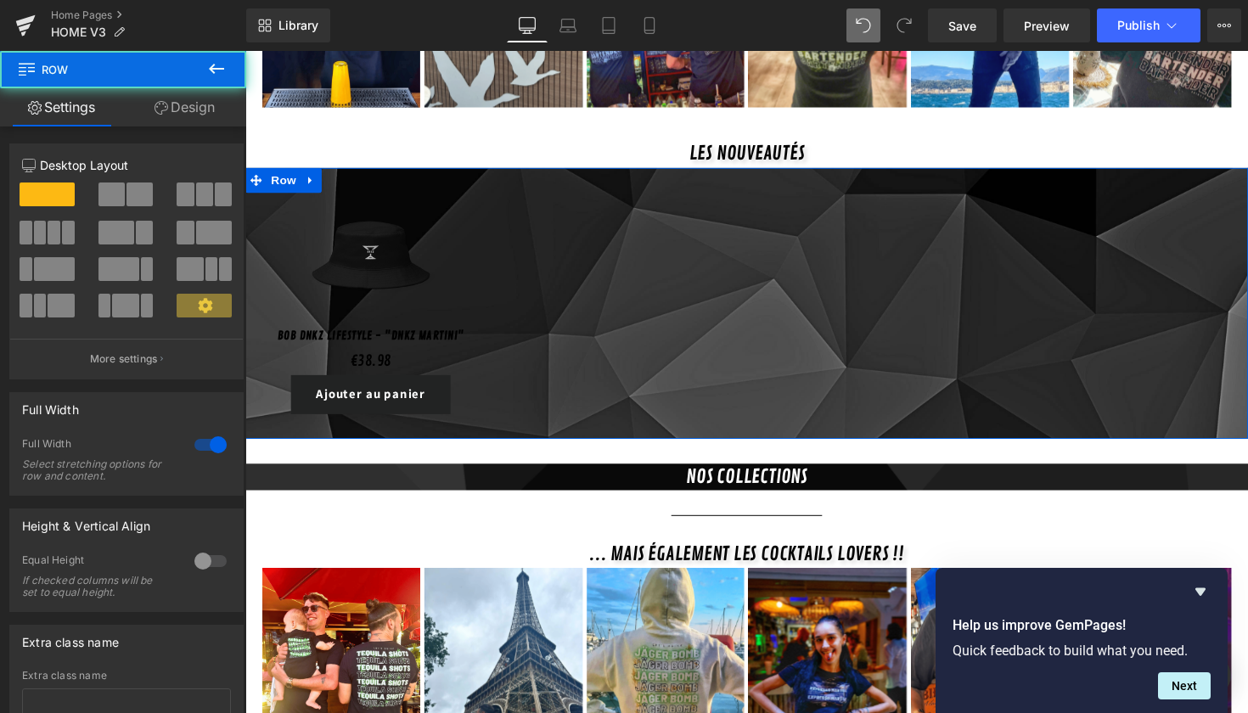
click at [179, 112] on link "Design" at bounding box center [184, 107] width 123 height 38
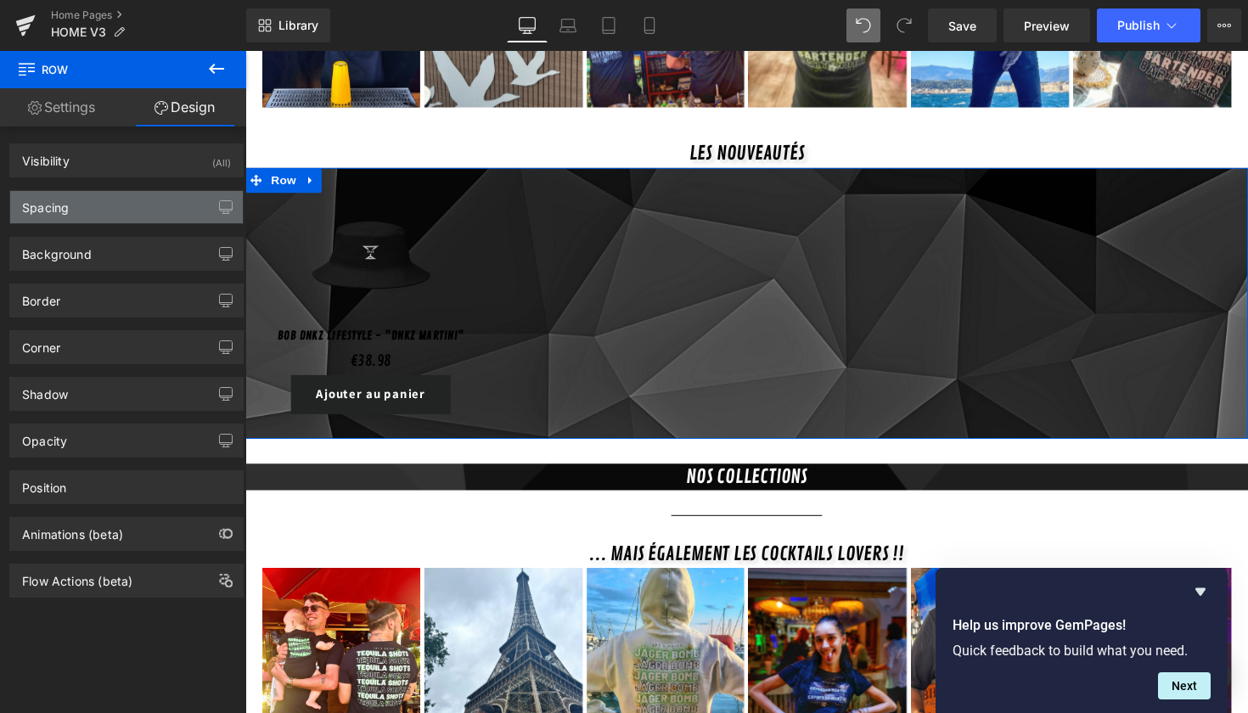
click at [100, 206] on div "Spacing" at bounding box center [126, 207] width 233 height 32
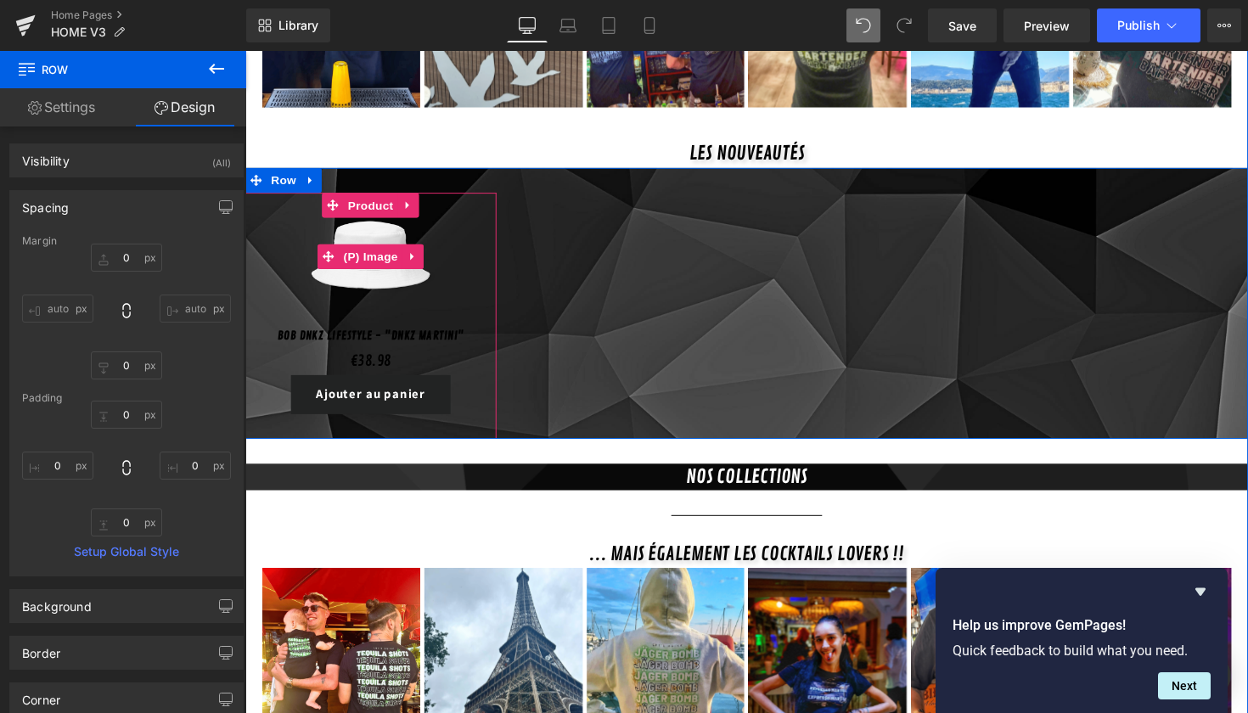
click at [452, 218] on link "Sale Off" at bounding box center [374, 262] width 240 height 132
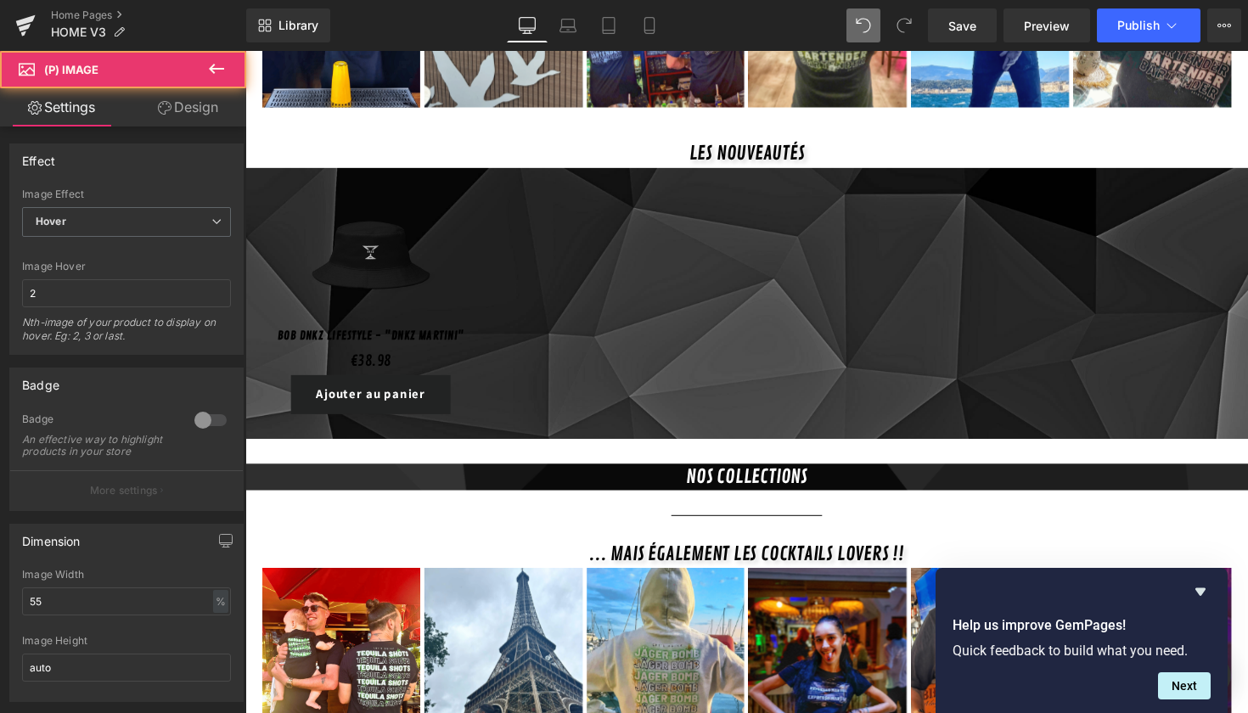
click at [200, 88] on link "Design" at bounding box center [188, 107] width 123 height 38
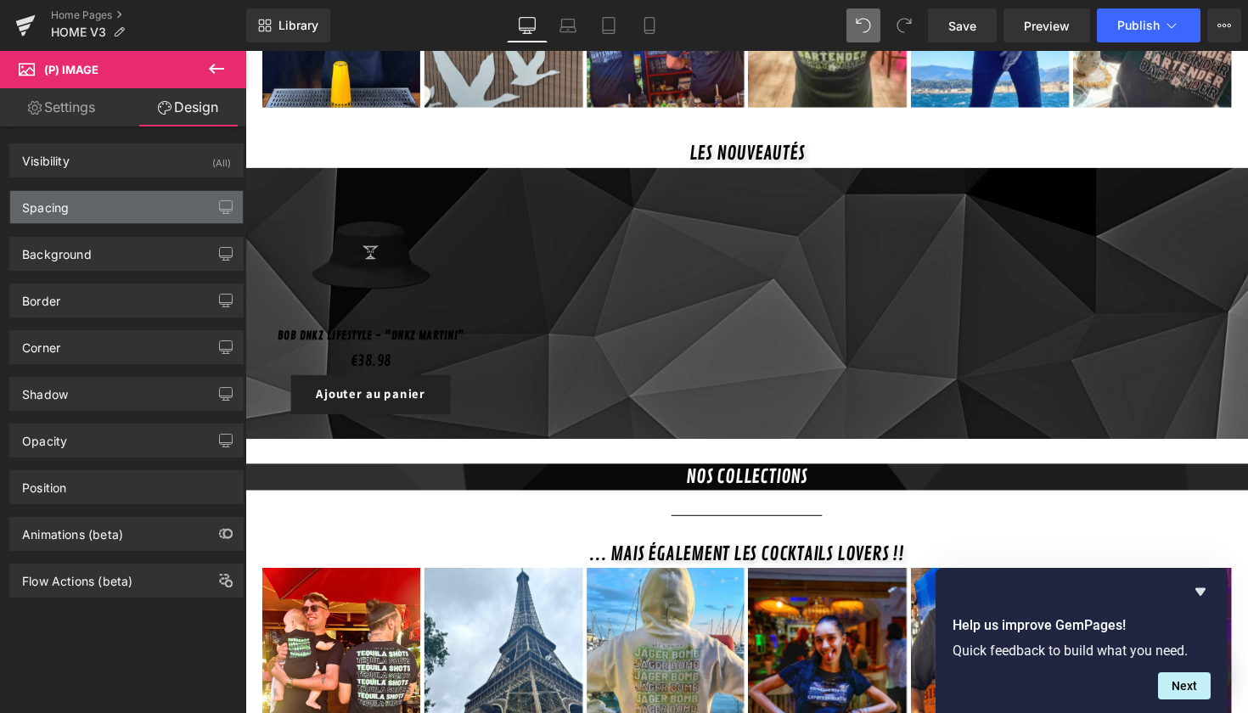
click at [170, 203] on div "Spacing" at bounding box center [126, 207] width 233 height 32
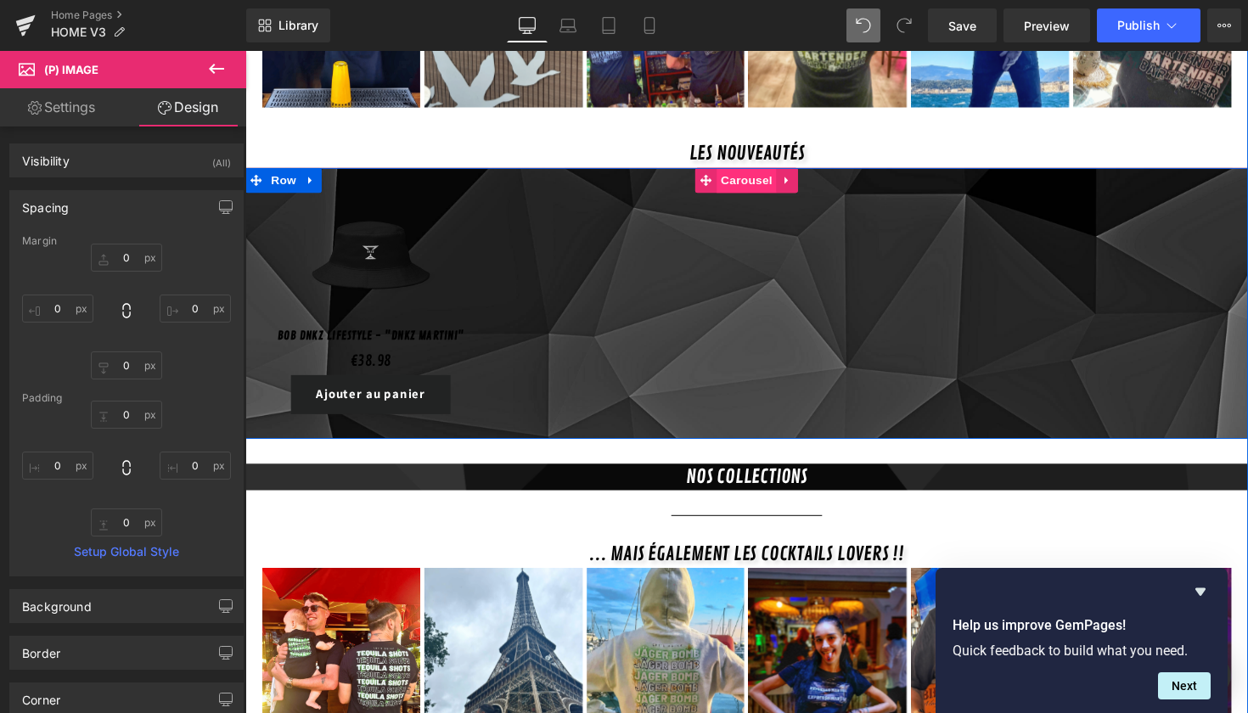
click at [734, 171] on span "Carousel" at bounding box center [759, 183] width 61 height 25
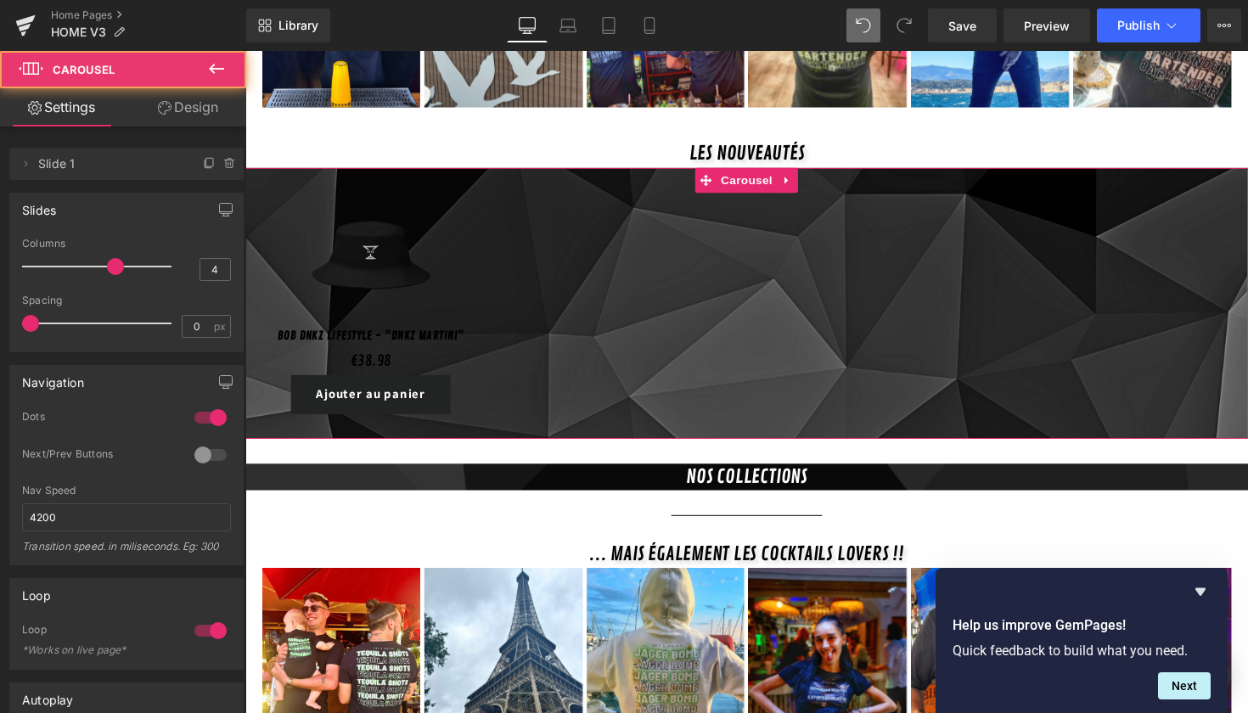
click at [194, 110] on link "Design" at bounding box center [188, 107] width 123 height 38
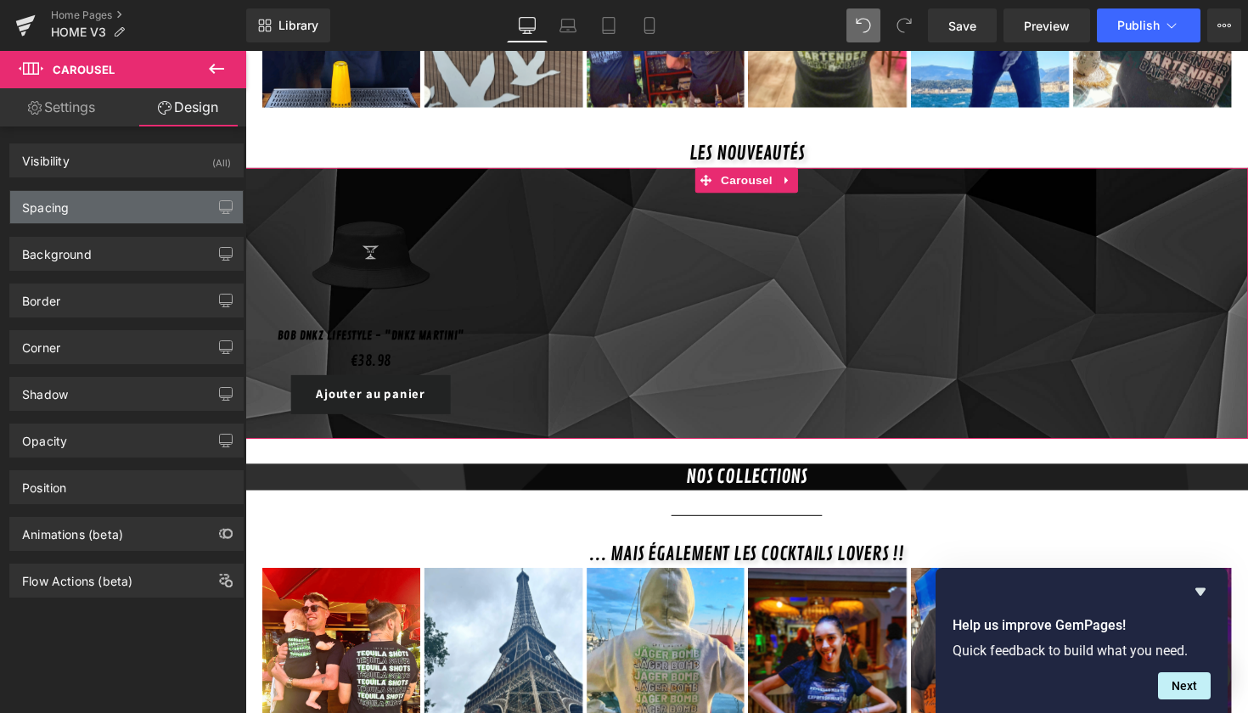
click at [136, 199] on div "Spacing" at bounding box center [126, 207] width 233 height 32
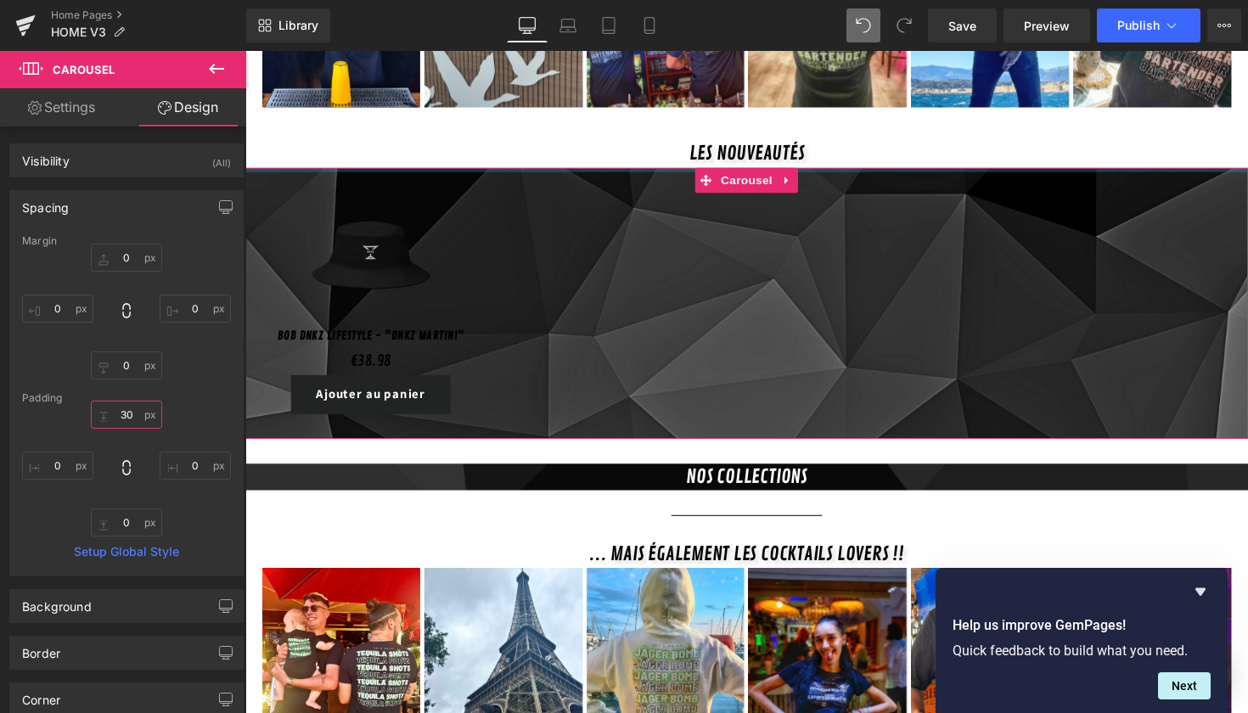
click at [131, 414] on input "30" at bounding box center [126, 415] width 71 height 28
type input "3"
click at [183, 409] on div "0 0 0" at bounding box center [126, 469] width 209 height 136
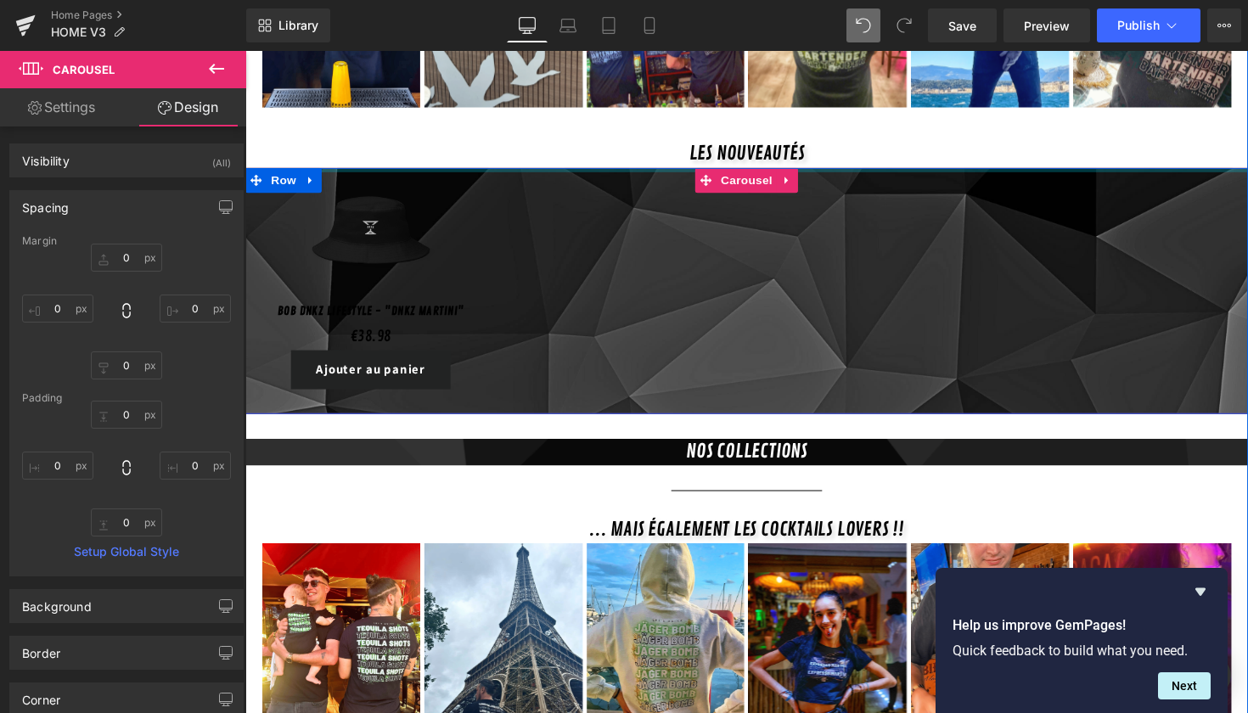
drag, startPoint x: 546, startPoint y: 158, endPoint x: 523, endPoint y: 101, distance: 61.3
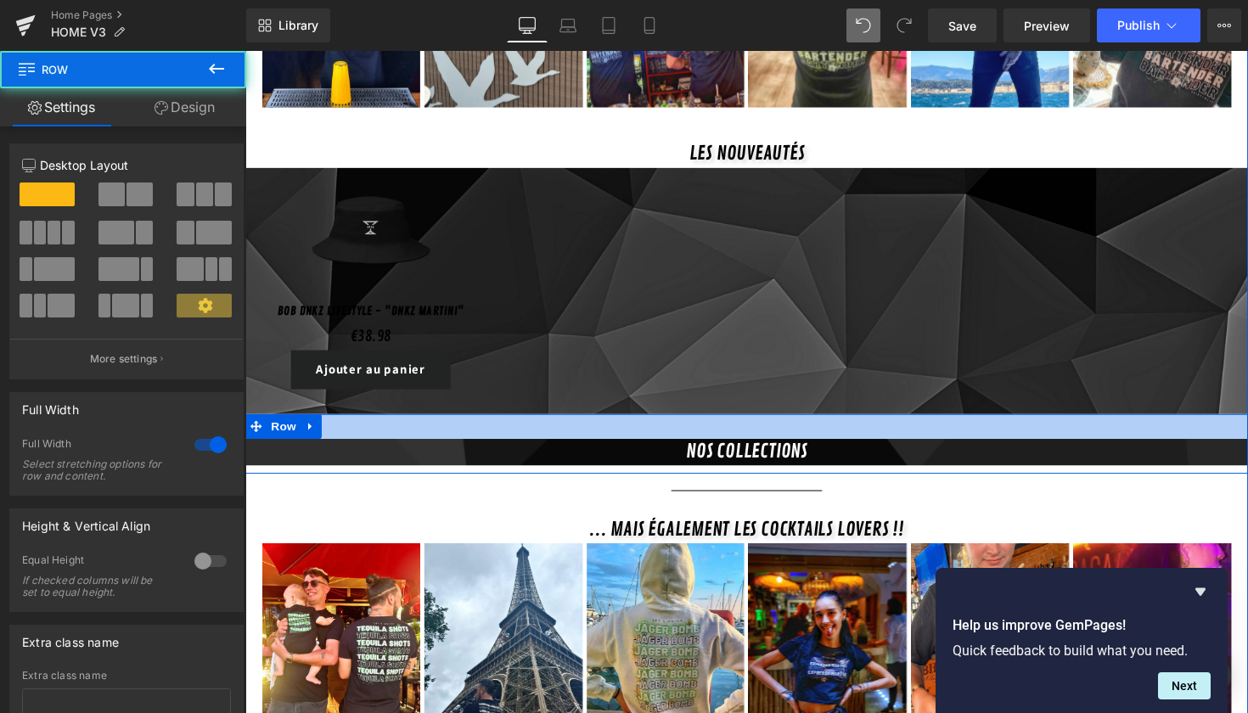
click at [567, 423] on div at bounding box center [759, 435] width 1028 height 25
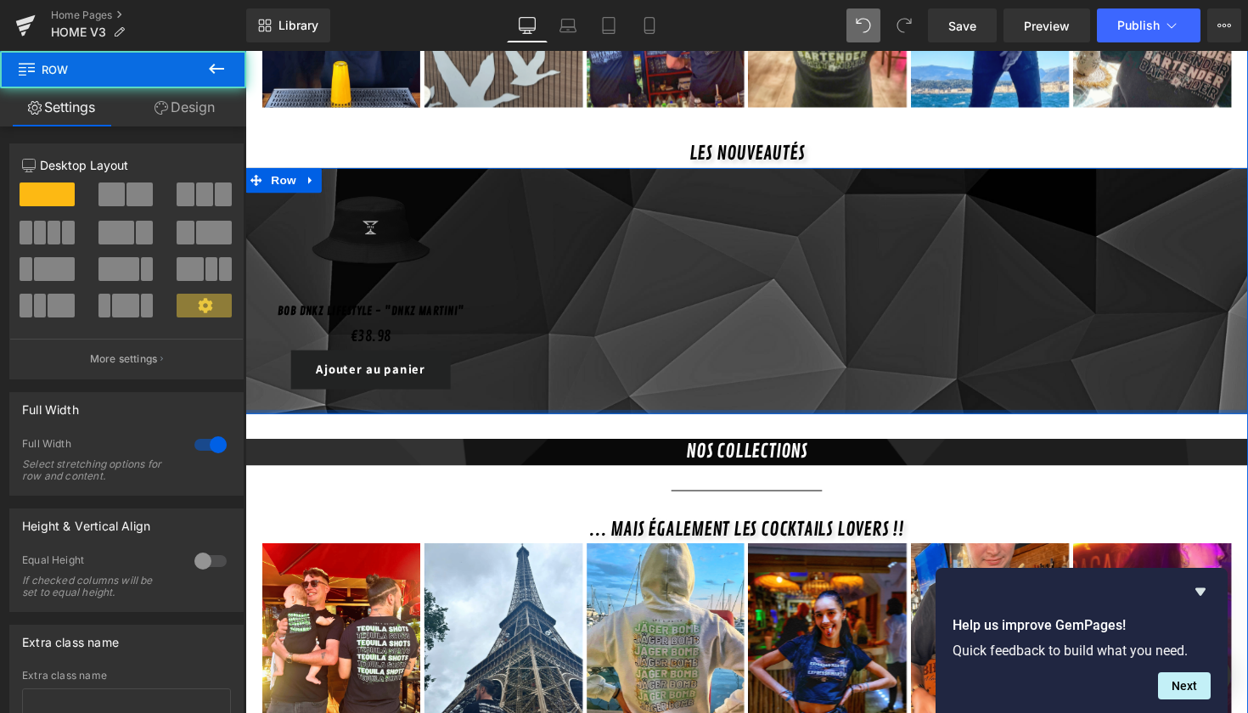
drag, startPoint x: 561, startPoint y: 401, endPoint x: 557, endPoint y: 385, distance: 16.5
click at [557, 385] on div "Sale Off (P) Image Bob DNKZ Lifestyle - "DNKZ Martini" (P) Title €0 €38.98 (P) …" at bounding box center [759, 297] width 1028 height 252
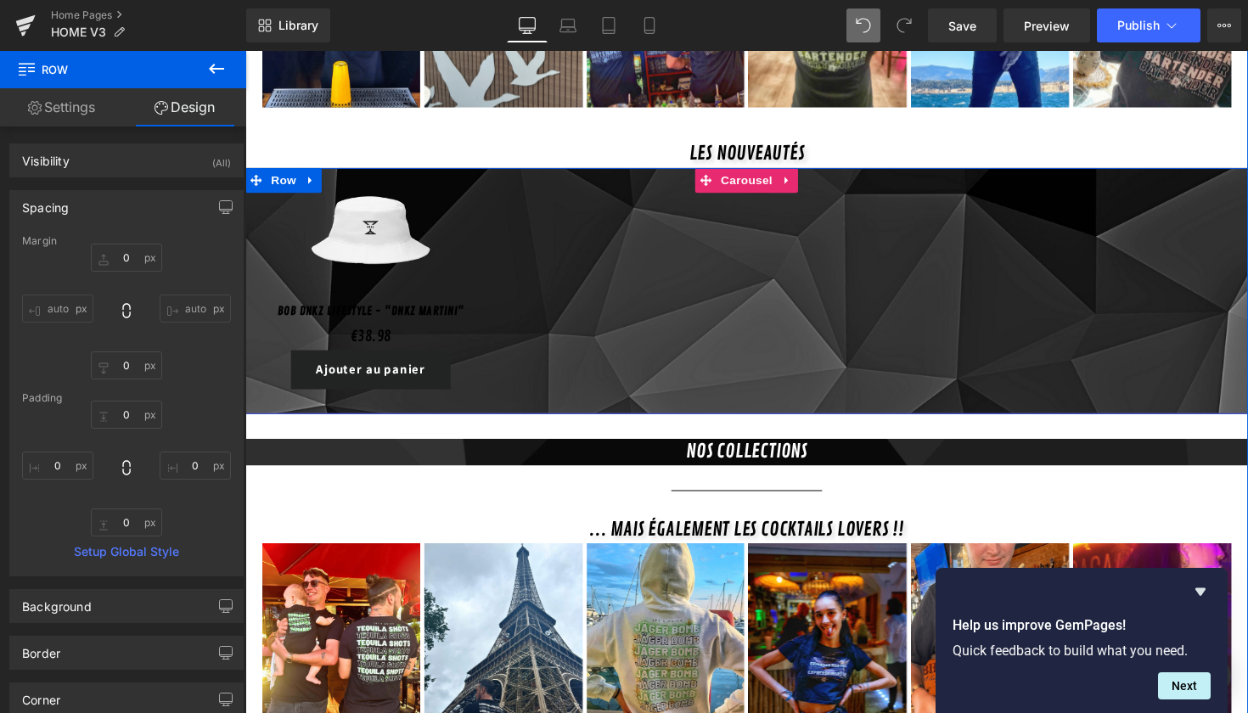
click at [400, 207] on div "Sale Off (P) Image" at bounding box center [374, 237] width 240 height 132
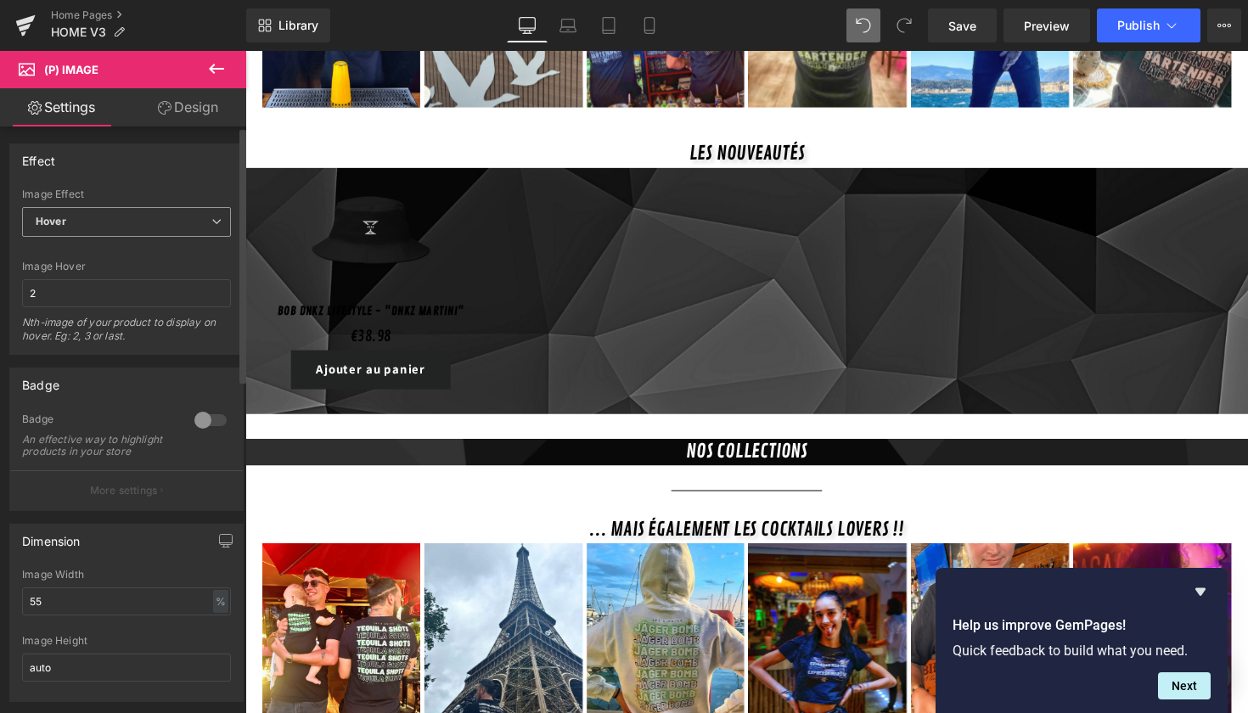
click at [117, 217] on span "Hover" at bounding box center [126, 222] width 209 height 30
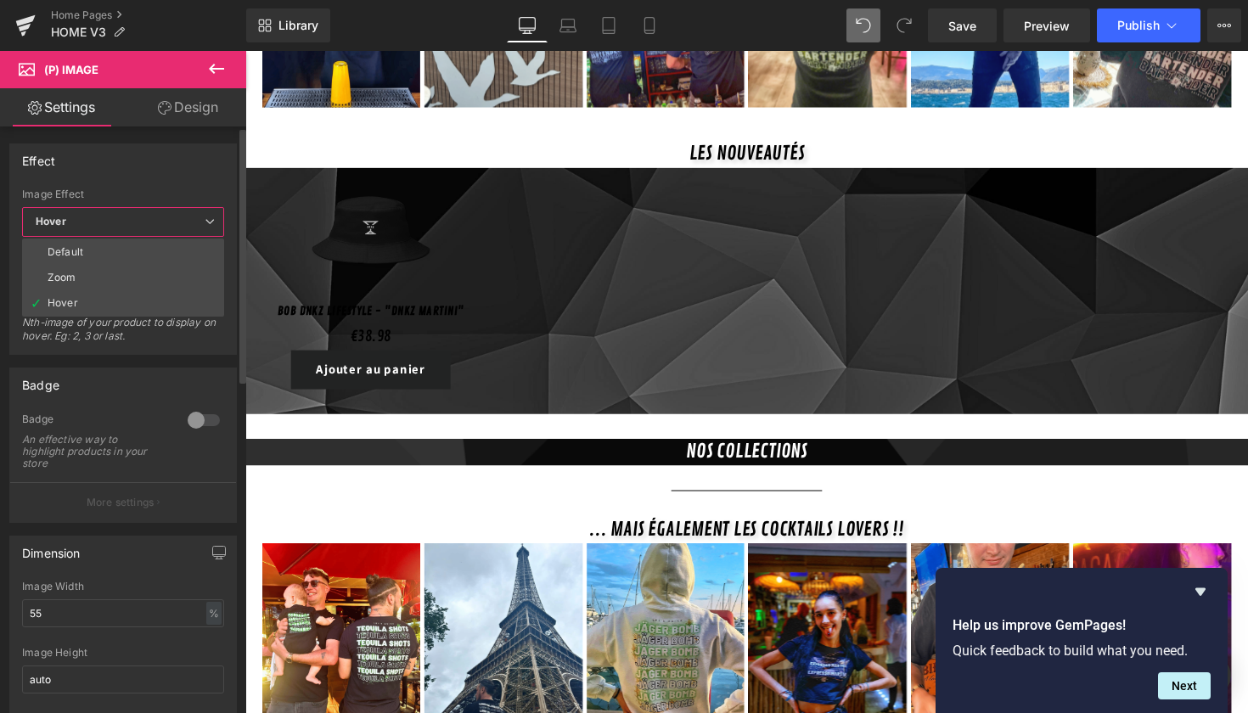
click at [117, 217] on span "Hover" at bounding box center [123, 222] width 202 height 30
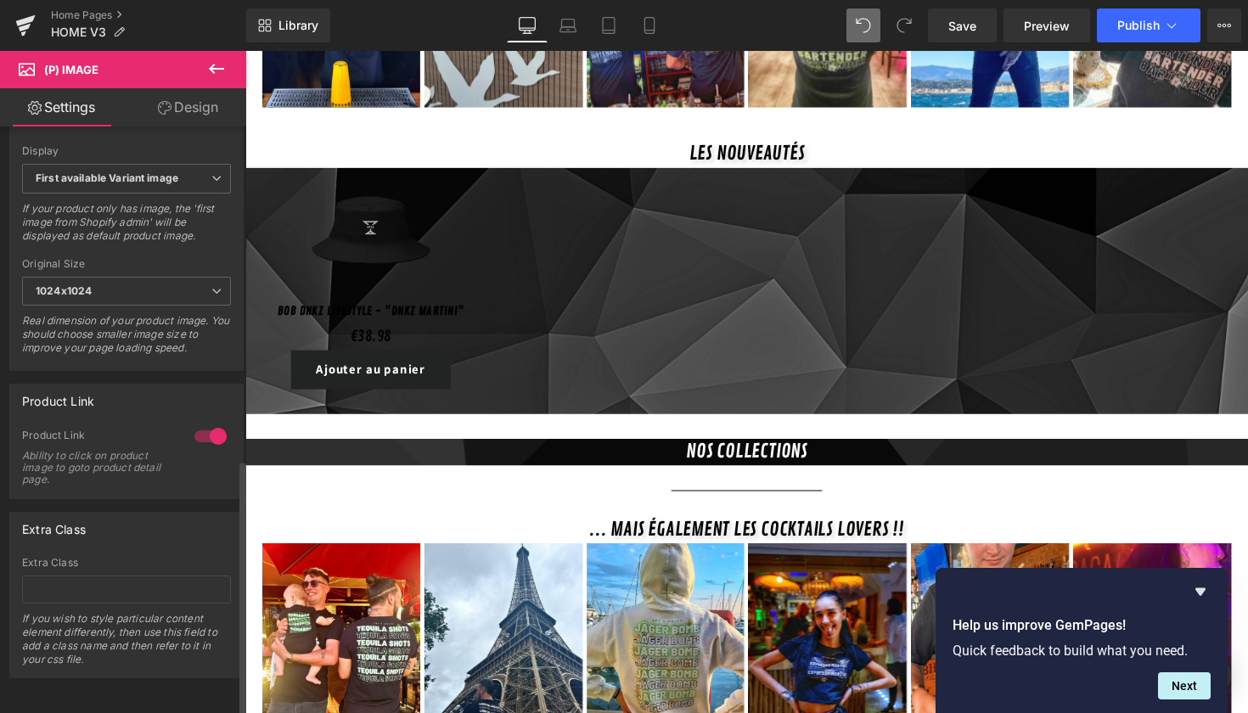
scroll to position [763, 0]
click at [176, 101] on link "Design" at bounding box center [188, 107] width 123 height 38
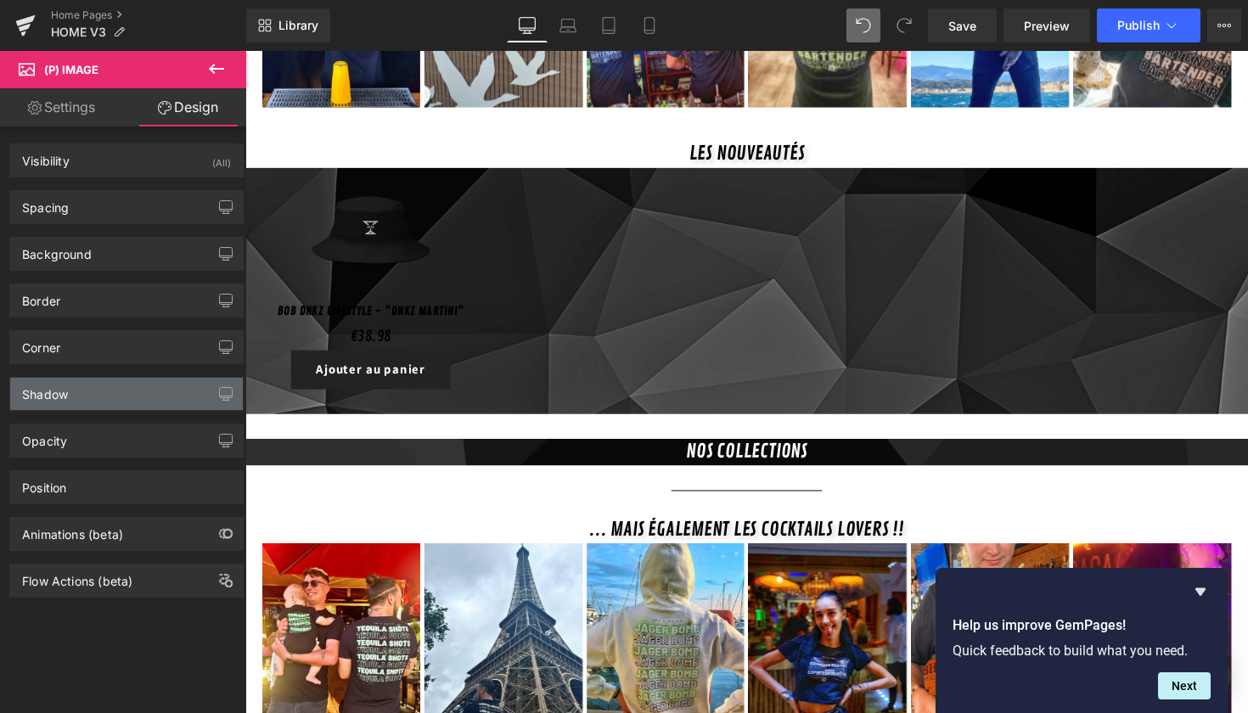
click at [112, 393] on div "Shadow" at bounding box center [126, 394] width 233 height 32
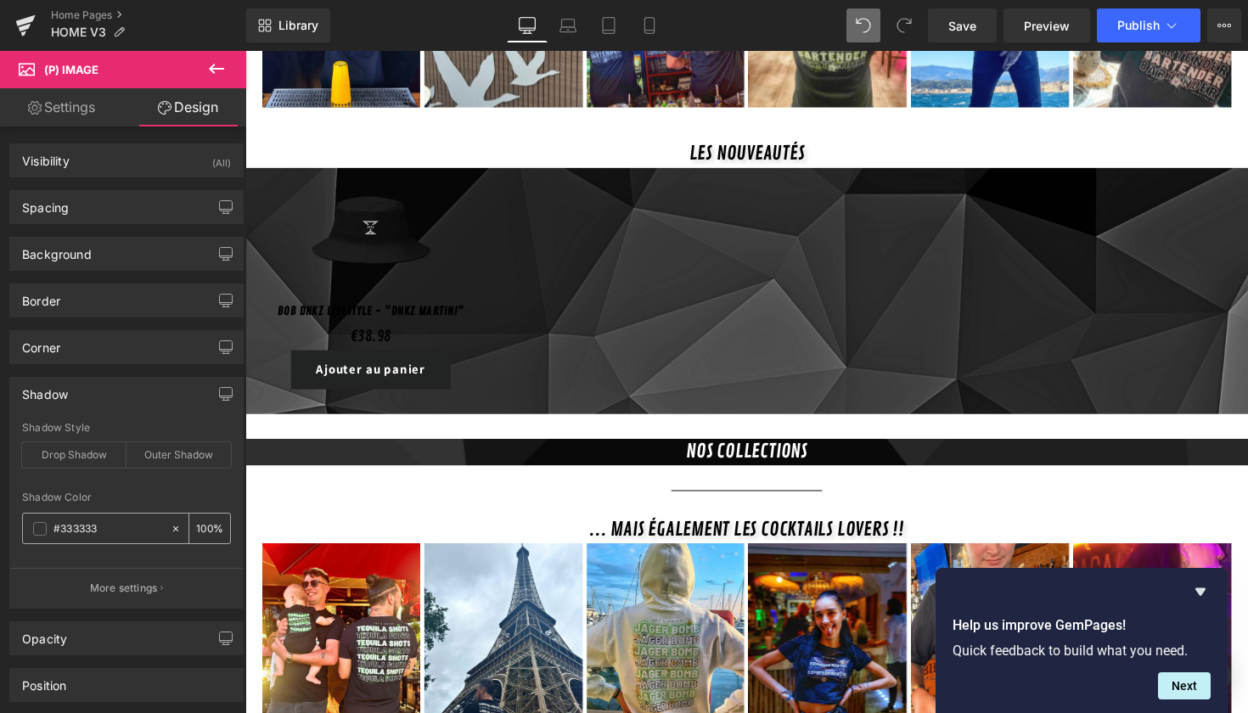
click at [42, 528] on span at bounding box center [40, 529] width 14 height 14
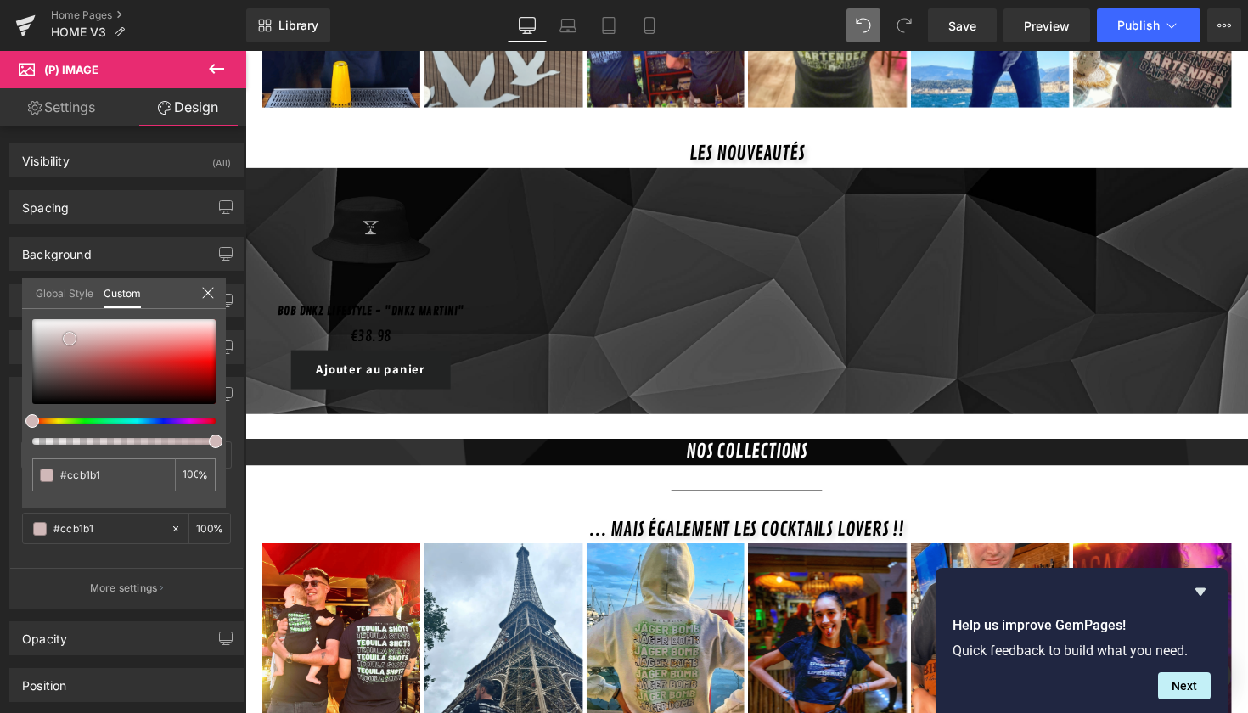
drag, startPoint x: 96, startPoint y: 363, endPoint x: 70, endPoint y: 339, distance: 36.1
click at [70, 339] on div at bounding box center [123, 361] width 183 height 85
drag, startPoint x: 70, startPoint y: 341, endPoint x: 4, endPoint y: 318, distance: 69.0
click at [4, 364] on div "Shadow Shadow Style Drop Shadow Outer Shadow Shadow Color #333333 100 % More se…" at bounding box center [127, 486] width 254 height 245
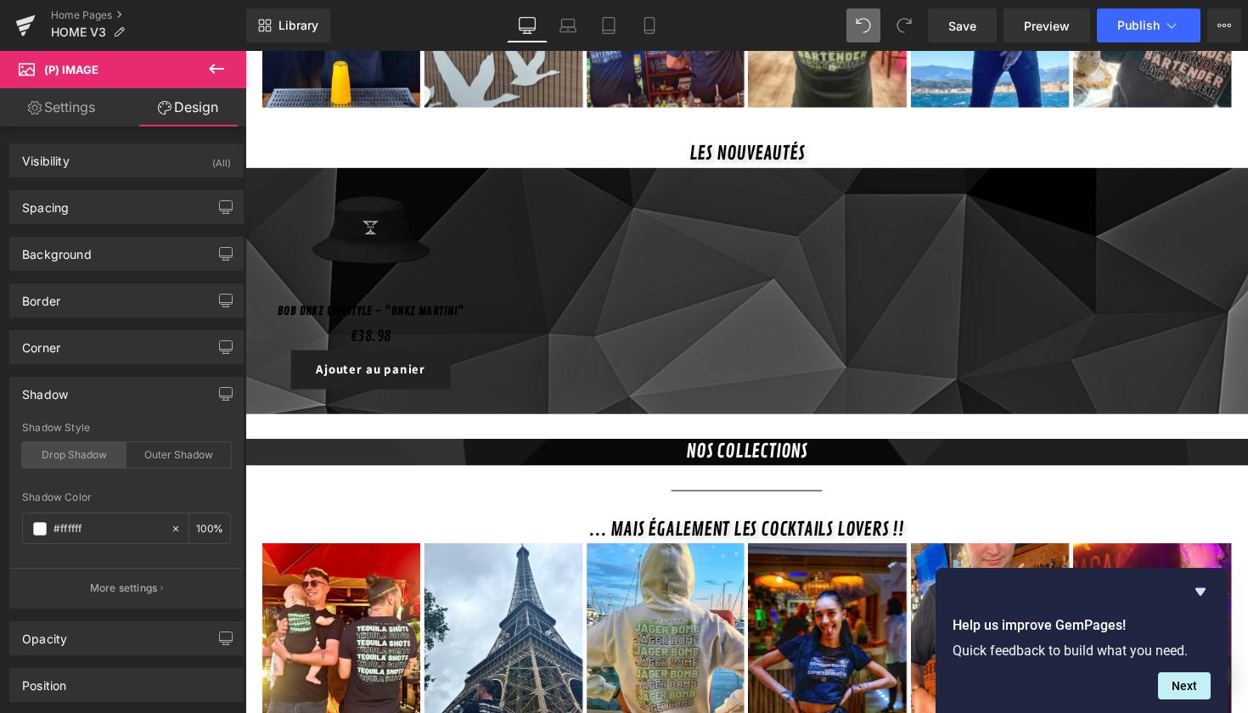
click at [87, 450] on div "Drop Shadow" at bounding box center [74, 454] width 104 height 25
click at [156, 454] on div "Outer Shadow" at bounding box center [179, 454] width 104 height 25
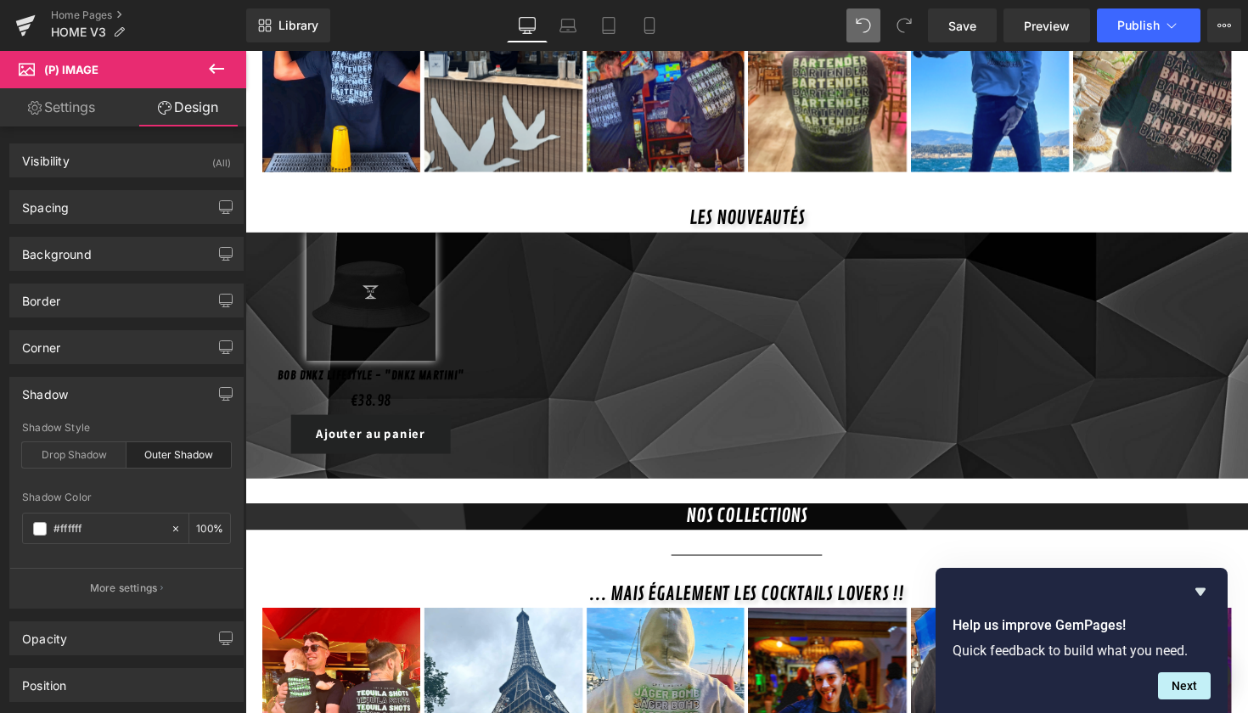
scroll to position [1028, 0]
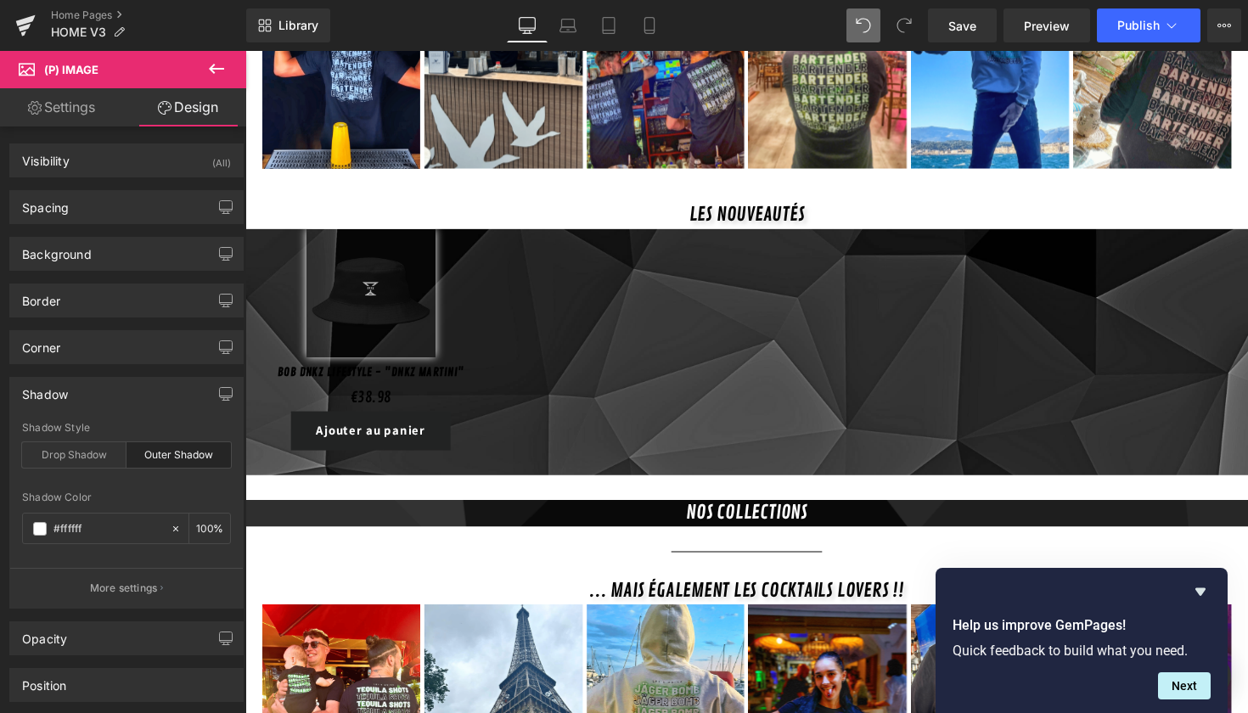
click at [165, 456] on div "Outer Shadow" at bounding box center [179, 454] width 104 height 25
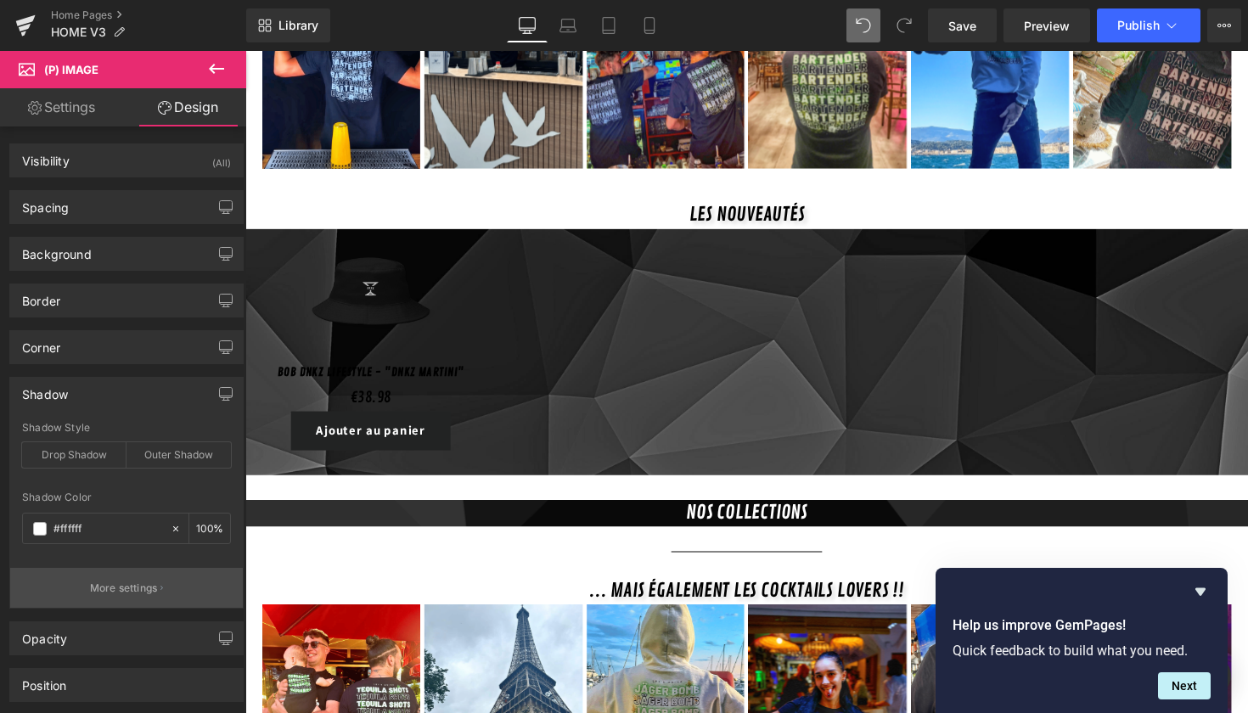
click at [114, 601] on button "More settings" at bounding box center [126, 588] width 233 height 40
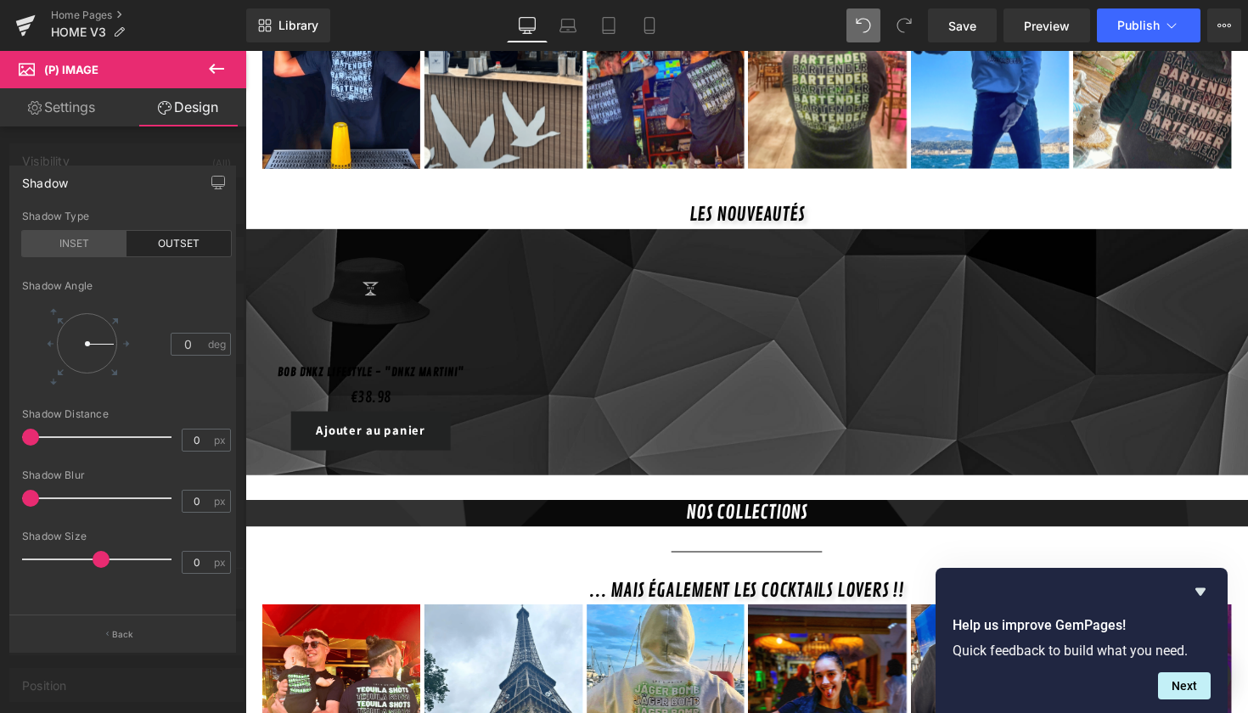
click at [105, 233] on div "INSET" at bounding box center [74, 243] width 104 height 25
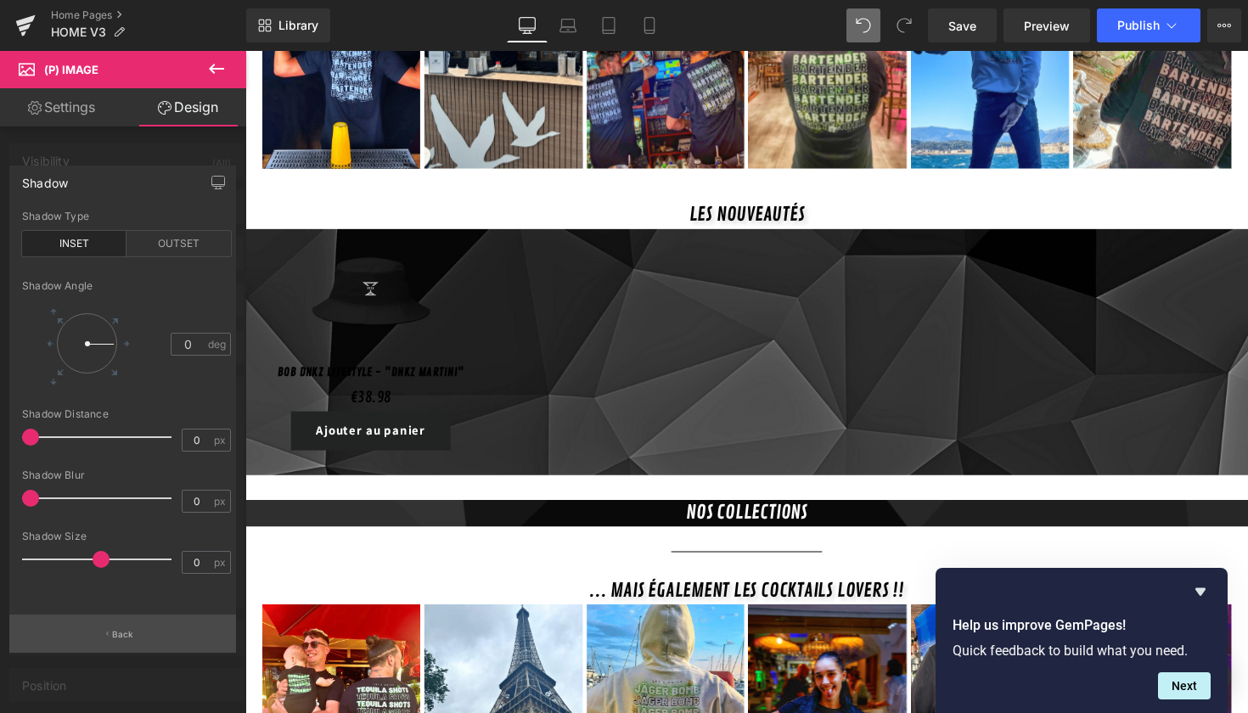
click at [111, 630] on button "Back" at bounding box center [122, 634] width 227 height 38
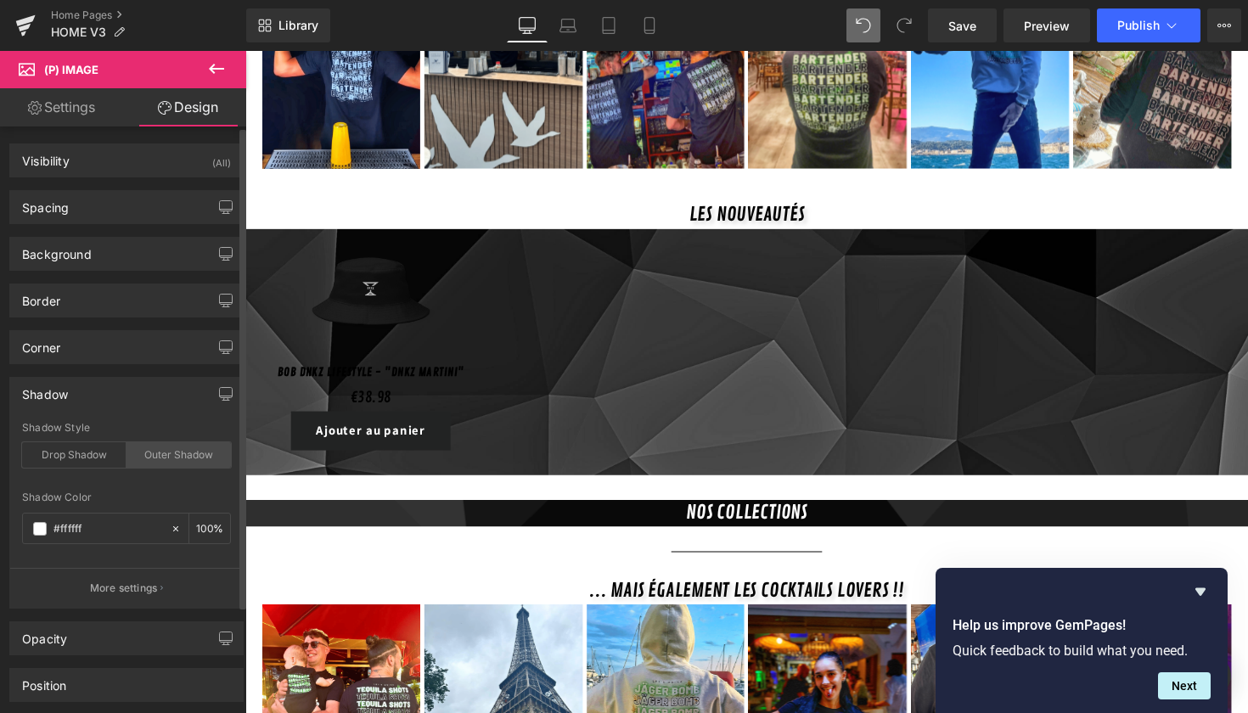
click at [146, 442] on div "Outer Shadow" at bounding box center [179, 454] width 104 height 25
click at [99, 458] on div "Drop Shadow" at bounding box center [74, 454] width 104 height 25
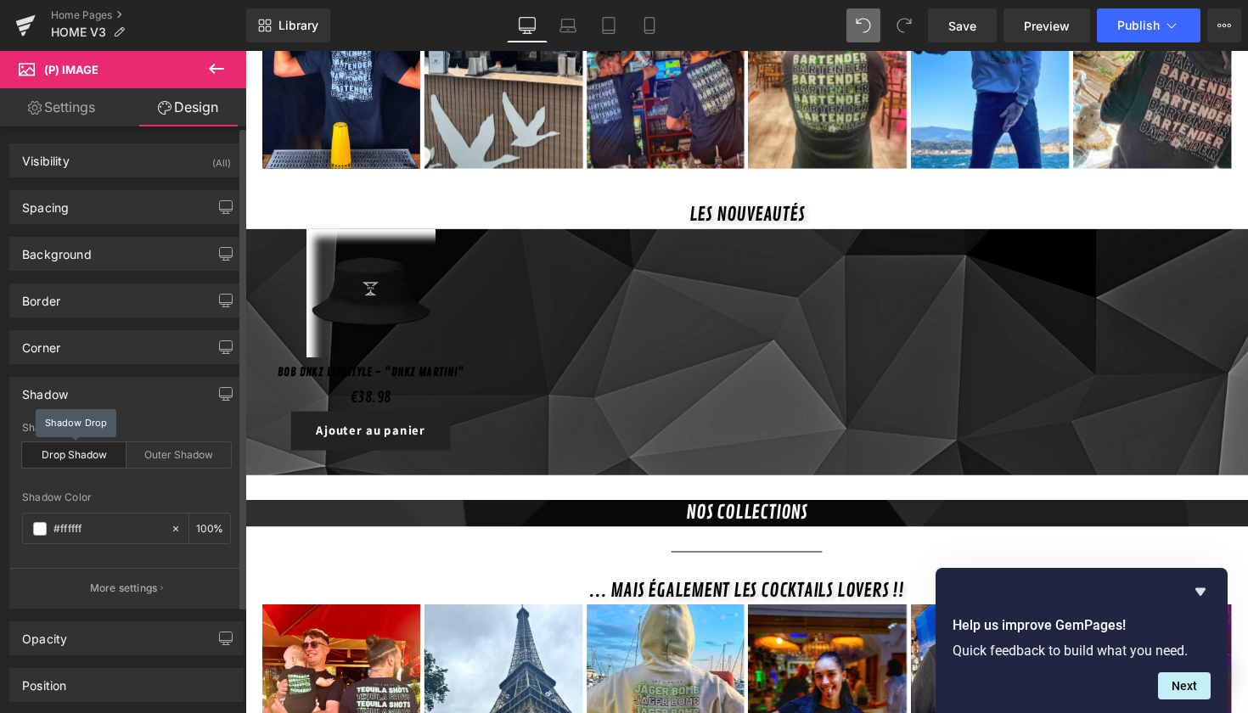
click at [99, 454] on div "Drop Shadow" at bounding box center [74, 454] width 104 height 25
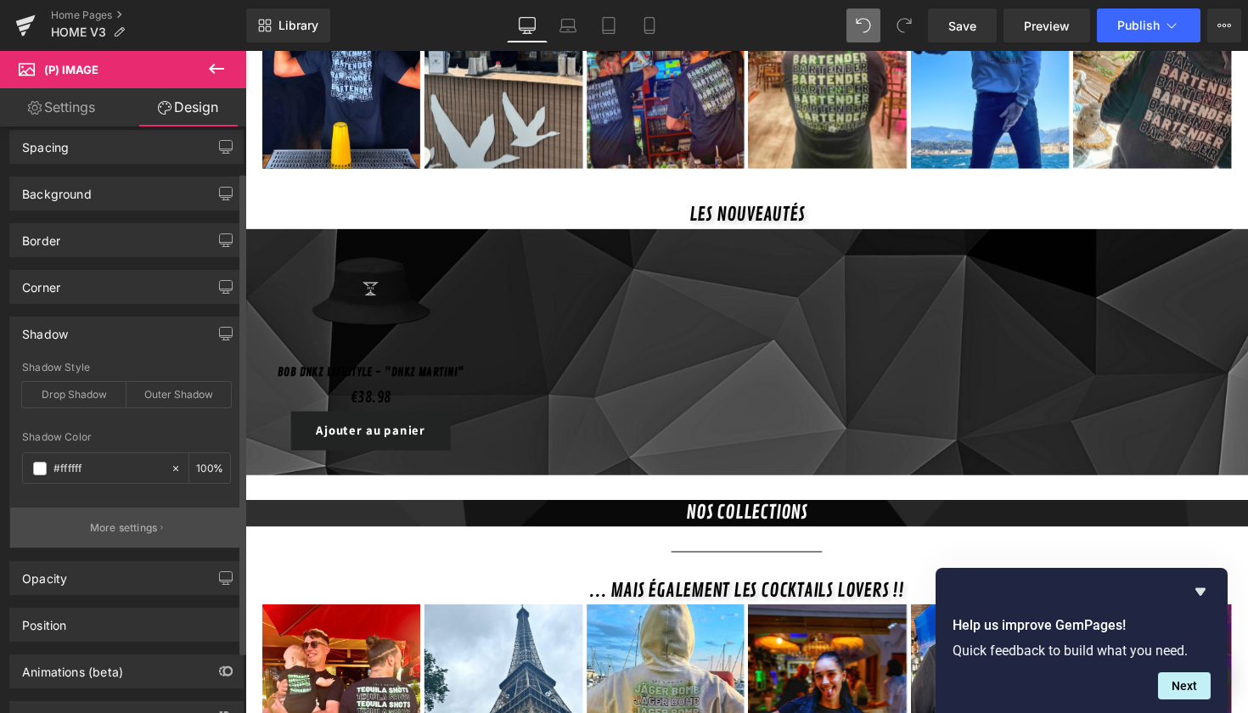
scroll to position [63, 0]
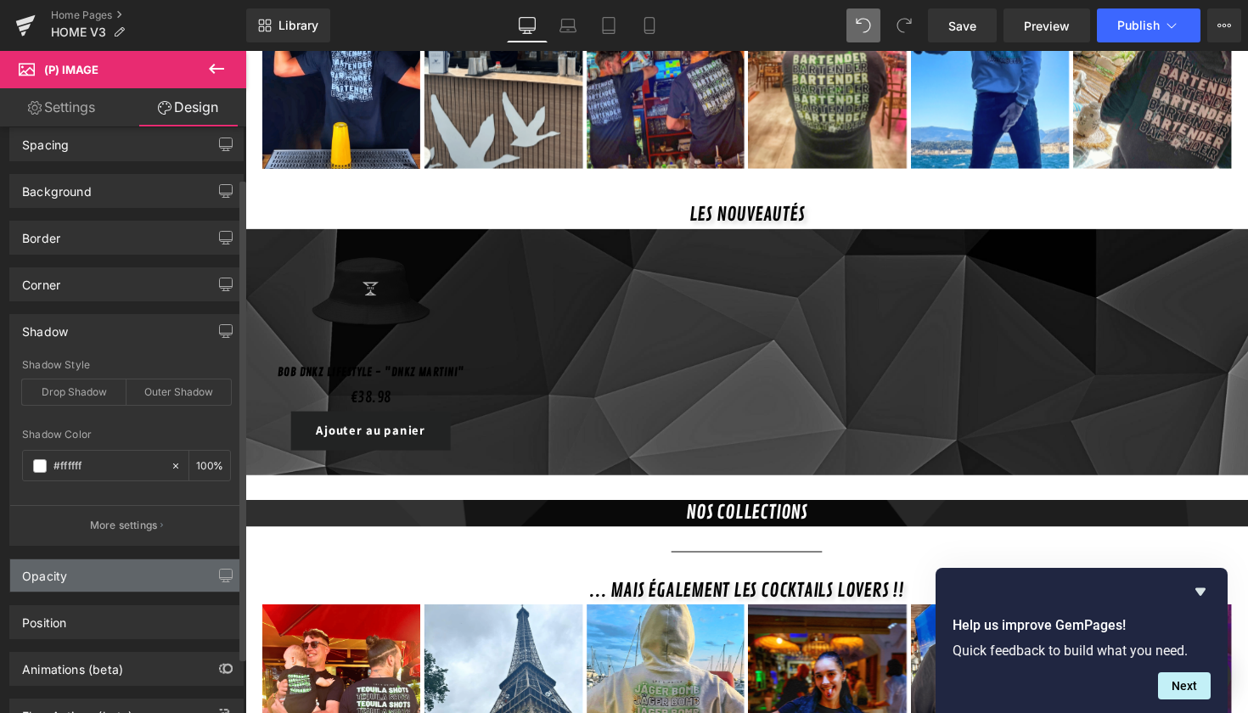
click at [97, 579] on div "Opacity" at bounding box center [126, 576] width 233 height 32
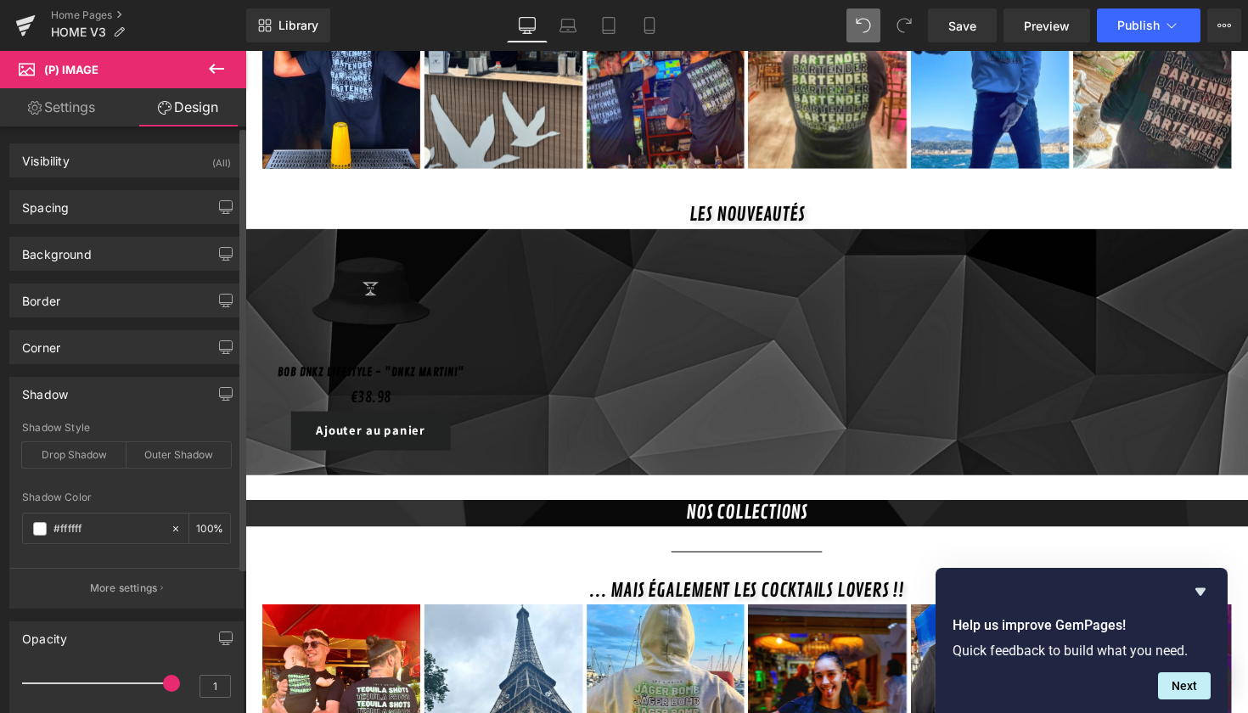
scroll to position [1, 0]
click at [93, 299] on div "Border" at bounding box center [126, 300] width 233 height 32
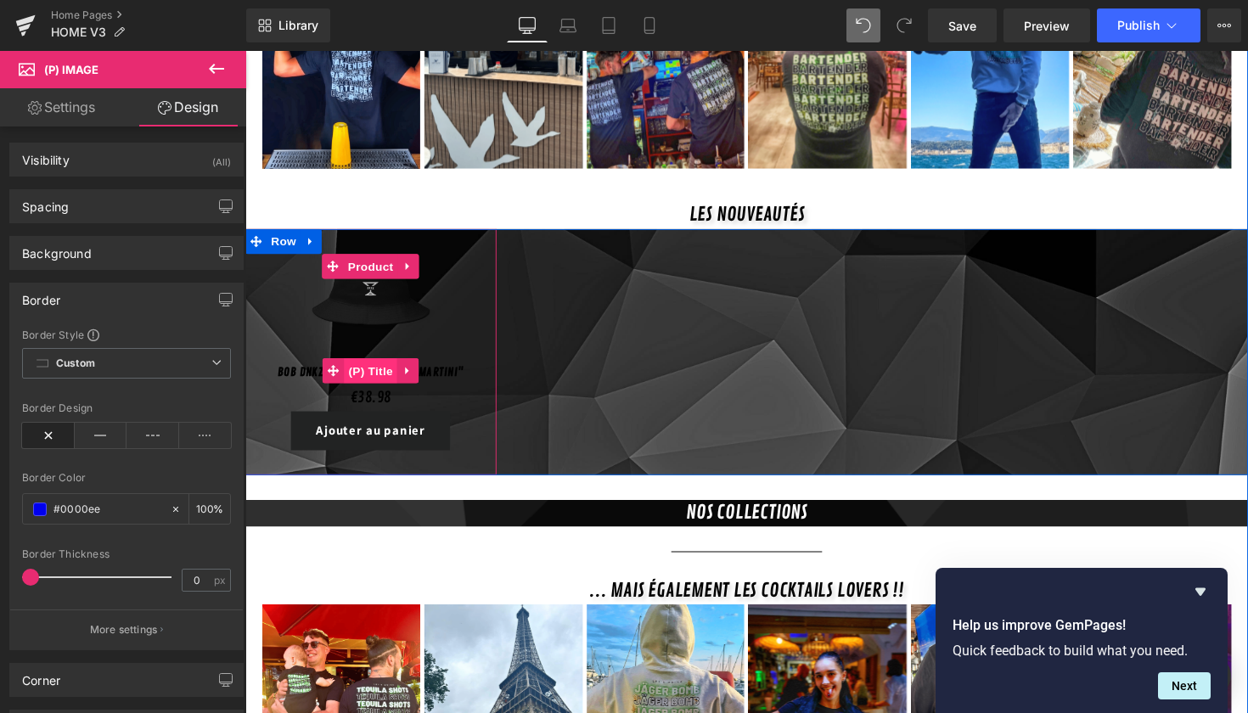
click at [375, 366] on span "(P) Title" at bounding box center [374, 378] width 54 height 25
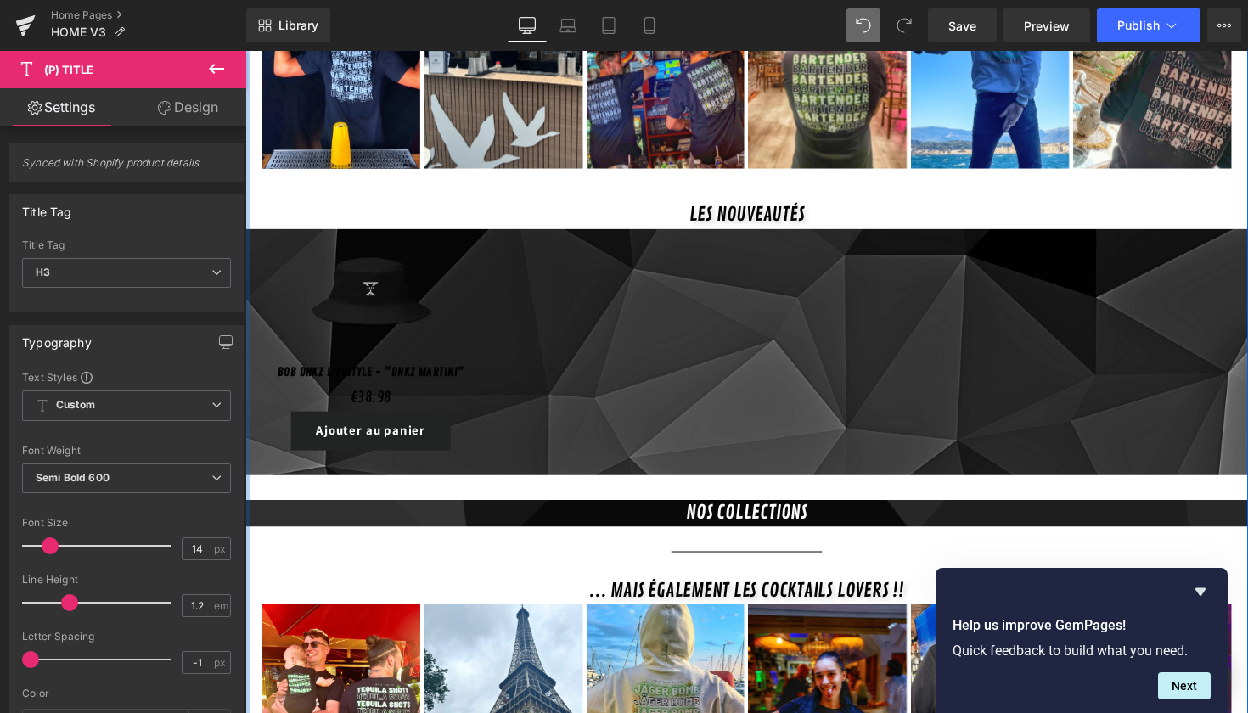
click at [158, 124] on link "Design" at bounding box center [188, 107] width 123 height 38
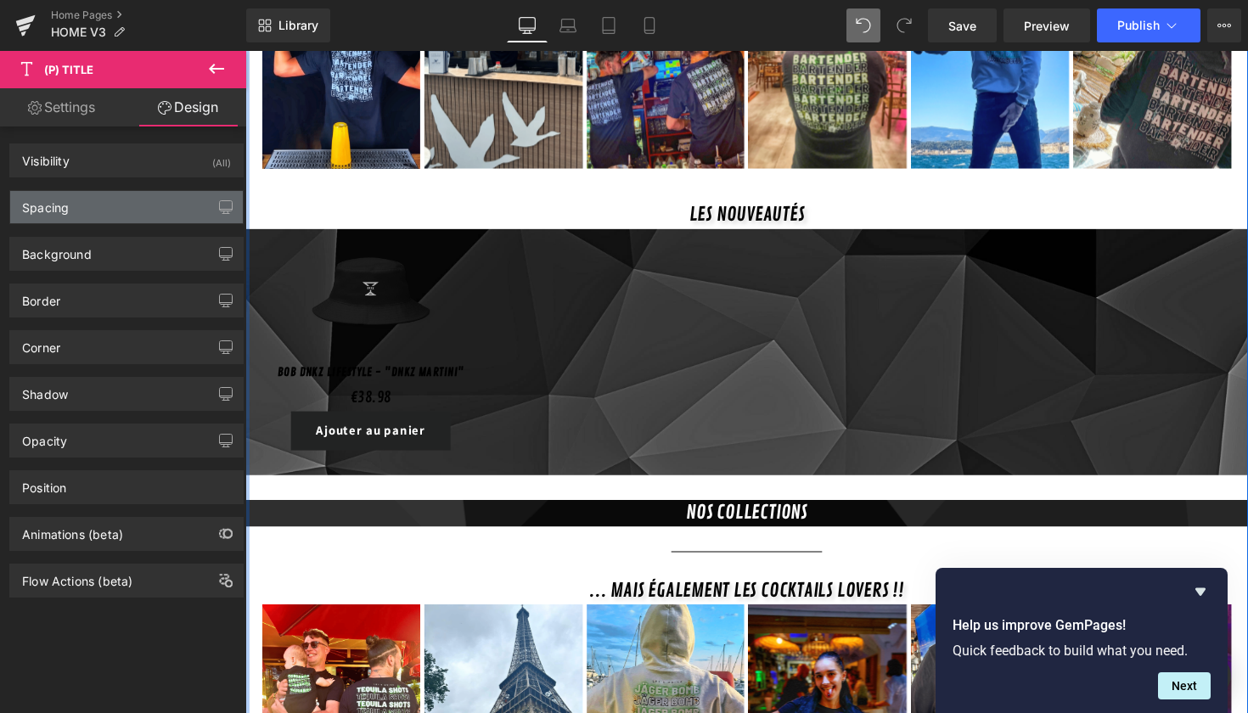
click at [125, 201] on div "Spacing" at bounding box center [126, 207] width 233 height 32
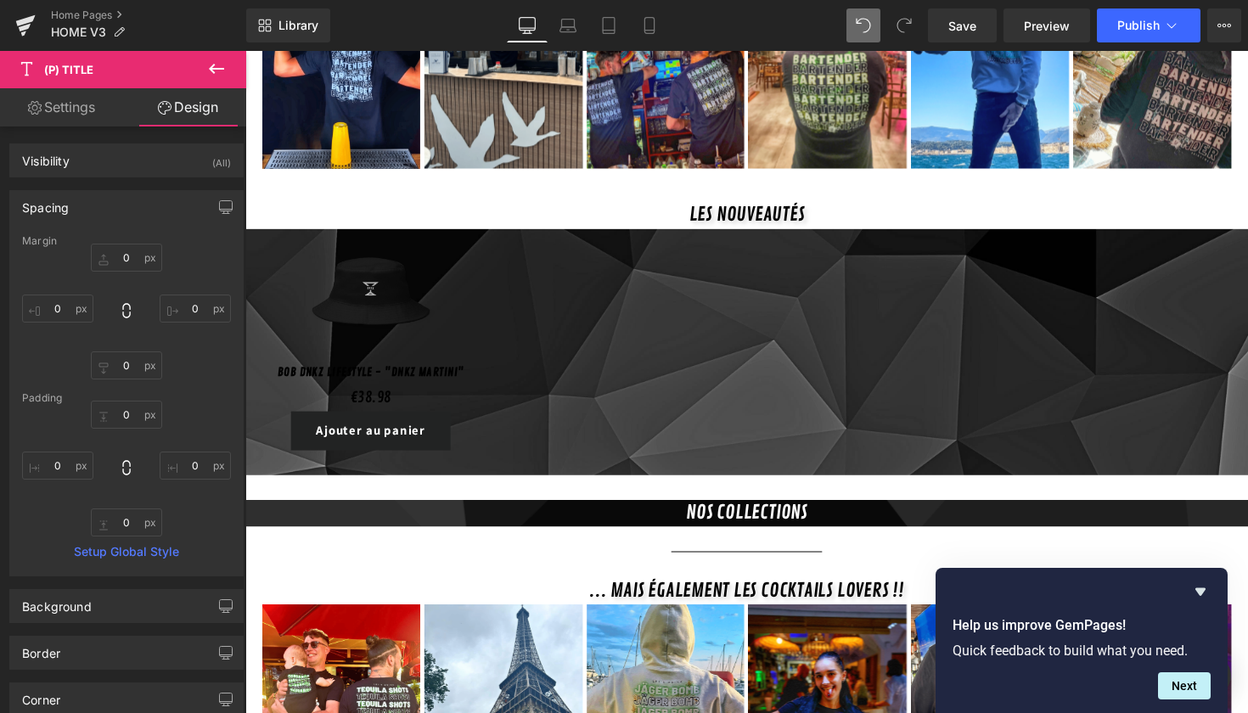
click at [62, 124] on link "Settings" at bounding box center [61, 107] width 123 height 38
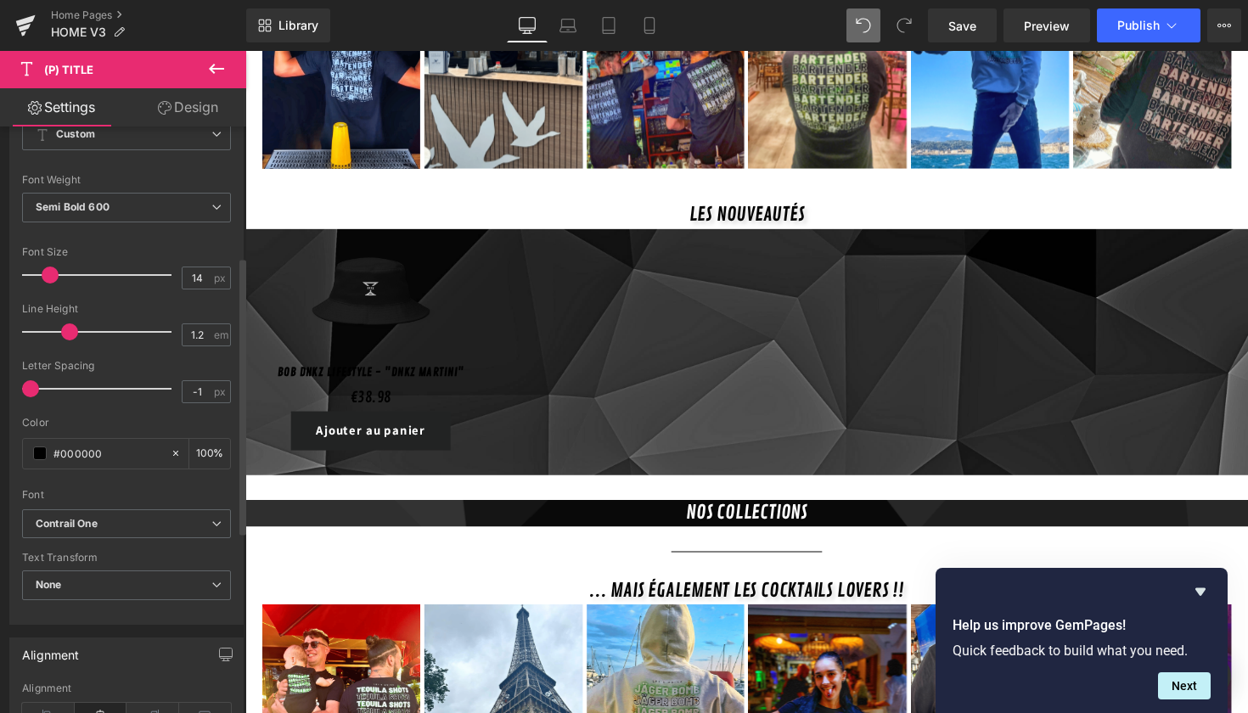
scroll to position [275, 0]
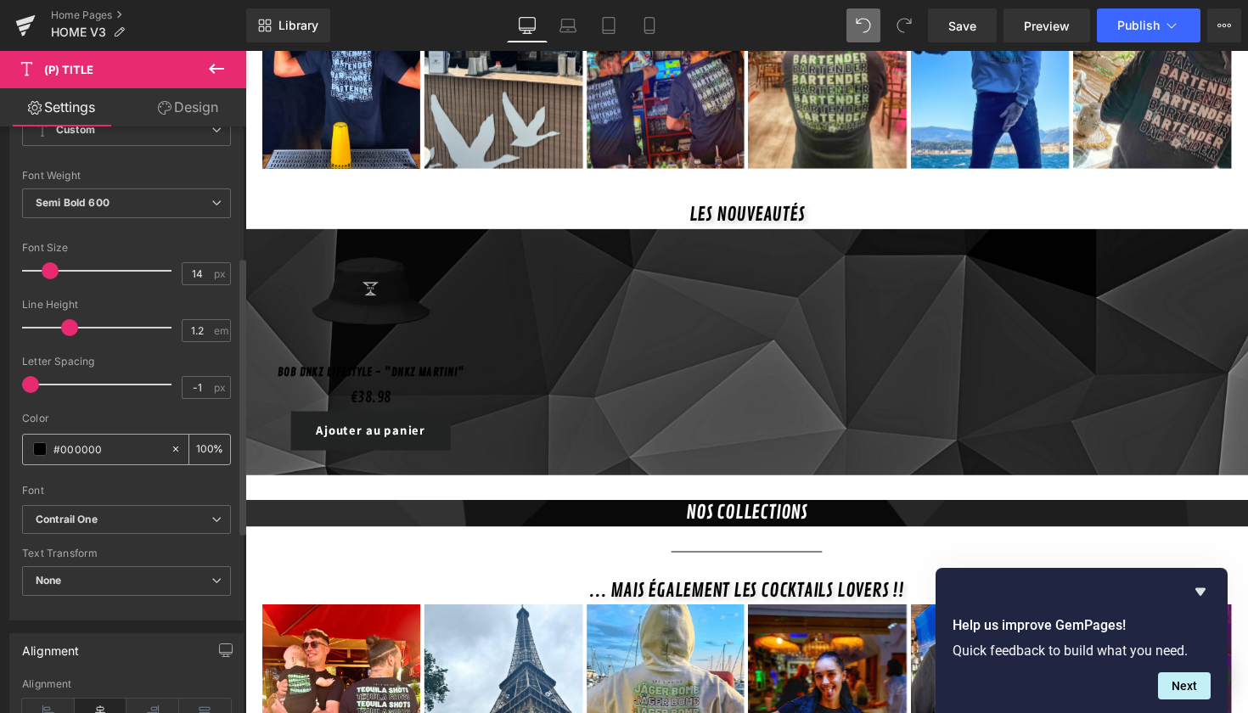
click at [42, 454] on span at bounding box center [40, 449] width 14 height 14
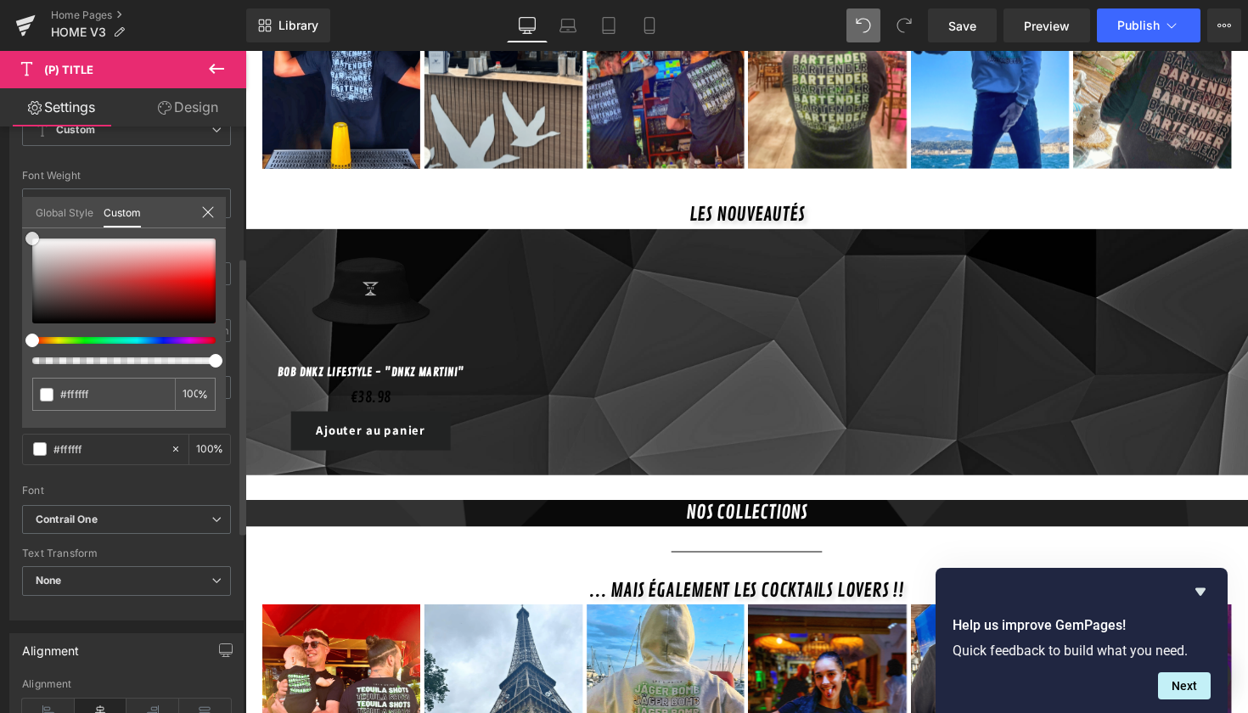
drag, startPoint x: 82, startPoint y: 297, endPoint x: 0, endPoint y: 228, distance: 106.7
click at [0, 228] on div "Typography Text Styles Custom Custom Setup Global Style Custom Setup Global Sty…" at bounding box center [127, 328] width 254 height 583
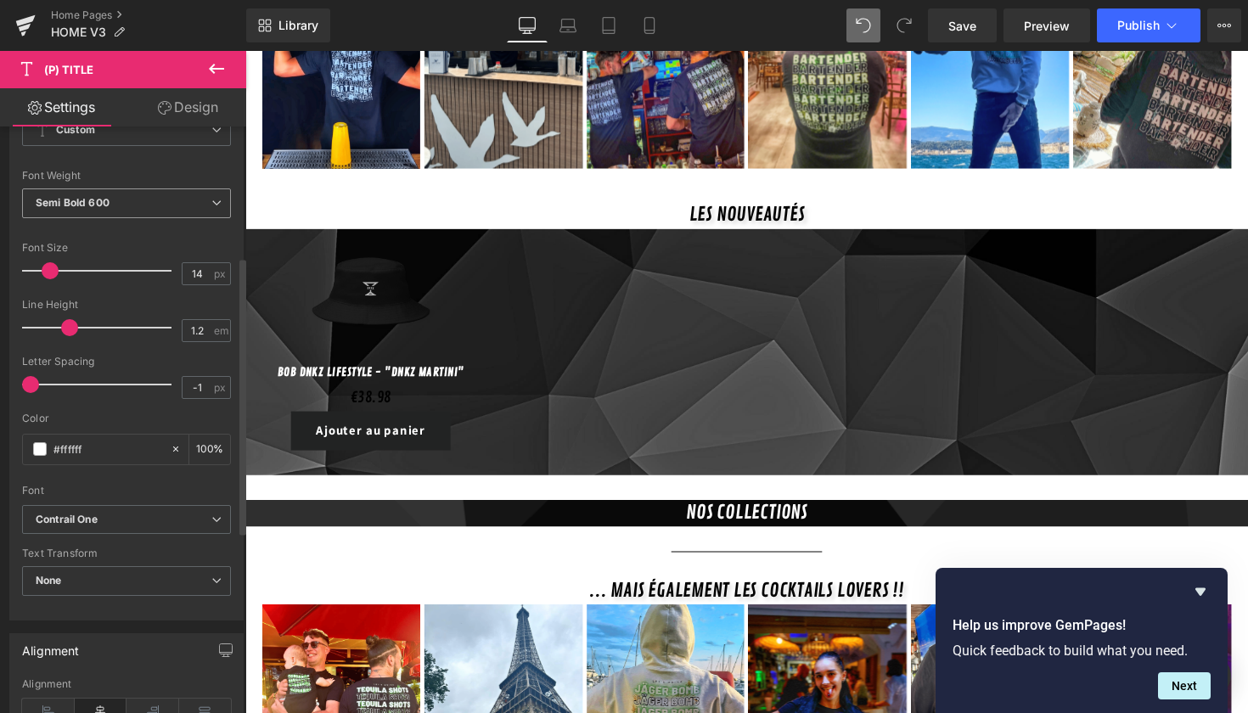
click at [110, 202] on span "Semi Bold 600" at bounding box center [126, 204] width 209 height 30
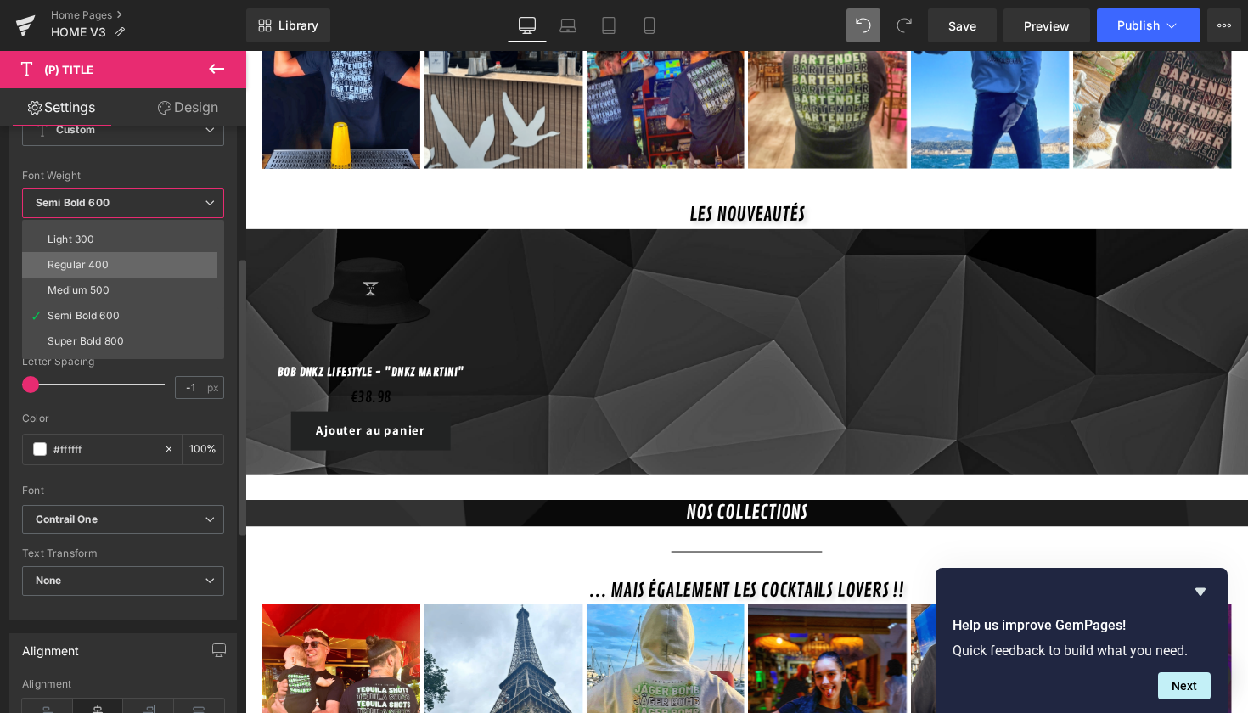
scroll to position [46, 0]
click at [115, 286] on li "Medium 500" at bounding box center [127, 288] width 210 height 25
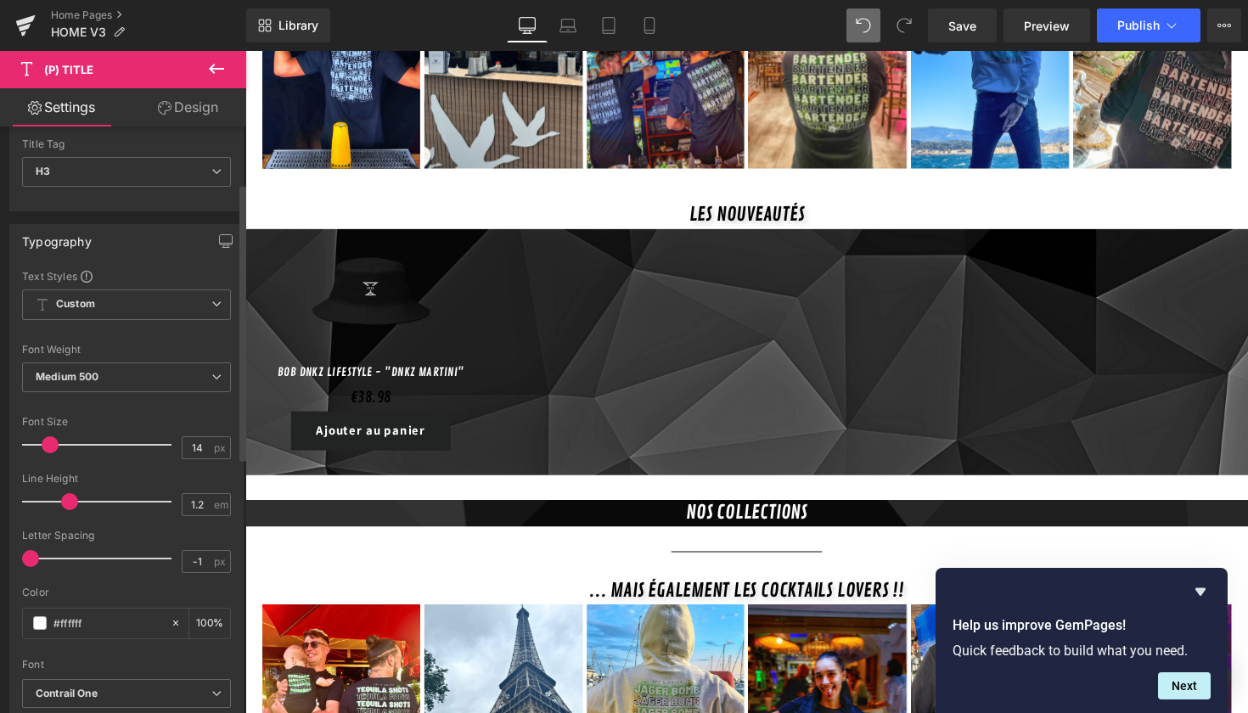
scroll to position [100, 0]
click at [103, 307] on span "Custom Setup Global Style" at bounding box center [126, 305] width 209 height 31
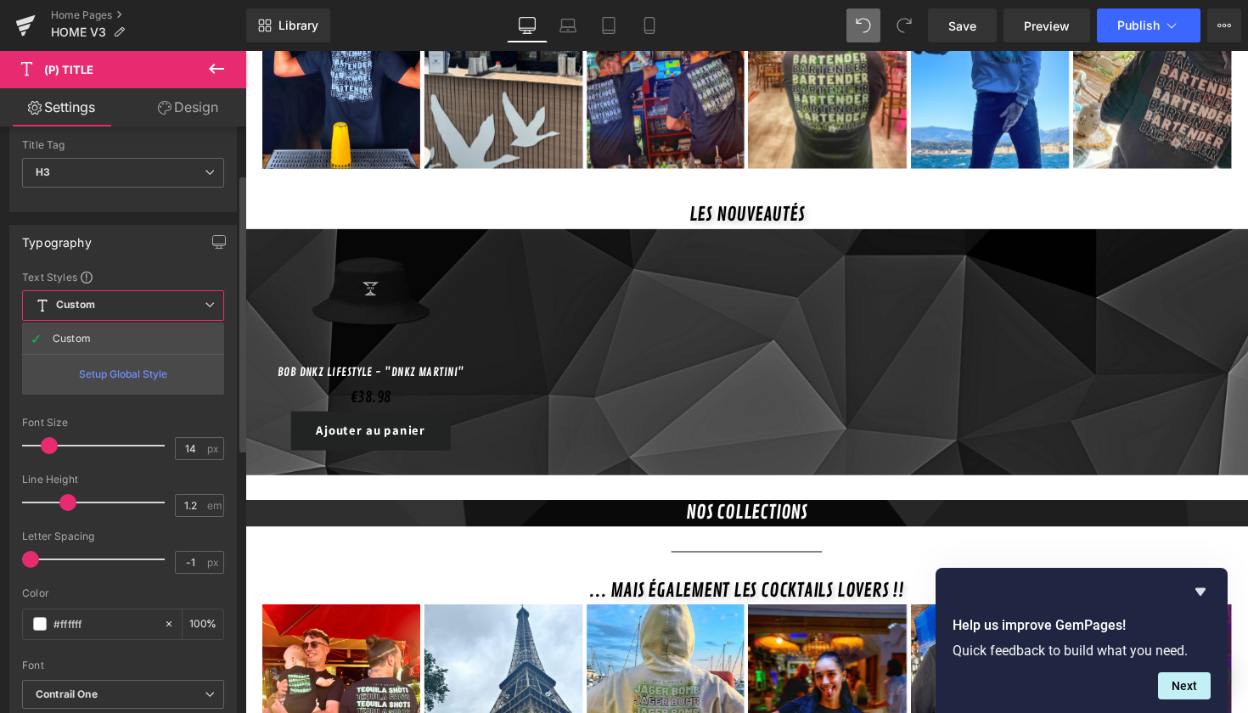
click at [104, 307] on span "Custom Setup Global Style" at bounding box center [123, 305] width 202 height 31
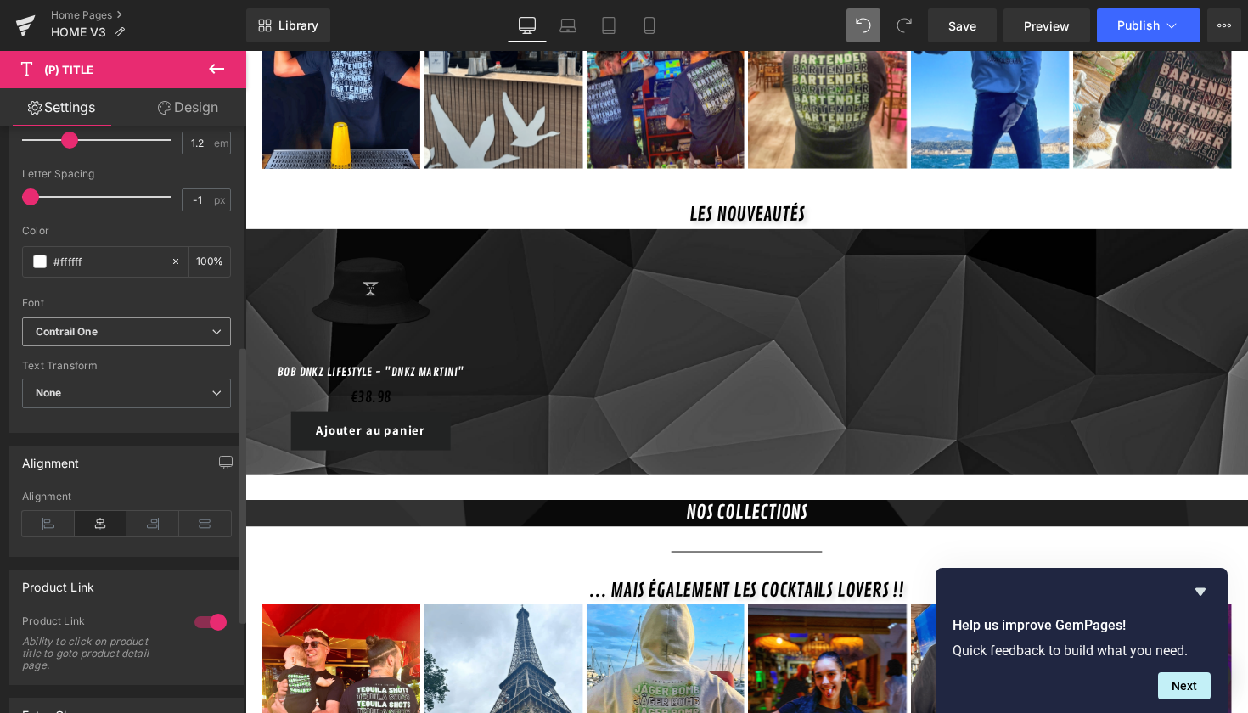
scroll to position [463, 0]
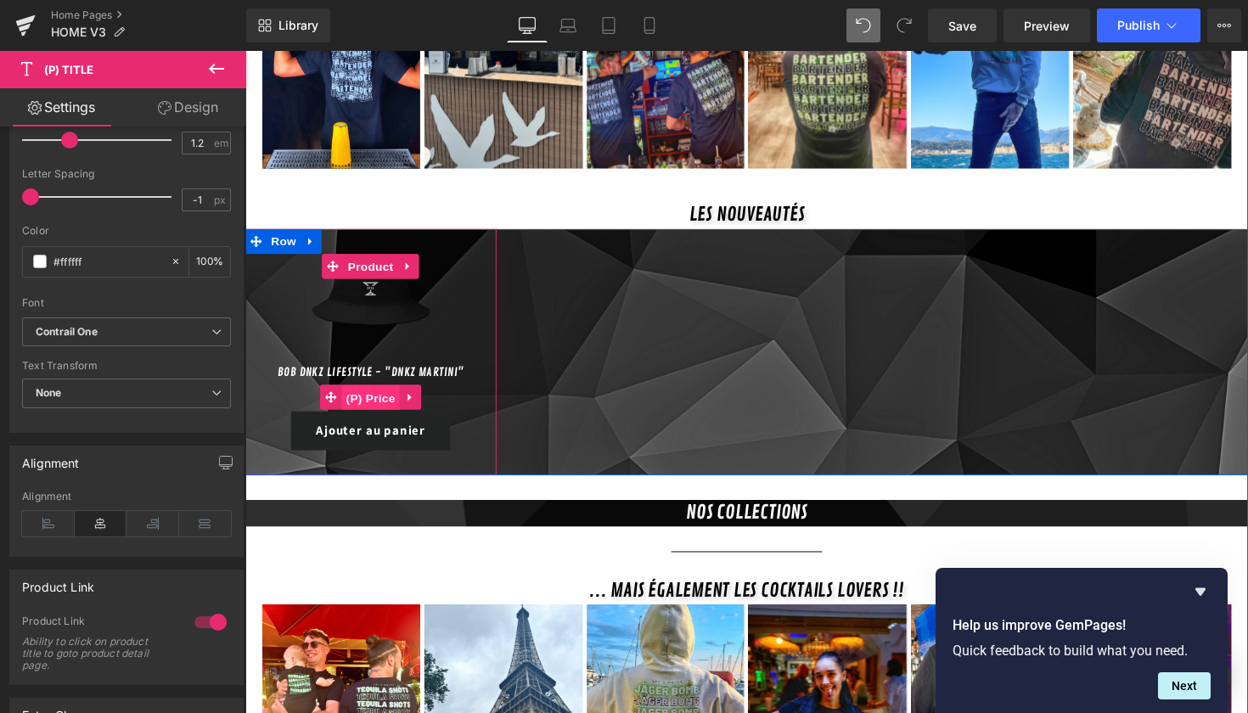
click at [367, 394] on span "(P) Price" at bounding box center [373, 406] width 59 height 25
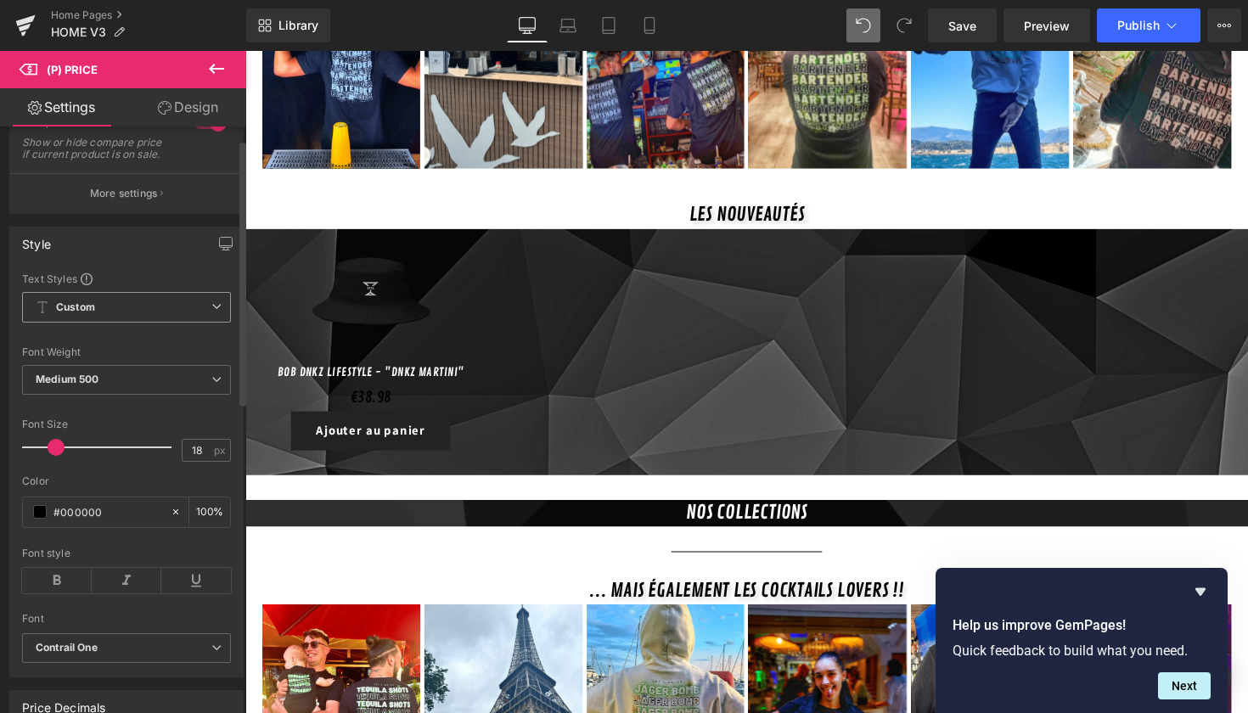
scroll to position [126, 0]
click at [66, 592] on icon at bounding box center [57, 578] width 70 height 25
click at [39, 517] on span at bounding box center [40, 511] width 14 height 14
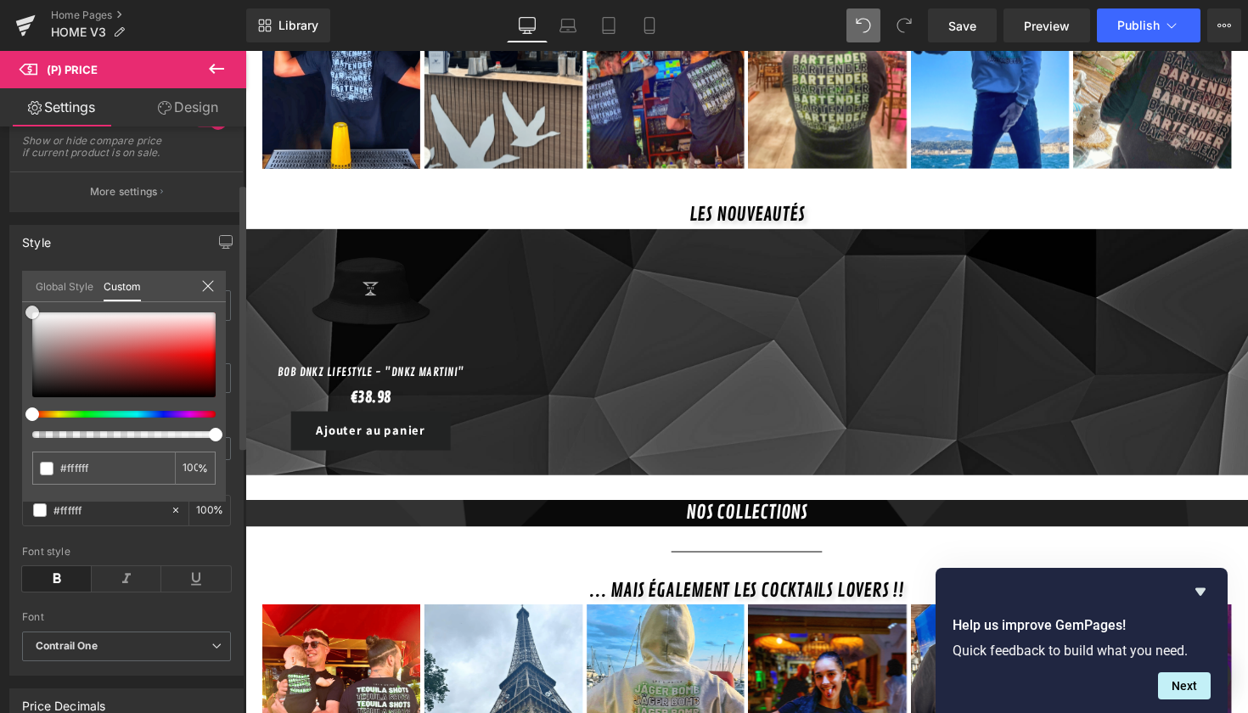
drag, startPoint x: 92, startPoint y: 358, endPoint x: 0, endPoint y: 298, distance: 109.8
click at [0, 298] on div "Style Text Styles Custom Custom Setup Global Style Custom Setup Global Style Th…" at bounding box center [127, 444] width 254 height 464
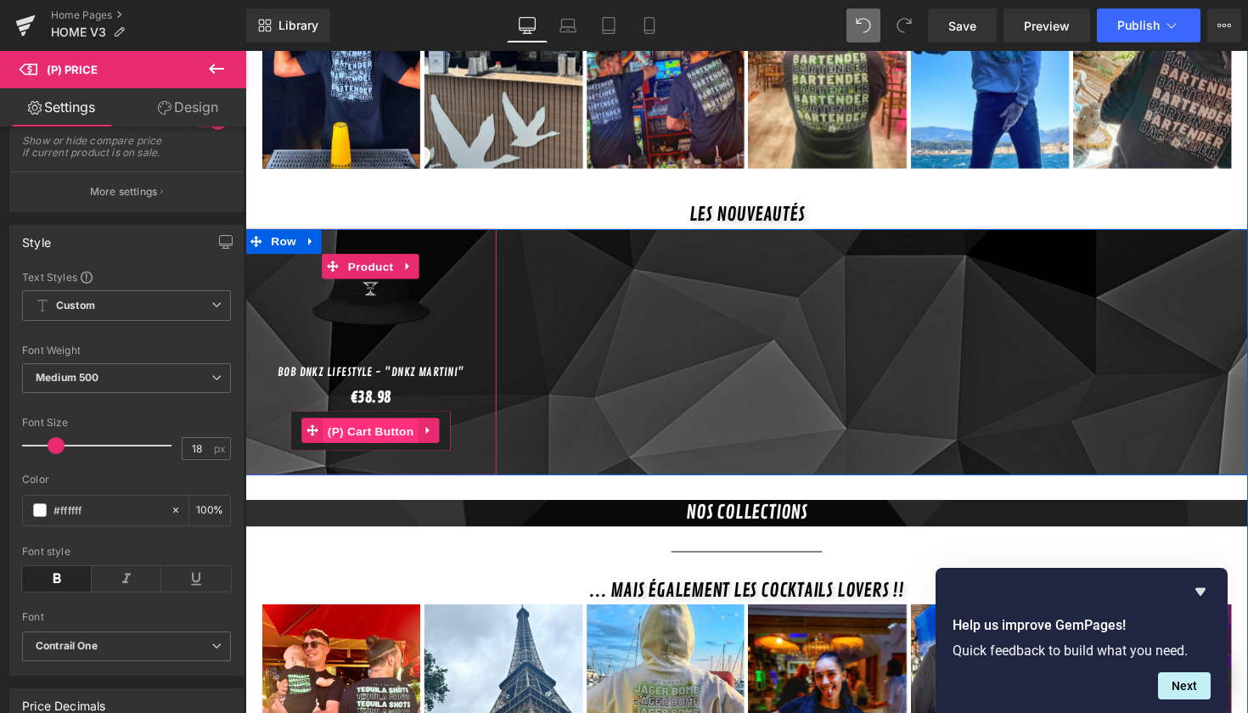
click at [396, 428] on span "(P) Cart Button" at bounding box center [373, 440] width 97 height 25
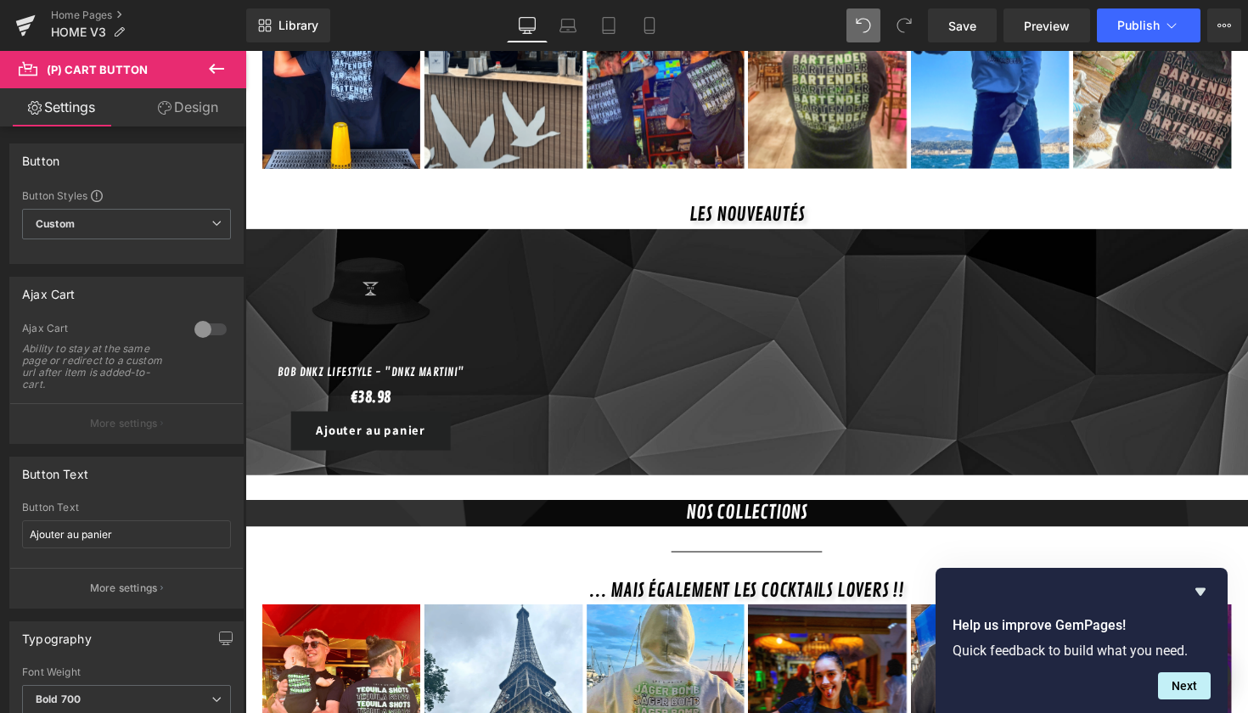
click at [175, 110] on link "Design" at bounding box center [188, 107] width 123 height 38
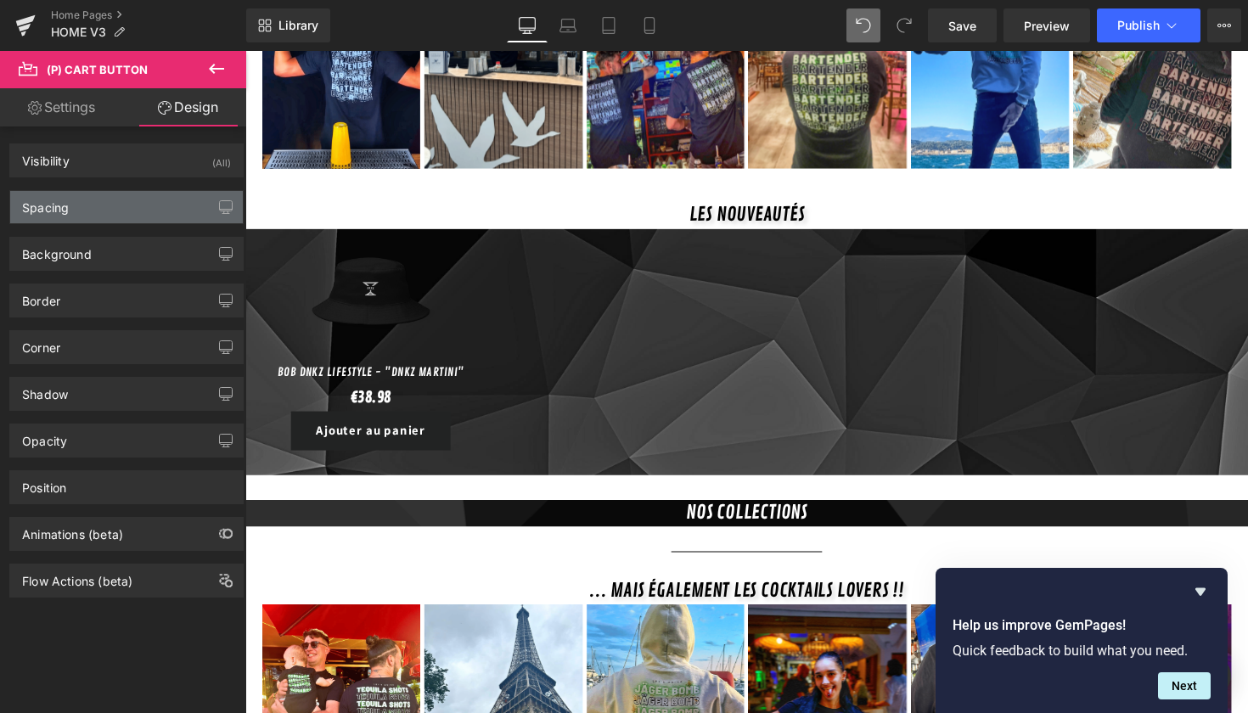
click at [138, 203] on div "Spacing" at bounding box center [126, 207] width 233 height 32
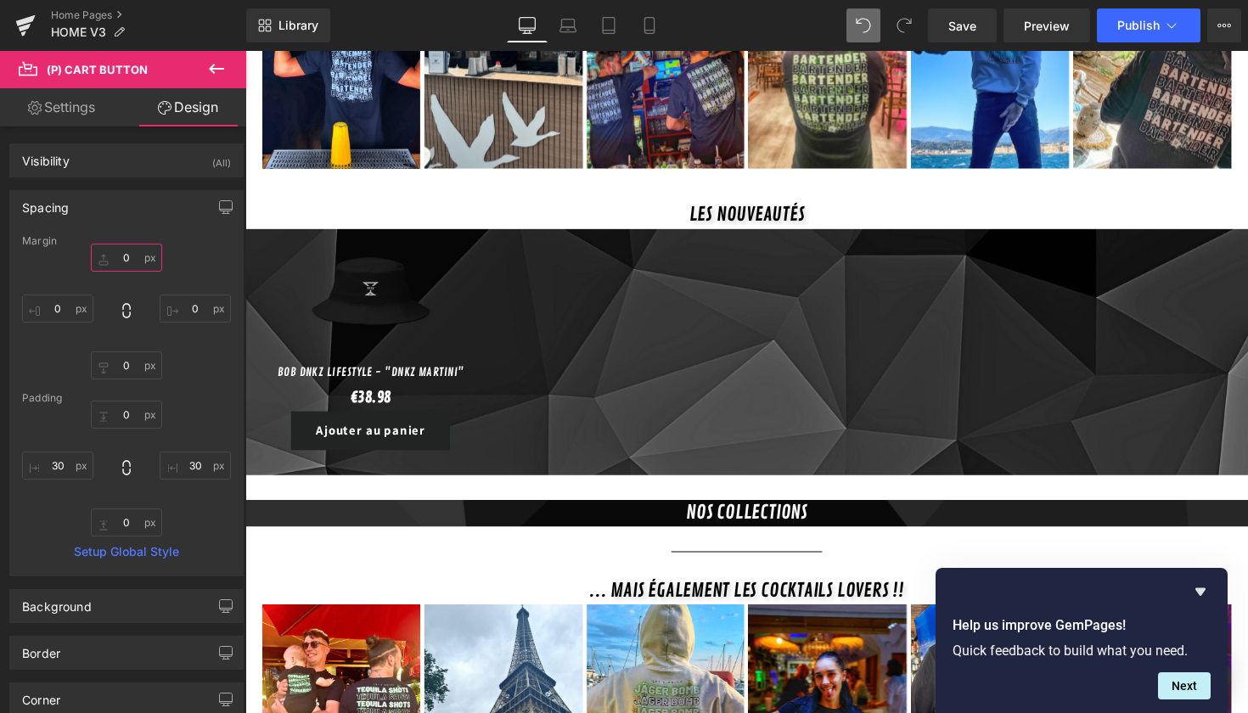
click at [126, 263] on input "0" at bounding box center [126, 258] width 71 height 28
type input "5"
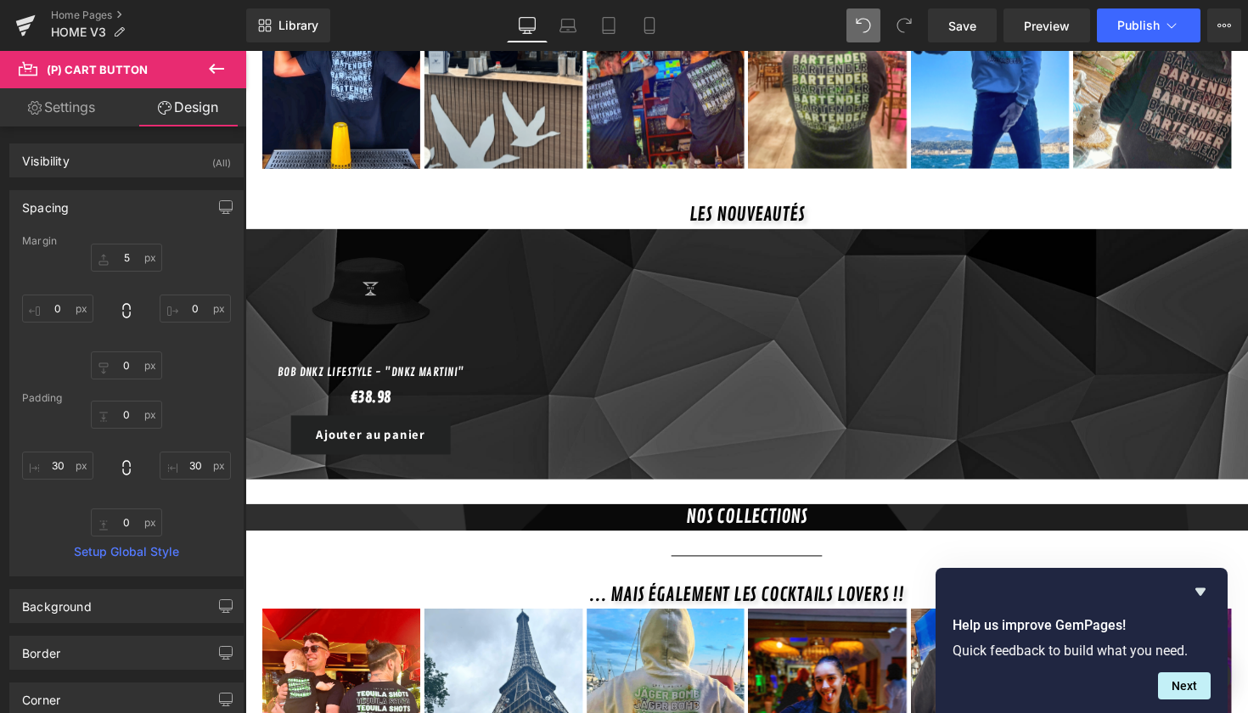
click at [81, 99] on link "Settings" at bounding box center [61, 107] width 123 height 38
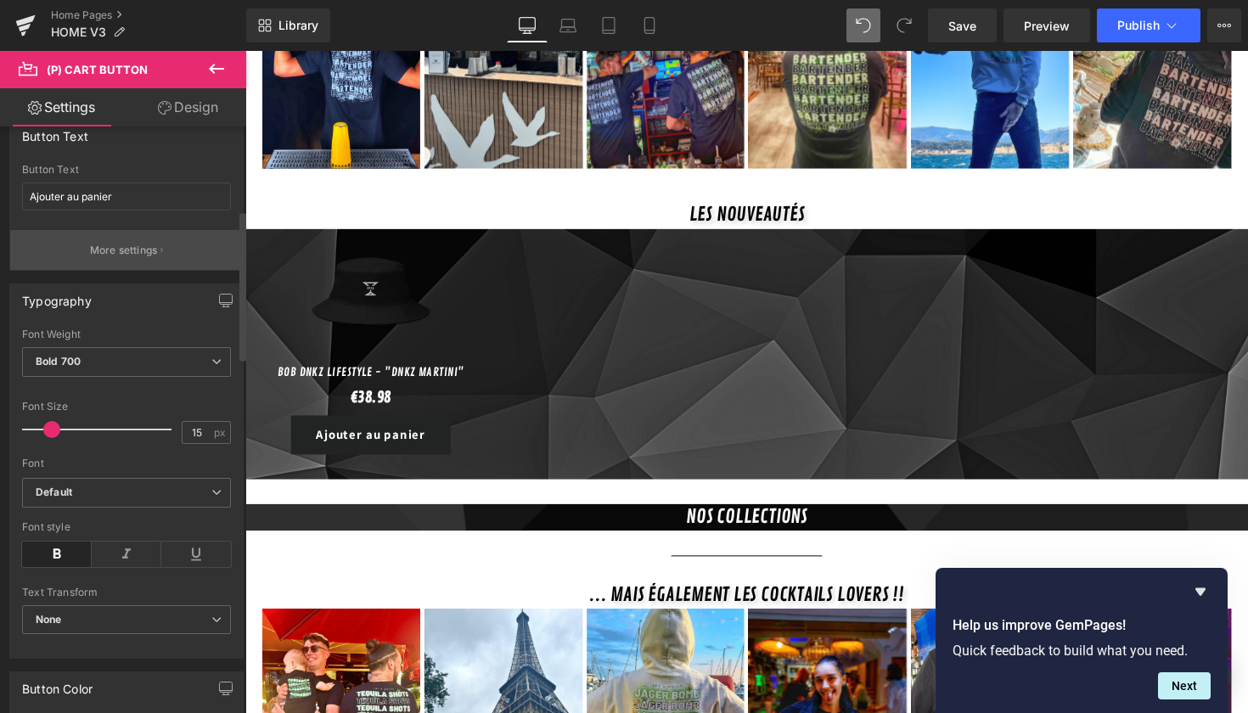
scroll to position [340, 0]
click at [71, 609] on span "None" at bounding box center [126, 619] width 209 height 30
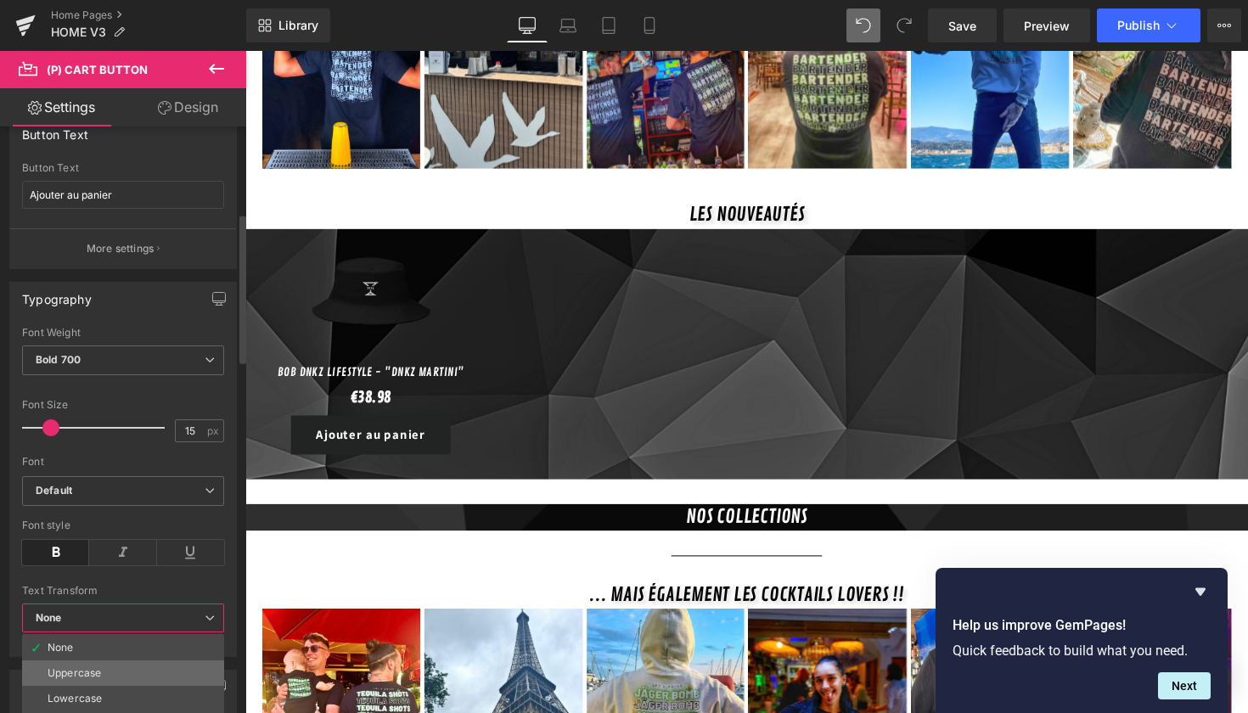
click at [98, 673] on div "Uppercase" at bounding box center [75, 674] width 54 height 12
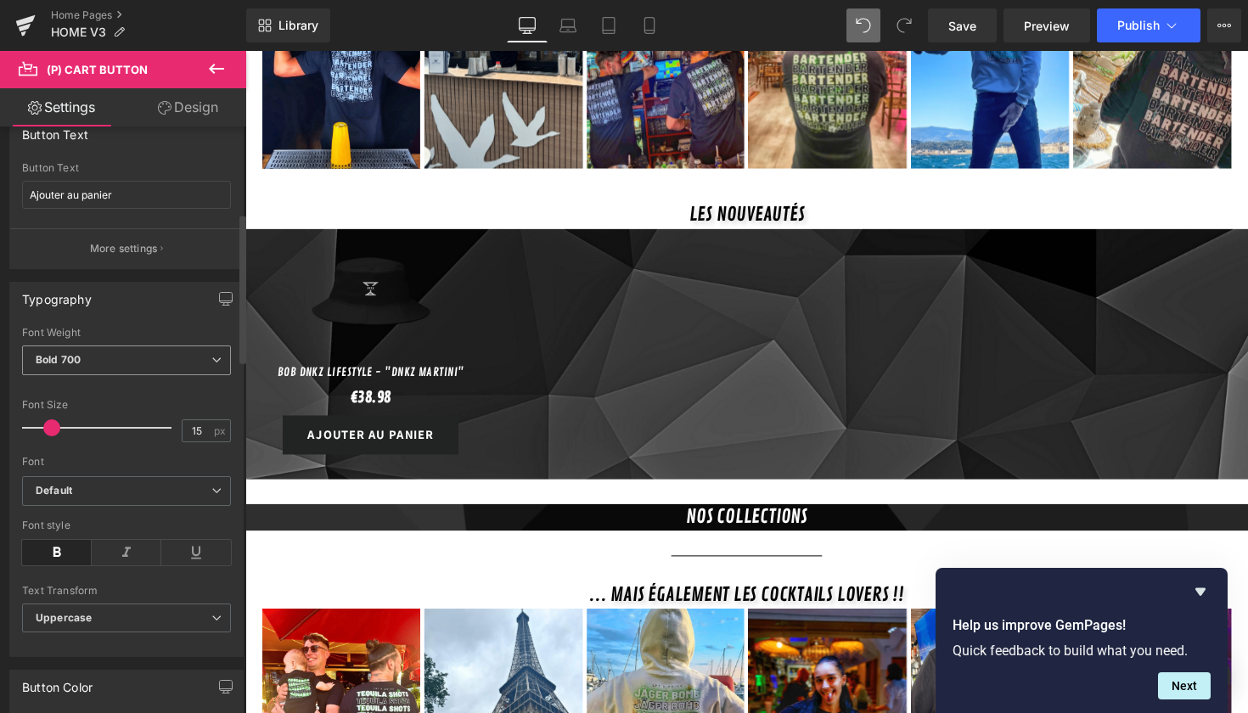
click at [80, 354] on b "Bold 700" at bounding box center [58, 359] width 45 height 13
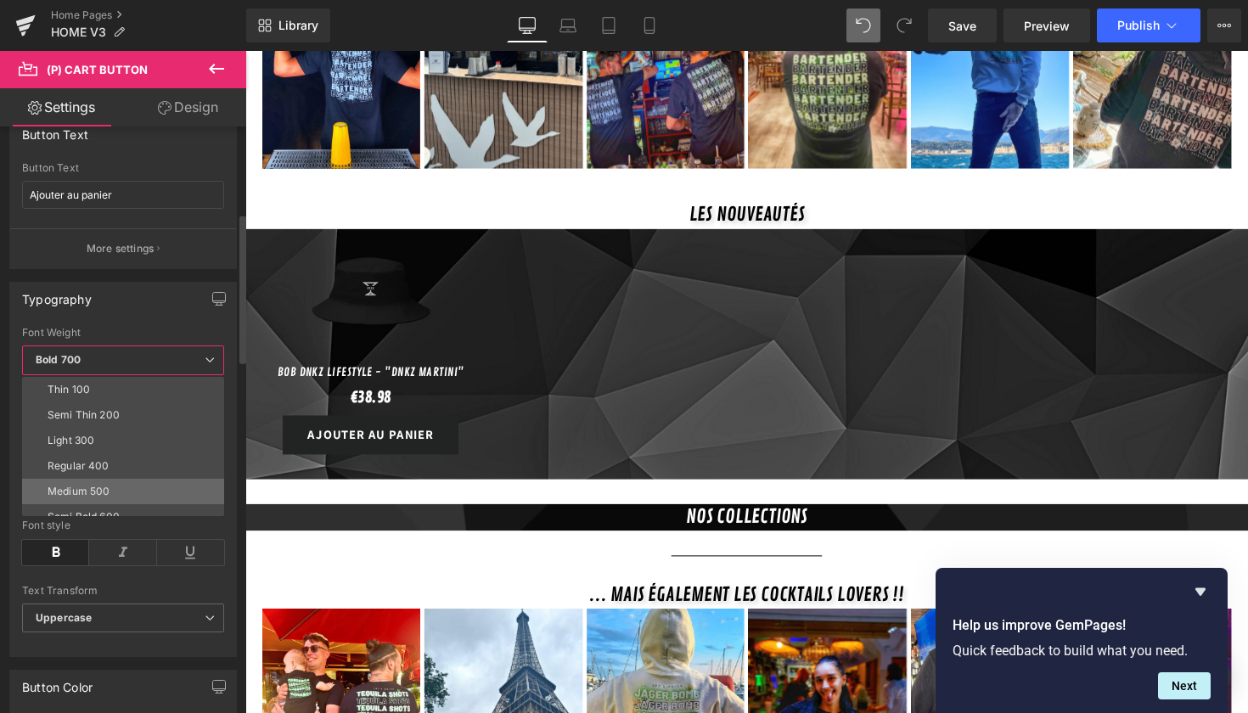
click at [93, 482] on li "Medium 500" at bounding box center [127, 491] width 210 height 25
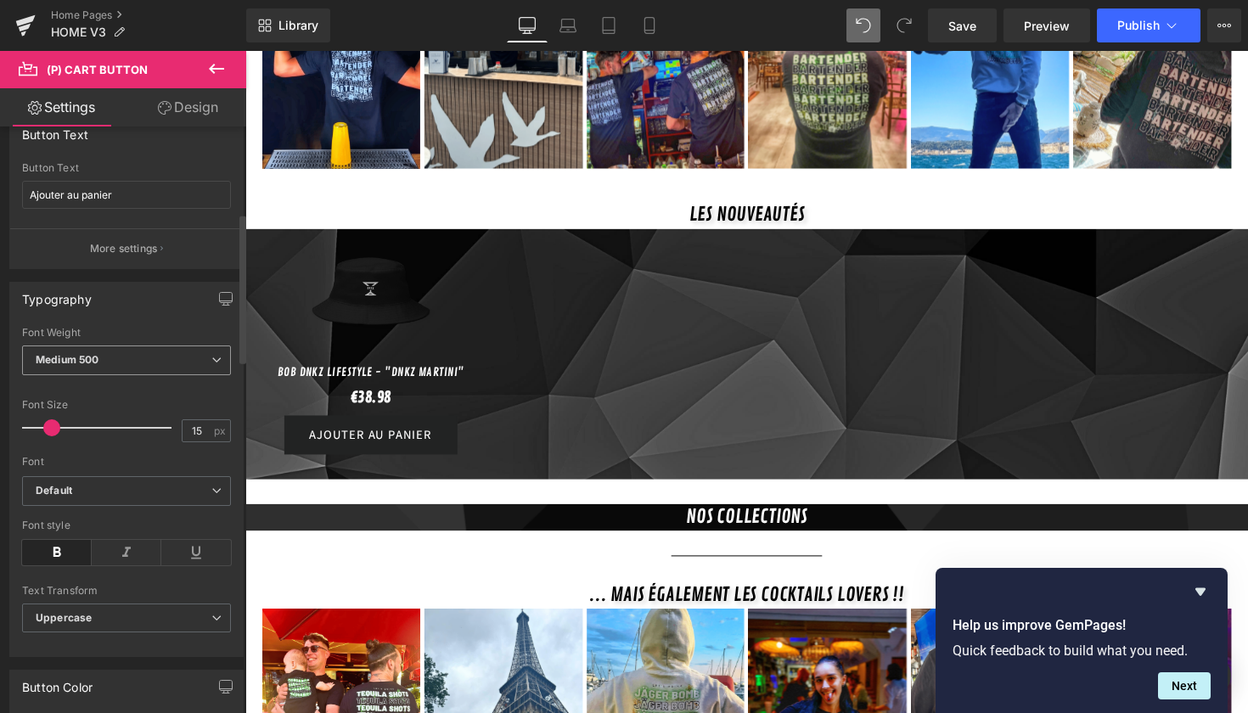
click at [107, 362] on span "Medium 500" at bounding box center [126, 361] width 209 height 30
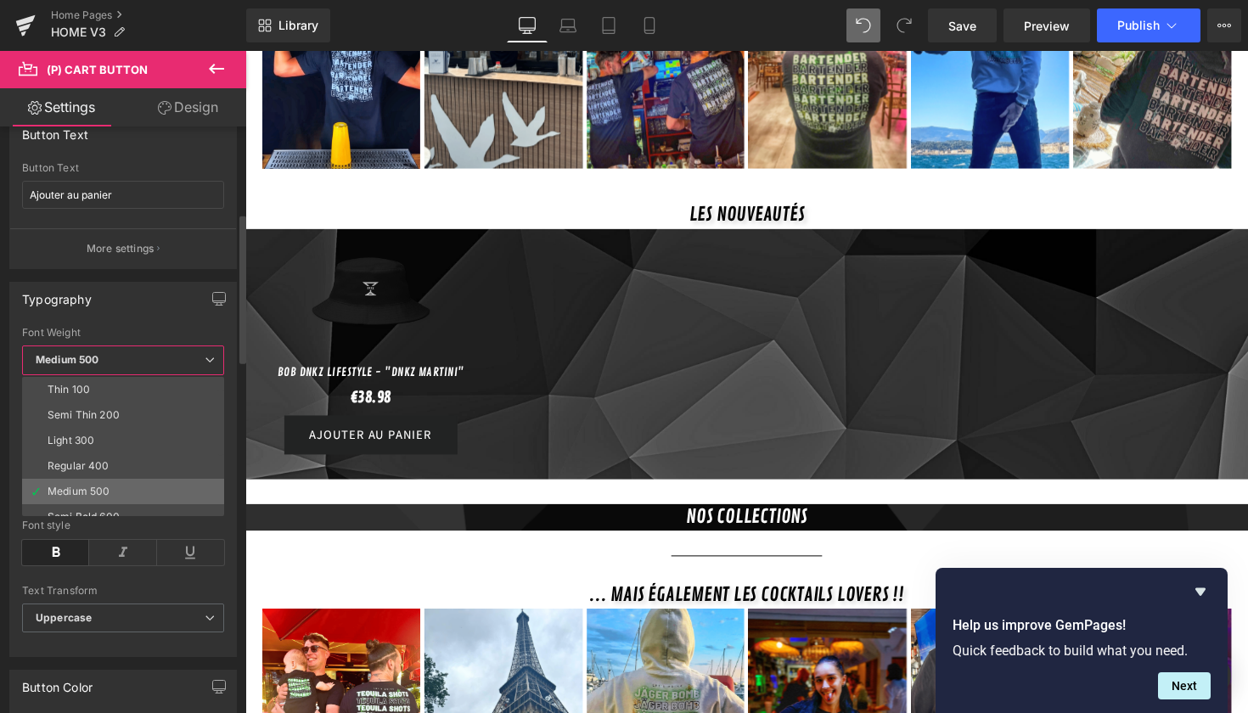
scroll to position [44, 0]
click at [114, 471] on div "Semi Bold 600" at bounding box center [84, 473] width 72 height 12
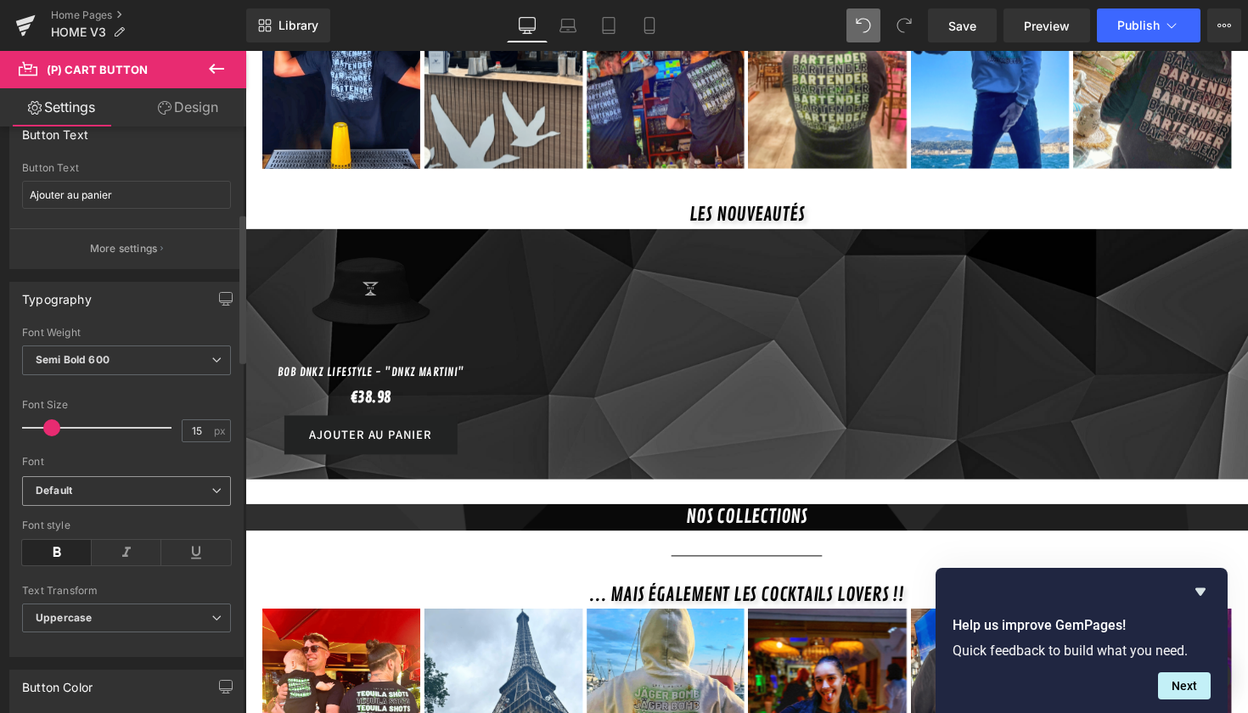
click at [93, 482] on span "Default" at bounding box center [126, 491] width 209 height 30
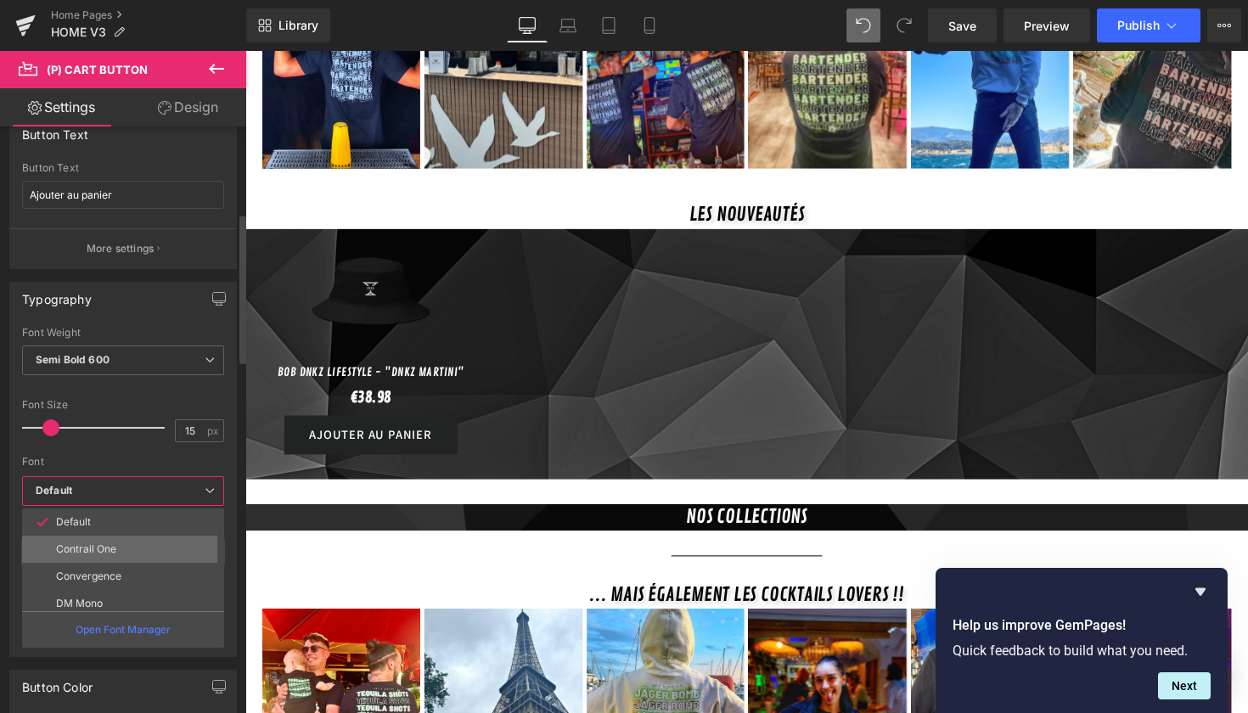
click at [90, 560] on li "Contrail One" at bounding box center [127, 549] width 210 height 27
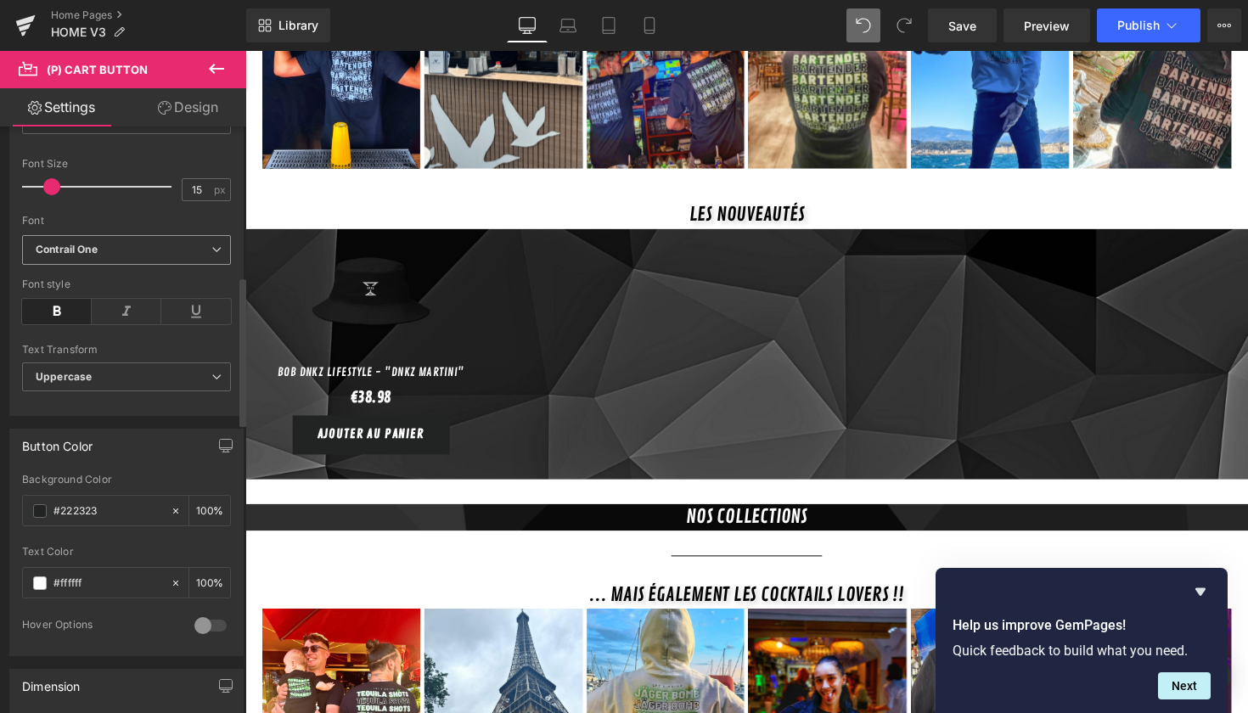
scroll to position [589, 0]
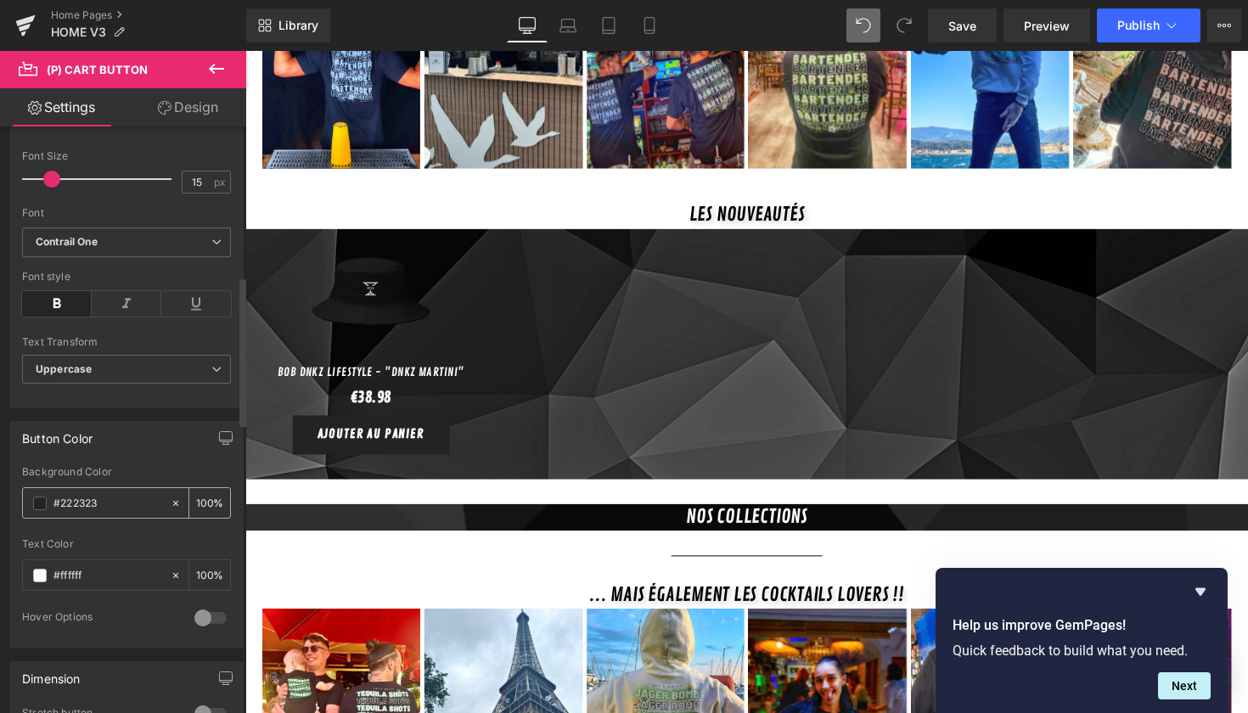
click at [42, 505] on span at bounding box center [40, 504] width 14 height 14
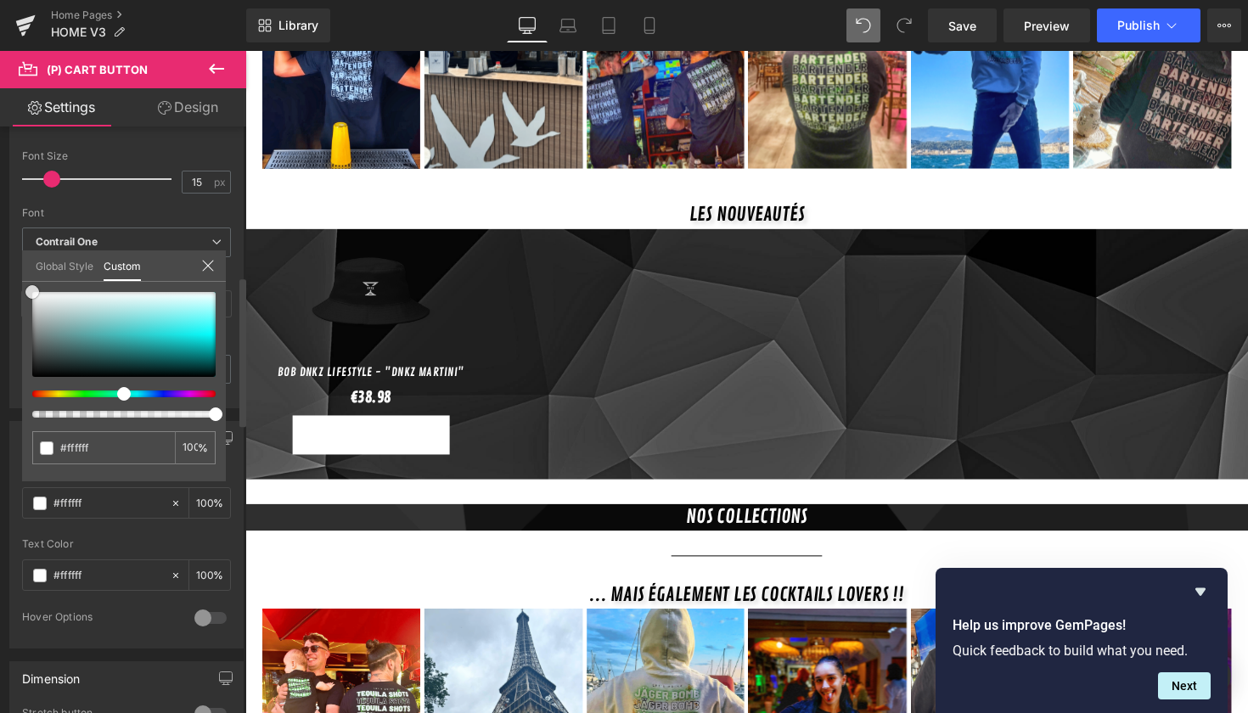
drag, startPoint x: 68, startPoint y: 307, endPoint x: 1, endPoint y: 253, distance: 85.8
click at [1, 409] on div "Button Color #222323 Background Color #222323 100 % #ffffff Text Color #ffffff …" at bounding box center [127, 529] width 254 height 240
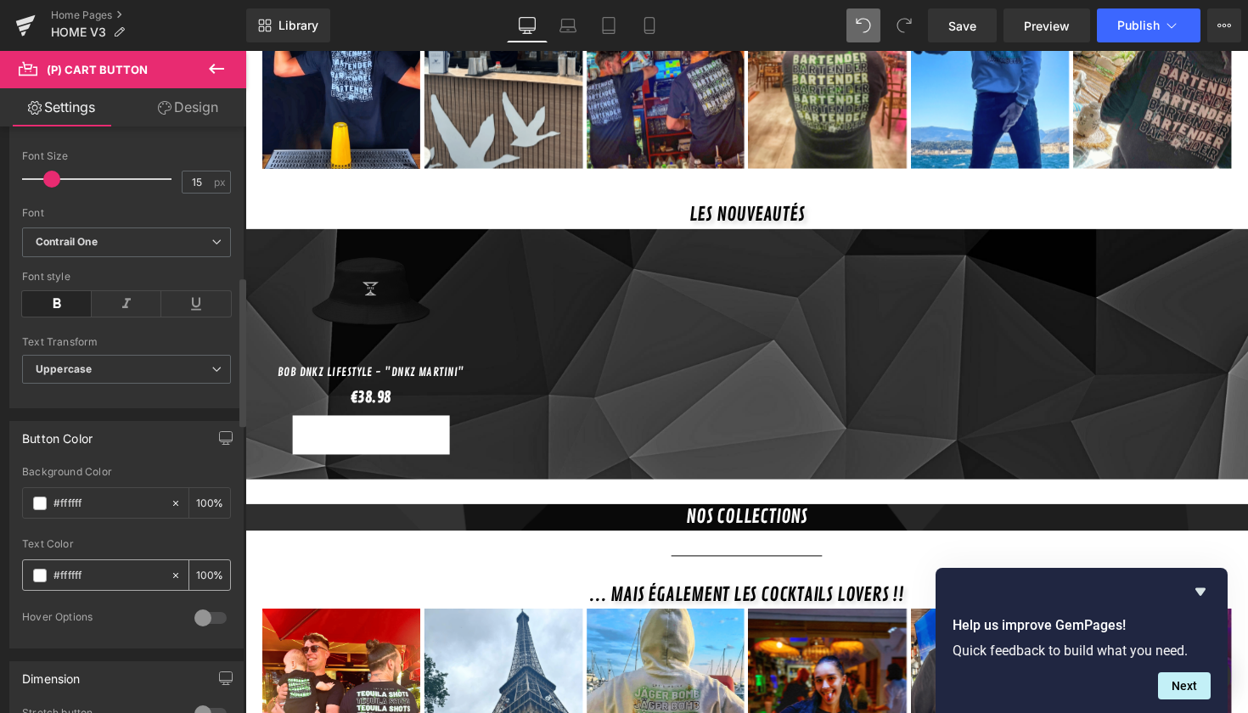
click at [46, 569] on span at bounding box center [40, 576] width 14 height 14
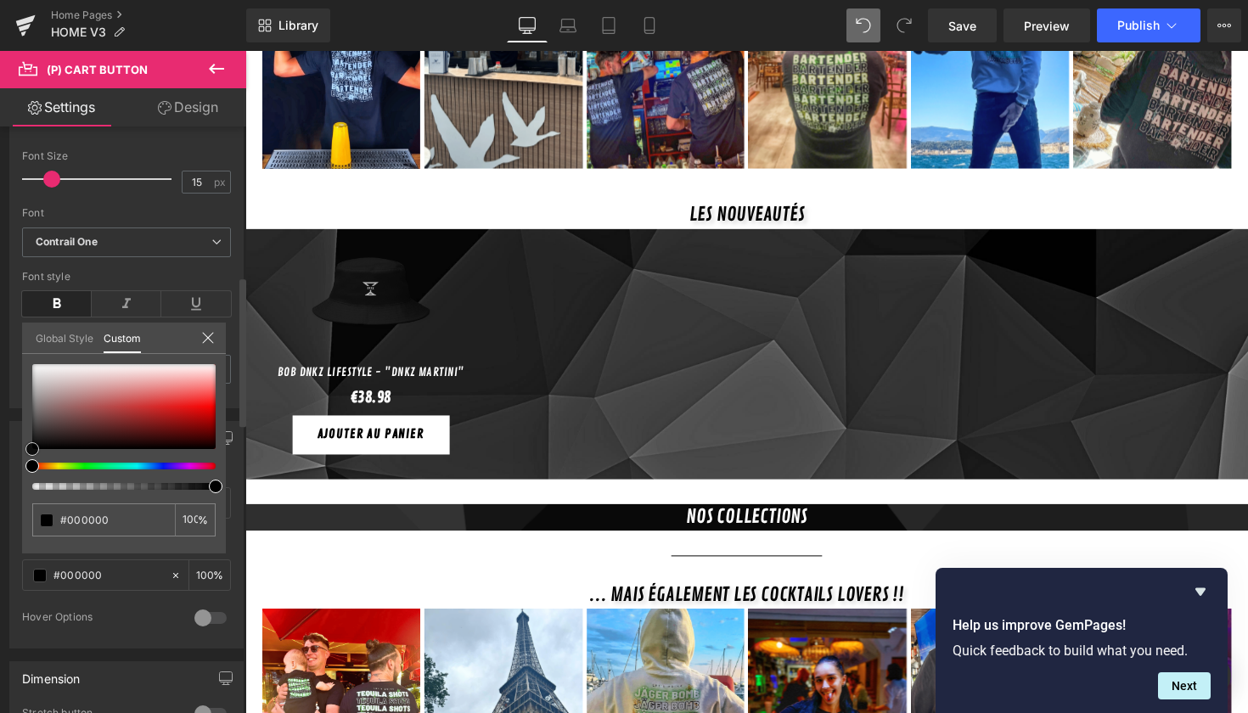
drag, startPoint x: 93, startPoint y: 434, endPoint x: 0, endPoint y: 516, distance: 124.0
click at [0, 516] on div "Button Color #222323 Background Color #222323 100 % #ffffff Text Color #ffffff …" at bounding box center [127, 529] width 254 height 240
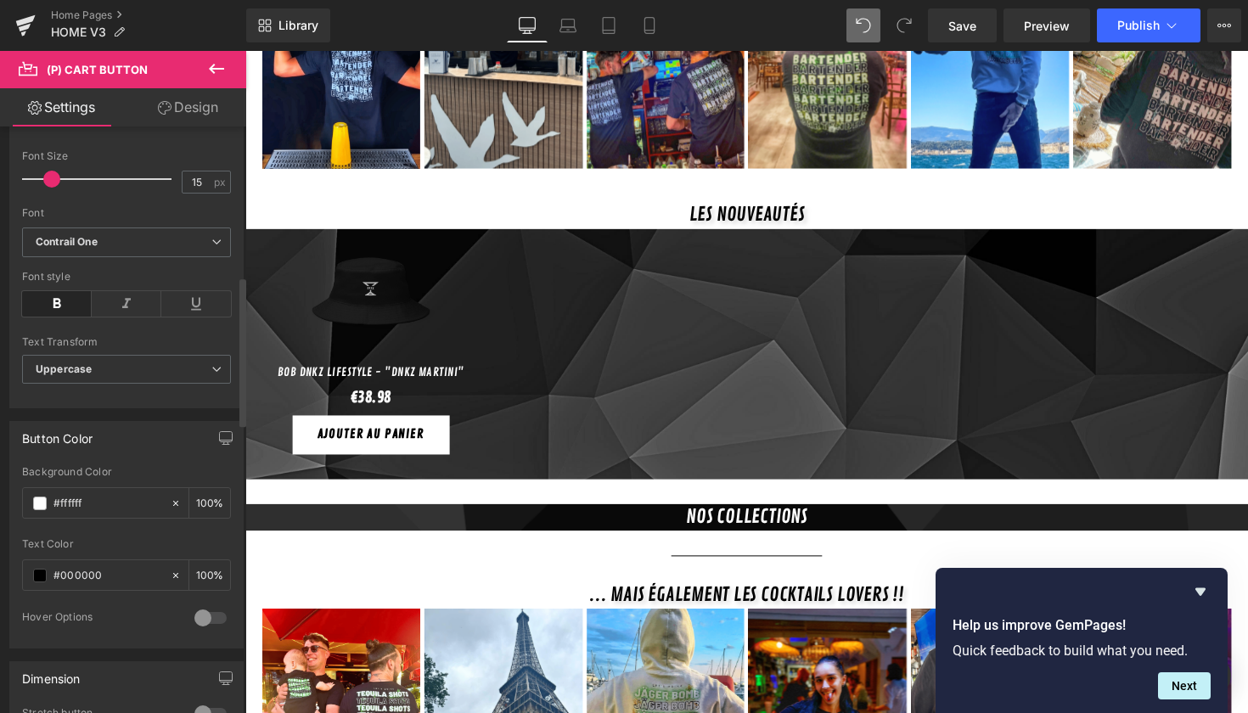
click at [199, 622] on div at bounding box center [210, 618] width 41 height 27
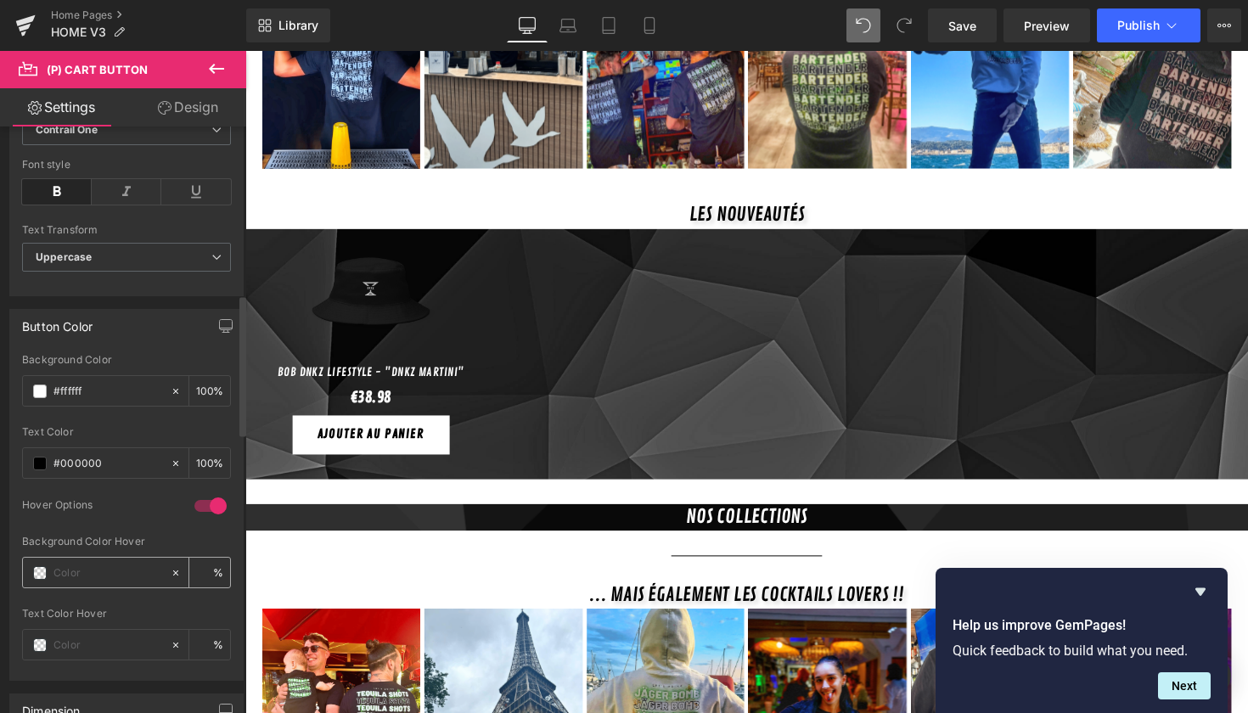
click at [38, 573] on span at bounding box center [40, 573] width 14 height 14
click at [37, 643] on span at bounding box center [40, 646] width 14 height 14
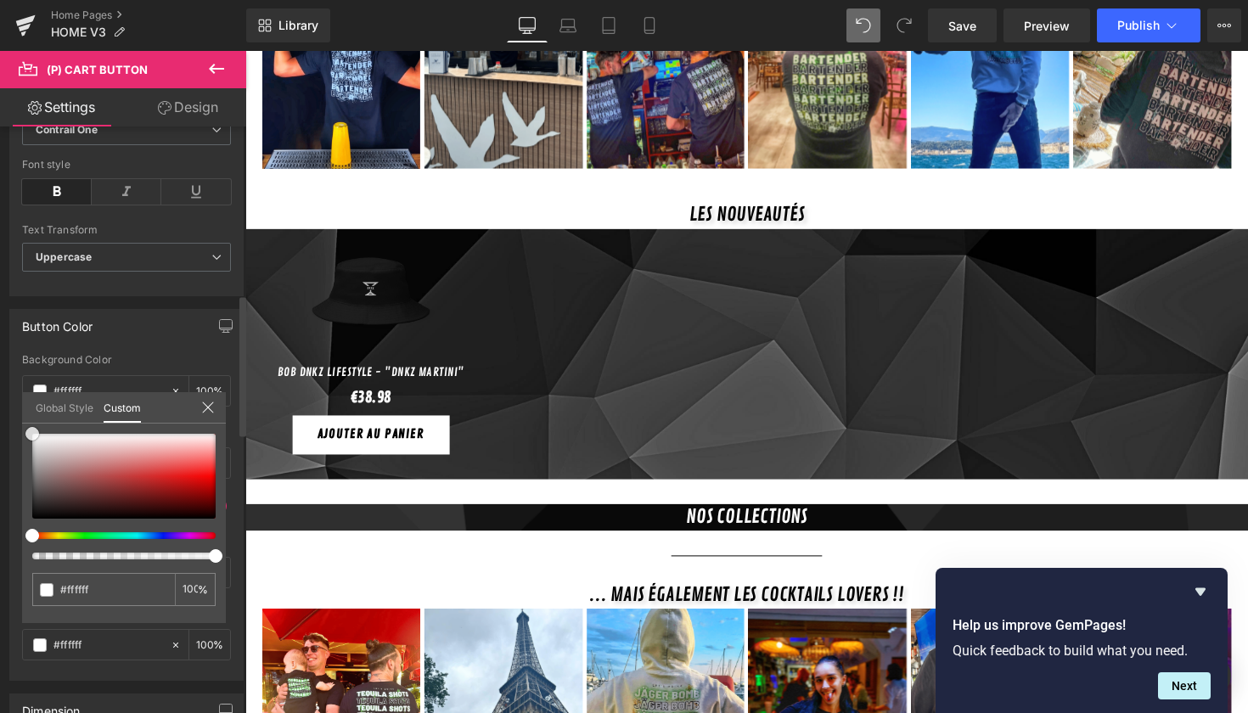
drag, startPoint x: 65, startPoint y: 454, endPoint x: 8, endPoint y: 397, distance: 79.9
click at [0, 397] on div "Button Color #222323 Background Color #222323 100 % #ffffff Text Color #ffffff …" at bounding box center [127, 488] width 254 height 385
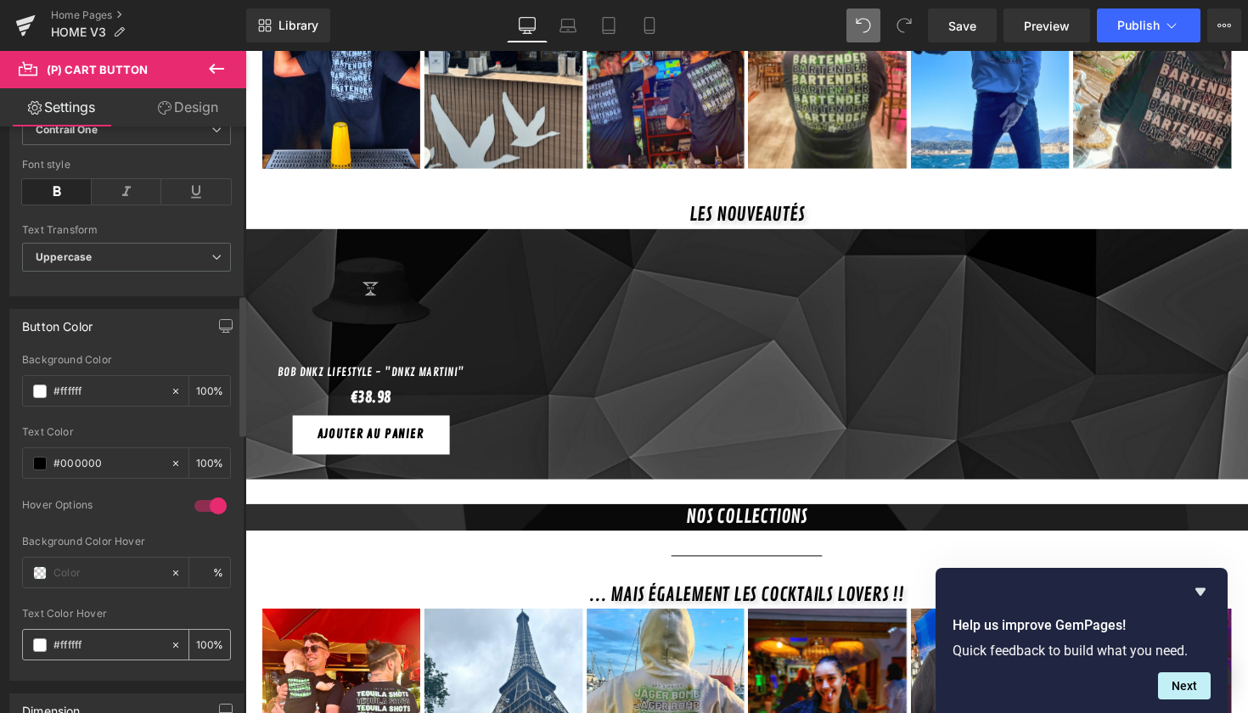
click at [38, 639] on span at bounding box center [40, 646] width 14 height 14
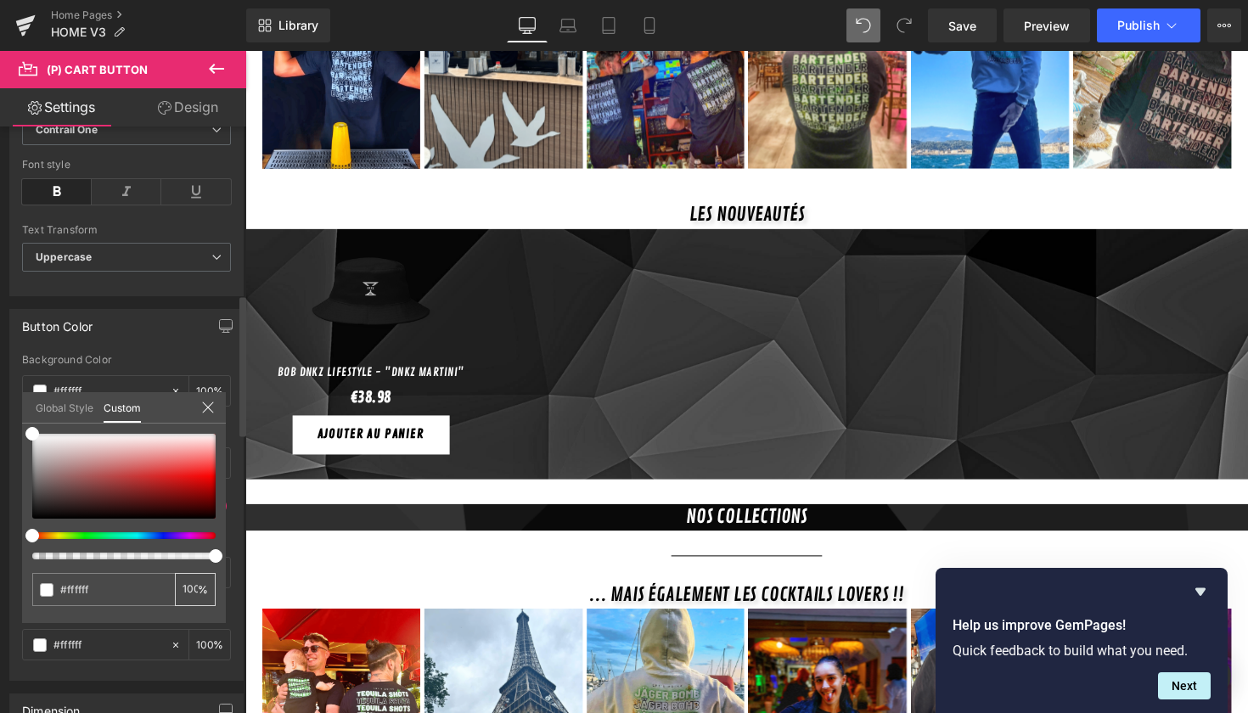
click at [196, 600] on div "100 %" at bounding box center [195, 589] width 41 height 33
click at [200, 594] on div "100 %" at bounding box center [195, 589] width 41 height 33
click at [173, 589] on div at bounding box center [165, 587] width 20 height 14
click at [199, 593] on div "100 %" at bounding box center [195, 589] width 41 height 33
drag, startPoint x: 69, startPoint y: 470, endPoint x: 0, endPoint y: 366, distance: 124.4
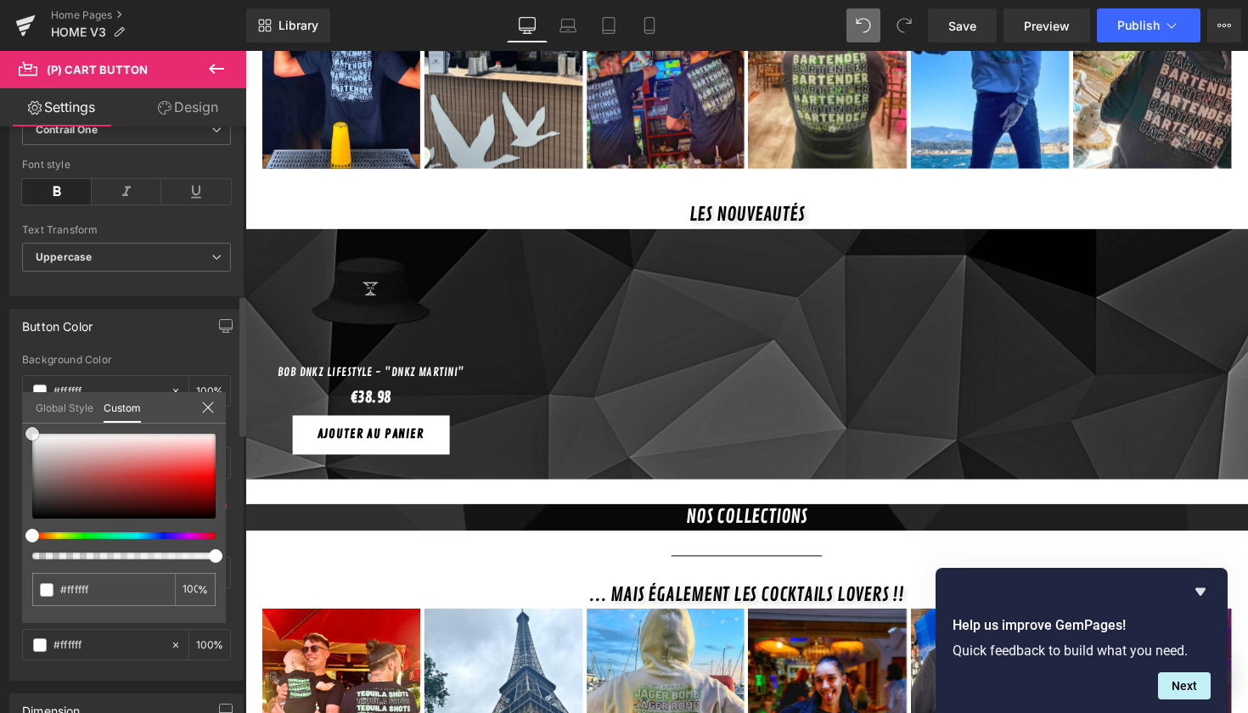
click at [0, 366] on div "Button Color #222323 Background Color #222323 100 % #ffffff Text Color #ffffff …" at bounding box center [127, 488] width 254 height 385
click at [164, 619] on div "#ffffff 100 %" at bounding box center [124, 528] width 204 height 189
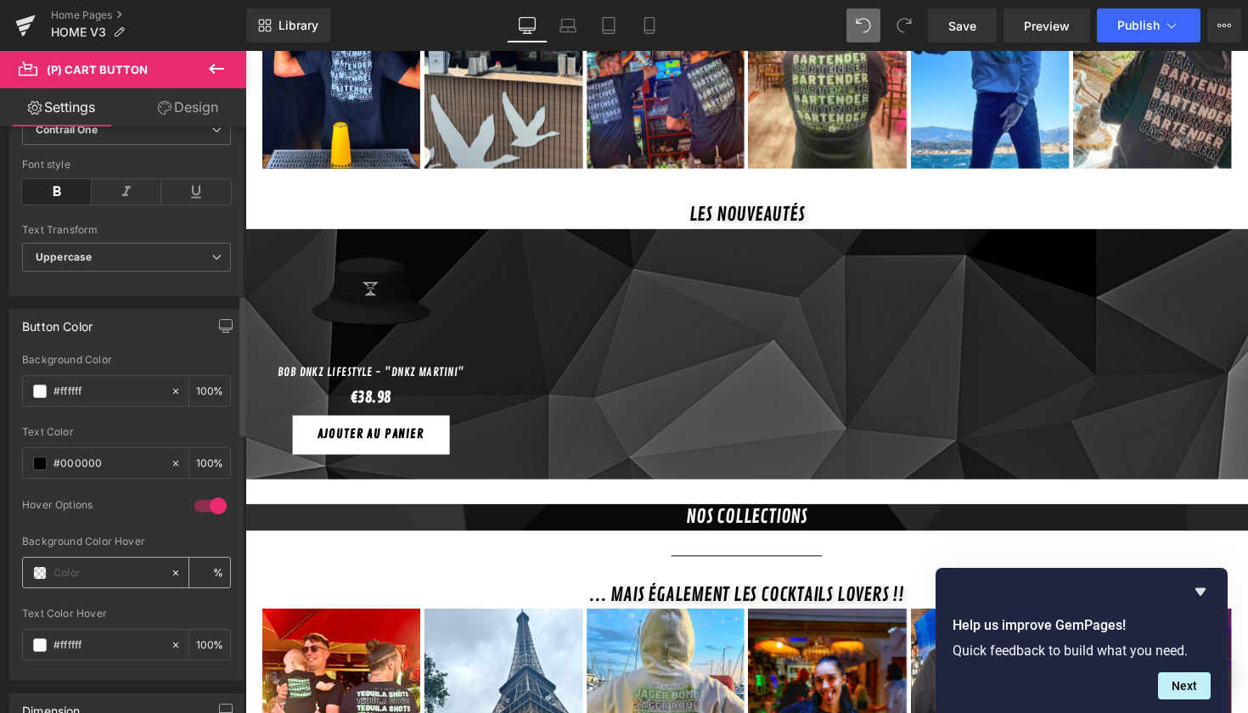
click at [138, 574] on input "text" at bounding box center [108, 573] width 109 height 19
click at [46, 574] on span at bounding box center [40, 573] width 14 height 14
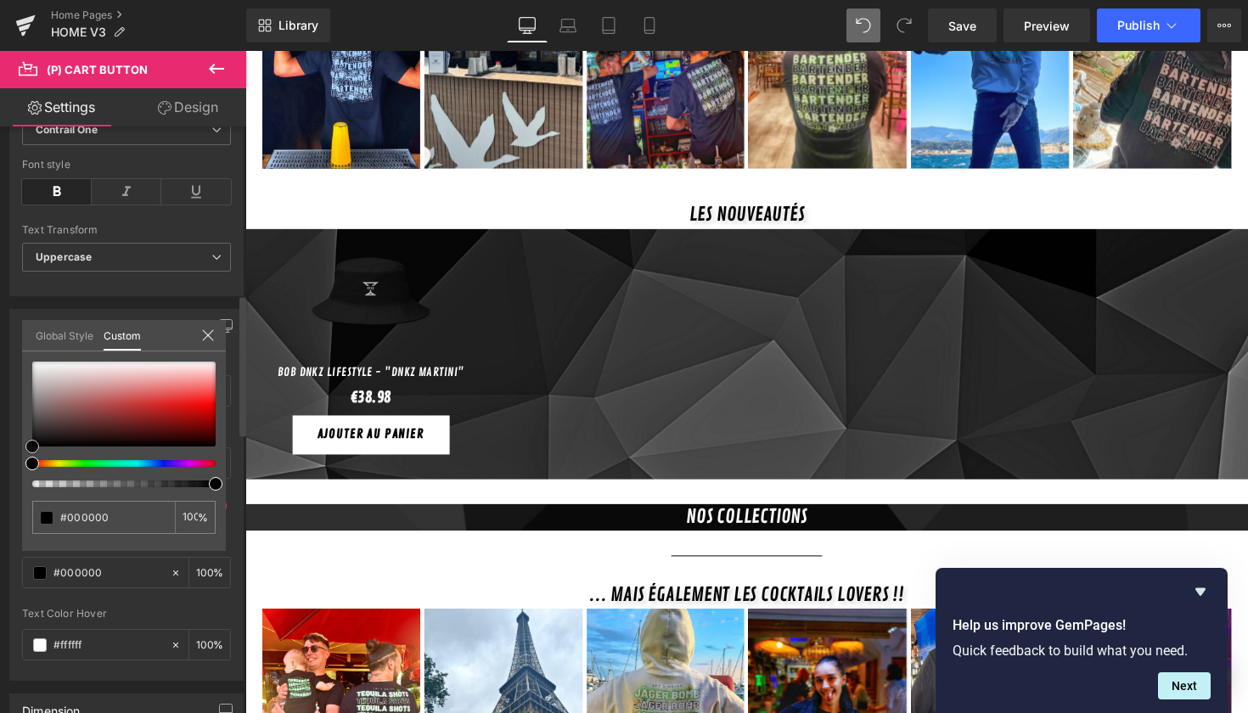
drag, startPoint x: 83, startPoint y: 435, endPoint x: 0, endPoint y: 465, distance: 88.4
click at [0, 465] on div "Button Color #222323 Background Color #222323 100 % #ffffff Text Color #ffffff …" at bounding box center [127, 488] width 254 height 385
click at [155, 550] on div "0 %" at bounding box center [124, 456] width 204 height 189
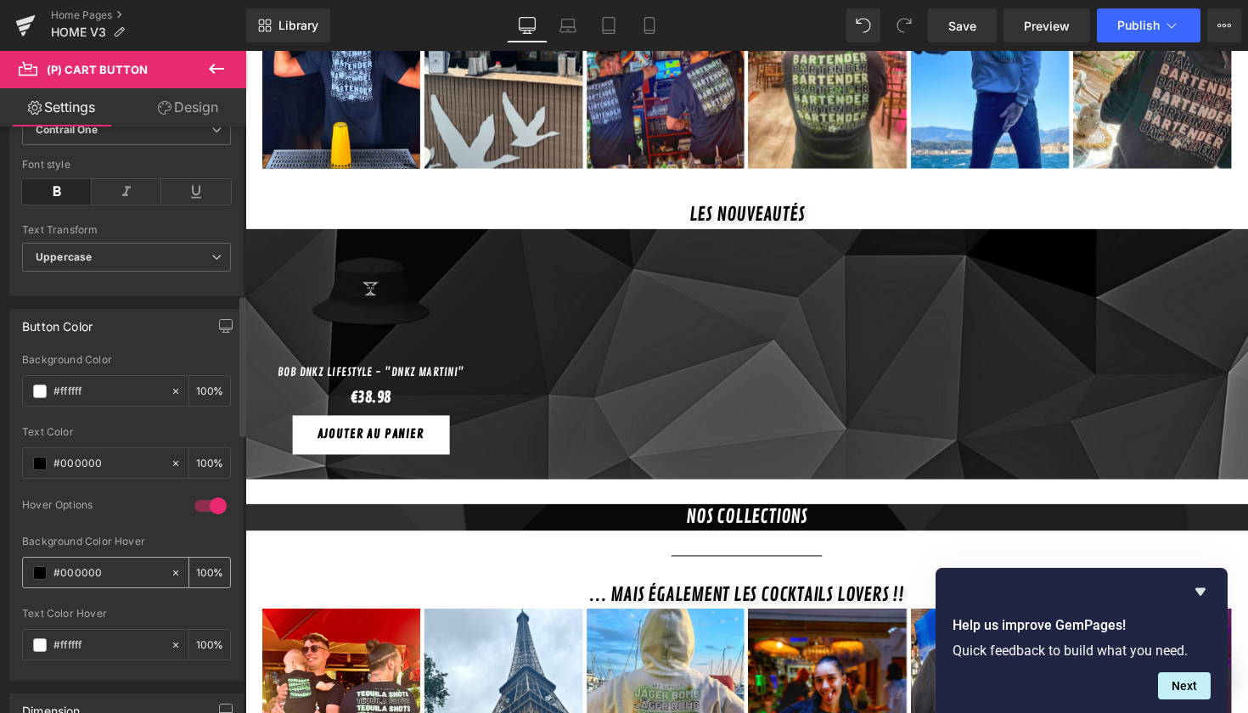
click at [65, 570] on input "#000000" at bounding box center [108, 573] width 109 height 19
click at [45, 571] on span at bounding box center [40, 573] width 14 height 14
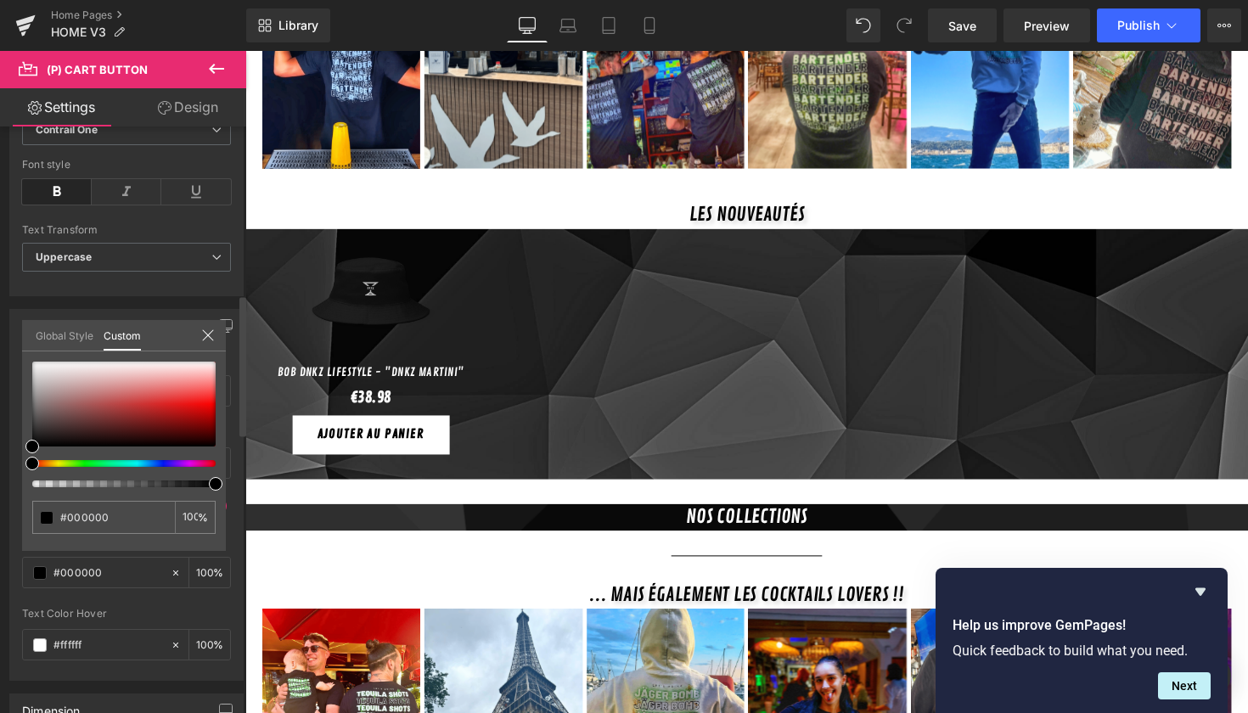
type input "97"
type input "25"
type input "3"
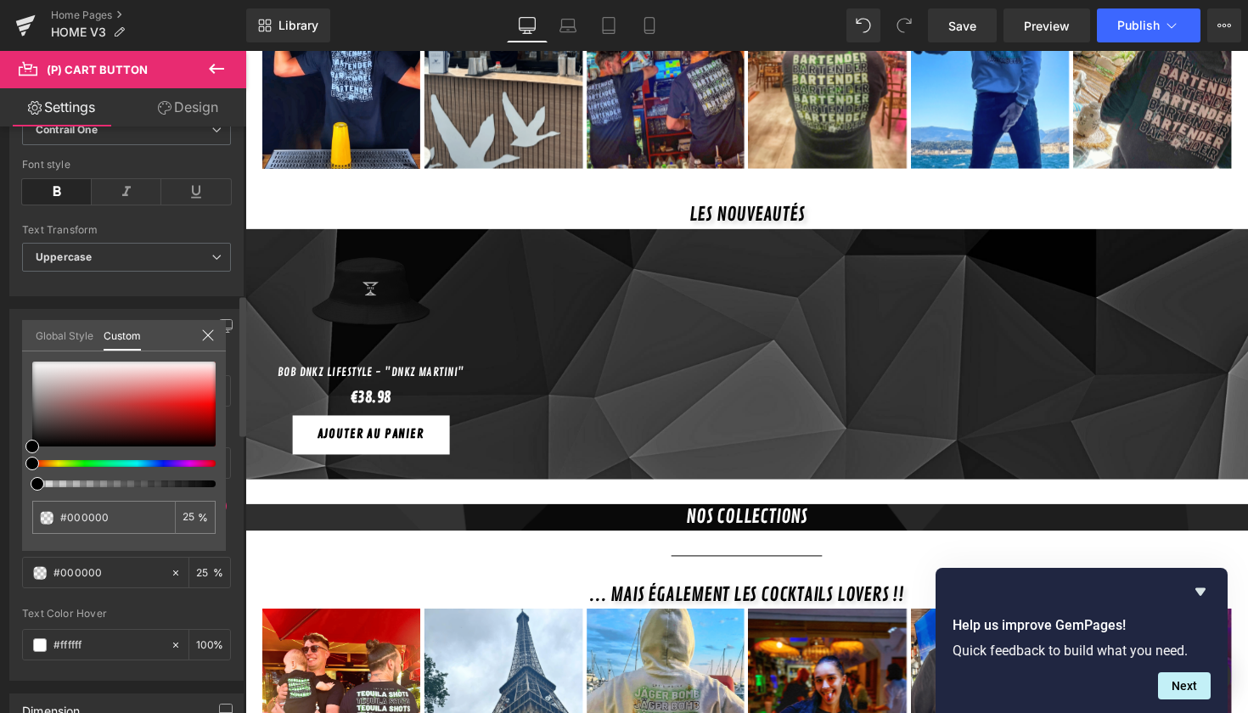
type input "3"
drag, startPoint x: 215, startPoint y: 482, endPoint x: 0, endPoint y: 486, distance: 214.9
click at [0, 486] on div "Button Color rgba(255, 255, 255, 1) Background Color #ffffff 100 % rgba(0, 0, 0…" at bounding box center [127, 488] width 254 height 385
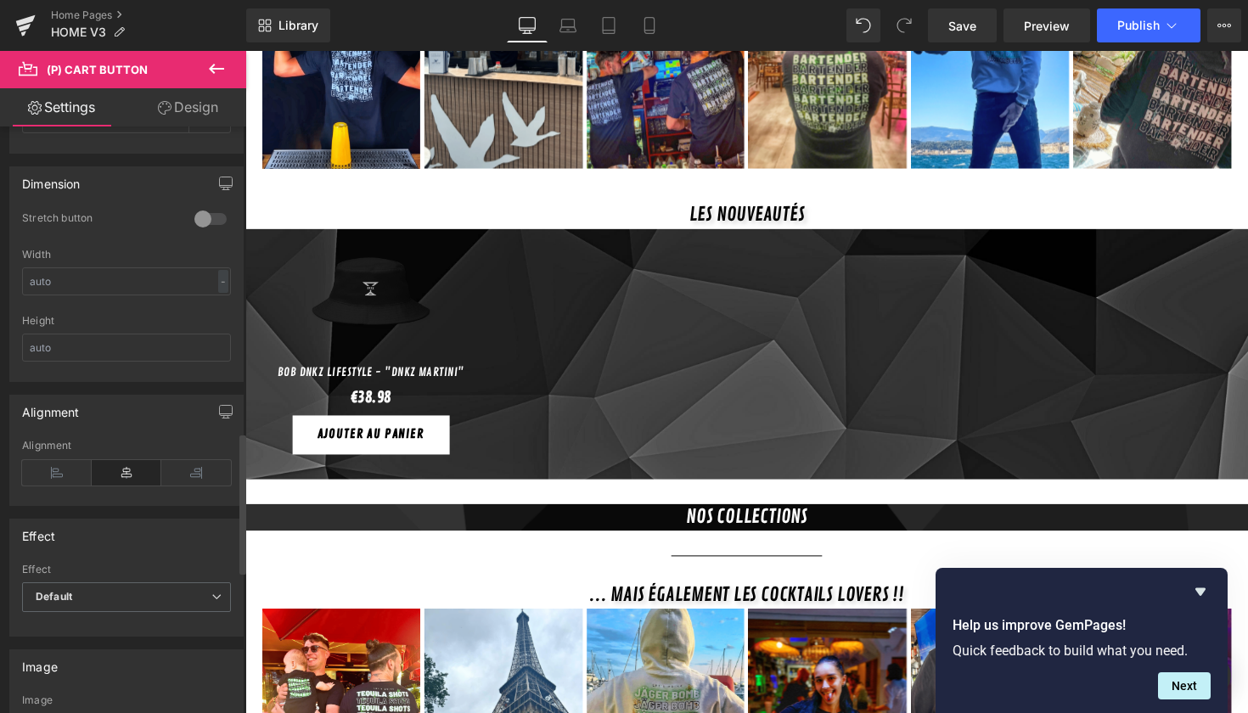
scroll to position [1325, 0]
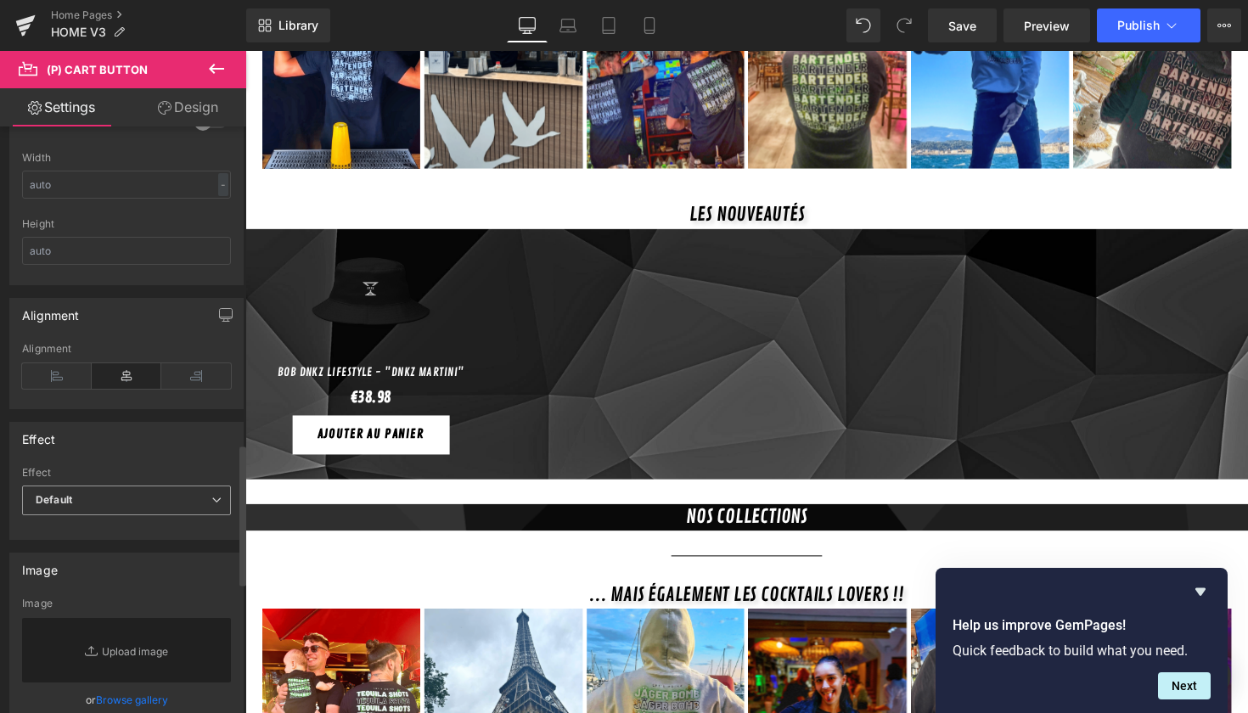
click at [158, 493] on span "Default" at bounding box center [126, 501] width 209 height 30
click at [167, 428] on div "Effect" at bounding box center [126, 439] width 233 height 32
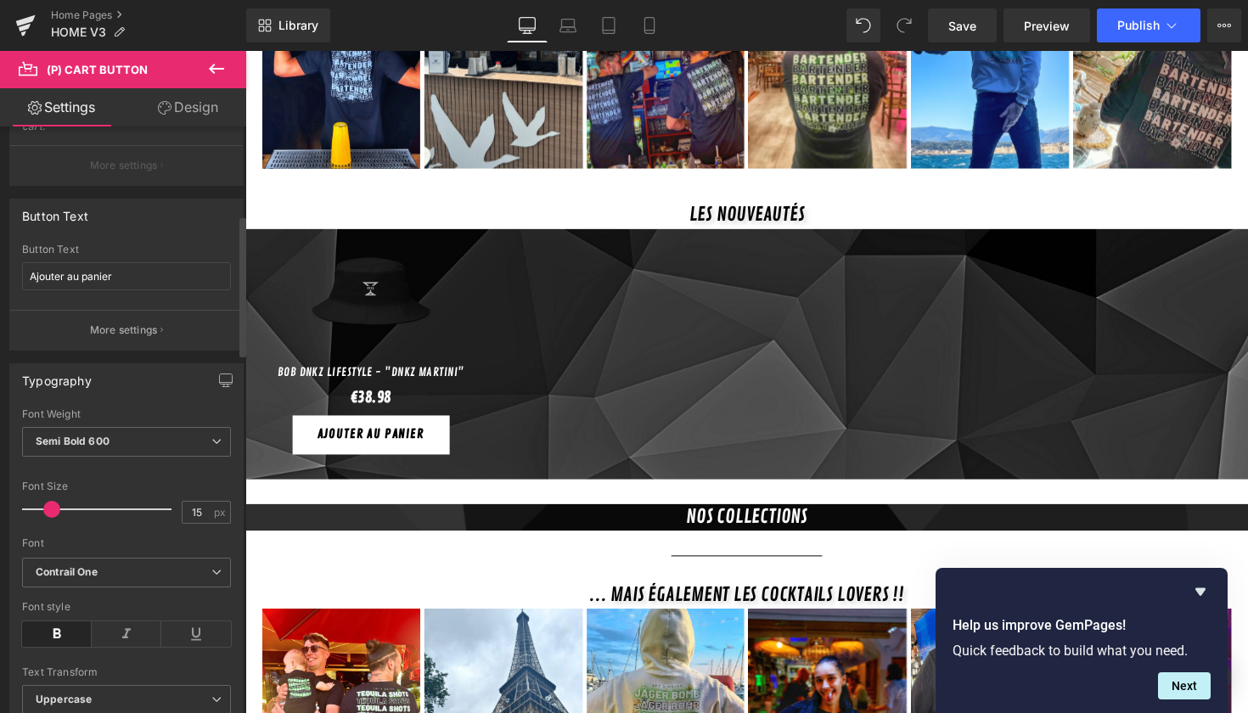
scroll to position [227, 0]
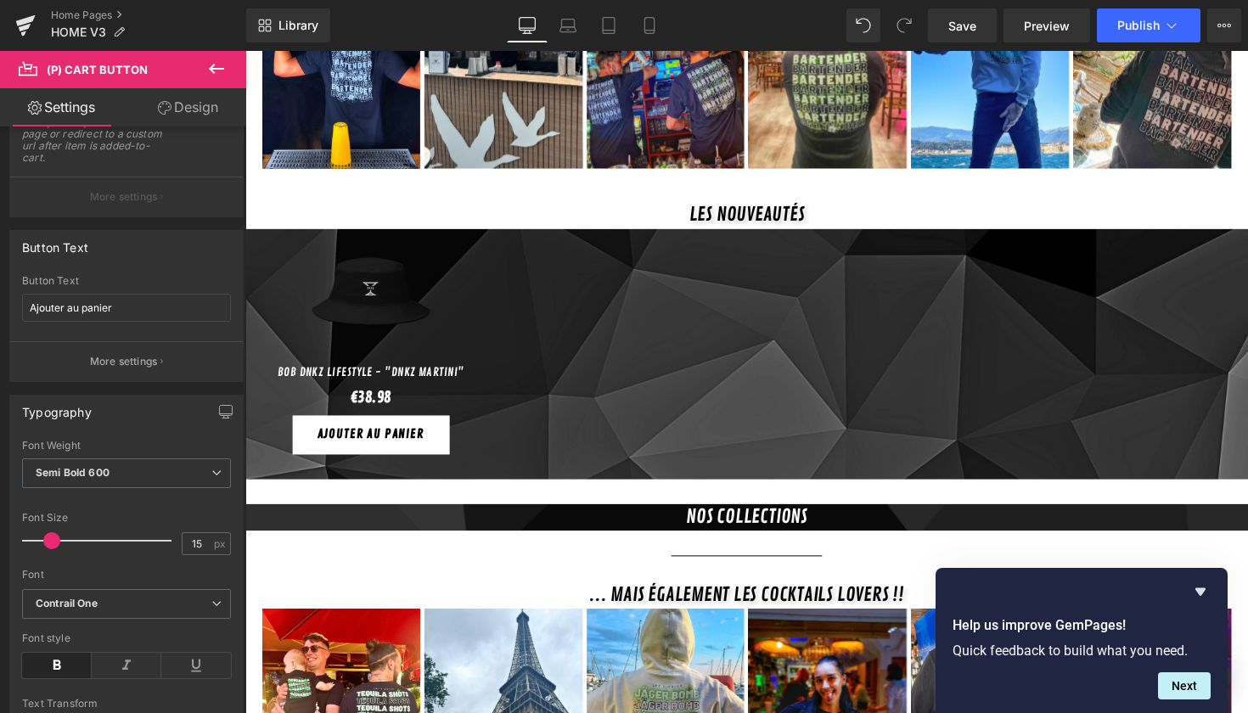
click at [198, 110] on link "Design" at bounding box center [188, 107] width 123 height 38
type input "5"
type input "0"
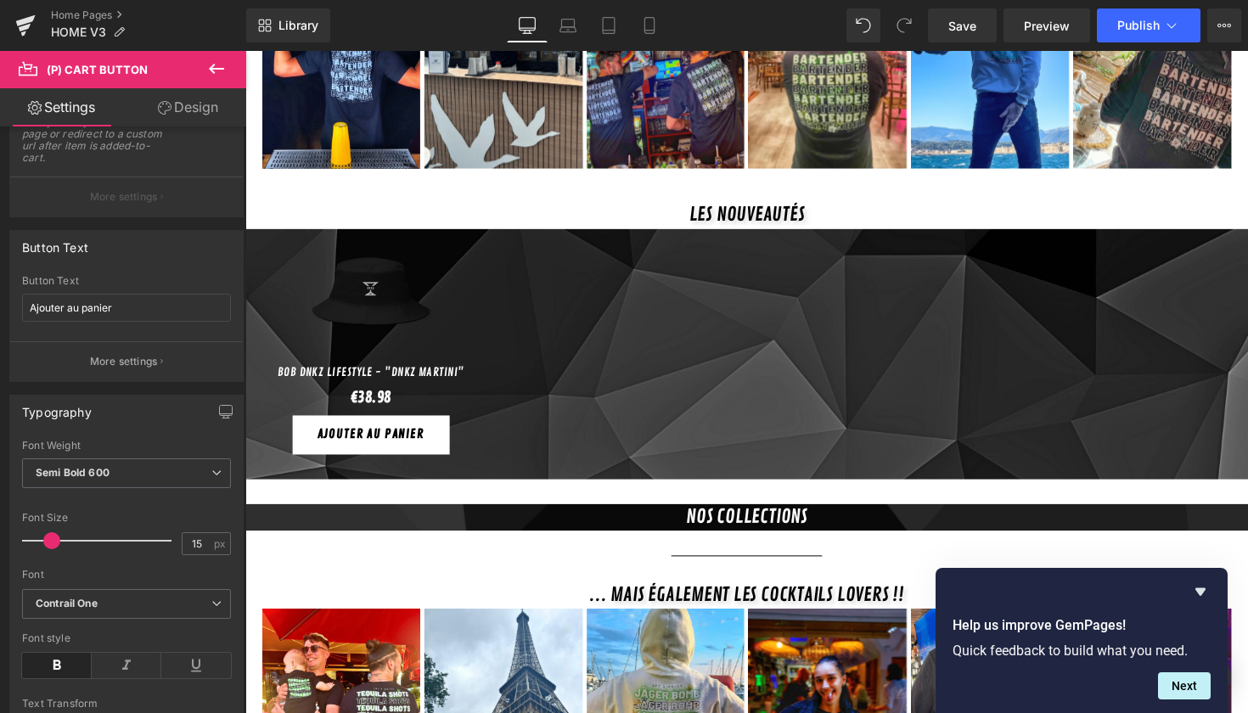
type input "0"
type input "30"
type input "0"
type input "30"
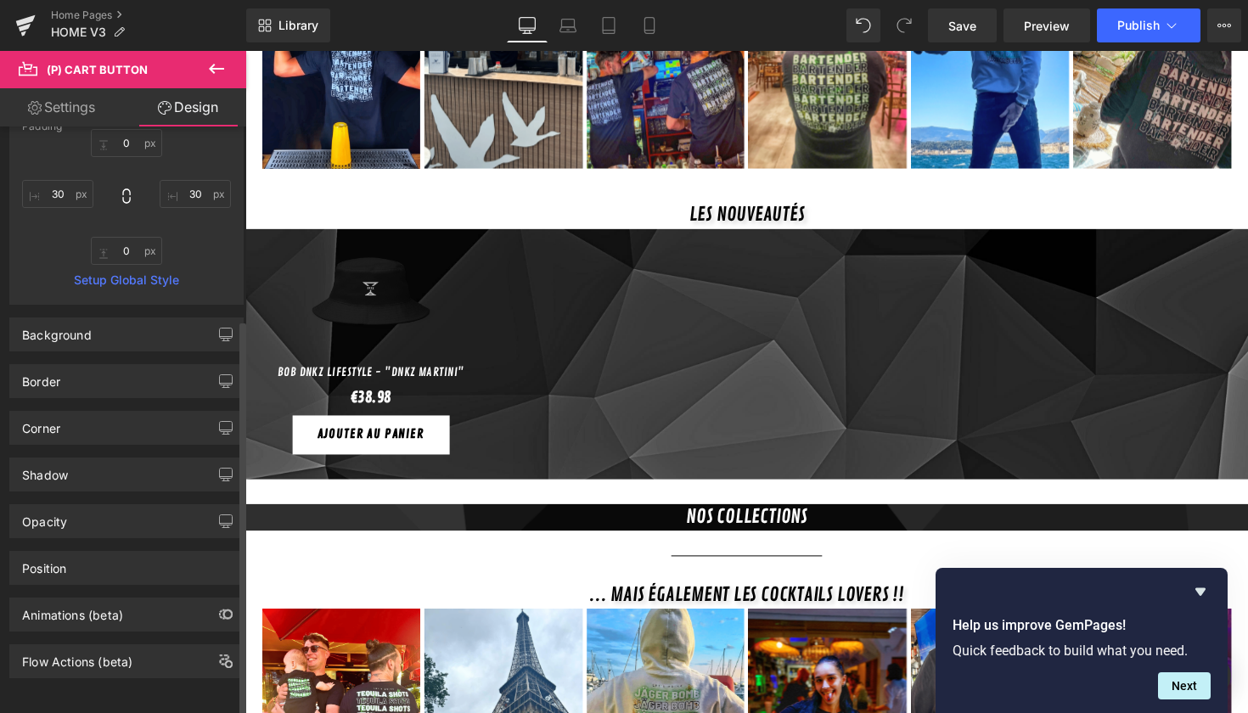
scroll to position [285, 0]
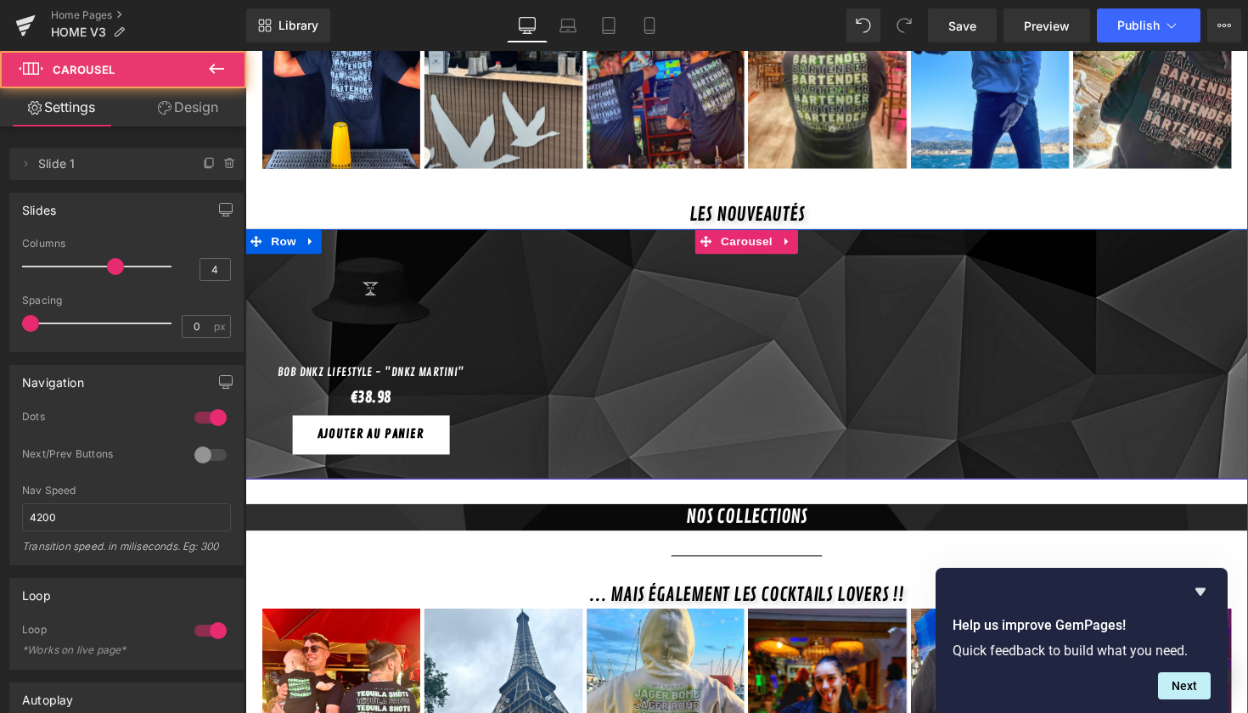
click at [501, 337] on div "Sale Off (P) Image [PERSON_NAME] DNKZ Lifestyle - "DNKZ Martini" (P) Title €0 €…" at bounding box center [759, 362] width 1028 height 256
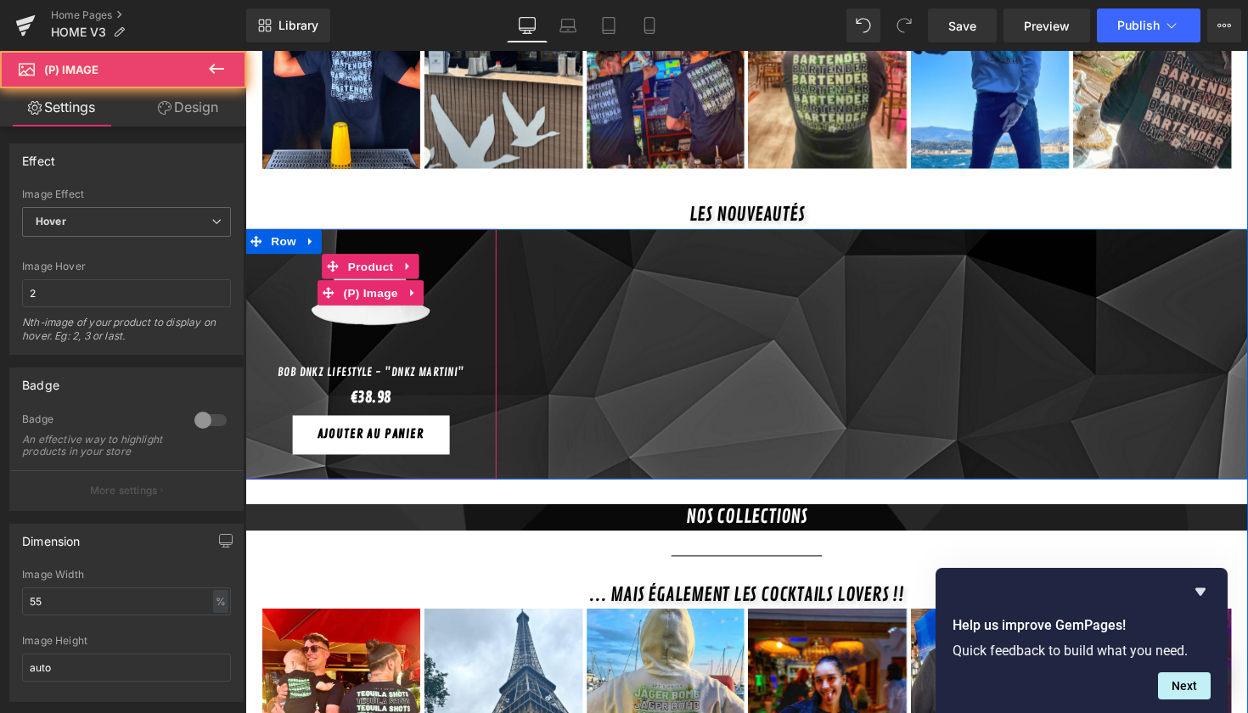
click at [399, 305] on img at bounding box center [374, 300] width 132 height 132
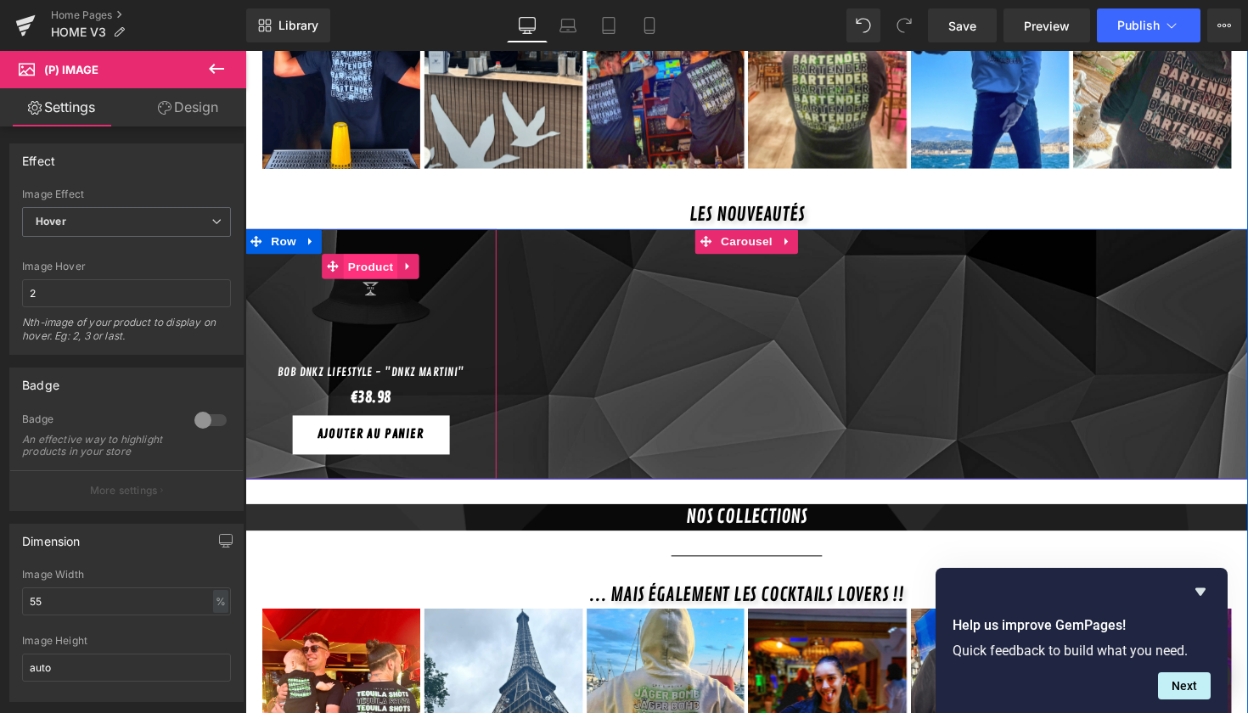
click at [375, 259] on span "Product" at bounding box center [374, 271] width 55 height 25
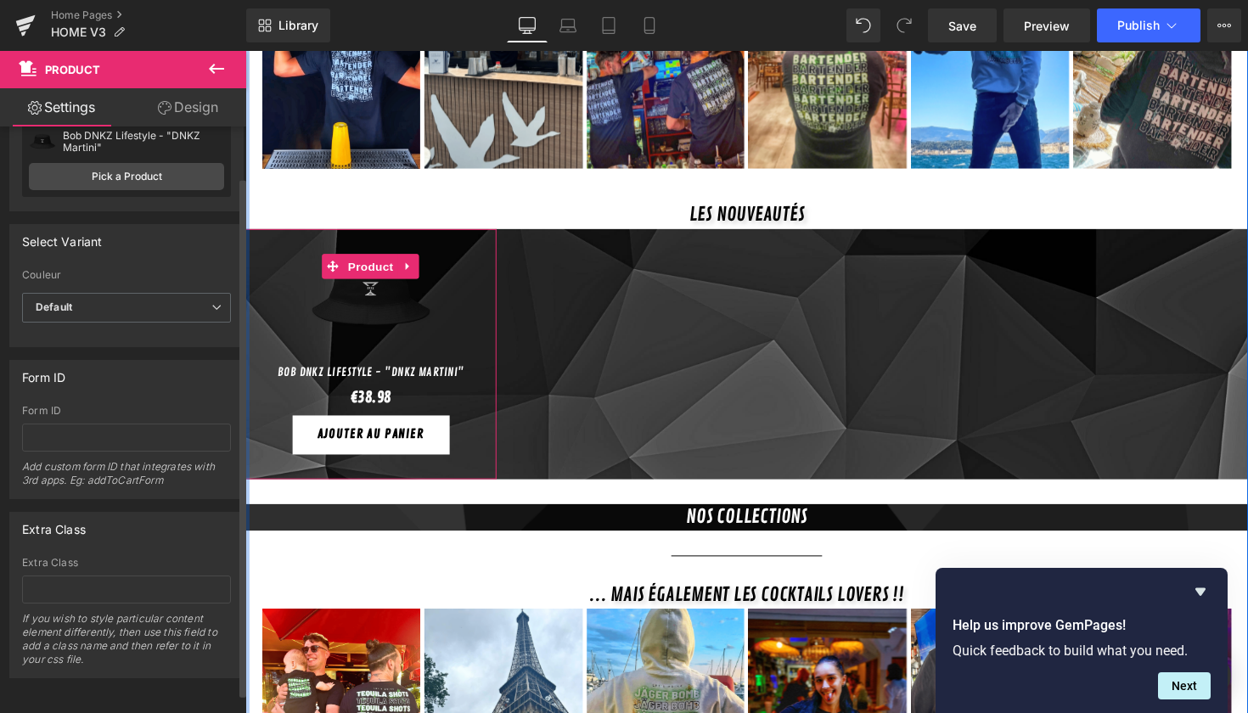
scroll to position [70, 0]
click at [164, 306] on span "Default" at bounding box center [126, 308] width 209 height 30
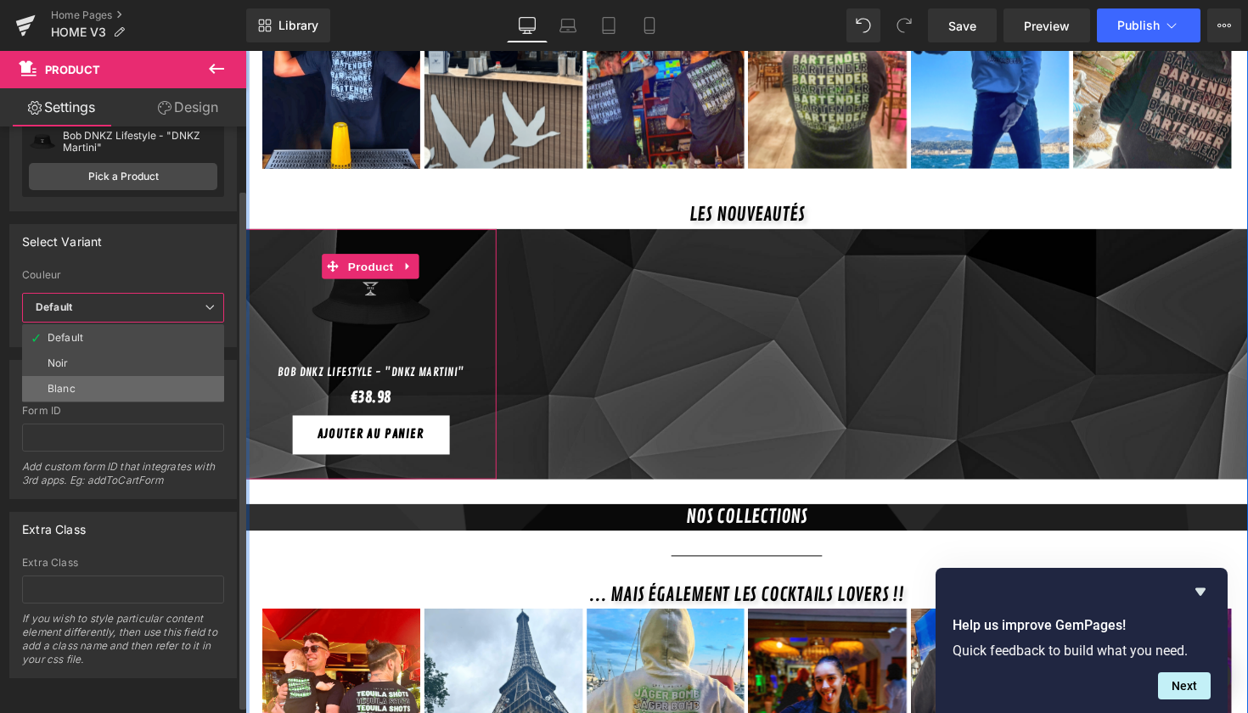
click at [110, 381] on li "Blanc" at bounding box center [123, 388] width 202 height 25
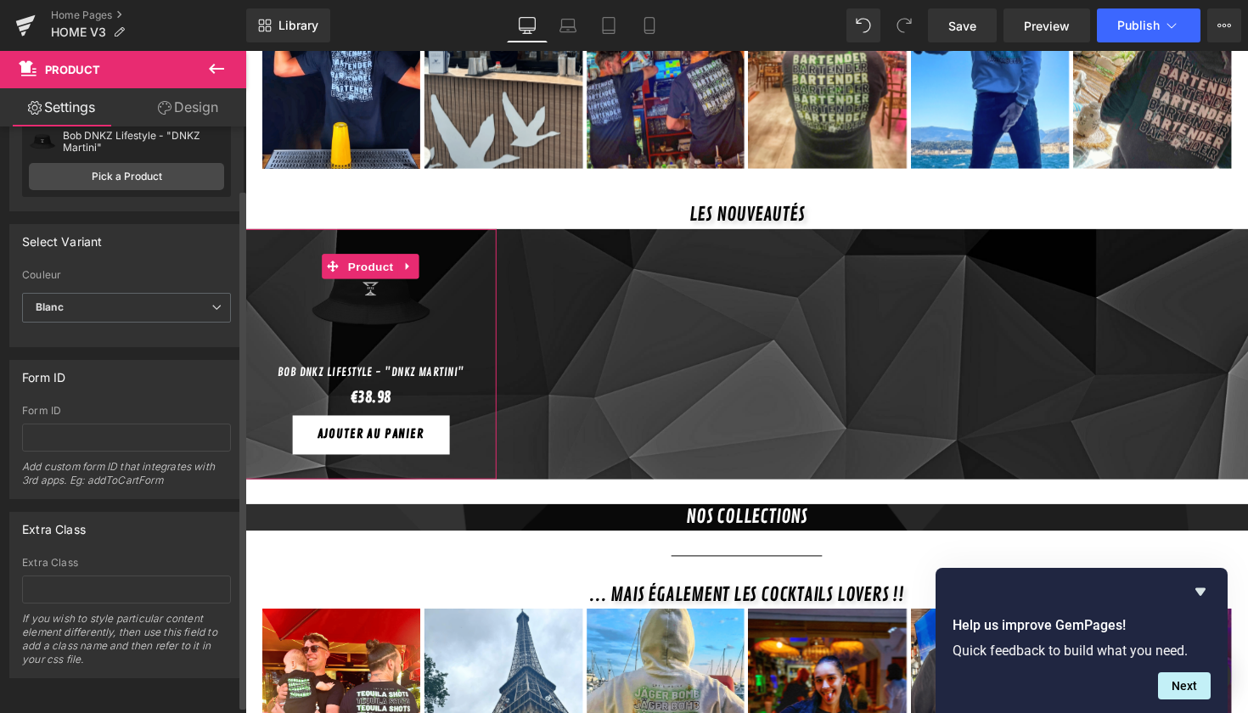
click at [172, 278] on label "Couleur" at bounding box center [126, 277] width 209 height 17
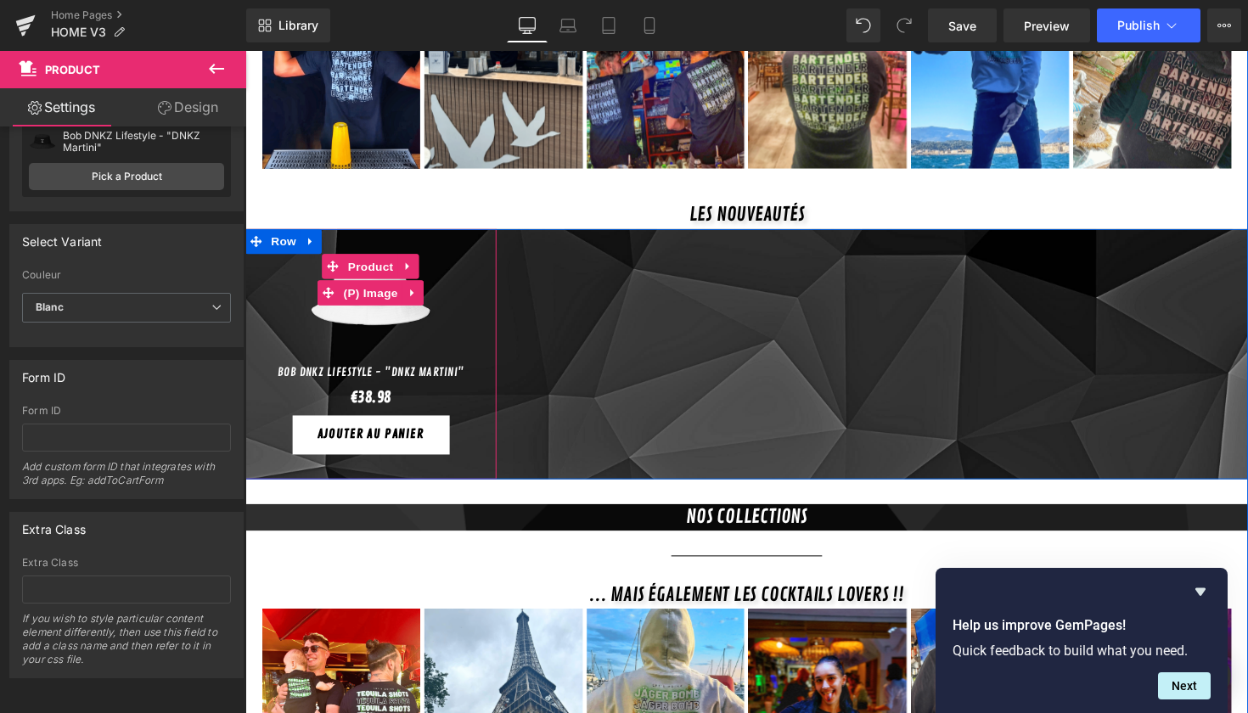
click at [352, 301] on img at bounding box center [374, 300] width 132 height 132
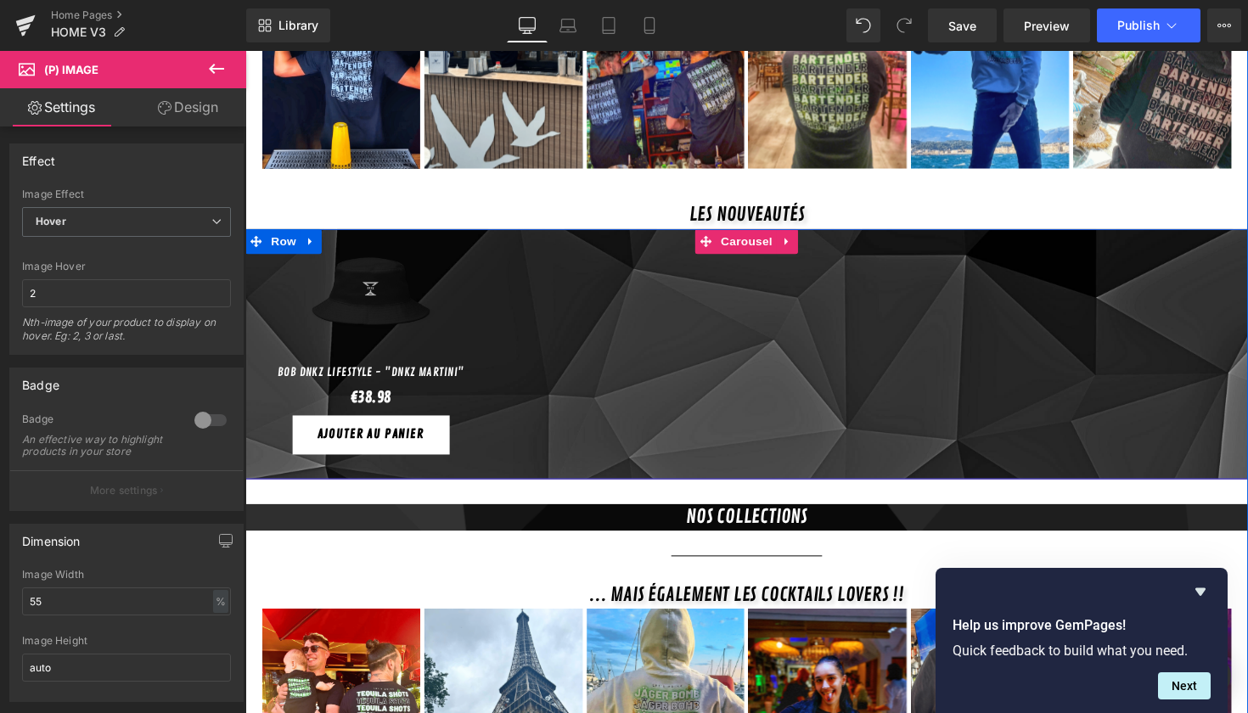
click at [507, 332] on div "Sale Off (P) Image [PERSON_NAME] DNKZ Lifestyle - "DNKZ Martini" (P) Title €0 €…" at bounding box center [759, 362] width 1028 height 256
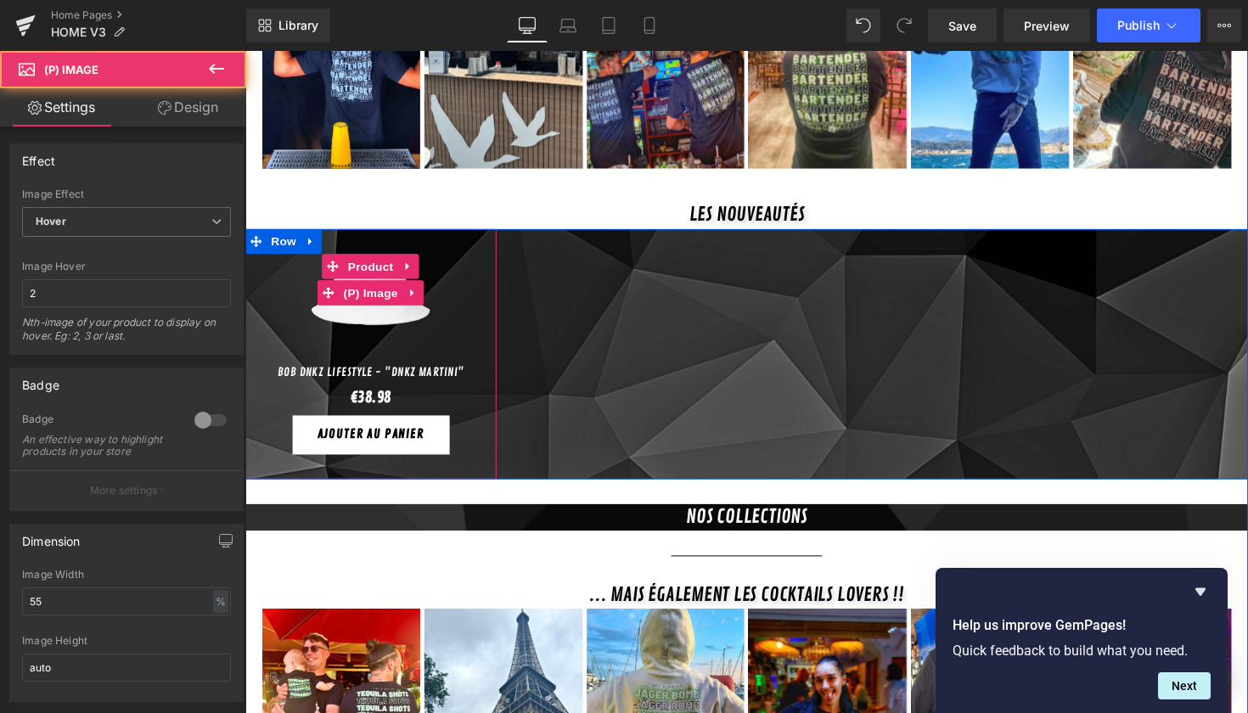
click at [449, 293] on link "Sale Off" at bounding box center [374, 300] width 240 height 132
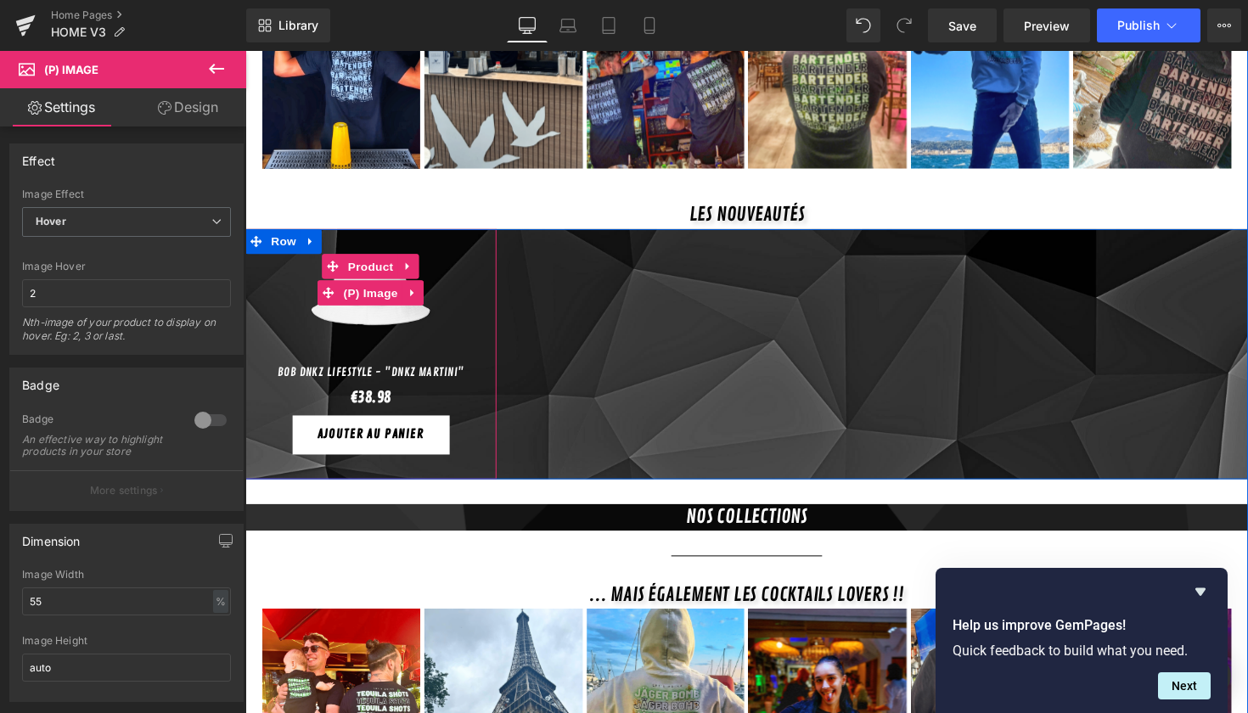
click at [459, 267] on link "Sale Off" at bounding box center [374, 300] width 240 height 132
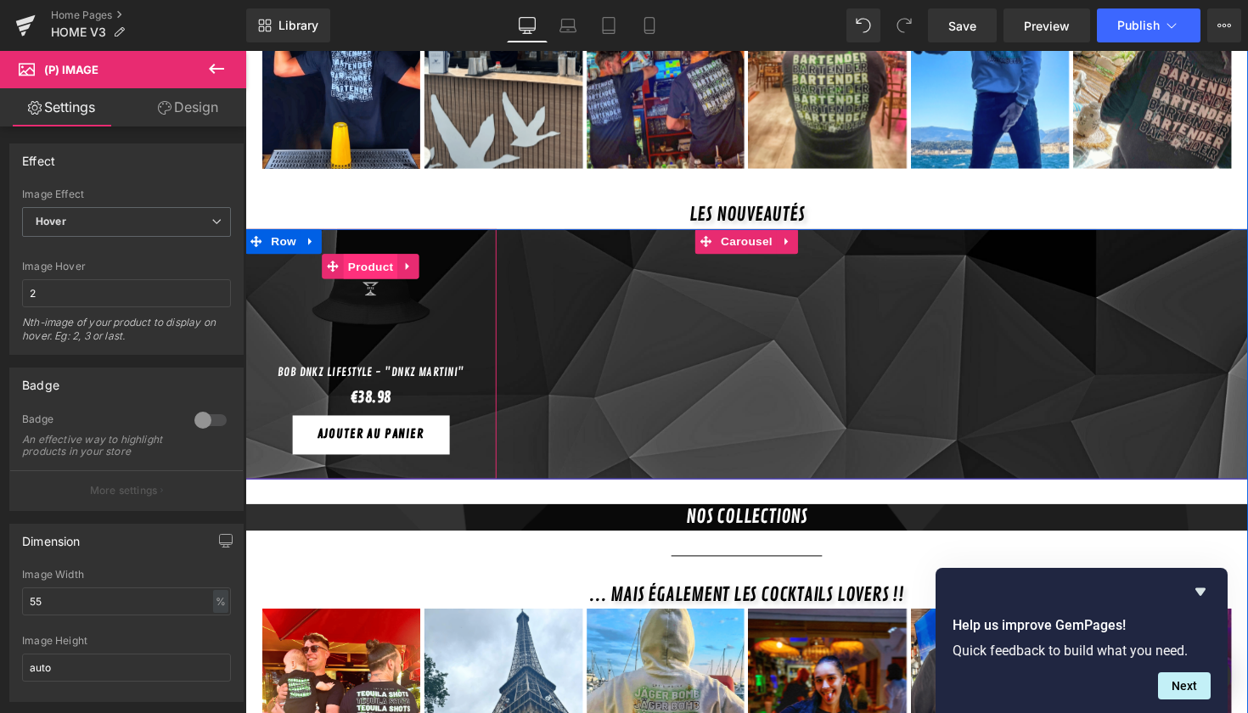
click at [387, 259] on span "Product" at bounding box center [374, 271] width 55 height 25
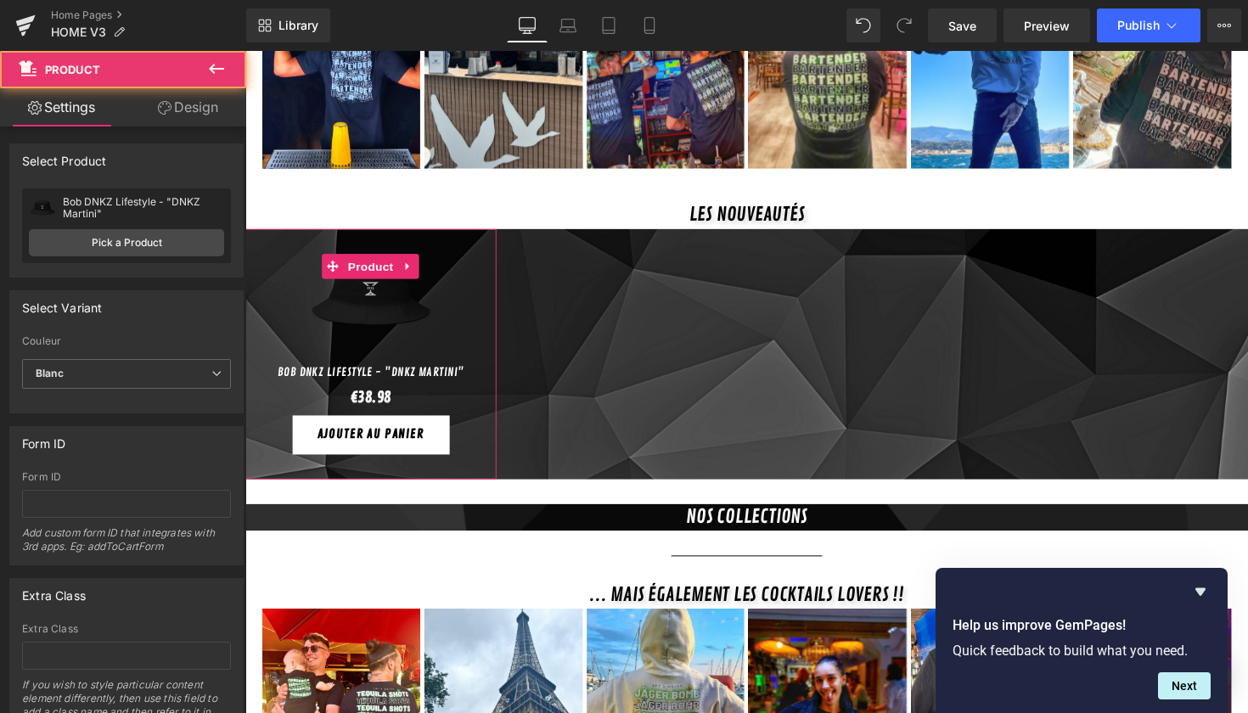
click at [186, 119] on link "Design" at bounding box center [188, 107] width 123 height 38
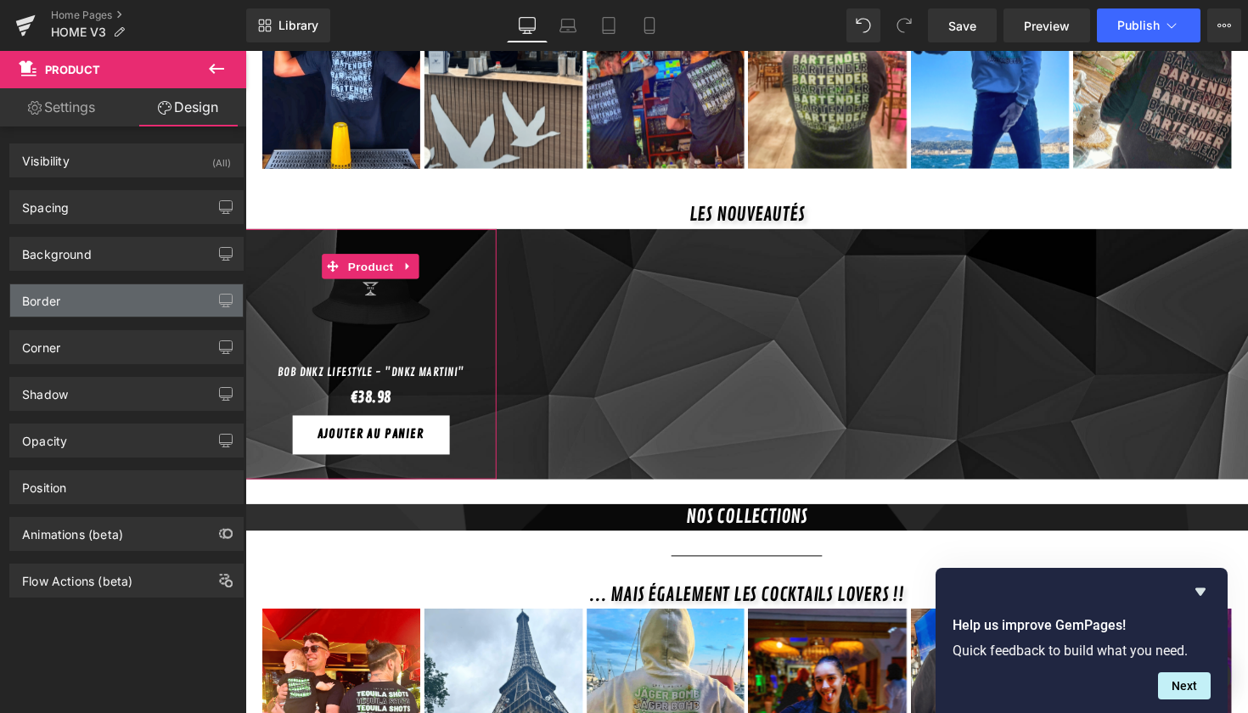
click at [99, 302] on div "Border" at bounding box center [126, 301] width 233 height 32
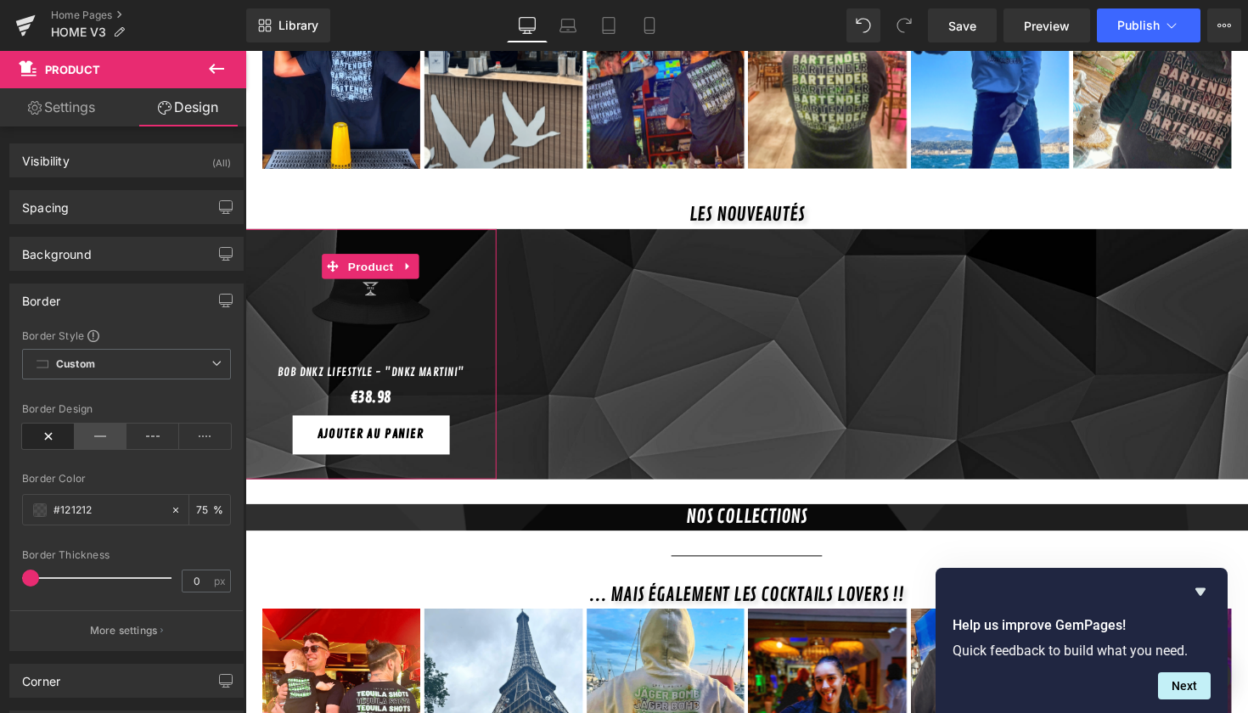
click at [91, 440] on icon at bounding box center [101, 436] width 53 height 25
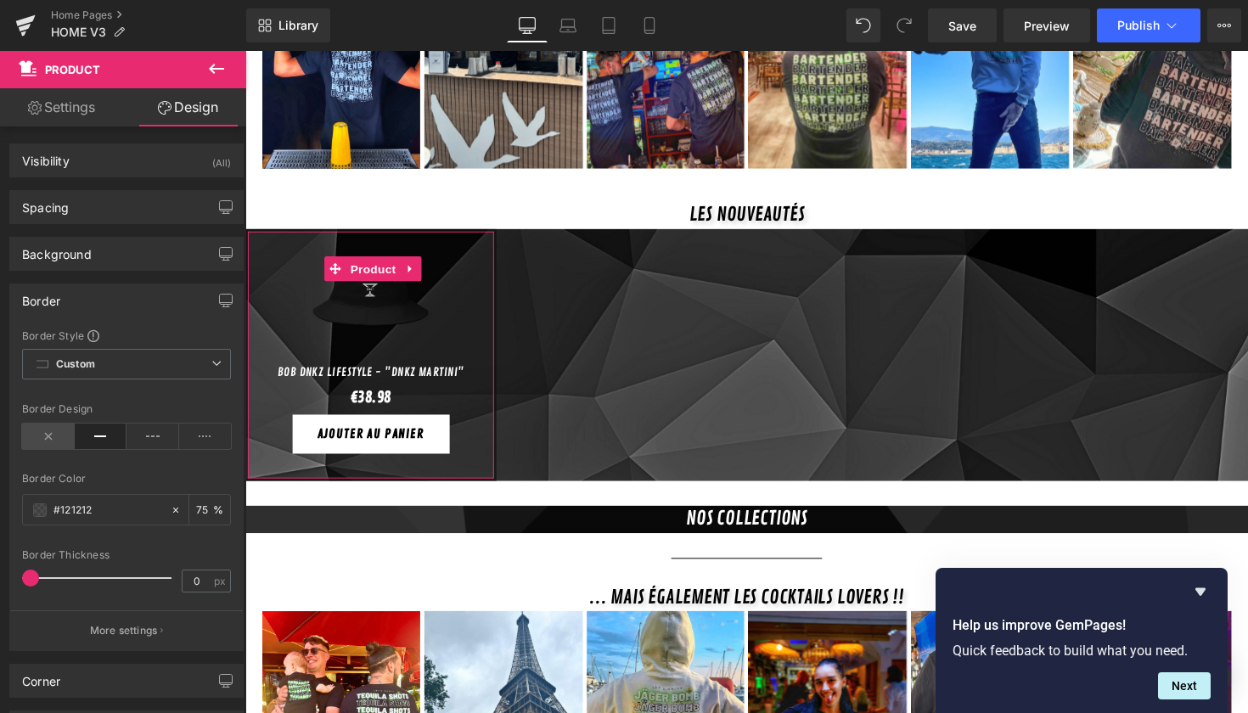
click at [51, 446] on icon at bounding box center [48, 436] width 53 height 25
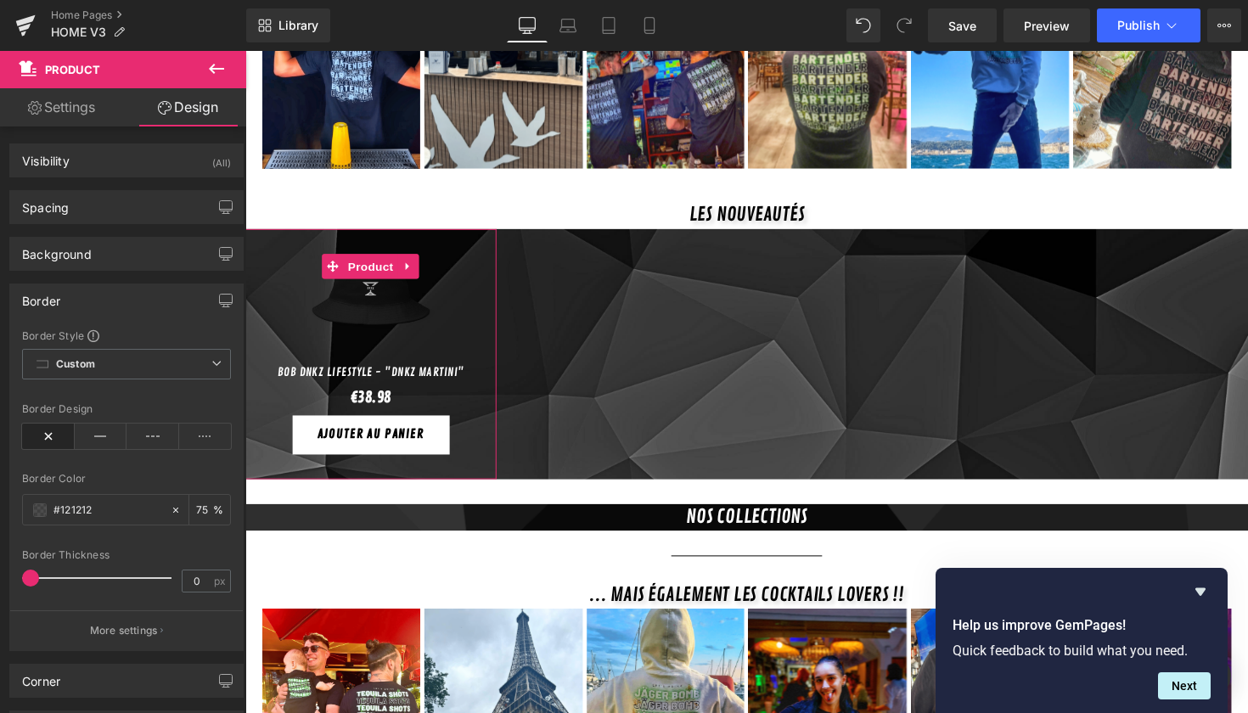
click at [144, 308] on div "Border" at bounding box center [126, 301] width 233 height 32
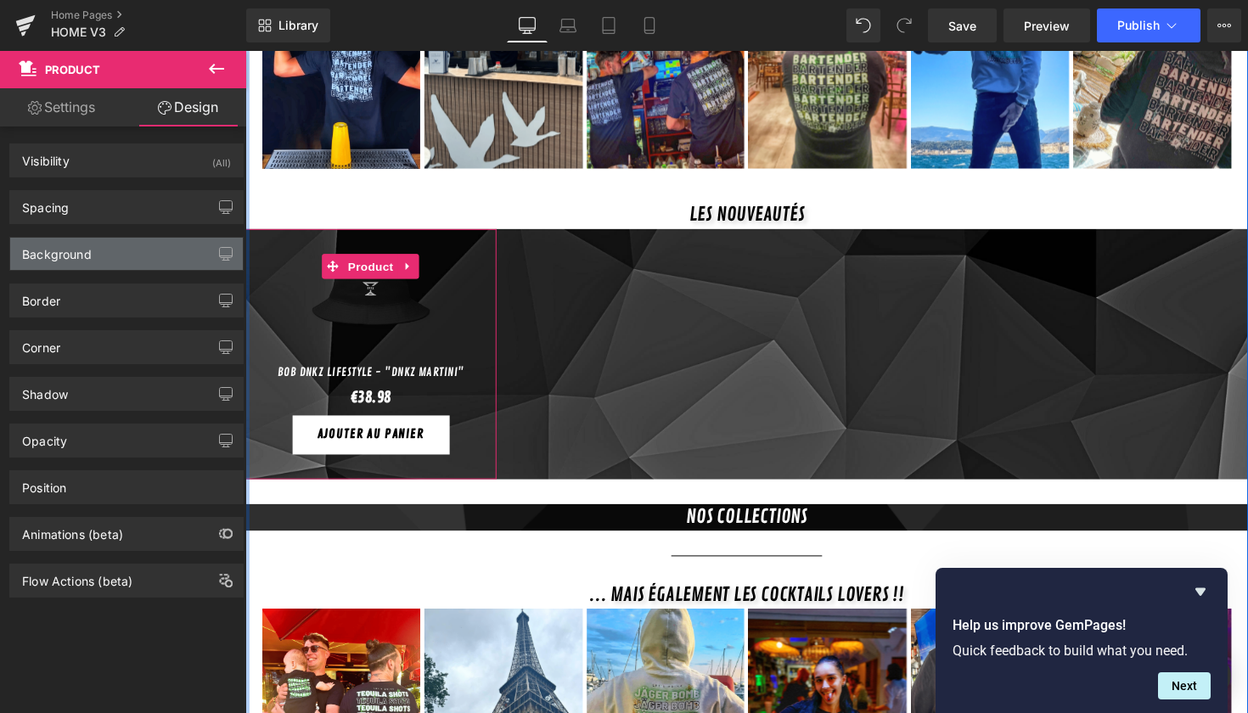
click at [148, 260] on div "Background" at bounding box center [126, 254] width 233 height 32
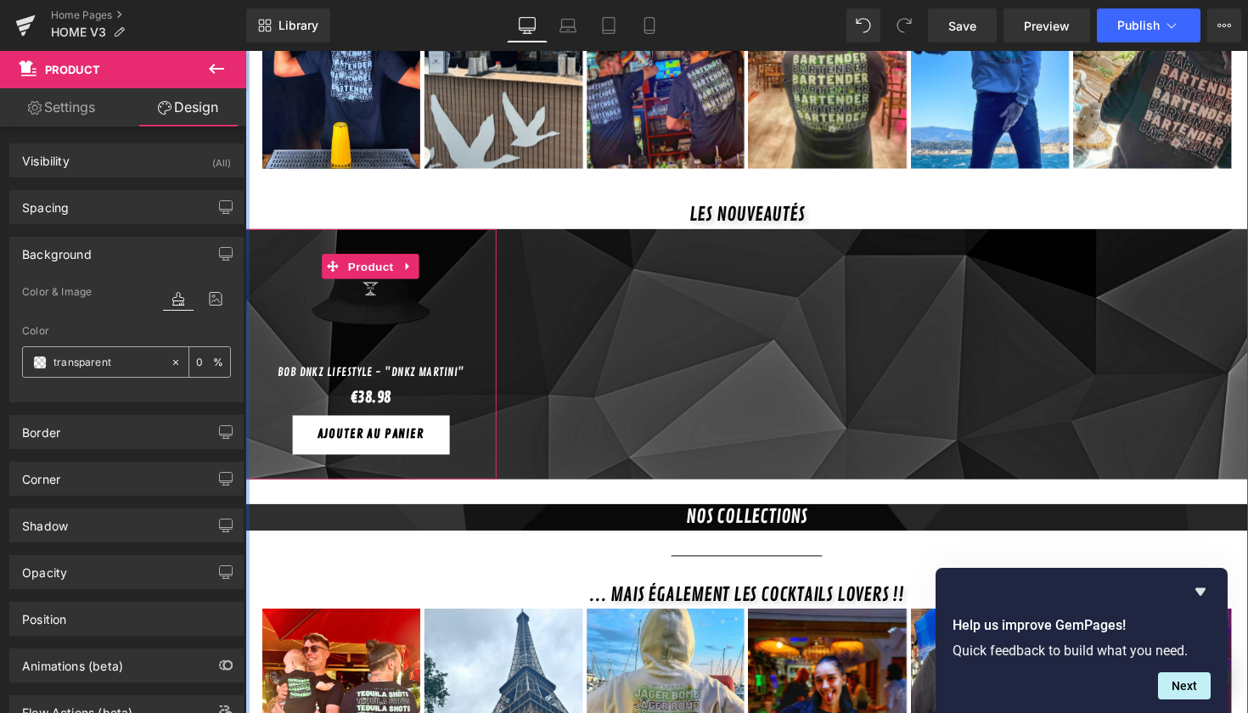
click at [44, 362] on span at bounding box center [40, 363] width 14 height 14
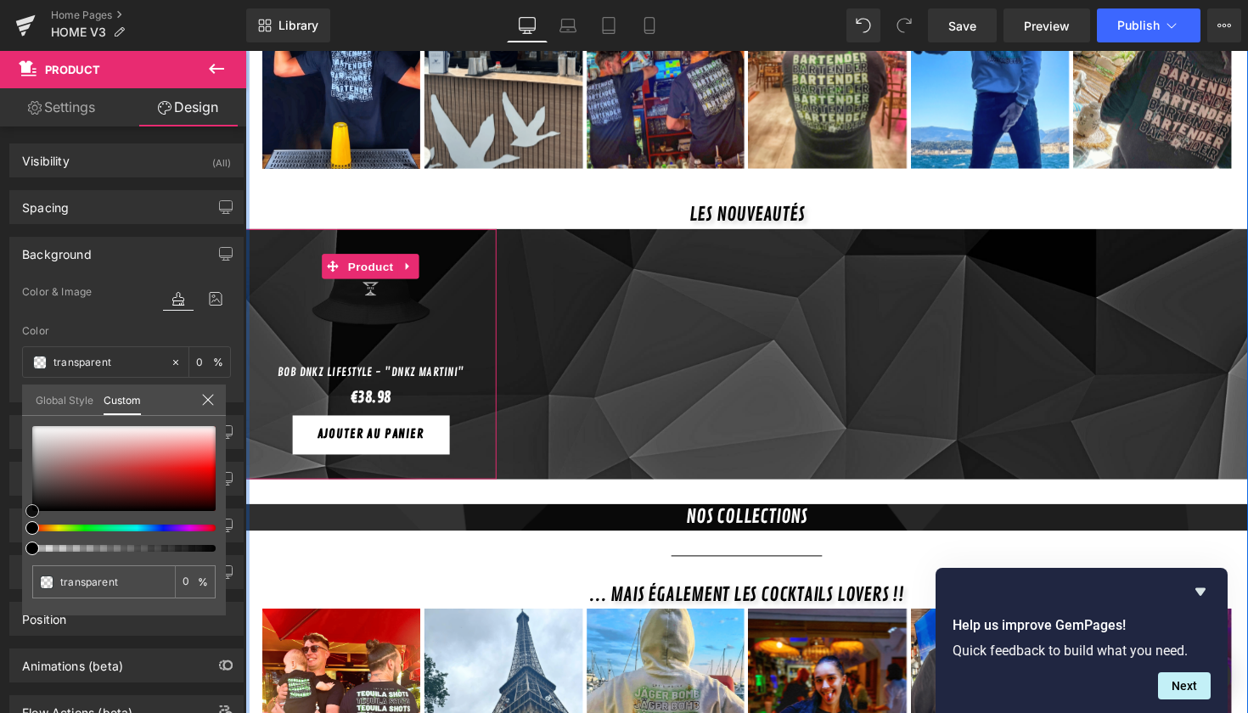
type input "#decdcd"
type input "100"
type input "#decdcd"
type input "100"
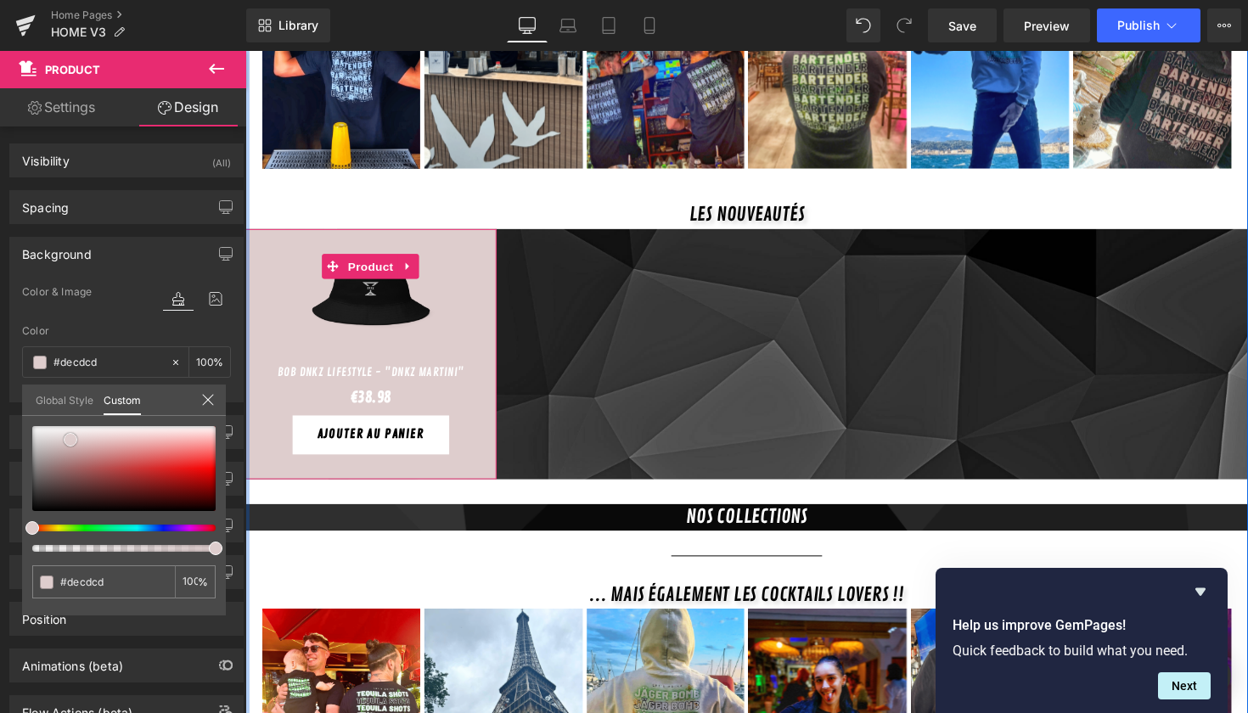
type input "#decece"
type input "#ffffff"
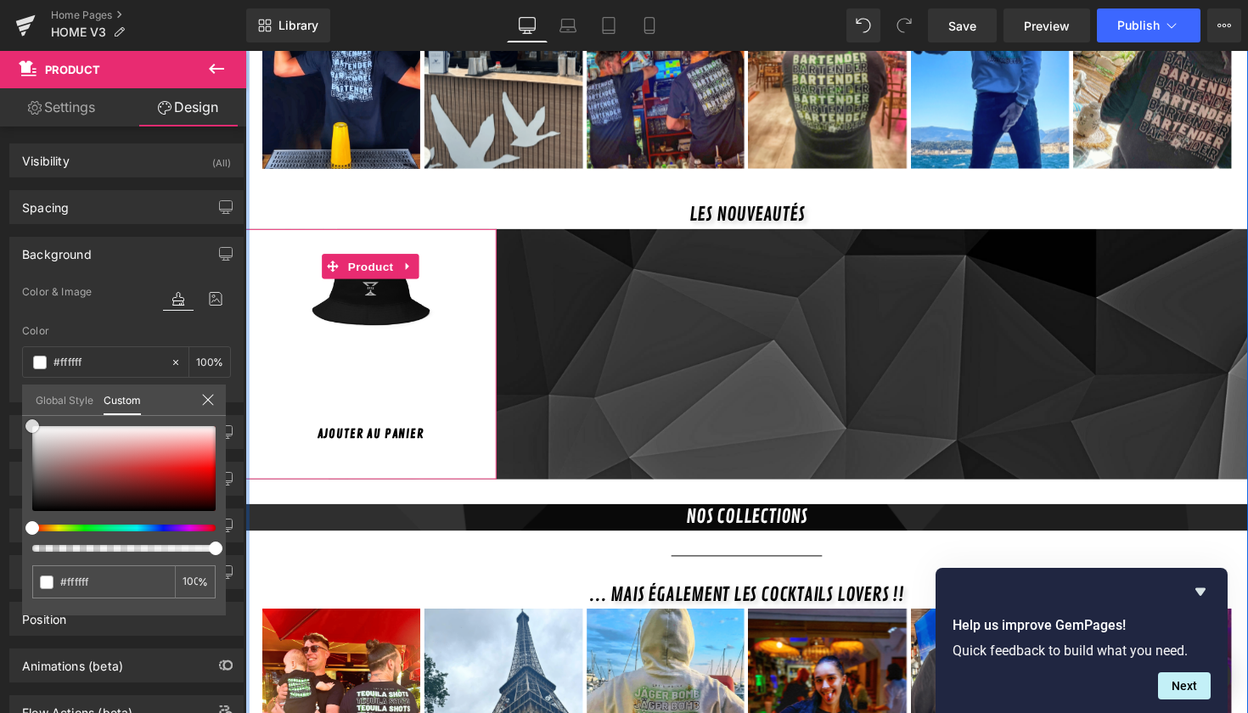
drag, startPoint x: 70, startPoint y: 440, endPoint x: 0, endPoint y: 388, distance: 87.5
click at [0, 388] on div "Background Color & Image color rgba(255, 255, 255, 1) Color #ffffff 100 % Image…" at bounding box center [127, 313] width 254 height 178
click at [172, 554] on div "#ffffff 100 %" at bounding box center [124, 520] width 204 height 189
type input "97"
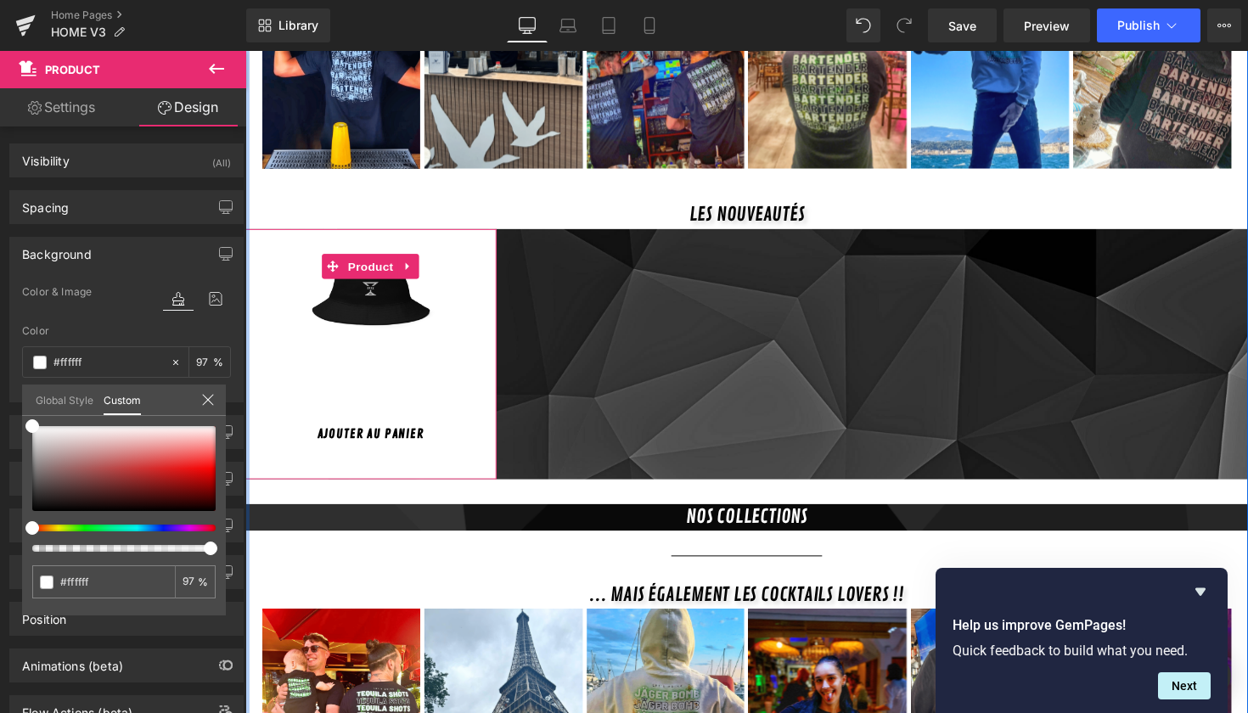
type input "63"
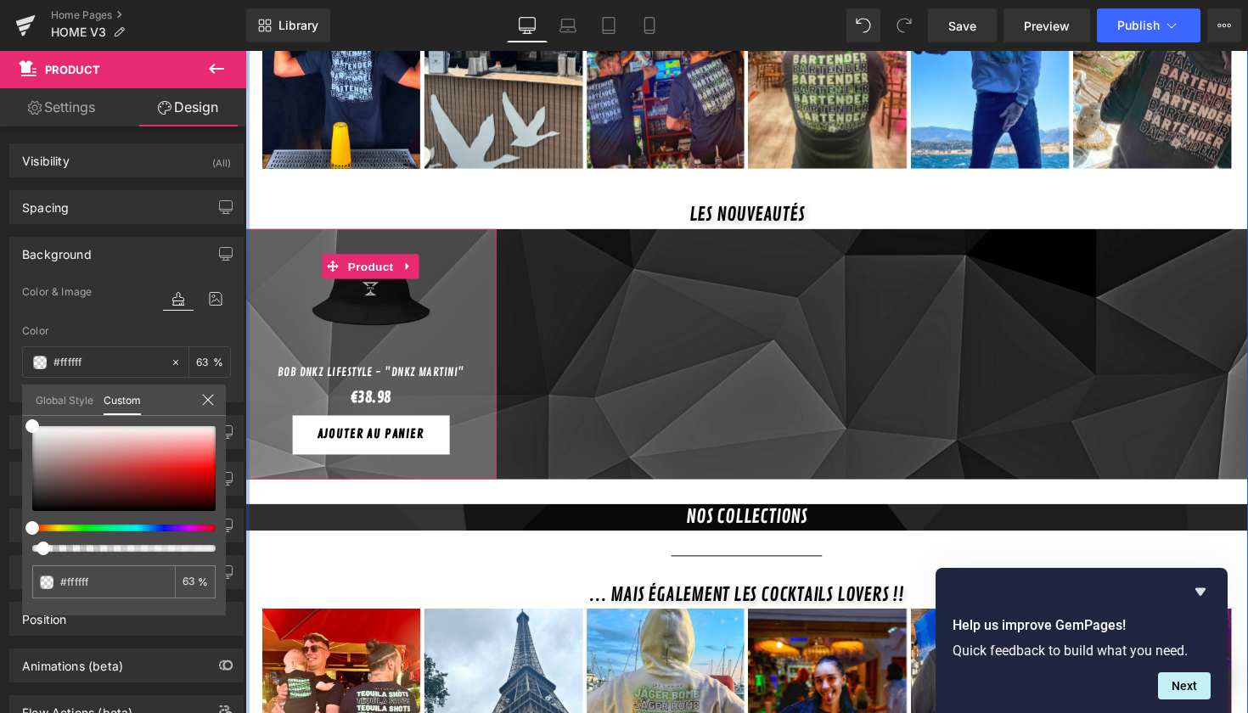
type input "27"
type input "6"
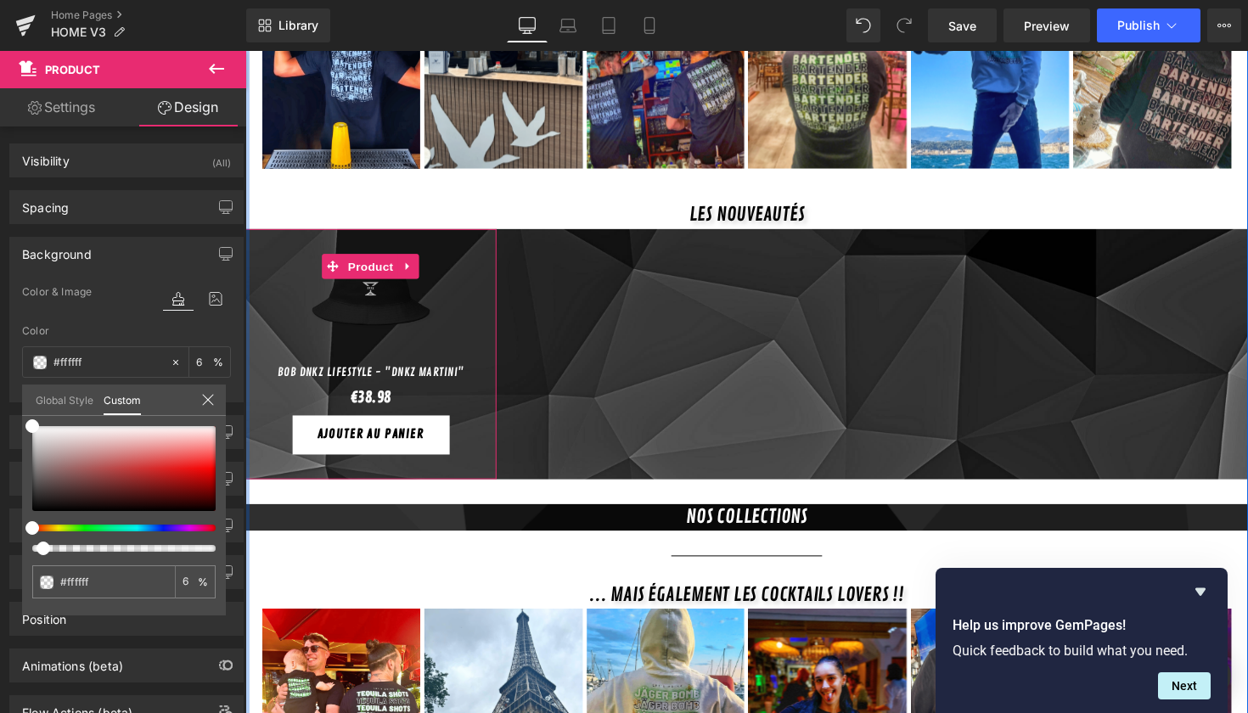
type input "7"
type input "11"
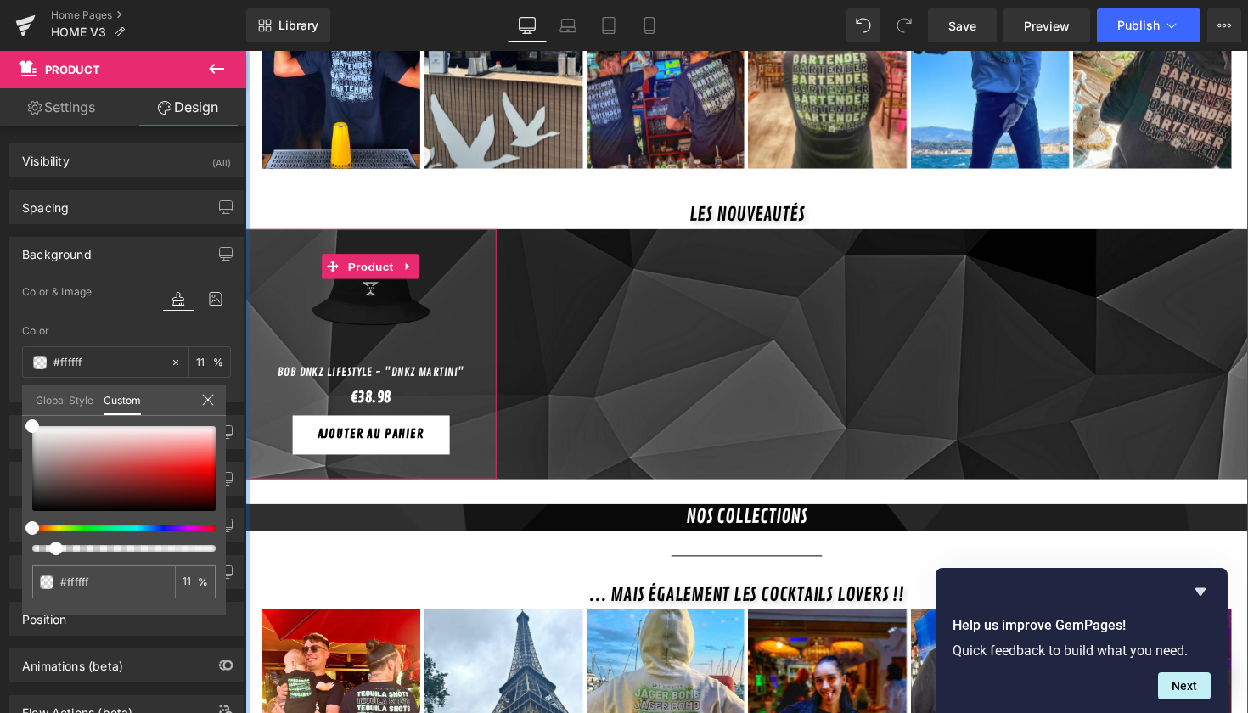
type input "13"
type input "12"
type input "11"
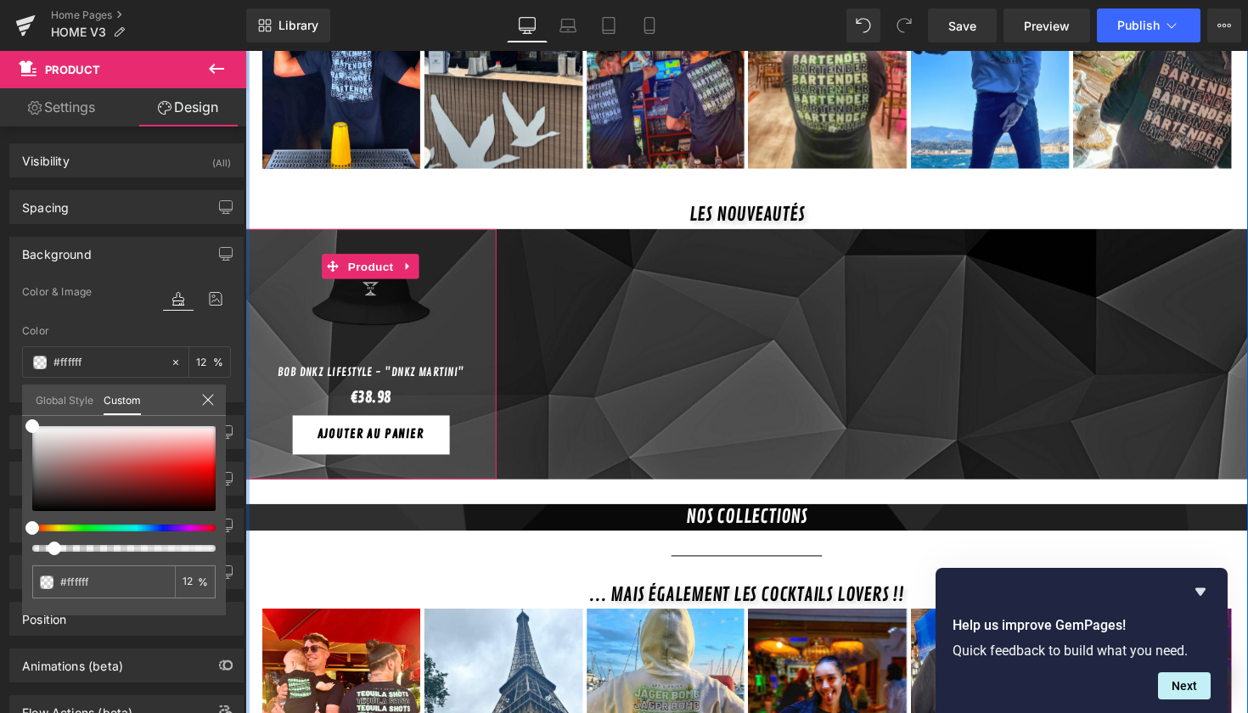
type input "11"
type input "10"
drag, startPoint x: 216, startPoint y: 549, endPoint x: 45, endPoint y: 557, distance: 170.9
click at [45, 557] on div "#ffffff 10 %" at bounding box center [124, 520] width 204 height 189
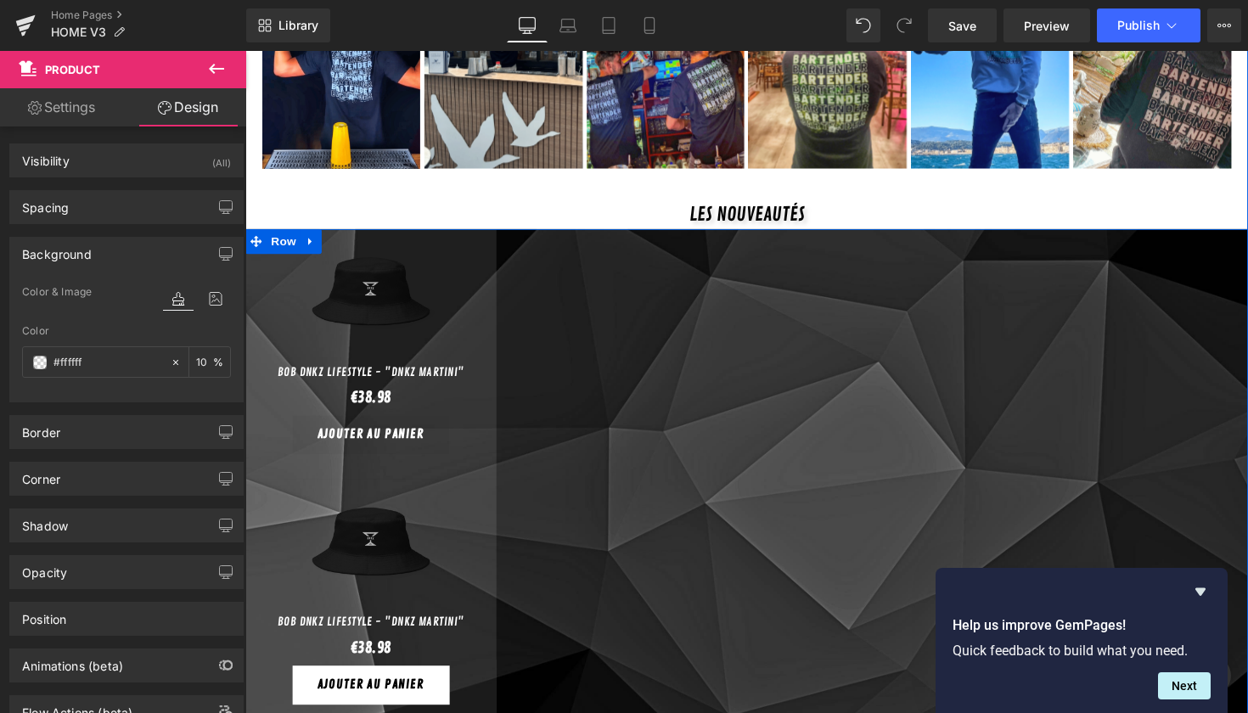
drag, startPoint x: 603, startPoint y: 465, endPoint x: 360, endPoint y: 423, distance: 246.6
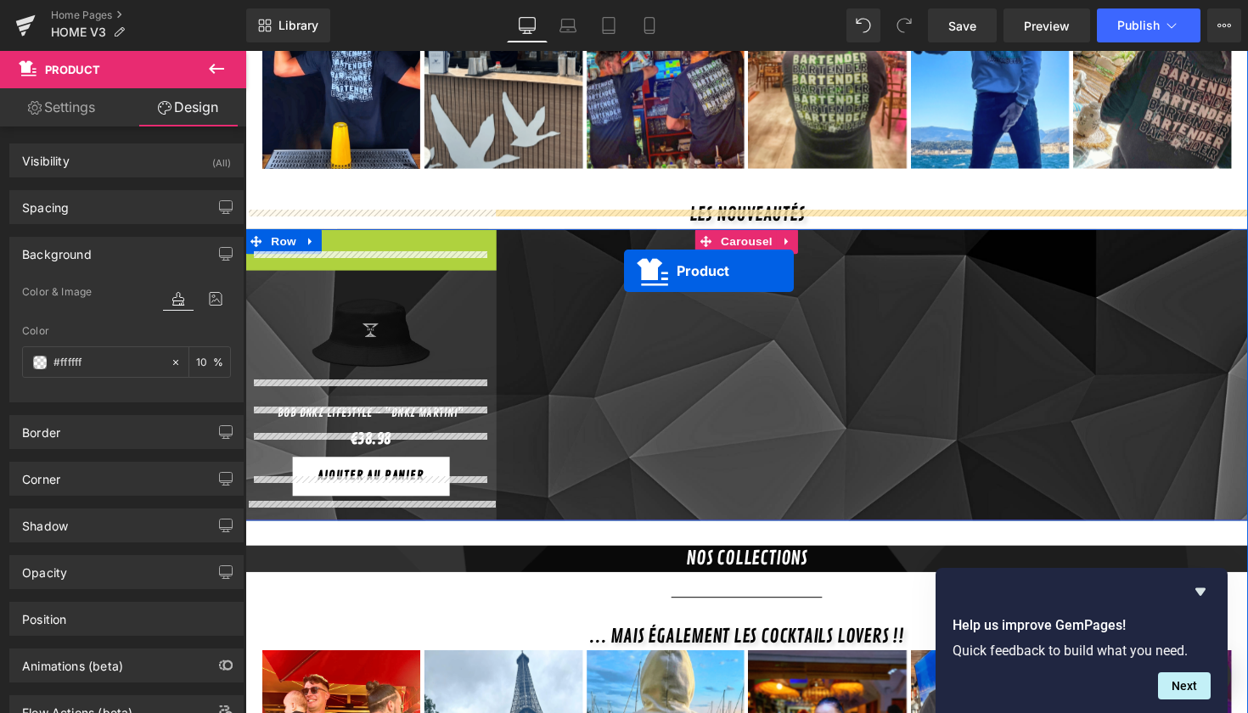
drag, startPoint x: 378, startPoint y: 246, endPoint x: 634, endPoint y: 276, distance: 257.4
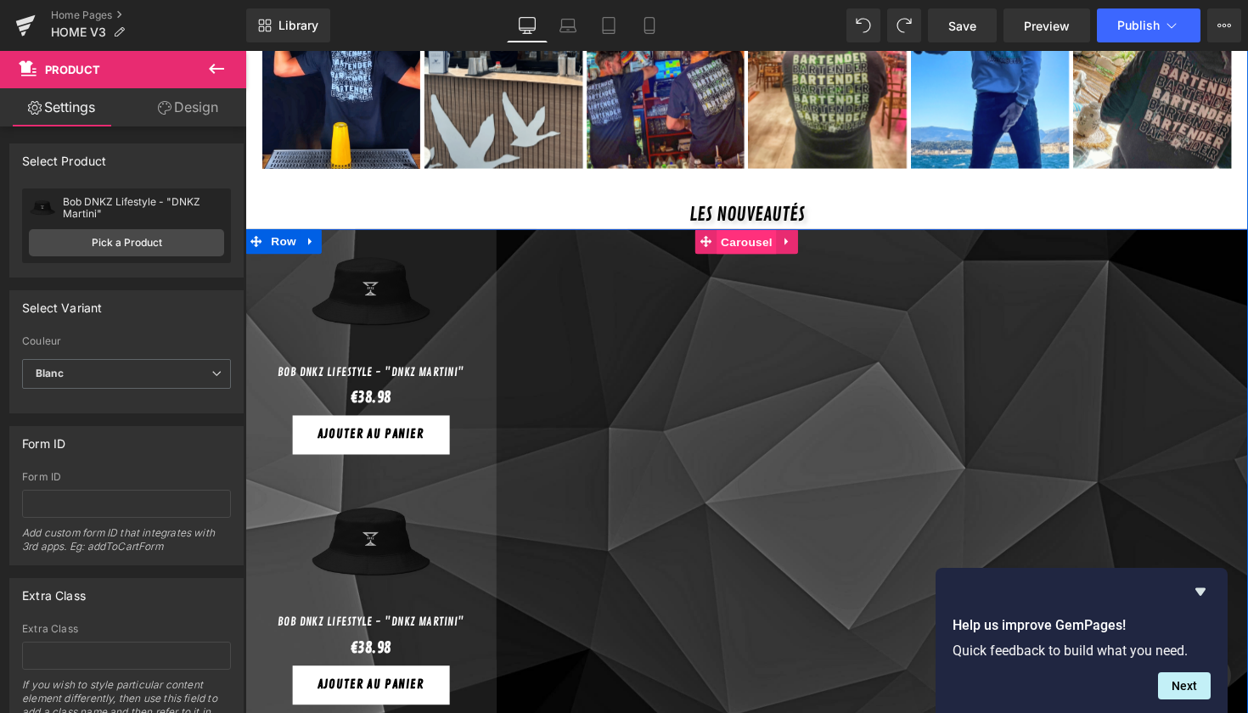
click at [754, 234] on span "Carousel" at bounding box center [759, 246] width 61 height 25
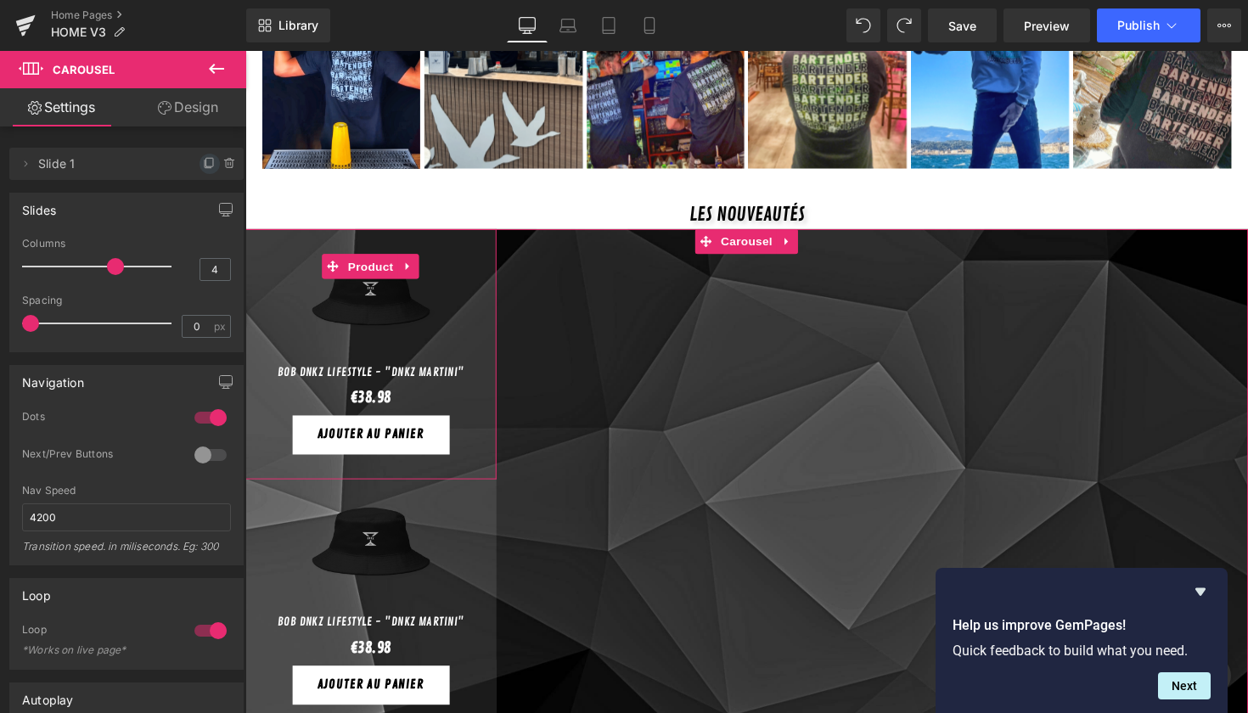
click at [200, 159] on span at bounding box center [210, 164] width 20 height 20
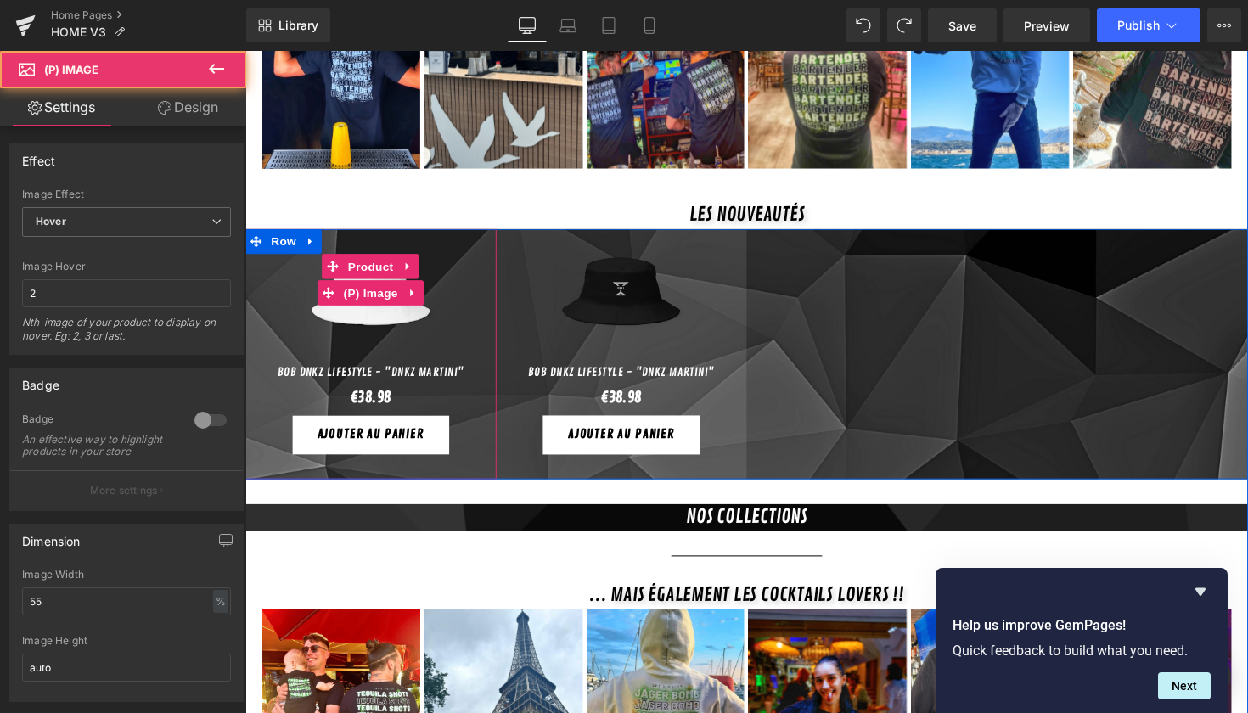
click at [463, 270] on link "Sale Off" at bounding box center [374, 300] width 240 height 132
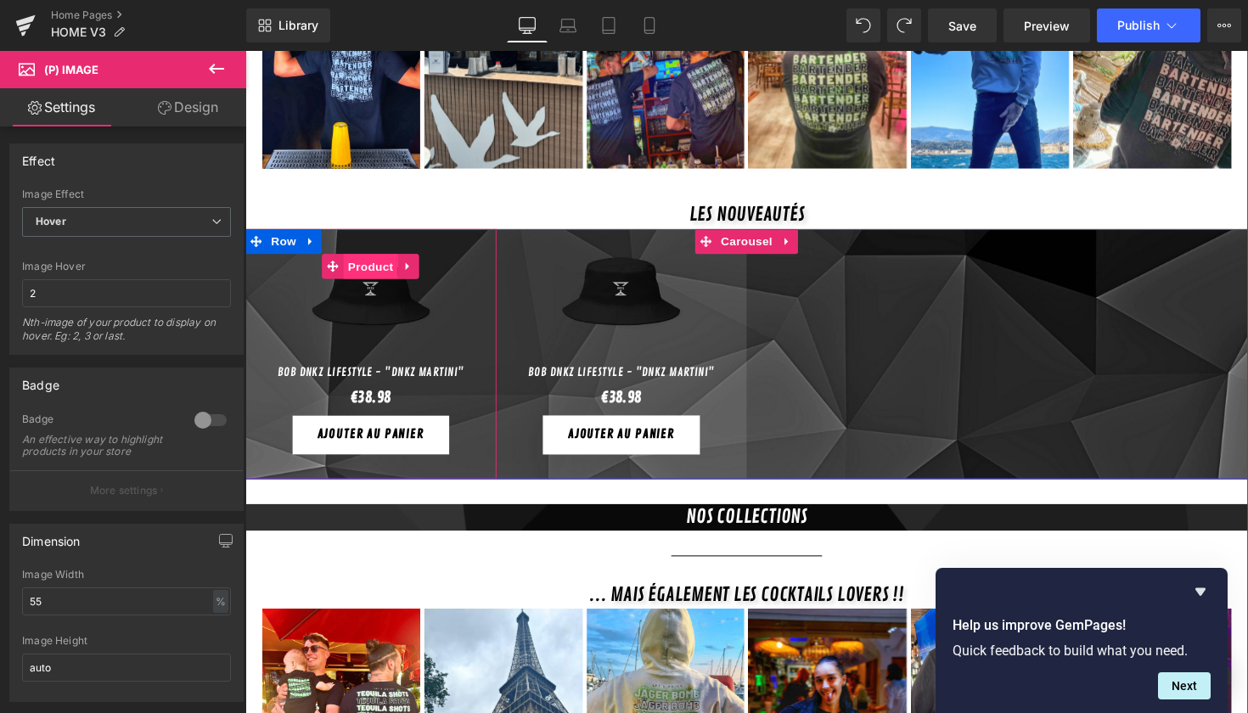
click at [375, 259] on span "Product" at bounding box center [374, 271] width 55 height 25
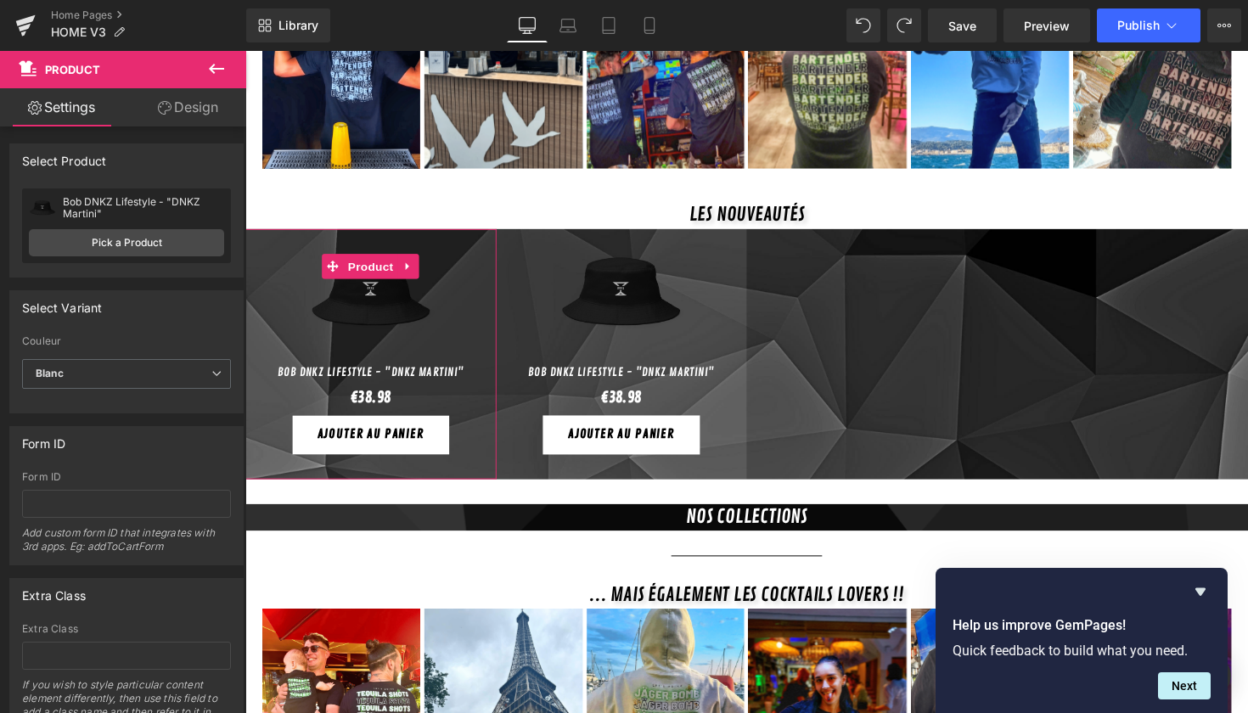
click at [203, 121] on link "Design" at bounding box center [188, 107] width 123 height 38
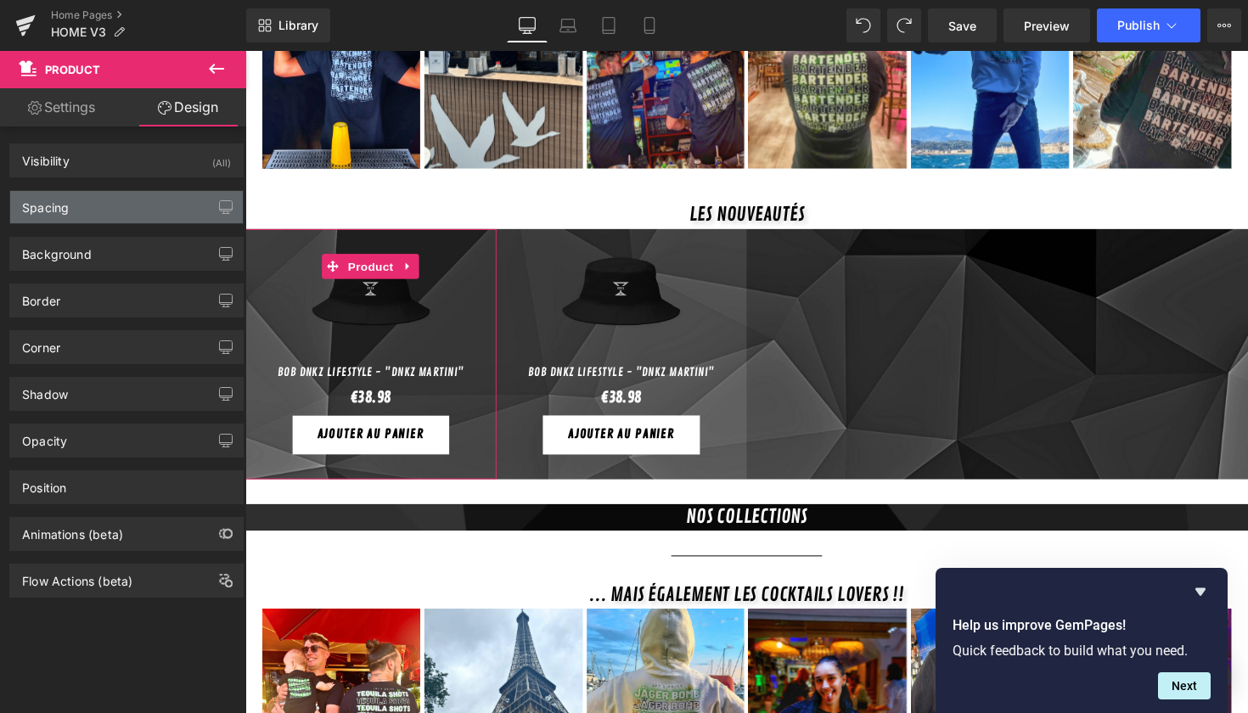
click at [135, 213] on div "Spacing" at bounding box center [126, 207] width 233 height 32
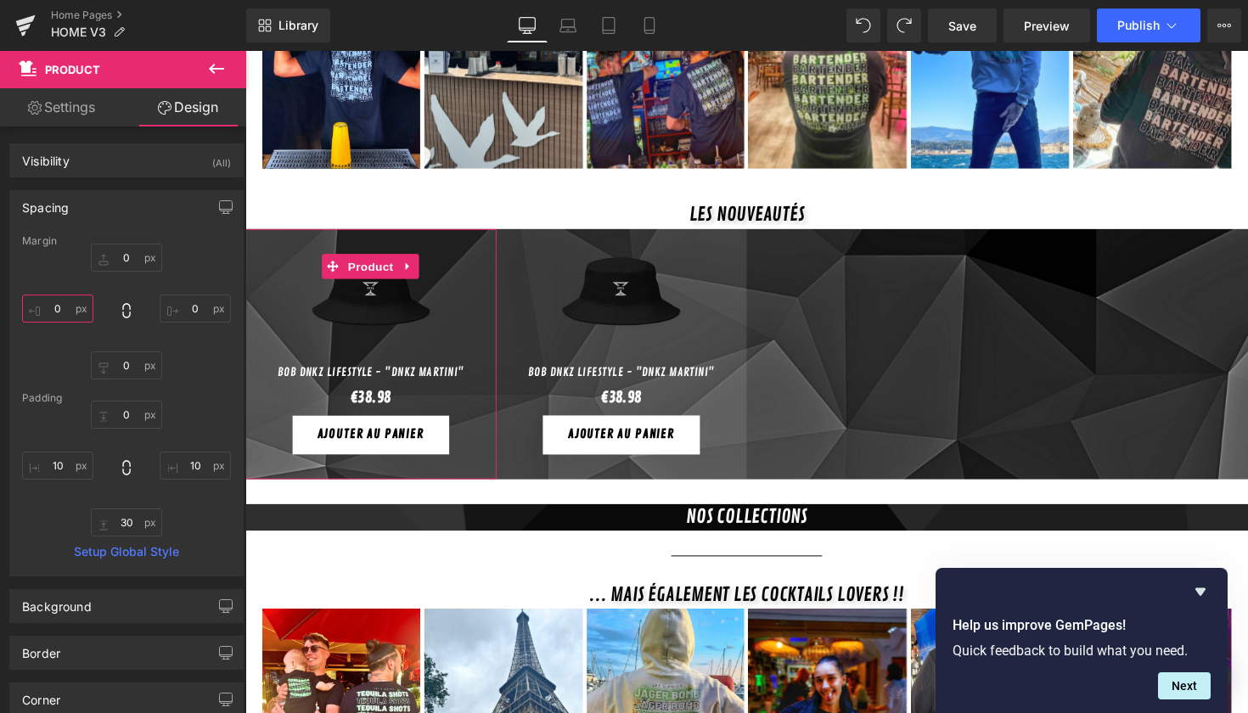
click at [67, 309] on input "0" at bounding box center [57, 309] width 71 height 28
type input "5"
click at [190, 306] on input "0" at bounding box center [195, 309] width 71 height 28
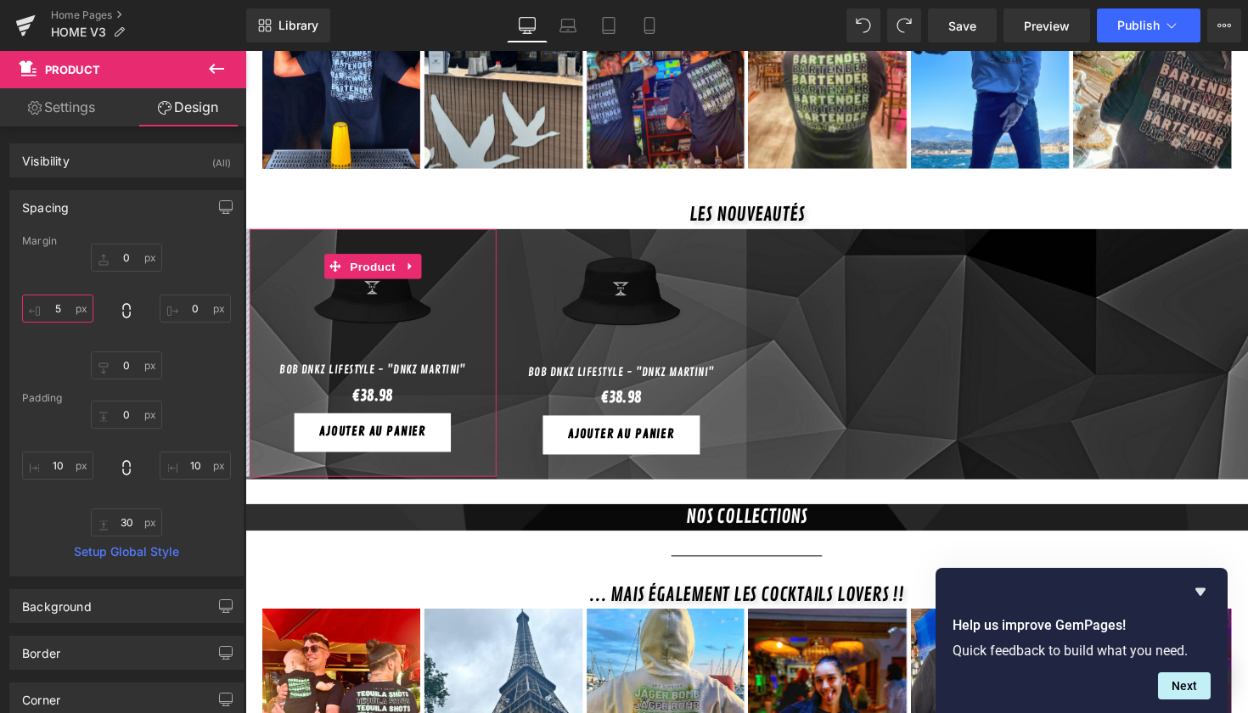
click at [66, 304] on input "5" at bounding box center [57, 309] width 71 height 28
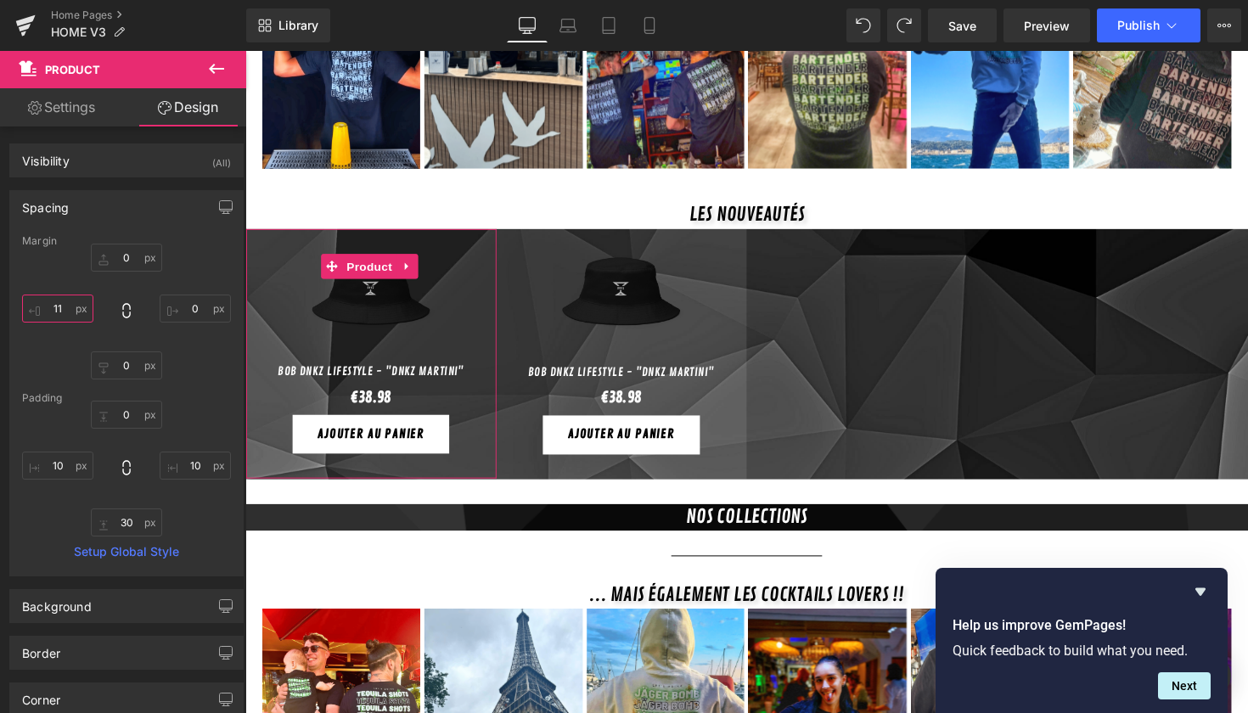
type input "11"
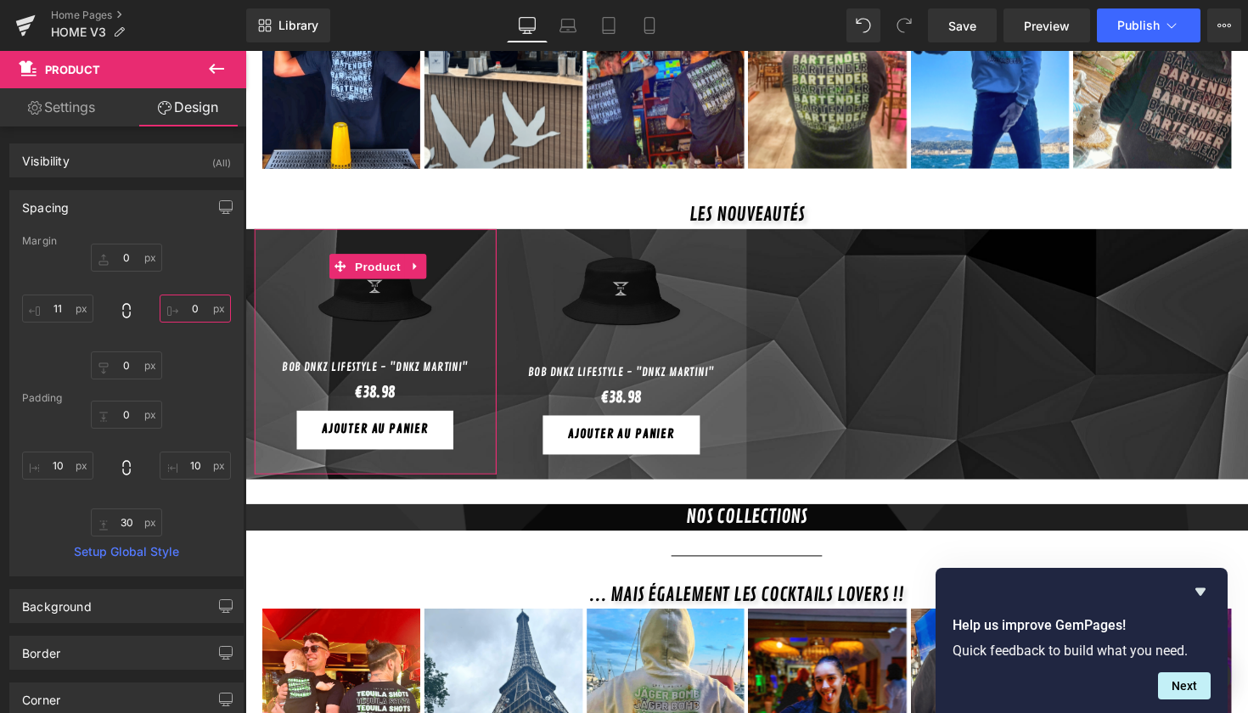
click at [190, 310] on input "0" at bounding box center [195, 309] width 71 height 28
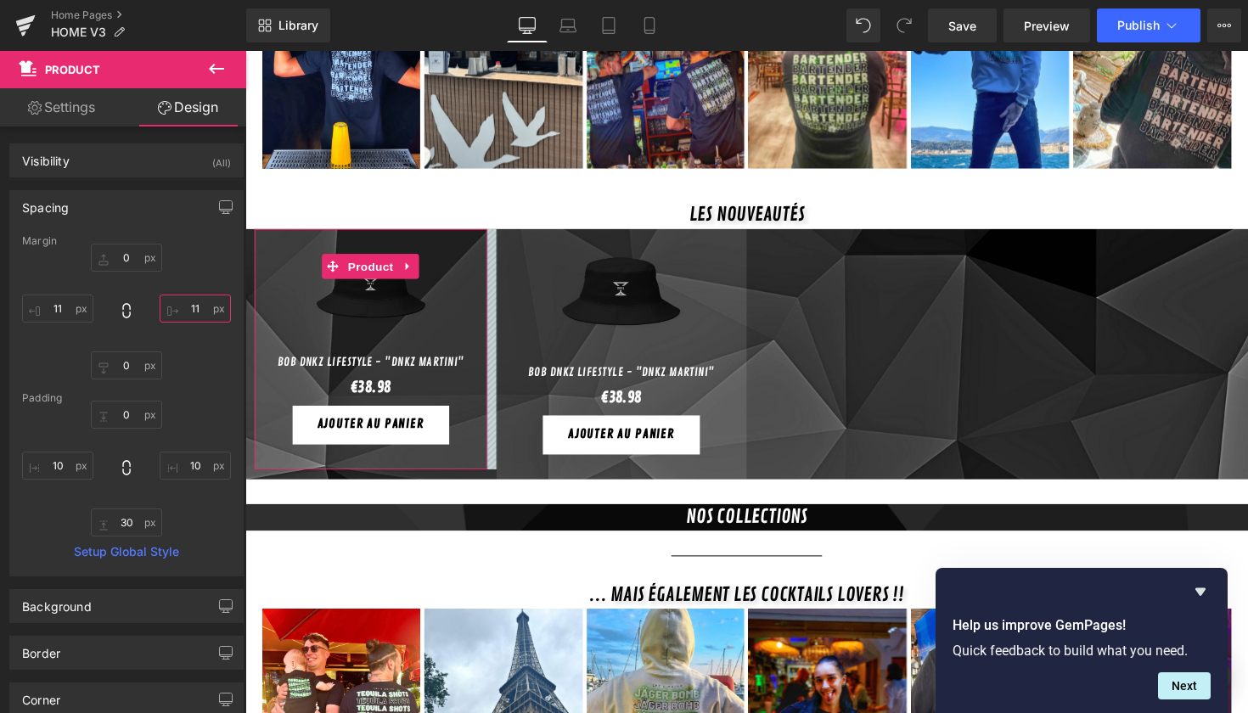
click at [201, 306] on input "11" at bounding box center [195, 309] width 71 height 28
type input "1"
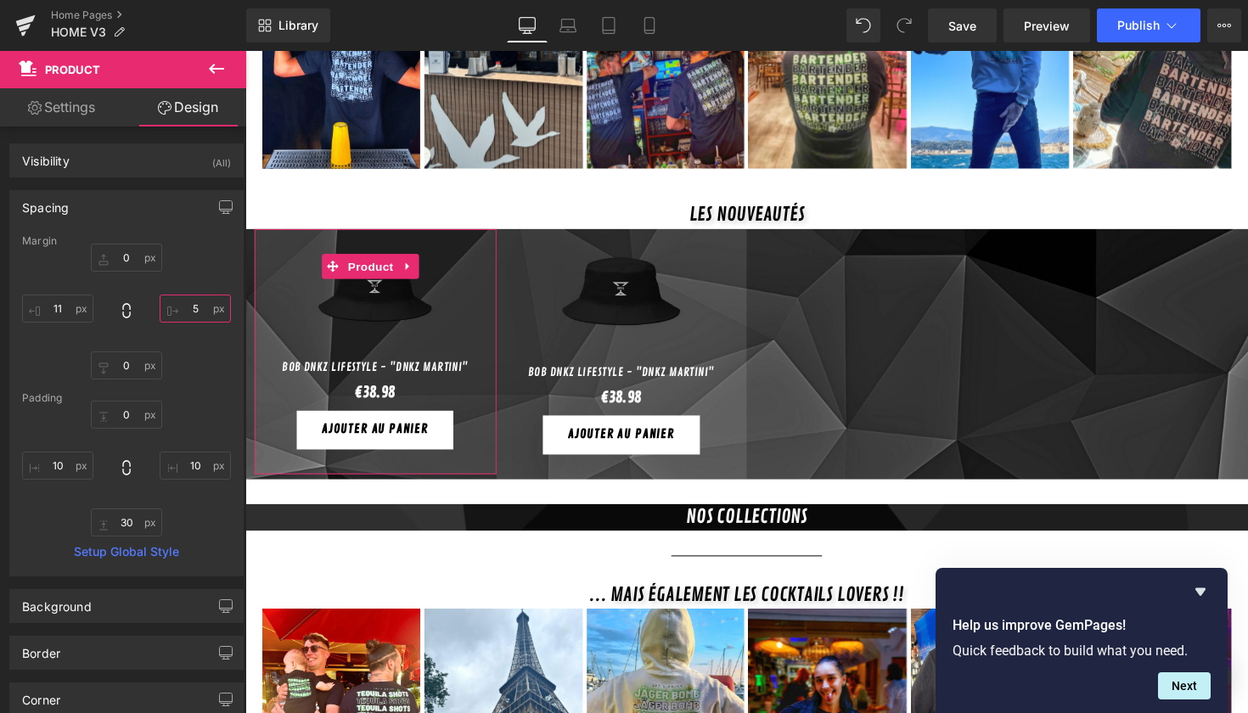
type input "5"
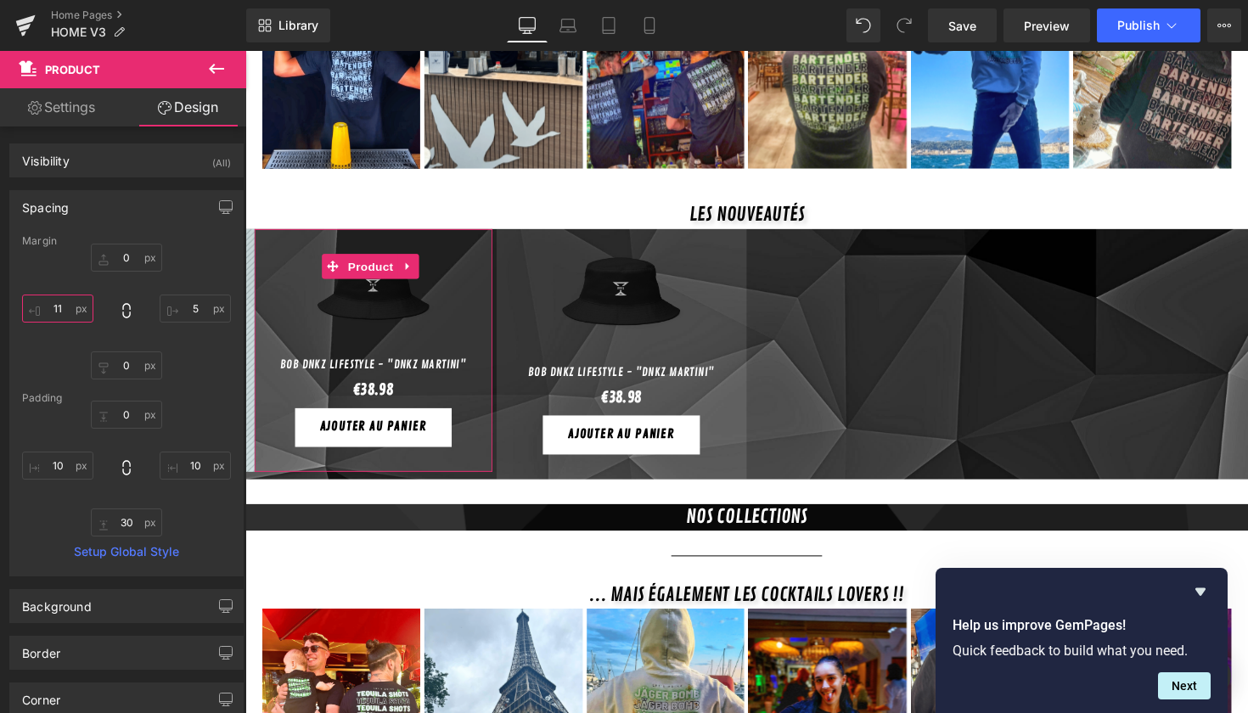
click at [61, 306] on input "11" at bounding box center [57, 309] width 71 height 28
type input "1"
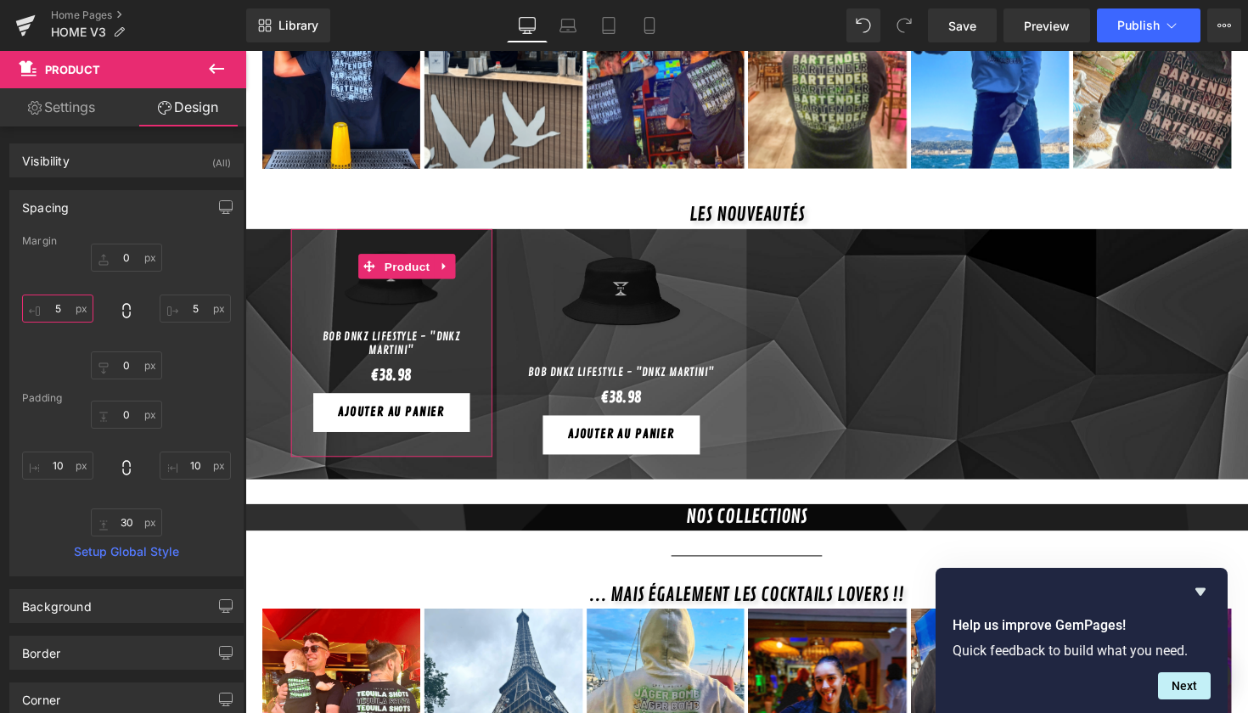
type input "5"
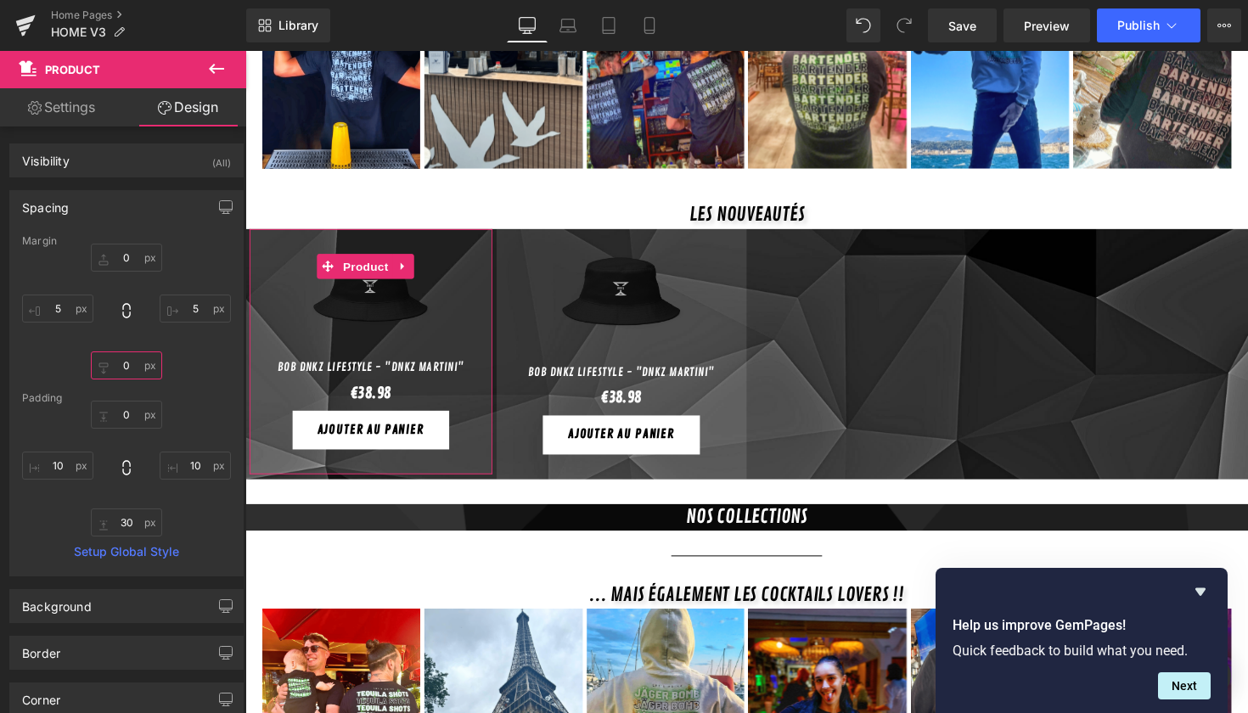
click at [116, 367] on input "0" at bounding box center [126, 366] width 71 height 28
type input "50"
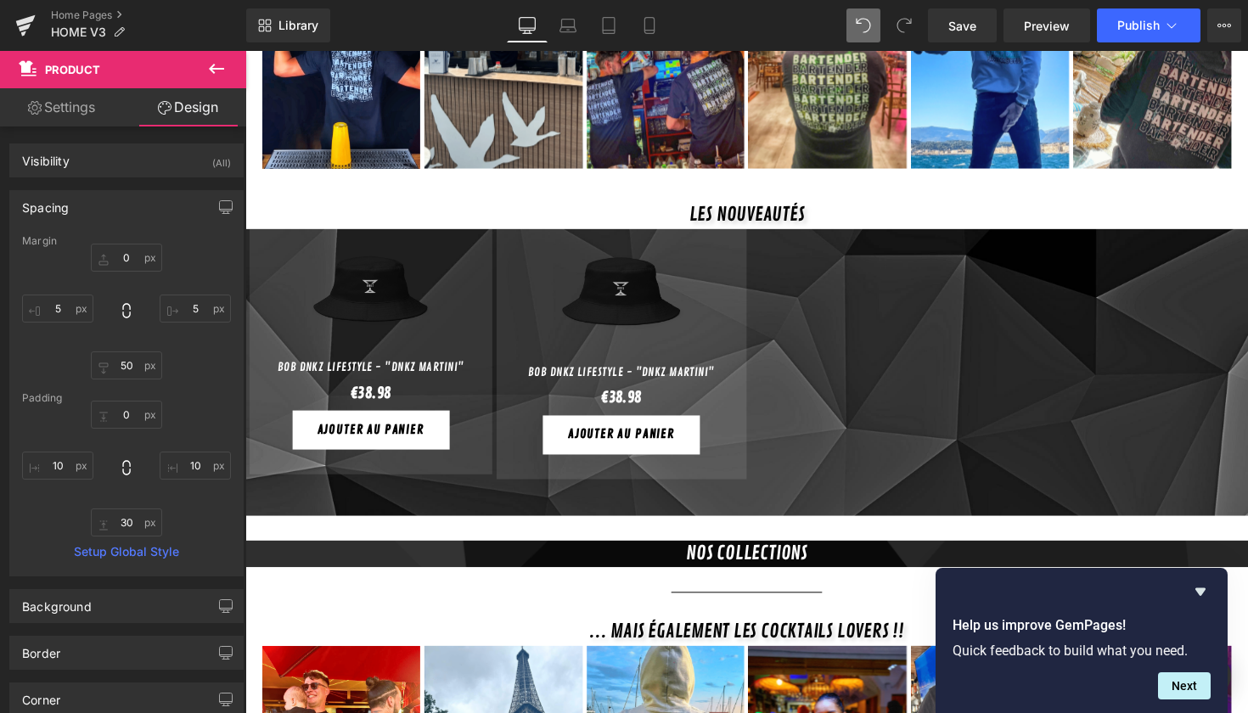
type input "0"
type input "5"
type input "0"
type input "5"
type input "0"
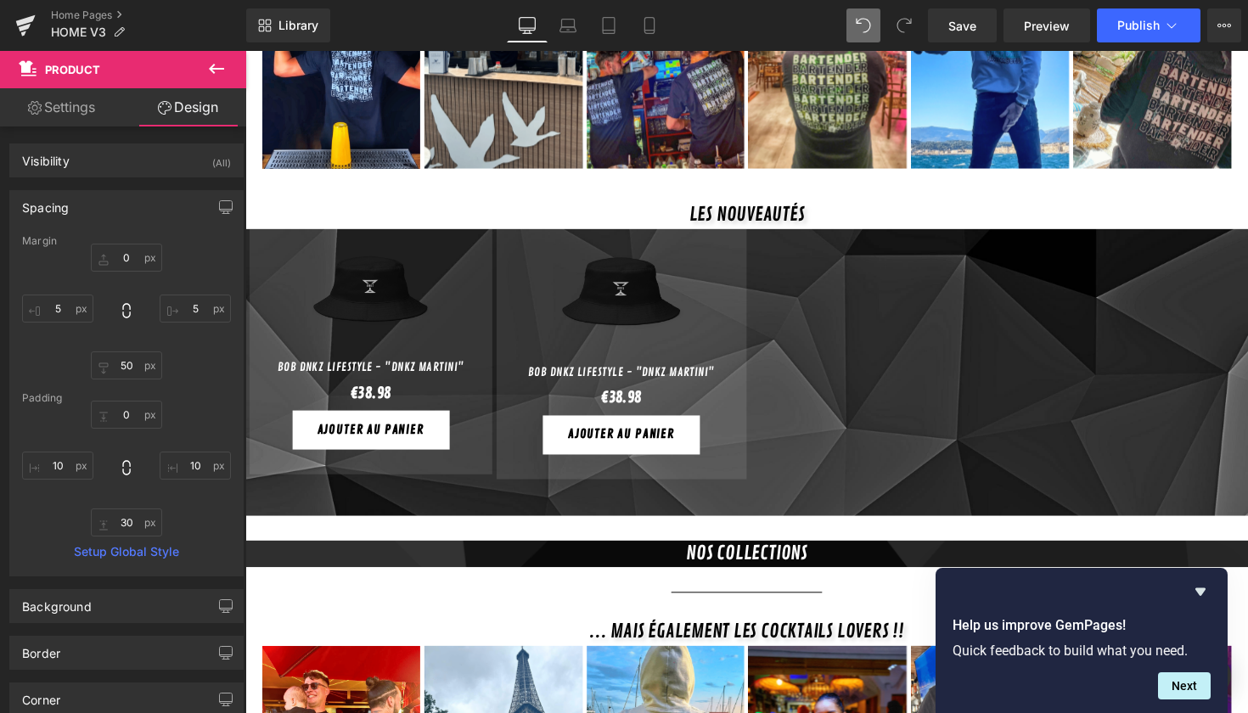
type input "10"
type input "30"
type input "10"
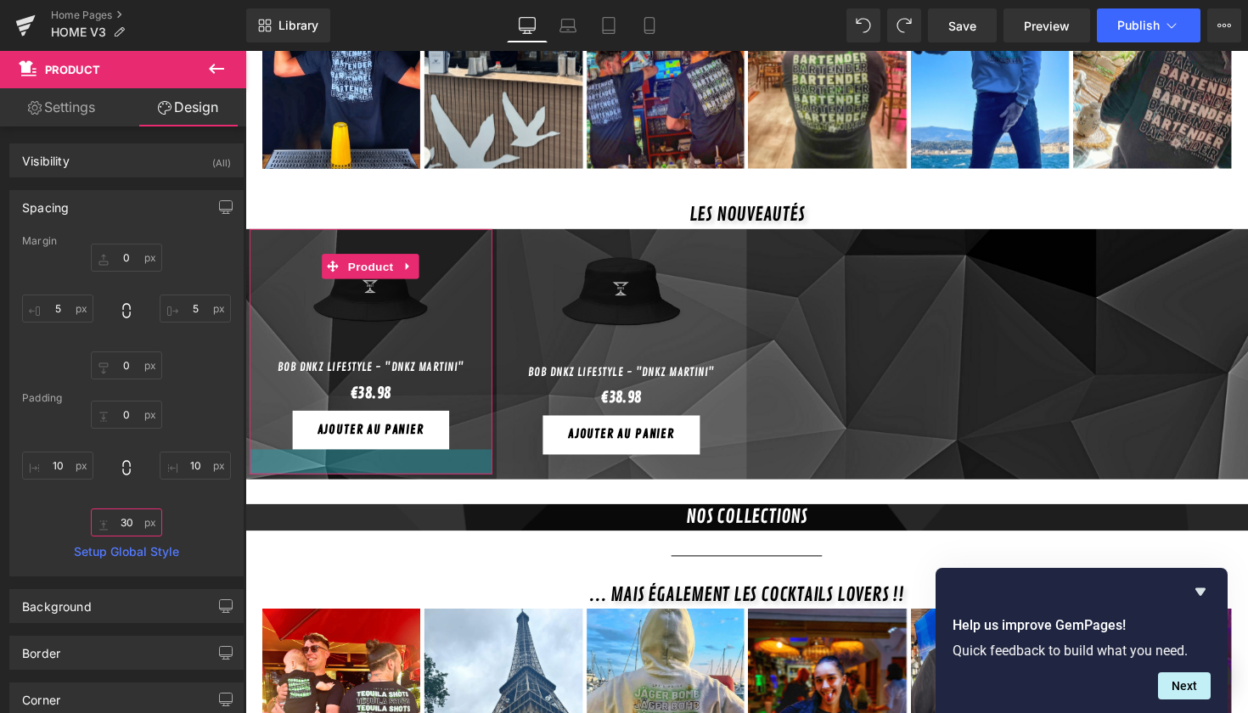
click at [133, 519] on input "30" at bounding box center [126, 523] width 71 height 28
click at [127, 521] on input "30" at bounding box center [126, 523] width 71 height 28
type input "3"
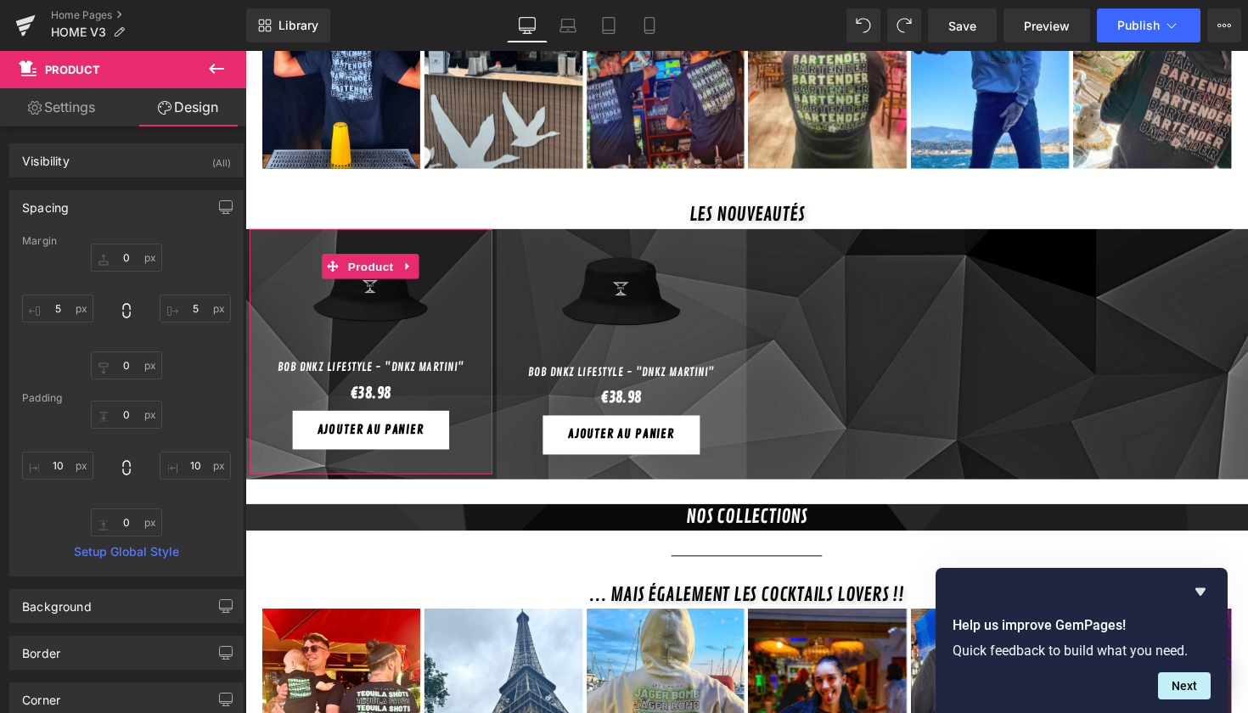
click at [214, 524] on div "0px 0 10px 10 10px 10" at bounding box center [126, 469] width 209 height 136
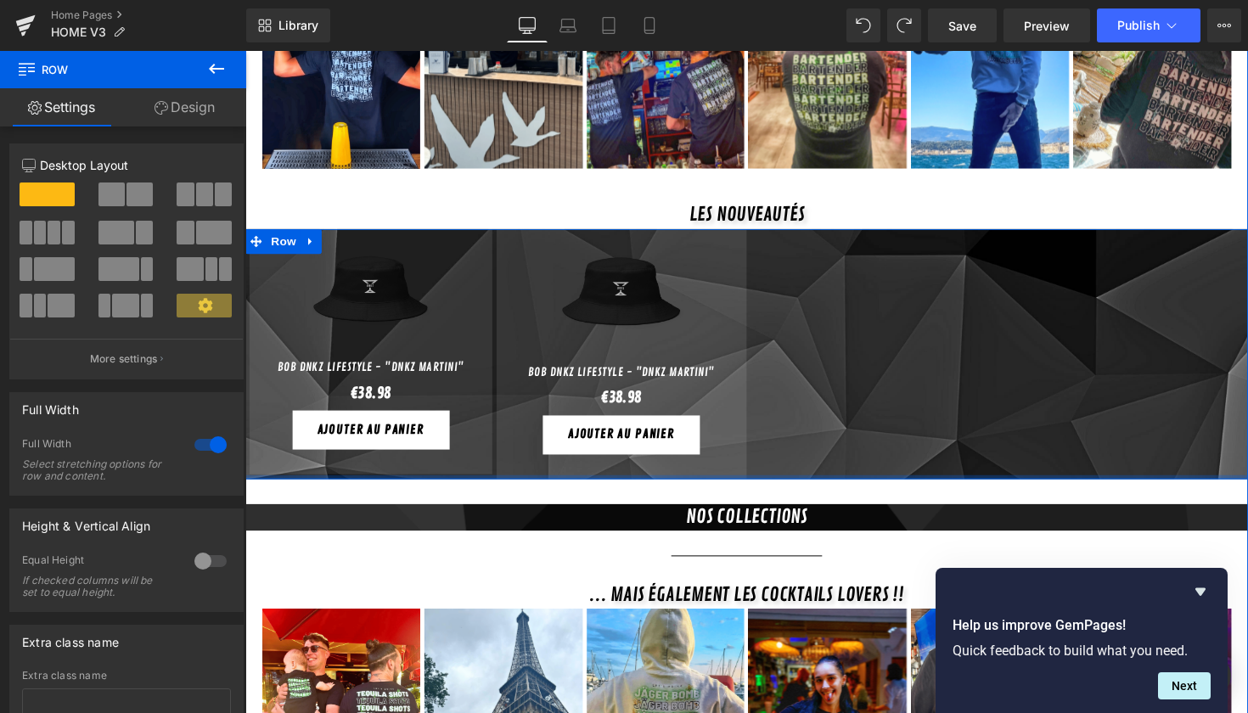
drag, startPoint x: 808, startPoint y: 467, endPoint x: 786, endPoint y: 438, distance: 35.8
click at [786, 438] on div "Sale Off (P) Image [PERSON_NAME] DNKZ Lifestyle - "DNKZ Martini" (P) Title €0 €…" at bounding box center [759, 362] width 1028 height 256
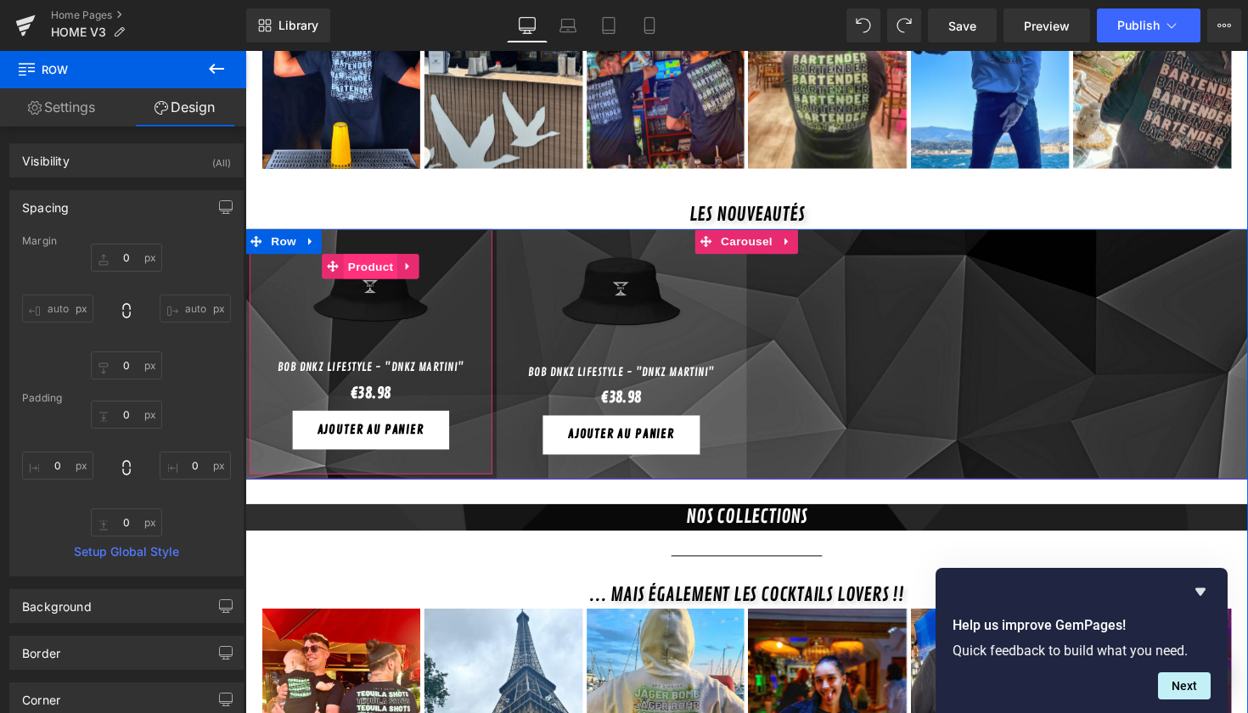
click at [386, 259] on span "Product" at bounding box center [374, 271] width 55 height 25
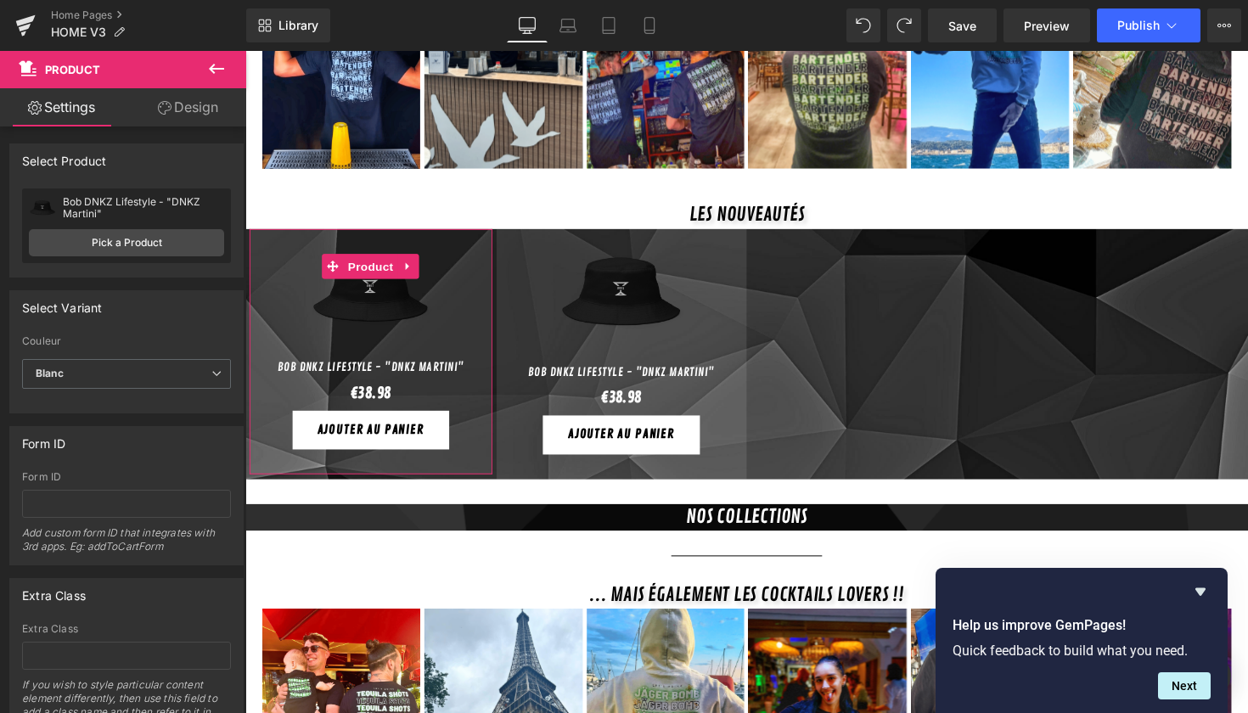
click at [191, 106] on link "Design" at bounding box center [188, 107] width 123 height 38
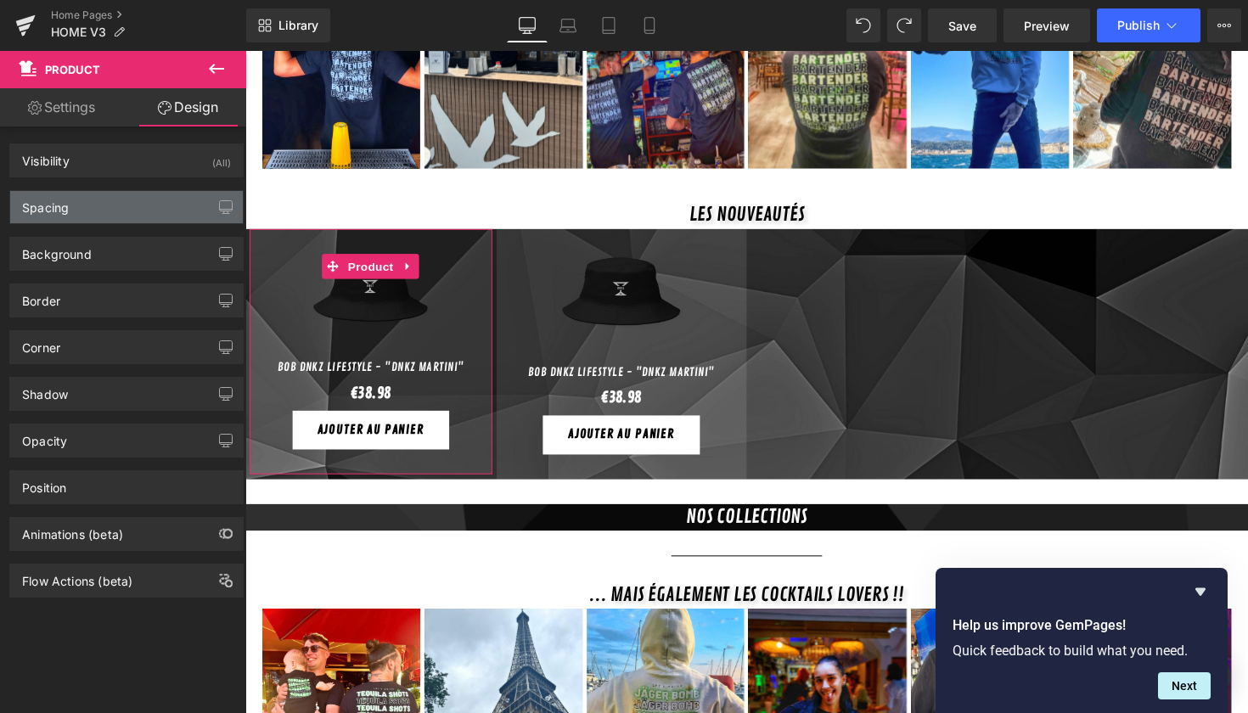
click at [110, 206] on div "Spacing" at bounding box center [126, 207] width 233 height 32
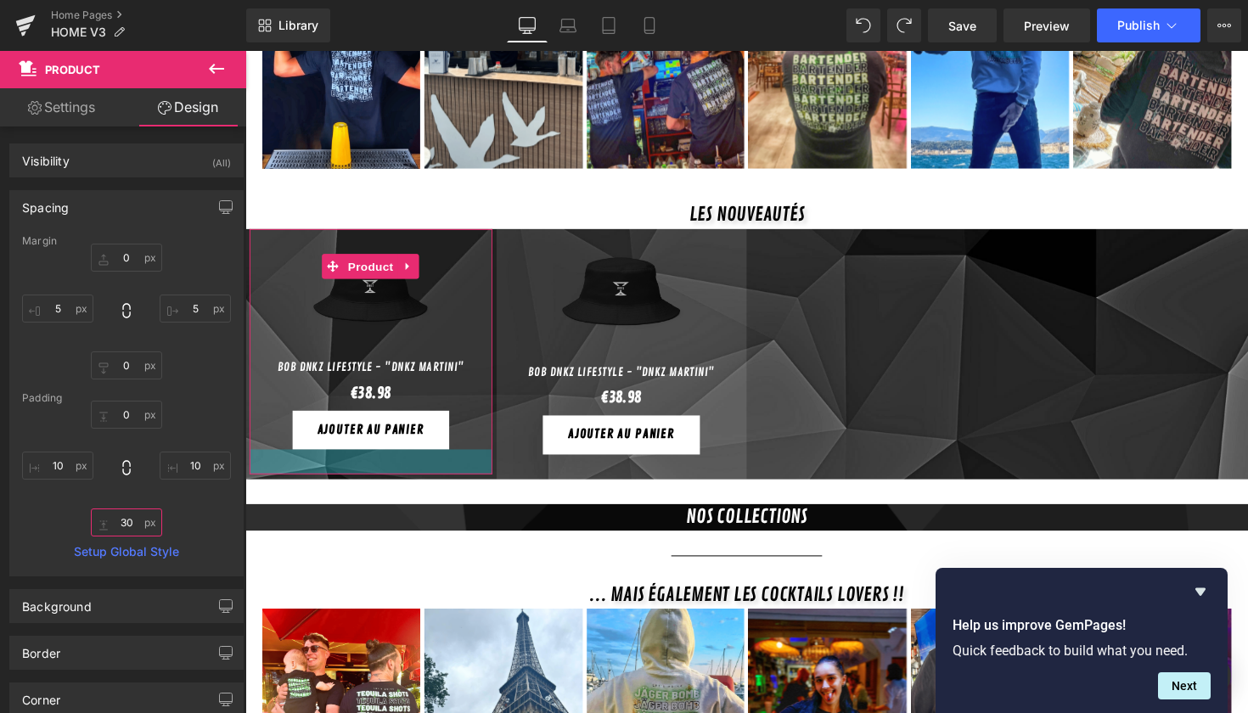
click at [122, 521] on input "30" at bounding box center [126, 523] width 71 height 28
type input "0"
click at [215, 523] on div "0px 0 10px 10 0 0 10px 10" at bounding box center [126, 469] width 209 height 136
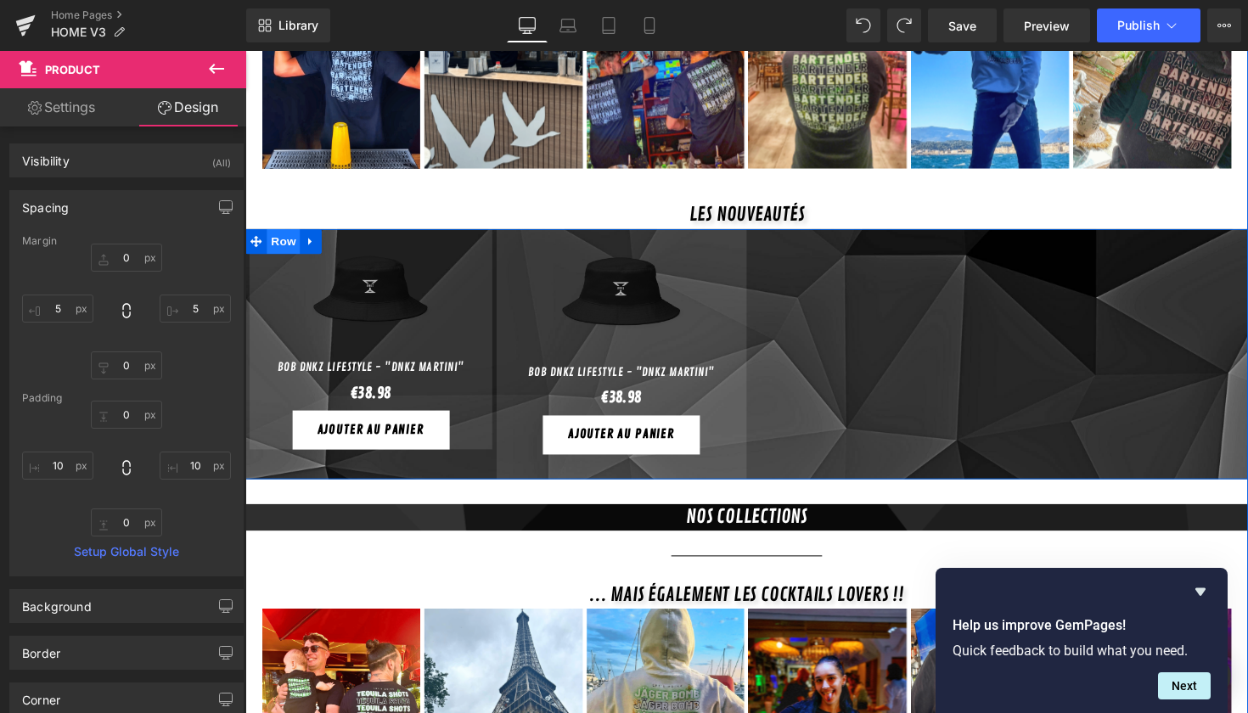
click at [281, 234] on span "Row" at bounding box center [285, 246] width 34 height 25
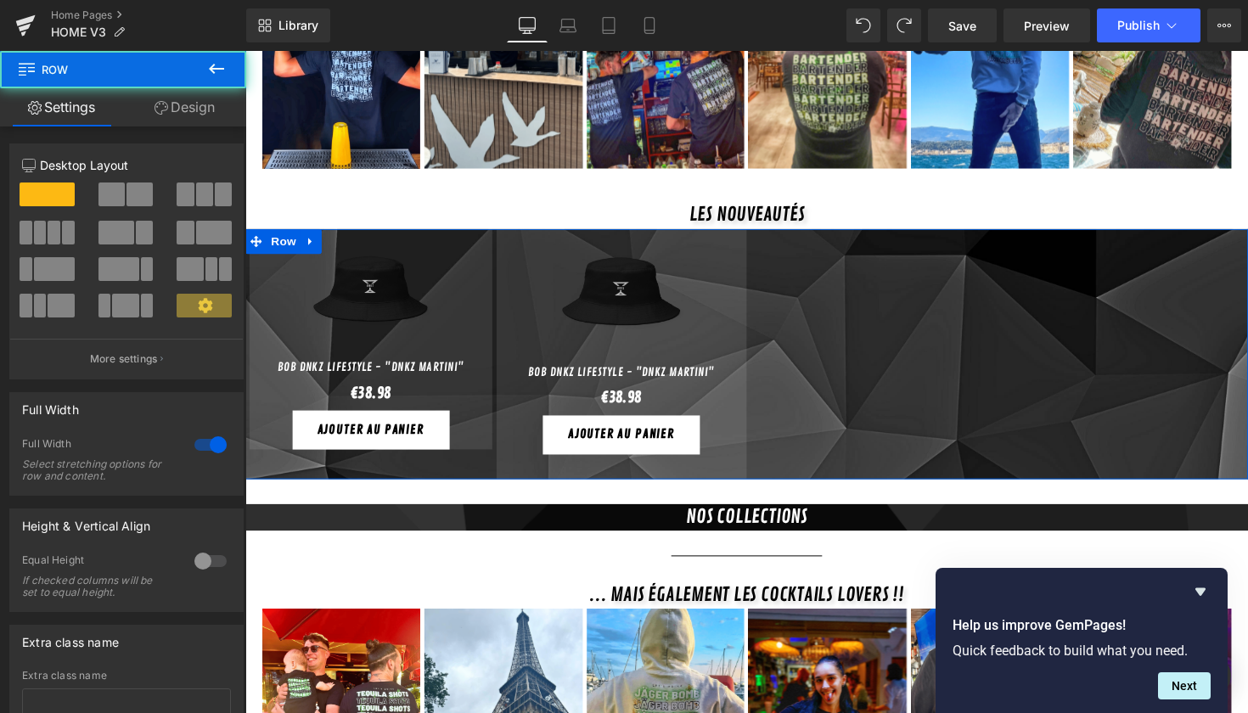
click at [194, 113] on link "Design" at bounding box center [184, 107] width 123 height 38
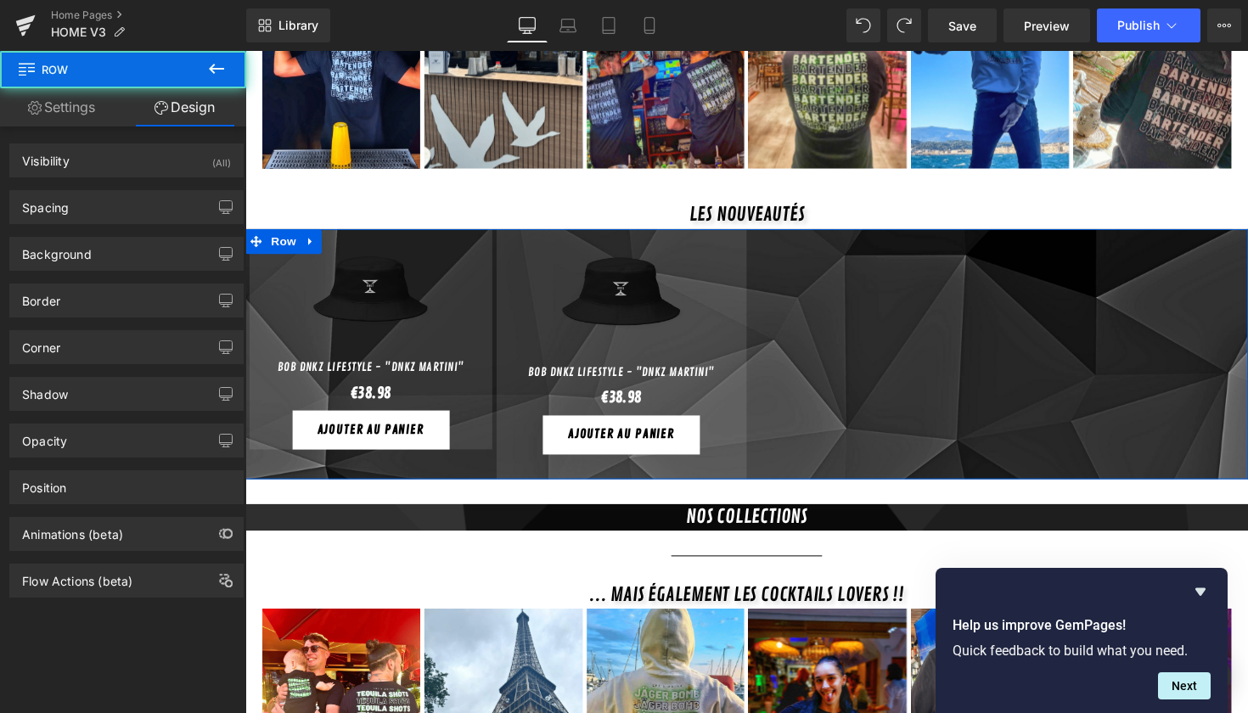
type input "0"
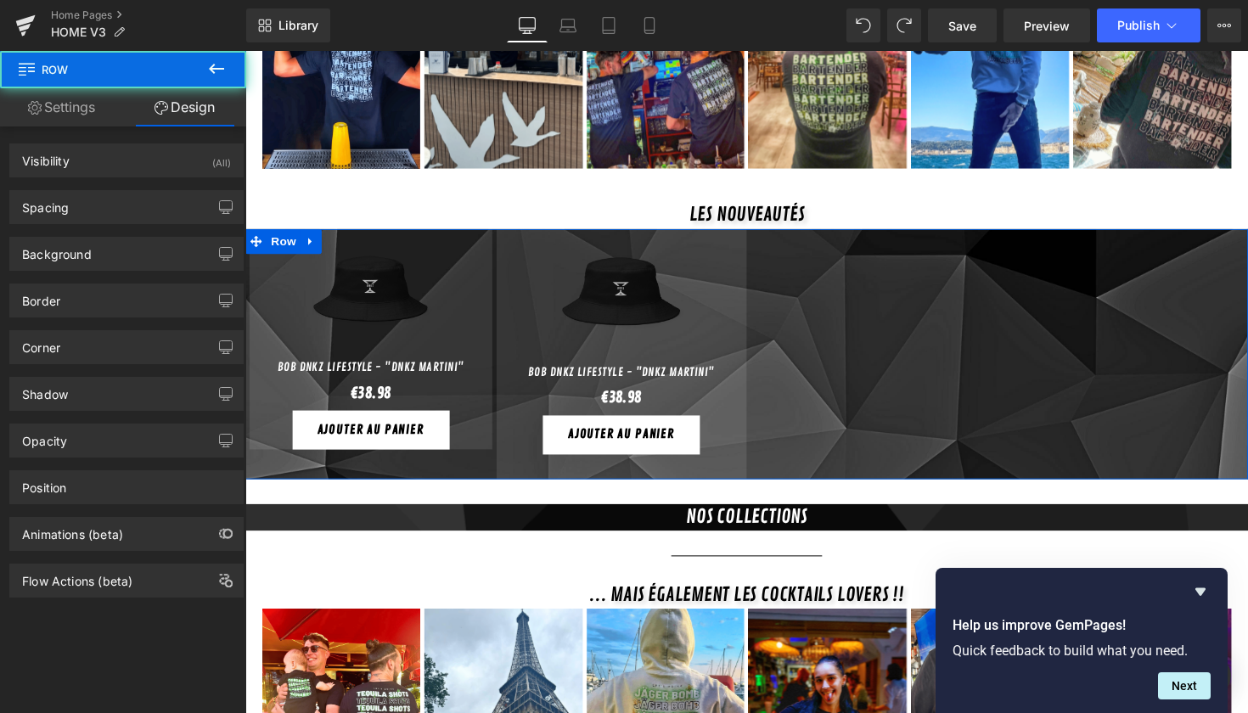
type input "0"
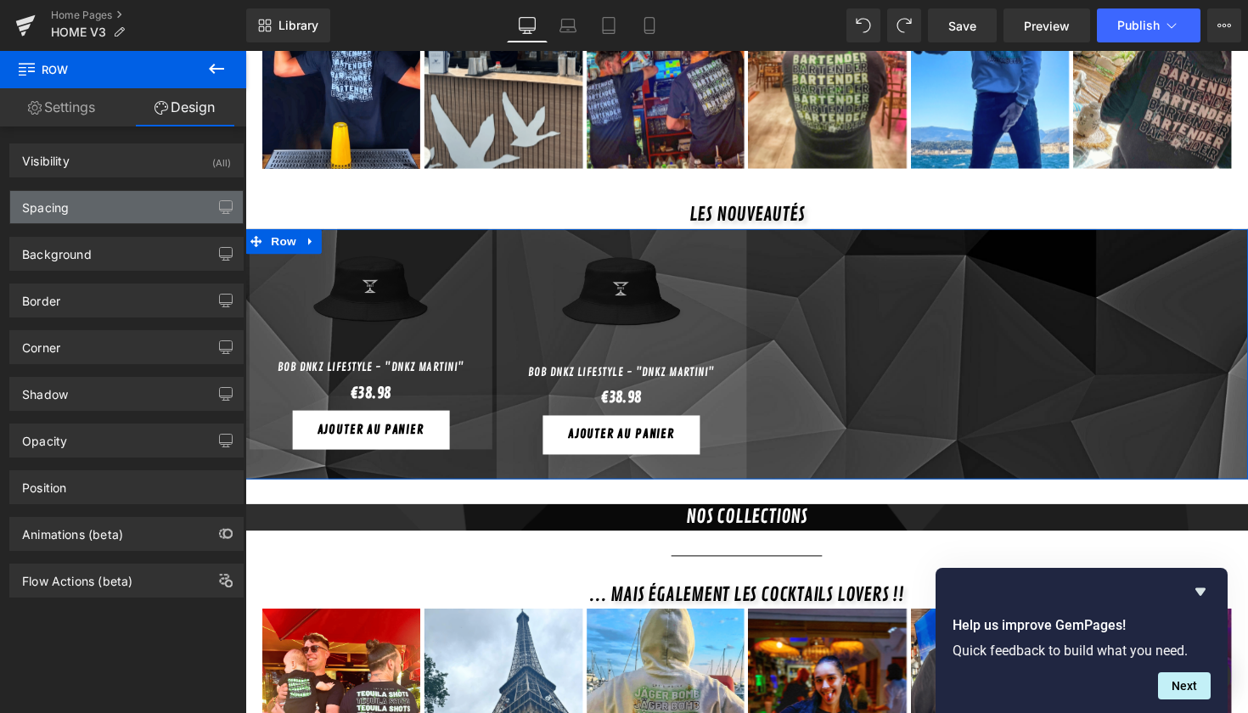
click at [107, 204] on div "Spacing" at bounding box center [126, 207] width 233 height 32
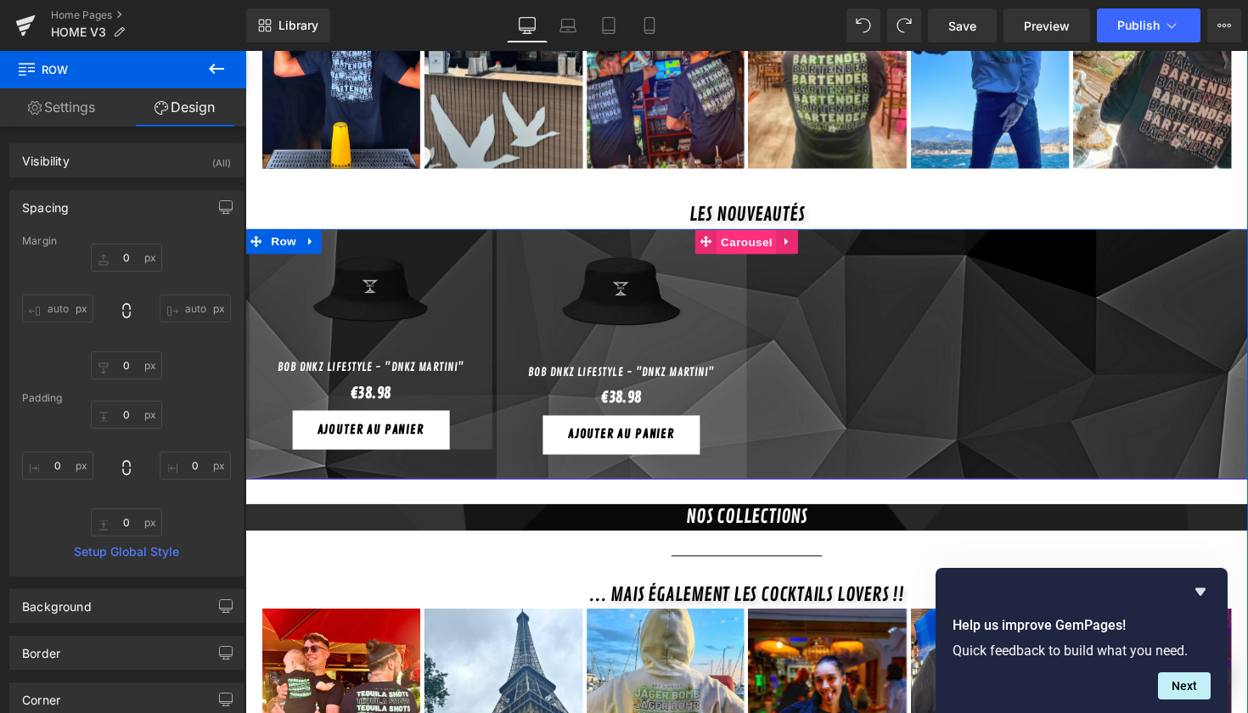
click at [764, 234] on span "Carousel" at bounding box center [759, 246] width 61 height 25
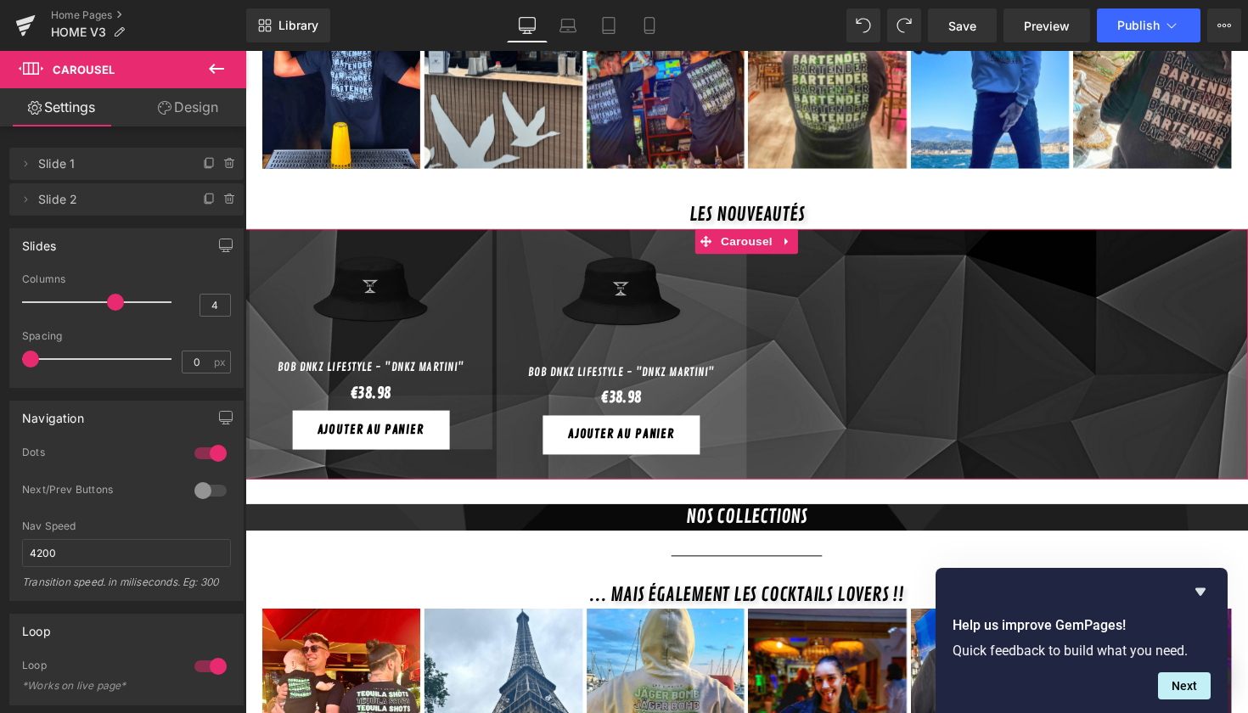
click at [194, 105] on link "Design" at bounding box center [188, 107] width 123 height 38
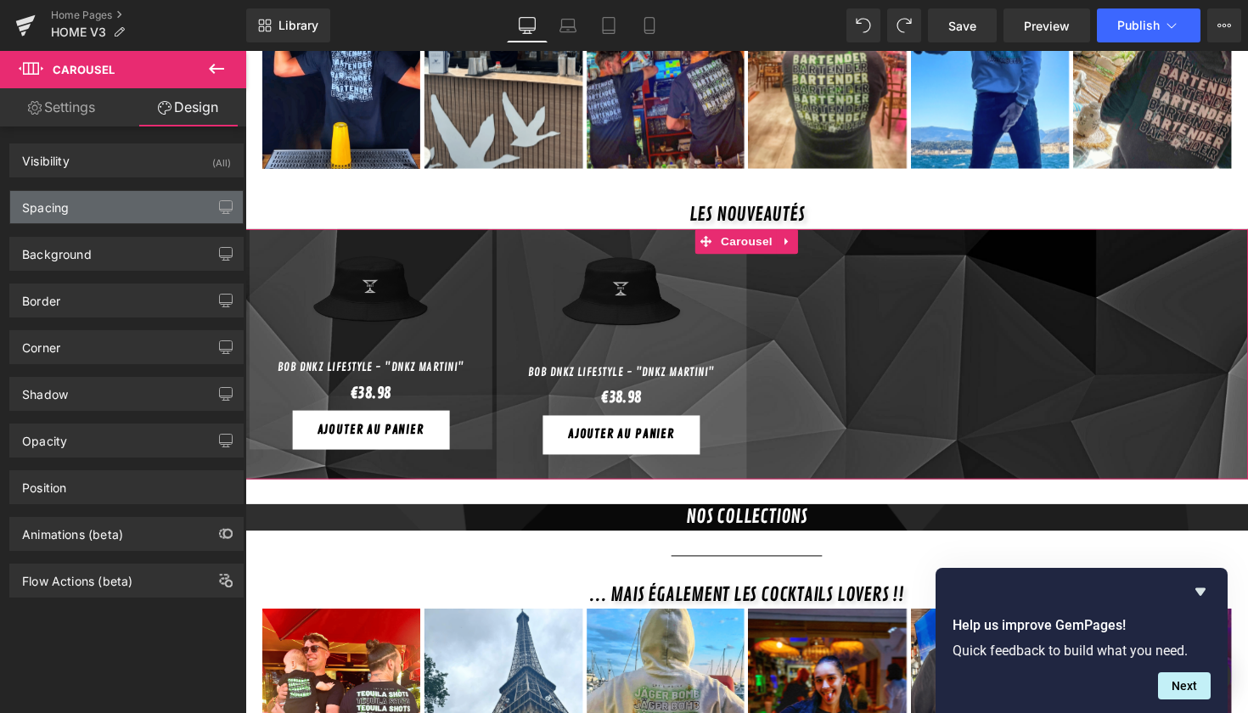
click at [112, 207] on div "Spacing" at bounding box center [126, 207] width 233 height 32
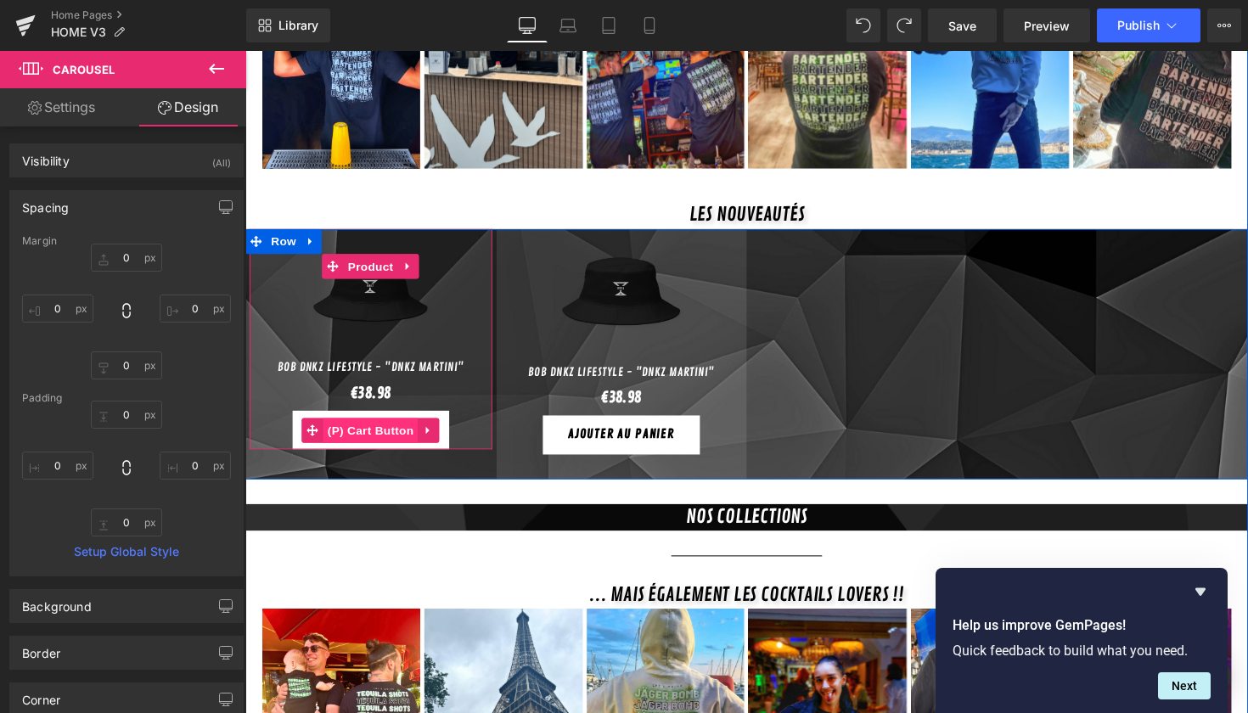
click at [380, 427] on span "(P) Cart Button" at bounding box center [373, 439] width 97 height 25
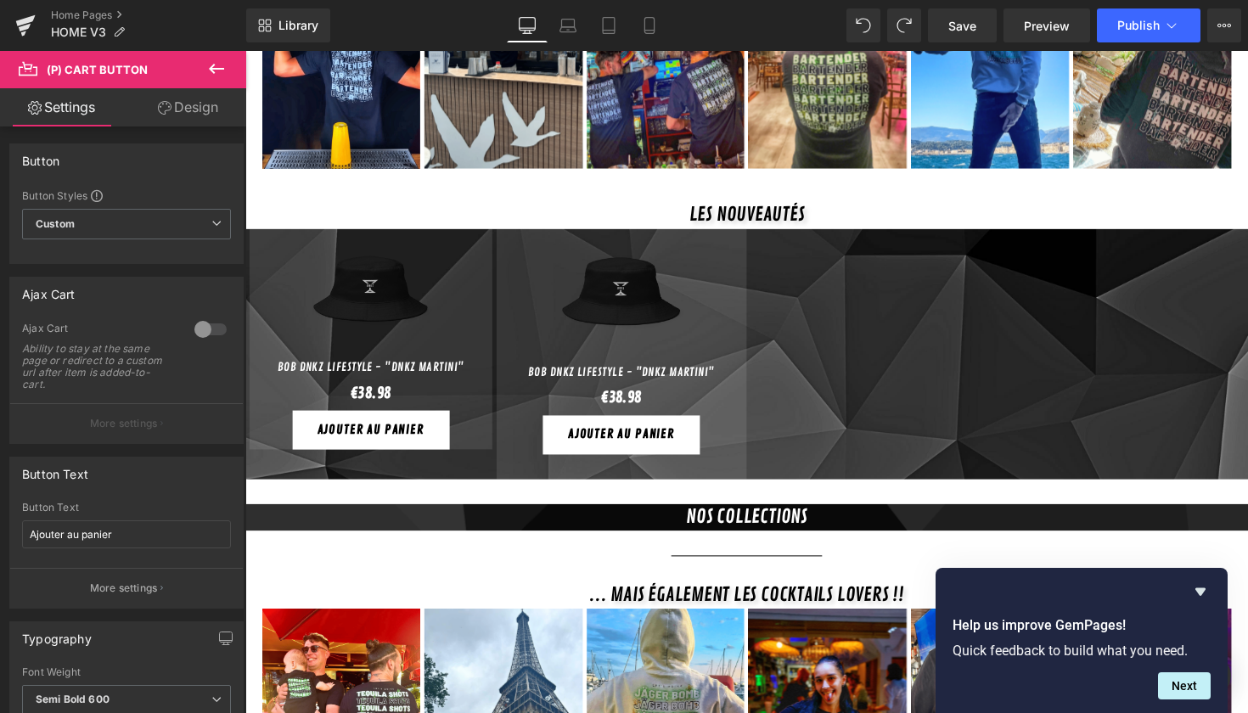
click at [195, 112] on link "Design" at bounding box center [188, 107] width 123 height 38
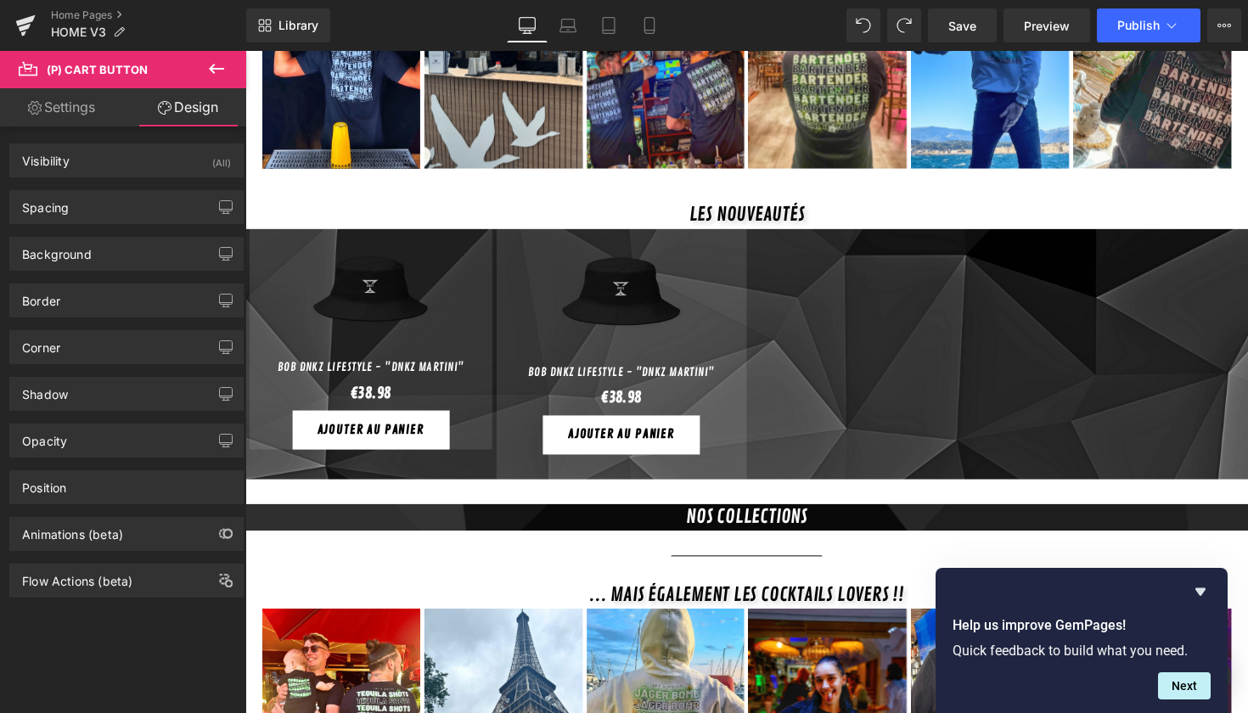
type input "5"
type input "0"
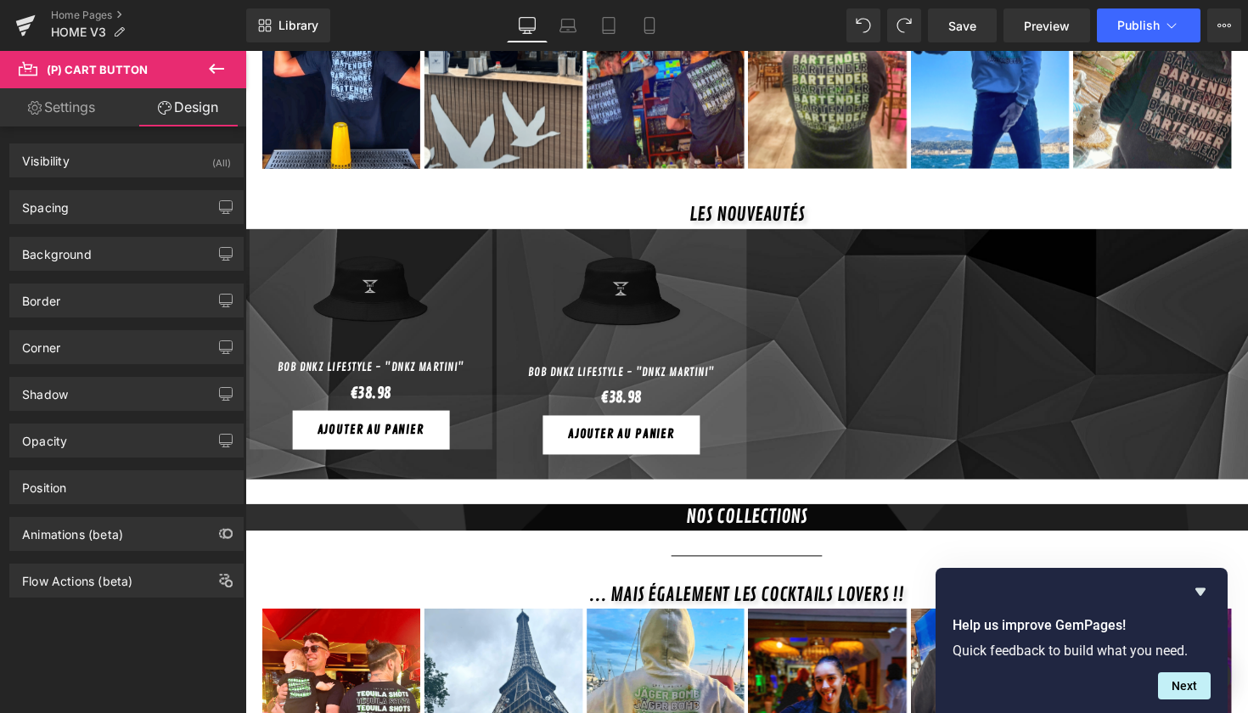
type input "30"
type input "0"
type input "30"
click at [143, 223] on div "Spacing [GEOGRAPHIC_DATA] 5px 5 0px 0 0px 0 0px 0 [GEOGRAPHIC_DATA] 0px 0 30px …" at bounding box center [126, 207] width 234 height 34
click at [137, 215] on div "Spacing" at bounding box center [126, 207] width 233 height 32
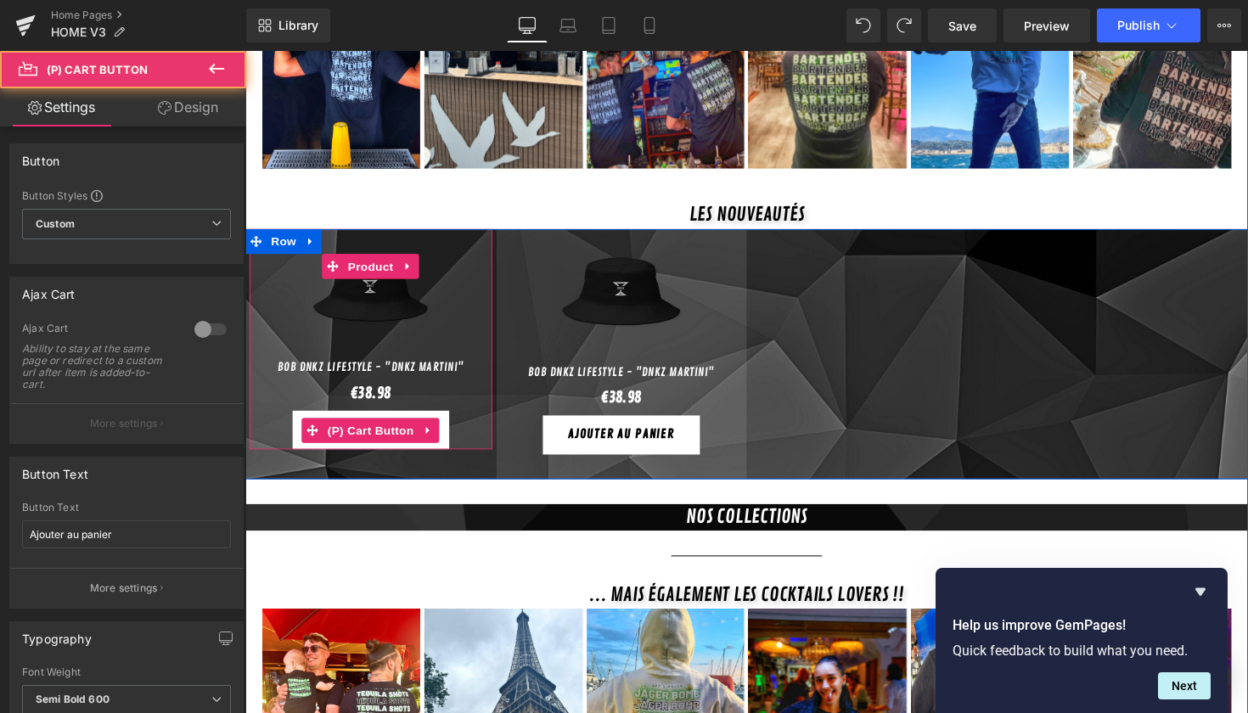
click at [468, 431] on div "Ajouter au panier" at bounding box center [374, 440] width 232 height 40
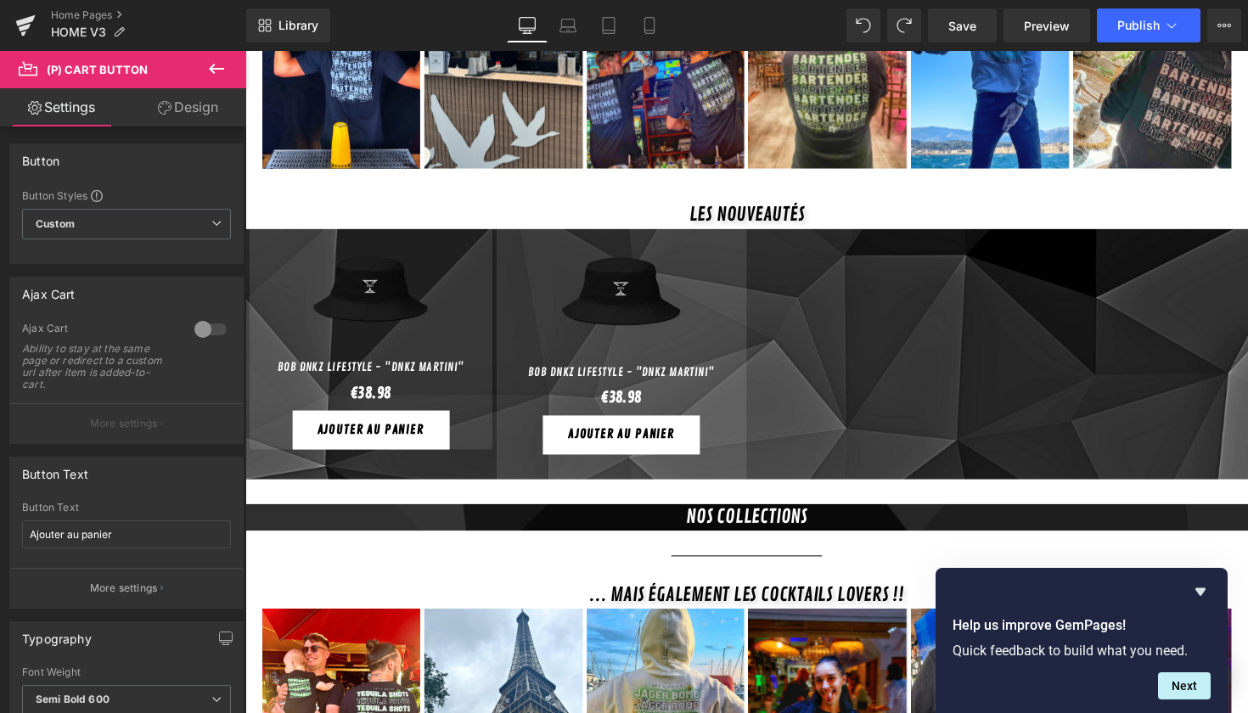
click at [194, 114] on link "Design" at bounding box center [188, 107] width 123 height 38
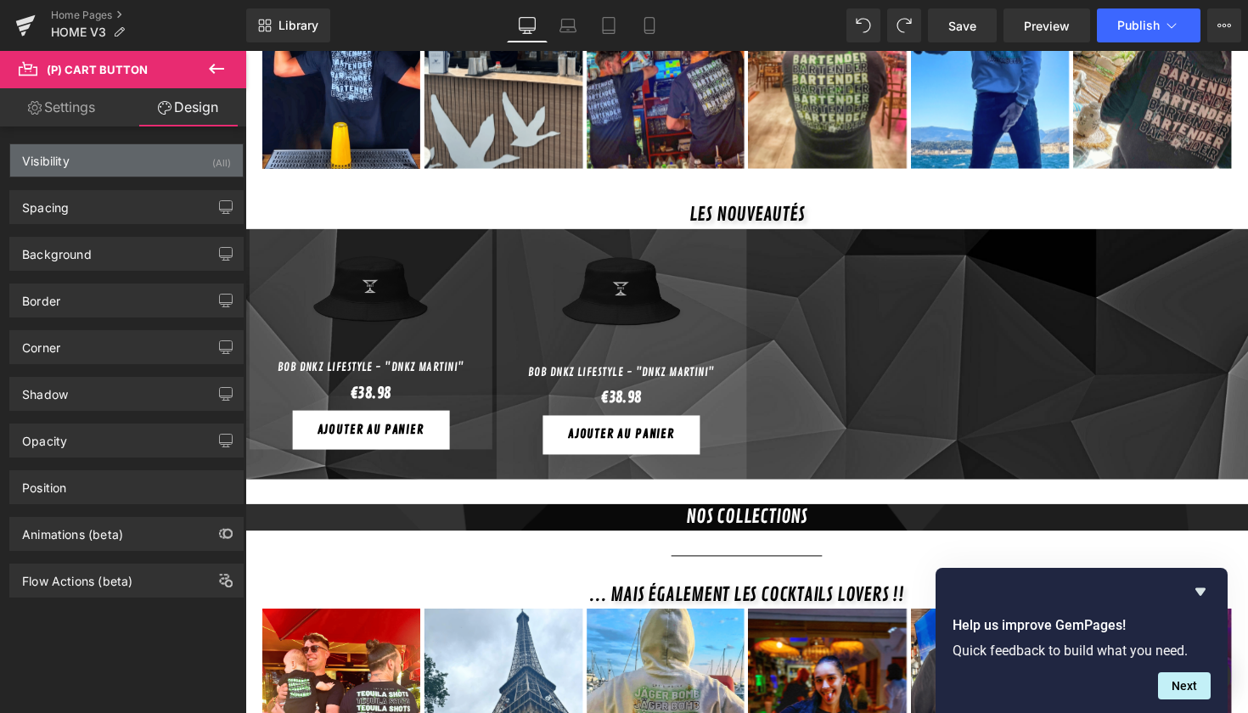
type input "5"
type input "0"
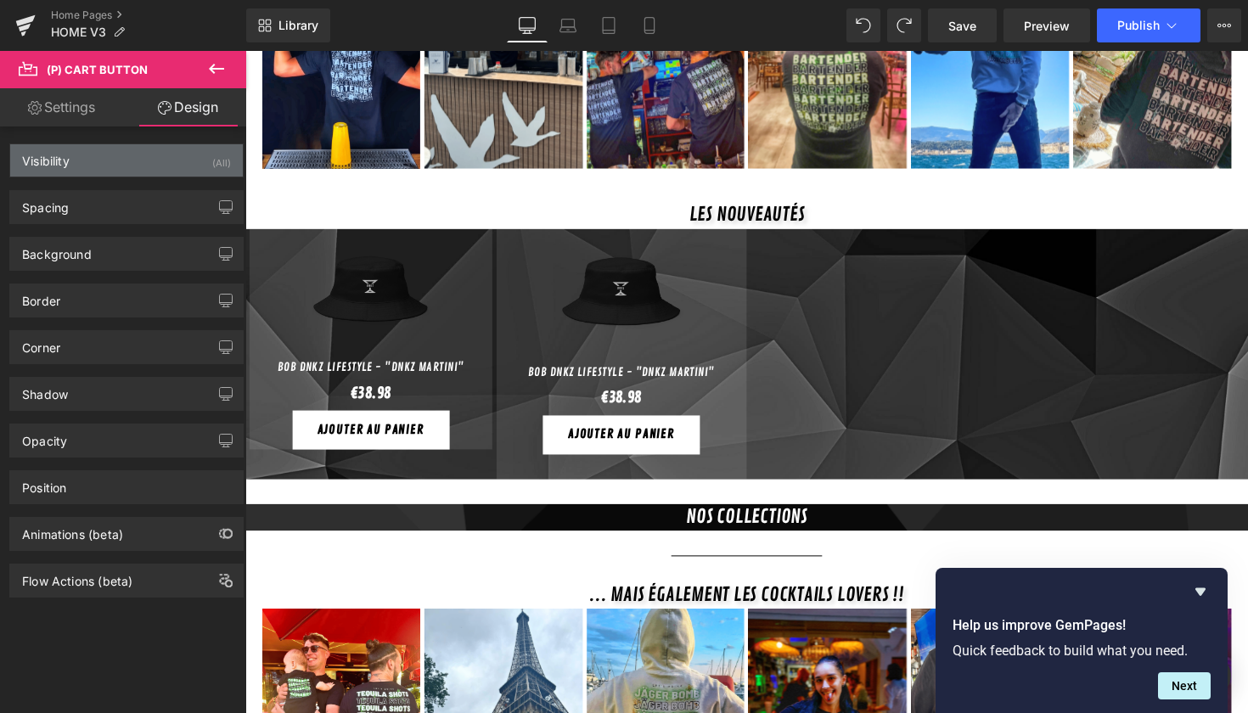
type input "30"
type input "0"
type input "30"
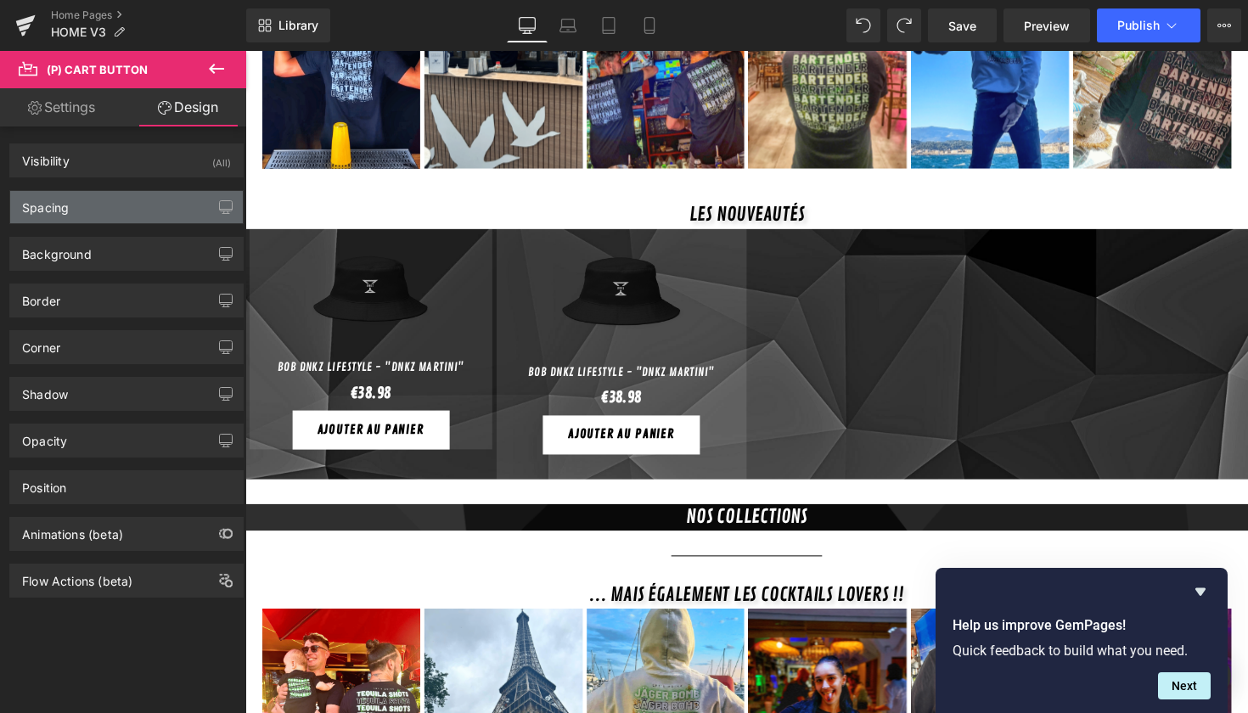
click at [112, 209] on div "Spacing" at bounding box center [126, 207] width 233 height 32
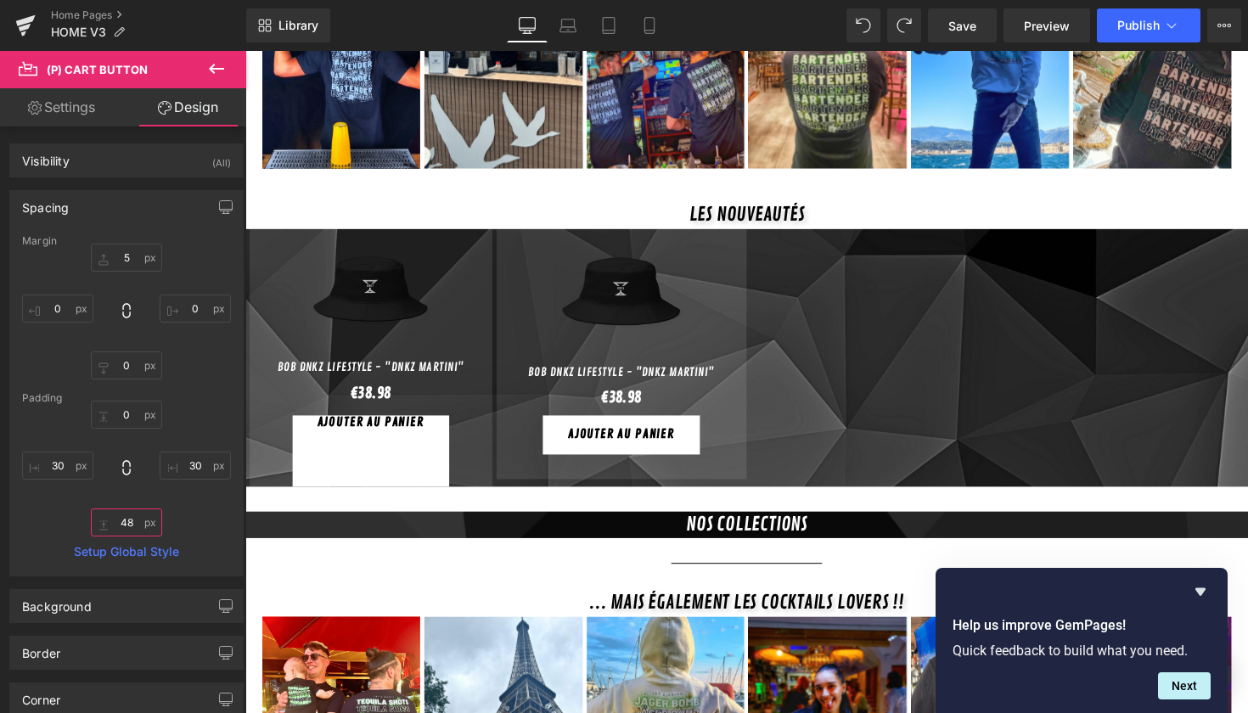
type input "24"
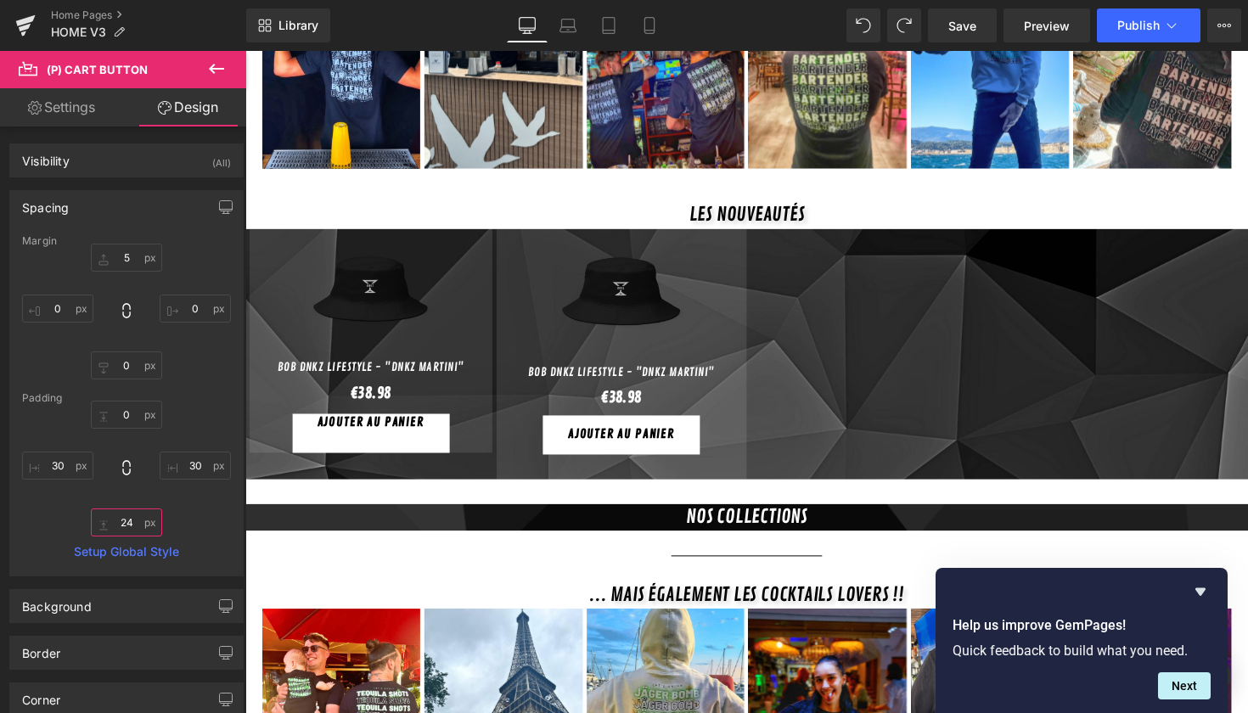
drag, startPoint x: 129, startPoint y: 524, endPoint x: 137, endPoint y: 504, distance: 21.0
click at [137, 504] on div "0px 0 30px 30 24px 24 30px 30" at bounding box center [126, 469] width 209 height 136
type input "5"
type input "0"
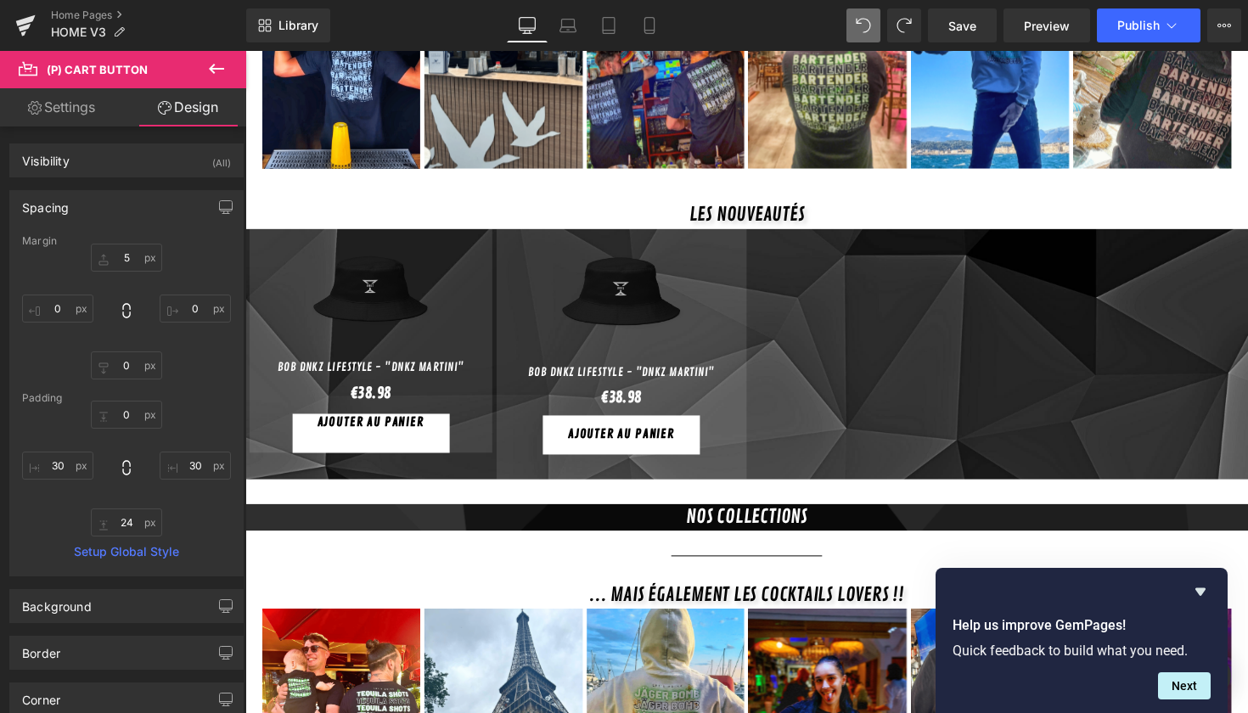
type input "0"
type input "30"
type input "0"
type input "30"
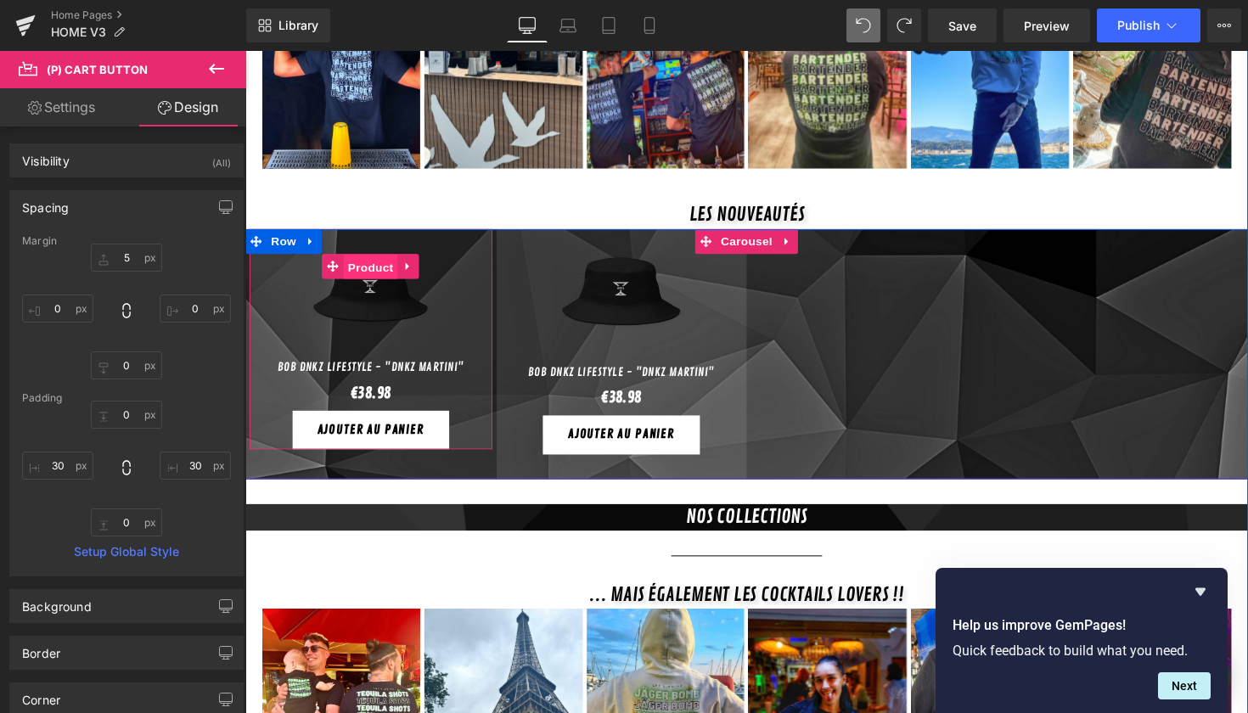
click at [367, 260] on span "Product" at bounding box center [374, 272] width 55 height 25
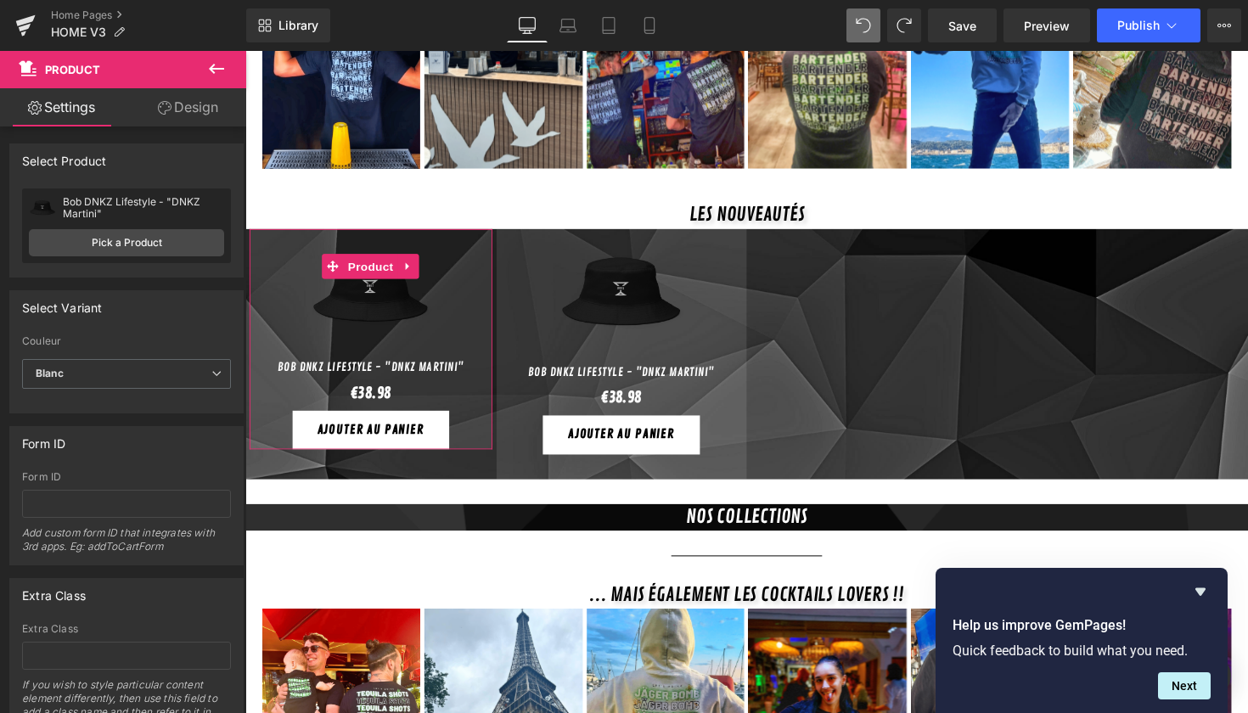
click at [201, 132] on div "Select Product Select manually Select manually Select manually Bob DNKZ Lifesty…" at bounding box center [127, 204] width 254 height 147
click at [190, 121] on link "Design" at bounding box center [188, 107] width 123 height 38
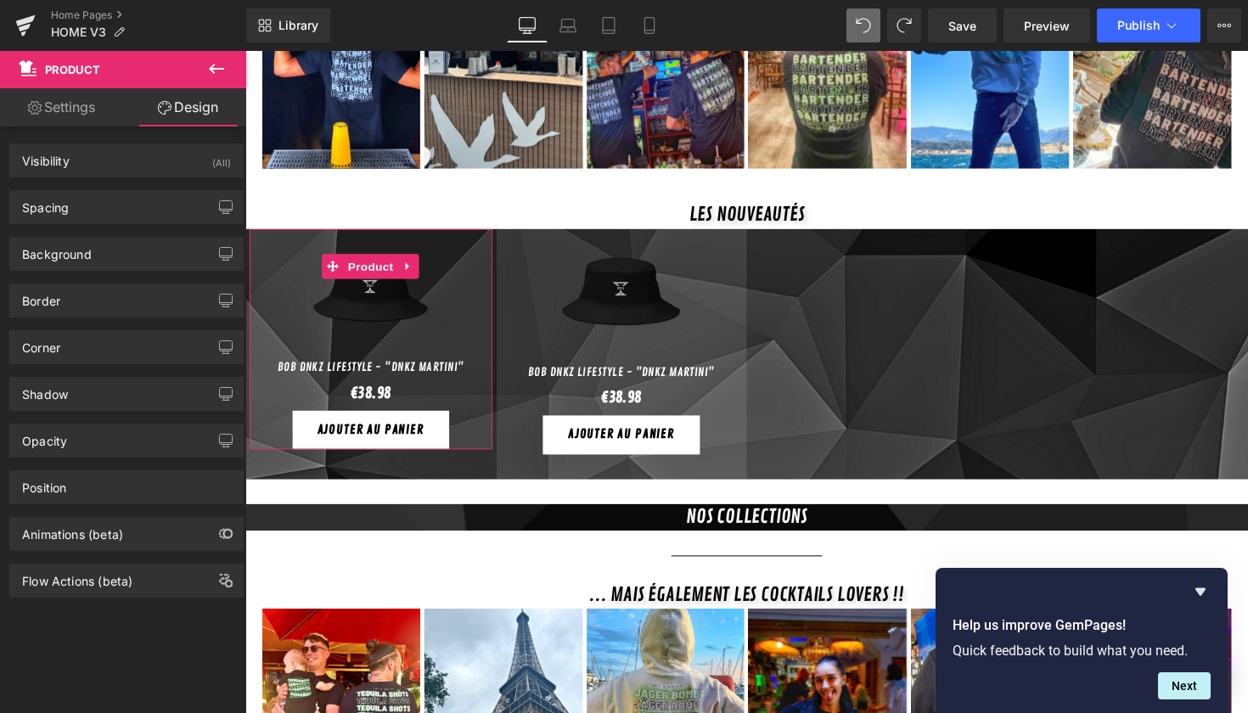
type input "0"
type input "5"
type input "0"
type input "5"
type input "0"
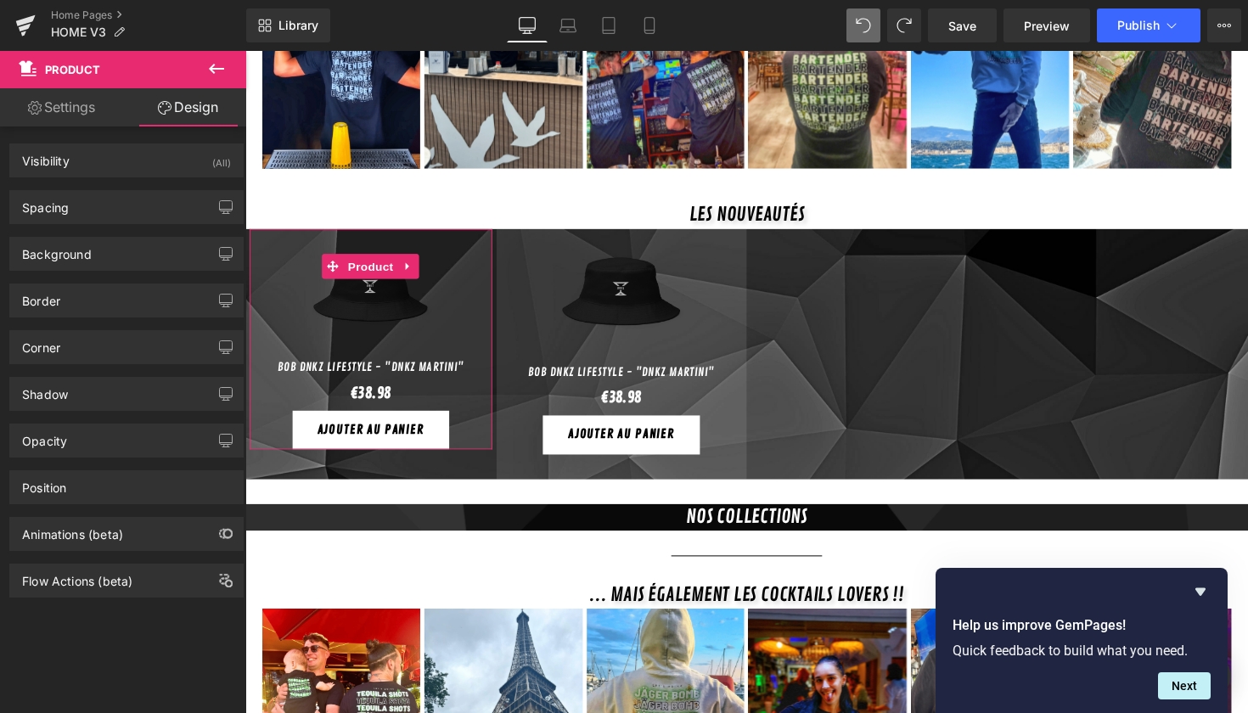
type input "10"
type input "0"
type input "10"
click at [103, 208] on div "Spacing" at bounding box center [126, 207] width 233 height 32
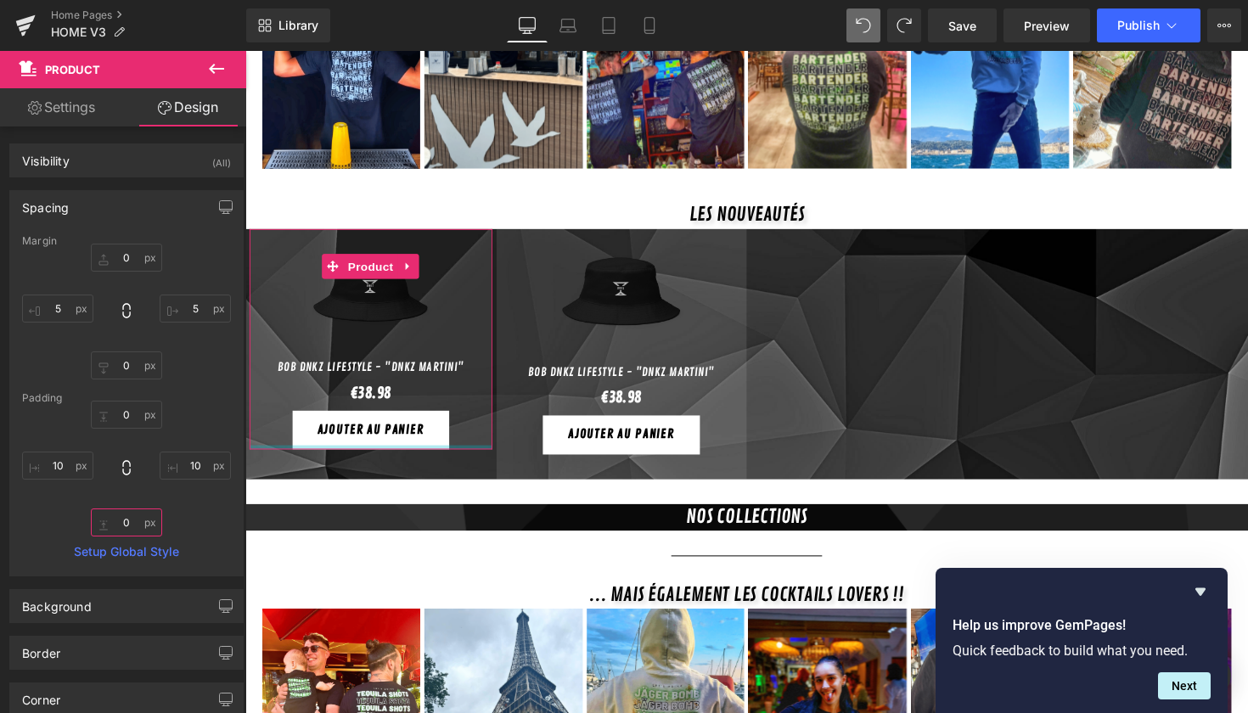
click at [132, 527] on input "0" at bounding box center [126, 523] width 71 height 28
drag, startPoint x: 132, startPoint y: 527, endPoint x: 148, endPoint y: 511, distance: 22.8
click at [148, 511] on input "21" at bounding box center [126, 523] width 71 height 28
click at [130, 518] on input "21" at bounding box center [126, 523] width 71 height 28
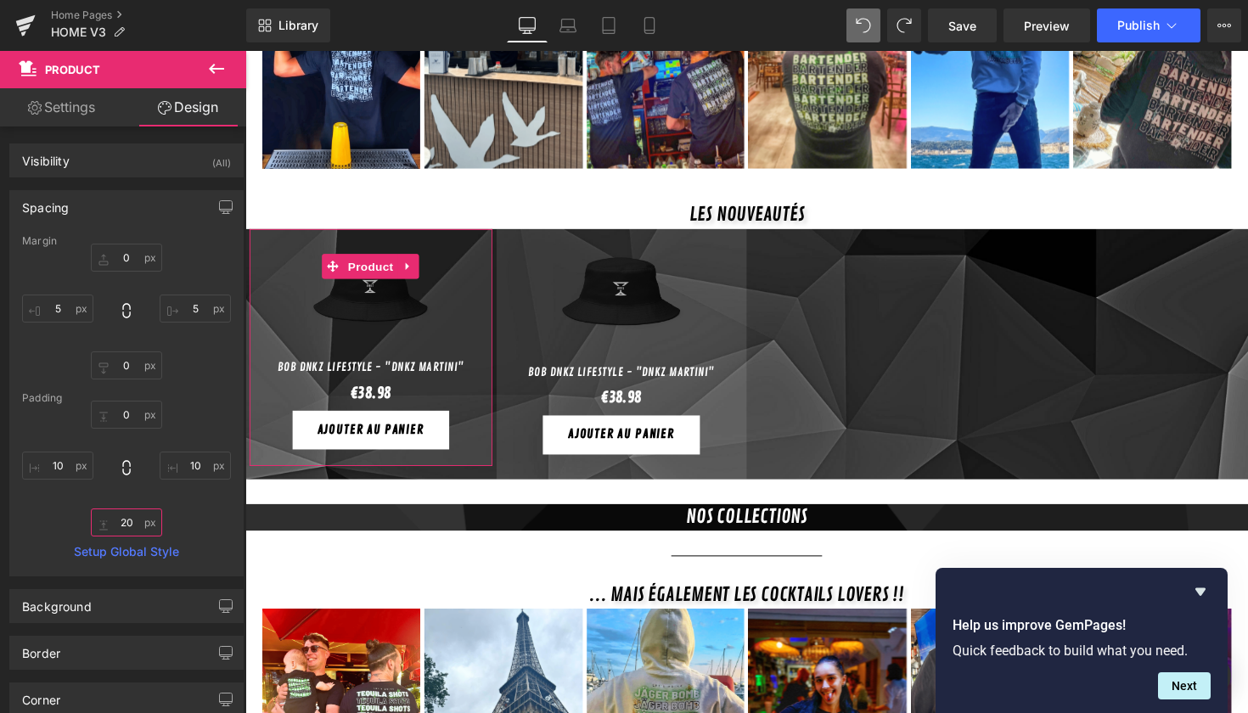
type input "20"
click at [131, 415] on input "0" at bounding box center [126, 415] width 71 height 28
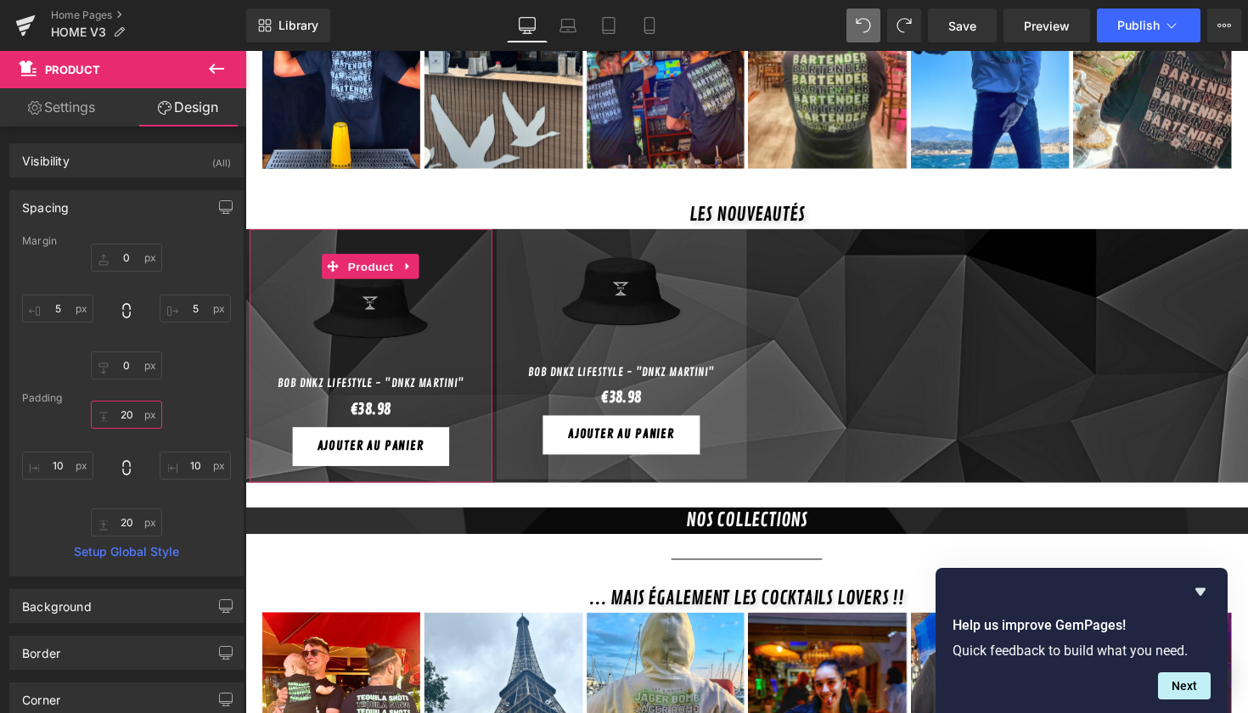
click at [127, 415] on input "20" at bounding box center [126, 415] width 71 height 28
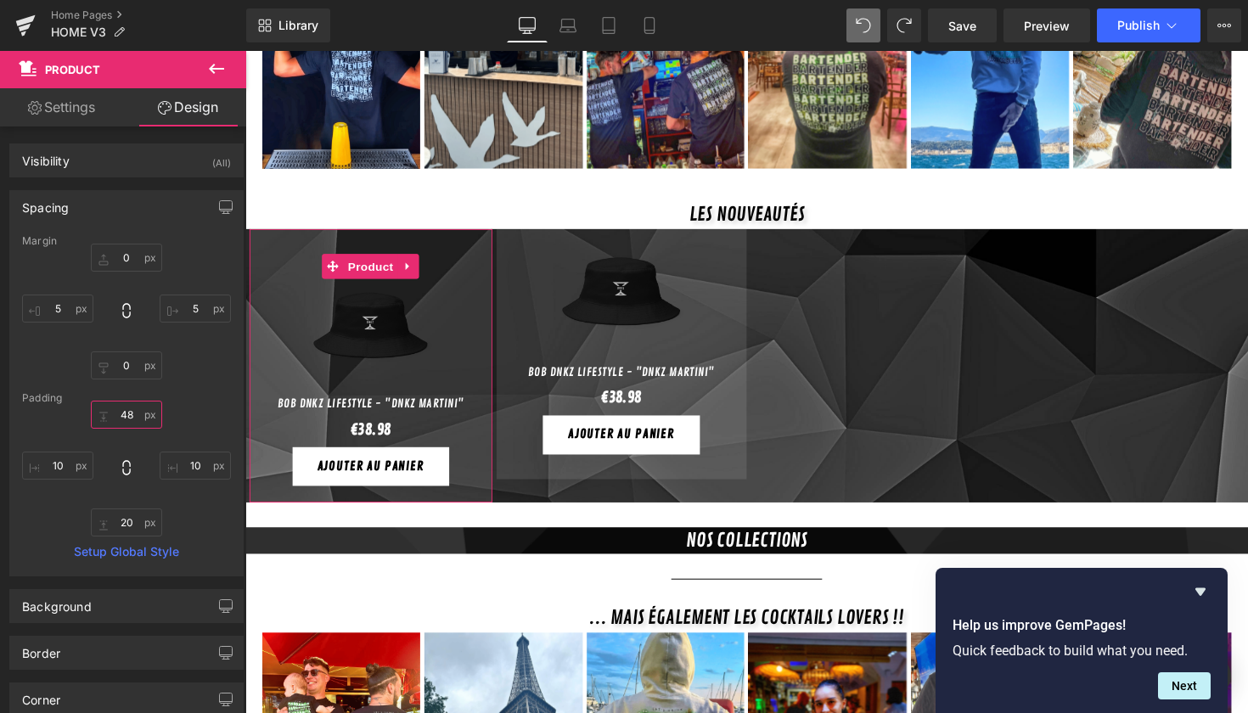
drag, startPoint x: 127, startPoint y: 415, endPoint x: 129, endPoint y: 392, distance: 23.8
click at [129, 392] on div "Margin 0px 0 5px 5 0px 0 5px 5 [GEOGRAPHIC_DATA] 48px 48 10px 10 20 20 10px 10 …" at bounding box center [126, 405] width 233 height 341
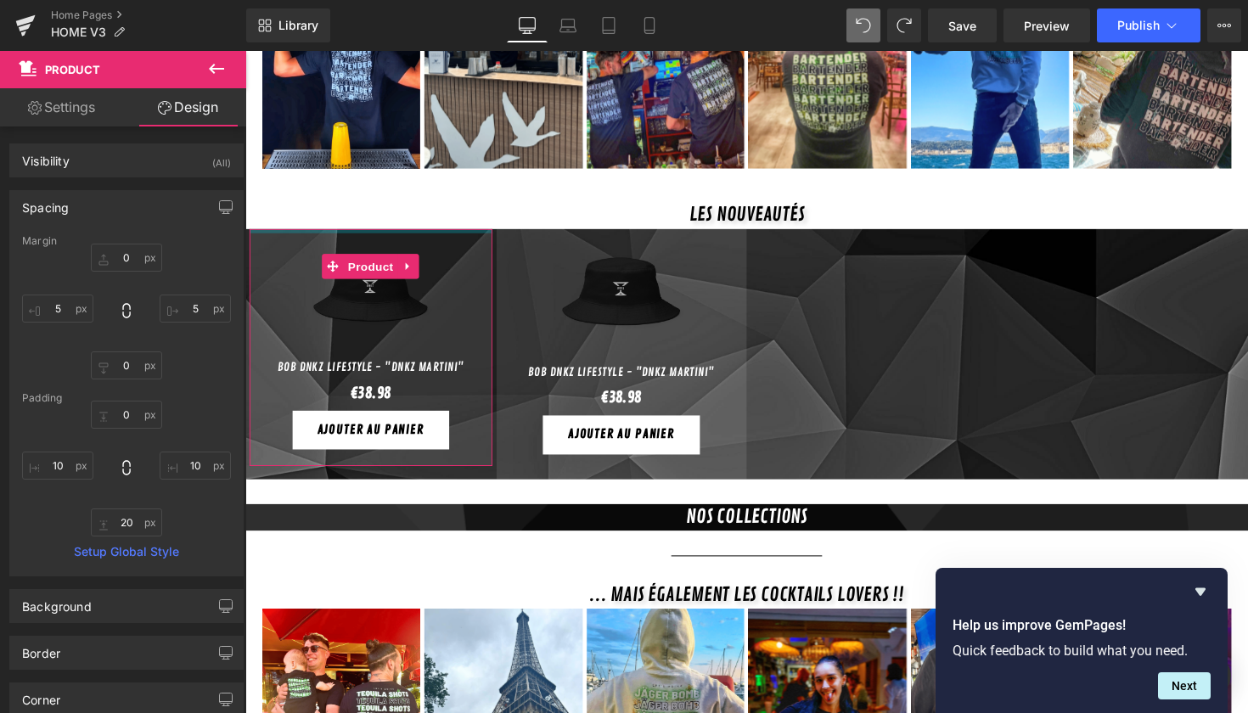
drag, startPoint x: 144, startPoint y: 477, endPoint x: 145, endPoint y: 498, distance: 20.5
click at [145, 498] on div "0px 0 10px 10 20 20 10px 10" at bounding box center [126, 469] width 209 height 136
type input "0"
click at [128, 419] on input "0" at bounding box center [126, 415] width 71 height 28
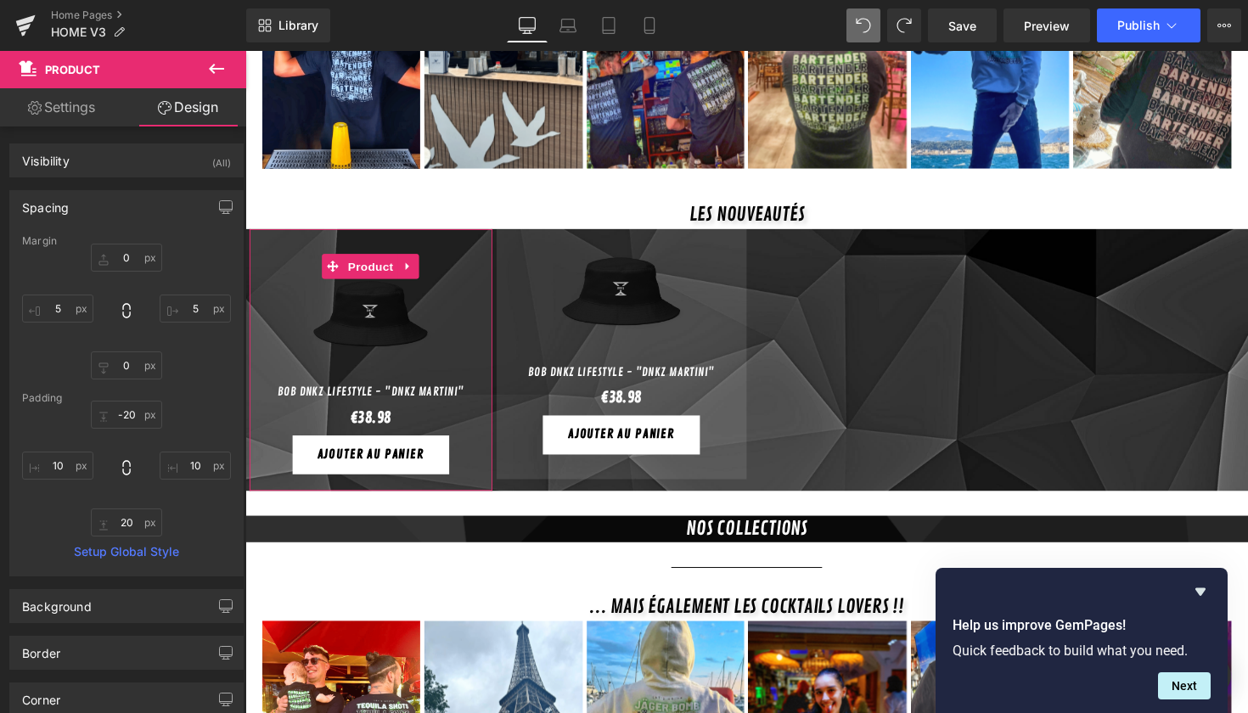
click at [206, 438] on div "-20 -20 10px 10 20 20 10px 10" at bounding box center [126, 469] width 209 height 136
click at [128, 425] on input "-20" at bounding box center [126, 415] width 71 height 28
type input "-"
click at [194, 407] on div "10px 10 20 20 10px 10" at bounding box center [126, 469] width 209 height 136
click at [129, 519] on input "20" at bounding box center [126, 523] width 71 height 28
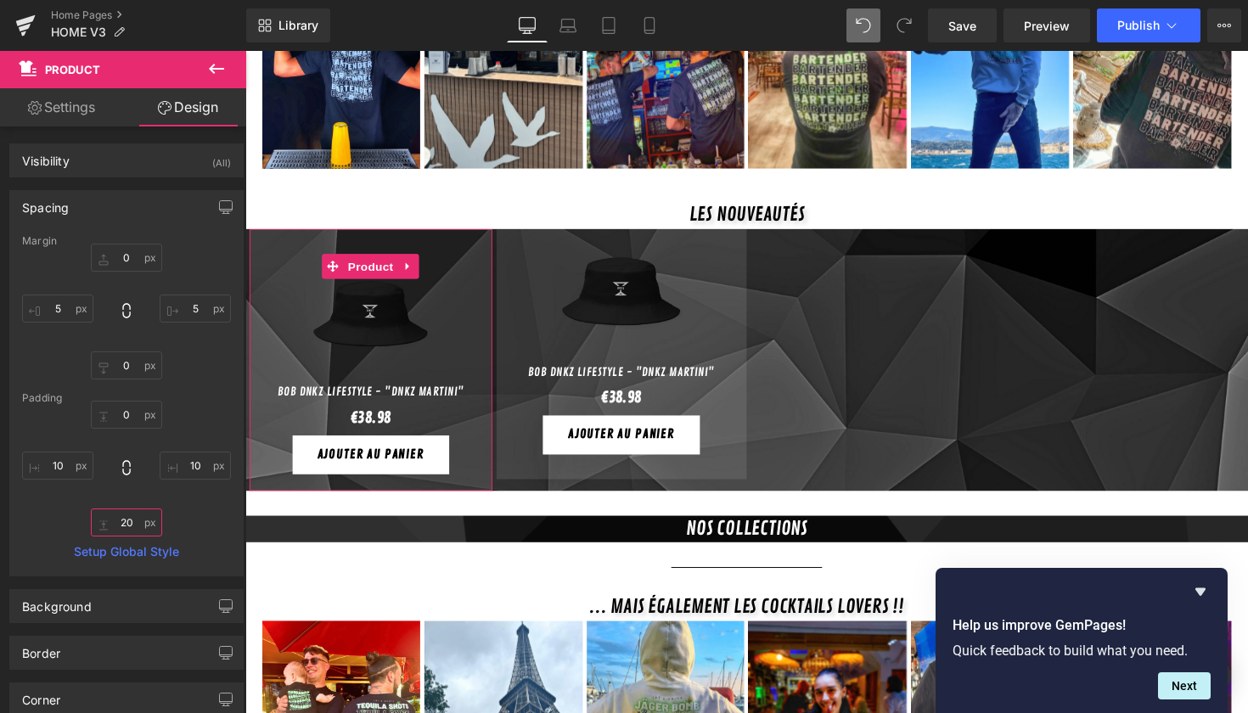
type input "2"
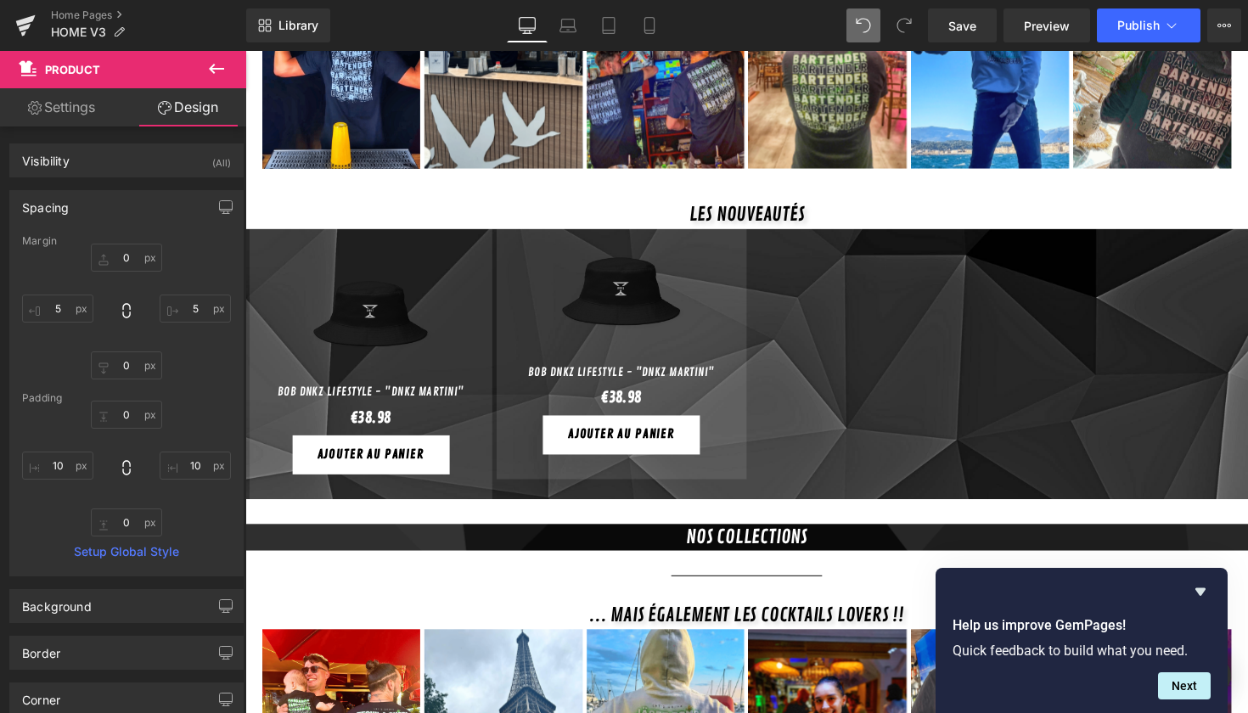
click at [245, 51] on div at bounding box center [245, 51] width 0 height 0
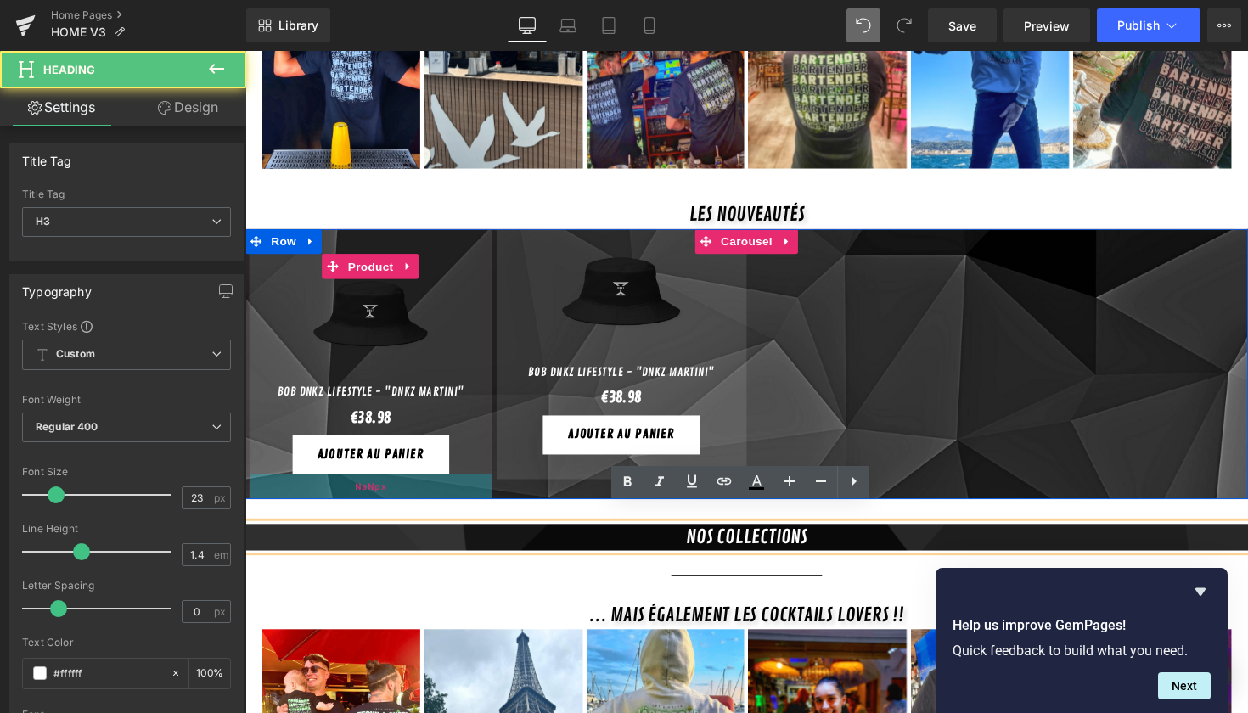
click at [326, 485] on div "NaNpx" at bounding box center [374, 497] width 249 height 25
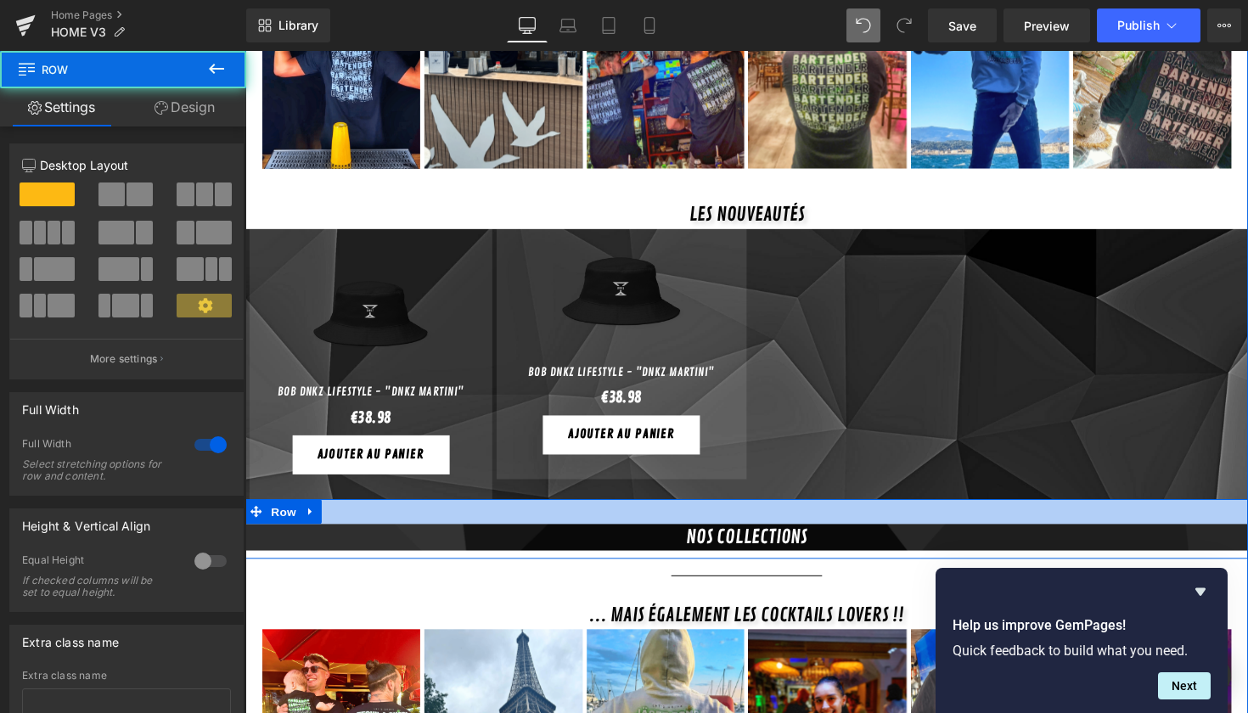
click at [395, 510] on div at bounding box center [759, 522] width 1028 height 25
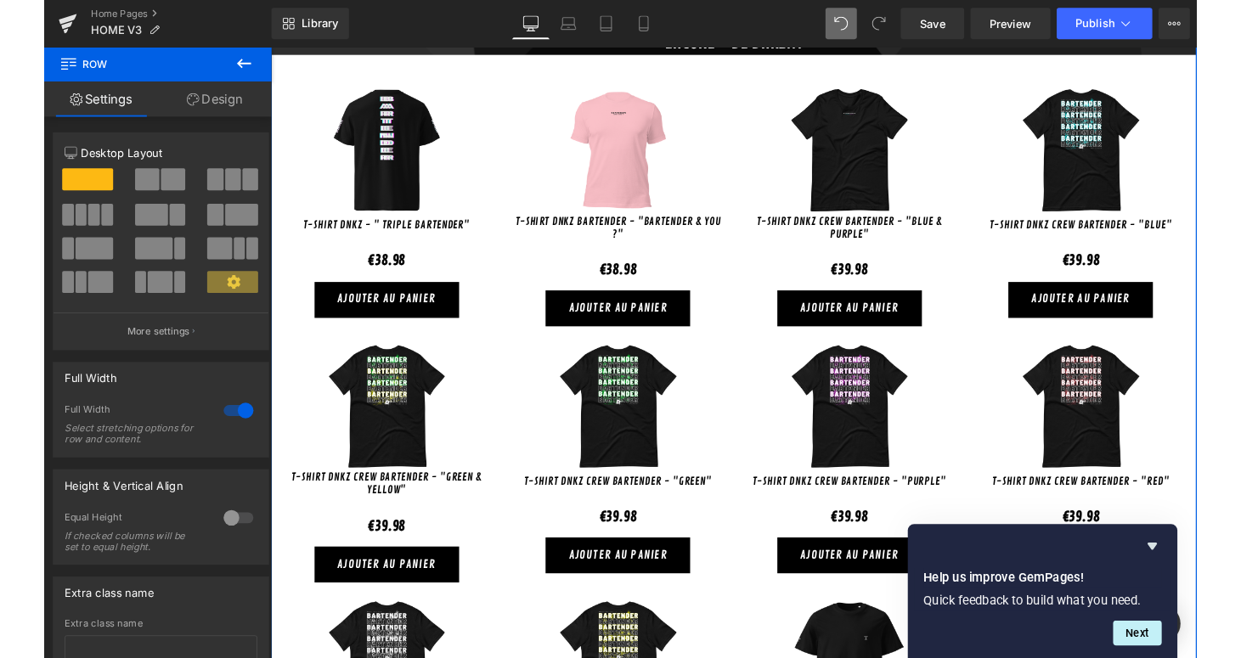
scroll to position [1953, 0]
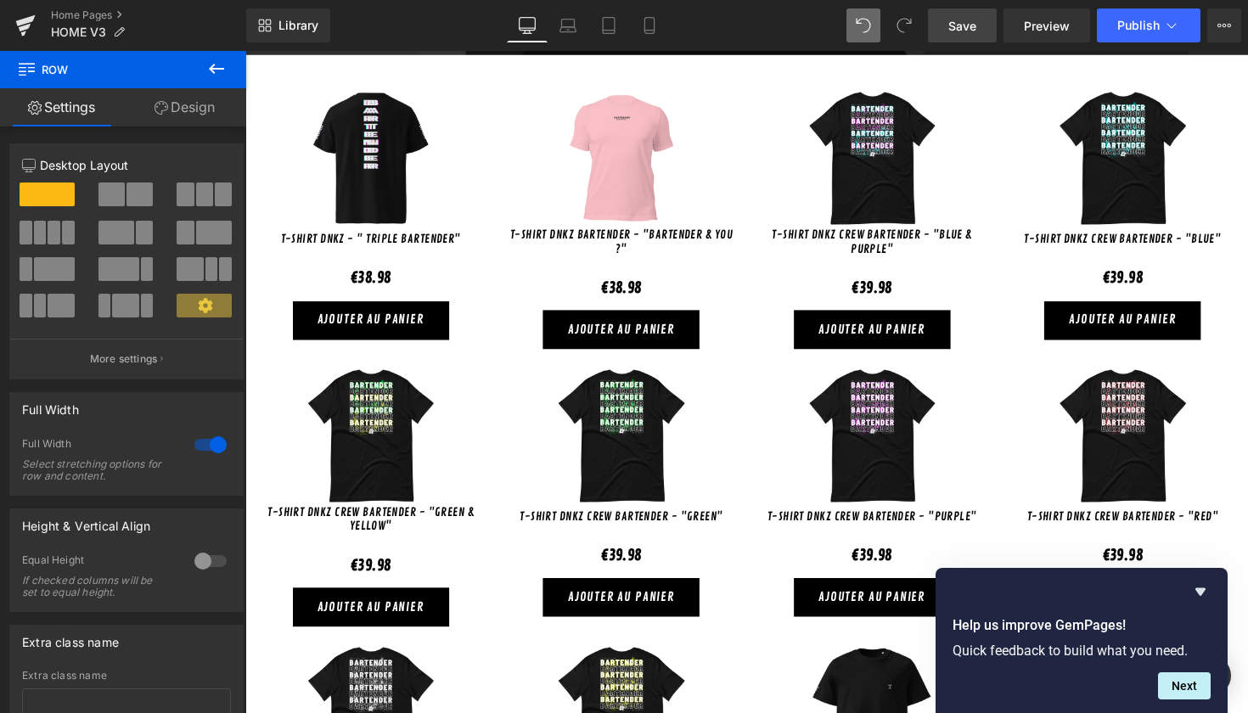
click at [957, 29] on span "Save" at bounding box center [963, 26] width 28 height 18
